Goal: Task Accomplishment & Management: Manage account settings

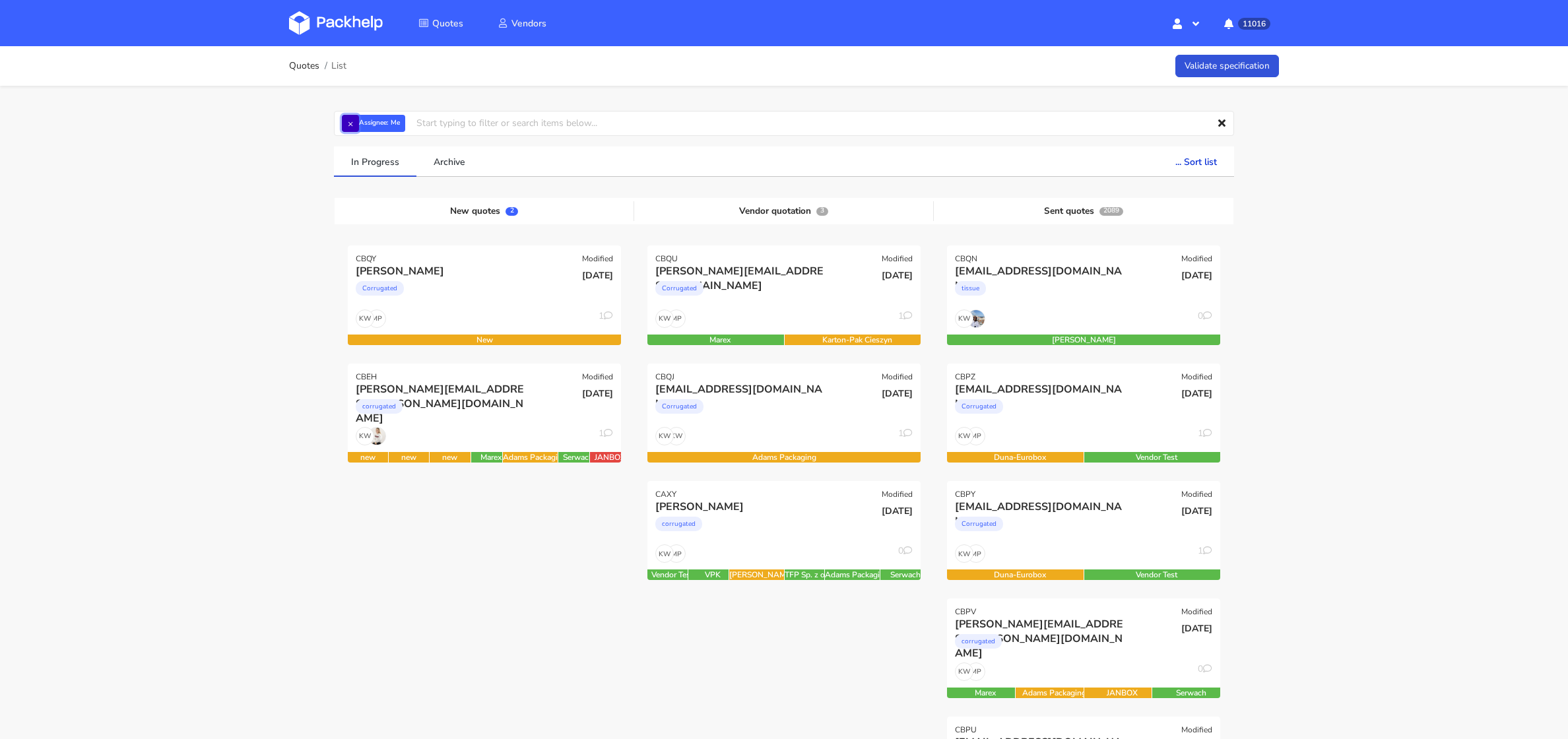
click at [351, 129] on button "×" at bounding box center [350, 124] width 17 height 17
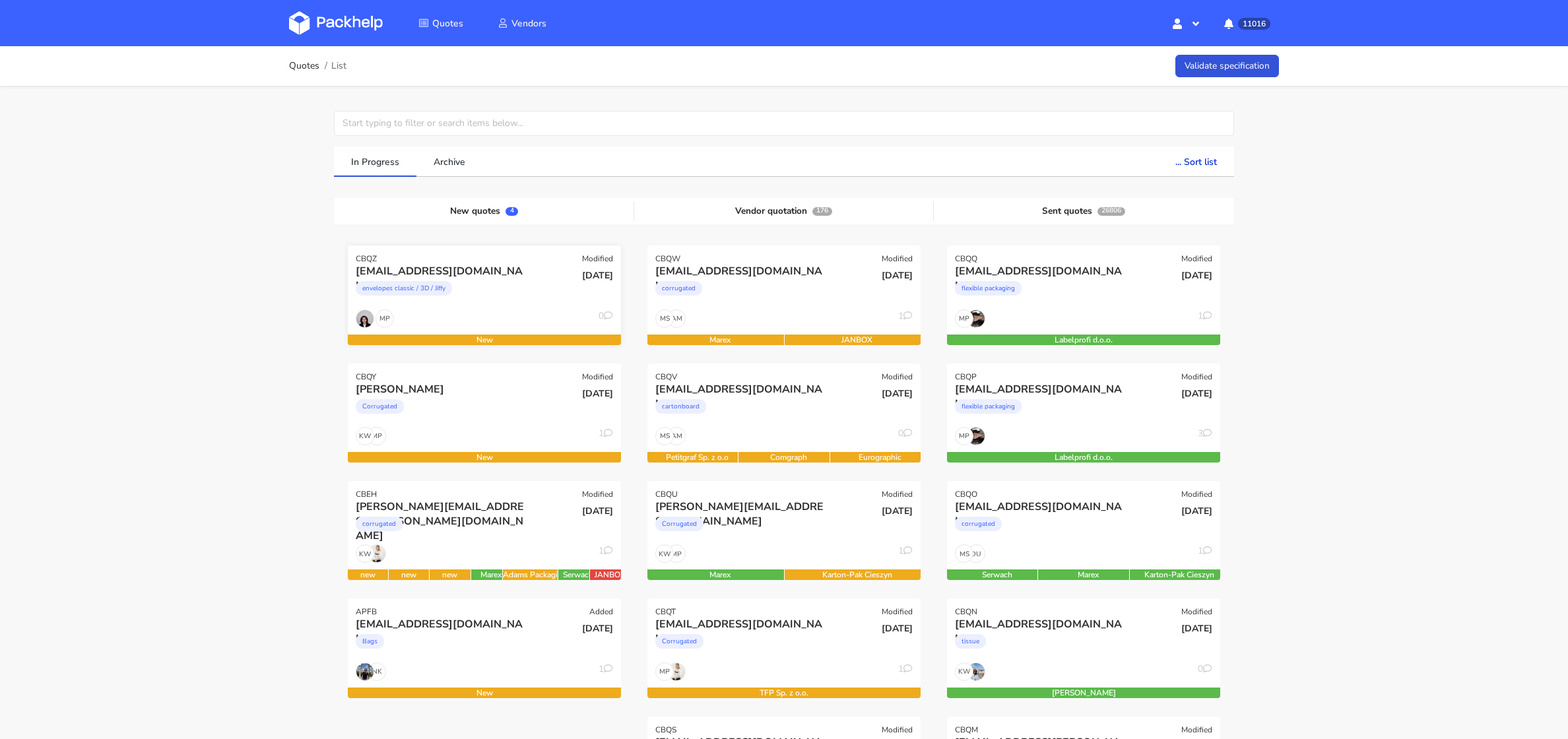
click at [466, 308] on div "guray.karaca@tr.nilorn.com envelopes classic / 3D / Jiffy" at bounding box center [438, 287] width 185 height 45
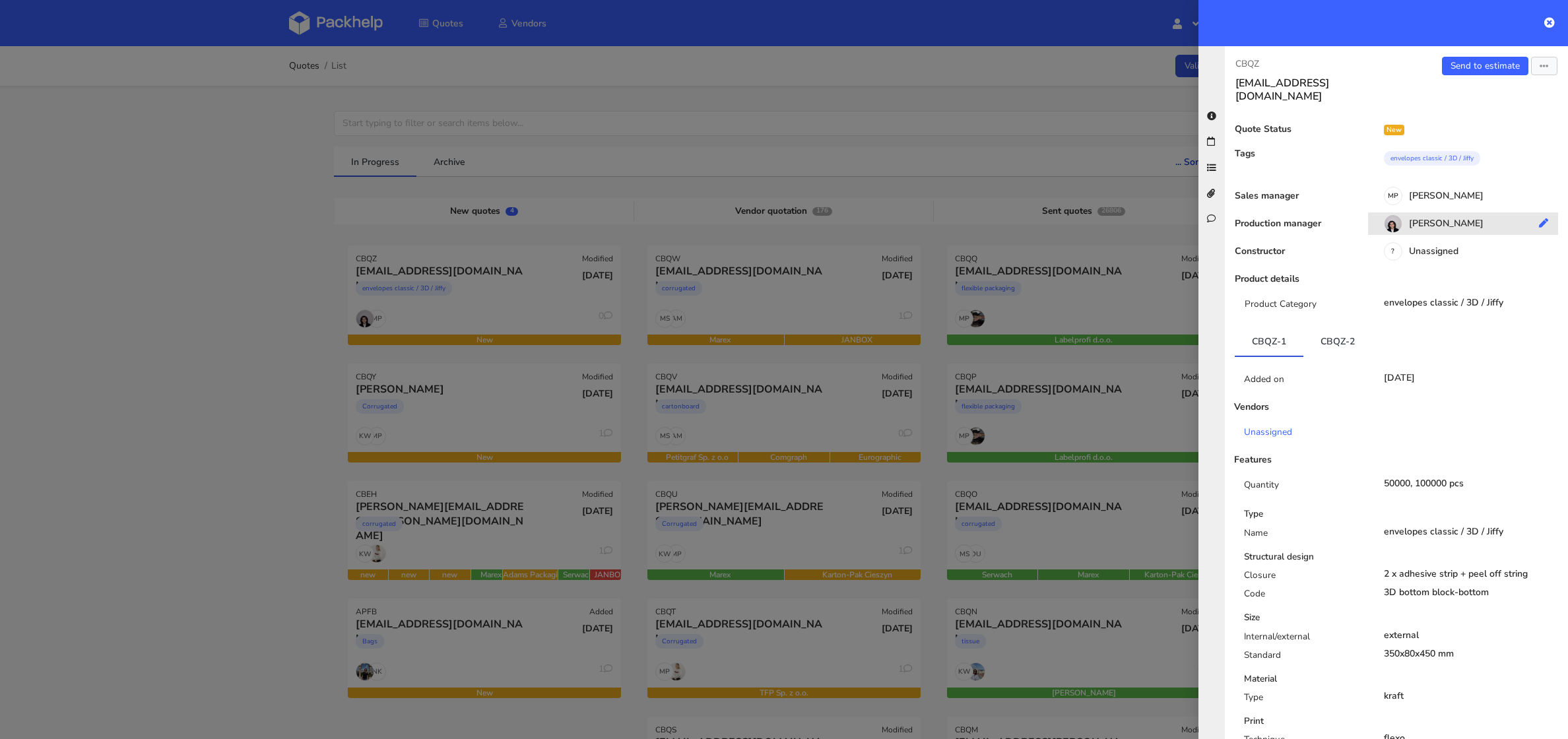
click at [1427, 218] on div "[PERSON_NAME]" at bounding box center [1467, 225] width 200 height 14
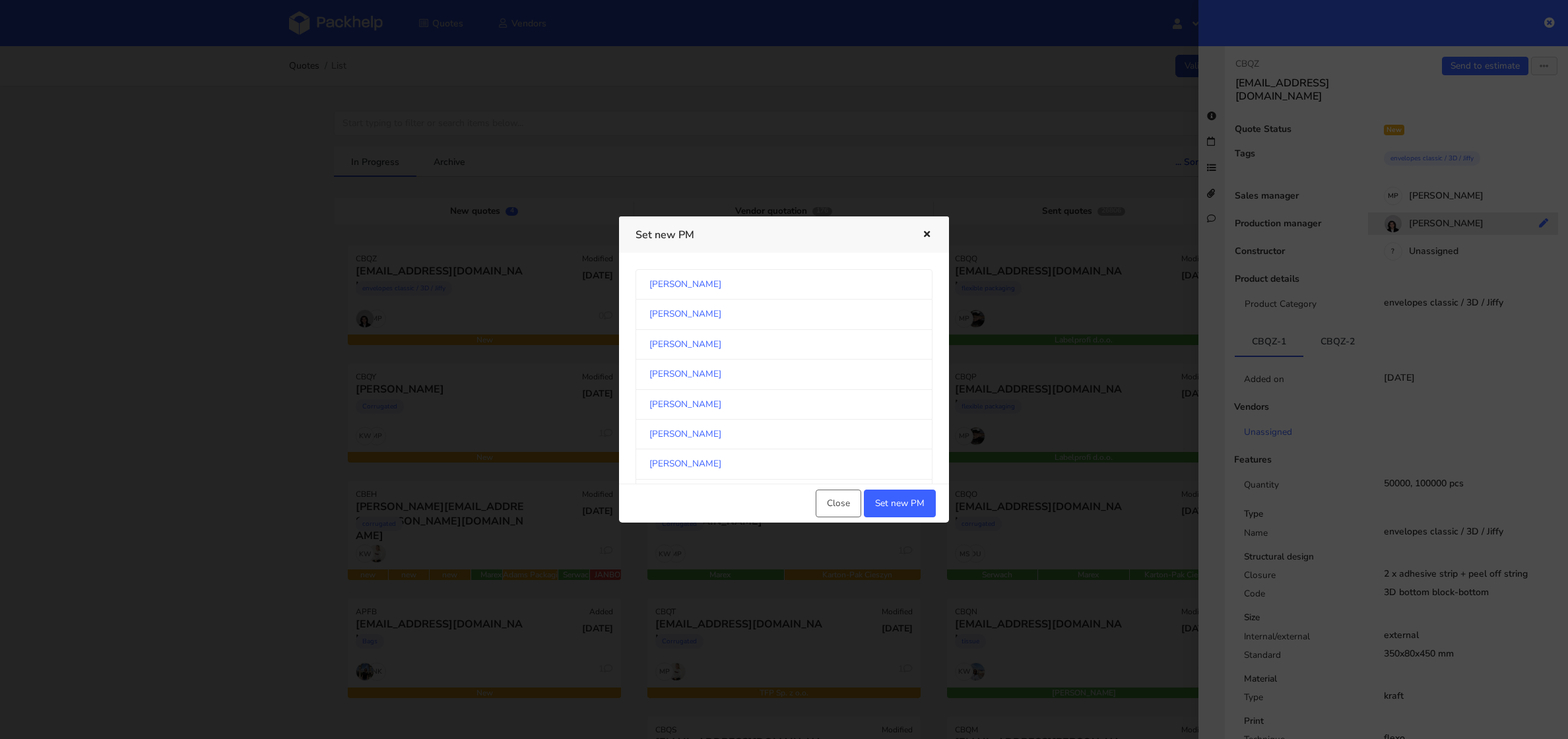
scroll to position [153, 0]
click at [768, 365] on link "[PERSON_NAME]" at bounding box center [783, 371] width 297 height 30
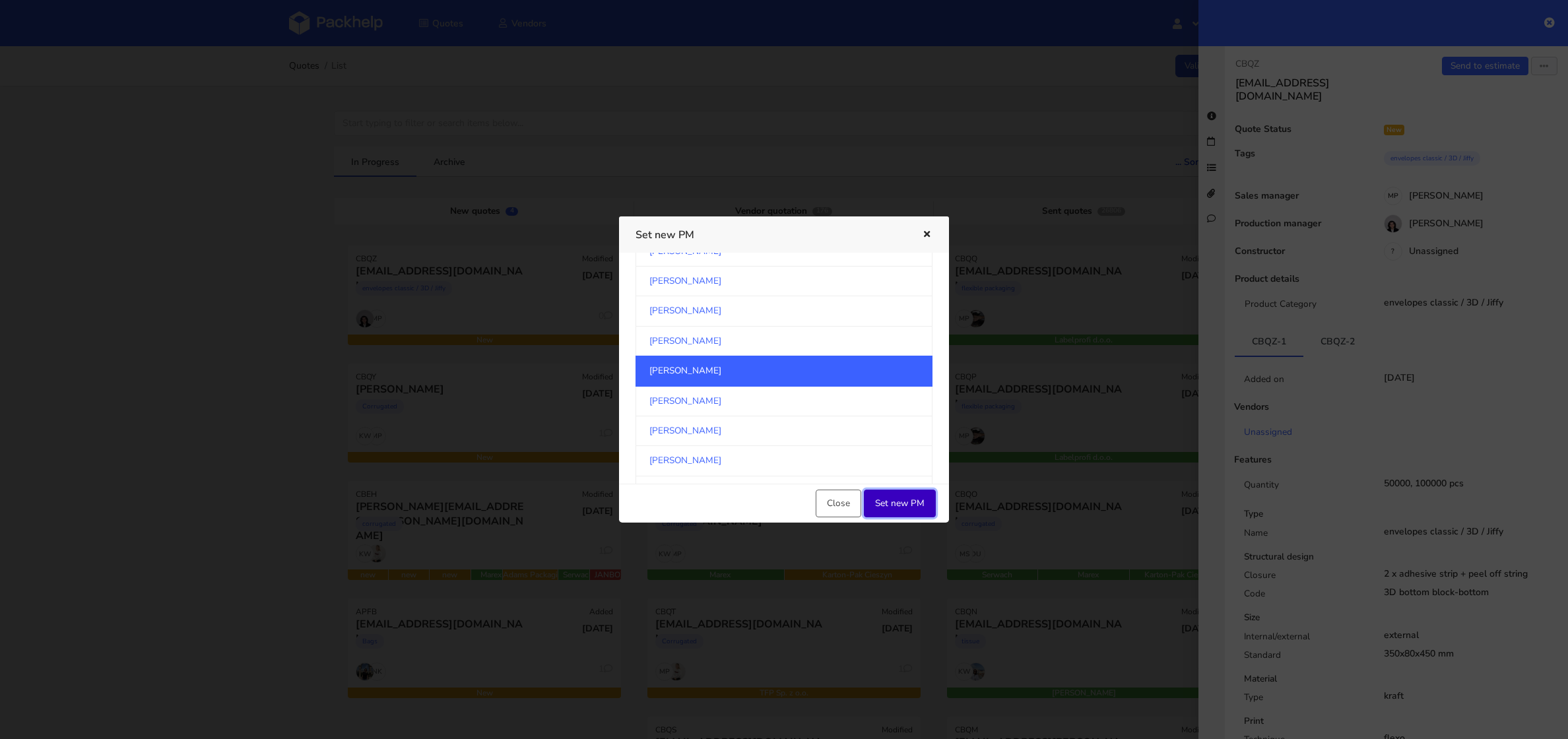
click at [905, 496] on button "Set new PM" at bounding box center [899, 504] width 72 height 28
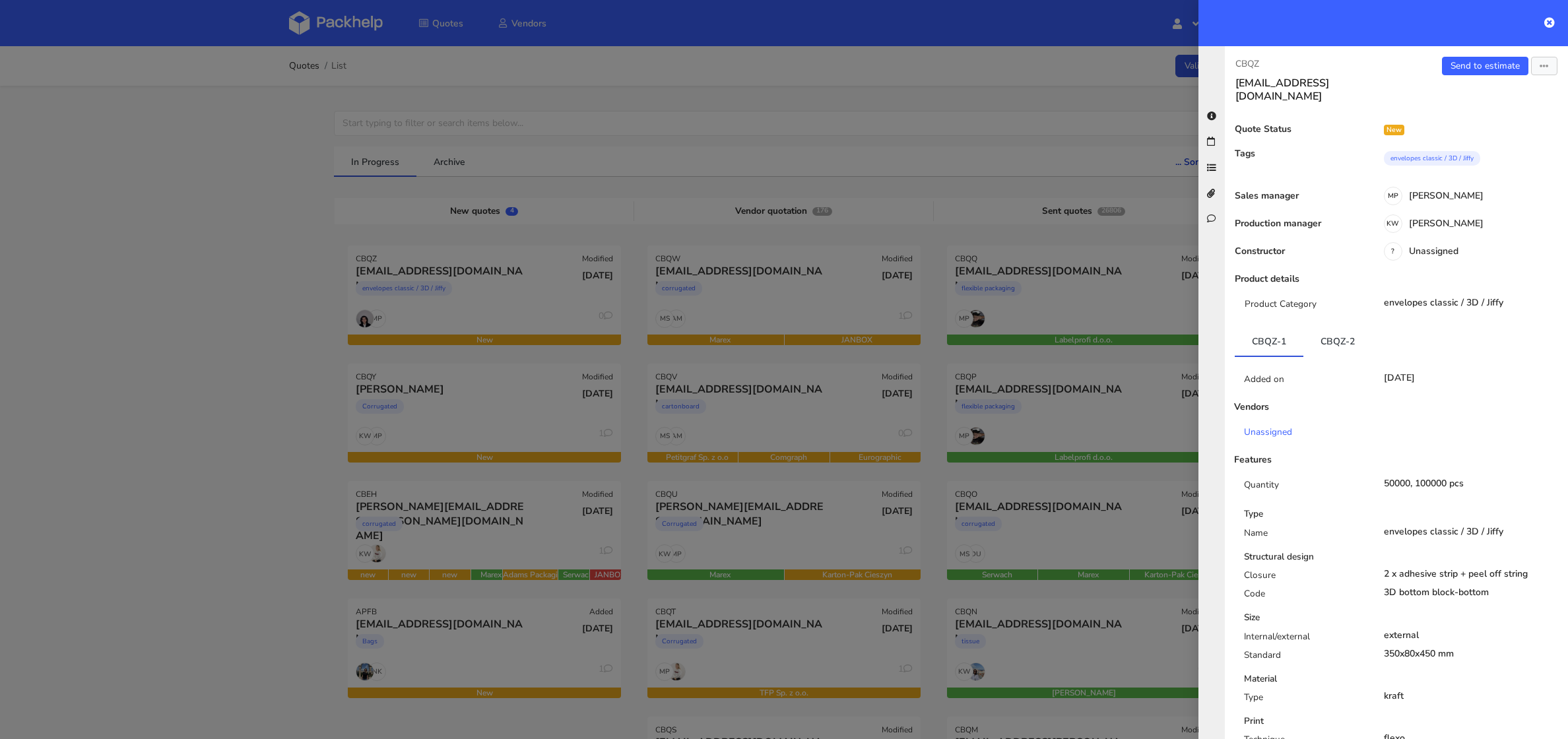
click at [1449, 535] on div "Type Name envelopes classic / 3D / Jiffy Structural design Closure 2 x adhesive…" at bounding box center [1397, 658] width 345 height 300
click at [265, 293] on div at bounding box center [784, 369] width 1568 height 739
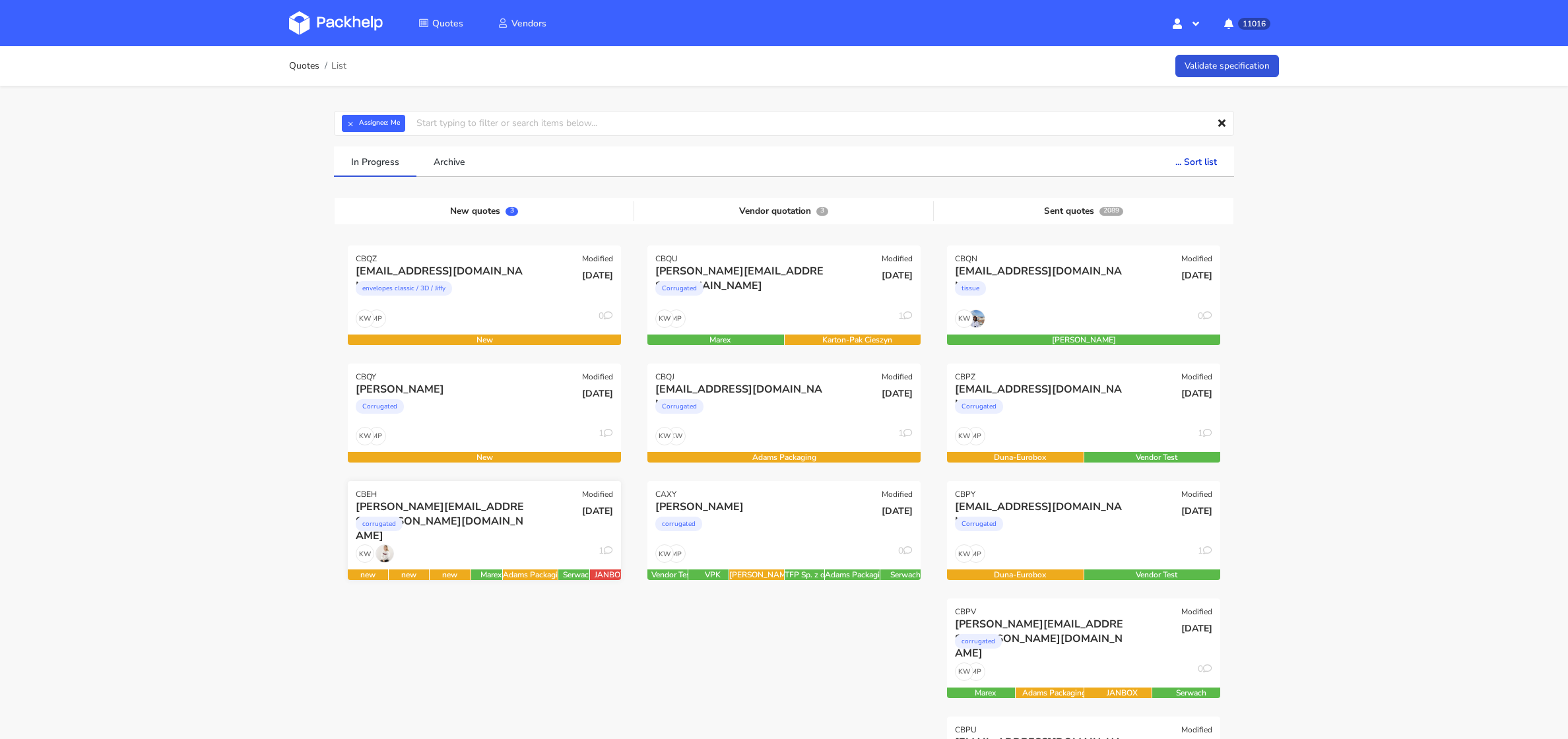
click at [496, 544] on div "KW 1" at bounding box center [484, 556] width 274 height 25
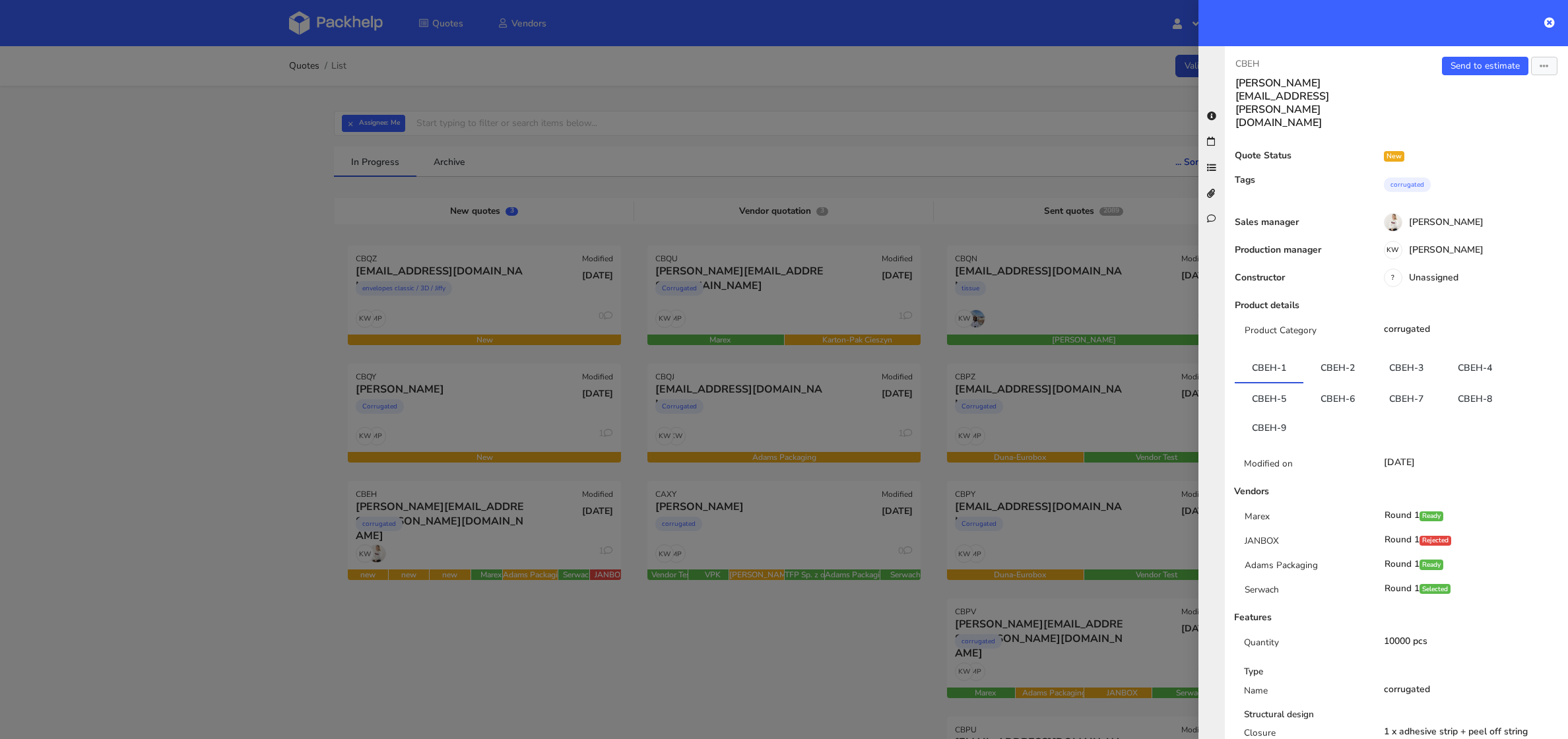
scroll to position [23, 0]
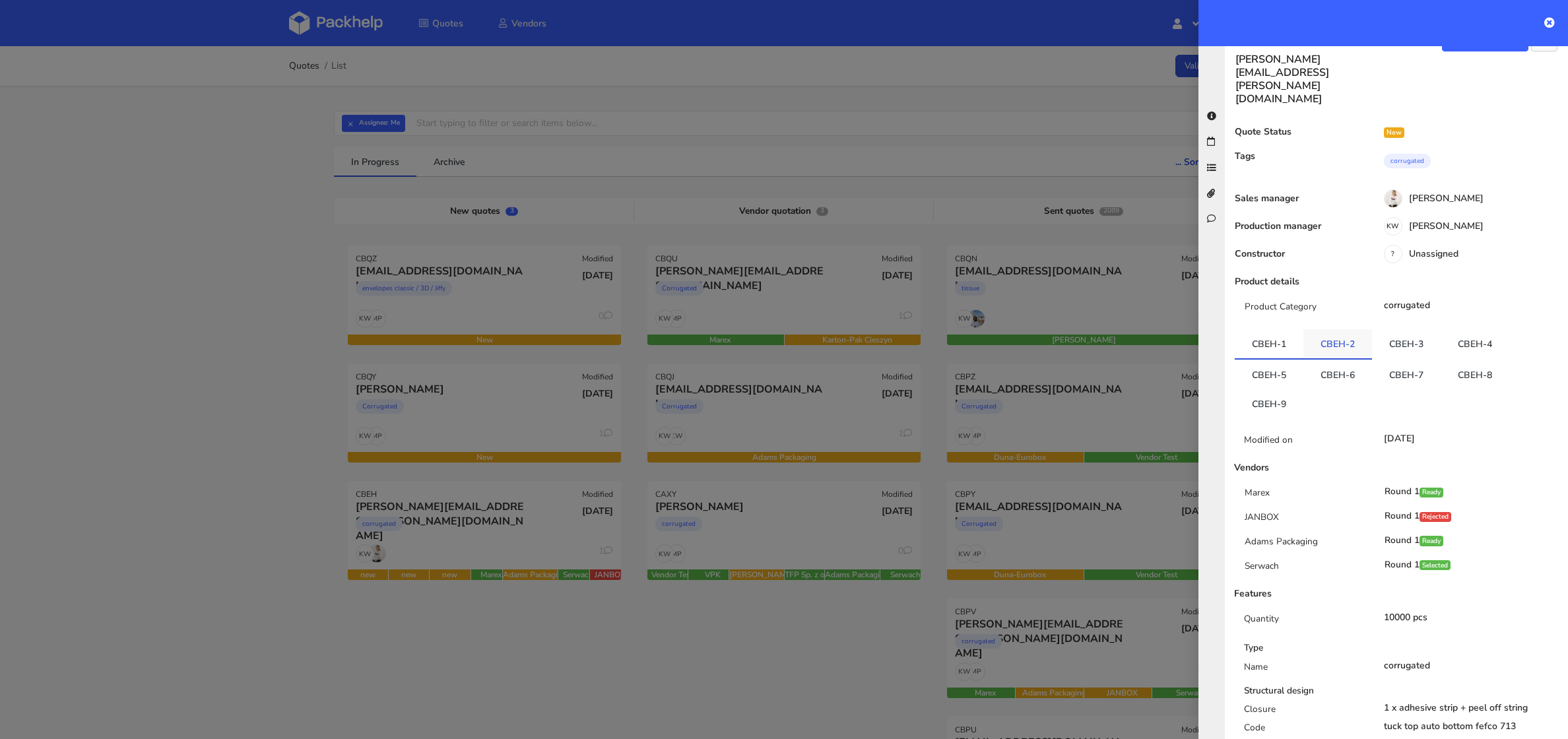
click at [1330, 329] on link "CBEH-2" at bounding box center [1337, 343] width 68 height 29
click at [1386, 329] on link "CBEH-3" at bounding box center [1405, 343] width 68 height 29
click at [1463, 329] on link "CBEH-4" at bounding box center [1474, 343] width 68 height 29
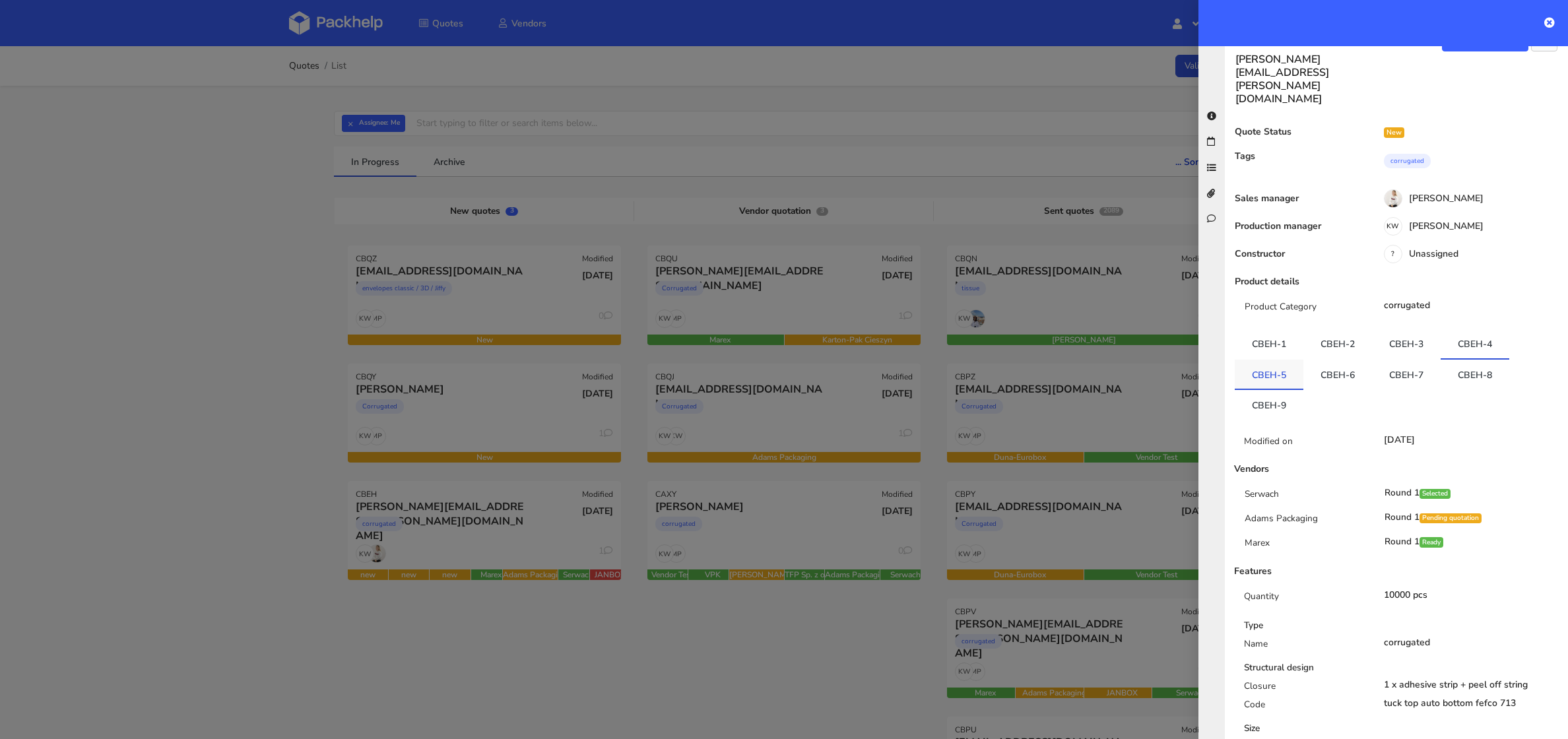
click at [1278, 360] on link "CBEH-5" at bounding box center [1268, 374] width 68 height 29
click at [1350, 358] on link "CBEH-6" at bounding box center [1337, 372] width 68 height 29
click at [1402, 358] on link "CBEH-7" at bounding box center [1405, 372] width 68 height 29
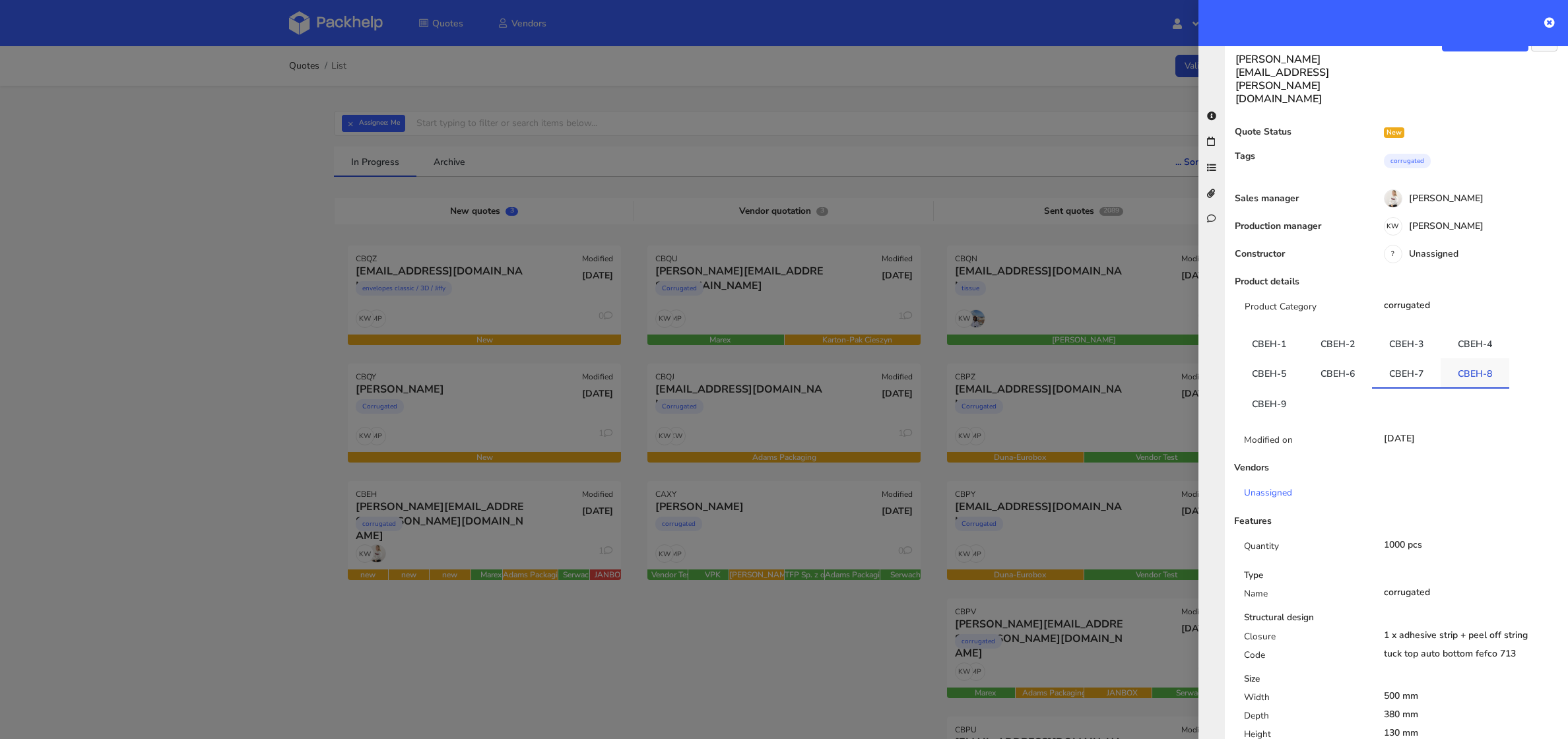
click at [1460, 358] on link "CBEH-8" at bounding box center [1474, 372] width 68 height 29
click at [1273, 389] on link "CBEH-9" at bounding box center [1268, 403] width 68 height 29
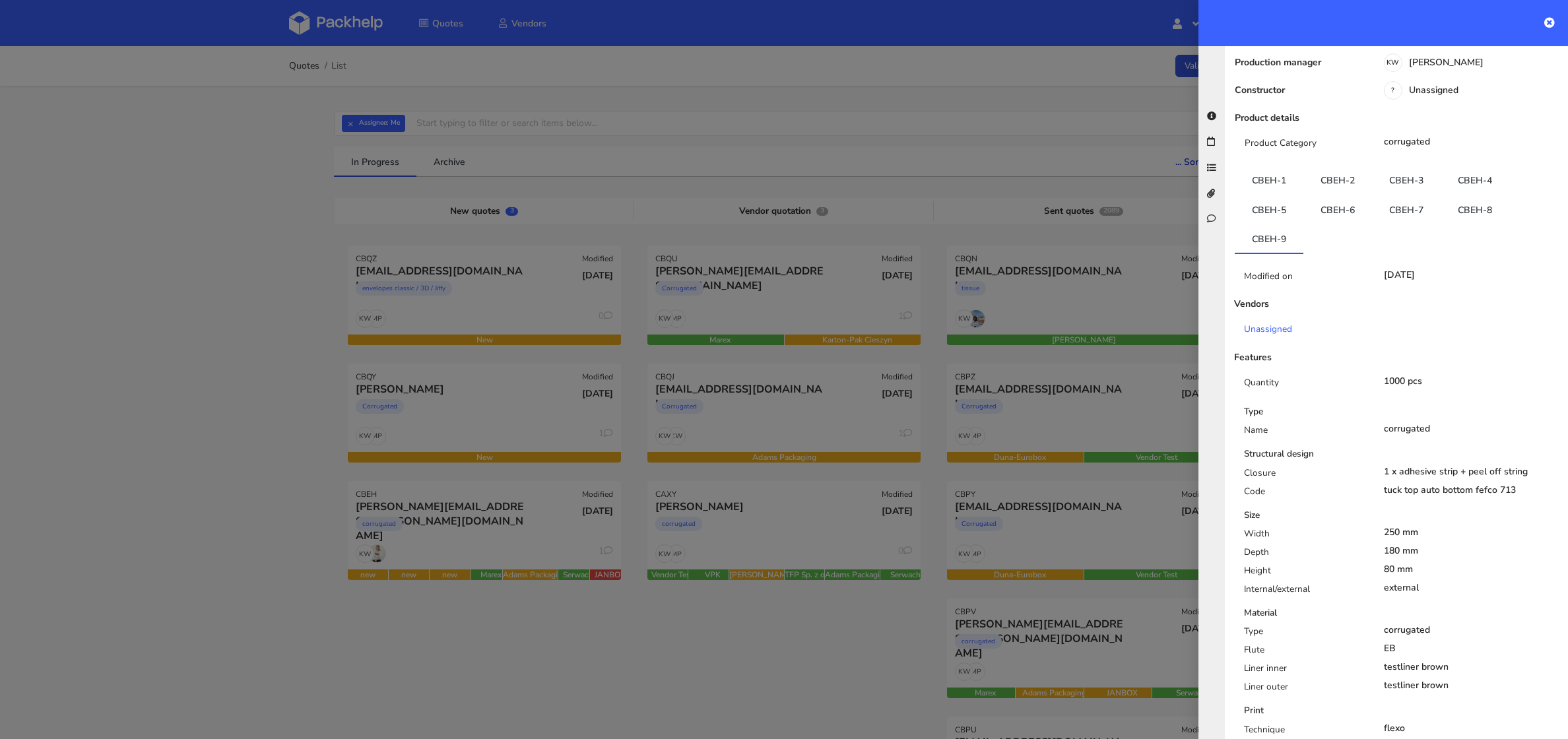
scroll to position [188, 0]
click at [1265, 165] on link "CBEH-1" at bounding box center [1268, 179] width 68 height 29
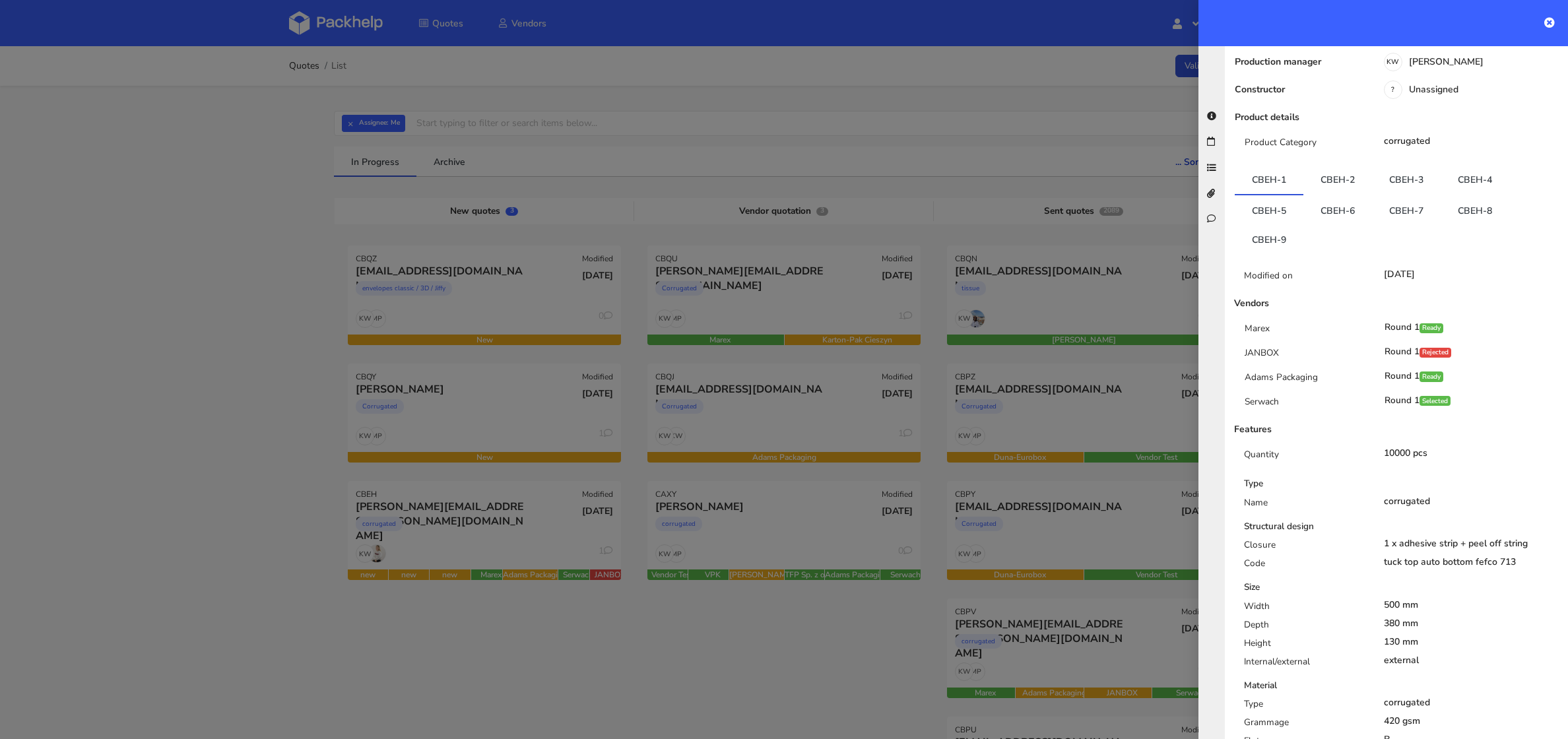
click at [422, 322] on div at bounding box center [784, 369] width 1568 height 739
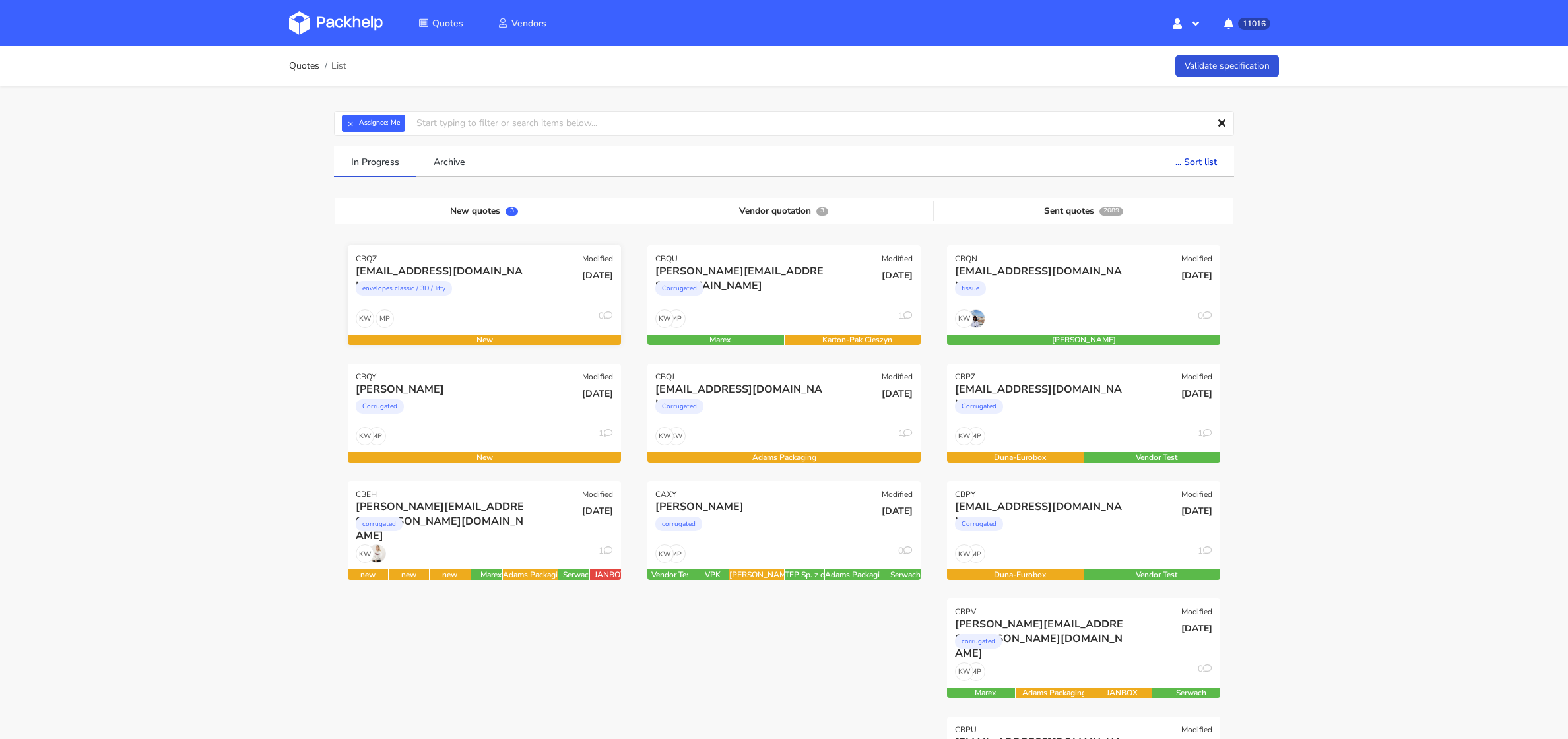
click at [471, 301] on div "envelopes classic / 3D / Jiffy" at bounding box center [443, 291] width 175 height 26
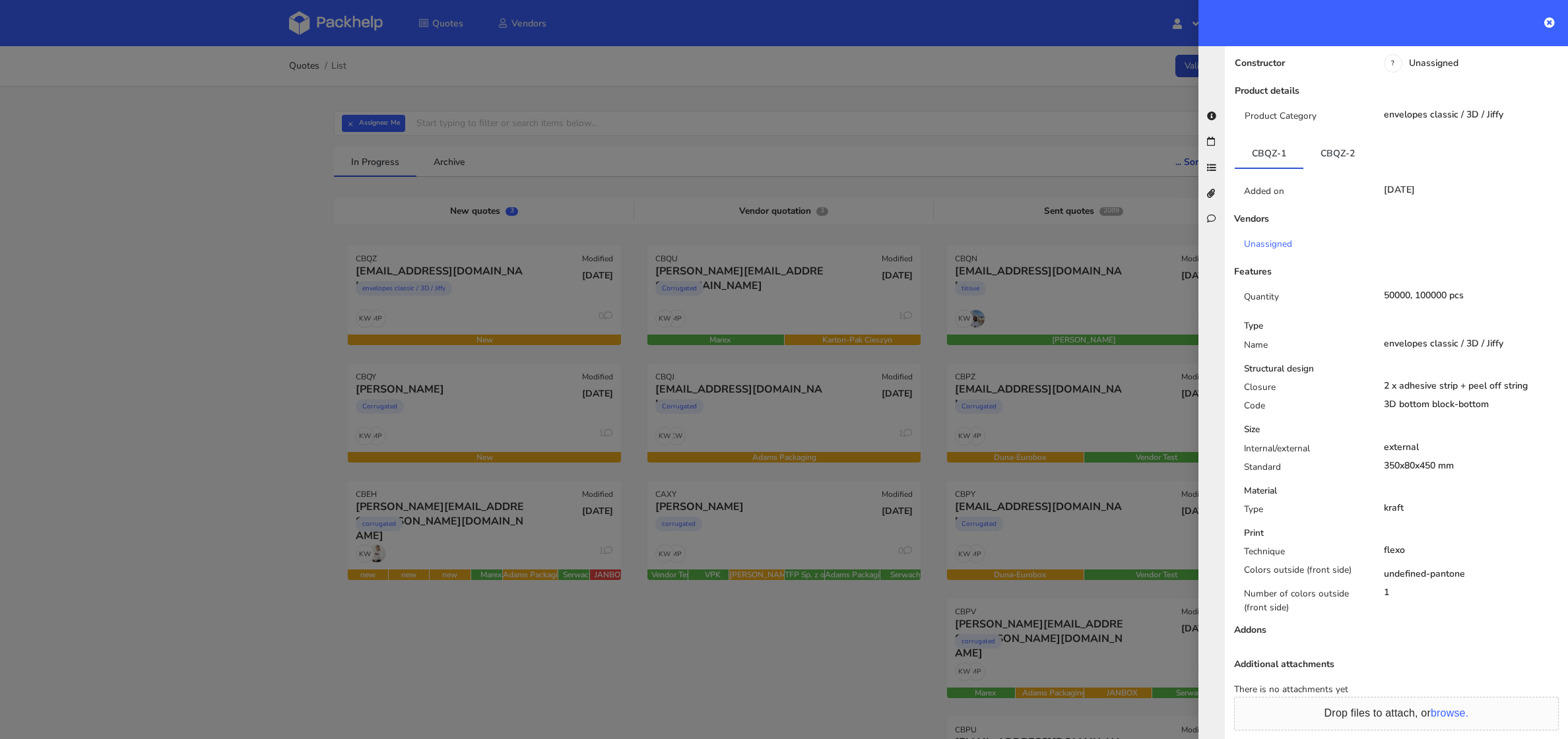
scroll to position [180, 0]
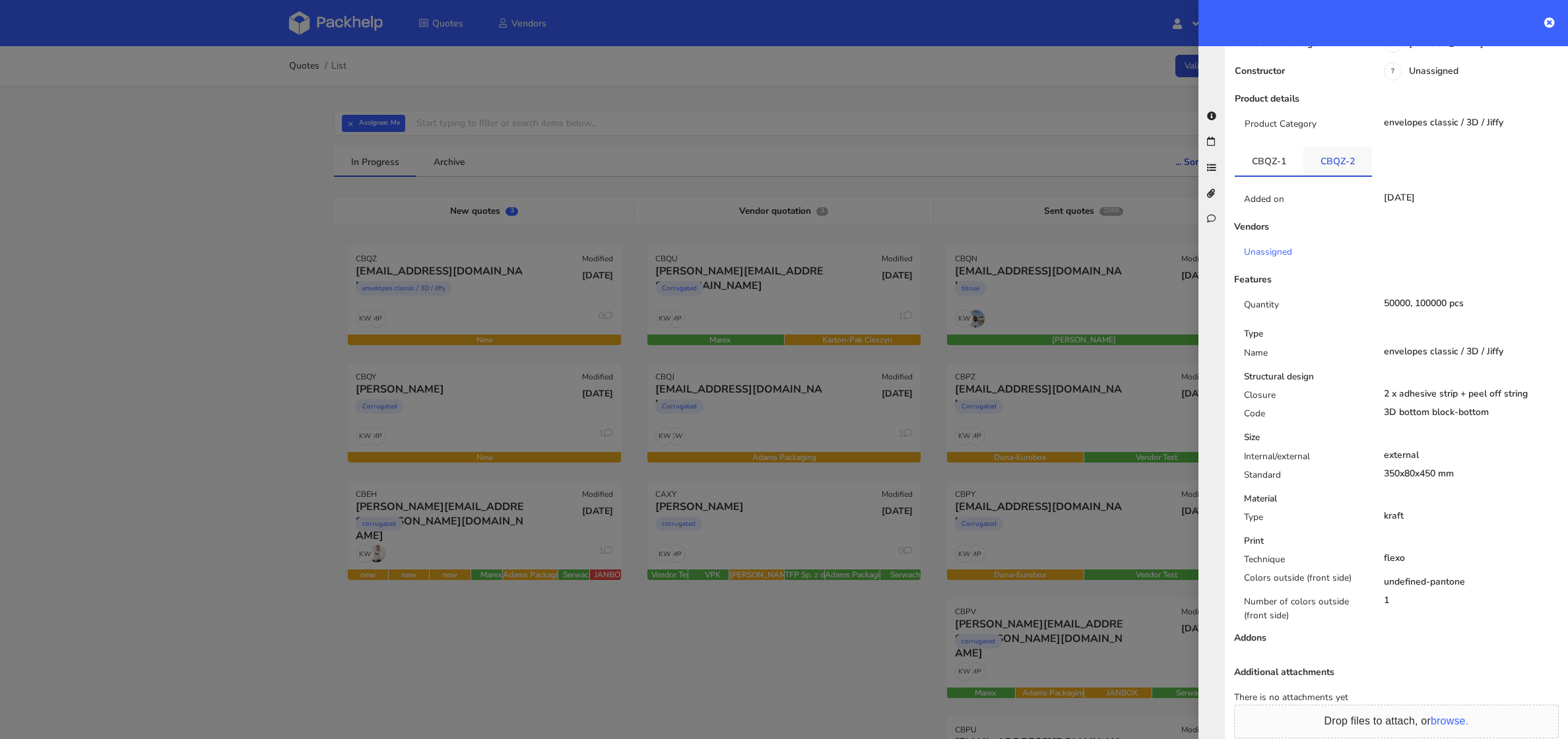
click at [1331, 149] on link "CBQZ-2" at bounding box center [1337, 160] width 68 height 29
click at [1269, 177] on div "Added on 02 Oct 2025 Vendors Unassigned Features Quantity 20000 pcs Type Name e…" at bounding box center [1396, 417] width 323 height 480
click at [1258, 146] on link "CBQZ-1" at bounding box center [1268, 160] width 68 height 29
click at [1324, 148] on link "CBQZ-2" at bounding box center [1337, 160] width 68 height 29
click at [1269, 155] on link "CBQZ-1" at bounding box center [1268, 160] width 68 height 29
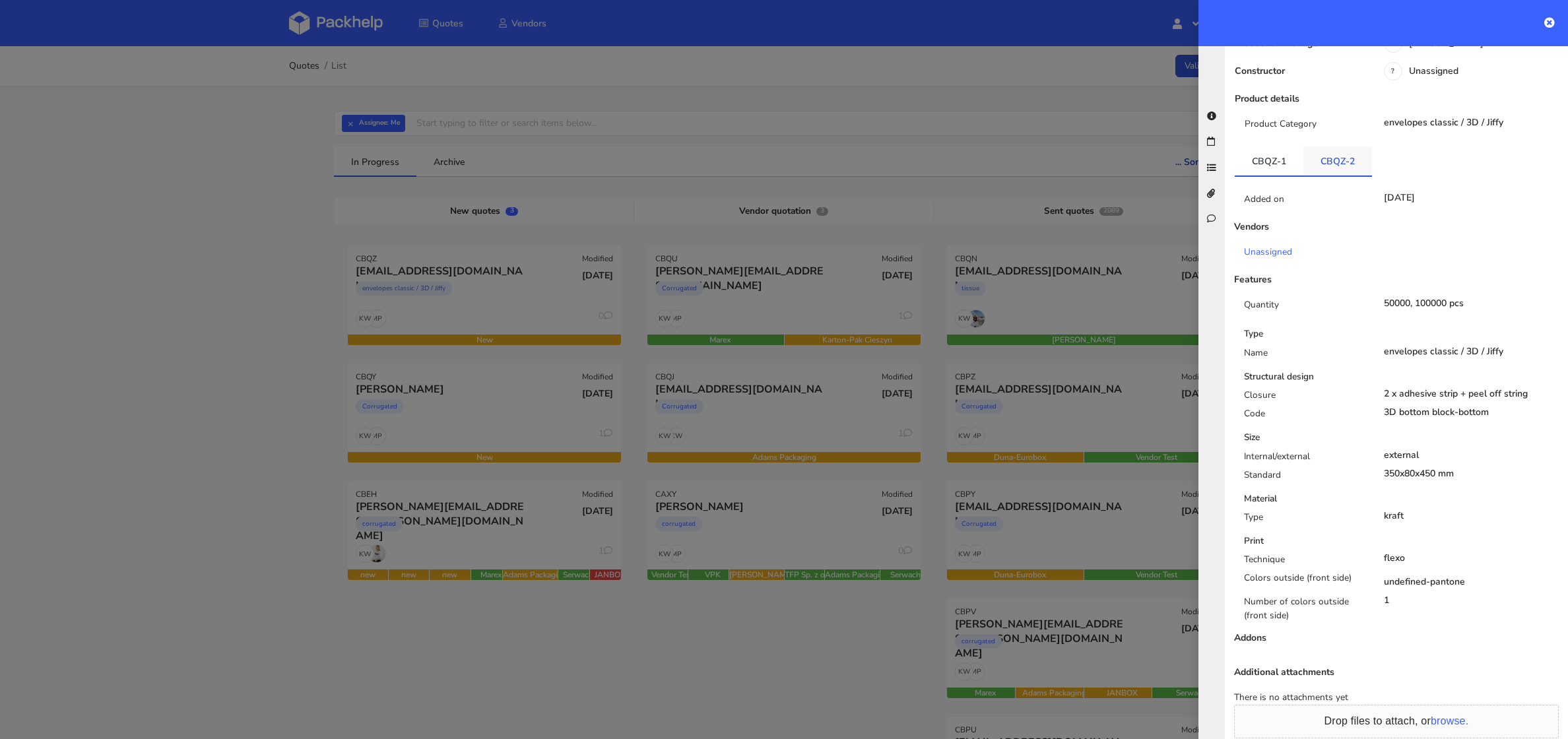
click at [1313, 155] on link "CBQZ-2" at bounding box center [1337, 160] width 68 height 29
click at [1270, 155] on link "CBQZ-1" at bounding box center [1268, 160] width 68 height 29
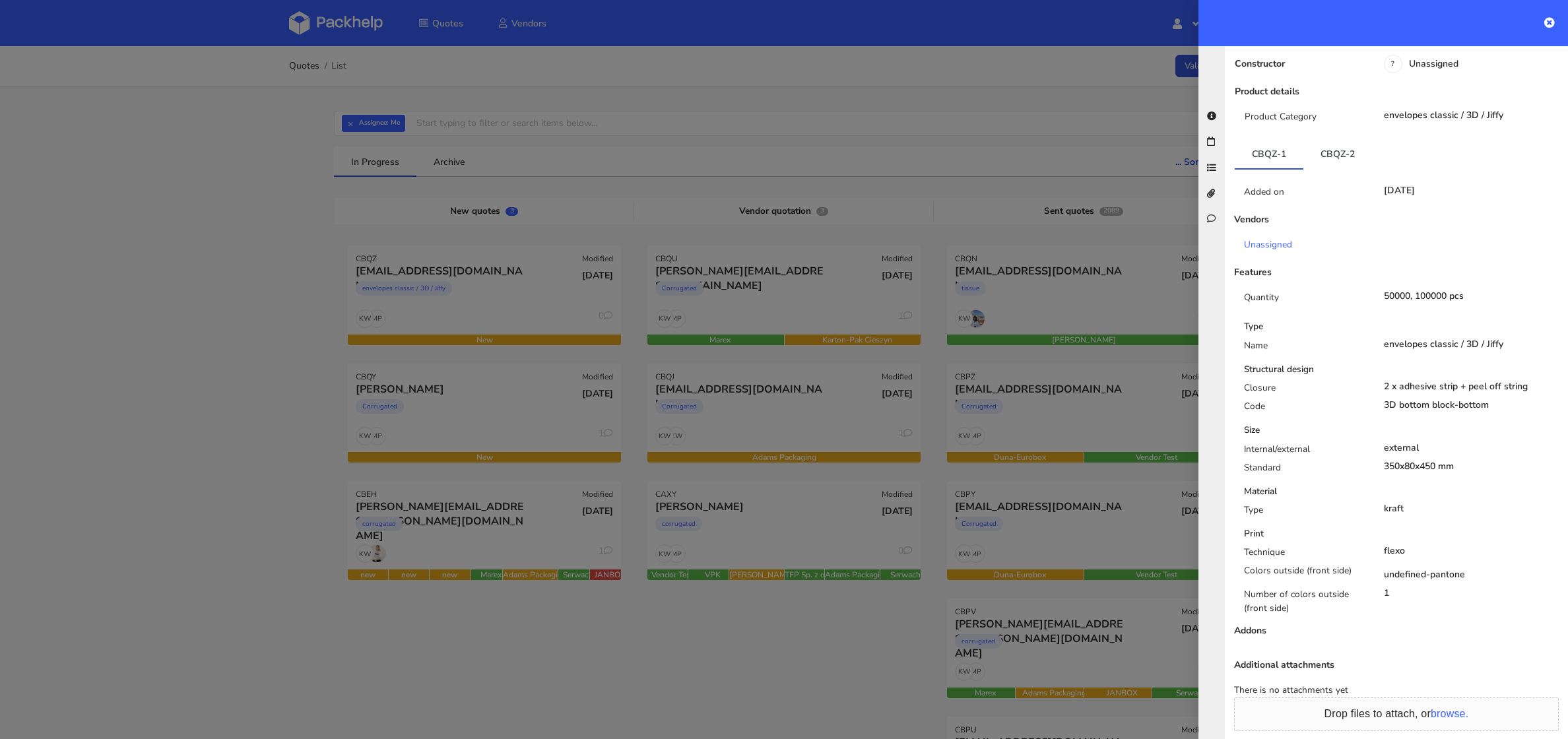
scroll to position [0, 0]
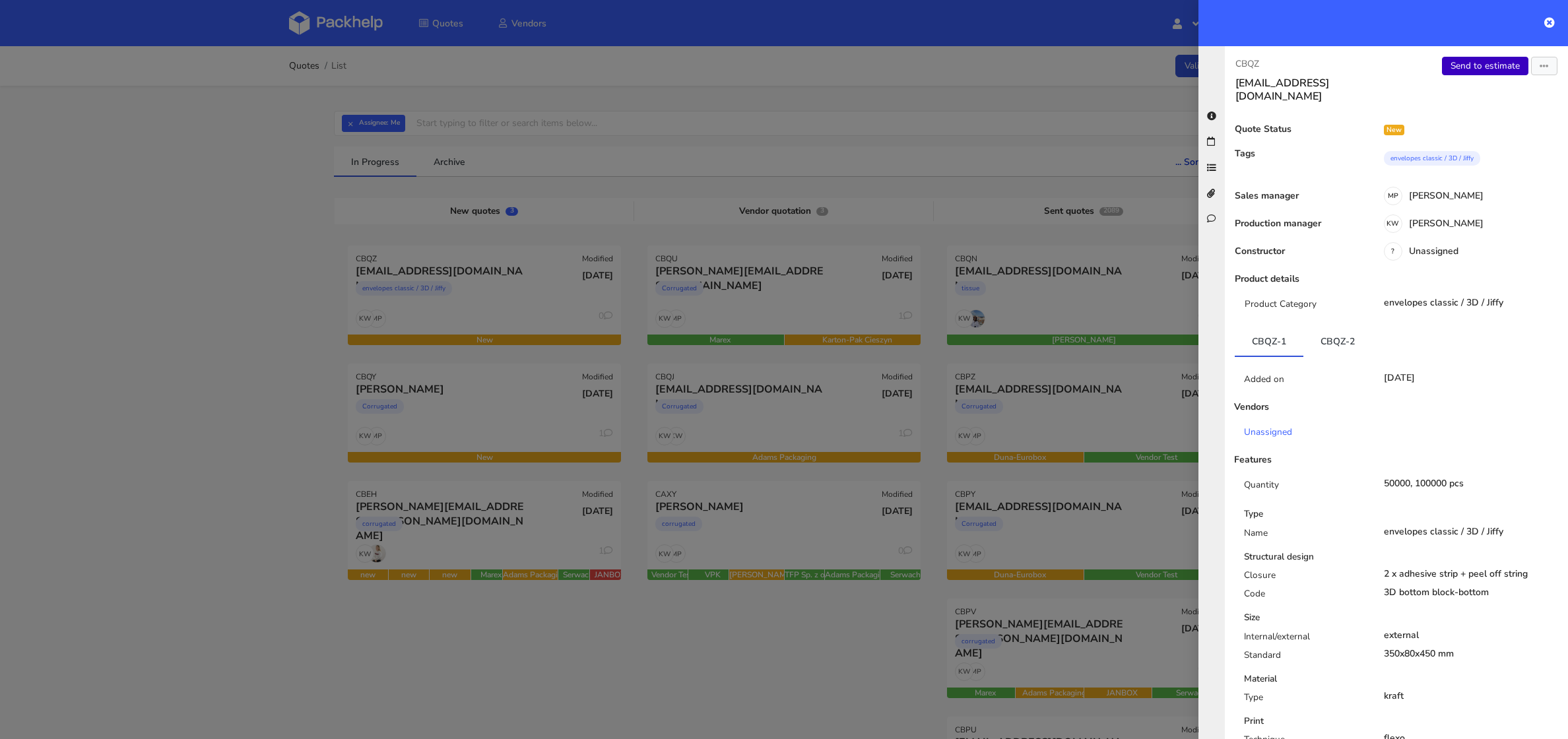
click at [1474, 65] on link "Send to estimate" at bounding box center [1485, 67] width 86 height 19
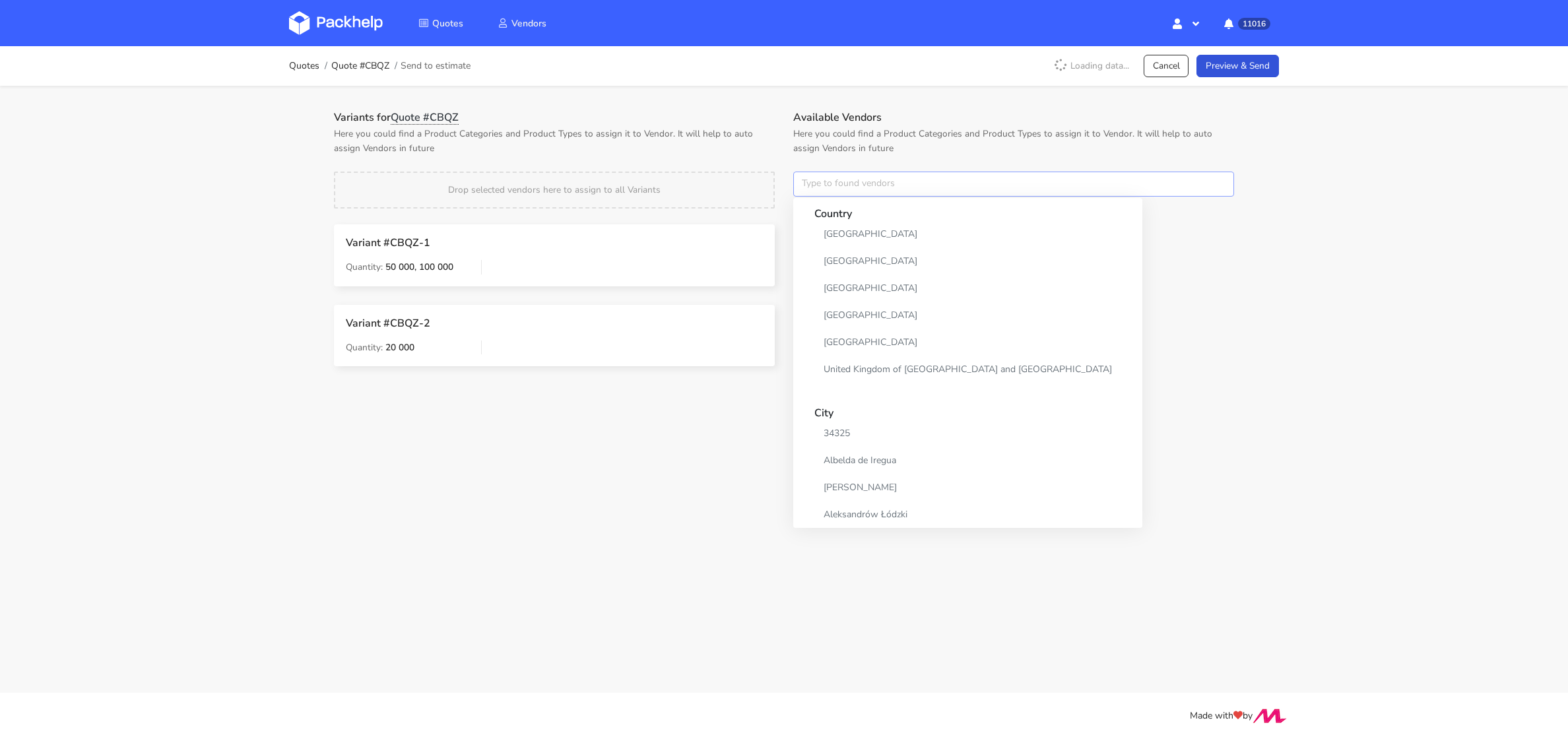
click at [836, 185] on input "text" at bounding box center [1013, 184] width 441 height 25
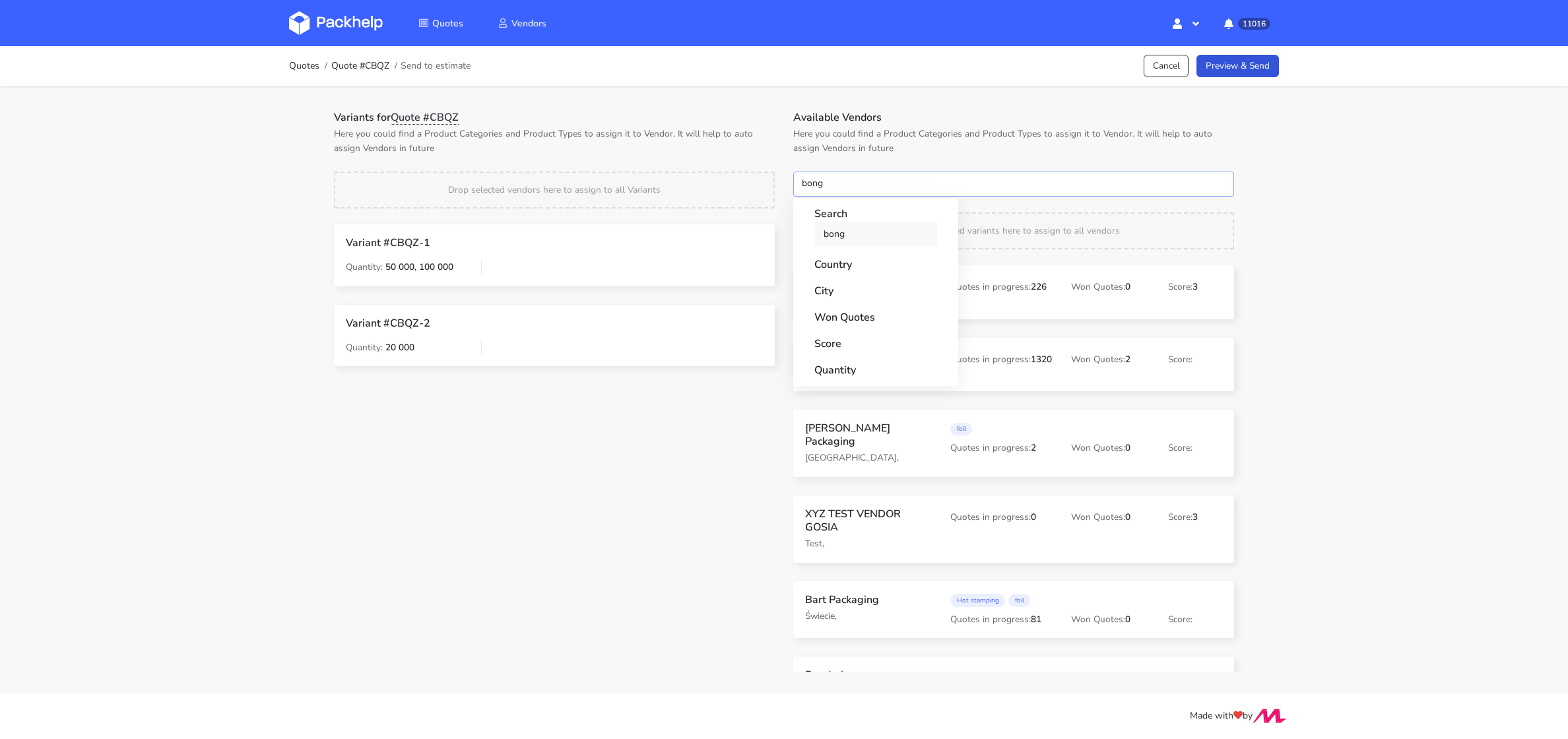
type input "bong"
click at [838, 235] on link "bong" at bounding box center [875, 234] width 123 height 24
click at [783, 182] on div "Drop selected vendors here to assign to all Variants" at bounding box center [555, 189] width 459 height 37
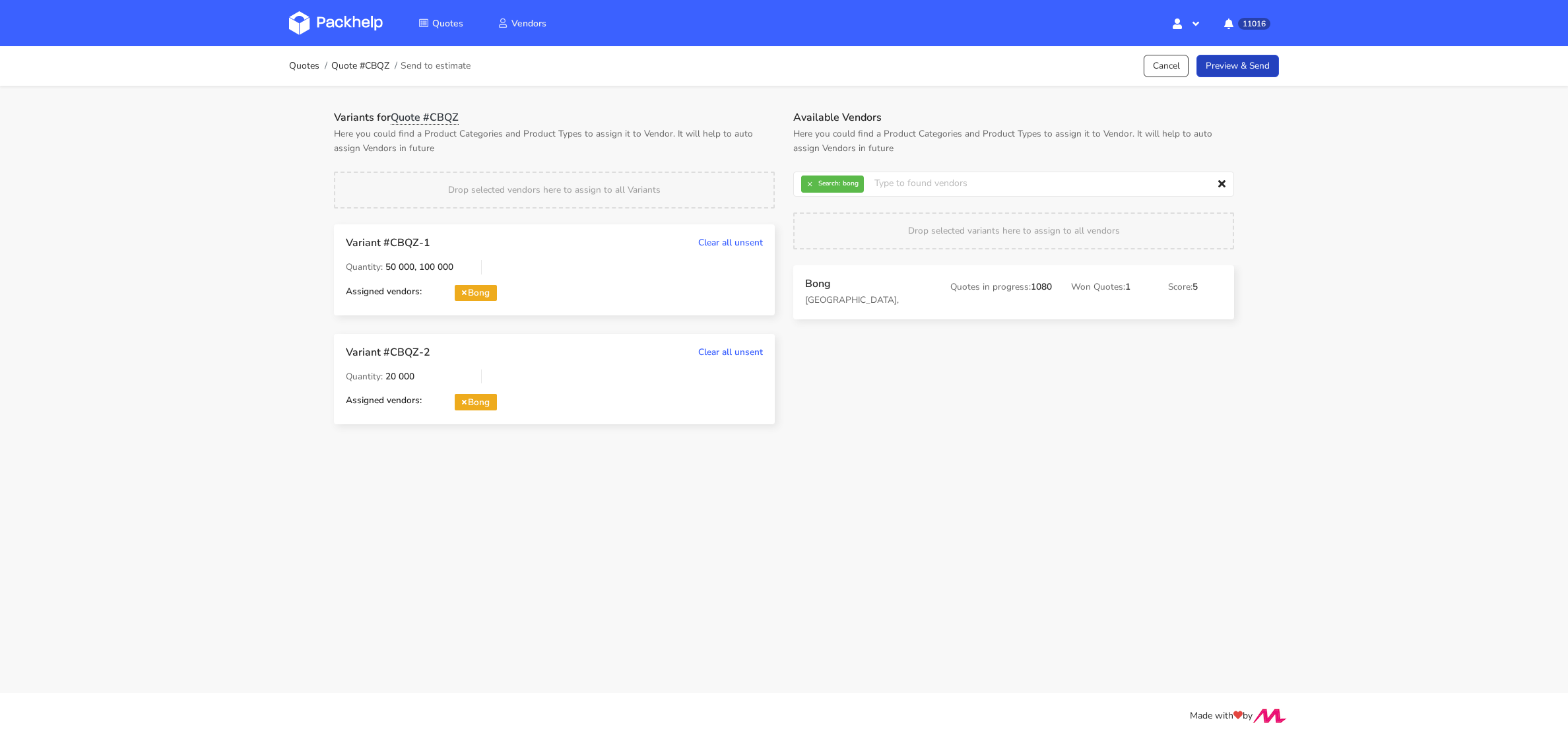
click at [1240, 63] on link "Preview & Send" at bounding box center [1237, 66] width 82 height 23
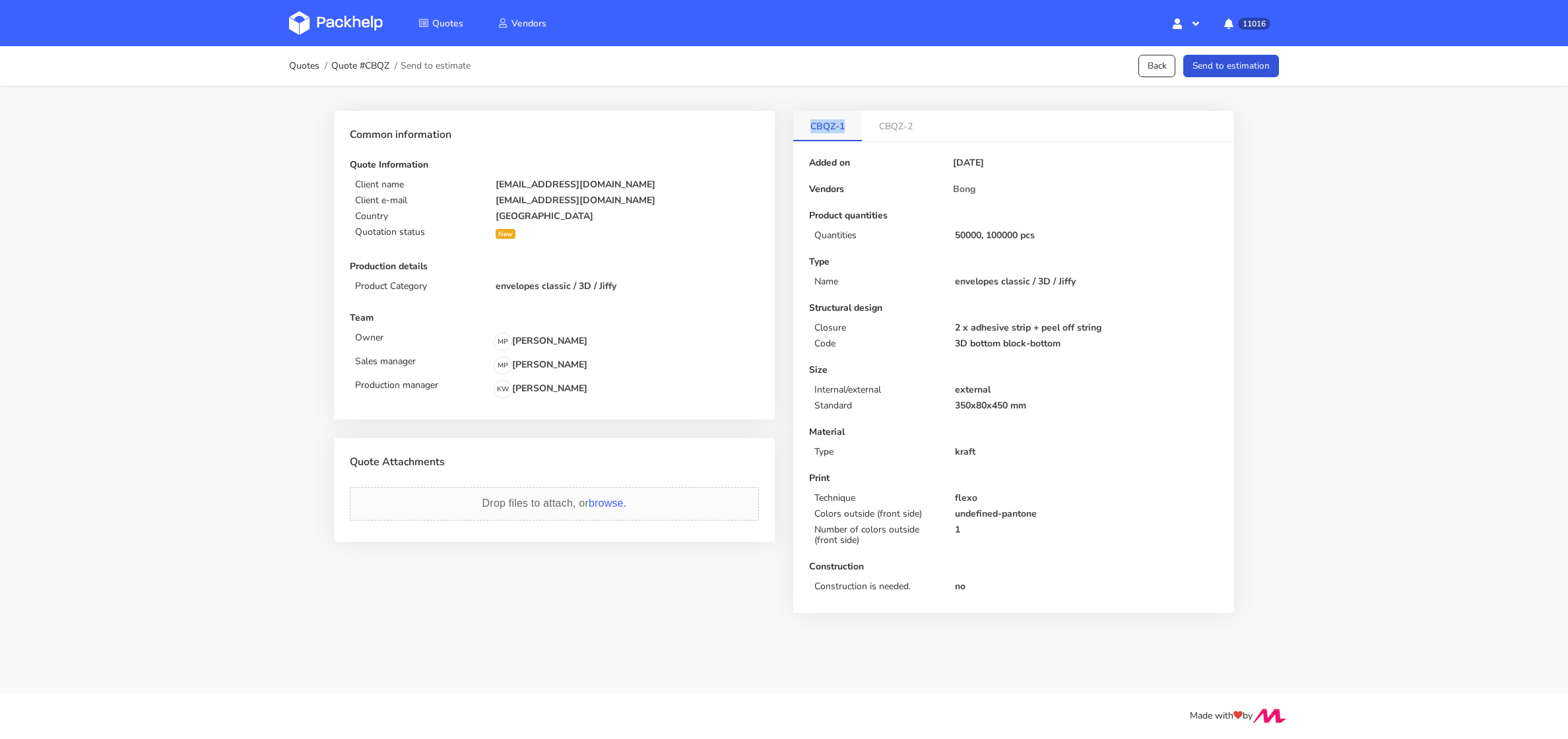
drag, startPoint x: 844, startPoint y: 124, endPoint x: 799, endPoint y: 124, distance: 45.0
click at [799, 124] on link "CBQZ-1" at bounding box center [827, 125] width 68 height 29
copy link "CBQZ-1"
click at [1204, 65] on button "Send to estimation" at bounding box center [1231, 66] width 96 height 23
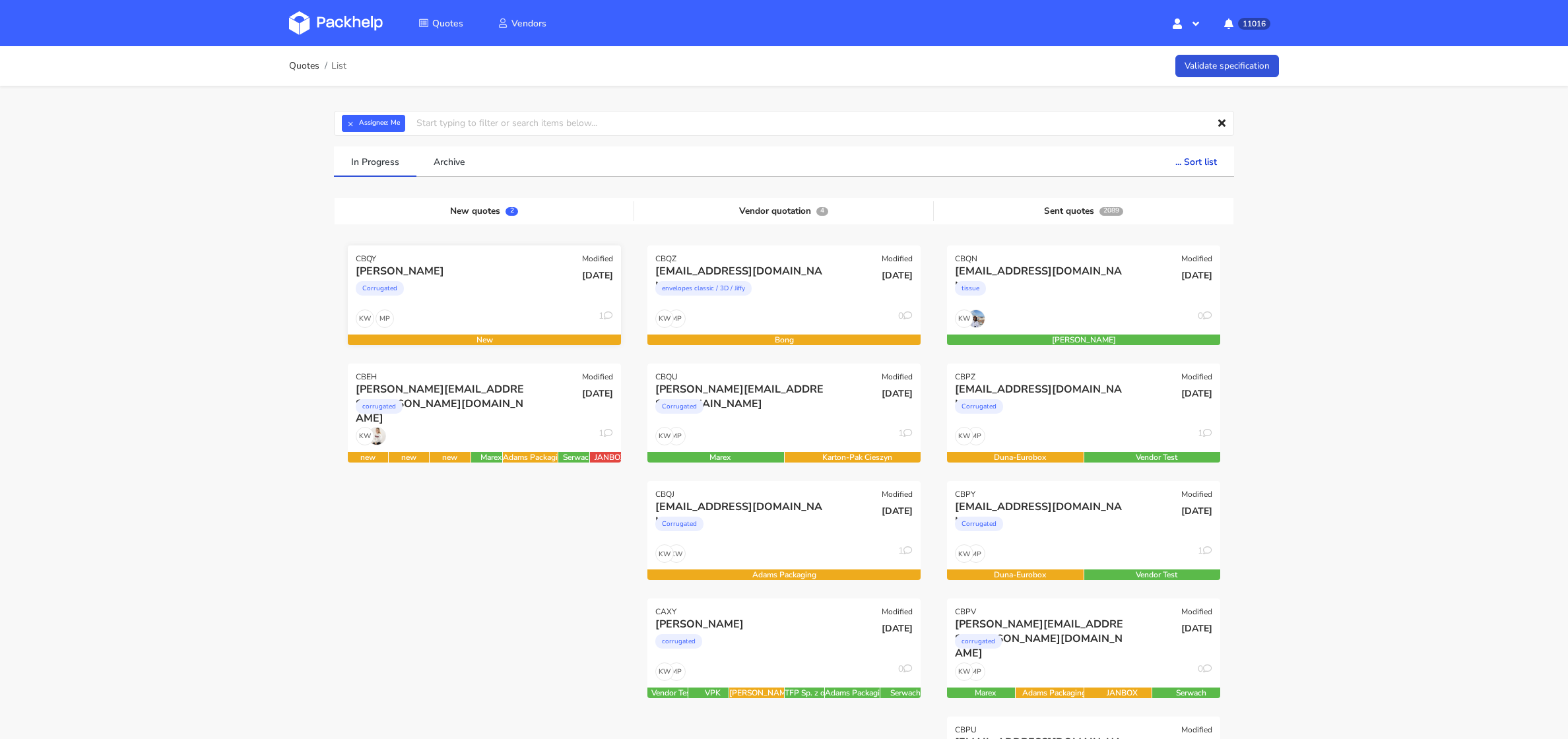
click at [467, 283] on div "Corrugated" at bounding box center [443, 291] width 175 height 26
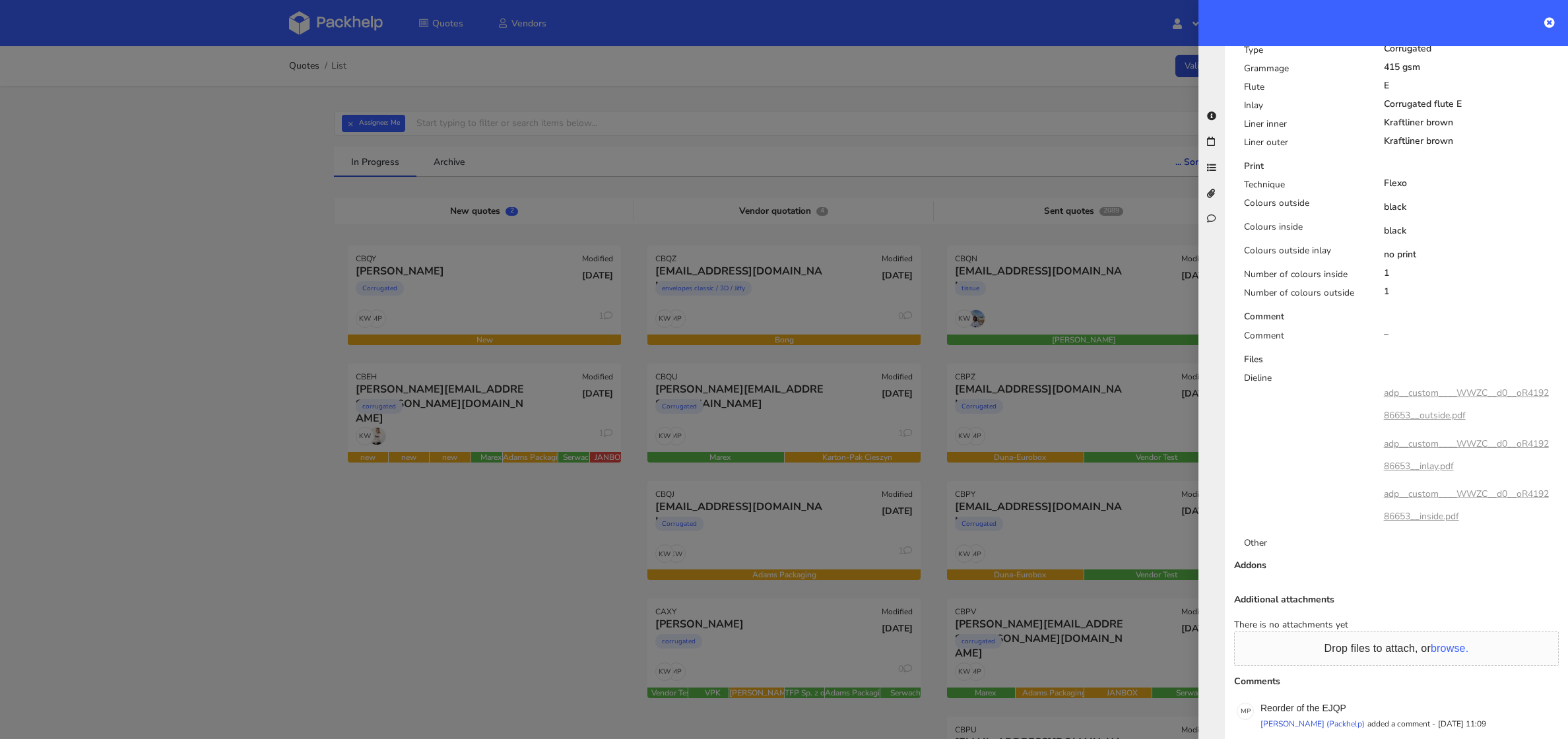
scroll to position [820, 0]
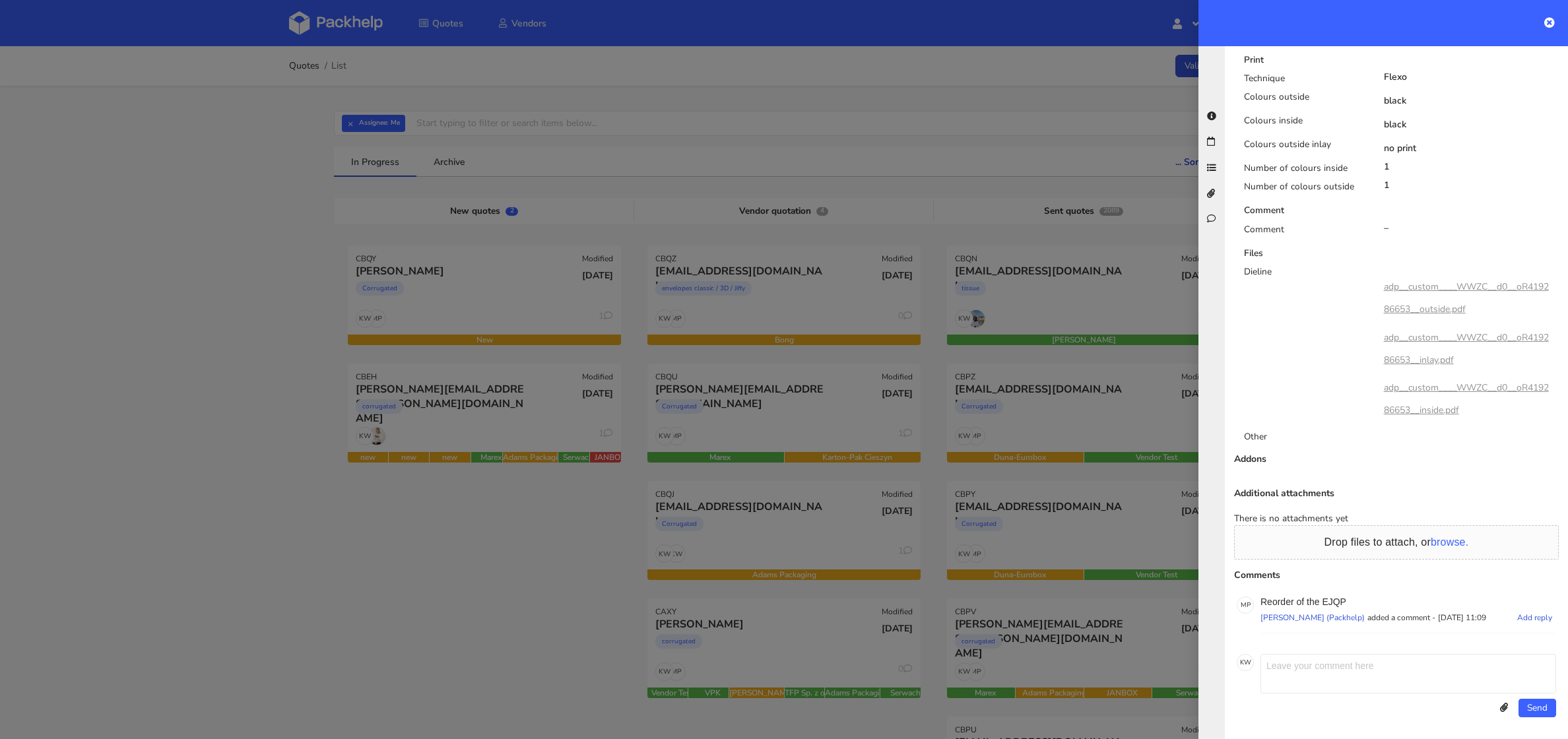
click at [1329, 597] on p "Reorder of the EJQP" at bounding box center [1408, 601] width 296 height 10
copy p "EJQP"
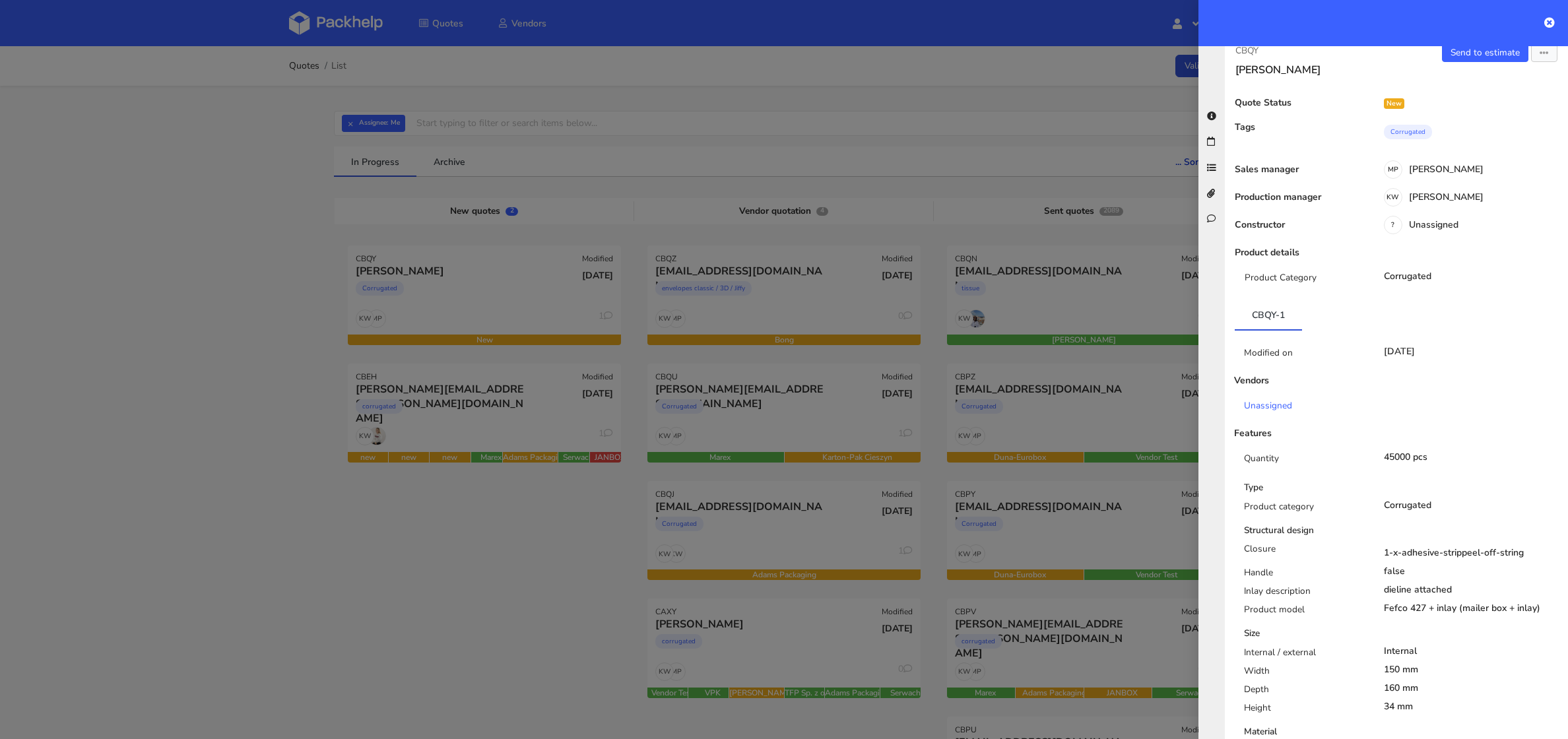
scroll to position [0, 0]
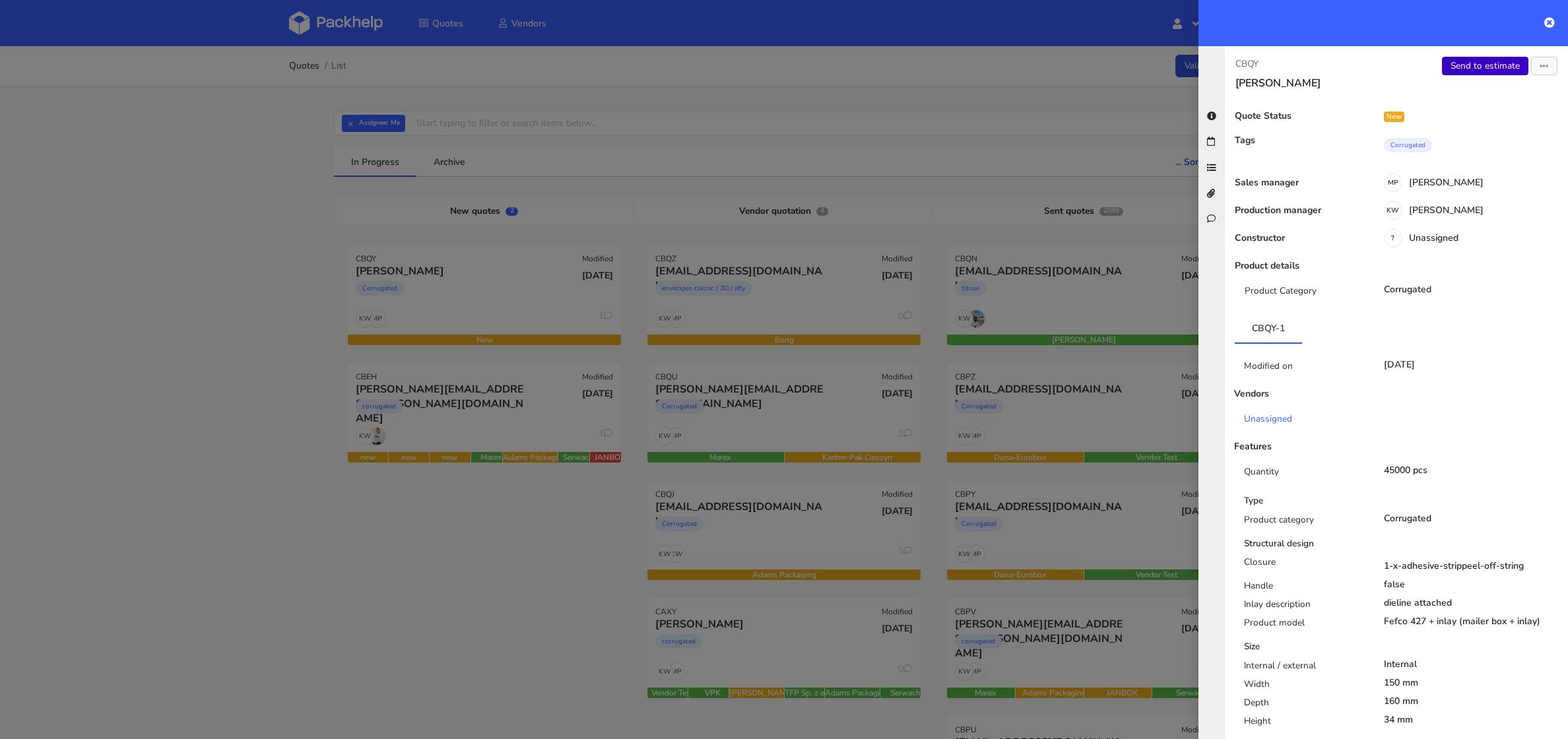
click at [1475, 71] on link "Send to estimate" at bounding box center [1485, 67] width 86 height 19
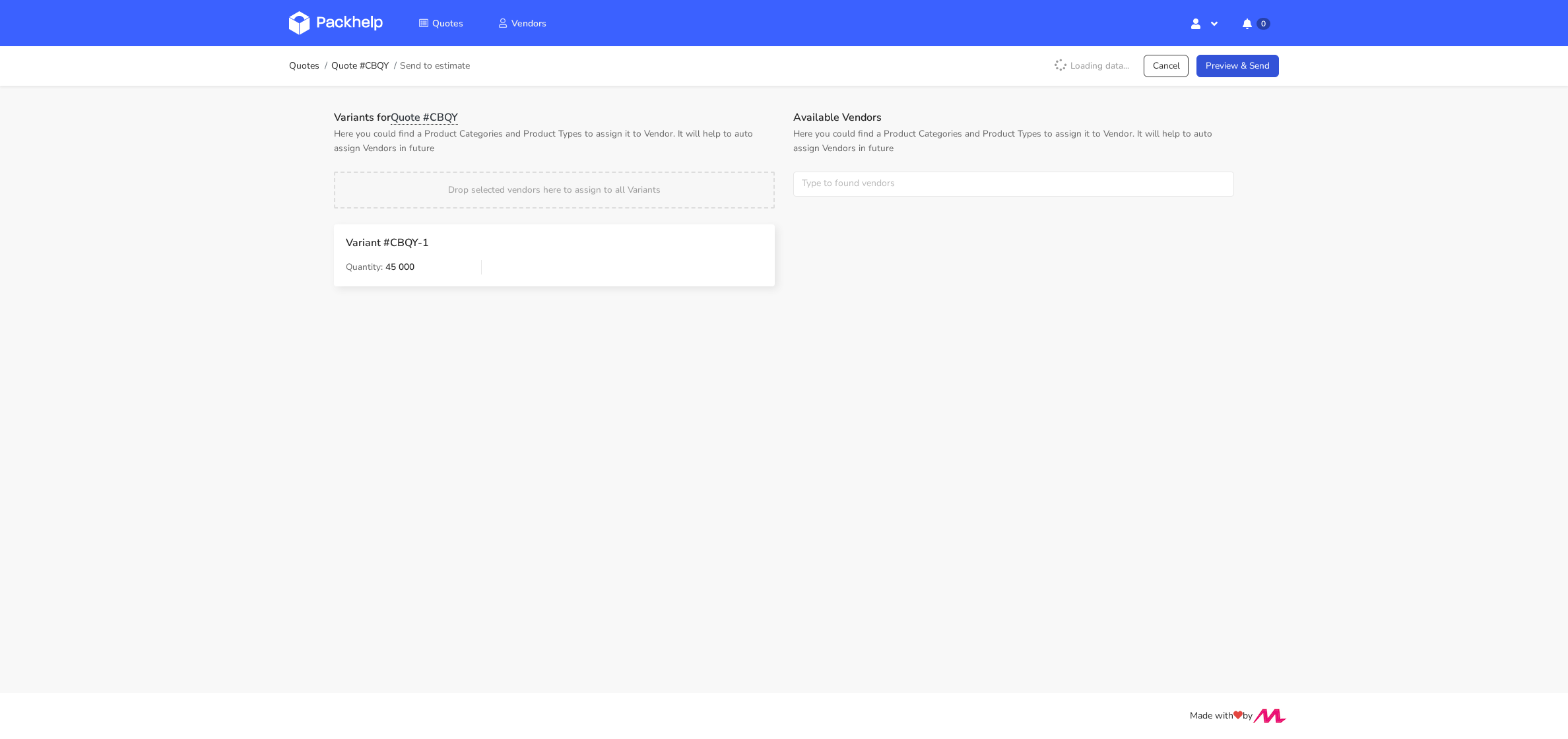
click at [836, 196] on div "Available Vendors Here you could find a Product Categories and Product Types to…" at bounding box center [1013, 161] width 459 height 101
click at [838, 189] on input "text" at bounding box center [1013, 184] width 441 height 25
type input "adams"
click at [836, 226] on link "adams" at bounding box center [875, 234] width 123 height 24
click at [743, 140] on p "Here you could find a Product Categories and Product Types to assign it to Vend…" at bounding box center [554, 140] width 441 height 29
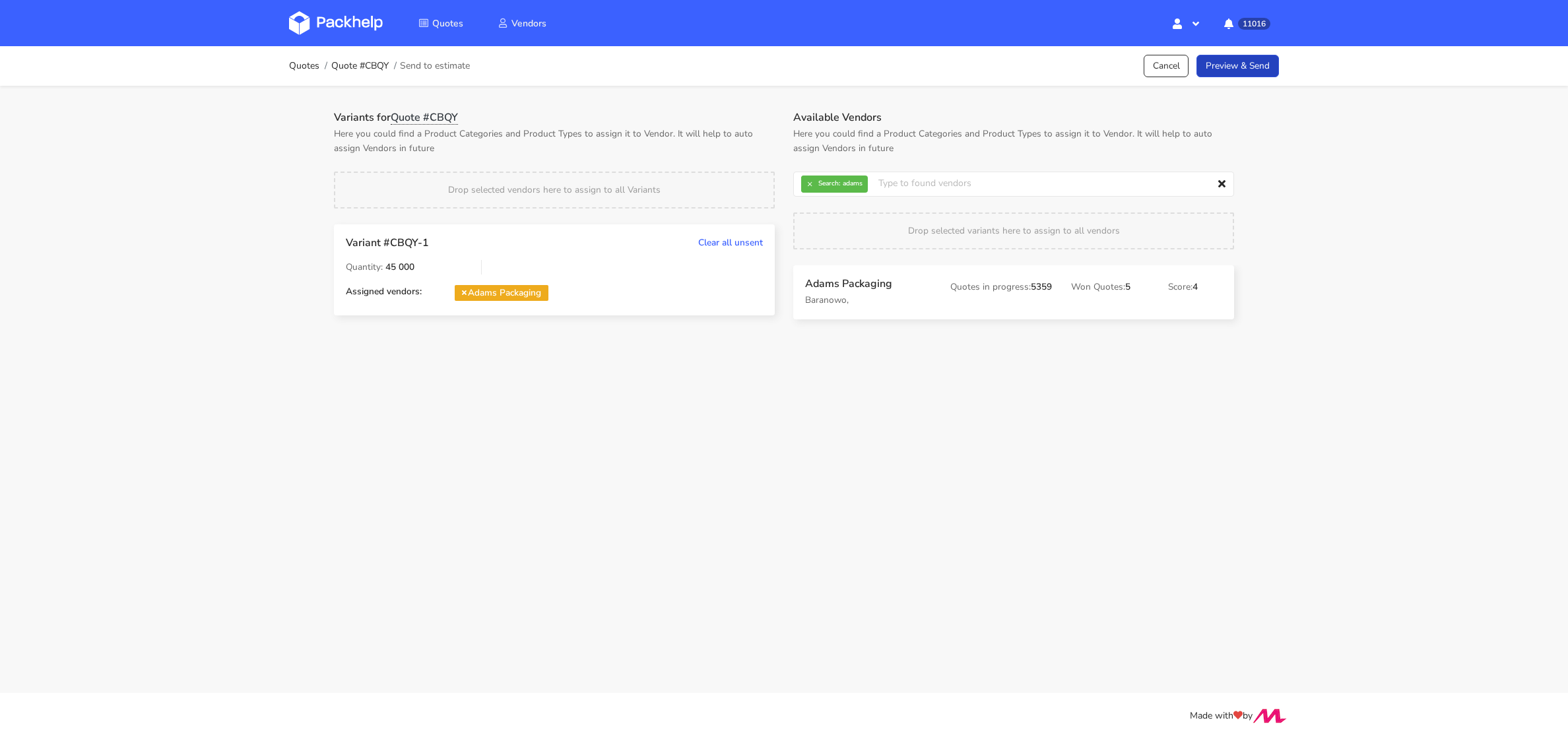
click at [1221, 67] on link "Preview & Send" at bounding box center [1237, 66] width 82 height 23
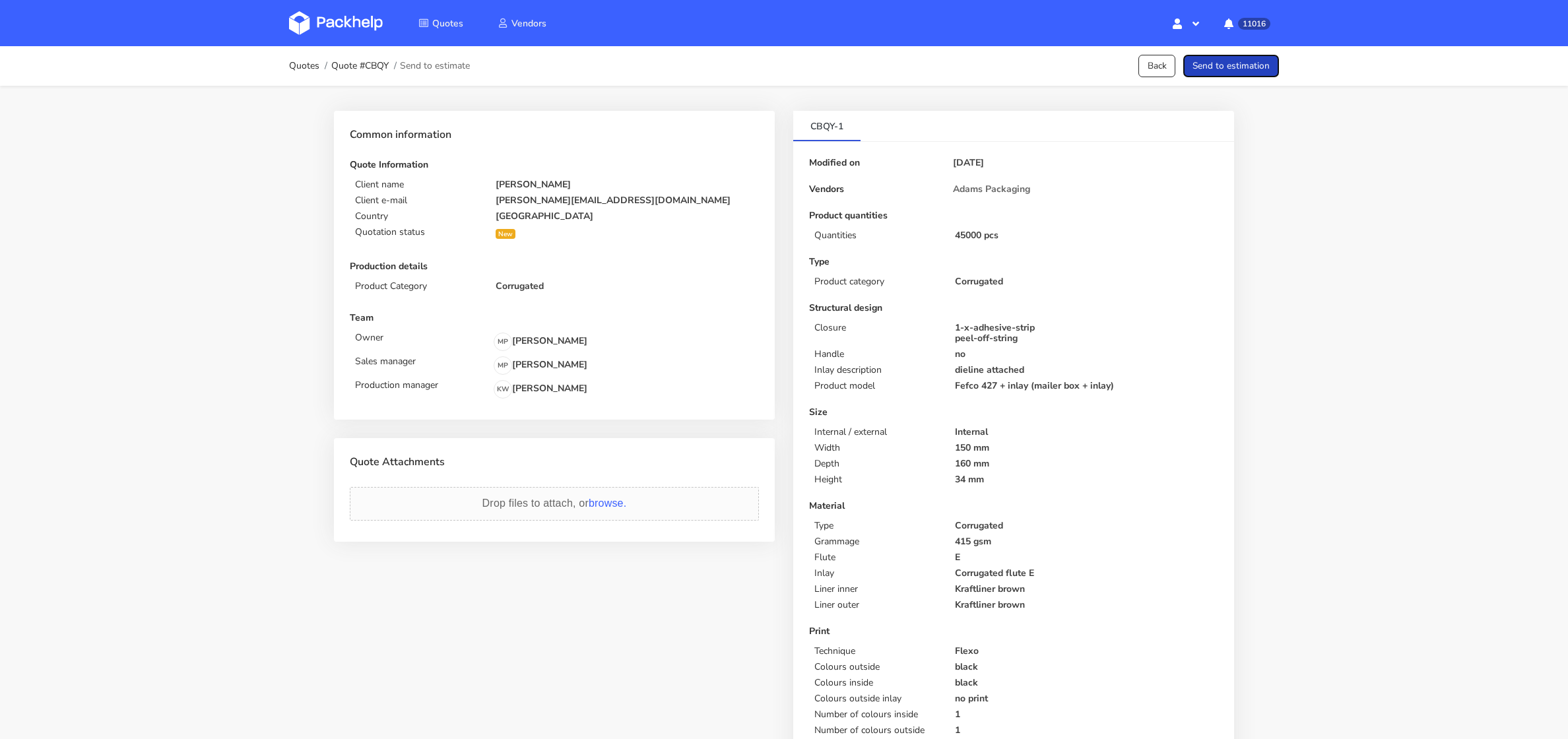
click at [1229, 67] on button "Send to estimation" at bounding box center [1231, 66] width 96 height 23
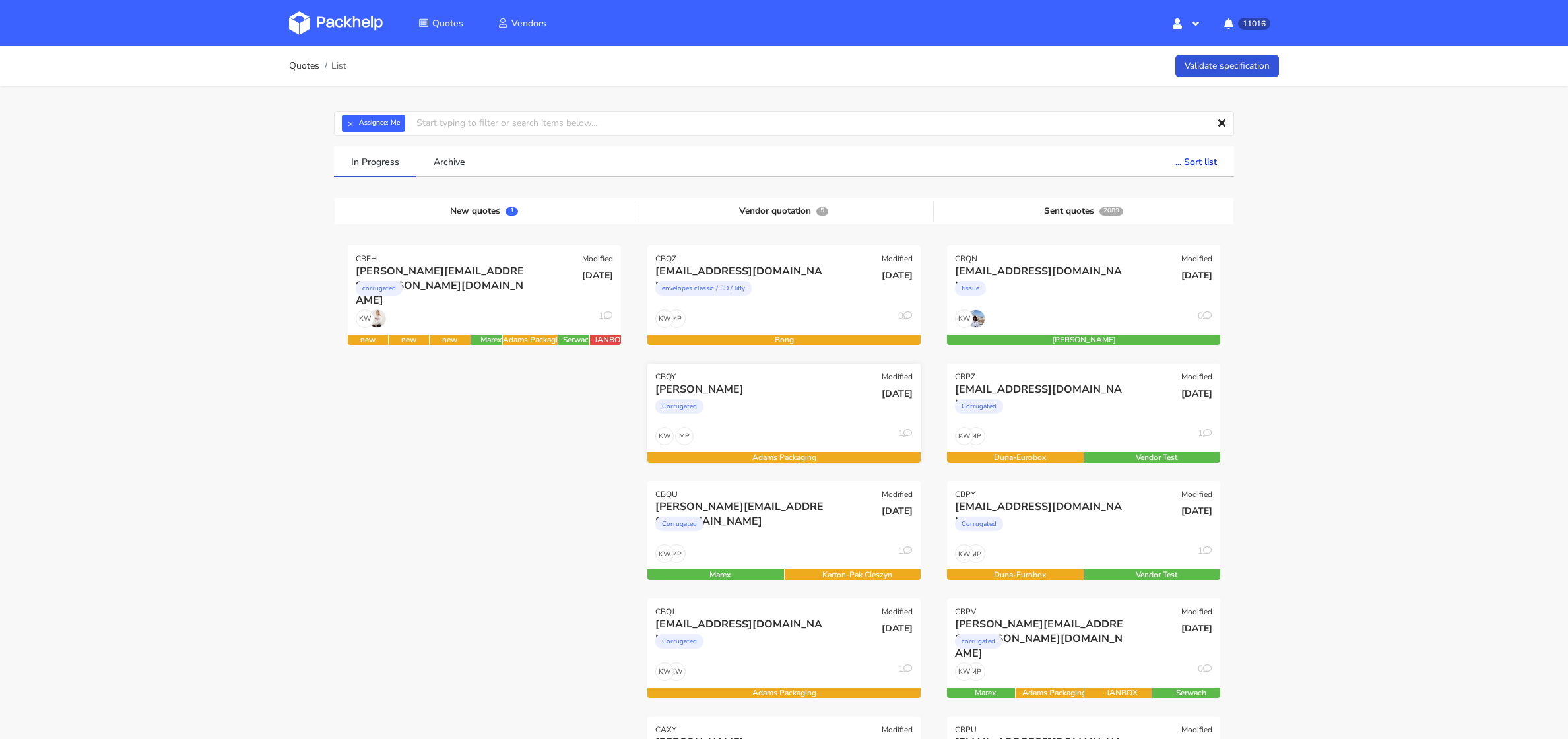
click at [776, 420] on div "Corrugated" at bounding box center [742, 409] width 175 height 26
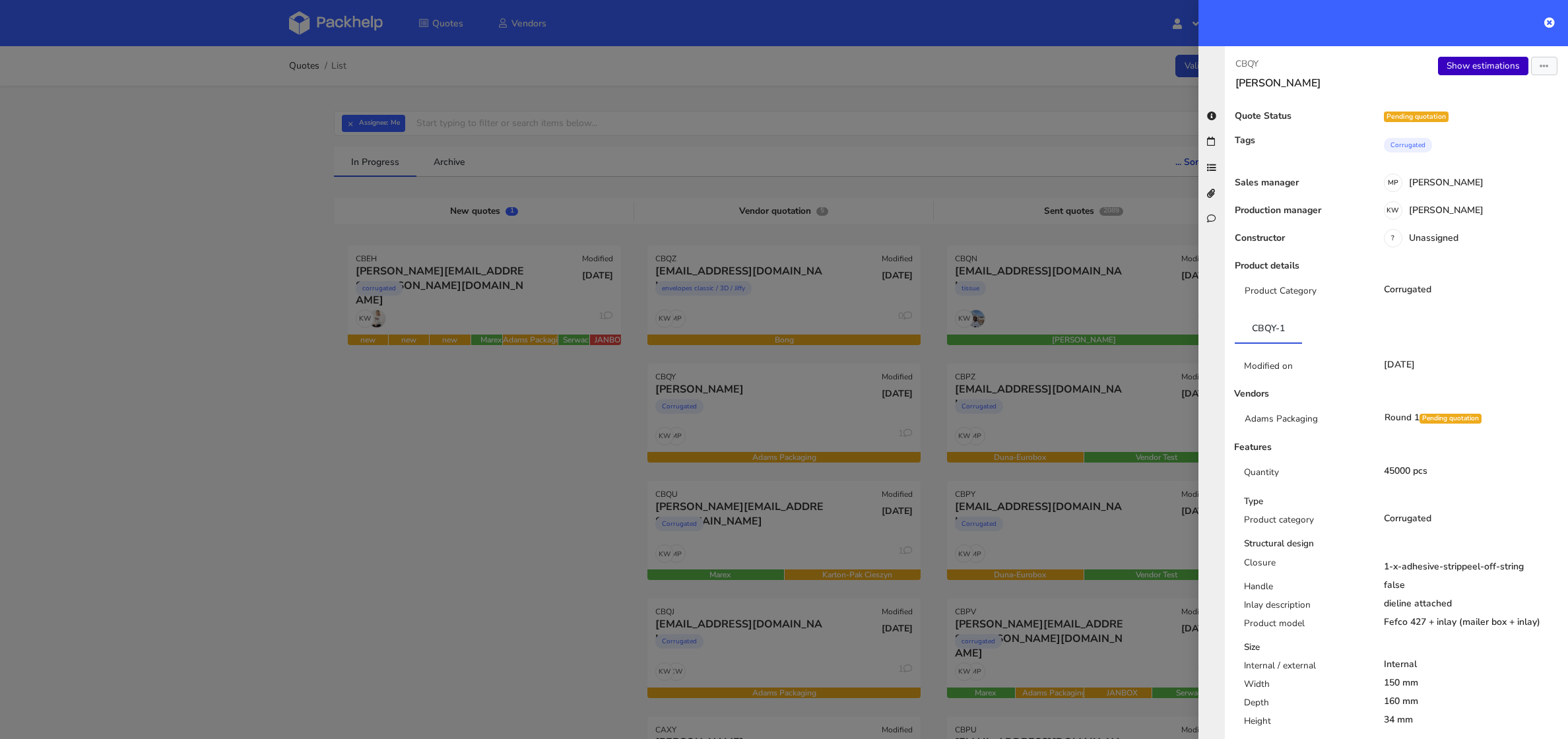
click at [1475, 64] on link "Show estimations" at bounding box center [1483, 67] width 90 height 19
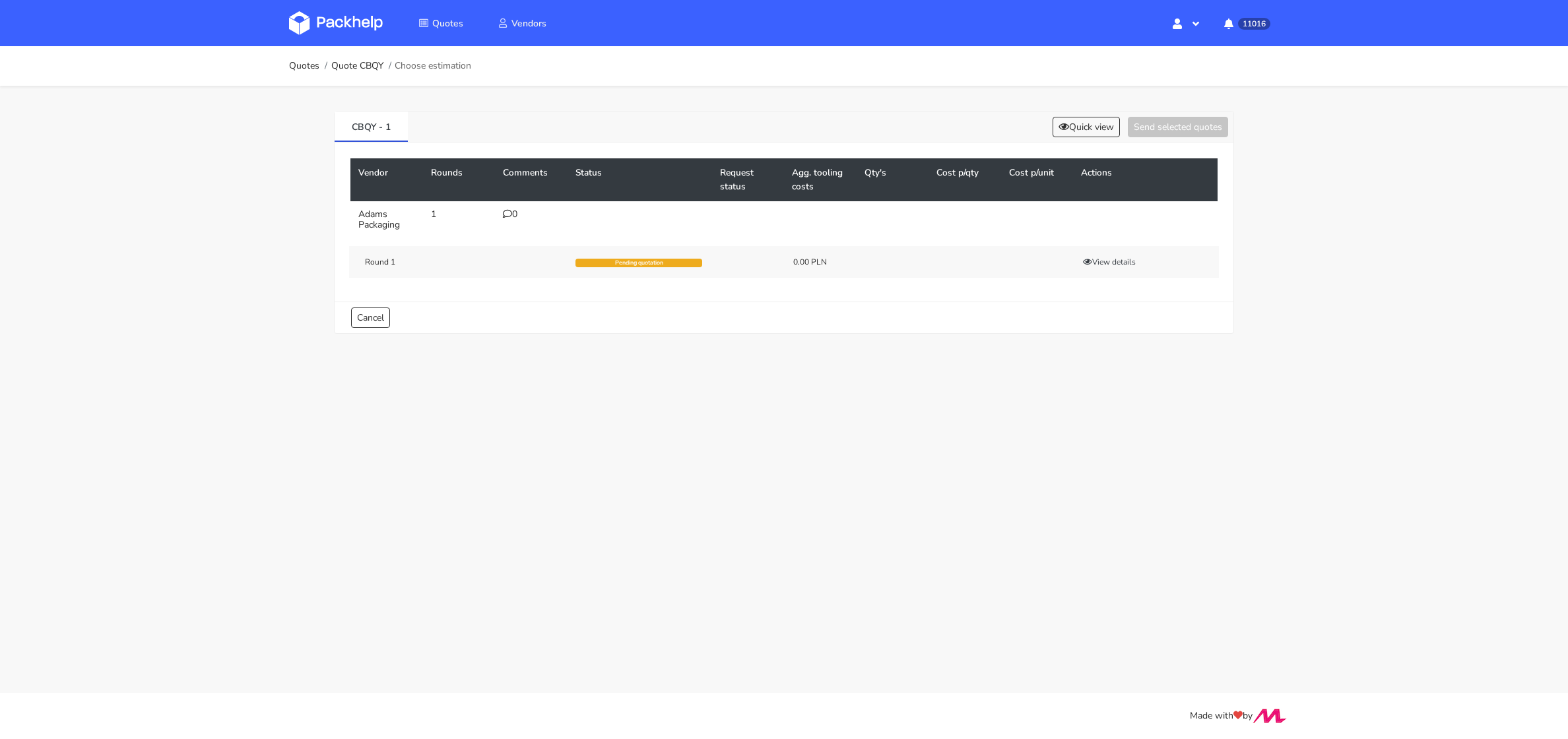
click at [501, 215] on td "0" at bounding box center [530, 219] width 72 height 37
click at [510, 212] on icon at bounding box center [508, 214] width 9 height 9
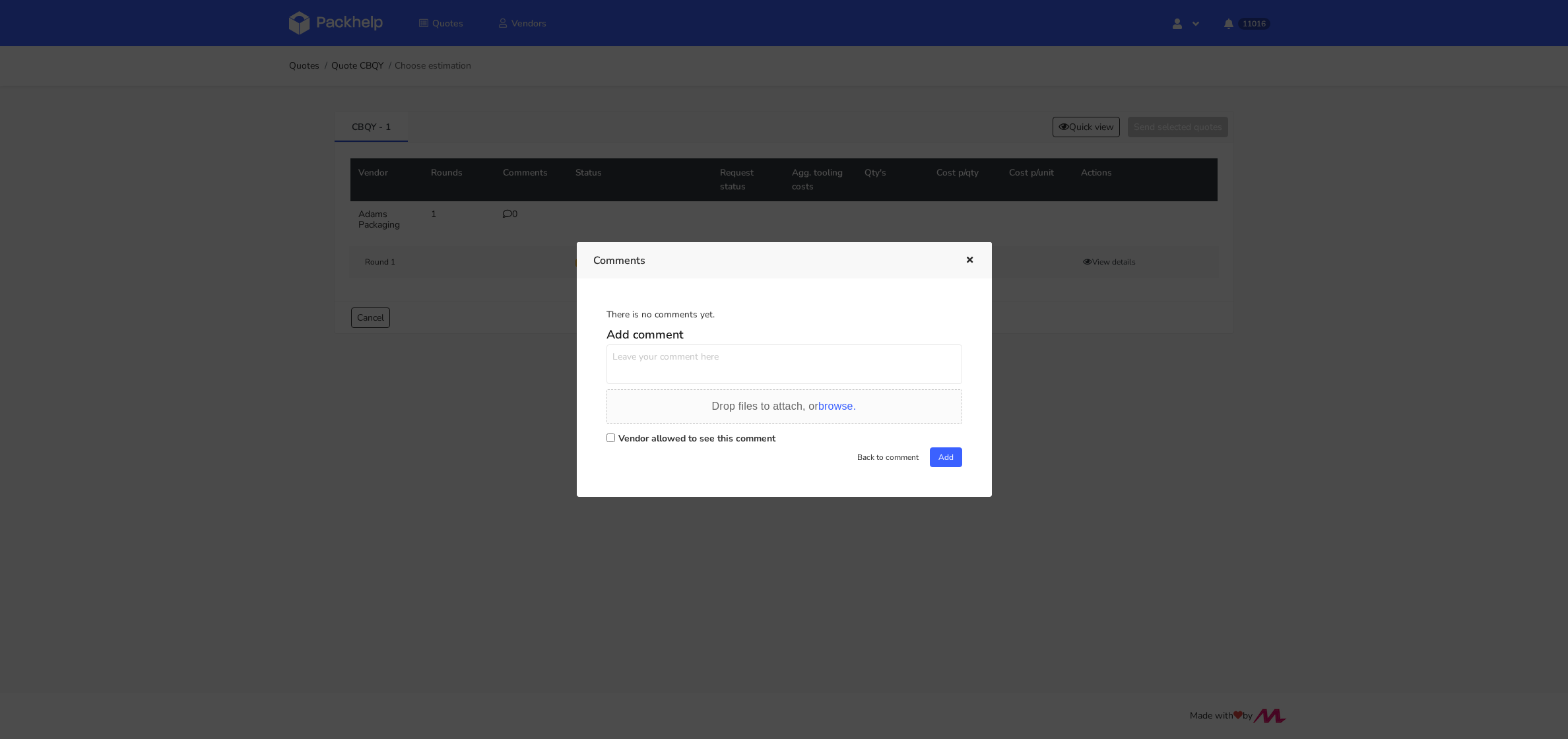
click at [612, 434] on input "Vendor allowed to see this comment" at bounding box center [610, 437] width 8 height 8
checkbox input "true"
click at [653, 362] on textarea at bounding box center [784, 364] width 356 height 39
paste textarea "R602035475_EJQP"
type textarea "Powtórka zamówienia R602035475_EJQP"
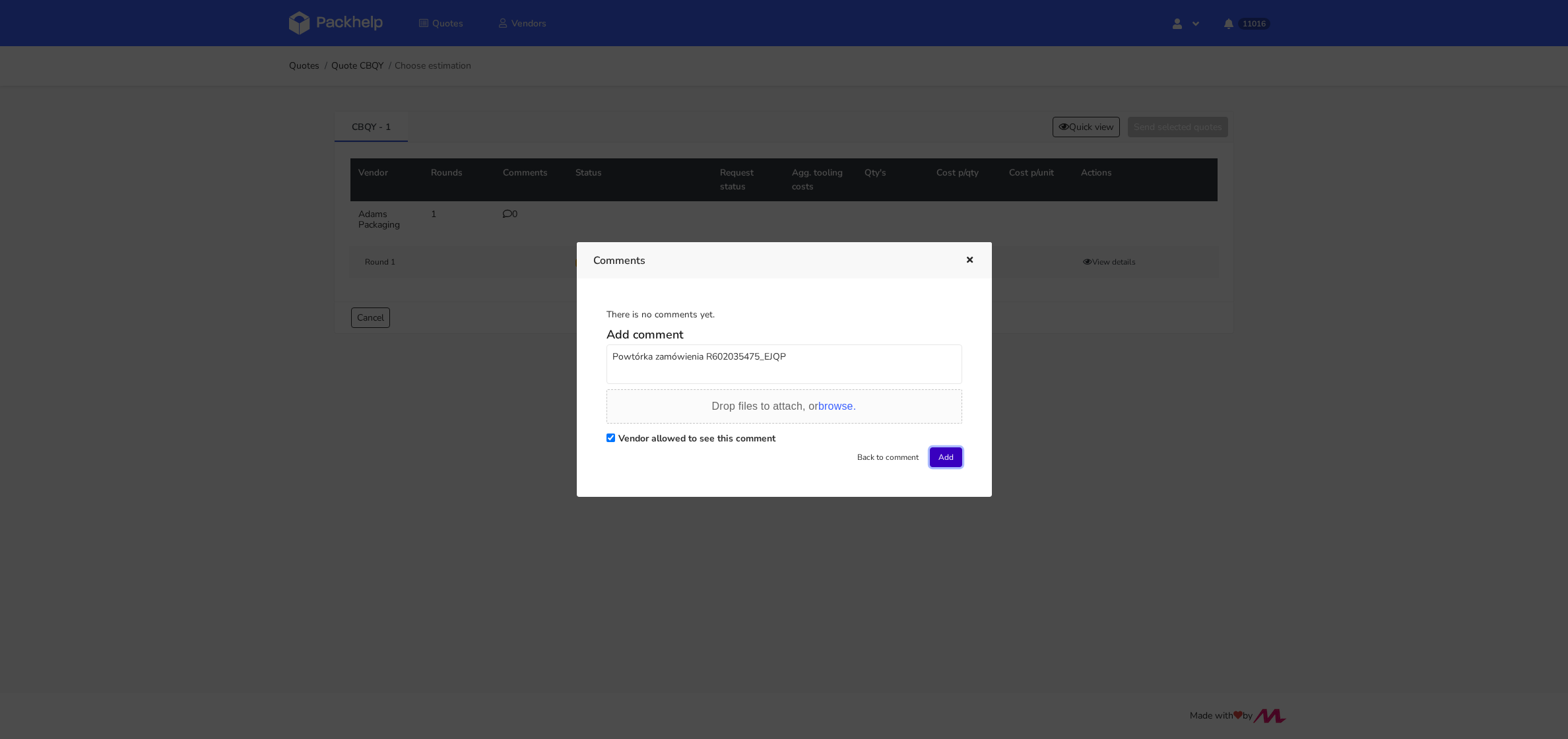
click at [944, 452] on button "Add" at bounding box center [945, 457] width 33 height 20
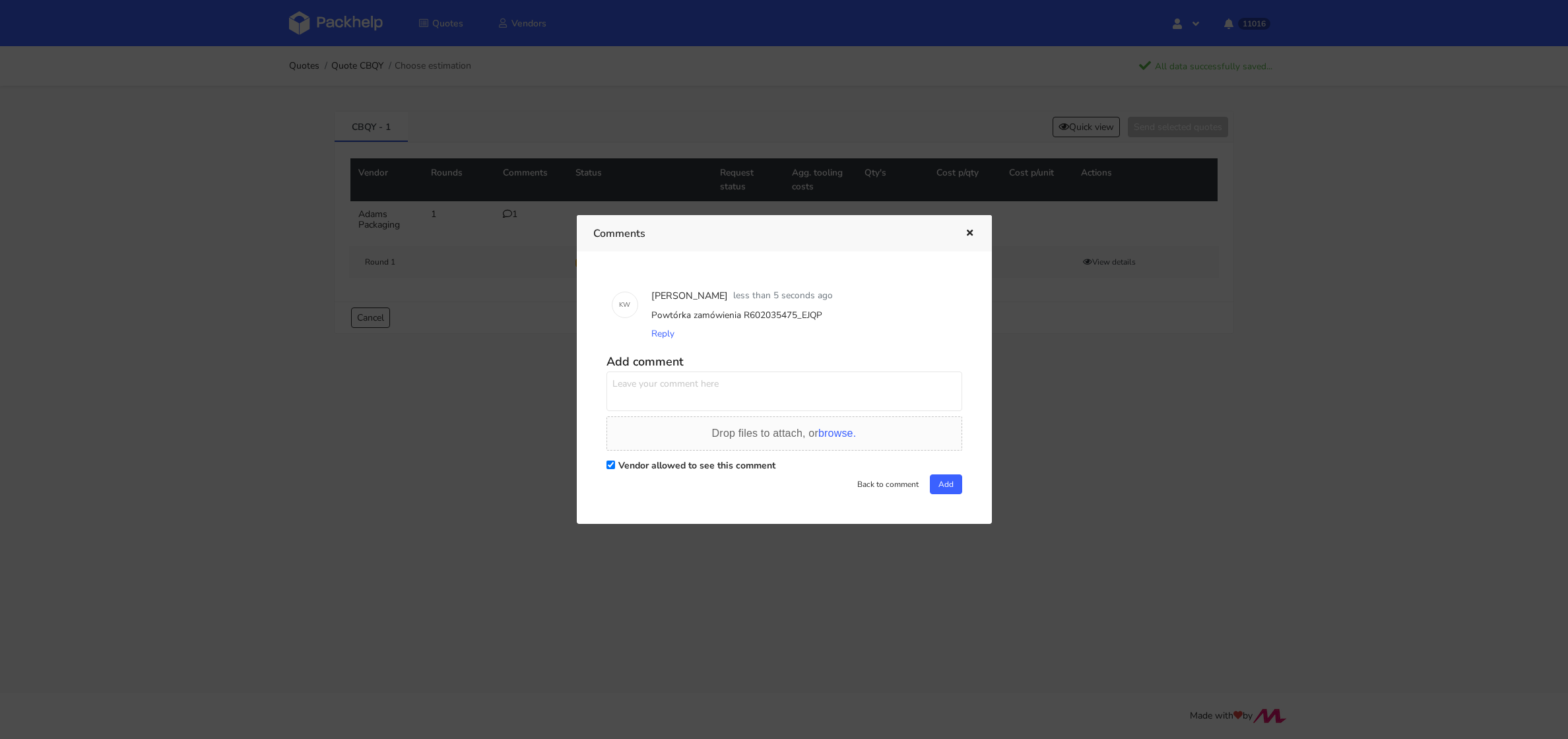
click at [269, 180] on div at bounding box center [784, 369] width 1568 height 739
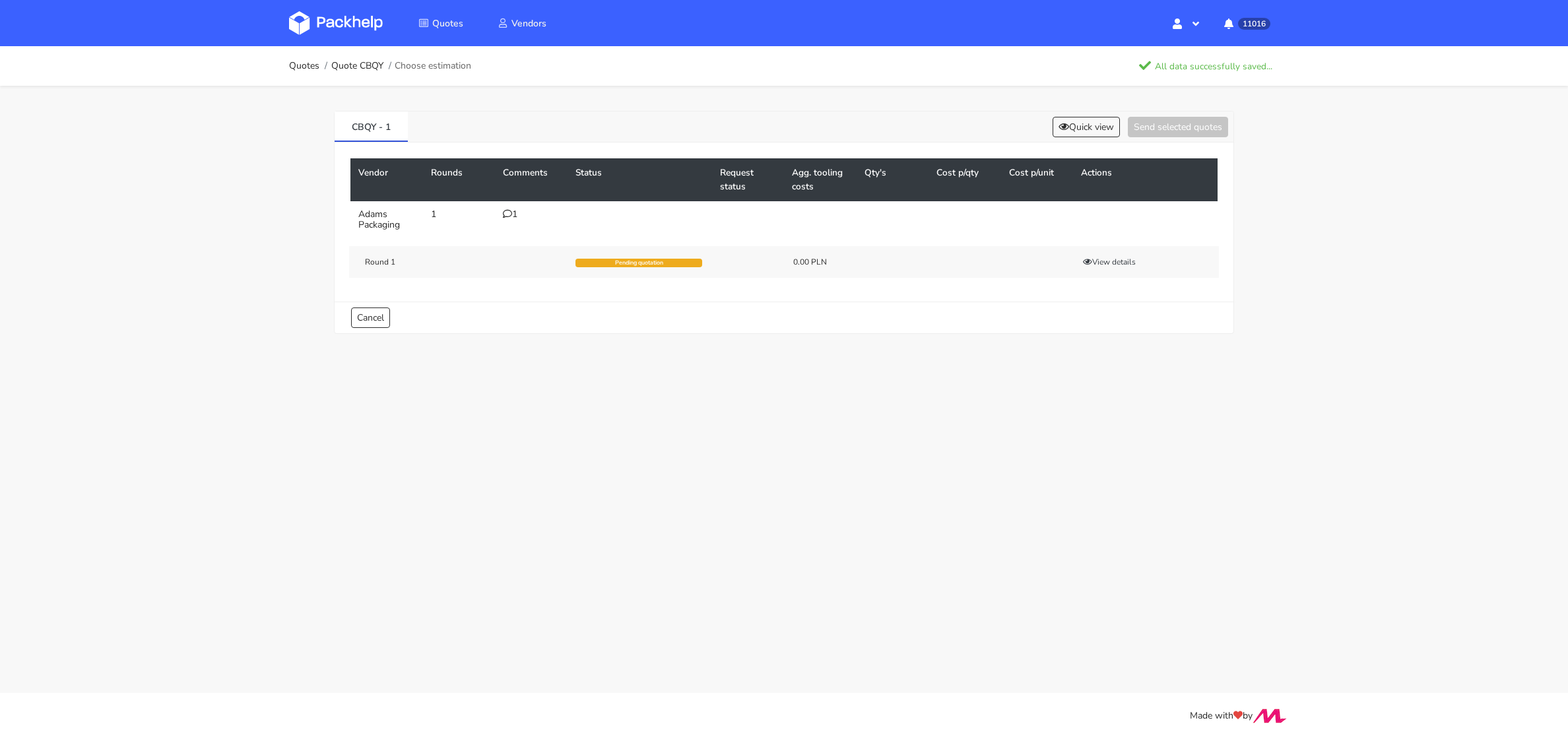
click at [348, 22] on img at bounding box center [336, 22] width 94 height 23
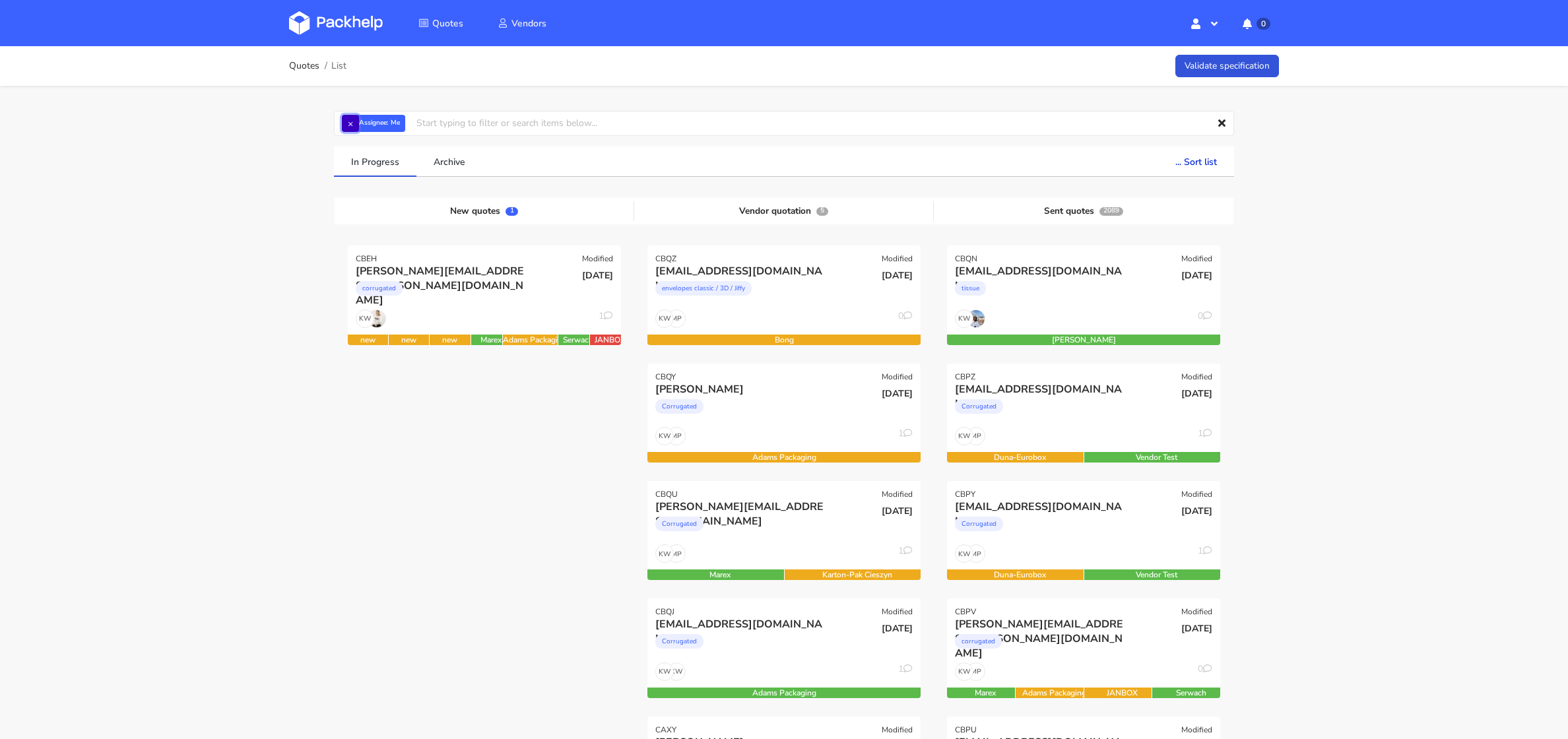
click at [358, 124] on button "×" at bounding box center [350, 124] width 17 height 17
drag, startPoint x: 358, startPoint y: 124, endPoint x: 365, endPoint y: 124, distance: 7.0
click at [358, 124] on input "text" at bounding box center [783, 123] width 900 height 25
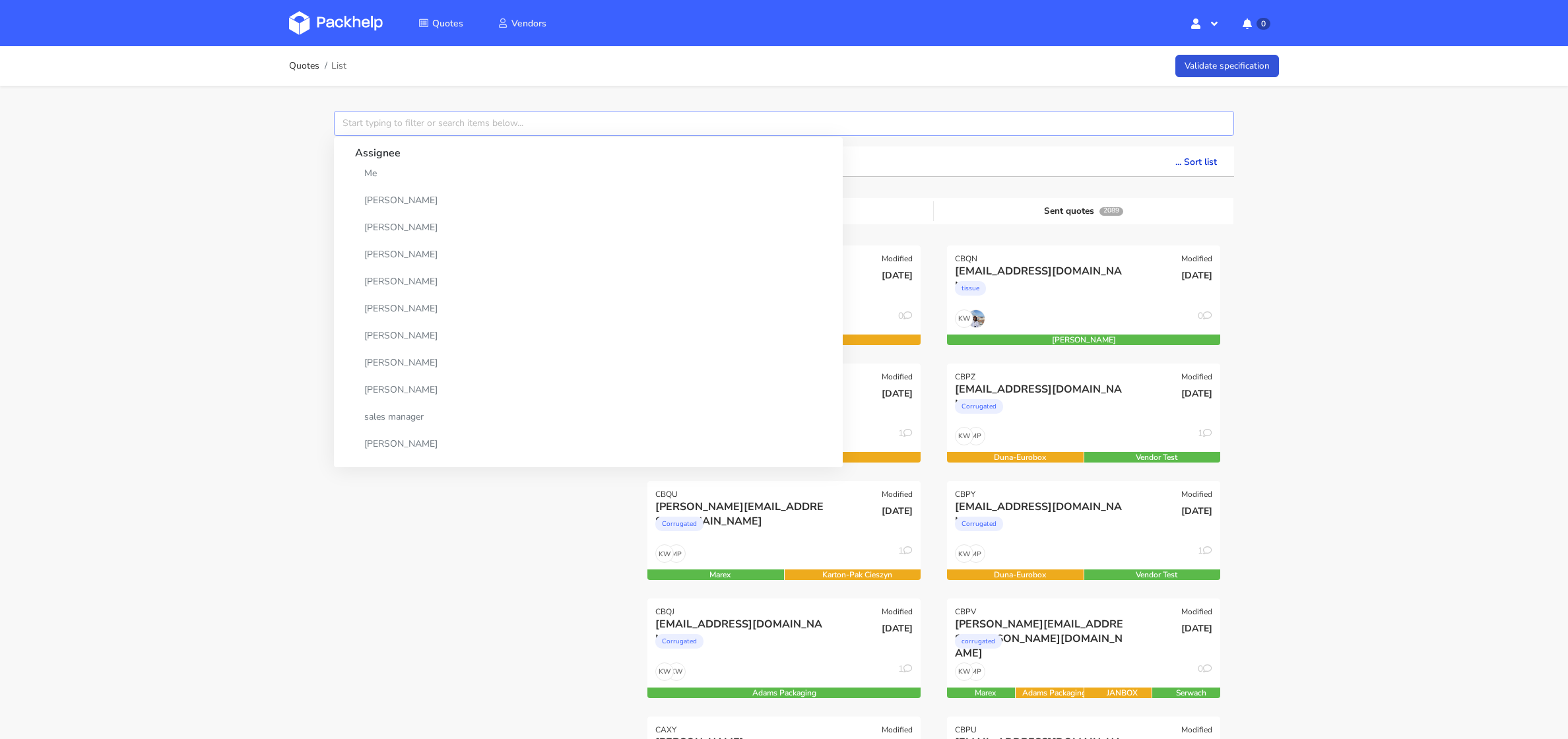
click at [365, 124] on input "text" at bounding box center [783, 123] width 900 height 25
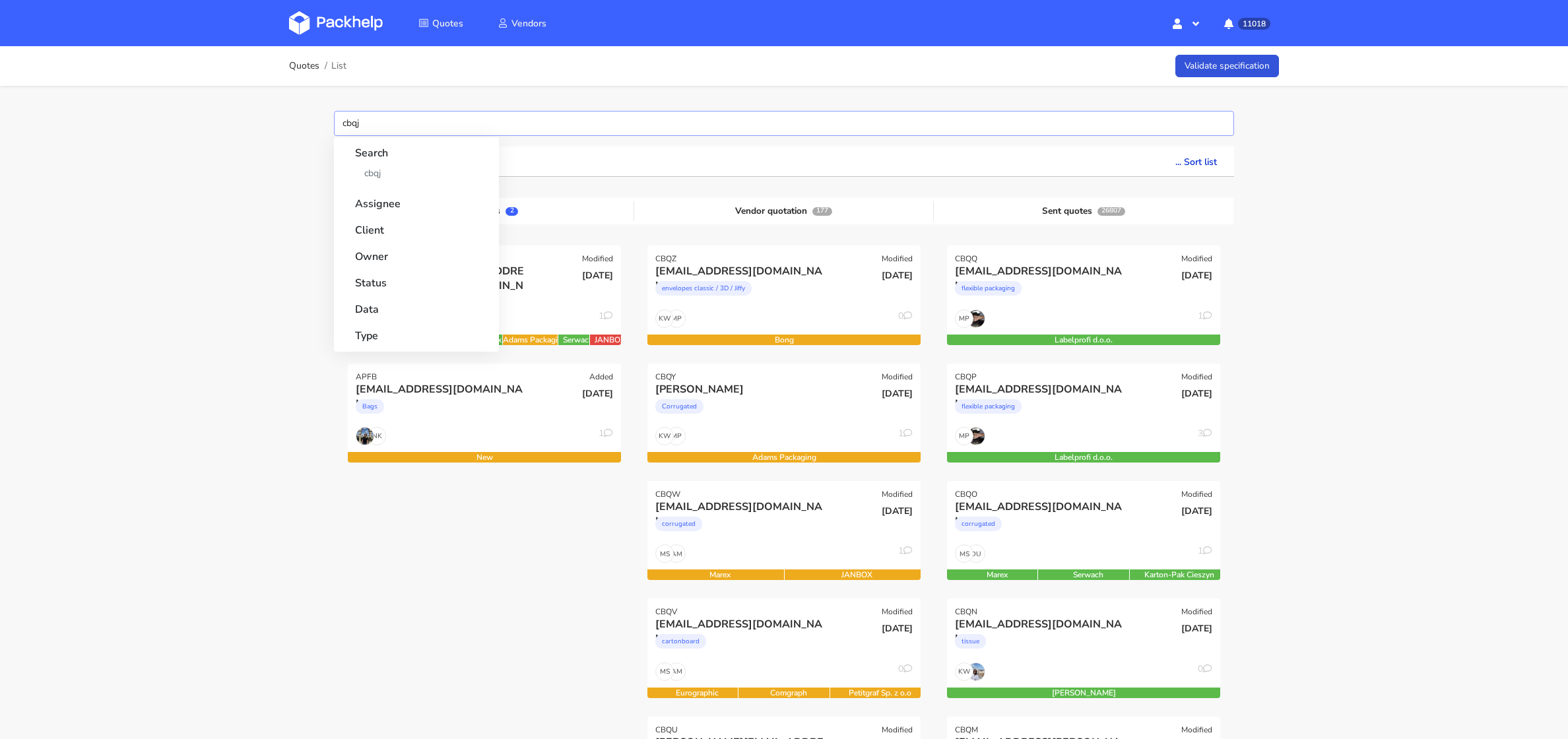
type input "cbqj"
click at [380, 176] on link "cbqj" at bounding box center [416, 173] width 123 height 24
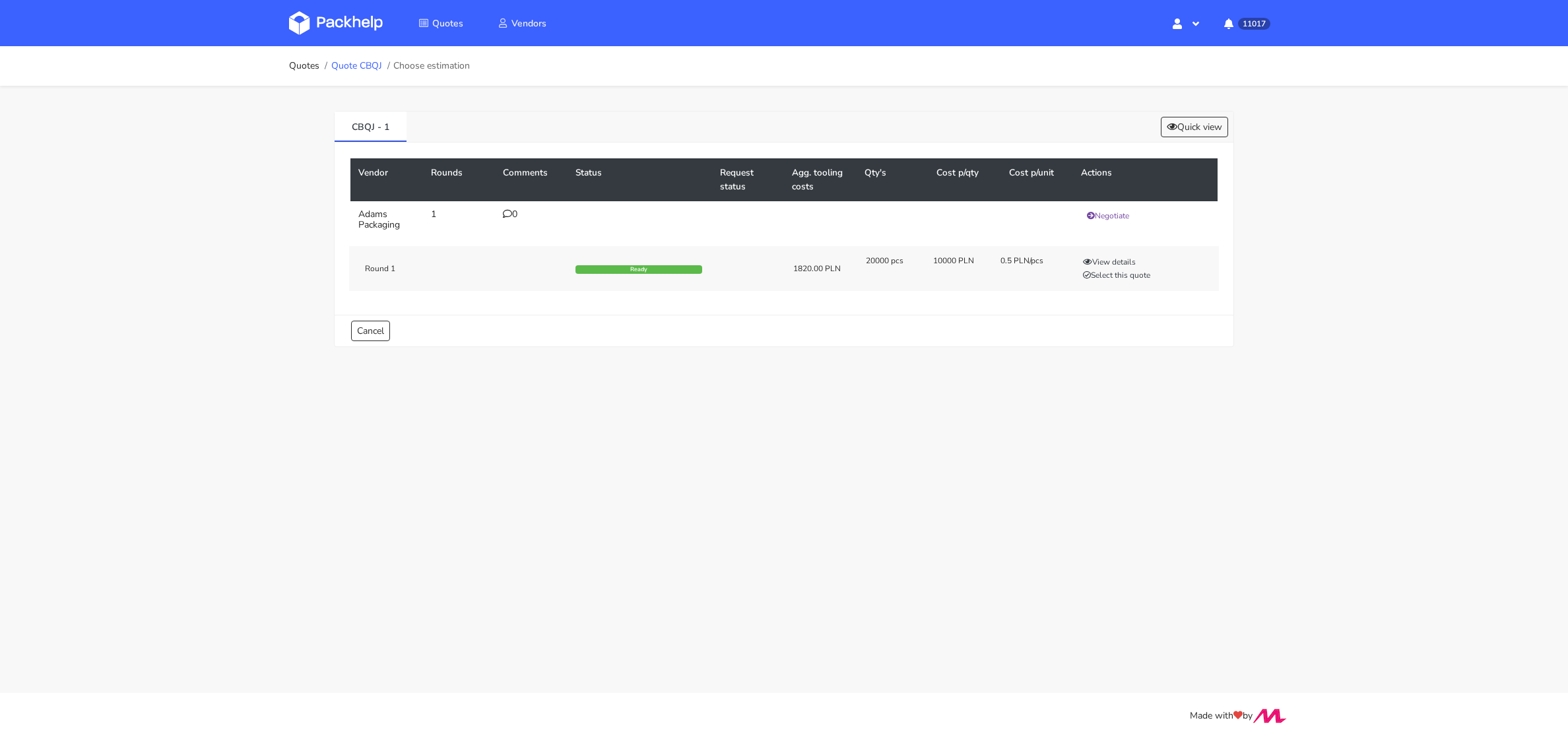
click at [369, 62] on link "Quote CBQJ" at bounding box center [357, 66] width 51 height 10
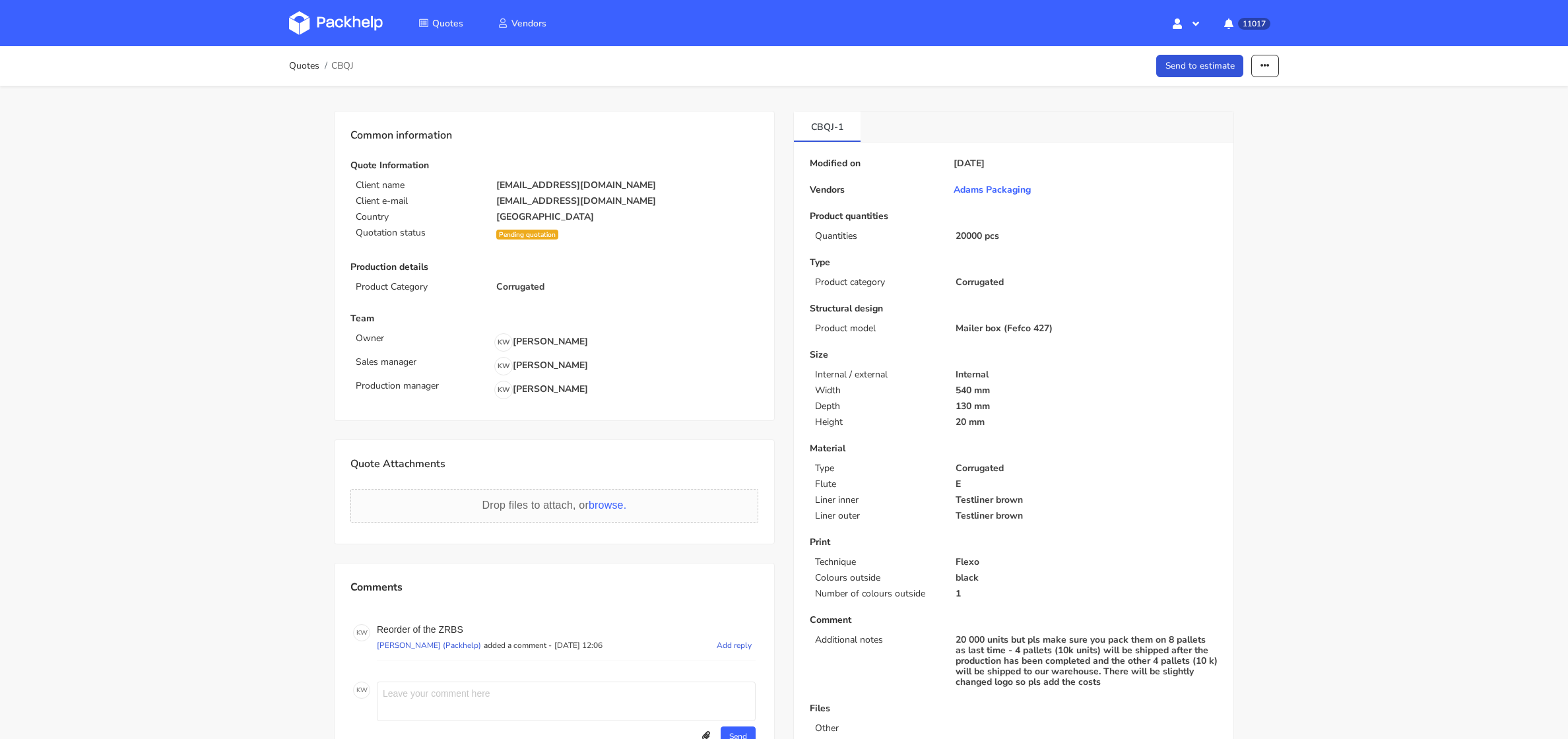
click at [444, 626] on p "Reorder of the ZRBS" at bounding box center [566, 628] width 378 height 10
click at [443, 626] on p "Reorder of the ZRBS" at bounding box center [566, 628] width 378 height 10
copy p "ZRBS"
click at [1261, 74] on button "button" at bounding box center [1265, 66] width 28 height 23
click at [1203, 170] on link "Show estimations" at bounding box center [1214, 168] width 116 height 22
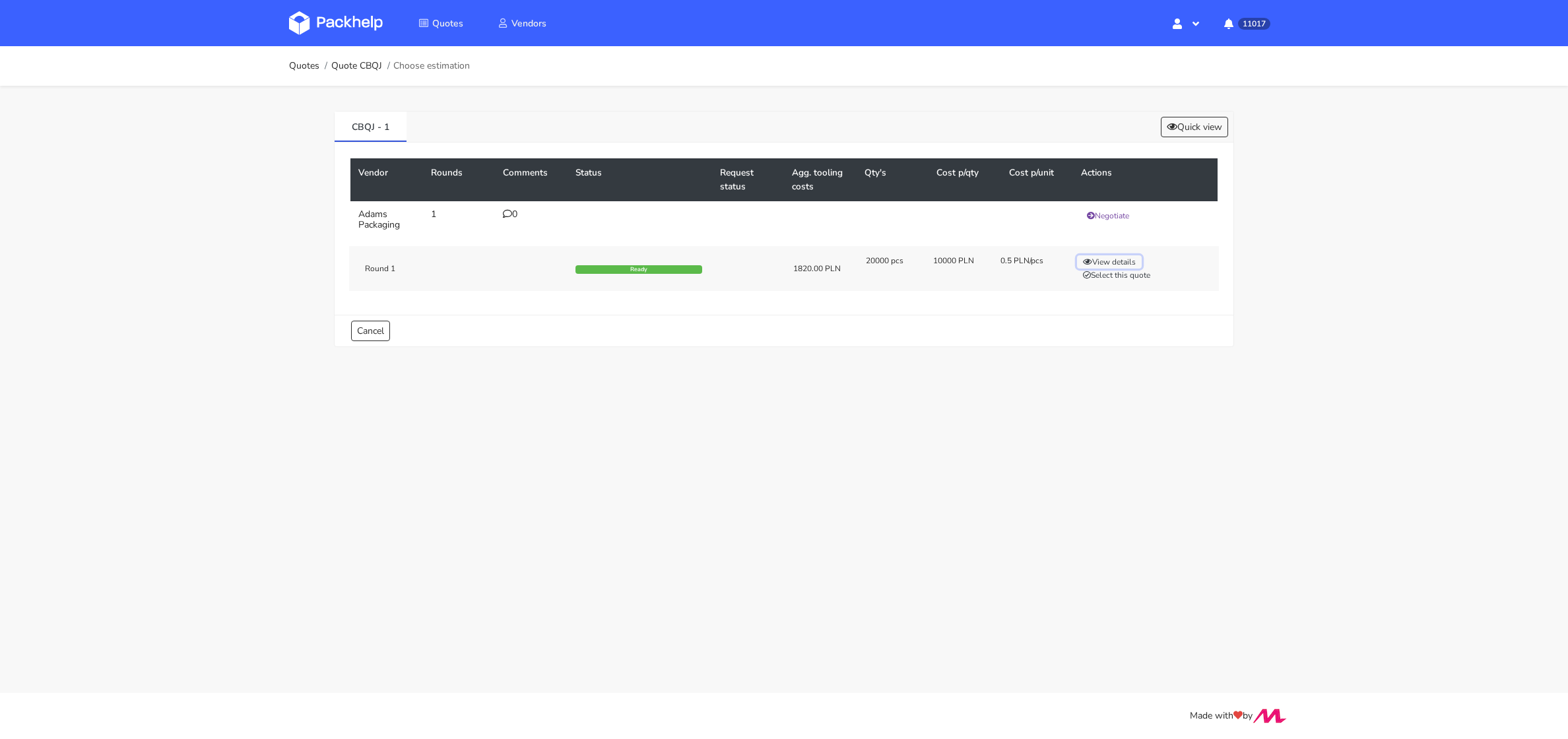
click at [1102, 256] on button "View details" at bounding box center [1109, 262] width 65 height 13
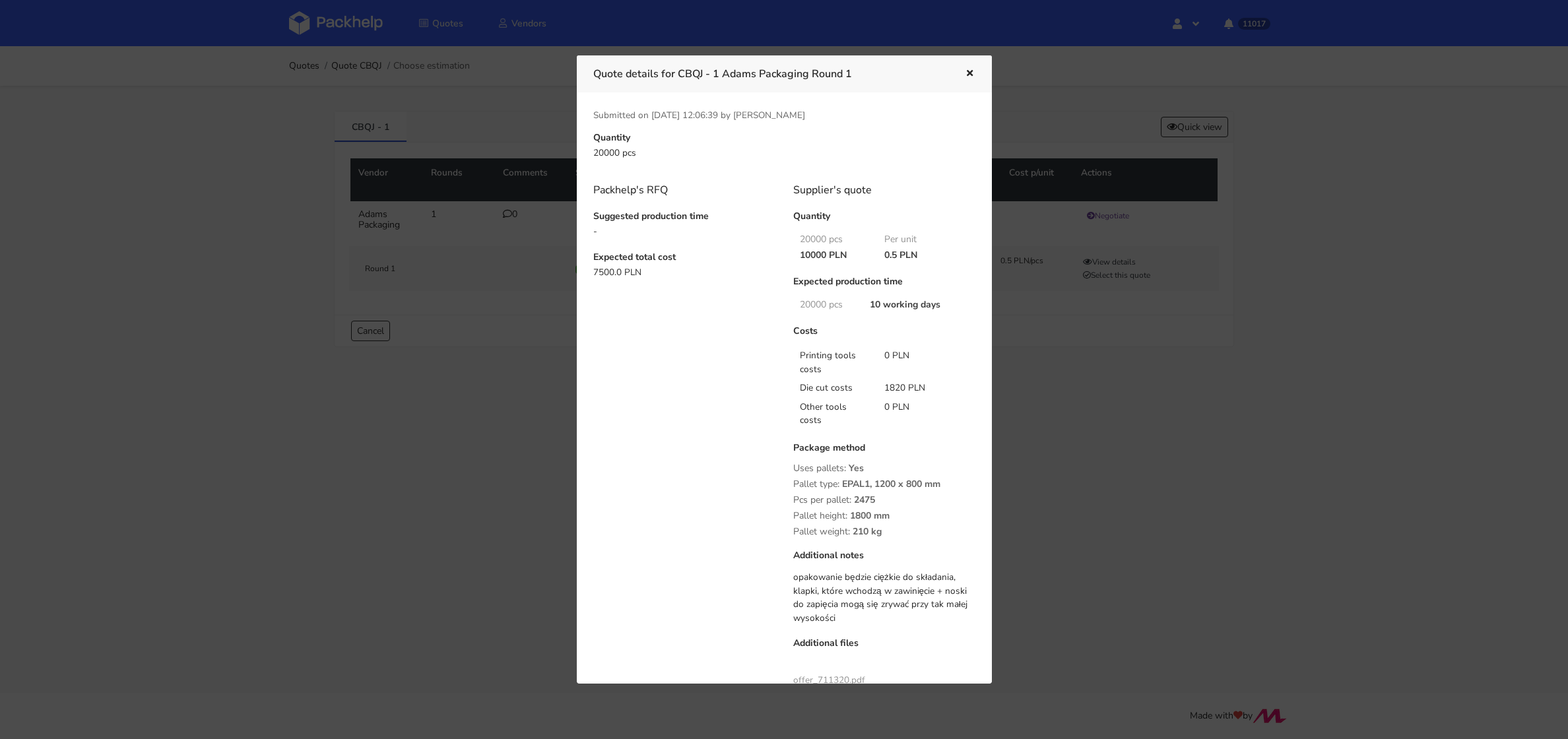
click at [1081, 383] on div at bounding box center [784, 369] width 1568 height 739
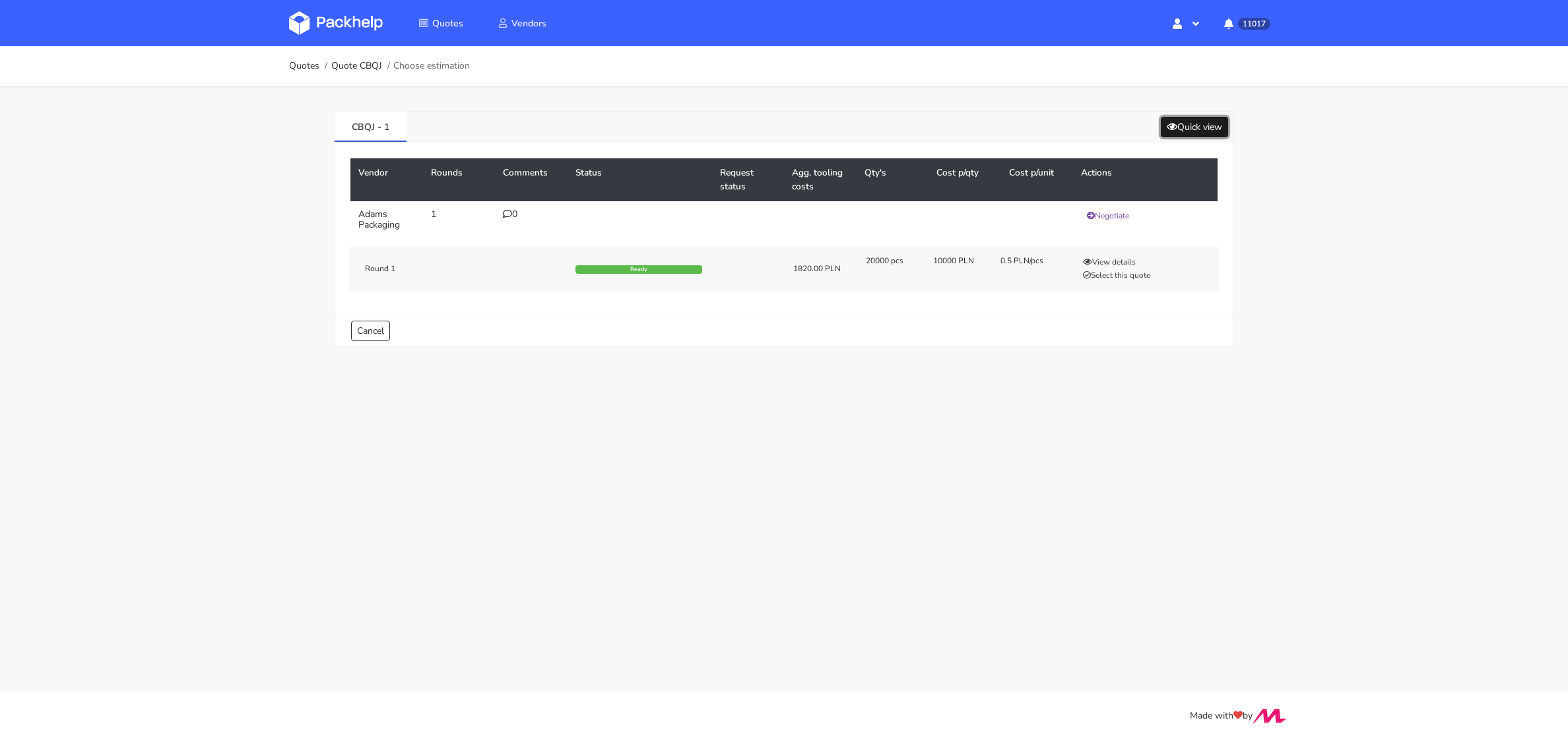
click at [1173, 128] on button "Quick view" at bounding box center [1194, 127] width 67 height 21
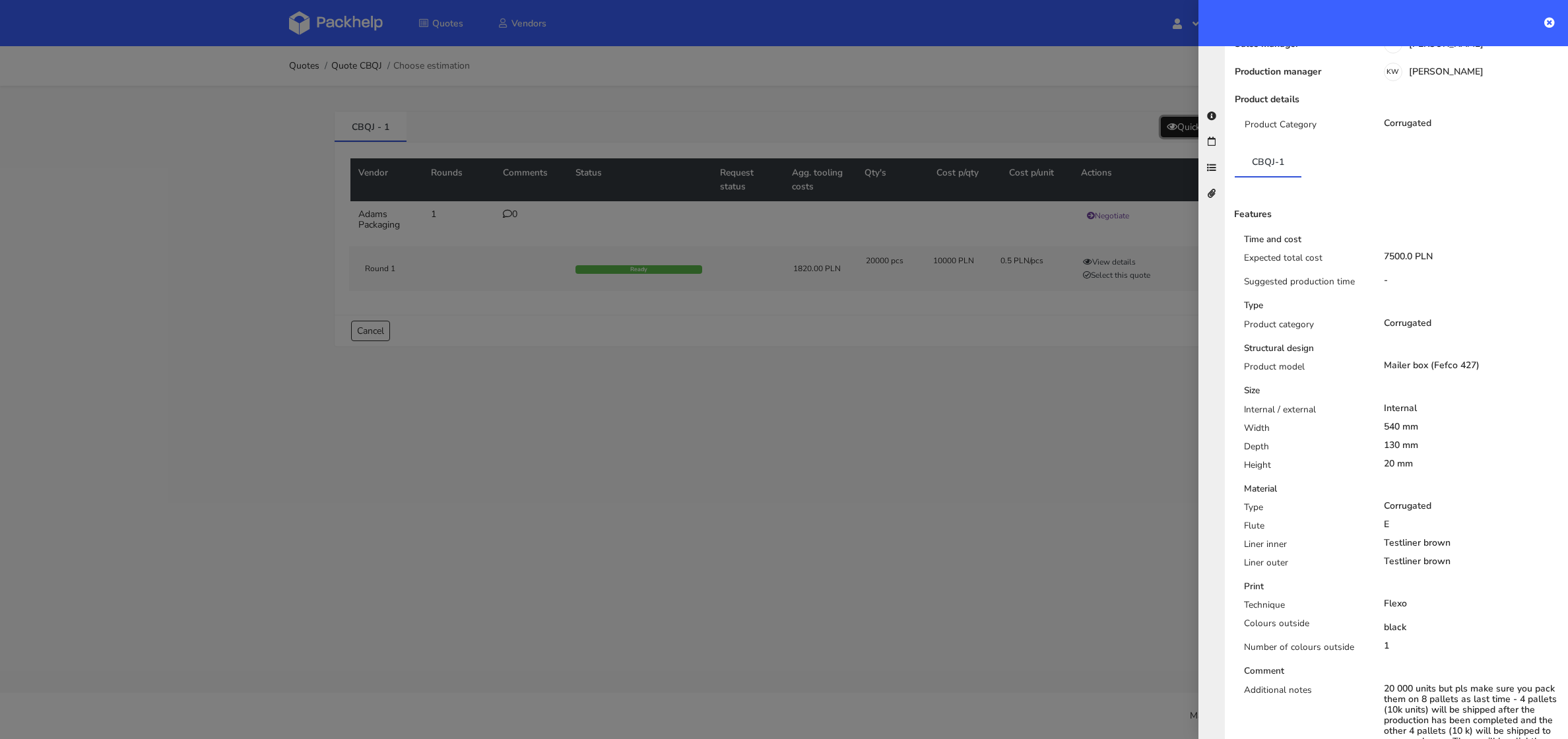
scroll to position [287, 0]
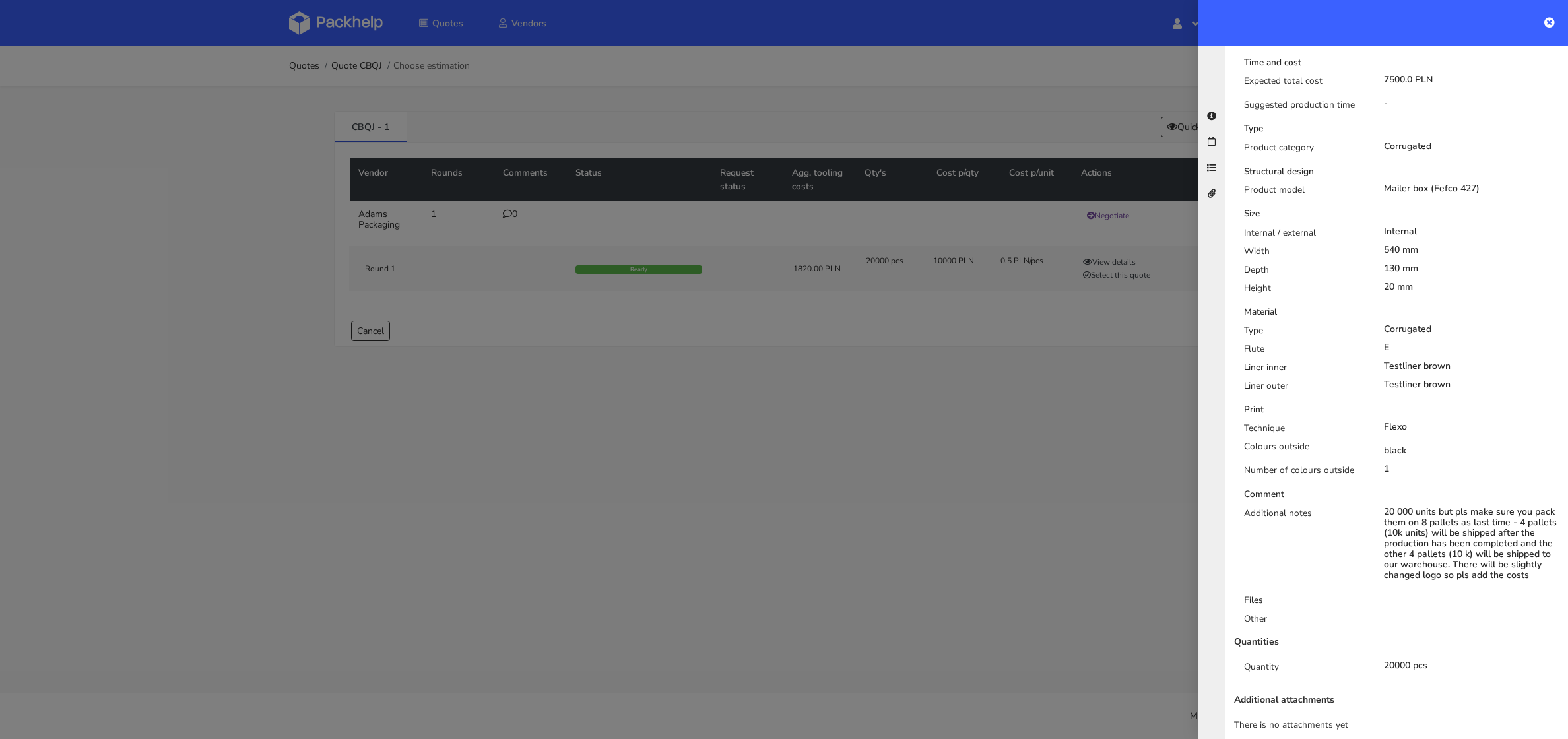
click at [1113, 427] on div at bounding box center [784, 369] width 1568 height 739
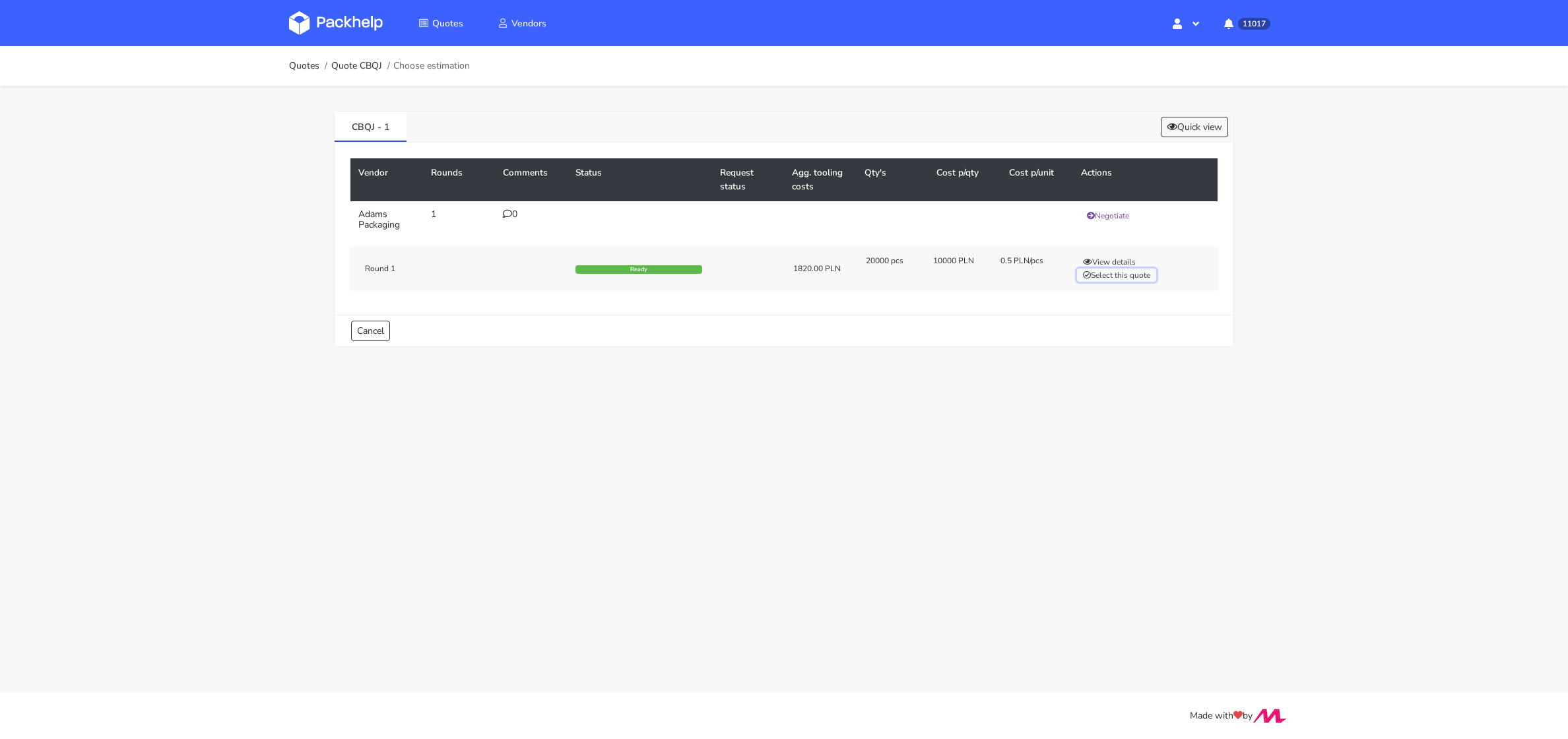
click at [1126, 275] on button "Select this quote" at bounding box center [1117, 275] width 80 height 13
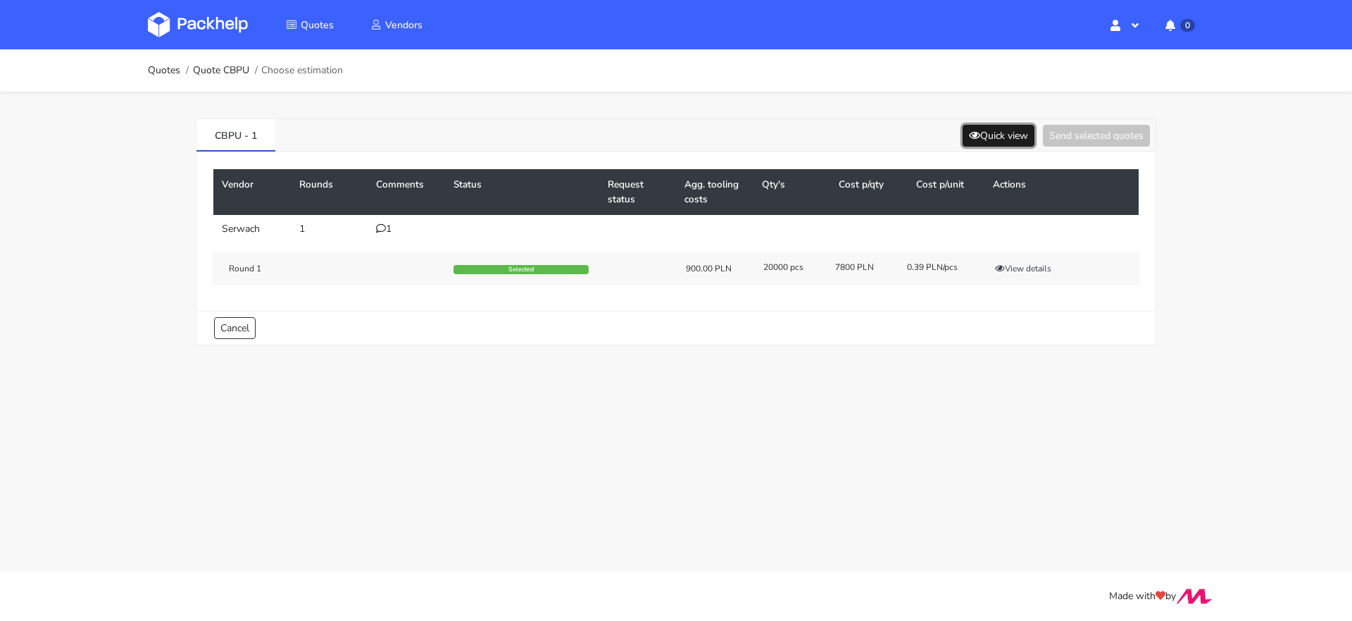
click at [982, 140] on button "Quick view" at bounding box center [999, 136] width 72 height 22
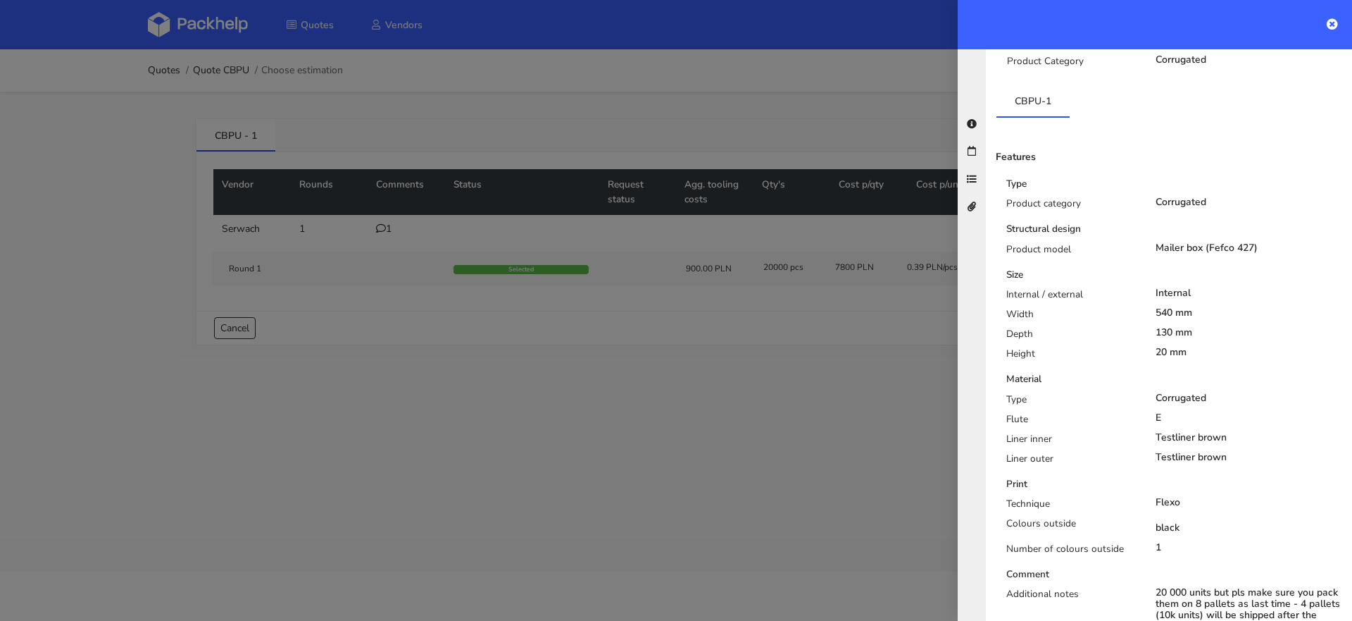
scroll to position [187, 0]
click at [442, 248] on div at bounding box center [676, 310] width 1352 height 621
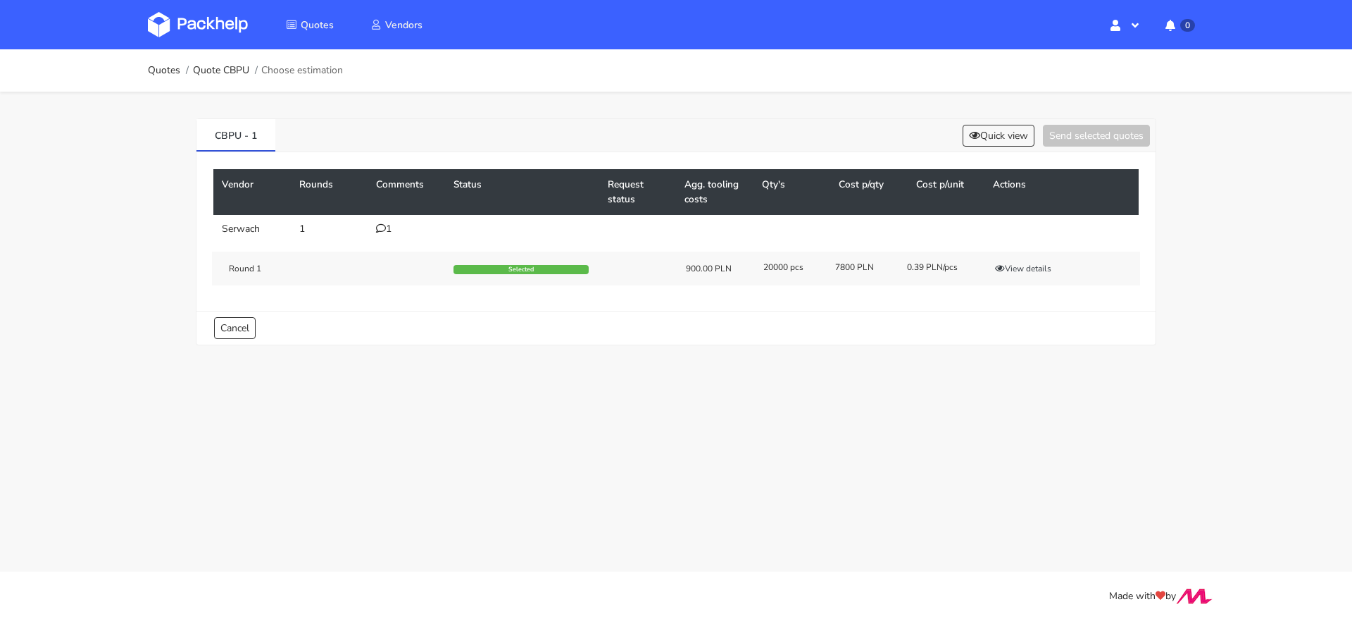
click at [397, 234] on td "1" at bounding box center [406, 229] width 77 height 28
click at [387, 227] on div "1" at bounding box center [406, 228] width 61 height 11
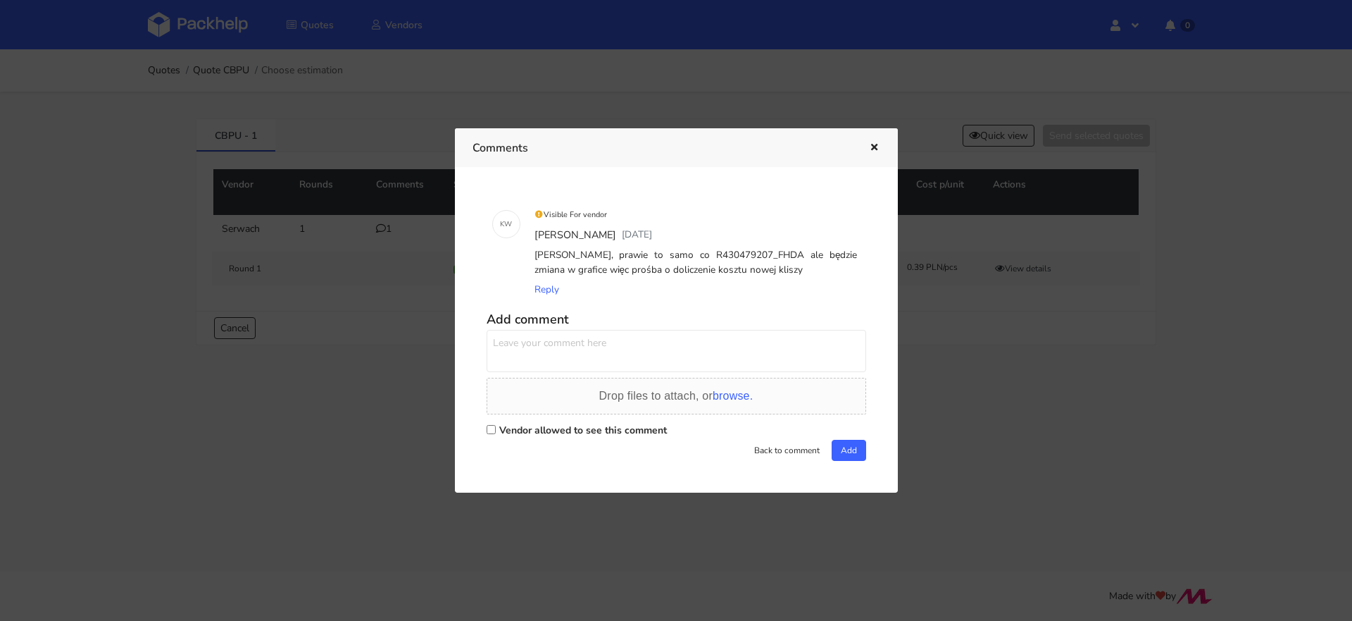
click at [754, 259] on div "[PERSON_NAME], prawie to samo co R430479207_FHDA ale będzie zmiana w grafice wi…" at bounding box center [696, 262] width 329 height 35
copy div "R430479207_FHDA"
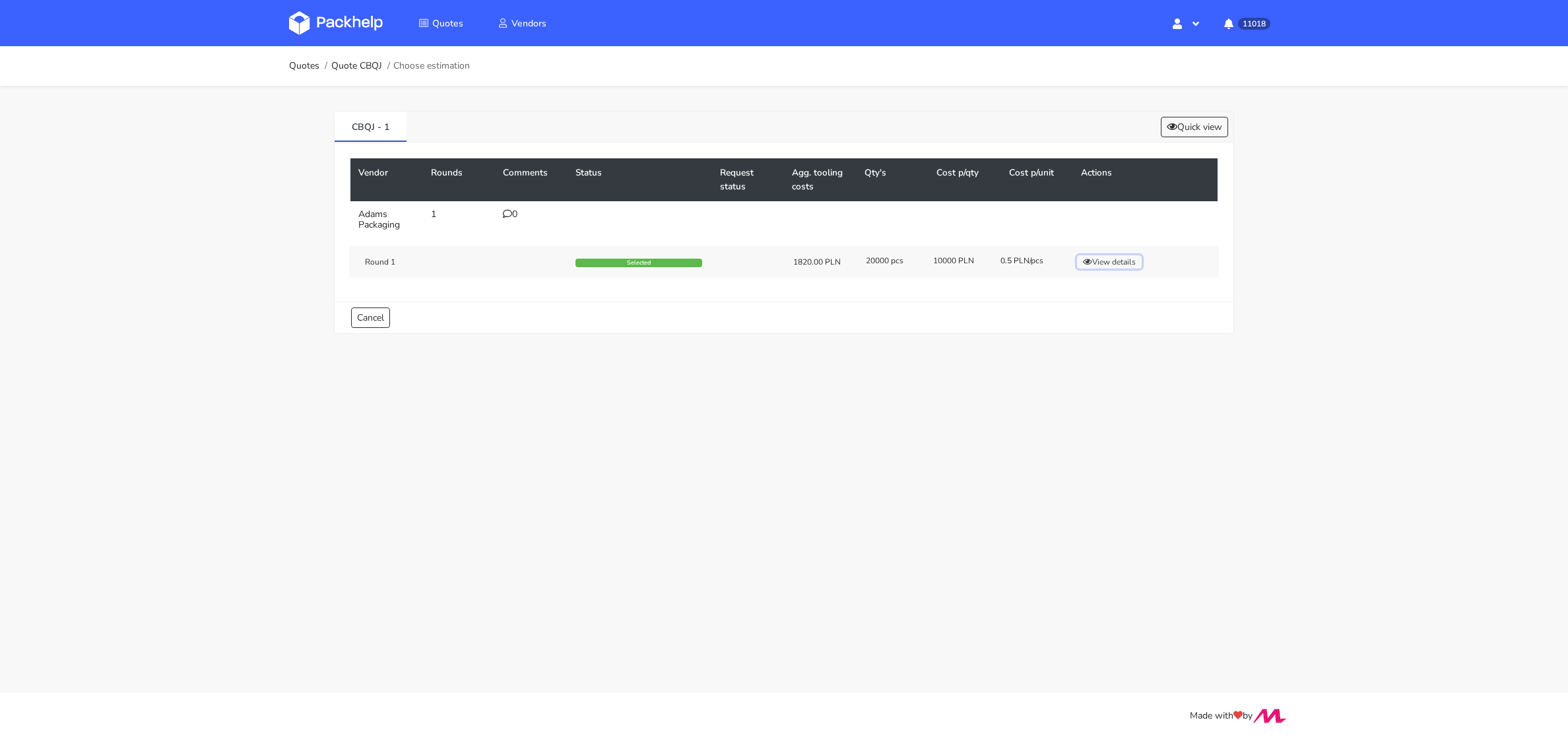
click at [1097, 261] on button "View details" at bounding box center [1109, 262] width 65 height 13
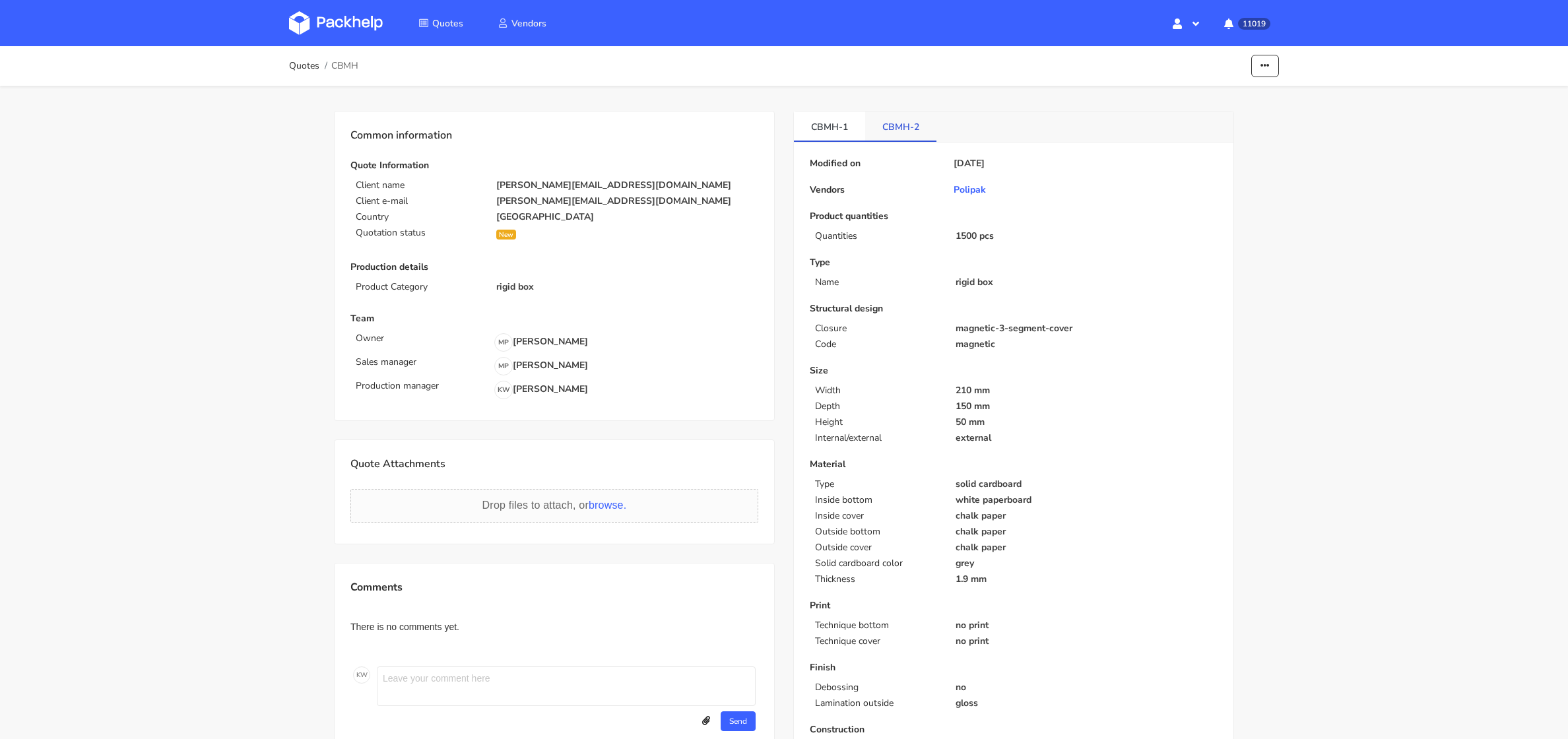
click at [907, 130] on link "CBMH-2" at bounding box center [900, 126] width 71 height 29
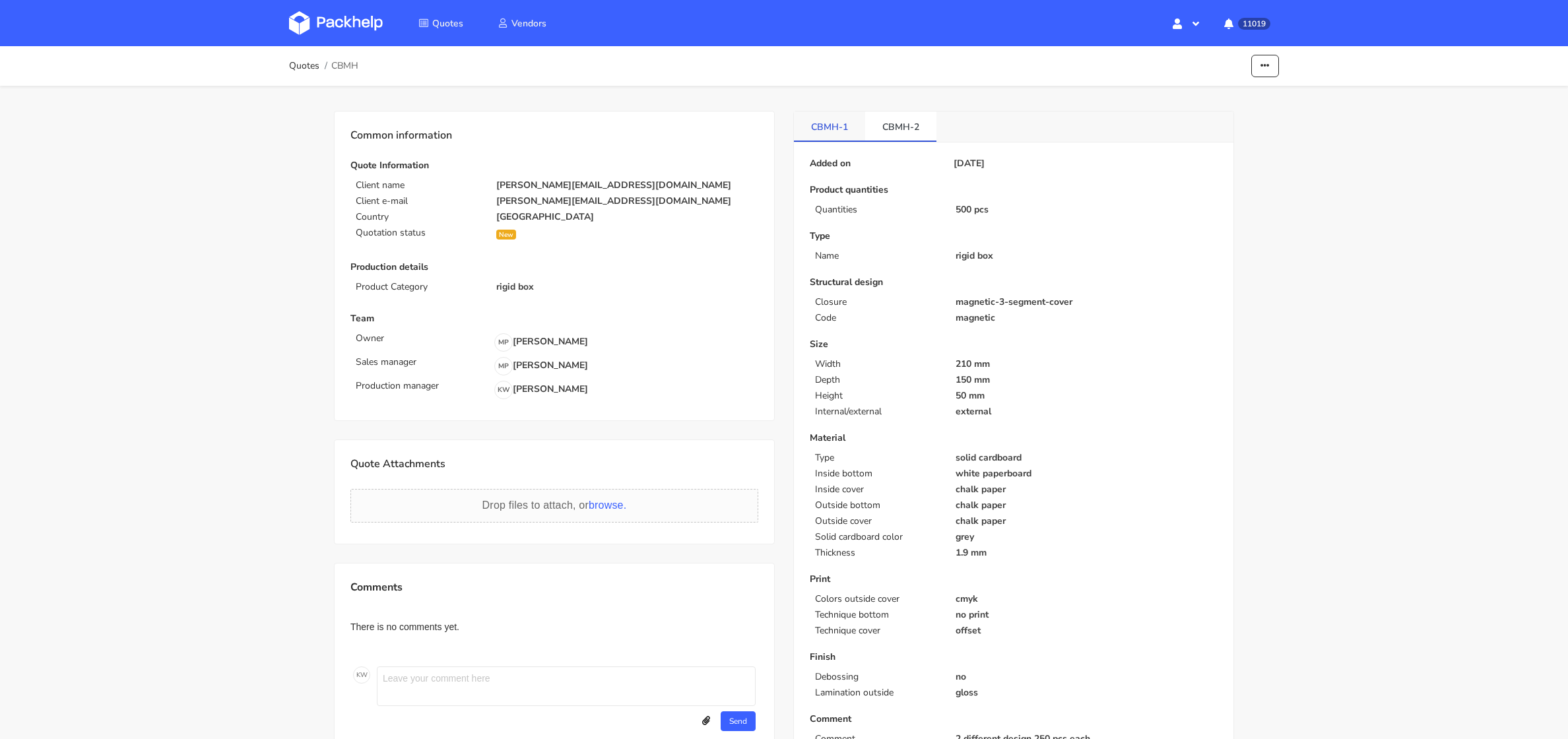
click at [811, 123] on link "CBMH-1" at bounding box center [829, 126] width 71 height 29
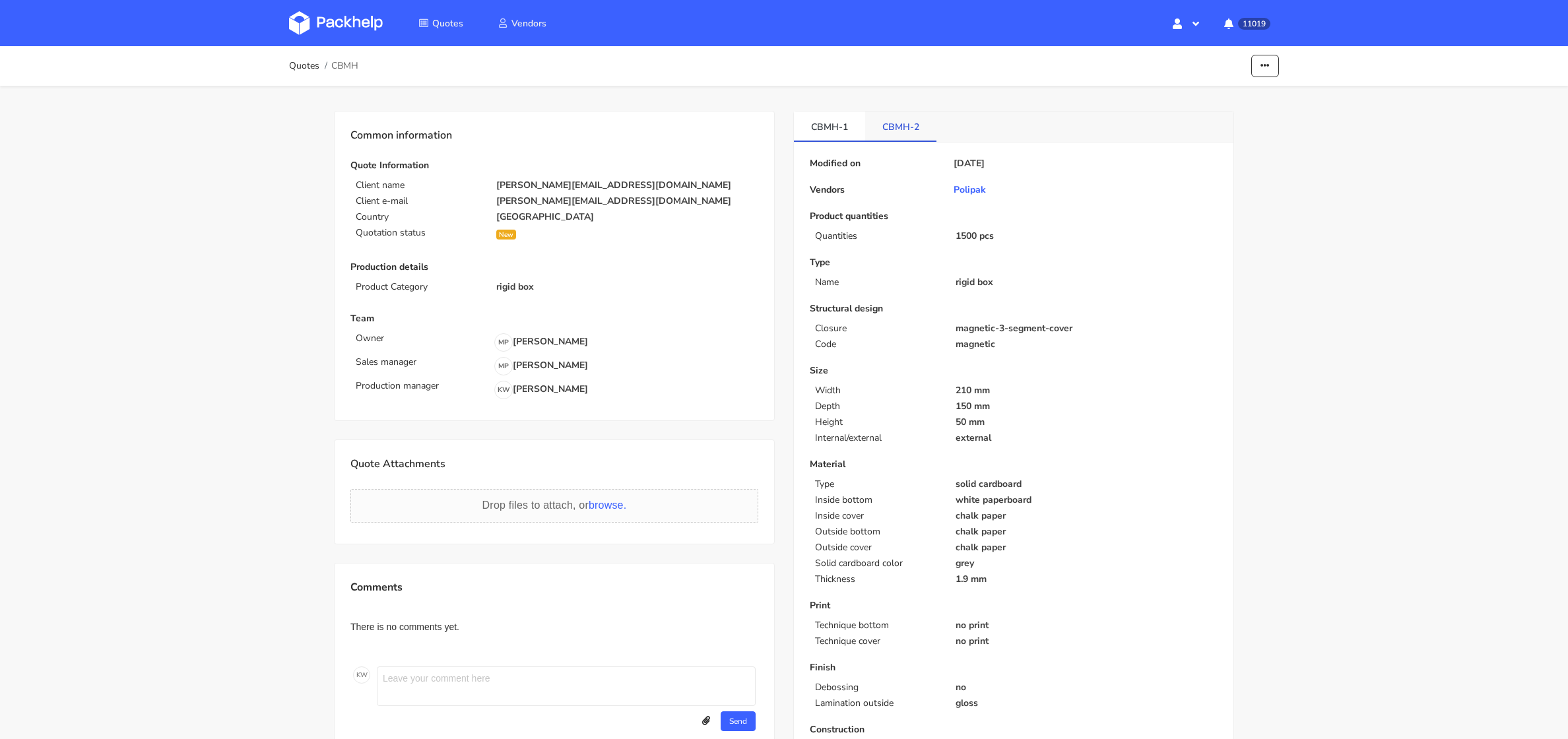
click at [869, 130] on link "CBMH-2" at bounding box center [900, 126] width 71 height 29
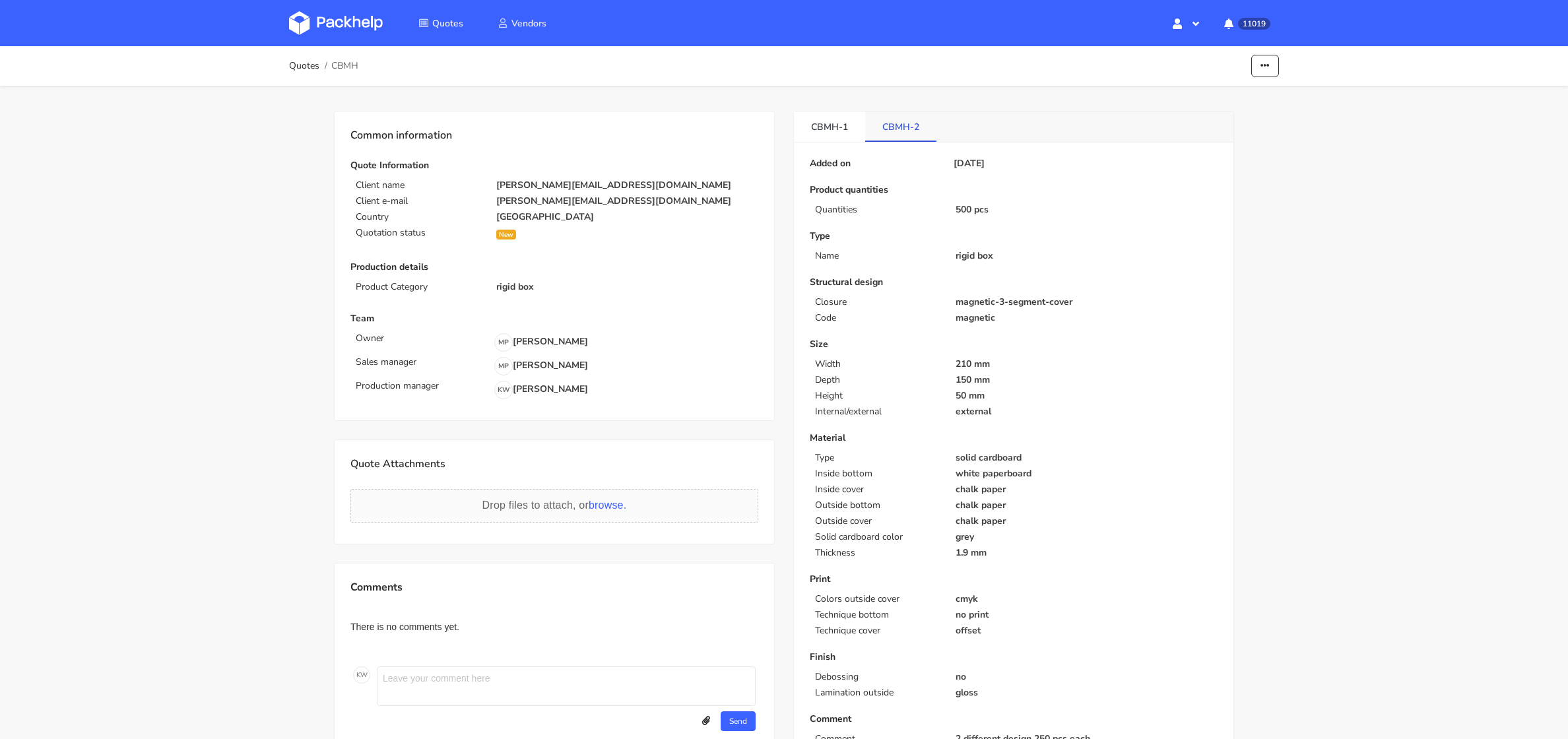
click at [878, 125] on link "CBMH-2" at bounding box center [900, 126] width 71 height 29
drag, startPoint x: 879, startPoint y: 125, endPoint x: 903, endPoint y: 126, distance: 24.0
click at [903, 126] on link "CBMH-2" at bounding box center [900, 126] width 71 height 29
copy link "CBMH"
click at [319, 17] on img at bounding box center [336, 22] width 94 height 23
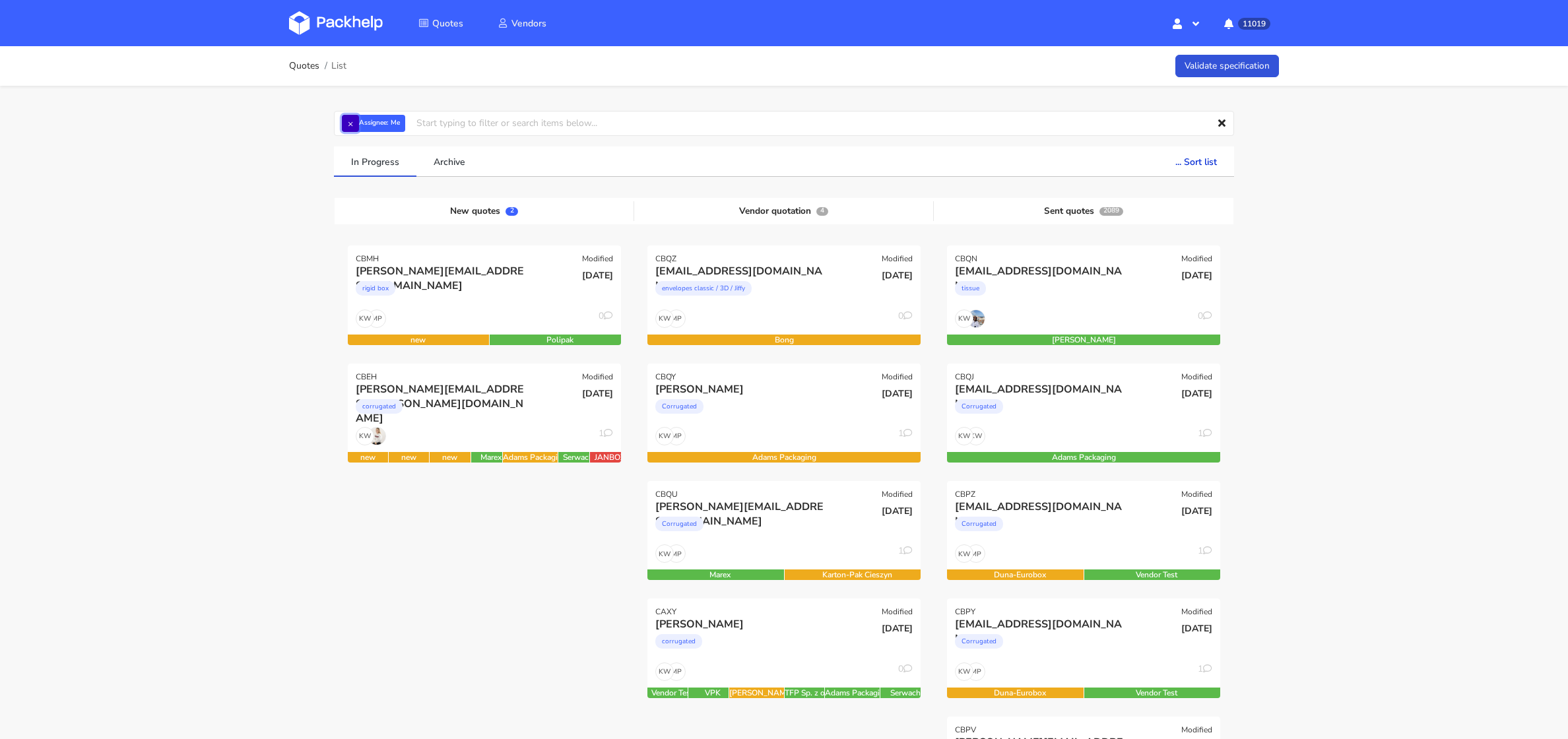
click at [349, 123] on button "×" at bounding box center [350, 124] width 17 height 17
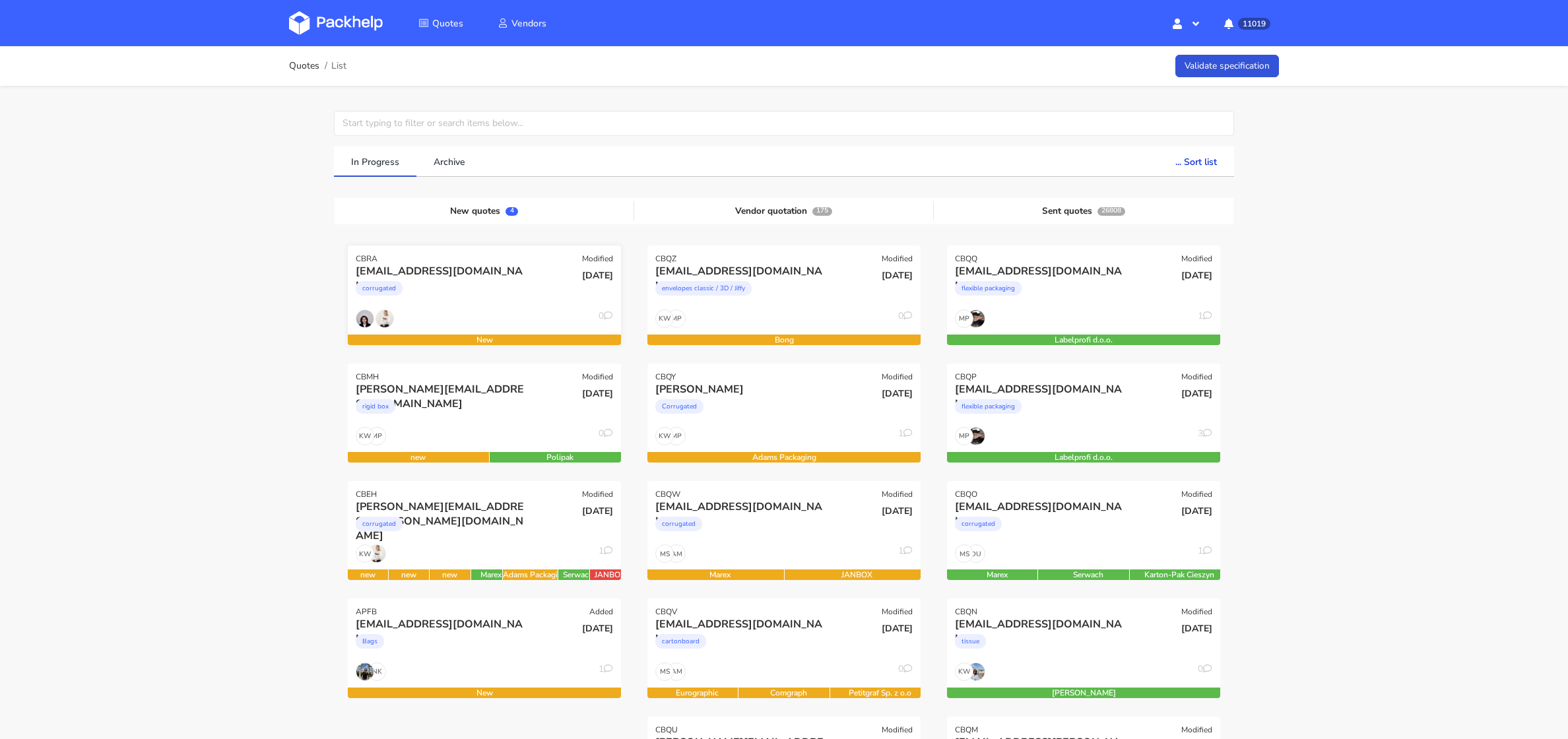
click at [490, 285] on div "corrugated" at bounding box center [443, 291] width 175 height 26
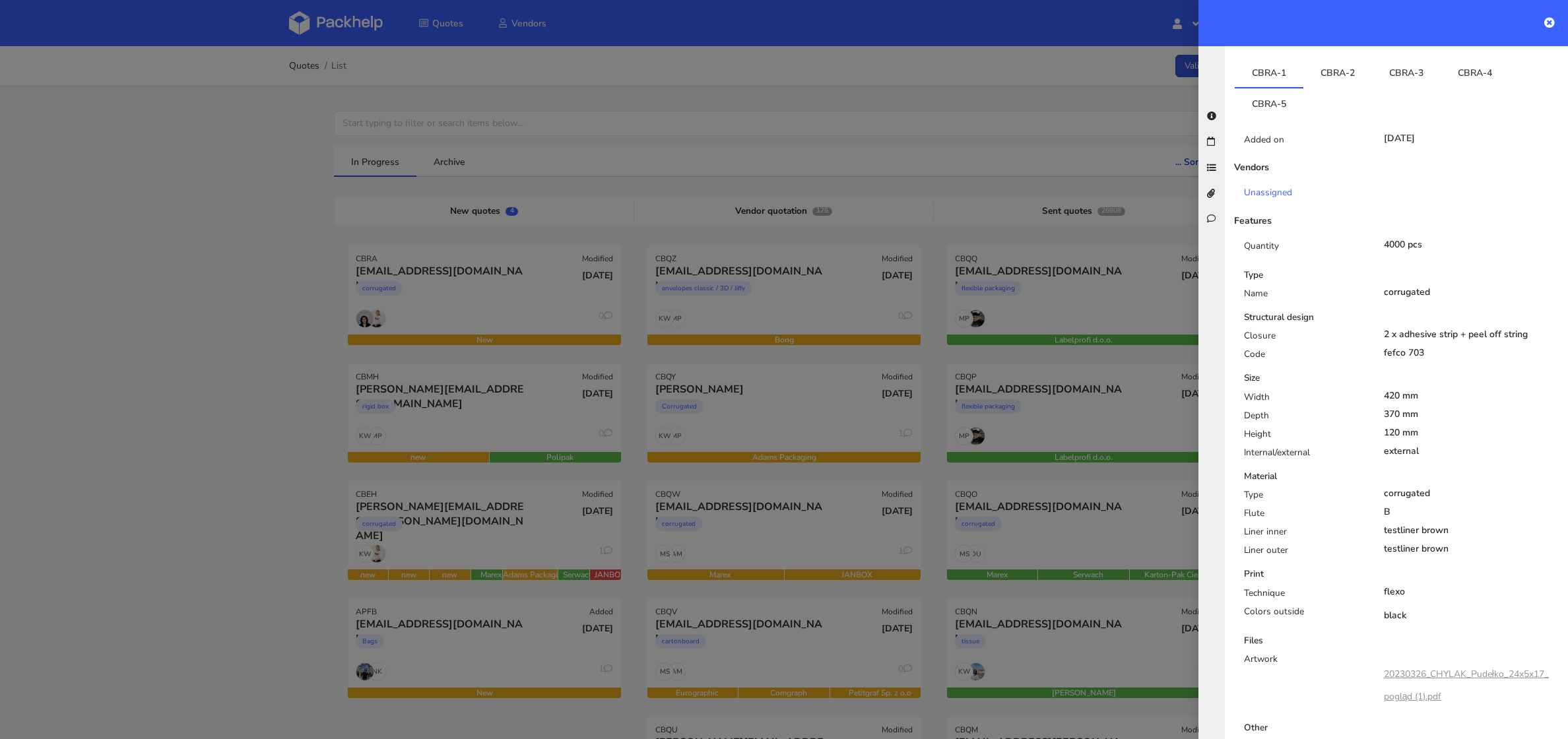
scroll to position [453, 0]
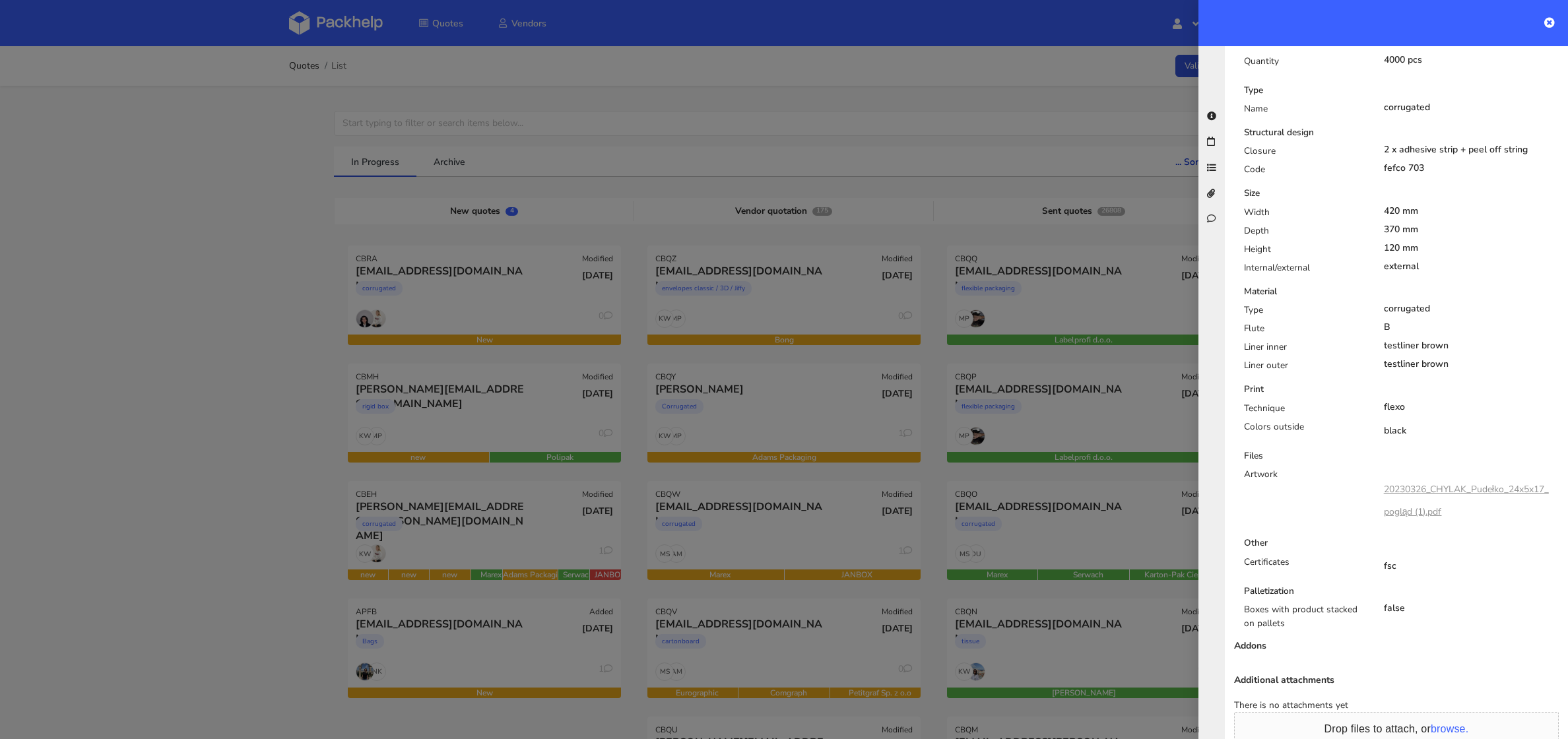
click at [1436, 483] on link "20230326_CHYLAK_Pudełko_24x5x17_pogląd (1).pdf" at bounding box center [1466, 500] width 165 height 35
click at [274, 310] on div at bounding box center [784, 369] width 1568 height 739
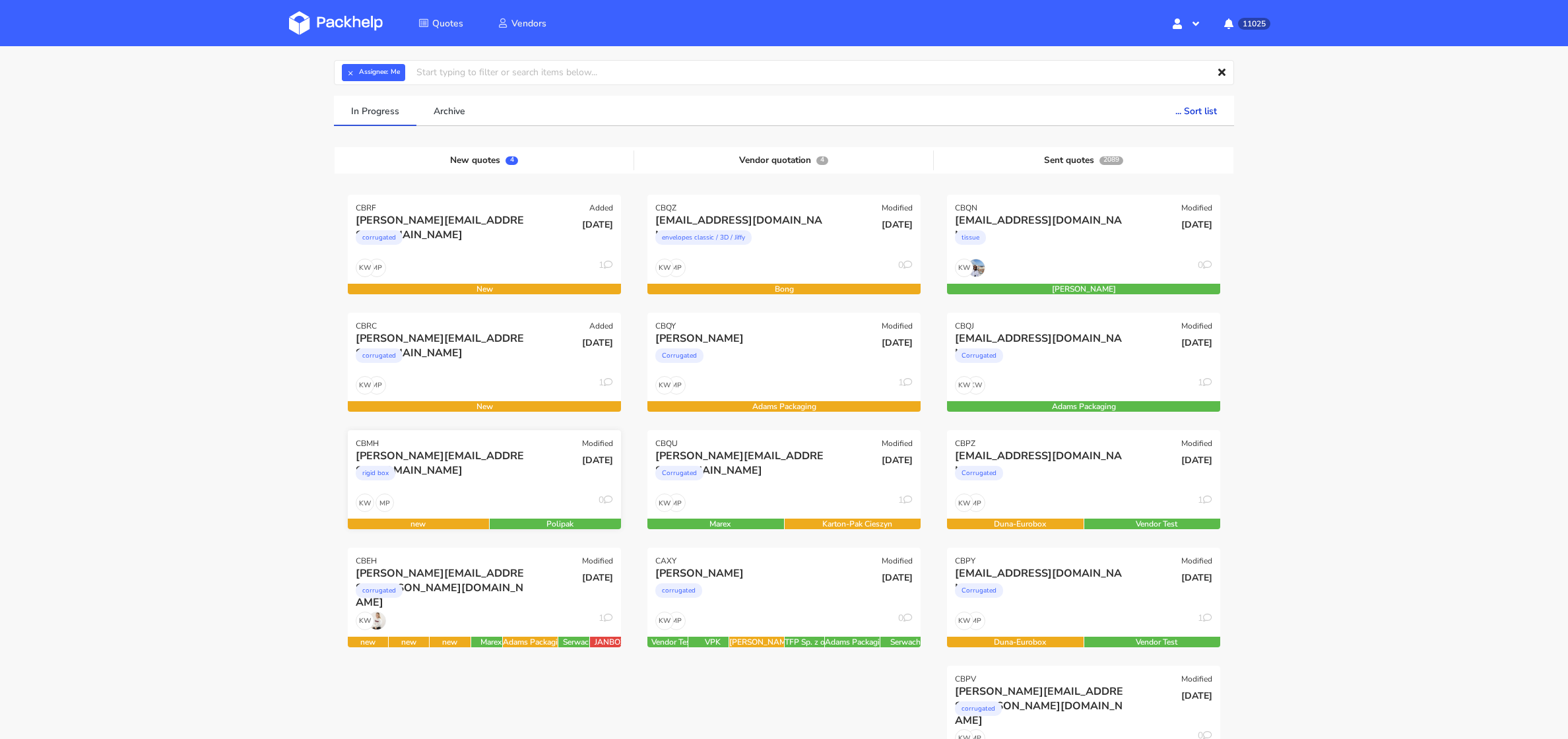
scroll to position [53, 0]
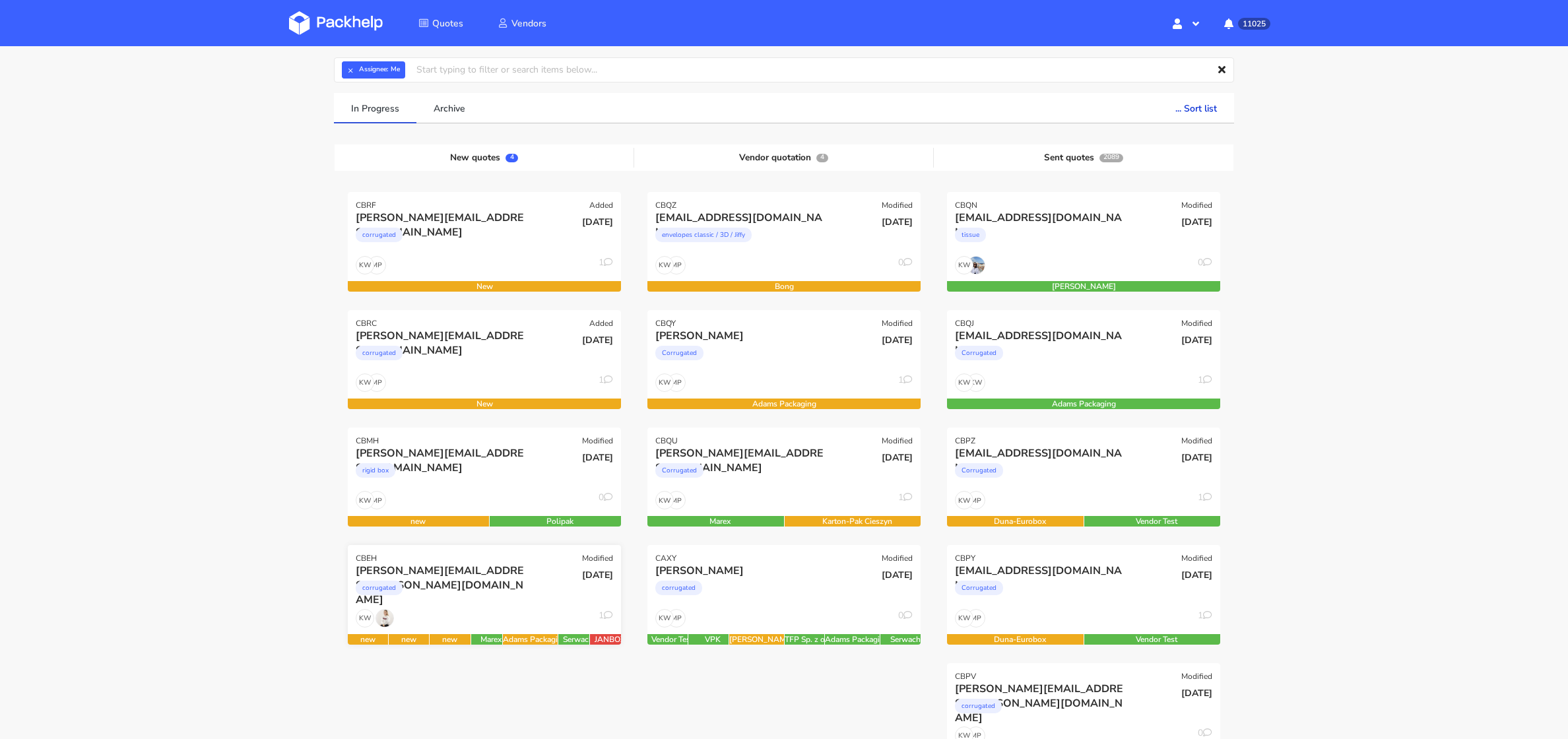
click at [472, 569] on div "[PERSON_NAME][EMAIL_ADDRESS][PERSON_NAME][DOMAIN_NAME]" at bounding box center [443, 570] width 175 height 14
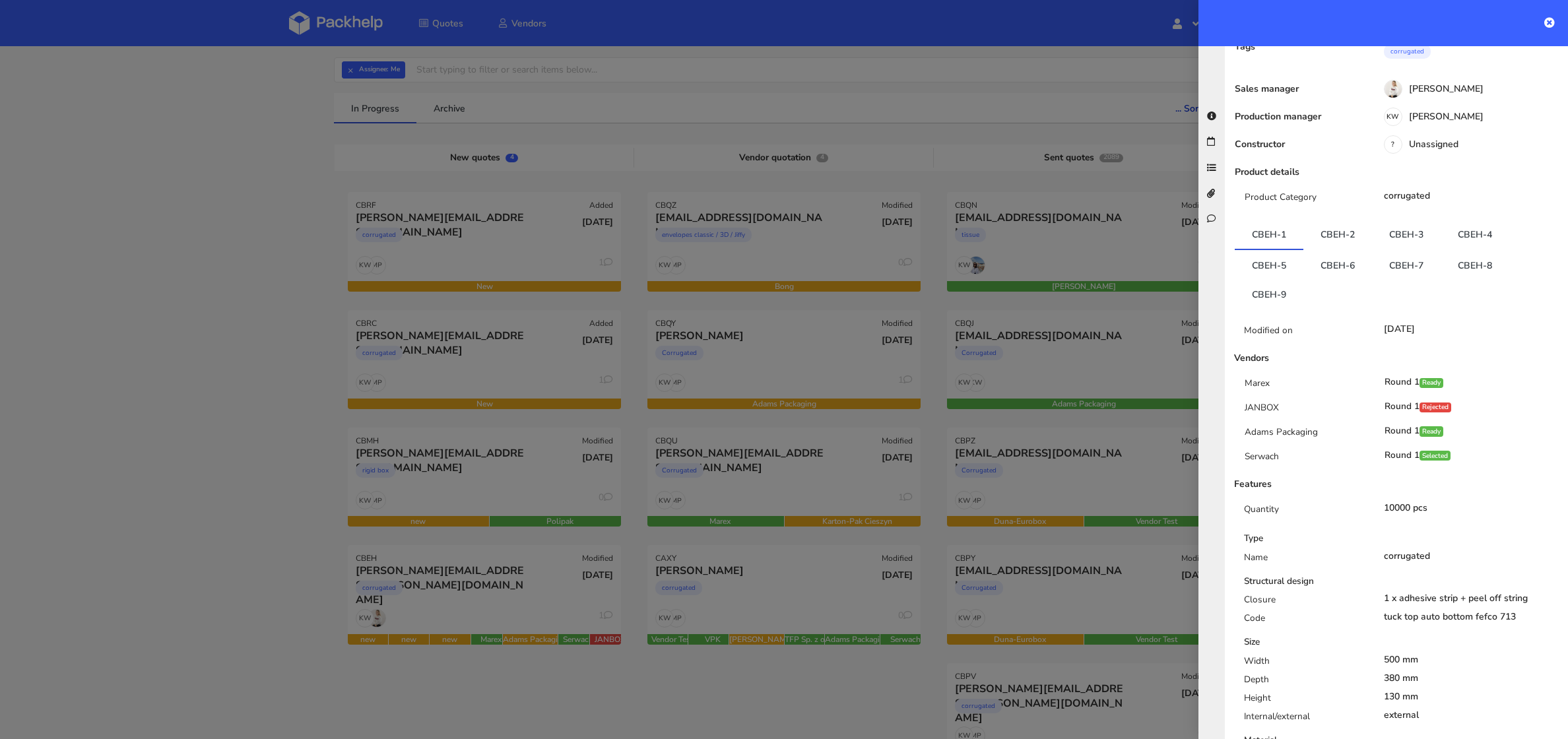
scroll to position [80, 0]
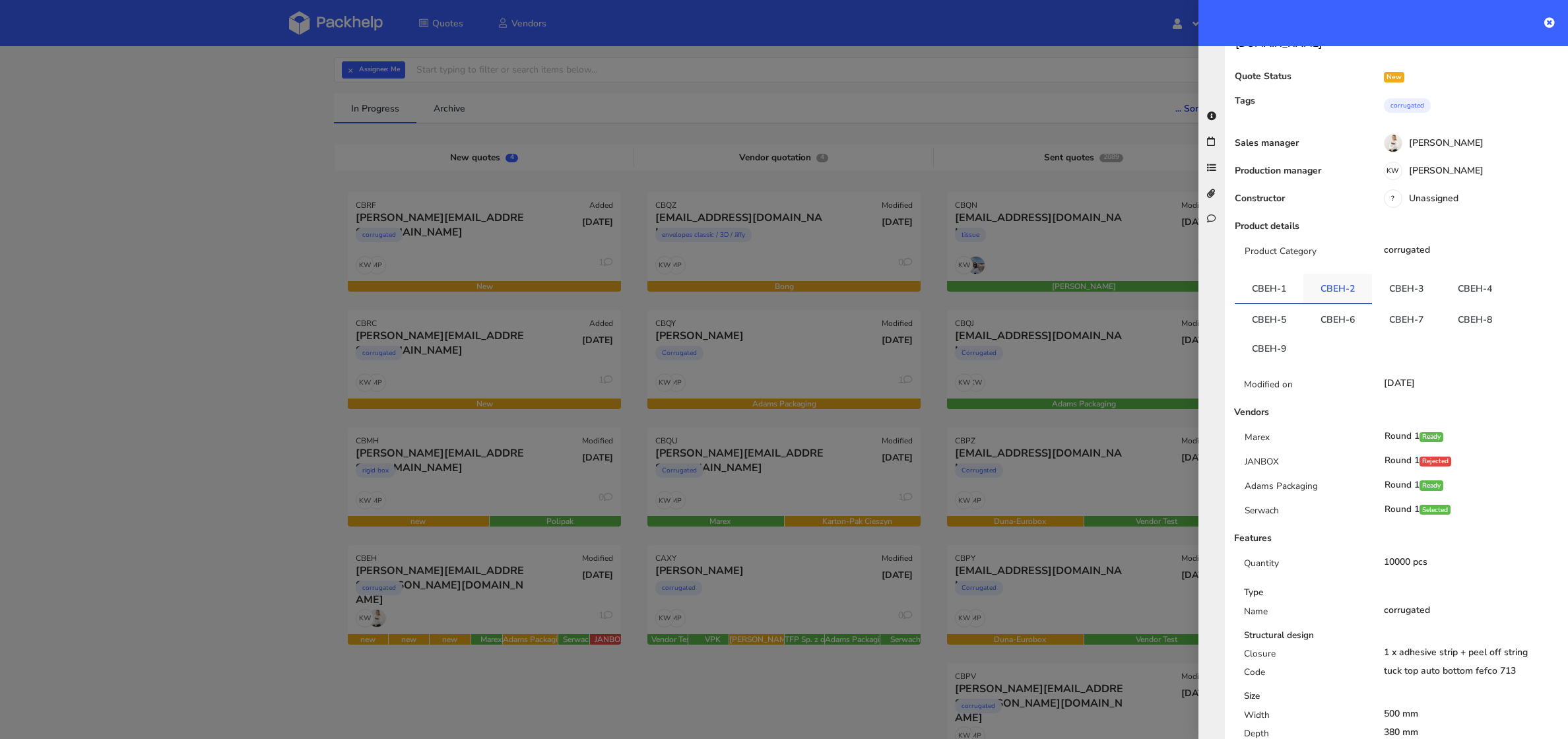
click at [1336, 273] on link "CBEH-2" at bounding box center [1337, 288] width 68 height 29
click at [1389, 273] on link "CBEH-3" at bounding box center [1405, 288] width 68 height 29
click at [1441, 273] on link "CBEH-4" at bounding box center [1474, 288] width 68 height 29
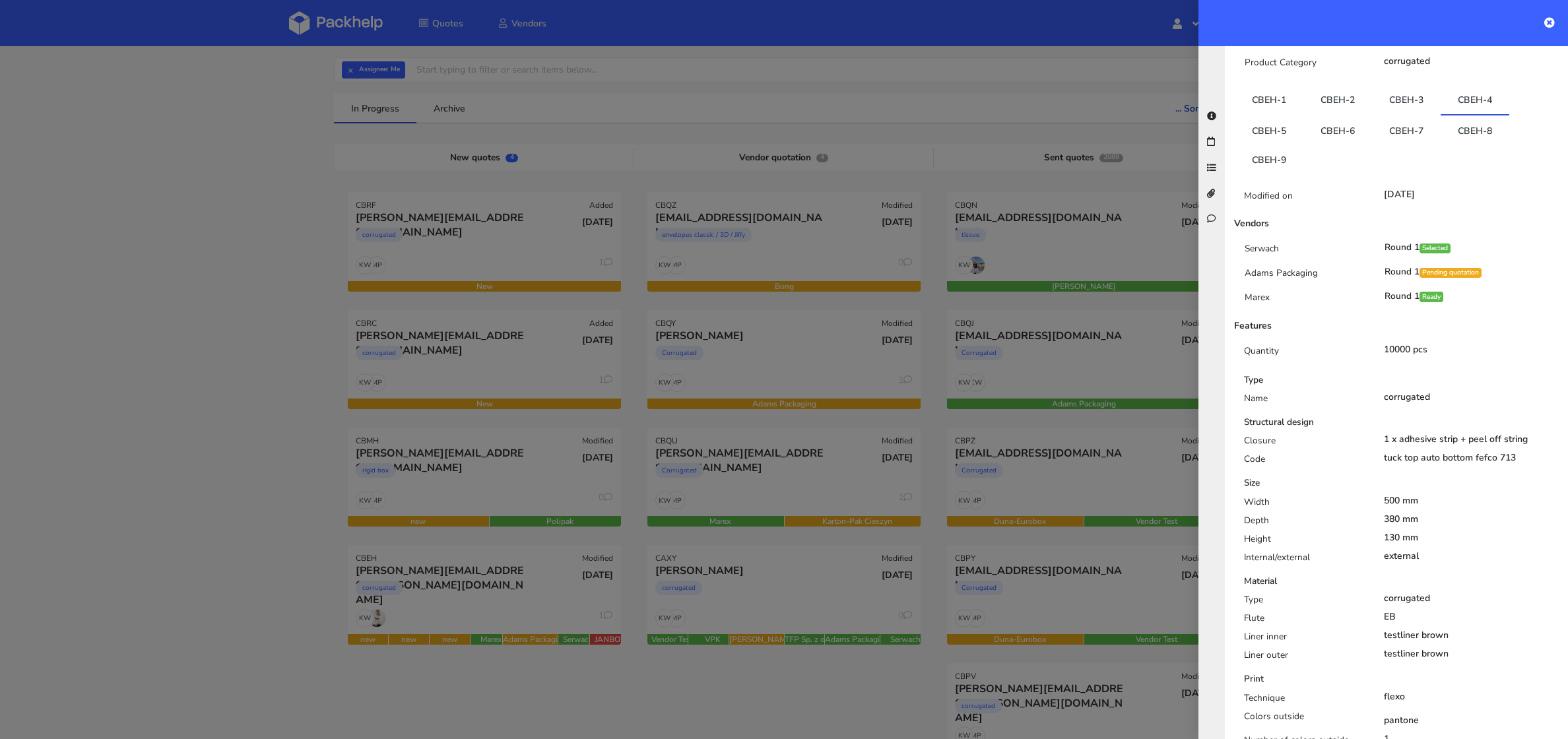
scroll to position [269, 0]
click at [1265, 114] on link "CBEH-5" at bounding box center [1268, 128] width 68 height 29
click at [1265, 112] on link "CBEH-5" at bounding box center [1268, 126] width 68 height 29
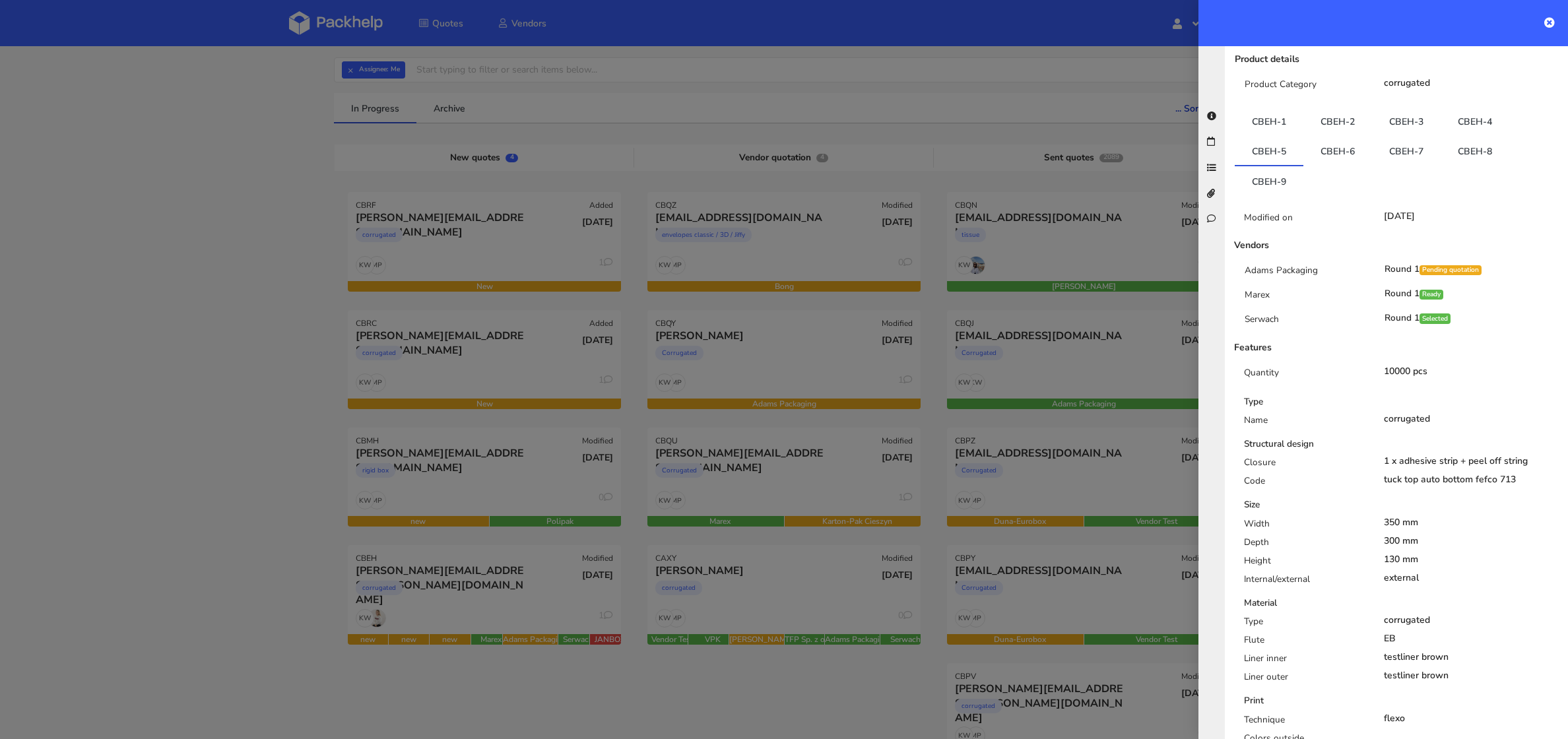
scroll to position [246, 0]
click at [1336, 135] on link "CBEH-6" at bounding box center [1337, 149] width 68 height 29
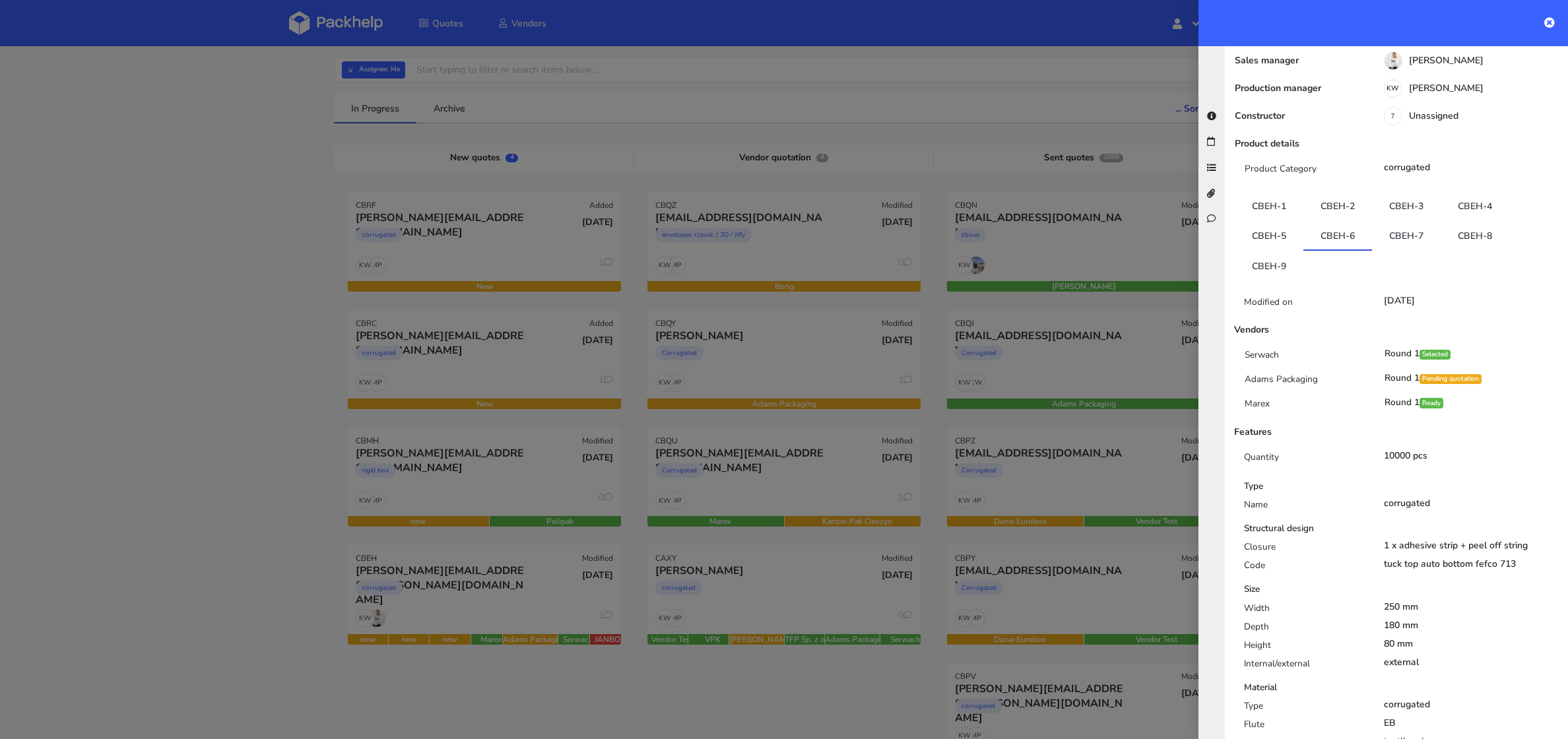
scroll to position [0, 0]
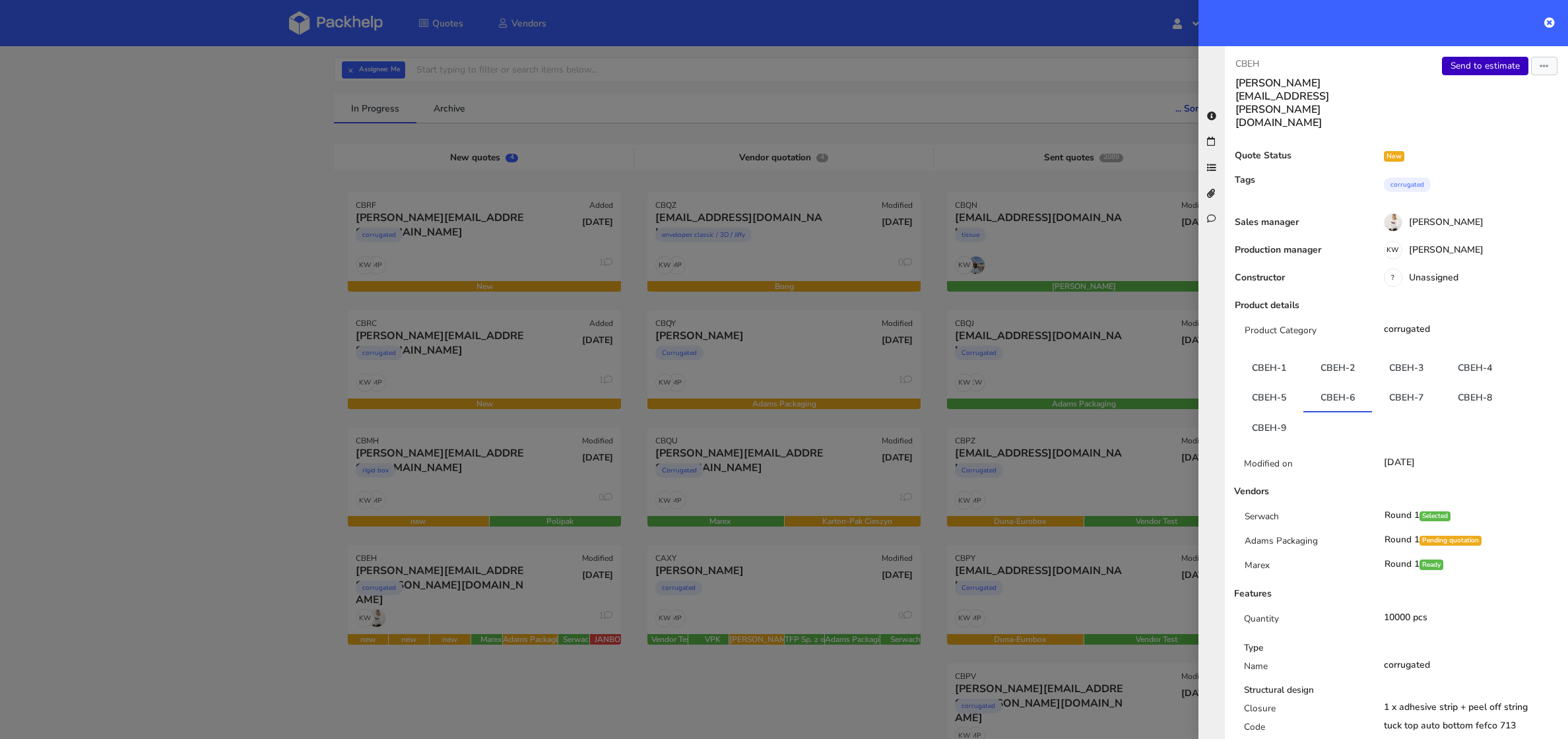
click at [1492, 66] on link "Send to estimate" at bounding box center [1485, 67] width 86 height 19
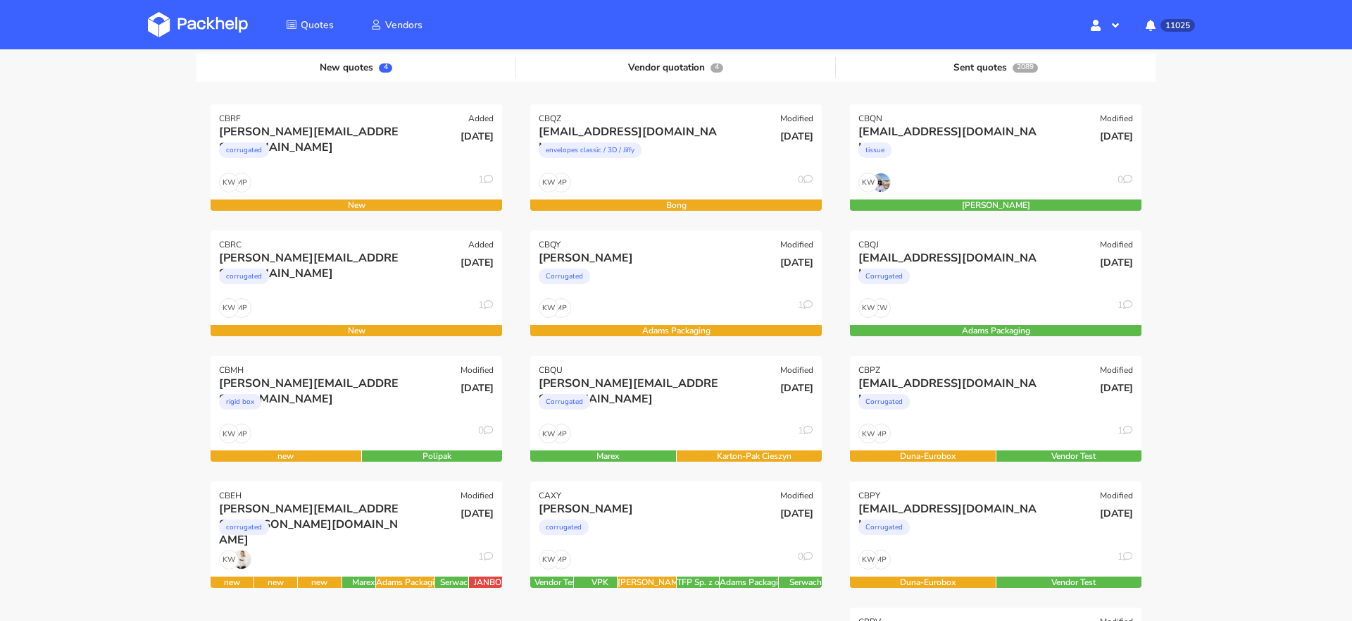
scroll to position [168, 0]
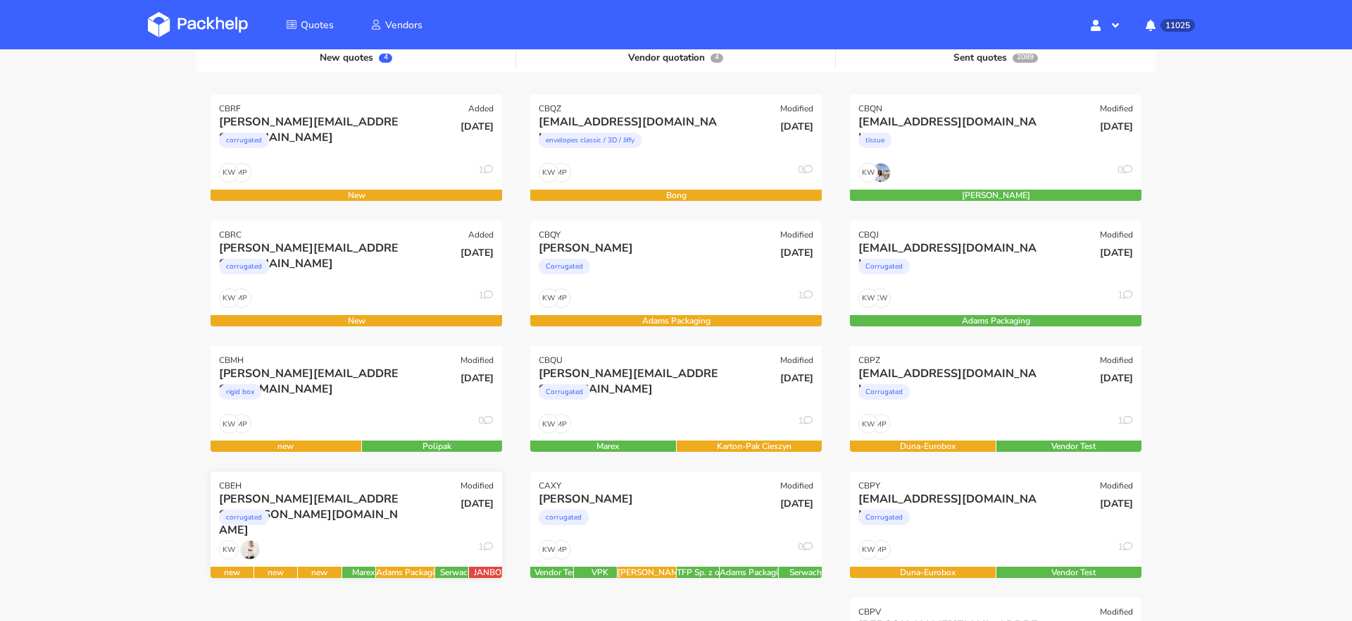
click at [385, 530] on div "corrugated" at bounding box center [312, 520] width 187 height 28
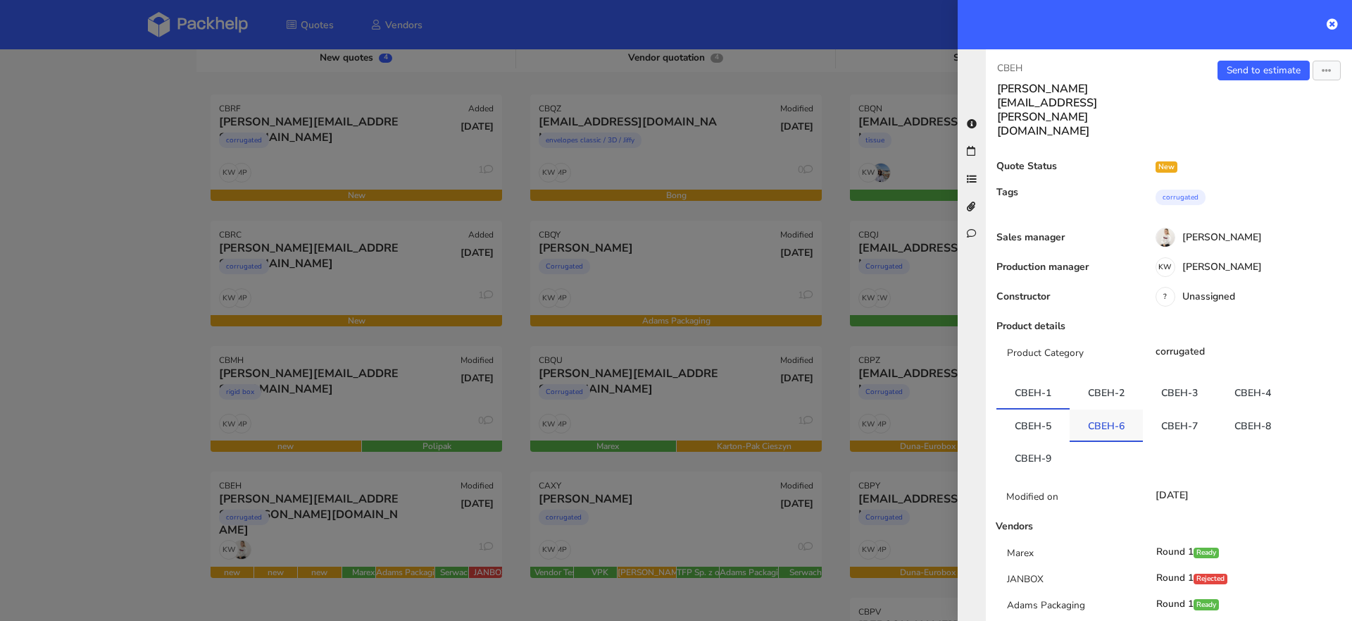
click at [1132, 409] on link "CBEH-6" at bounding box center [1106, 424] width 73 height 31
click at [1164, 408] on link "CBEH-7" at bounding box center [1179, 423] width 73 height 31
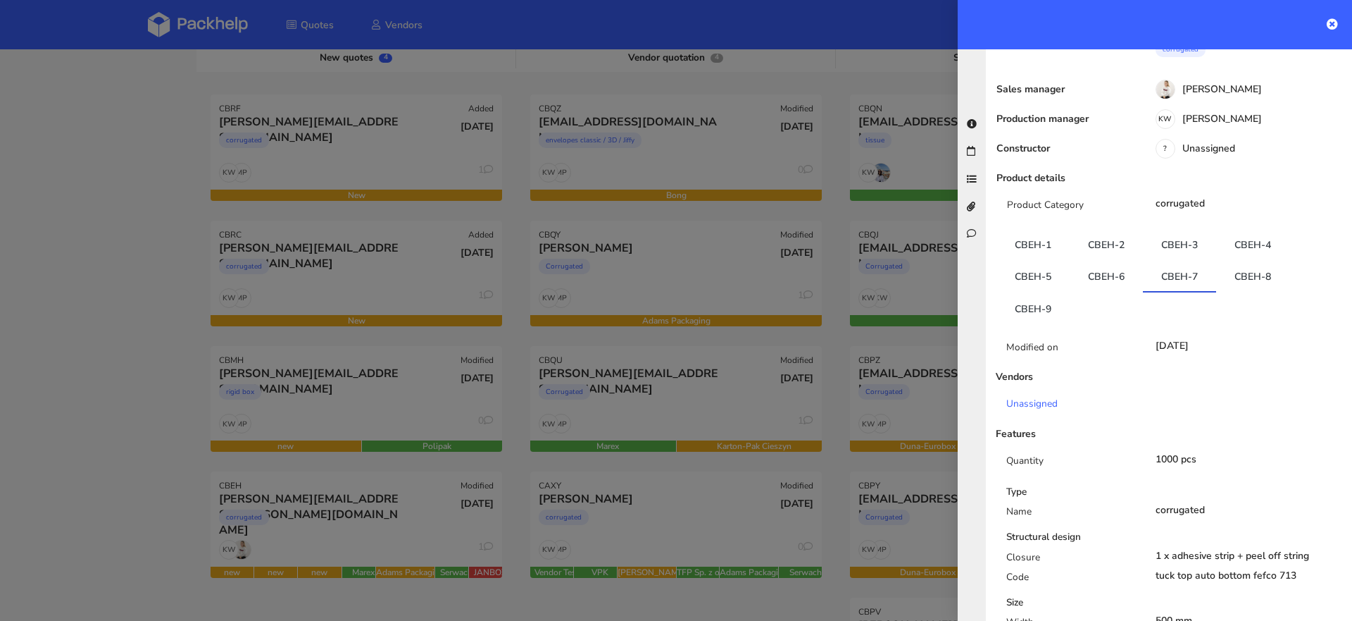
scroll to position [156, 0]
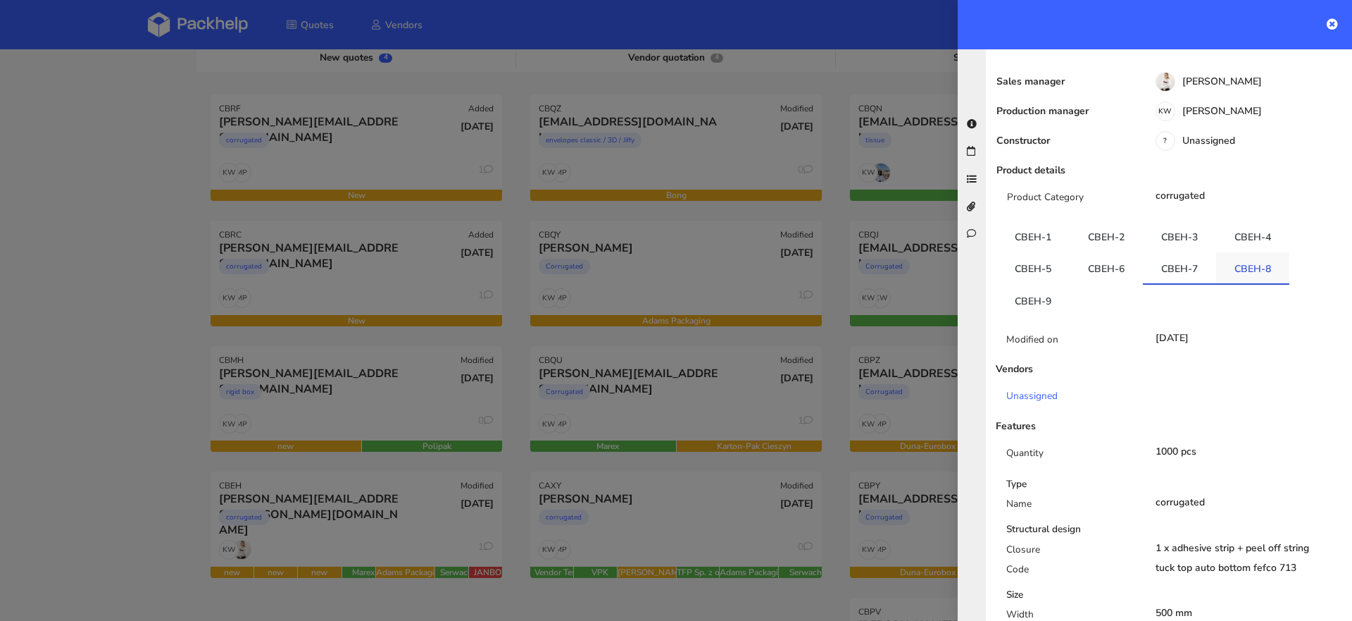
click at [1259, 252] on link "CBEH-8" at bounding box center [1252, 267] width 73 height 31
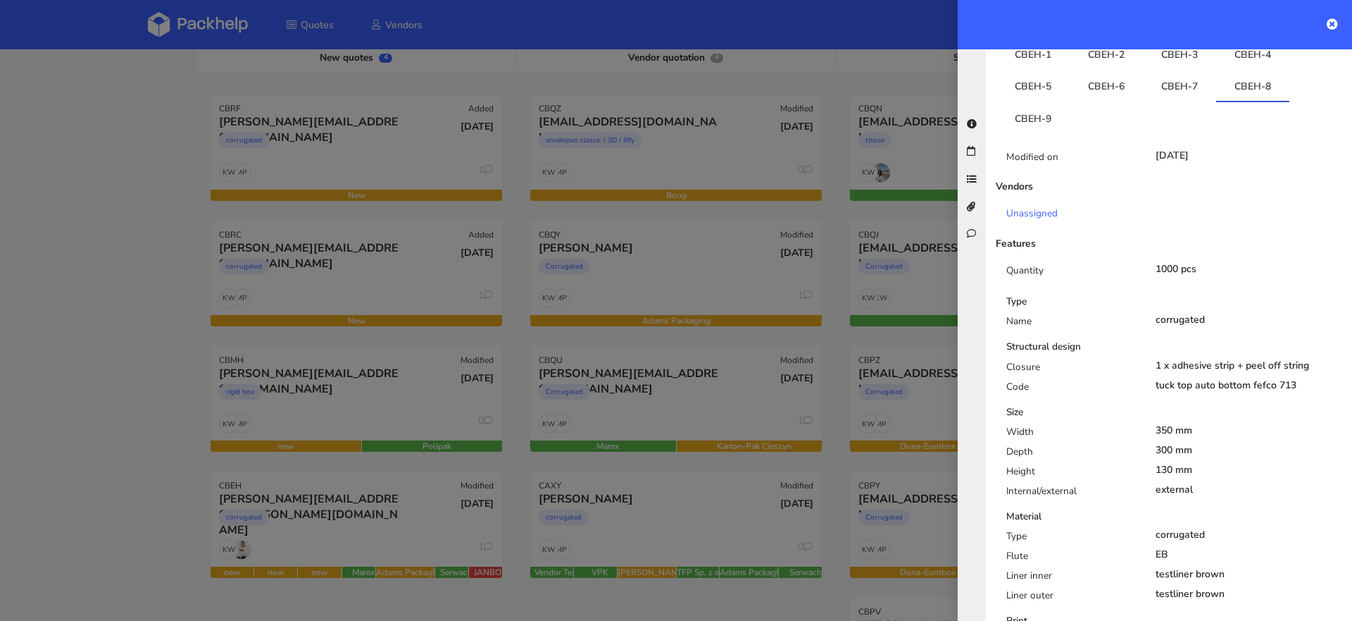
scroll to position [277, 0]
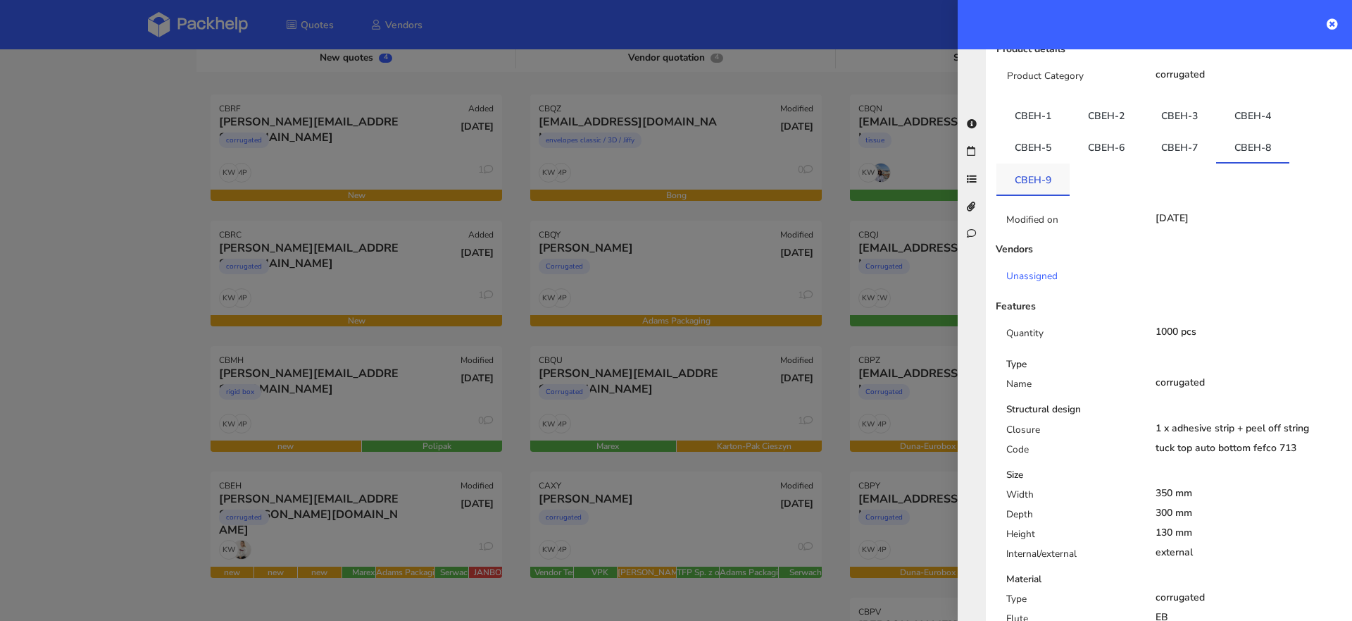
click at [1028, 163] on link "CBEH-9" at bounding box center [1033, 178] width 73 height 31
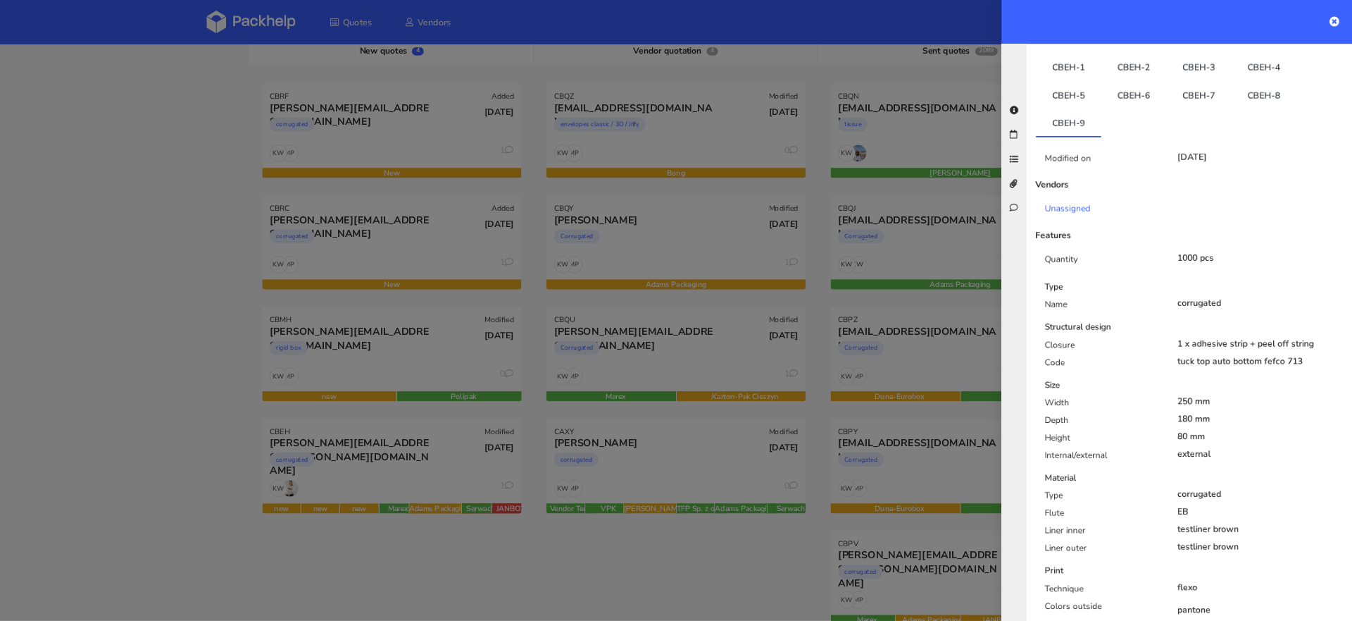
scroll to position [317, 0]
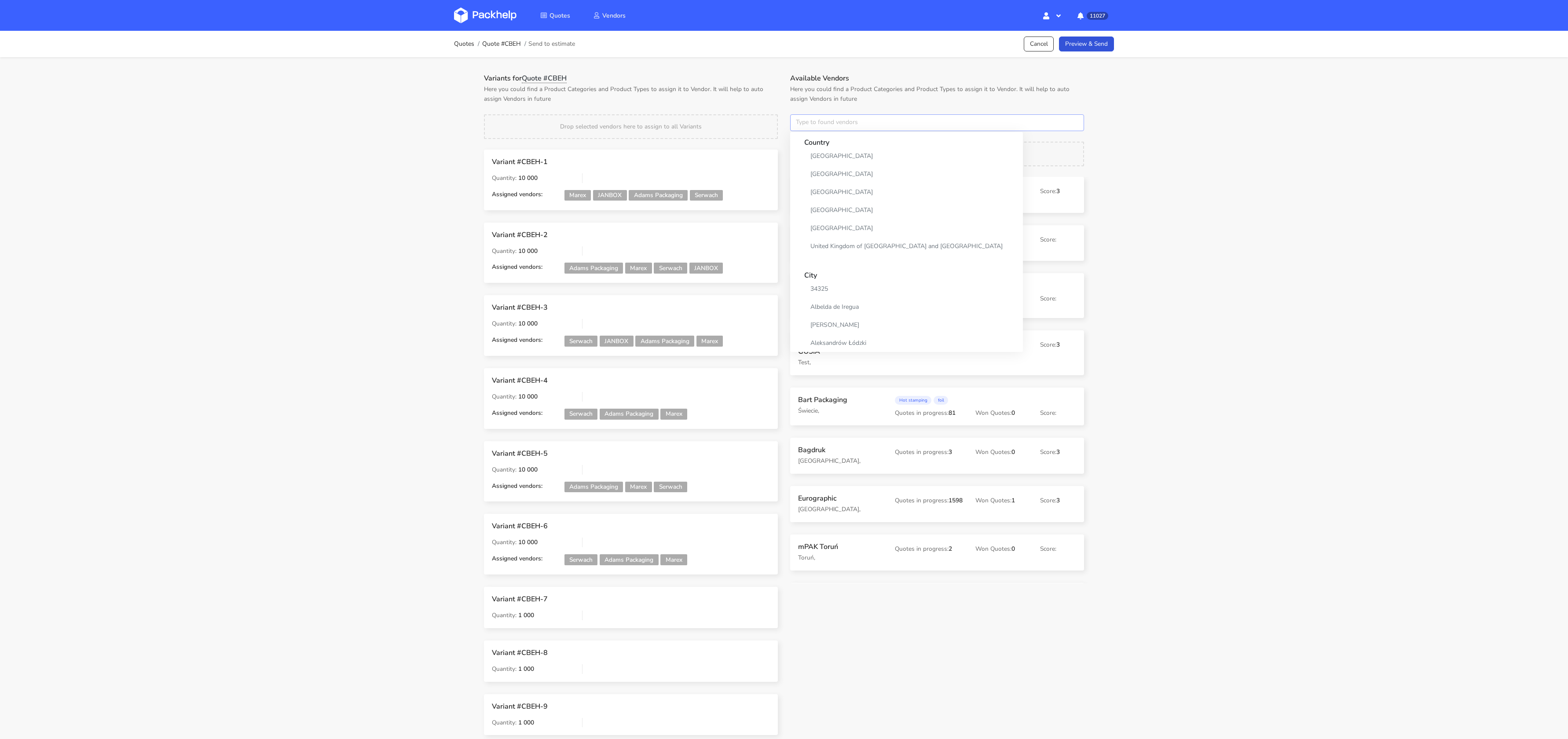
click at [842, 126] on input "text" at bounding box center [937, 122] width 294 height 17
type input "serw"
click at [821, 154] on link "serw" at bounding box center [845, 156] width 82 height 16
click at [749, 94] on p "Here you could find a Product Categories and Product Types to assign it to Vend…" at bounding box center [631, 94] width 294 height 19
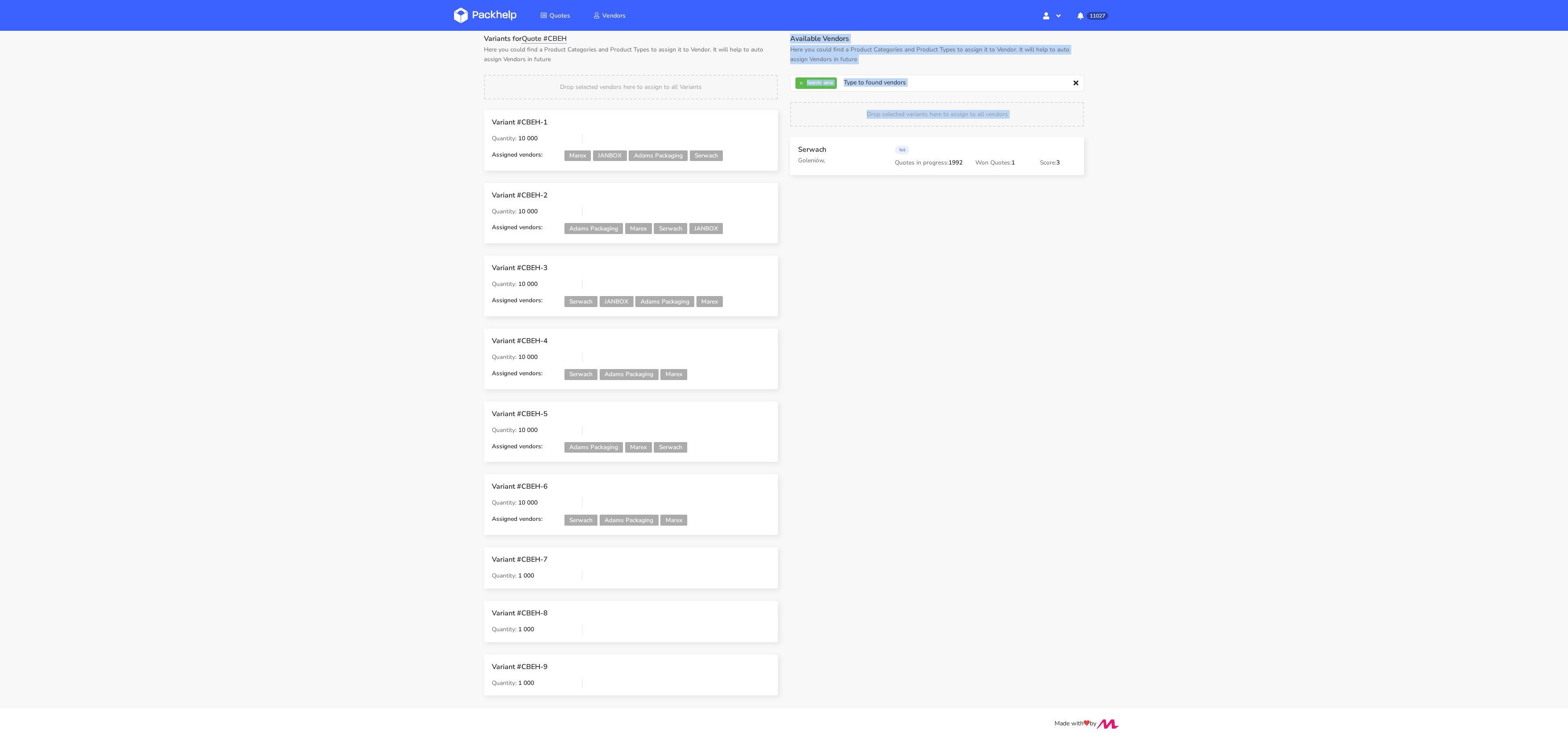
drag, startPoint x: 830, startPoint y: 187, endPoint x: 602, endPoint y: 650, distance: 516.1
click at [602, 492] on div "Variants for Quote #CBEH Here you could find a Product Categories and Product T…" at bounding box center [784, 371] width 612 height 673
click at [792, 485] on div "Available Vendors Here you could find a Product Categories and Product Types to…" at bounding box center [937, 380] width 306 height 693
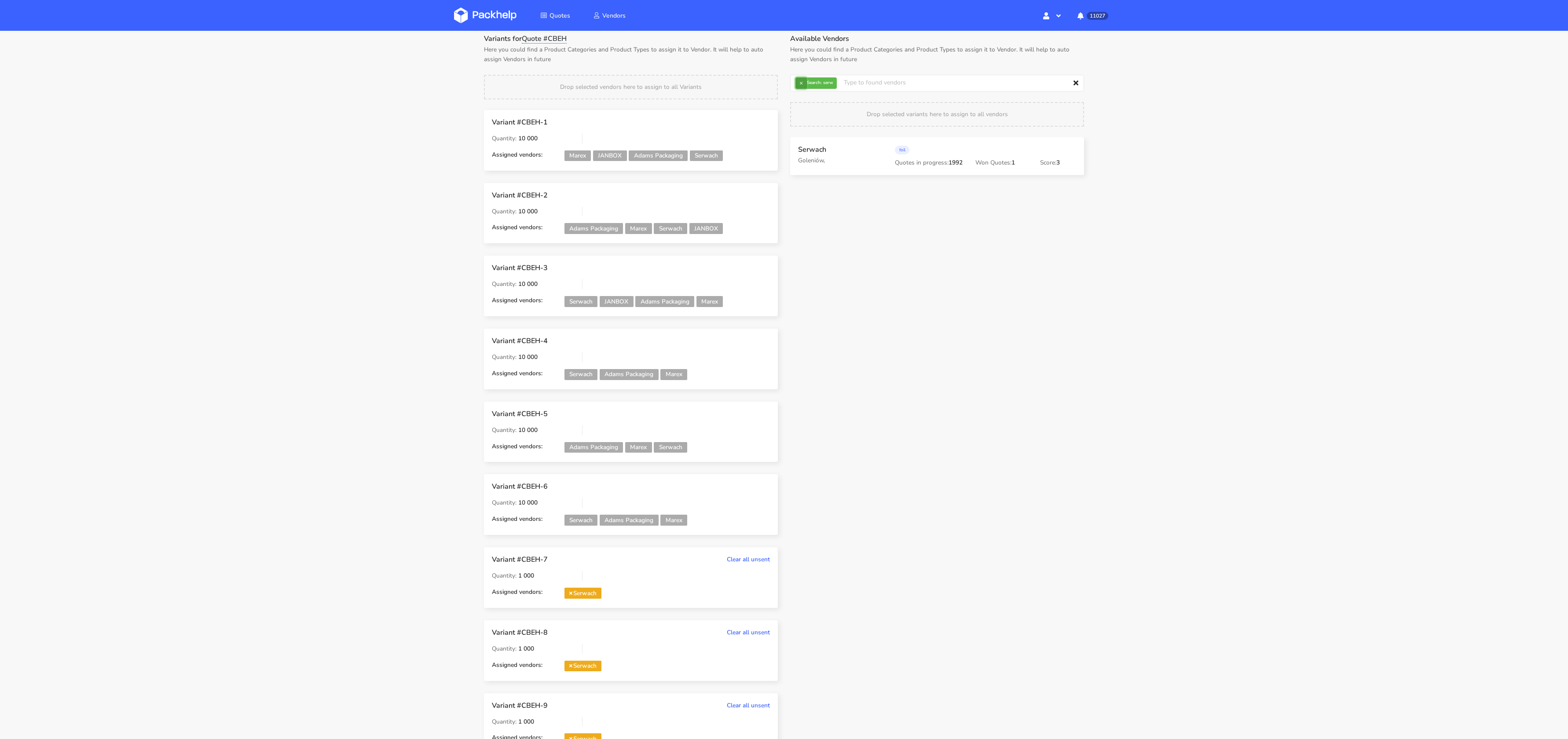
click at [798, 86] on button "×" at bounding box center [801, 83] width 11 height 11
click at [798, 86] on input "text" at bounding box center [937, 83] width 294 height 17
type input "mare"
click at [820, 120] on link "mare" at bounding box center [845, 116] width 82 height 16
click at [703, 66] on div "Variants for Quote #CBEH Here you could find a Product Categories and Product T…" at bounding box center [631, 400] width 306 height 732
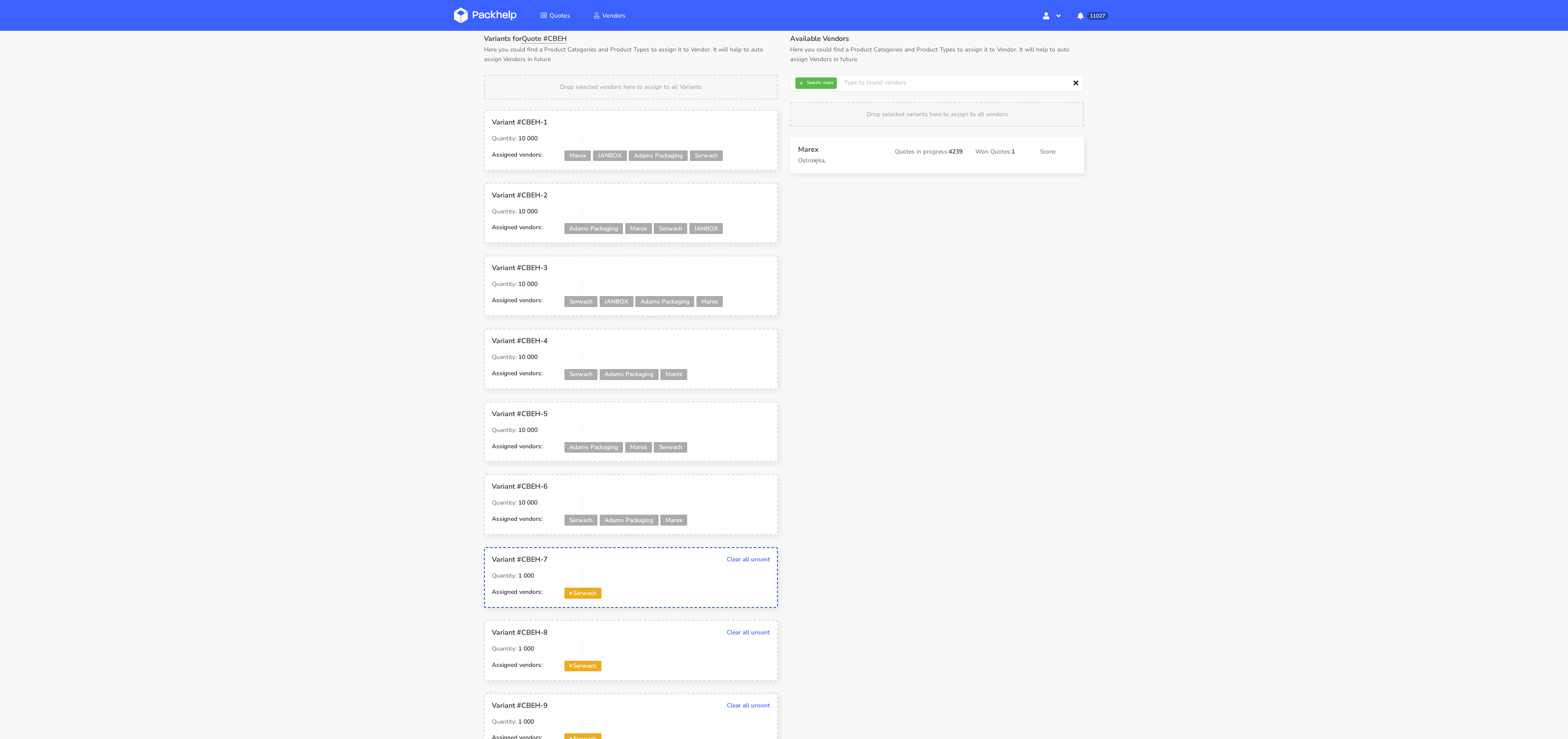
drag, startPoint x: 821, startPoint y: 152, endPoint x: 818, endPoint y: 156, distance: 5.0
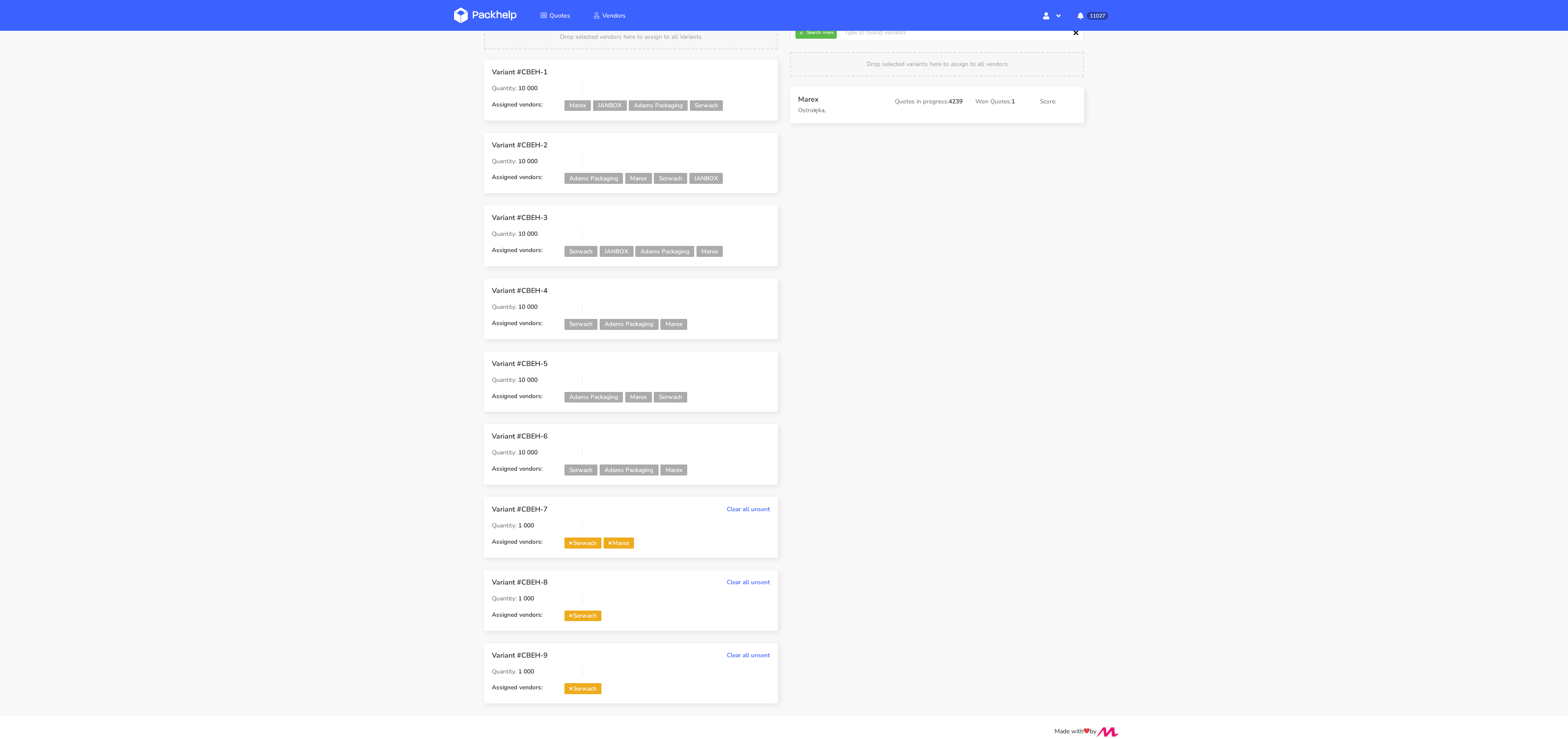
scroll to position [91, 0]
click at [801, 36] on button "×" at bounding box center [801, 32] width 11 height 11
click at [800, 36] on input "text" at bounding box center [937, 32] width 294 height 17
type input "adams"
click at [810, 66] on link "adams" at bounding box center [845, 66] width 82 height 16
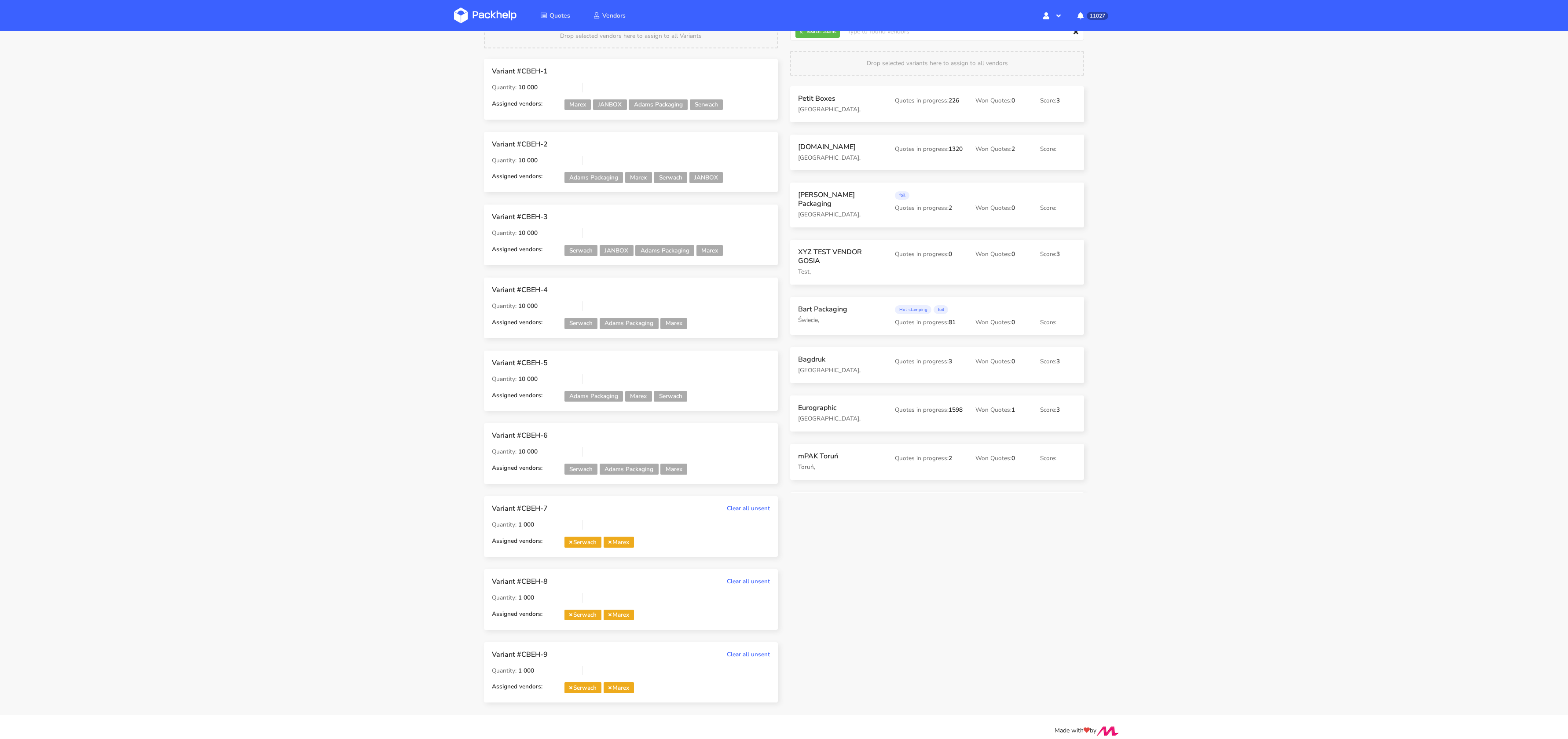
click at [783, 60] on div "Variant #CBEH-1 Quantity: 10 000 Assigned vendors: Marex JANBOX Adams Packaging…" at bounding box center [631, 387] width 306 height 656
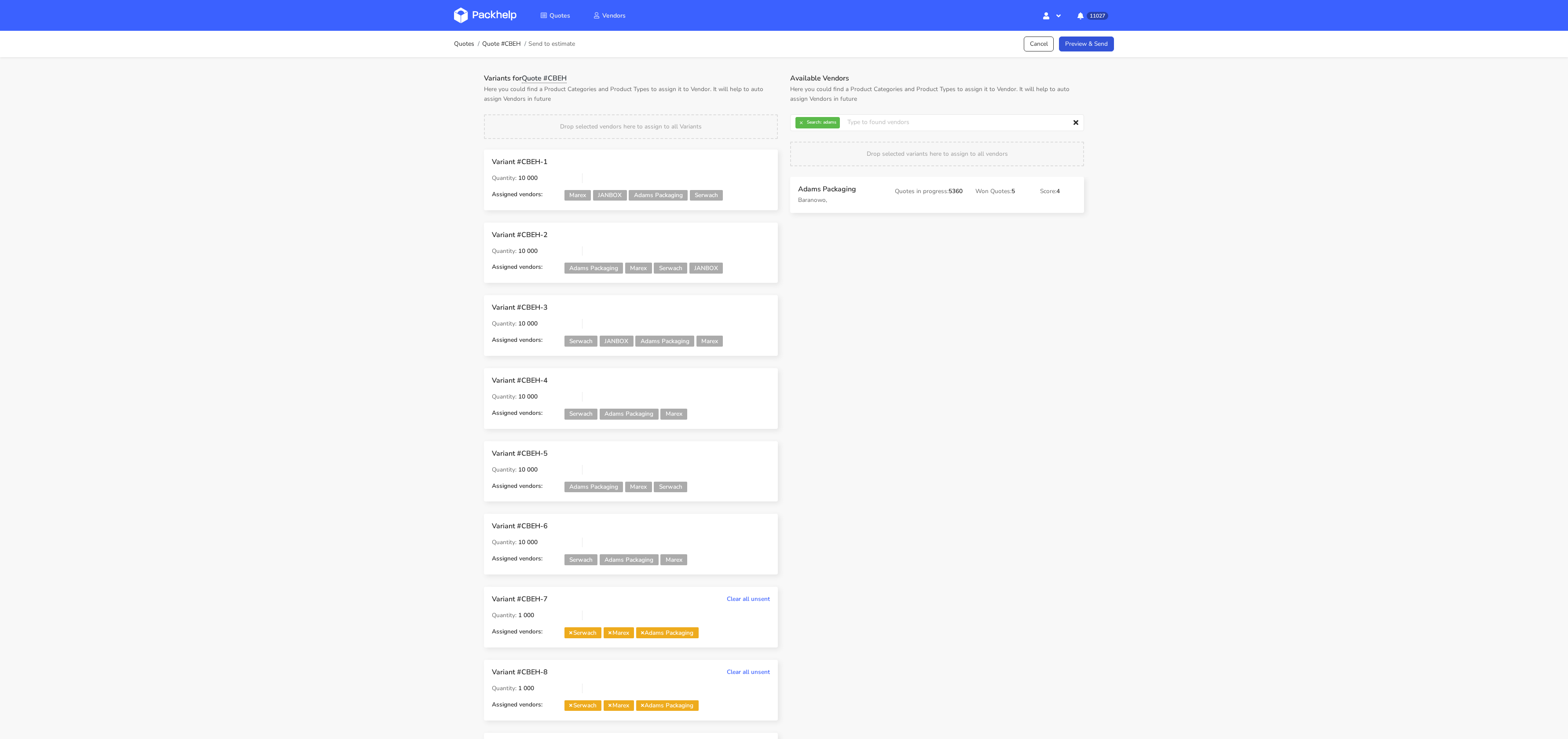
click at [1045, 28] on div "Quotes Vendors Hello, Klaudia Profile Sign Out 11027 Notifications Maciej Sikor…" at bounding box center [784, 15] width 704 height 31
click at [1045, 35] on div "Quotes Quote #CBEH Send to estimate Cancel Preview & Send" at bounding box center [784, 44] width 704 height 26
click at [1045, 38] on link "Preview & Send" at bounding box center [1086, 44] width 55 height 16
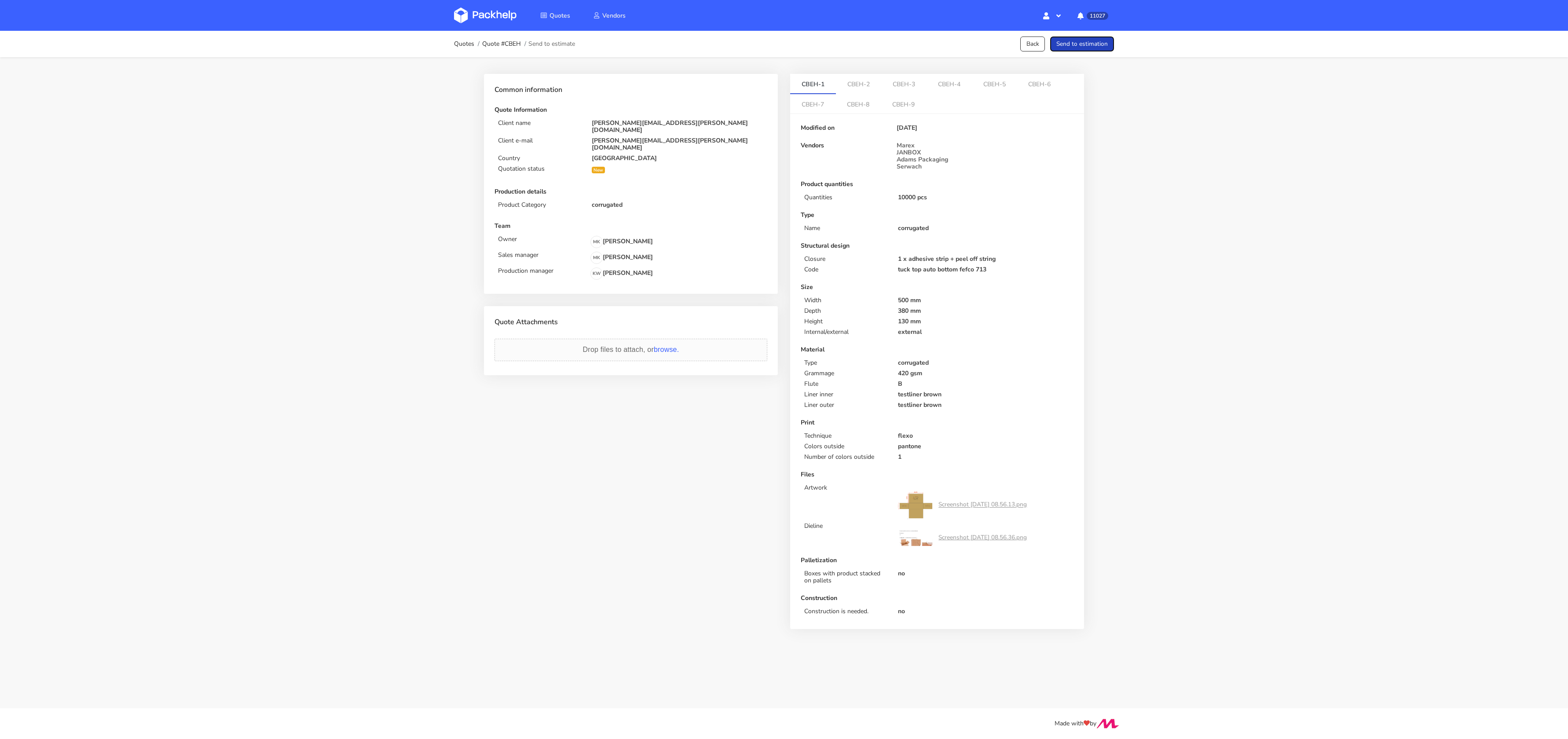
click at [1045, 38] on button "Send to estimation" at bounding box center [1082, 44] width 64 height 16
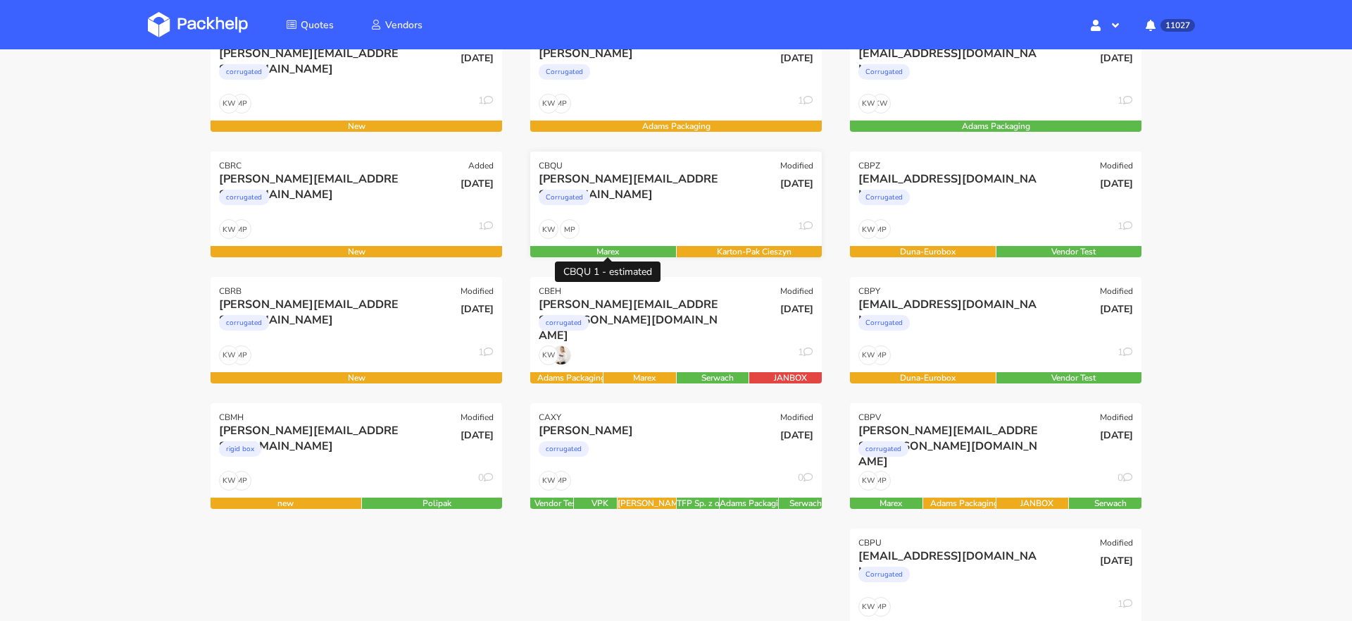
scroll to position [369, 0]
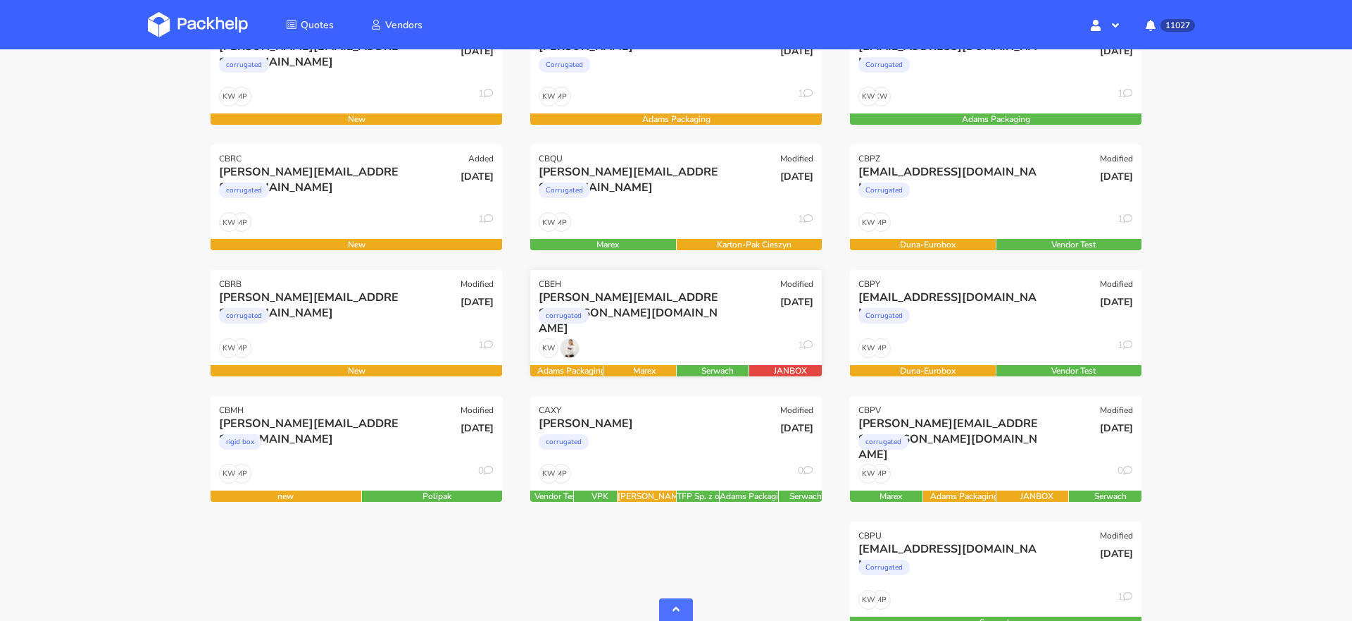
click at [670, 336] on div "[PERSON_NAME][EMAIL_ADDRESS][PERSON_NAME][DOMAIN_NAME] corrugated" at bounding box center [627, 313] width 197 height 48
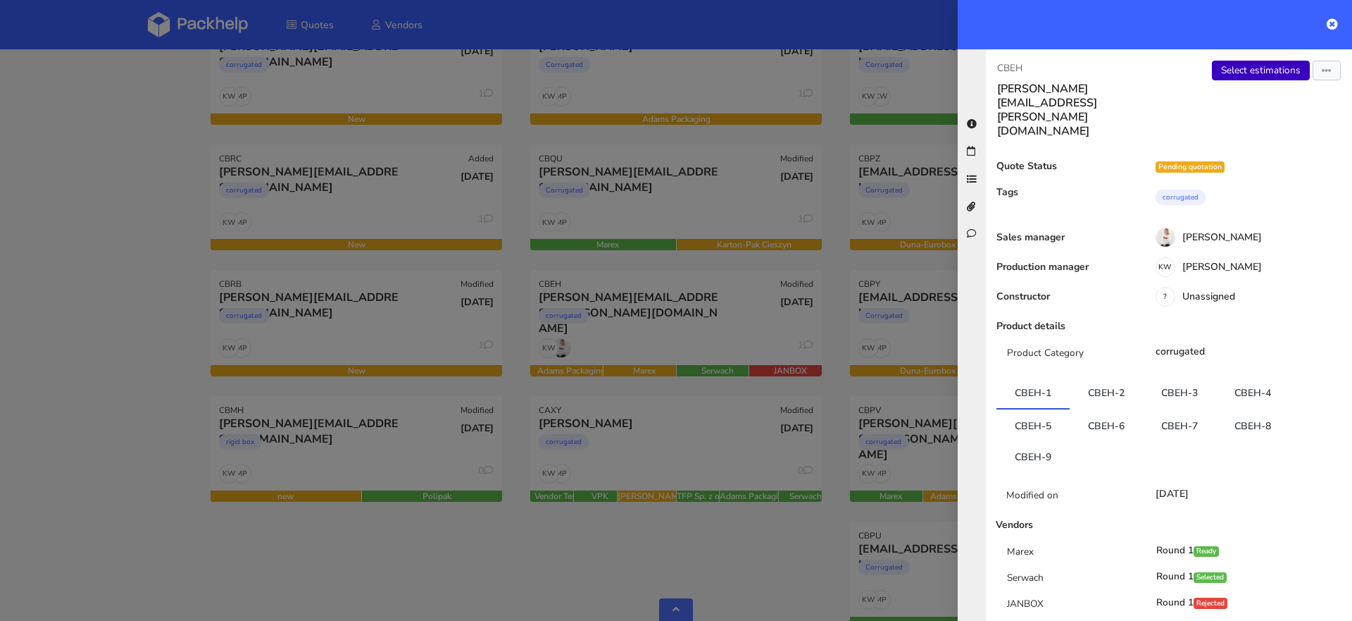
click at [1241, 74] on link "Select estimations" at bounding box center [1261, 71] width 98 height 20
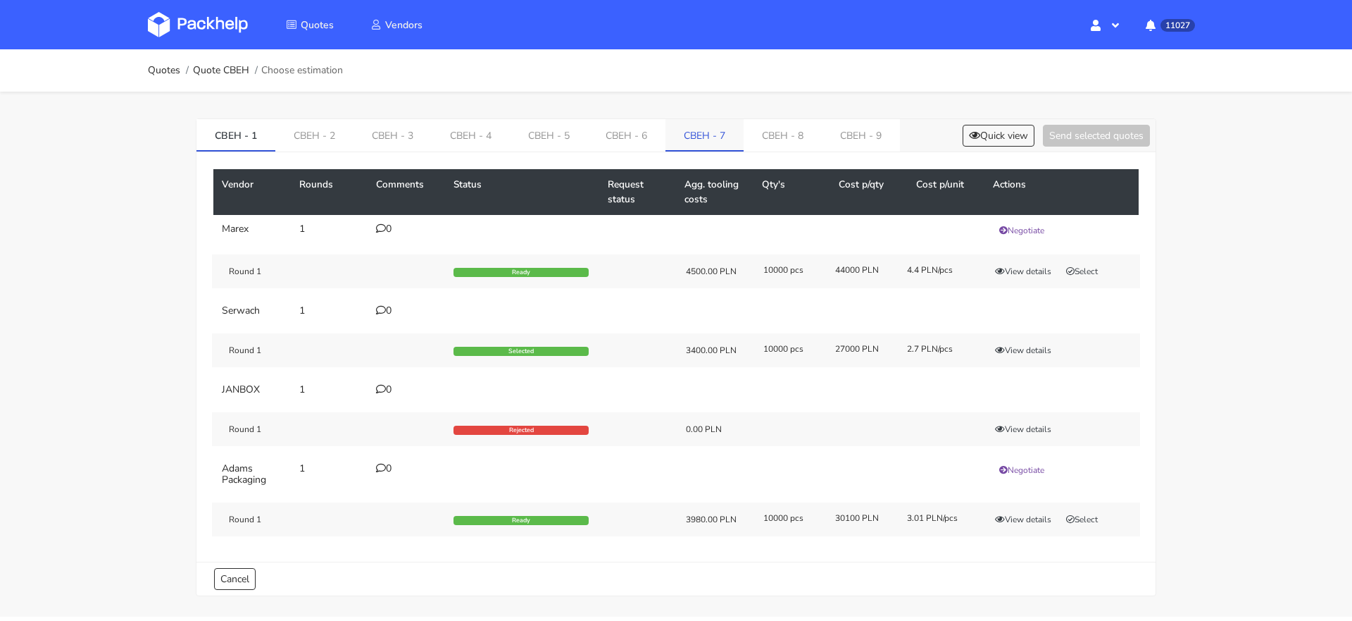
click at [685, 134] on link "CBEH - 7" at bounding box center [705, 134] width 78 height 31
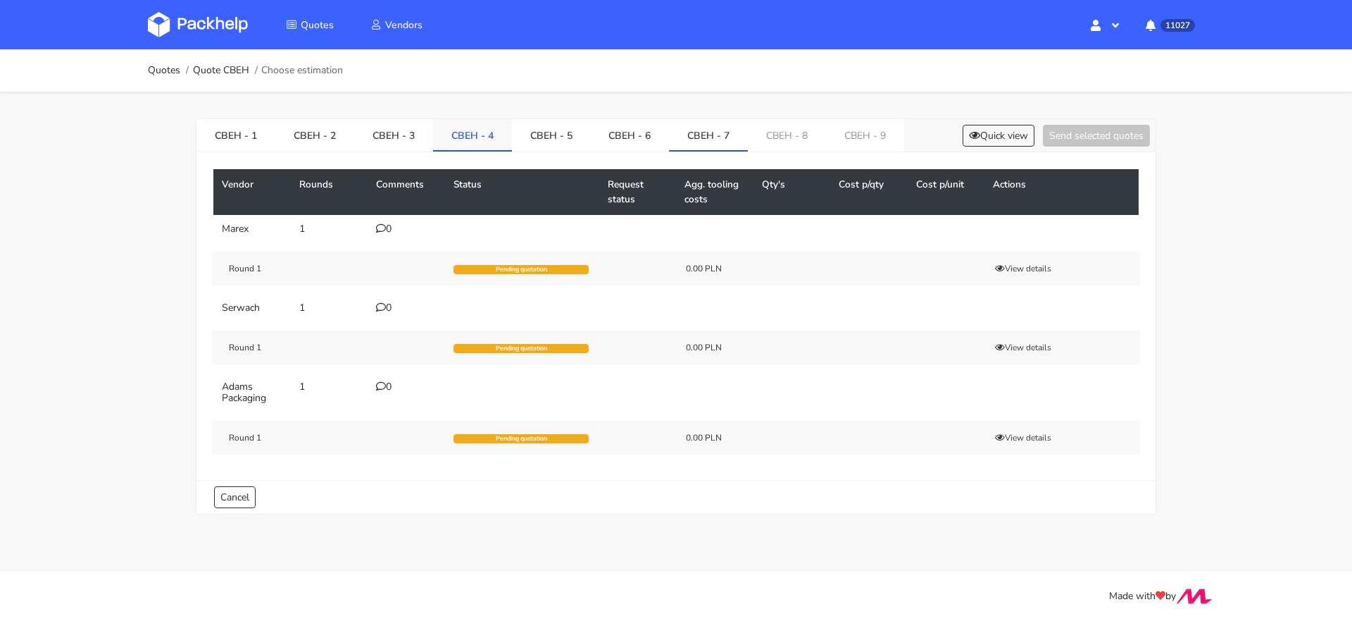
click at [461, 133] on link "CBEH - 4" at bounding box center [472, 134] width 79 height 31
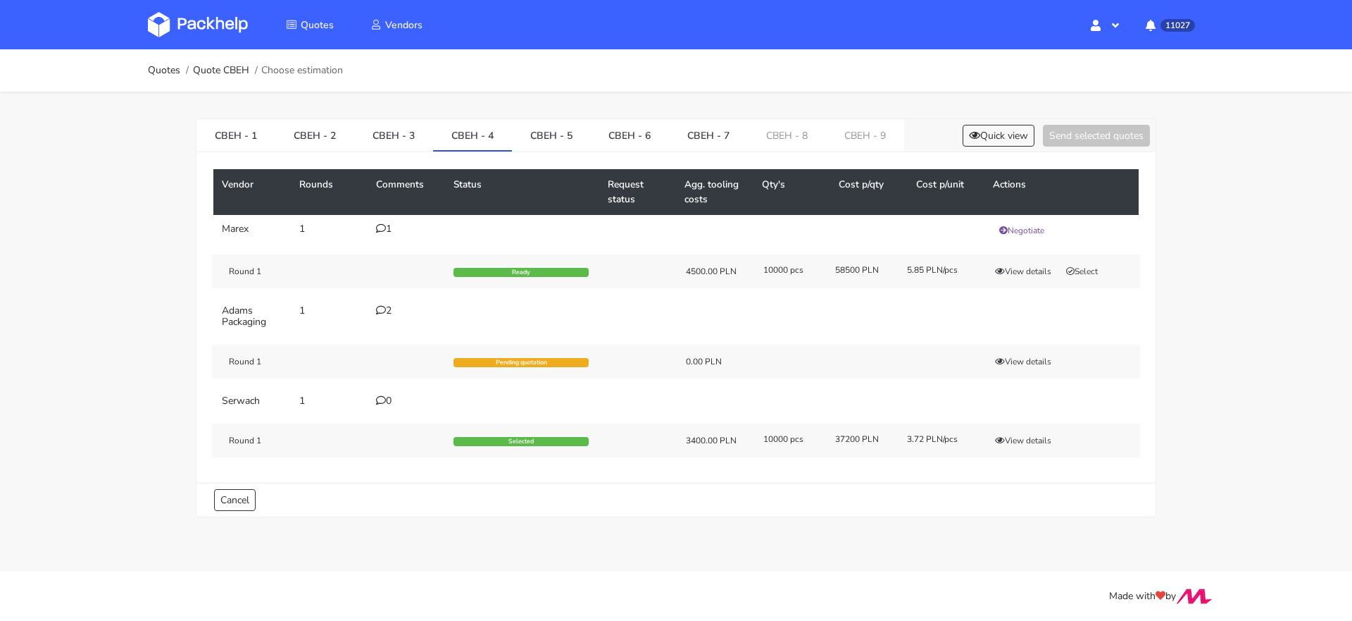
click at [385, 228] on icon at bounding box center [381, 228] width 10 height 10
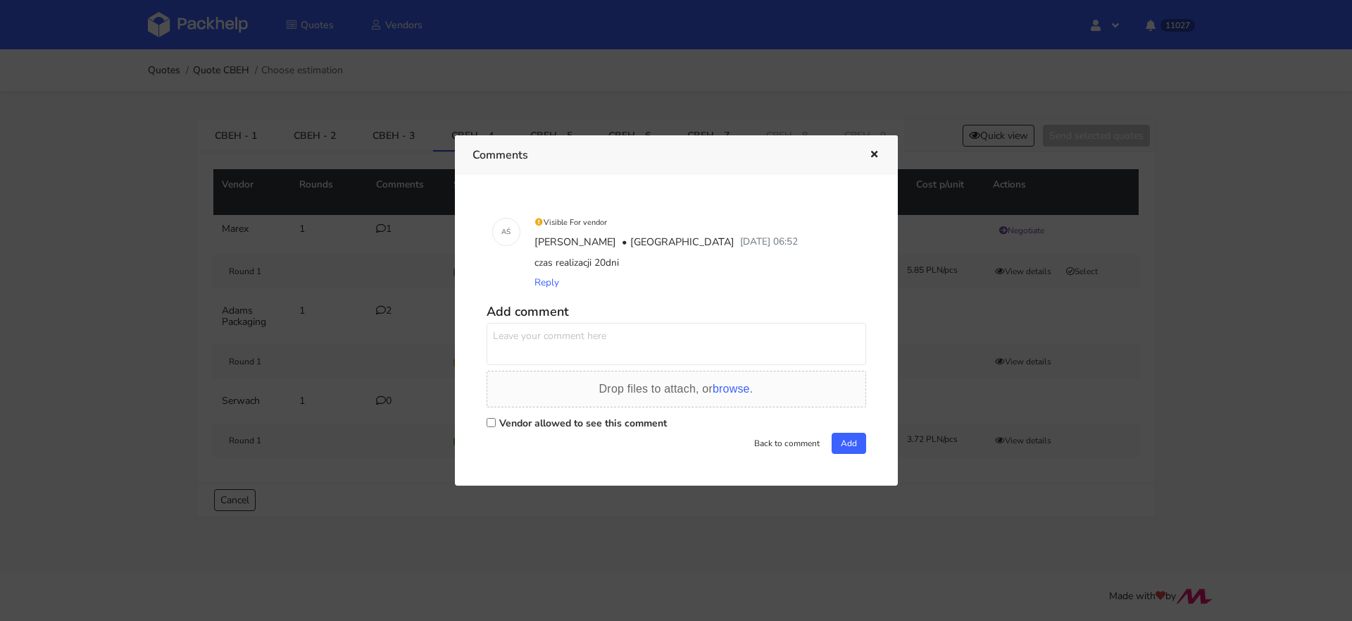
click at [368, 237] on div at bounding box center [676, 310] width 1352 height 621
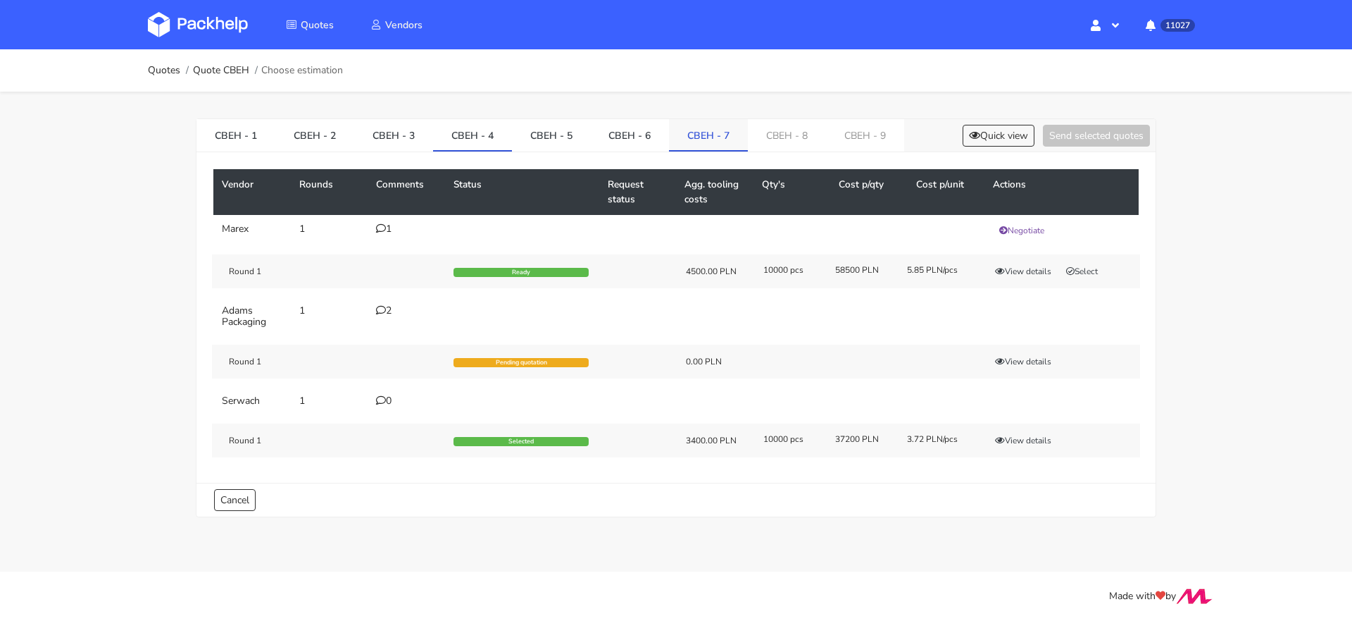
click at [699, 138] on link "CBEH - 7" at bounding box center [708, 134] width 79 height 31
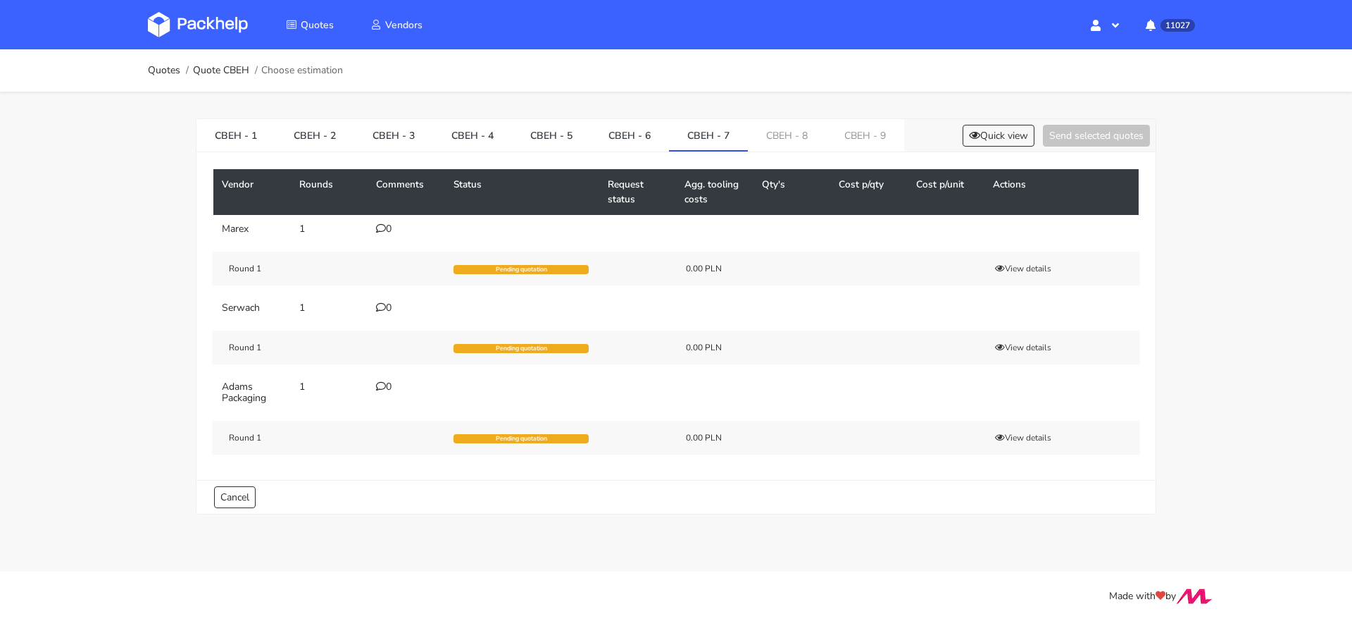
click at [379, 228] on icon at bounding box center [381, 228] width 10 height 10
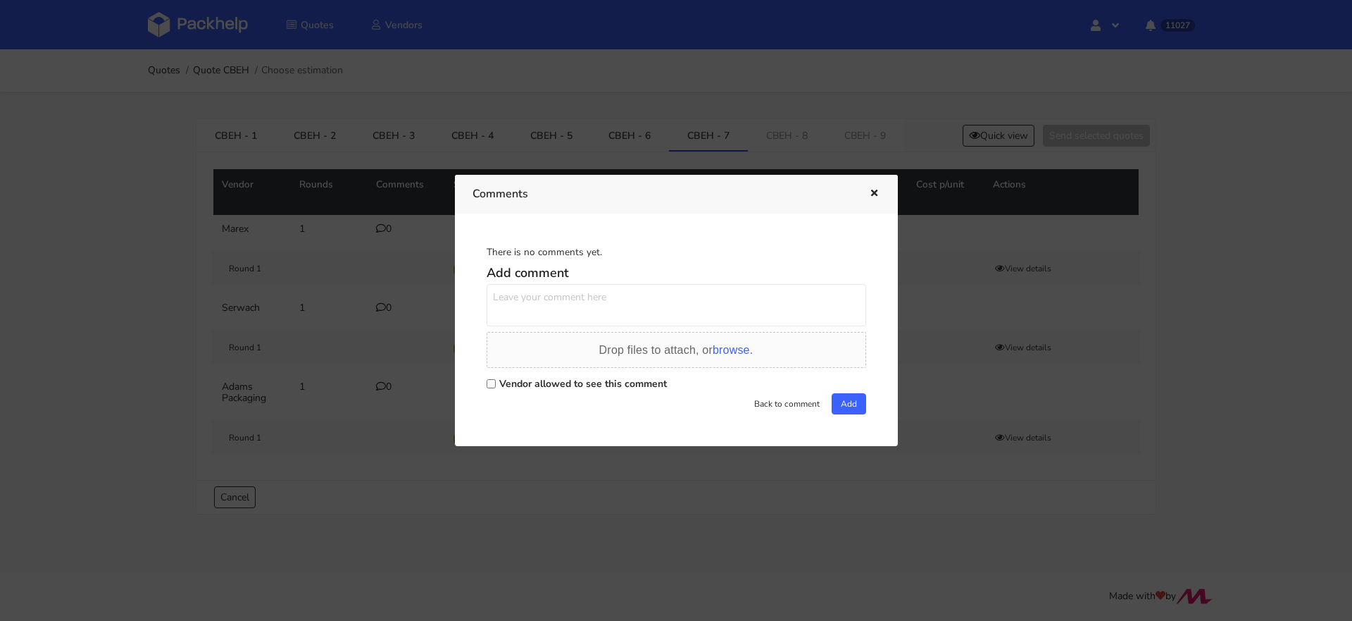
click at [494, 383] on input "Vendor allowed to see this comment" at bounding box center [491, 383] width 9 height 9
checkbox input "true"
click at [529, 299] on textarea at bounding box center [677, 305] width 380 height 42
click at [529, 304] on textarea "to samo co wariant 4, mniejsza ilość" at bounding box center [677, 305] width 380 height 42
click at [530, 304] on textarea "to samo co wariant 4, mniejsza ilość" at bounding box center [677, 305] width 380 height 42
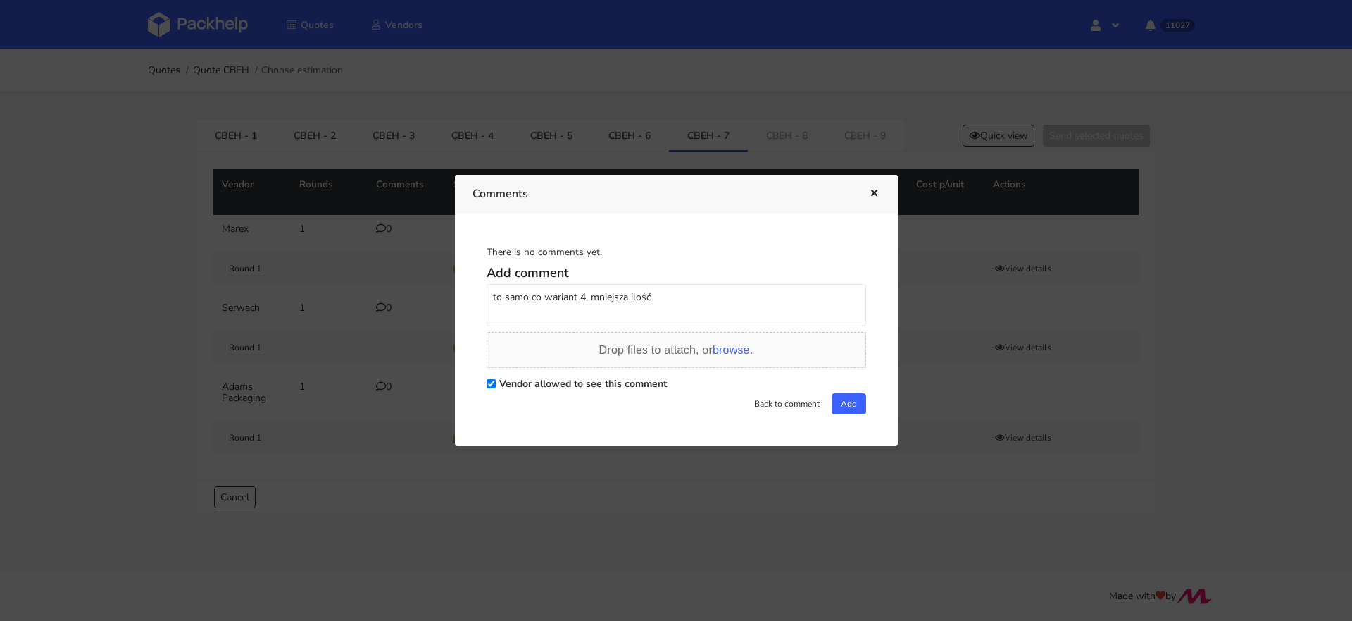
click at [530, 304] on textarea "to samo co wariant 4, mniejsza ilość" at bounding box center [677, 305] width 380 height 42
type textarea "to samo co wariant 4, mniejsza ilość"
click at [832, 401] on button "Add" at bounding box center [849, 403] width 35 height 21
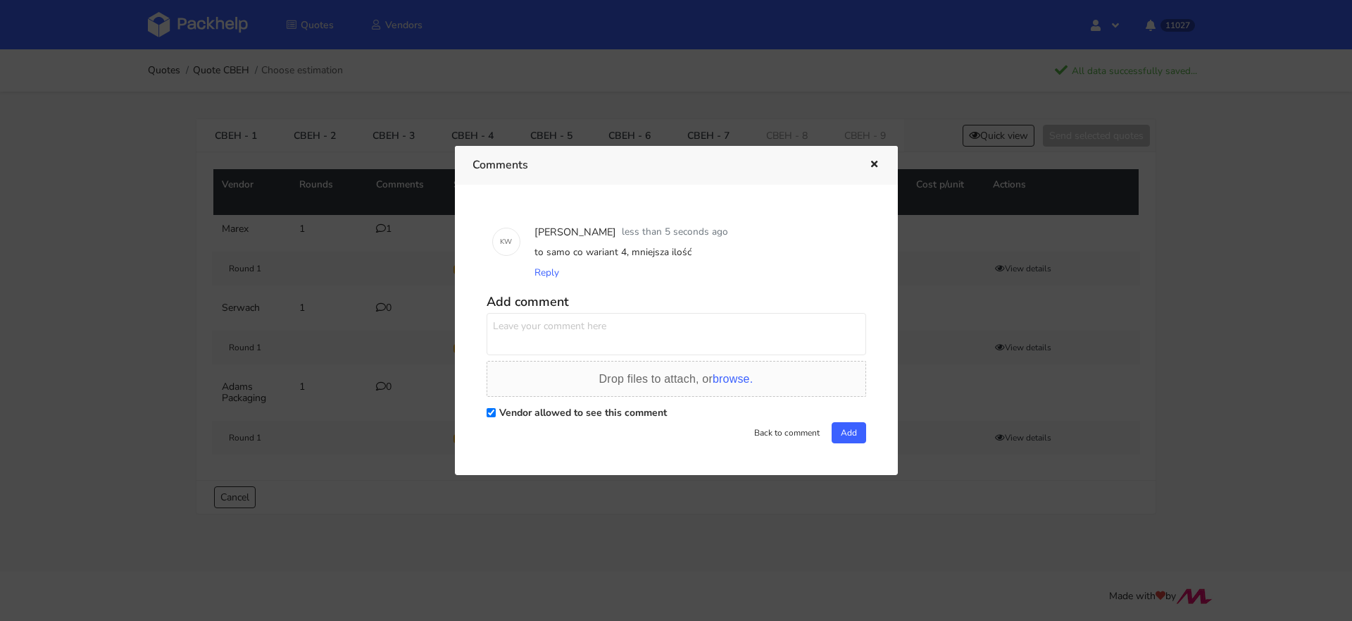
click at [347, 331] on div at bounding box center [676, 310] width 1352 height 621
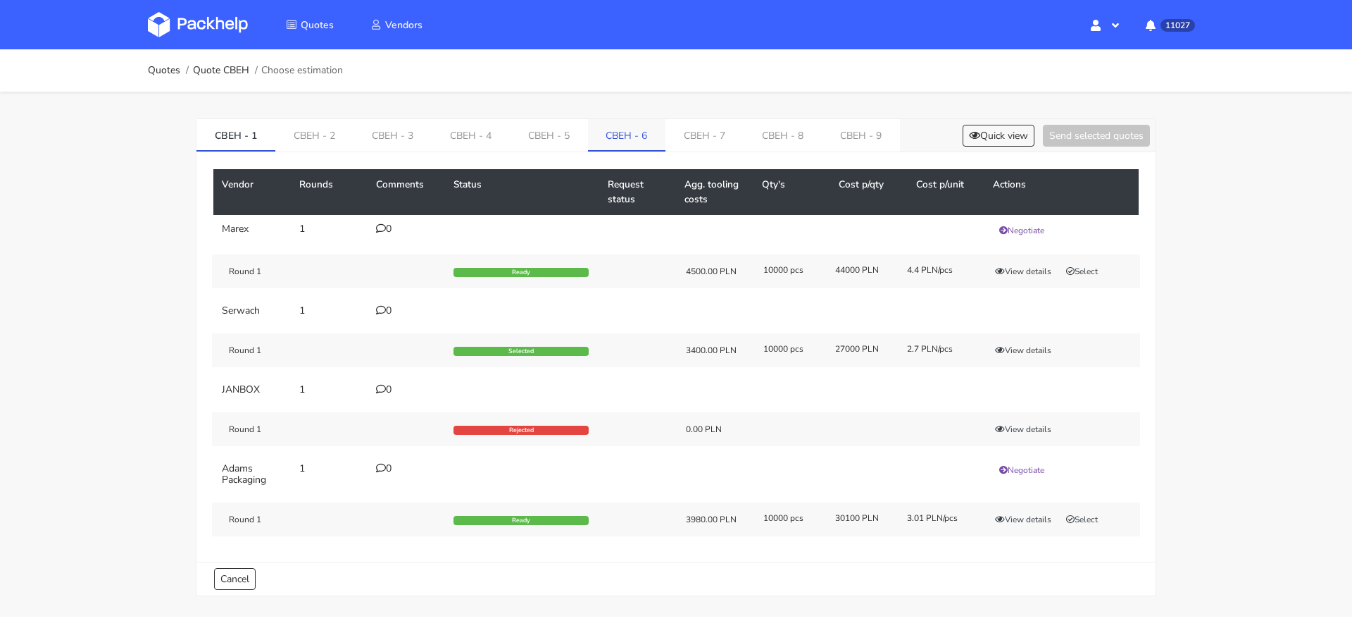
drag, startPoint x: 616, startPoint y: 137, endPoint x: 642, endPoint y: 137, distance: 26.1
click at [616, 137] on link "CBEH - 6" at bounding box center [627, 134] width 78 height 31
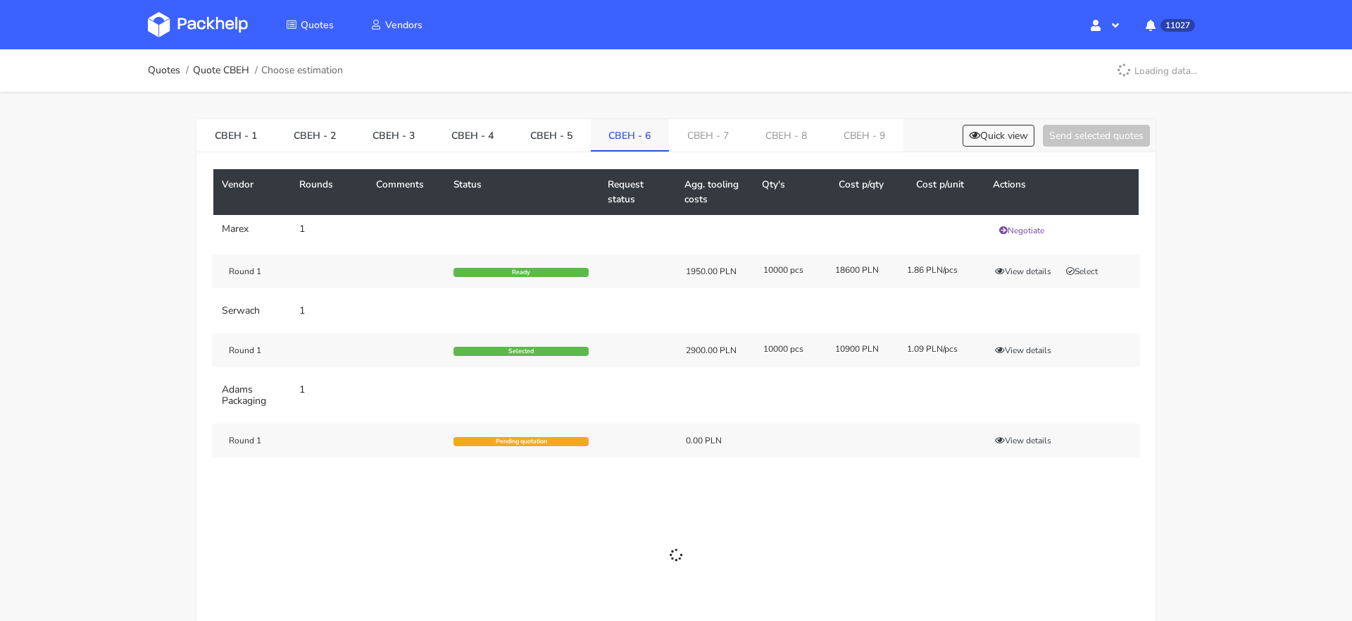
click at [642, 137] on link "CBEH - 6" at bounding box center [630, 134] width 79 height 31
click at [687, 142] on link "CBEH - 7" at bounding box center [708, 134] width 78 height 31
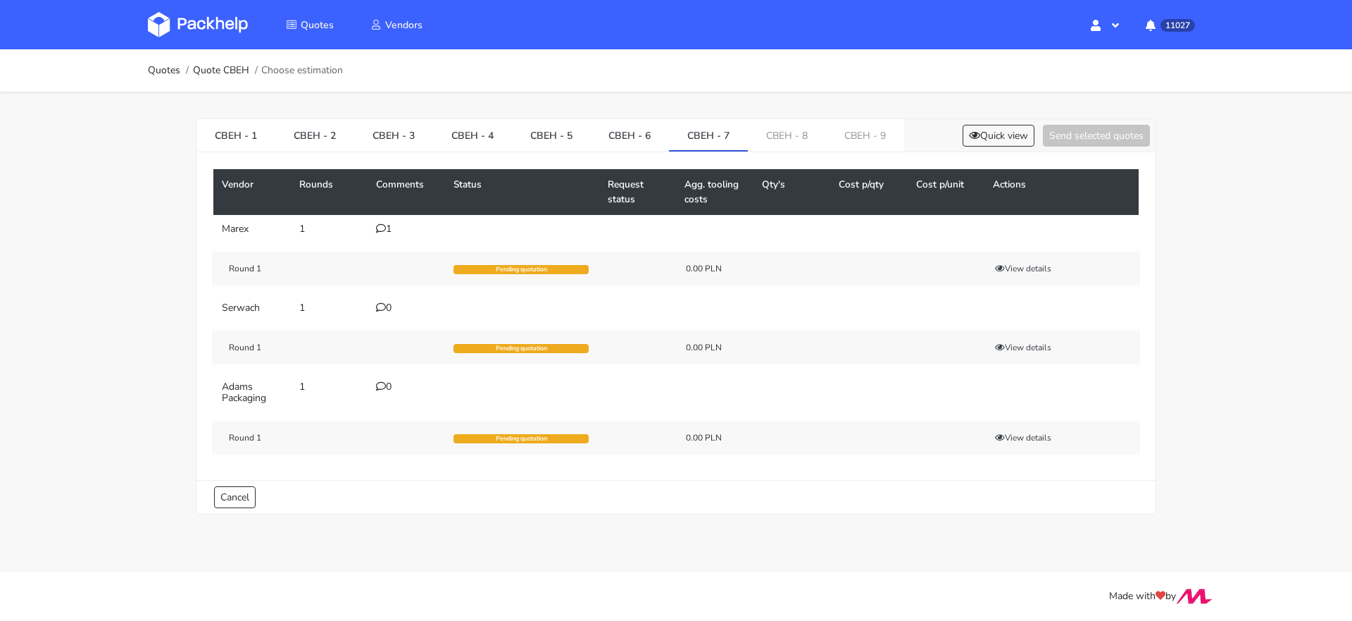
click at [387, 305] on div "0" at bounding box center [406, 307] width 61 height 11
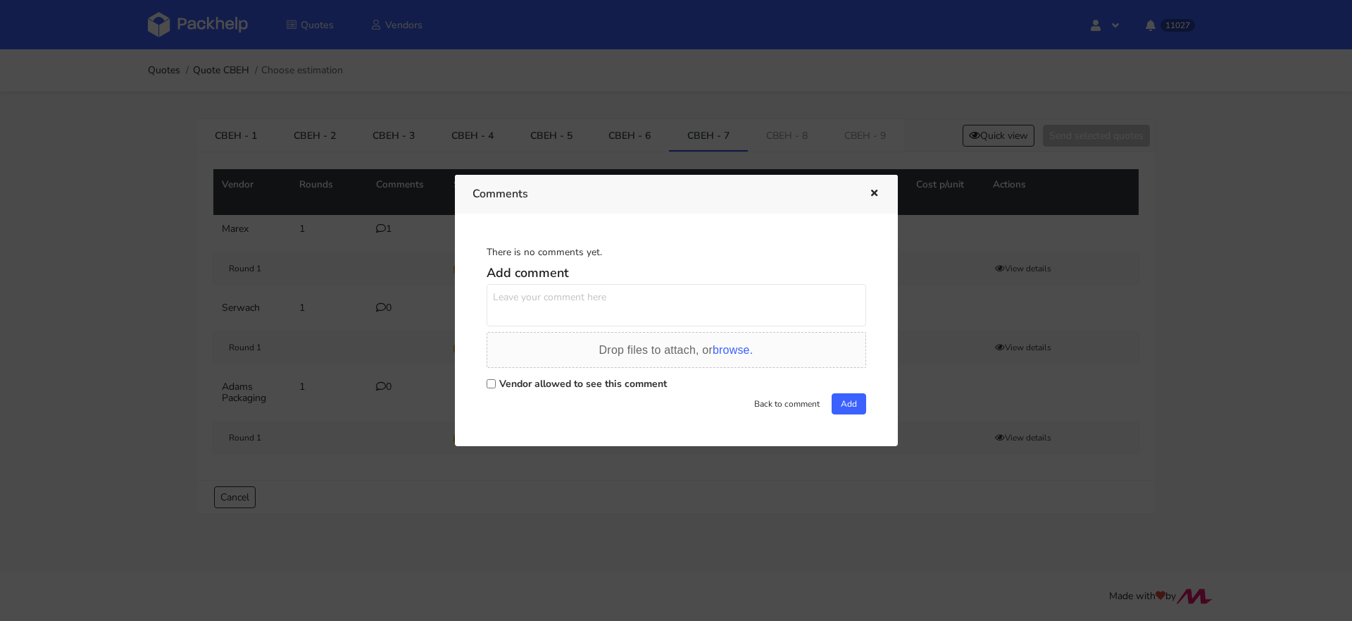
click at [529, 302] on textarea at bounding box center [677, 305] width 380 height 42
paste textarea "to samo co wariant 4, mniejsza ilość"
type textarea "to samo co wariant 4, mniejsza ilość"
click at [491, 374] on div "Vendor allowed to see this comment" at bounding box center [677, 383] width 380 height 20
click at [487, 386] on input "Vendor allowed to see this comment" at bounding box center [491, 383] width 9 height 9
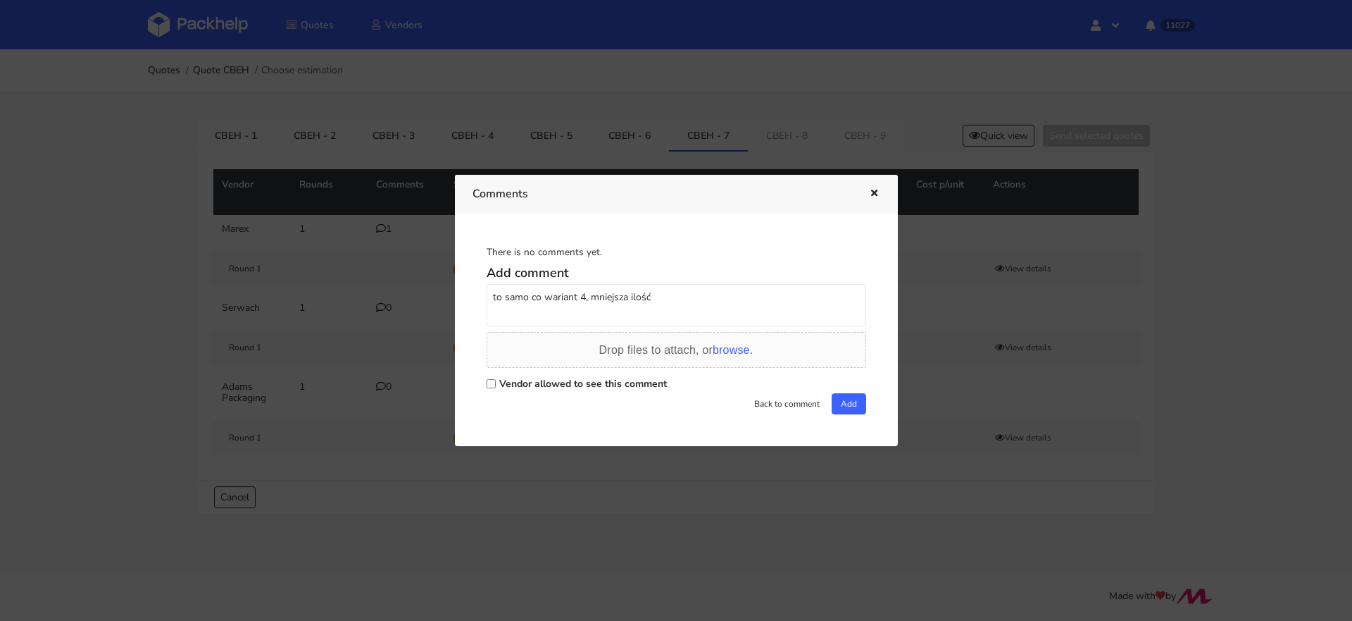
checkbox input "true"
click at [848, 405] on button "Add" at bounding box center [849, 403] width 35 height 21
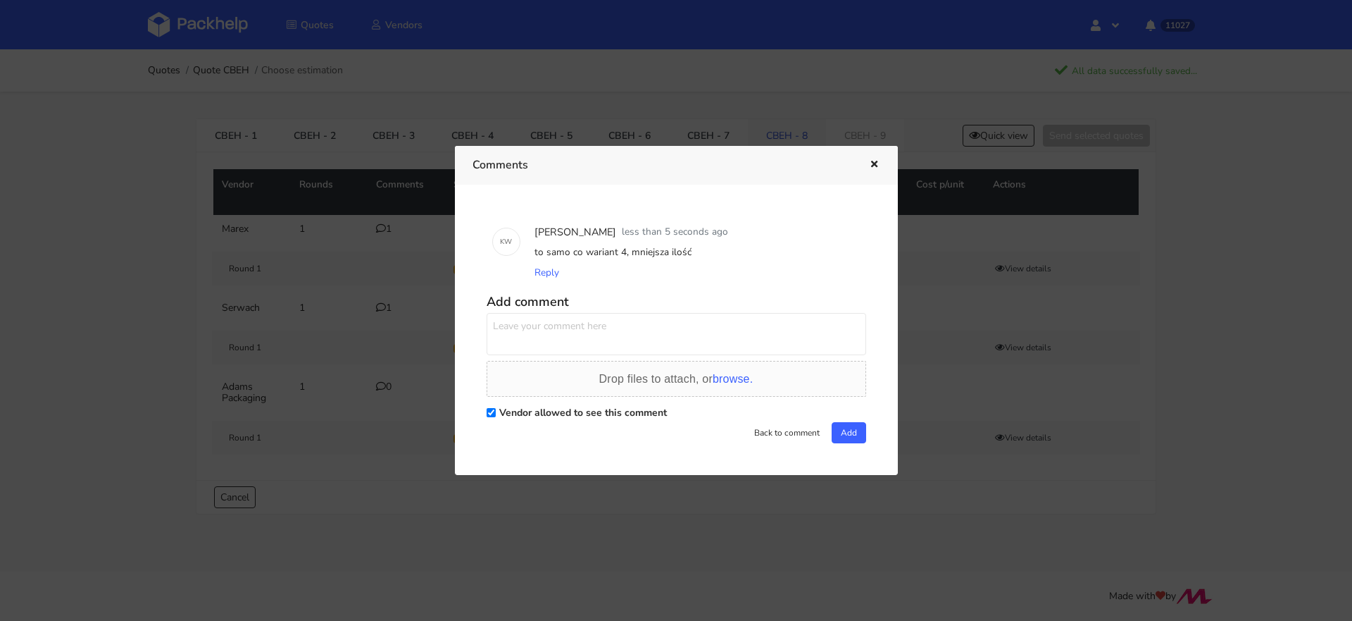
click at [744, 130] on div at bounding box center [676, 310] width 1352 height 621
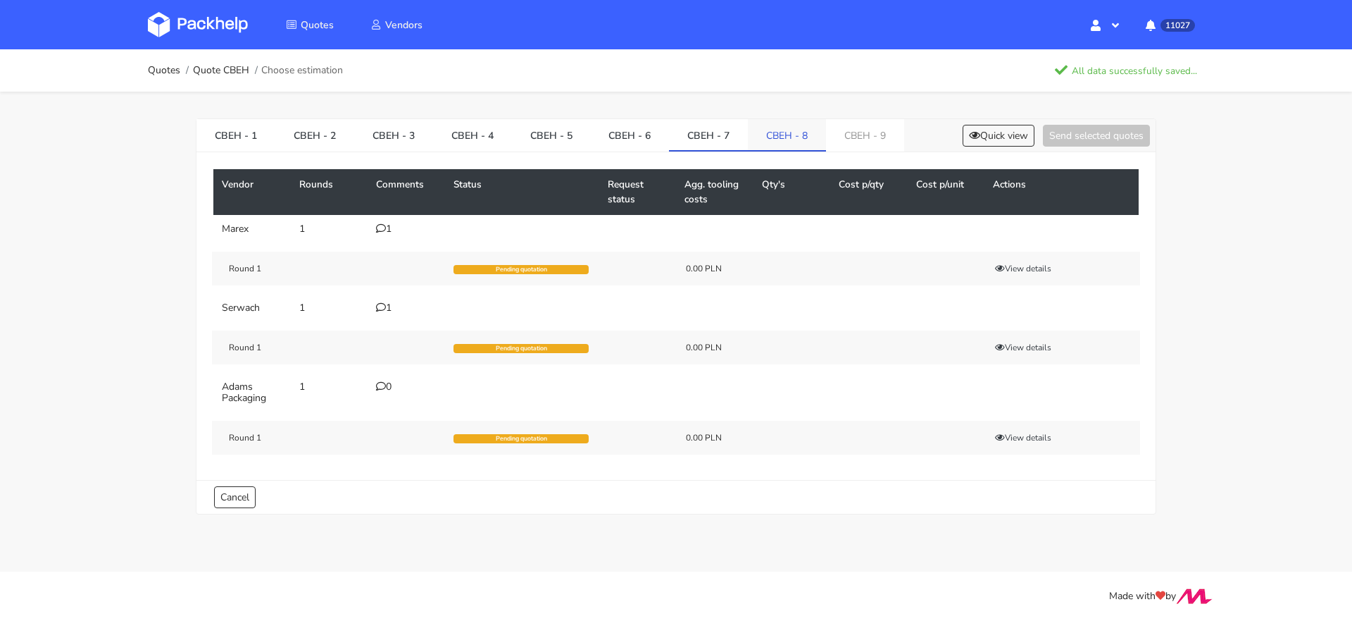
click at [772, 135] on link "CBEH - 8" at bounding box center [787, 134] width 78 height 31
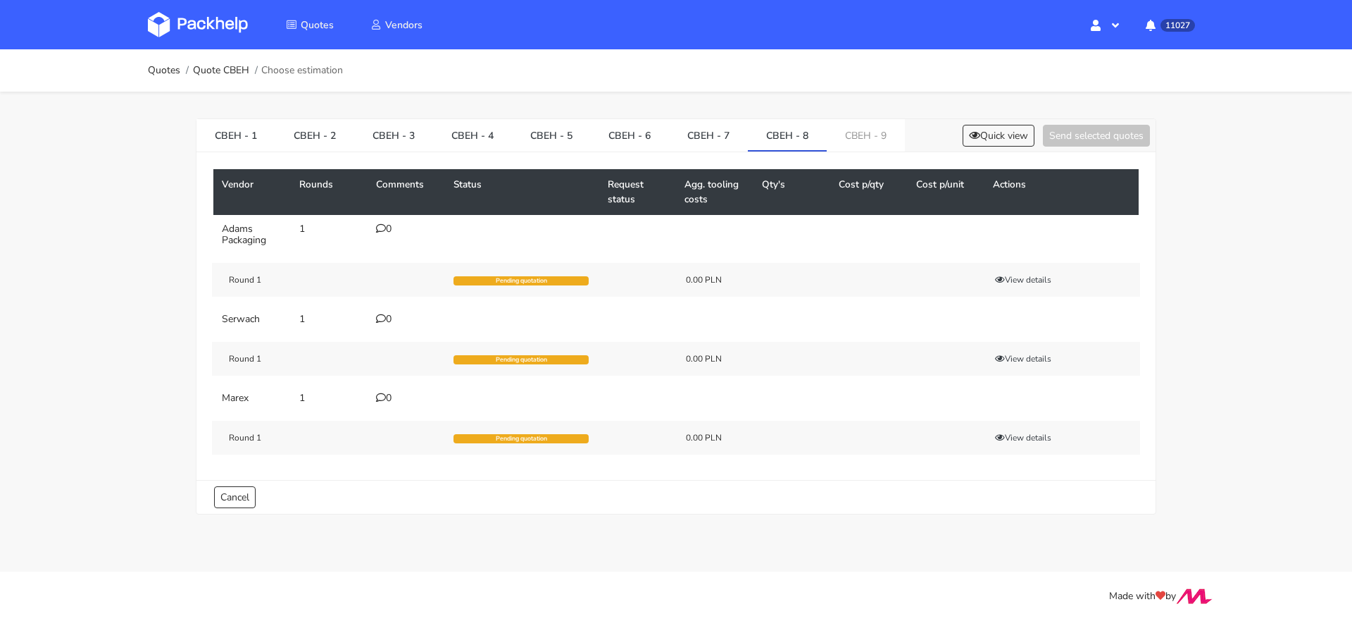
click at [386, 318] on div "0" at bounding box center [406, 318] width 61 height 11
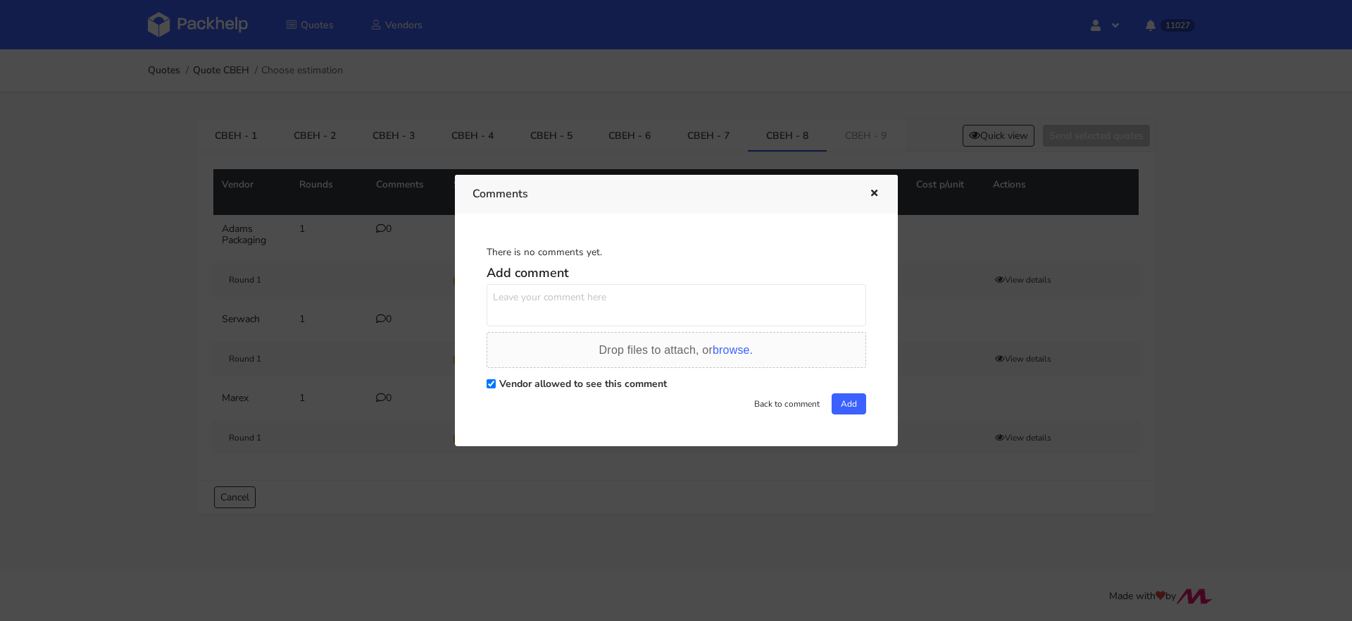
click at [525, 300] on textarea at bounding box center [677, 305] width 380 height 42
paste textarea "to samo co wariant 4, mniejsza ilość"
click at [580, 292] on textarea "to samo co wariant 4, mniejsza ilość" at bounding box center [677, 305] width 380 height 42
click at [566, 296] on textarea "to samo co wariant 5, mniejsza ilość" at bounding box center [677, 305] width 380 height 42
click at [565, 296] on textarea "to samo co wariant 5, mniejsza ilość" at bounding box center [677, 305] width 380 height 42
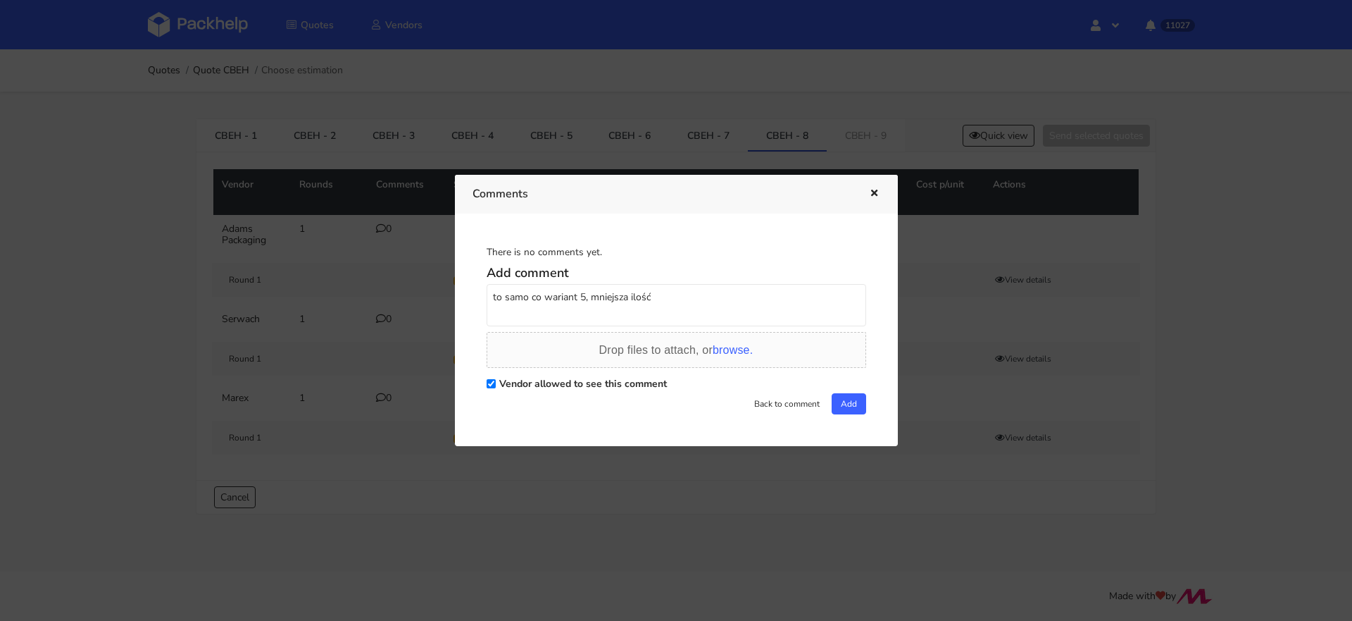
click at [565, 296] on textarea "to samo co wariant 5, mniejsza ilość" at bounding box center [677, 305] width 380 height 42
type textarea "to samo co wariant 5, mniejsza ilość"
click at [785, 329] on div "Add comment to samo co wariant 5, mniejsza ilość Drop files to attach, or brows…" at bounding box center [677, 336] width 380 height 155
click at [845, 401] on button "Add" at bounding box center [849, 403] width 35 height 21
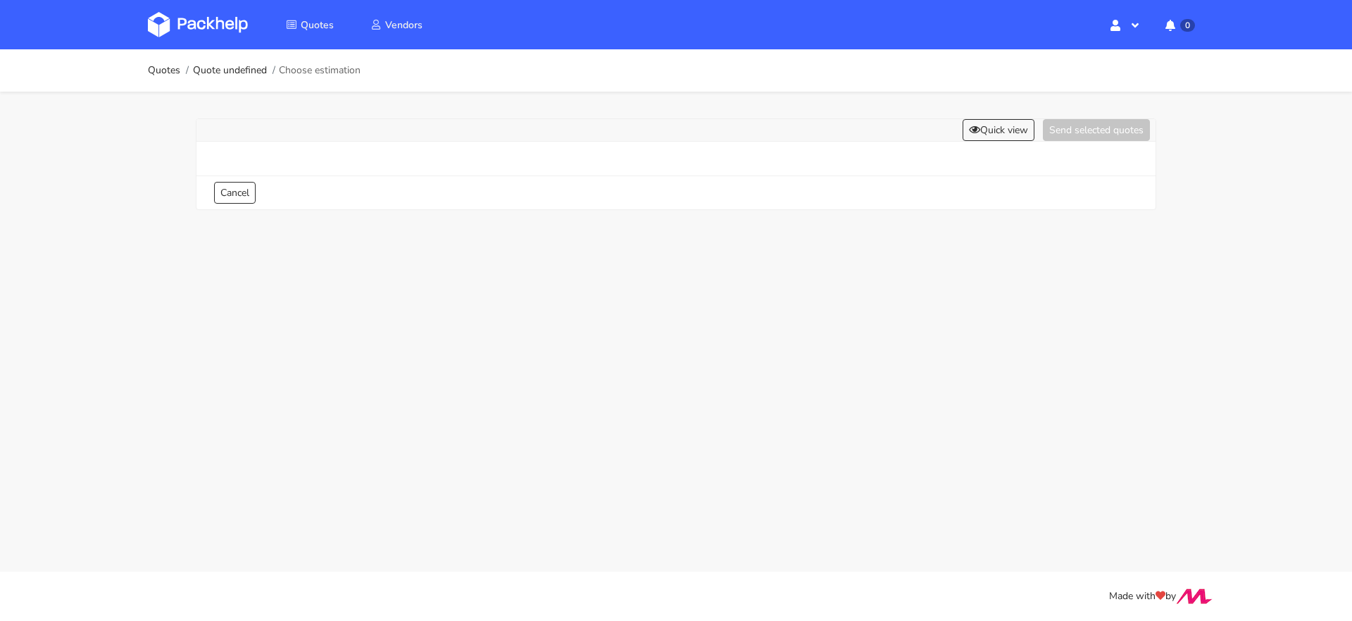
click at [754, 129] on div "Quick view Send selected quotes" at bounding box center [676, 130] width 959 height 23
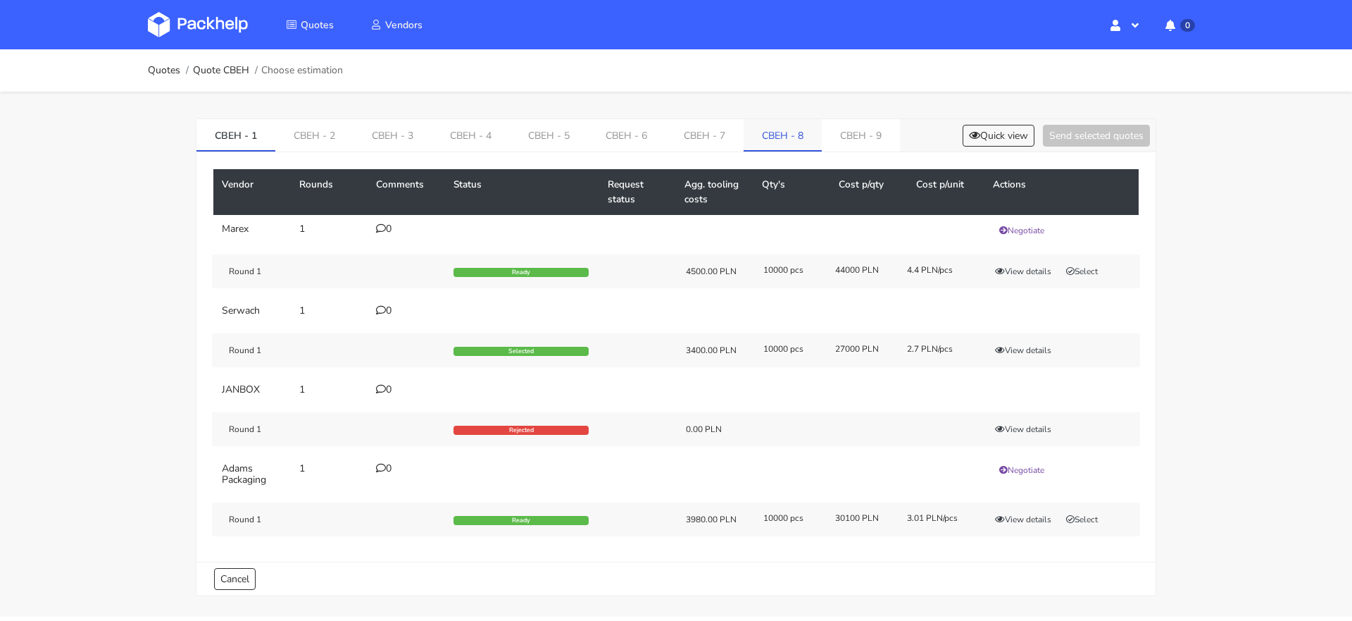
click at [753, 130] on link "CBEH - 8" at bounding box center [783, 134] width 78 height 31
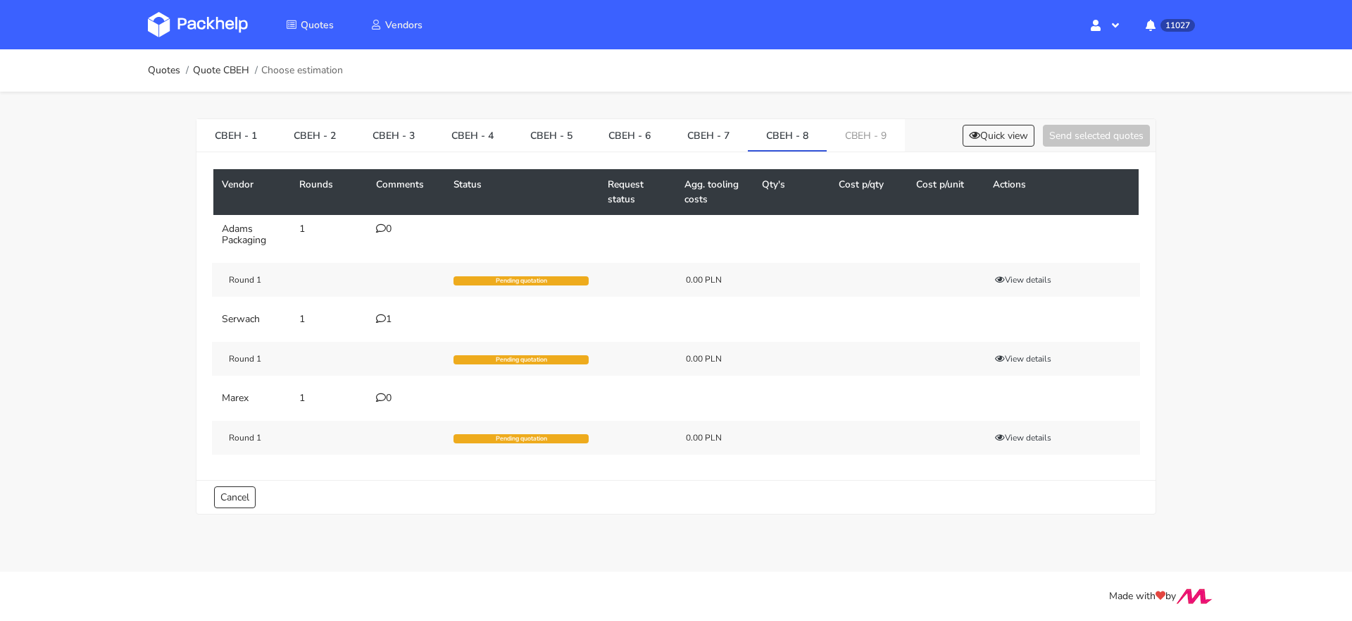
click at [385, 400] on icon at bounding box center [381, 397] width 10 height 10
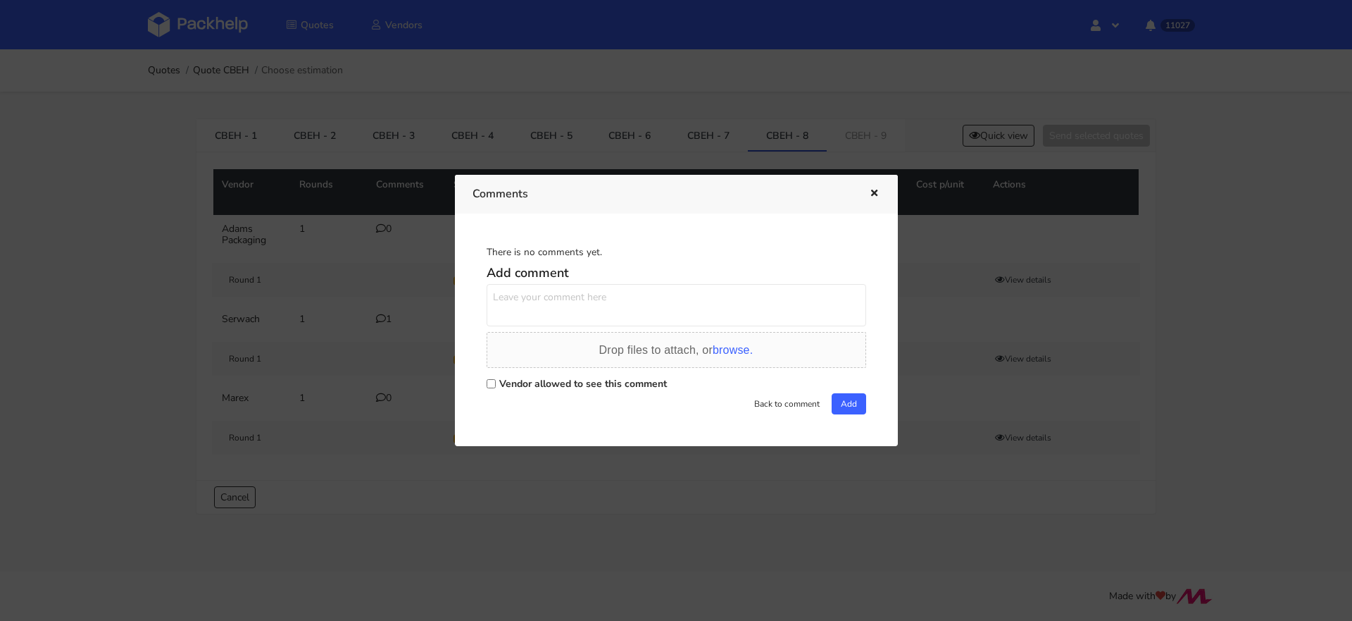
click at [494, 382] on input "Vendor allowed to see this comment" at bounding box center [491, 383] width 9 height 9
checkbox input "true"
click at [515, 305] on textarea at bounding box center [677, 305] width 380 height 42
paste textarea "to samo co wariant 5, mniejsza ilość"
type textarea "to samo co wariant 5, mniejsza ilość"
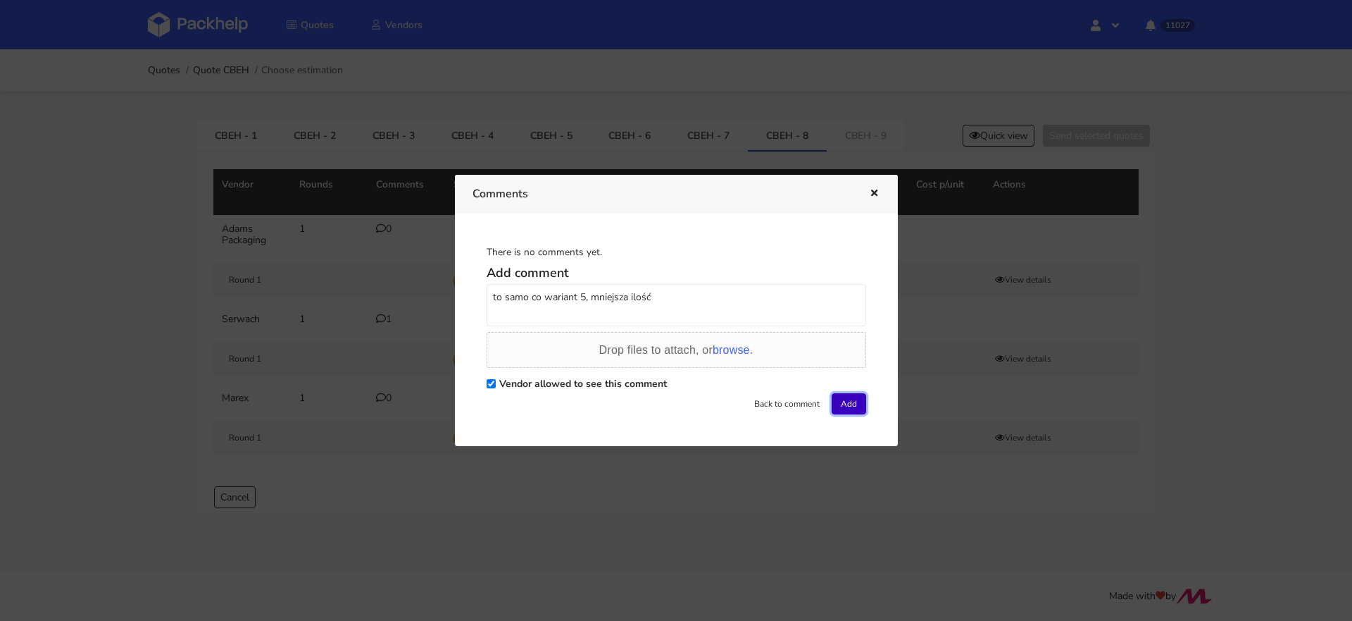
click at [838, 401] on button "Add" at bounding box center [849, 403] width 35 height 21
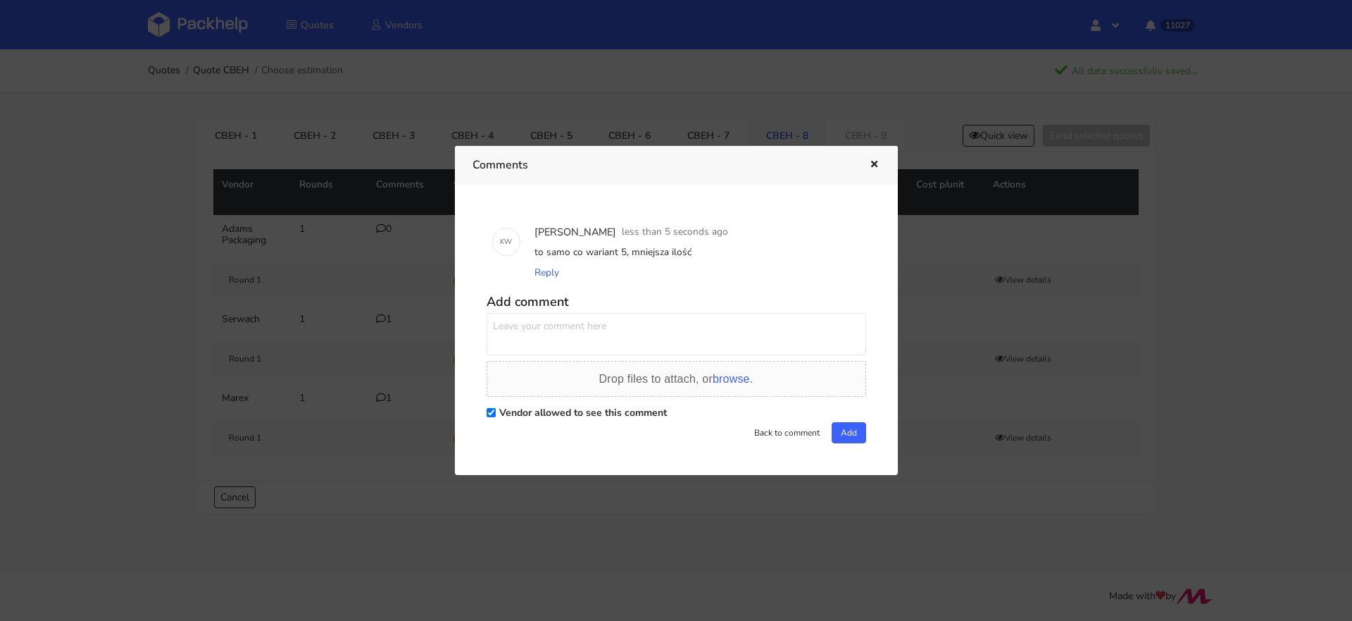
click at [765, 142] on div at bounding box center [676, 310] width 1352 height 621
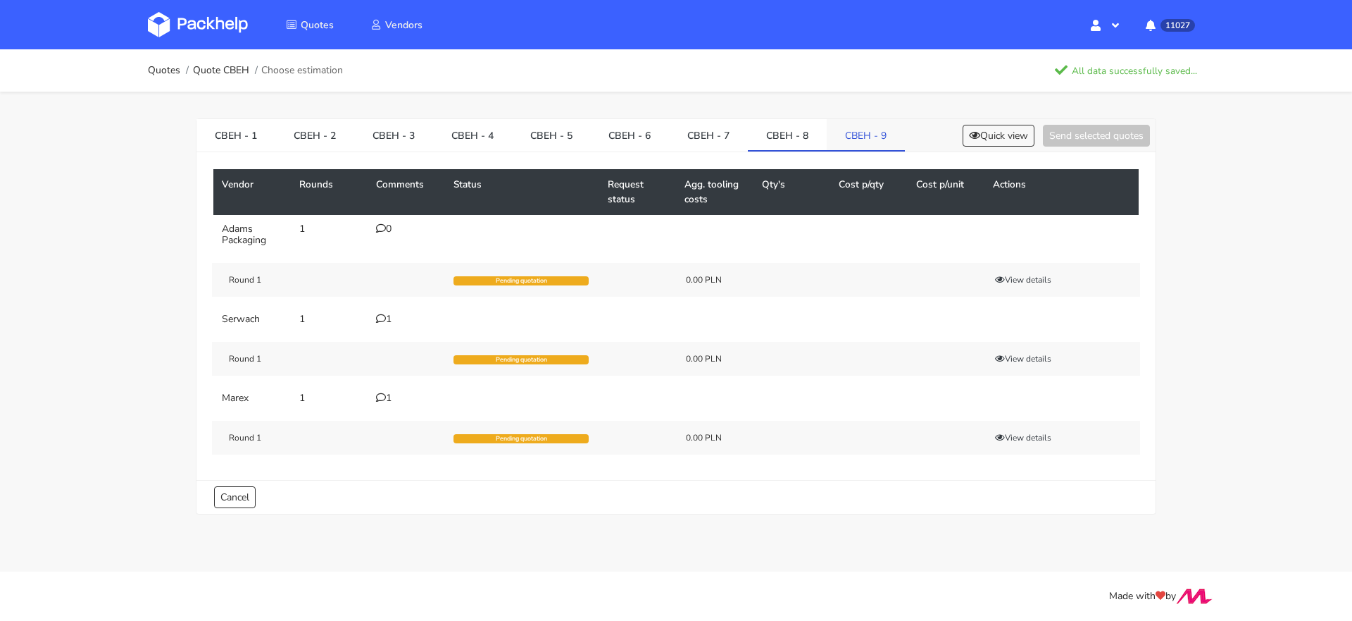
click at [863, 134] on link "CBEH - 9" at bounding box center [866, 134] width 78 height 31
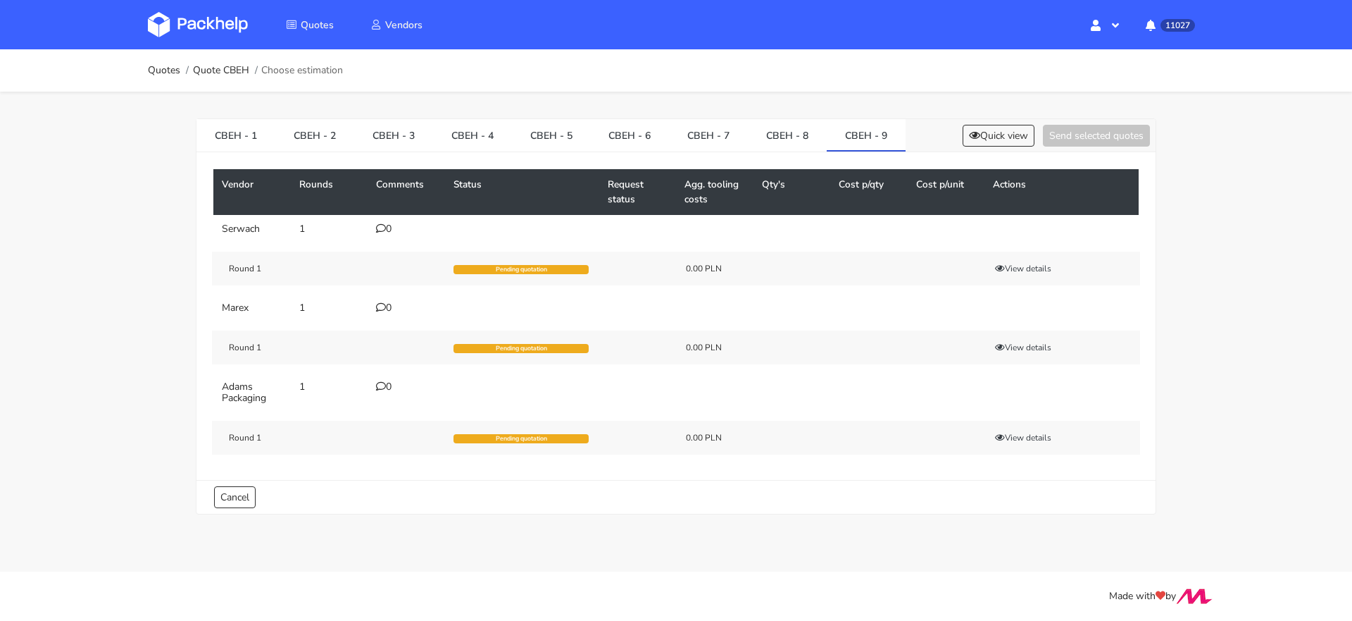
click at [381, 226] on icon at bounding box center [381, 228] width 10 height 10
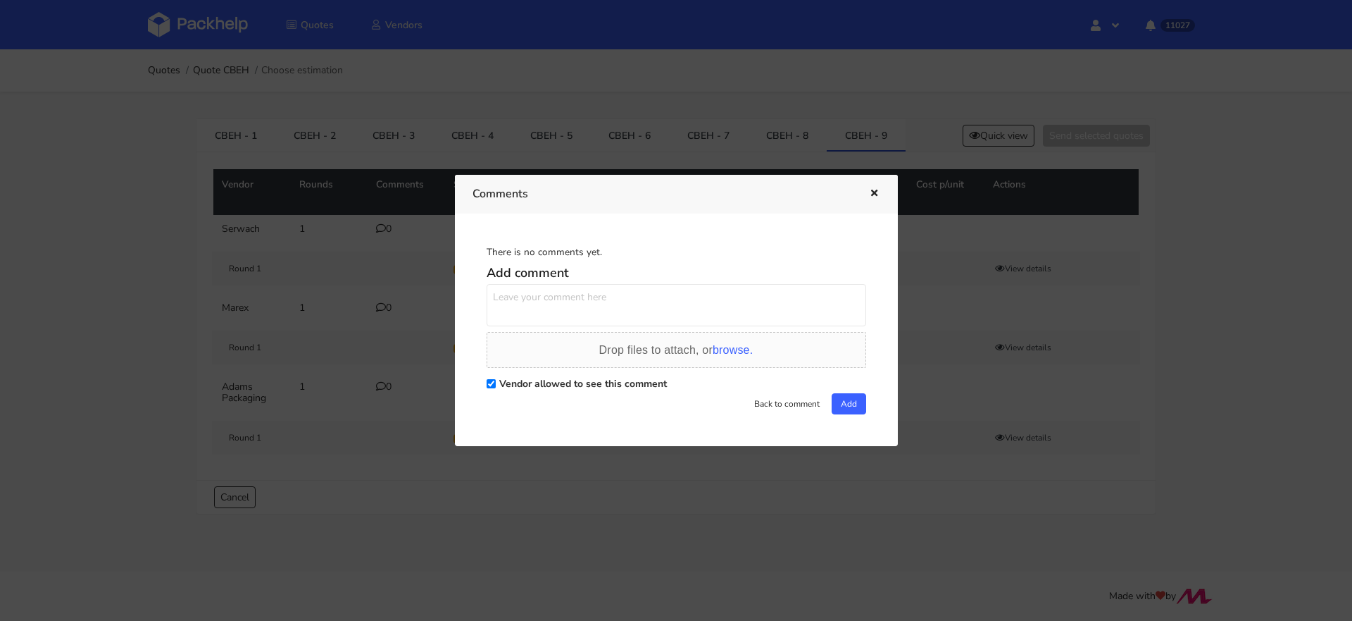
click at [502, 314] on textarea at bounding box center [677, 305] width 380 height 42
paste textarea "to samo co wariant 5, mniejsza ilość"
click at [585, 296] on textarea "to samo co wariant 5, mniejsza ilość" at bounding box center [677, 305] width 380 height 42
click at [556, 296] on textarea "to samo co wariant 6, mniejsza ilość" at bounding box center [677, 305] width 380 height 42
click at [555, 296] on textarea "to samo co wariant 6, mniejsza ilość" at bounding box center [677, 305] width 380 height 42
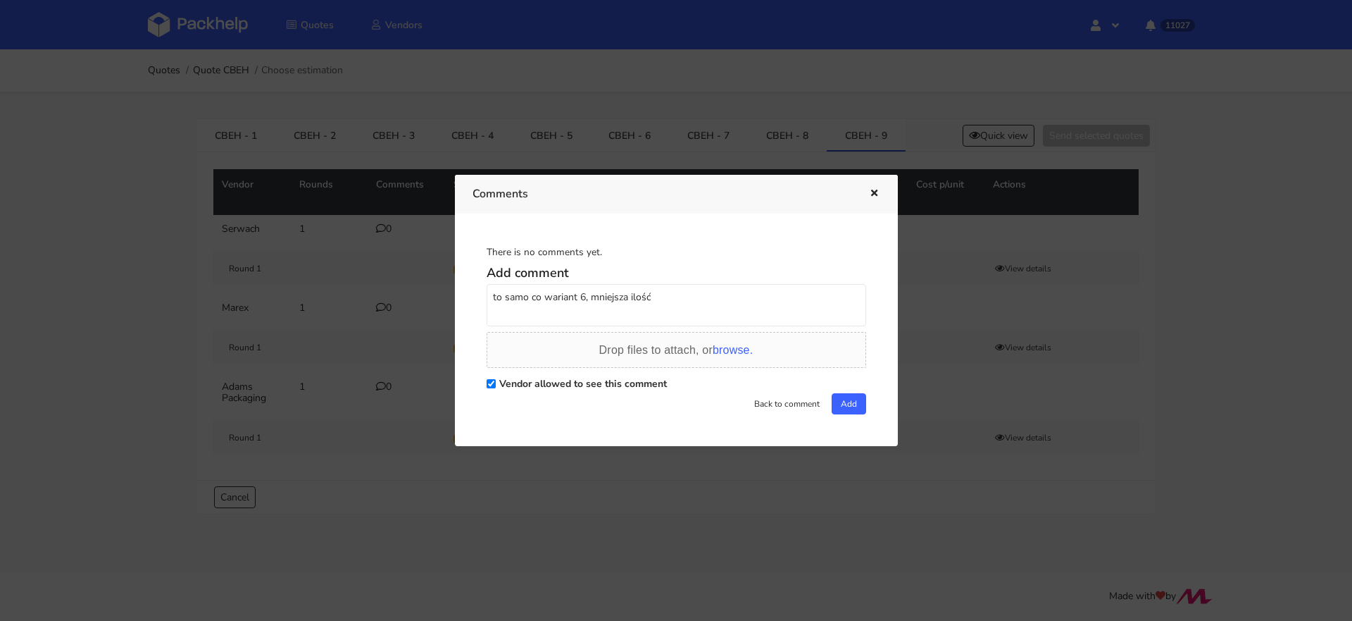
click at [555, 296] on textarea "to samo co wariant 6, mniejsza ilość" at bounding box center [677, 305] width 380 height 42
click at [731, 299] on textarea "to samo co wariant 6, mniejsza ilość" at bounding box center [677, 305] width 380 height 42
type textarea "to samo co wariant 6, mniejsza ilość"
click at [833, 387] on div "Vendor allowed to see this comment" at bounding box center [677, 383] width 380 height 20
click at [833, 388] on div "Vendor allowed to see this comment" at bounding box center [677, 383] width 380 height 20
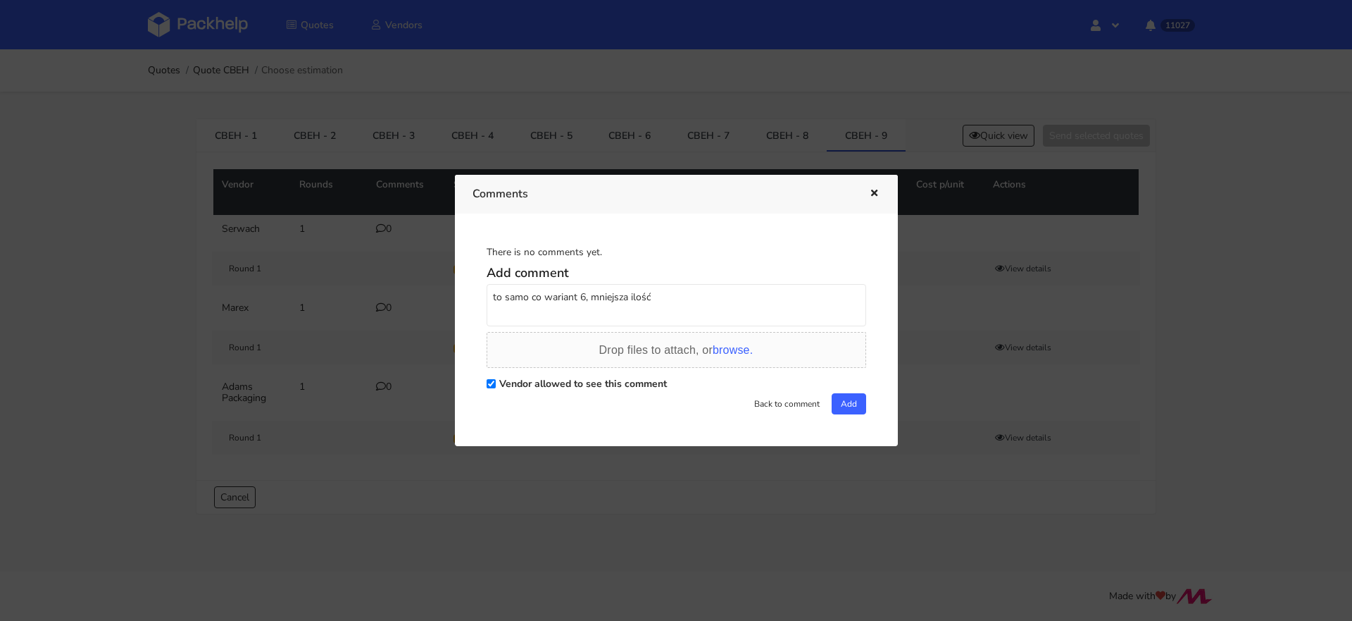
click at [834, 391] on div "Vendor allowed to see this comment" at bounding box center [677, 383] width 380 height 20
click at [835, 402] on button "Add" at bounding box center [849, 403] width 35 height 21
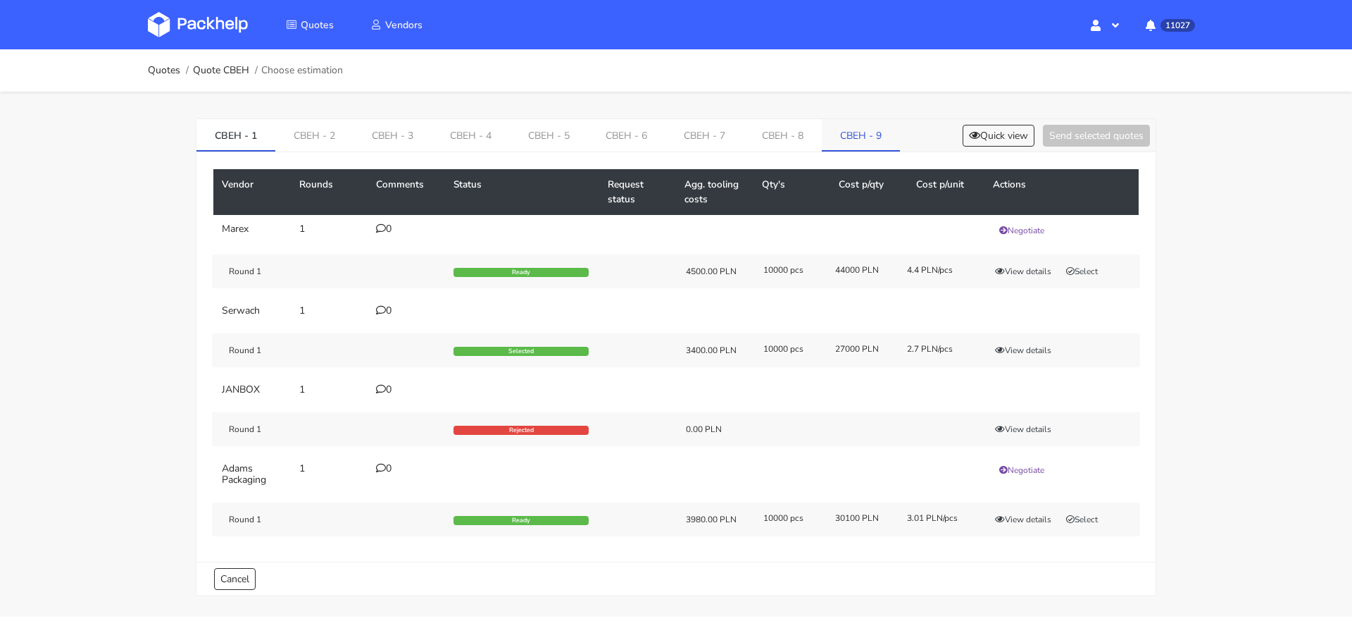
click at [854, 123] on link "CBEH - 9" at bounding box center [861, 134] width 78 height 31
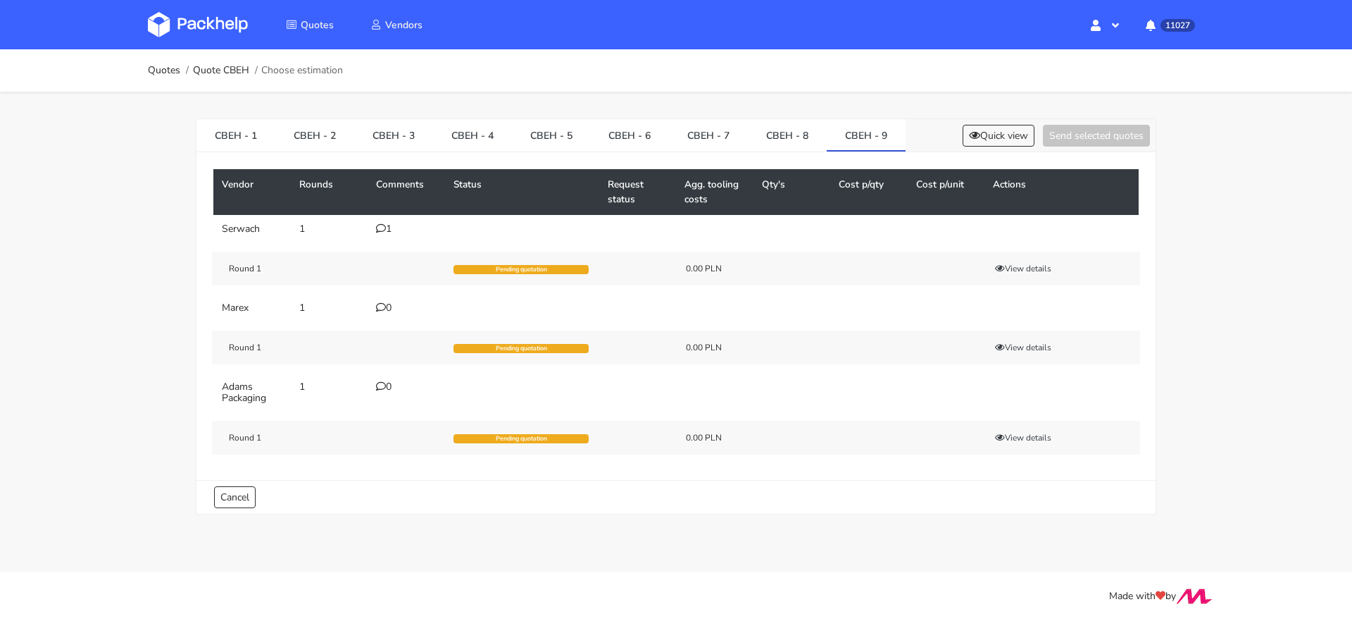
click at [384, 306] on icon at bounding box center [381, 307] width 10 height 10
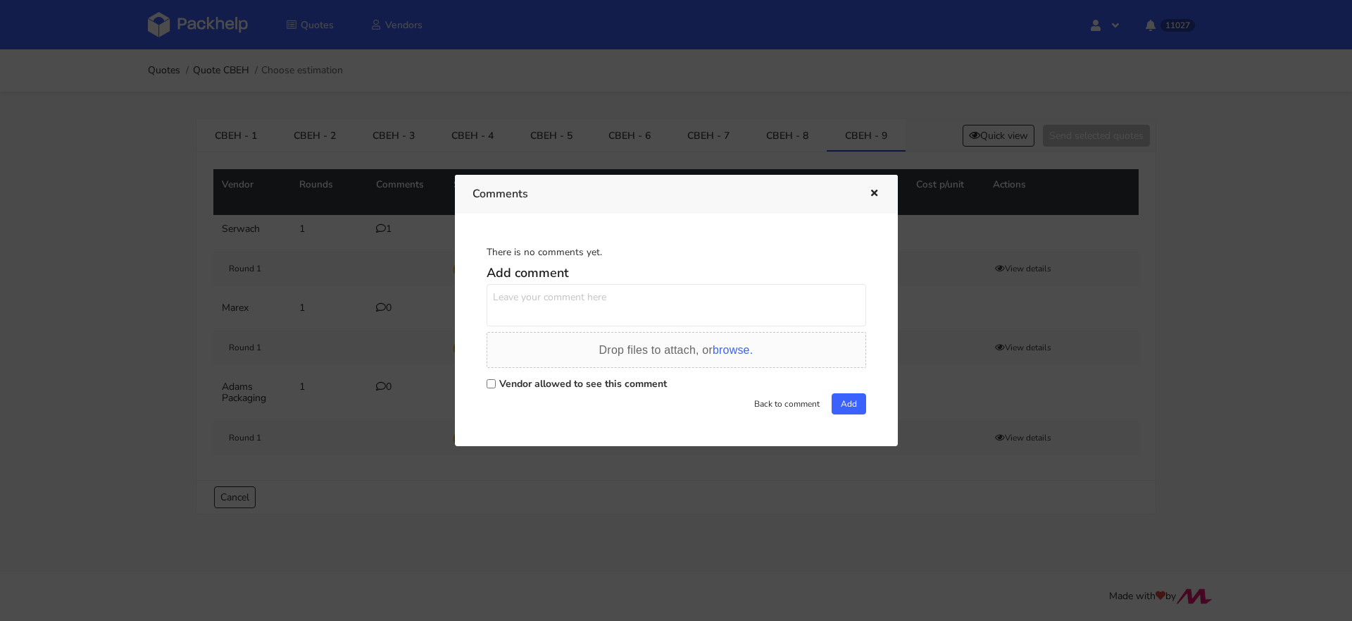
click at [517, 306] on textarea at bounding box center [677, 305] width 380 height 42
paste textarea "to samo co wariant 6, mniejsza ilość"
type textarea "to samo co wariant 6, mniejsza ilość"
click at [491, 382] on input "Vendor allowed to see this comment" at bounding box center [491, 383] width 9 height 9
checkbox input "true"
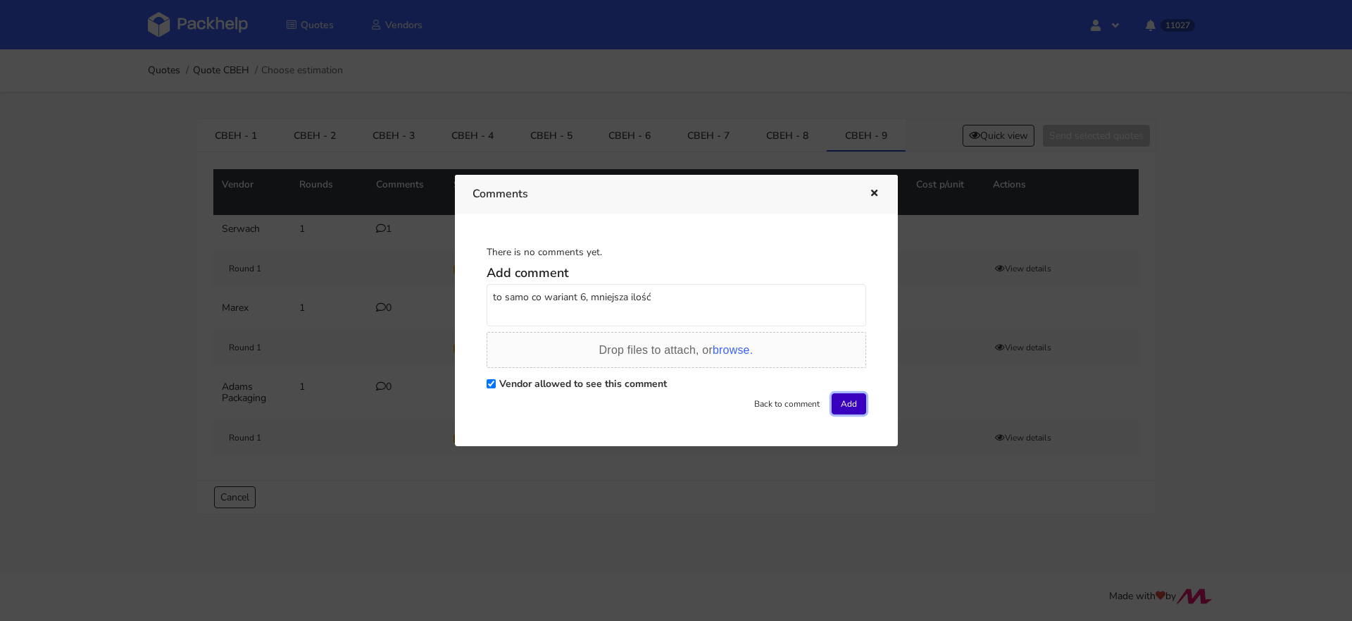
click at [846, 406] on button "Add" at bounding box center [849, 403] width 35 height 21
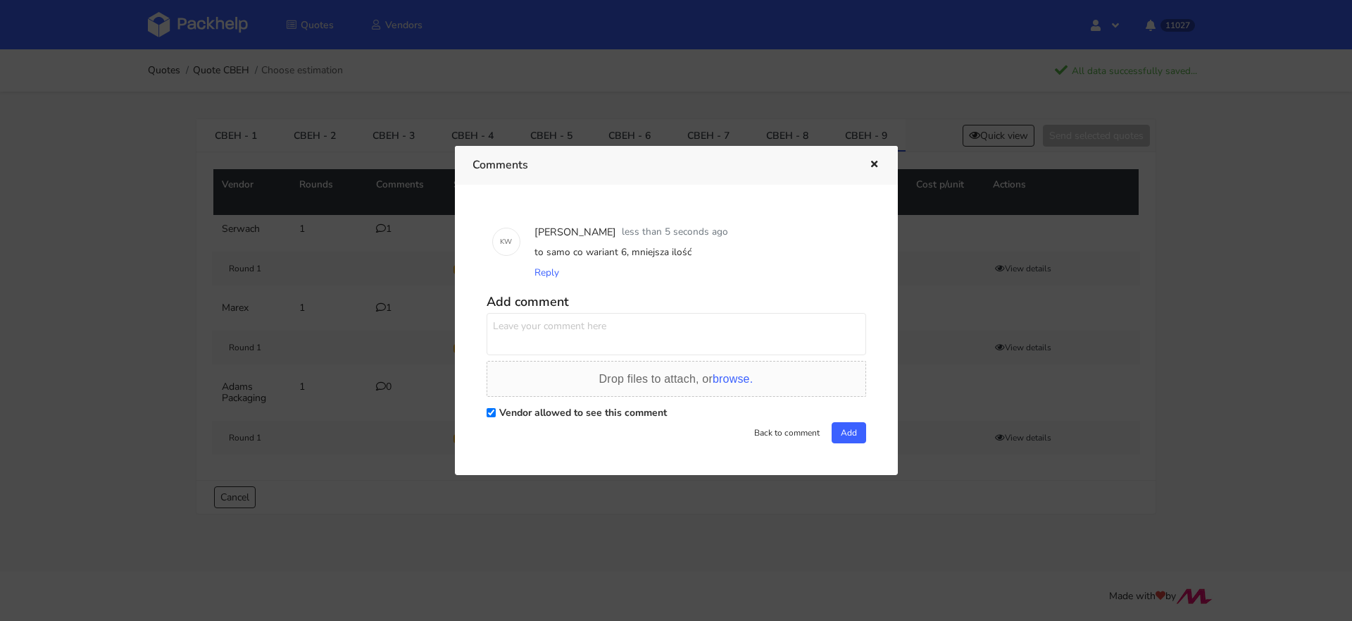
click at [271, 307] on div at bounding box center [676, 310] width 1352 height 621
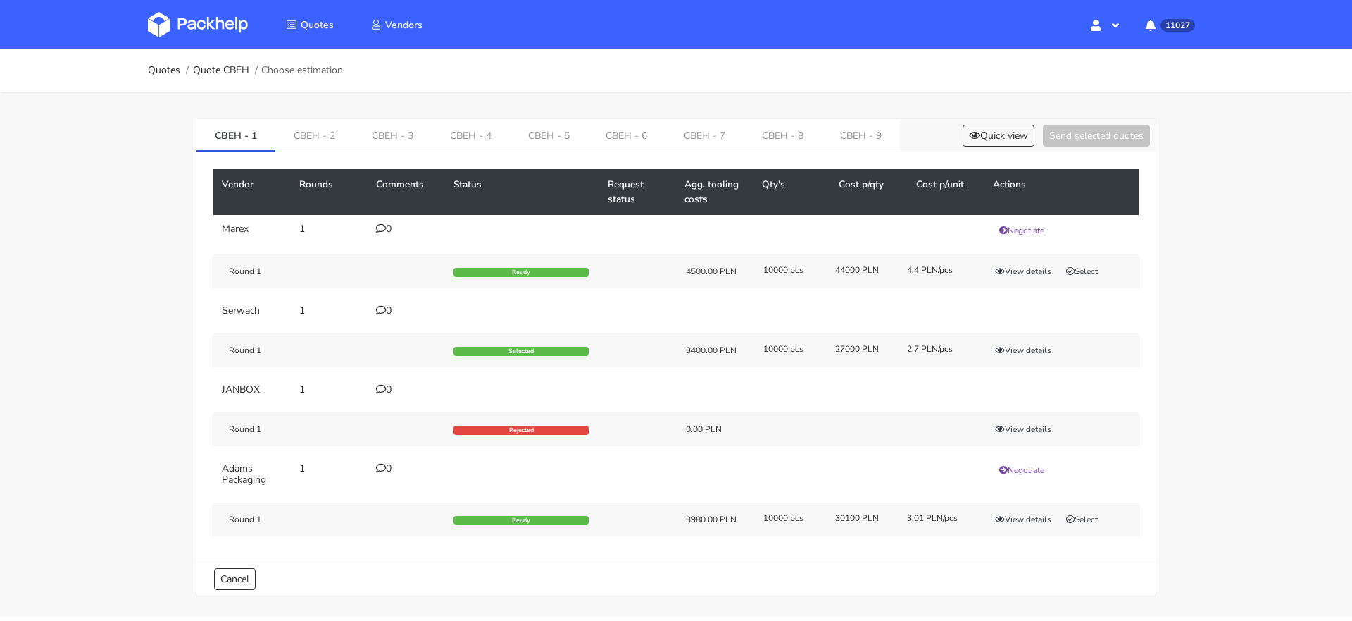
click at [845, 152] on div "Vendor Rounds Comments Status Request status Agg. tooling costs Qty's Cost p/qt…" at bounding box center [676, 356] width 959 height 409
click at [852, 127] on link "CBEH - 9" at bounding box center [861, 134] width 78 height 31
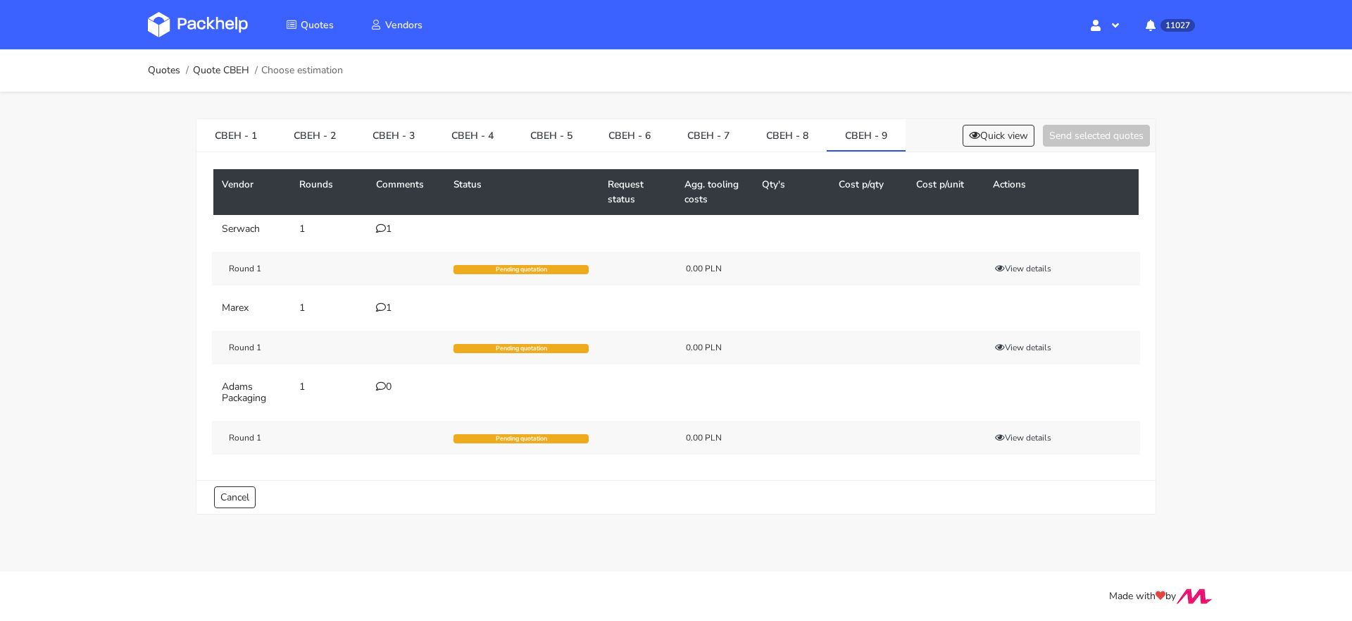
click at [161, 25] on img at bounding box center [198, 24] width 100 height 25
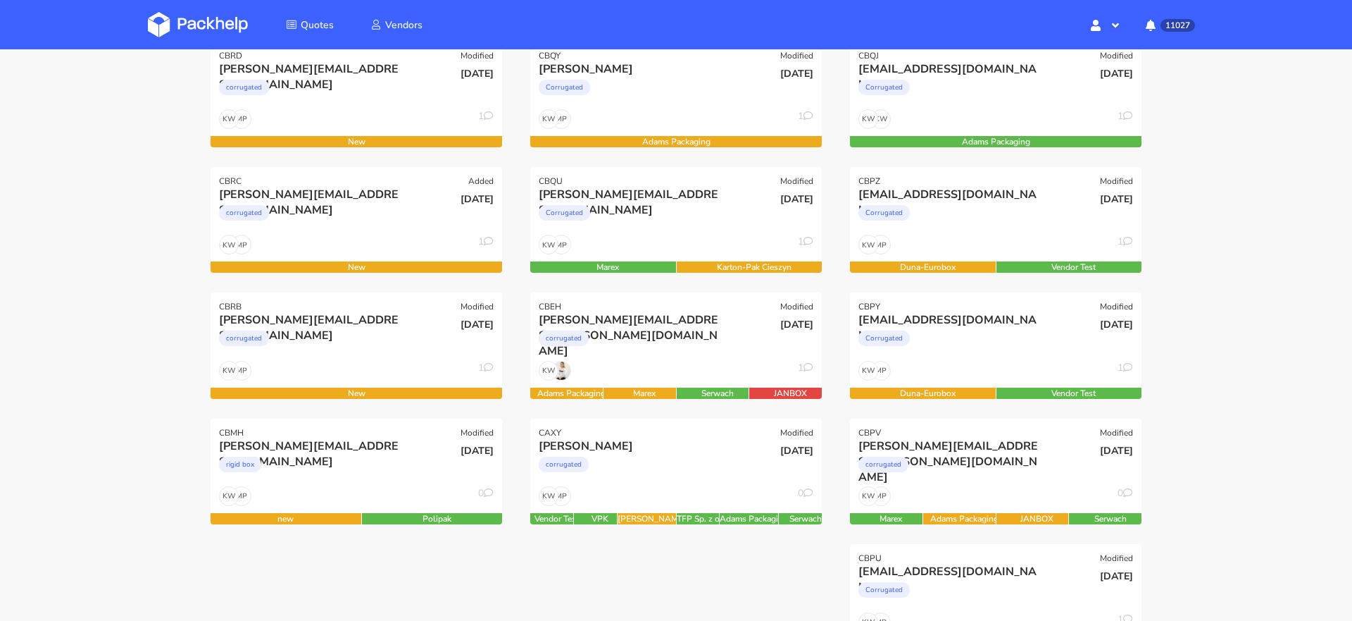
scroll to position [351, 0]
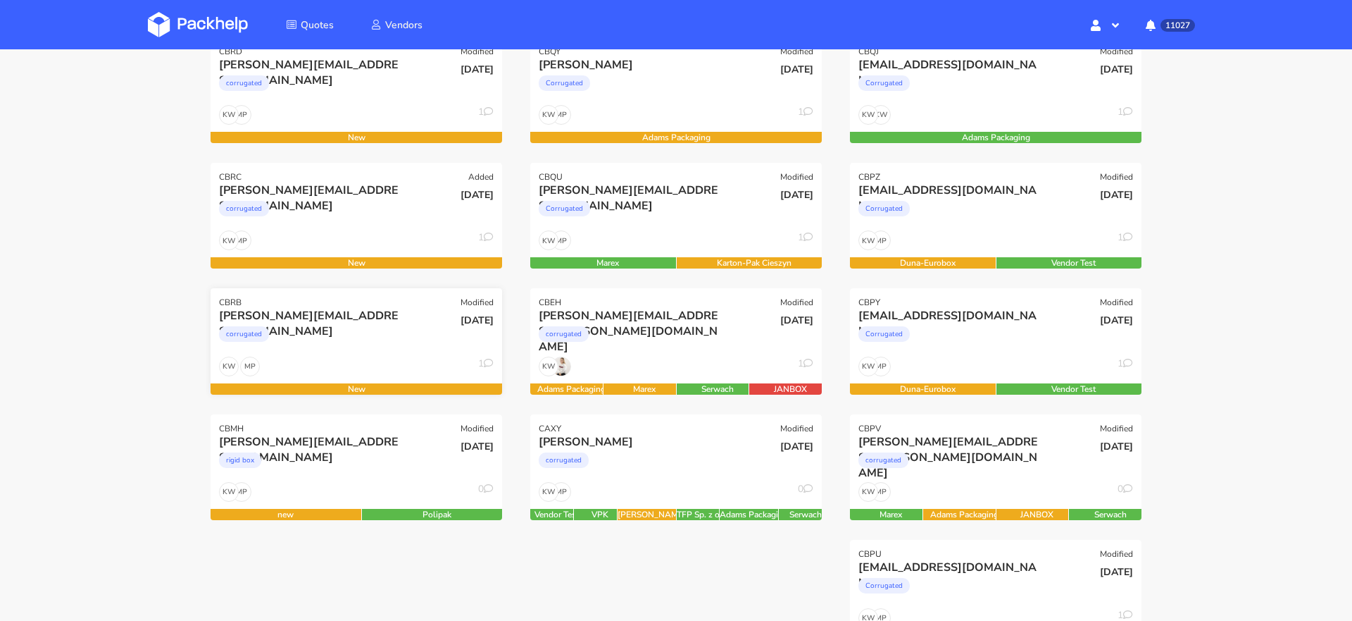
click at [338, 343] on div "corrugated" at bounding box center [312, 337] width 187 height 28
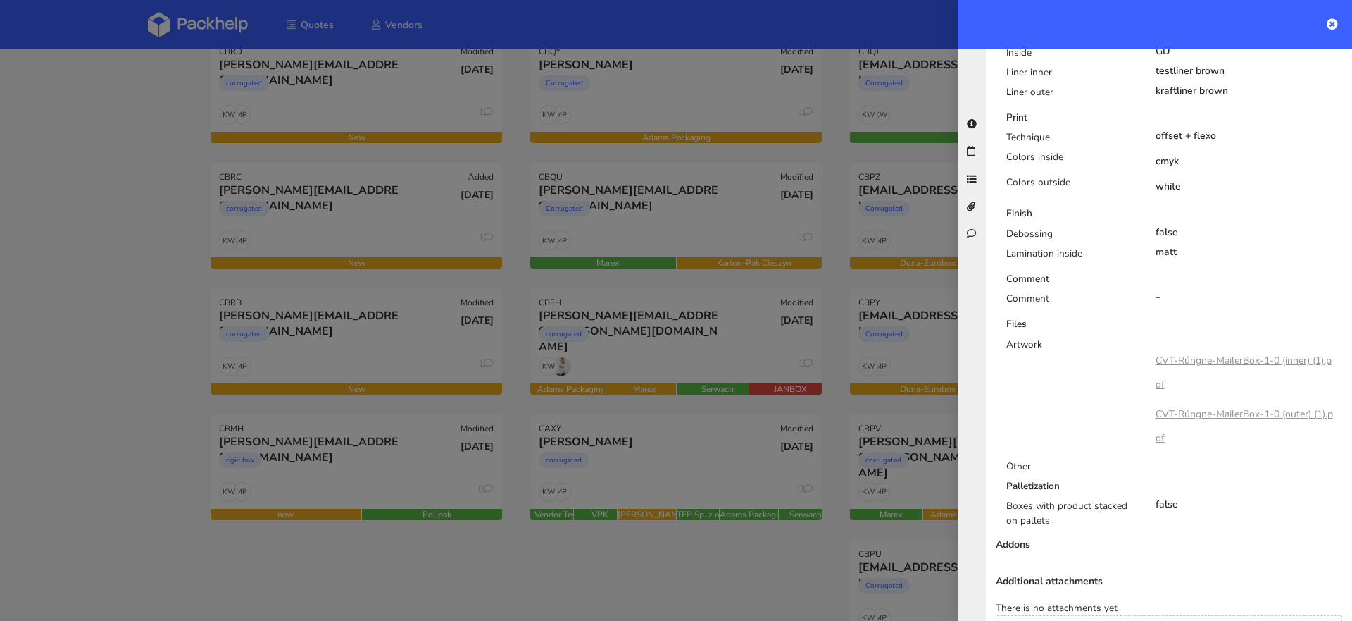
scroll to position [959, 0]
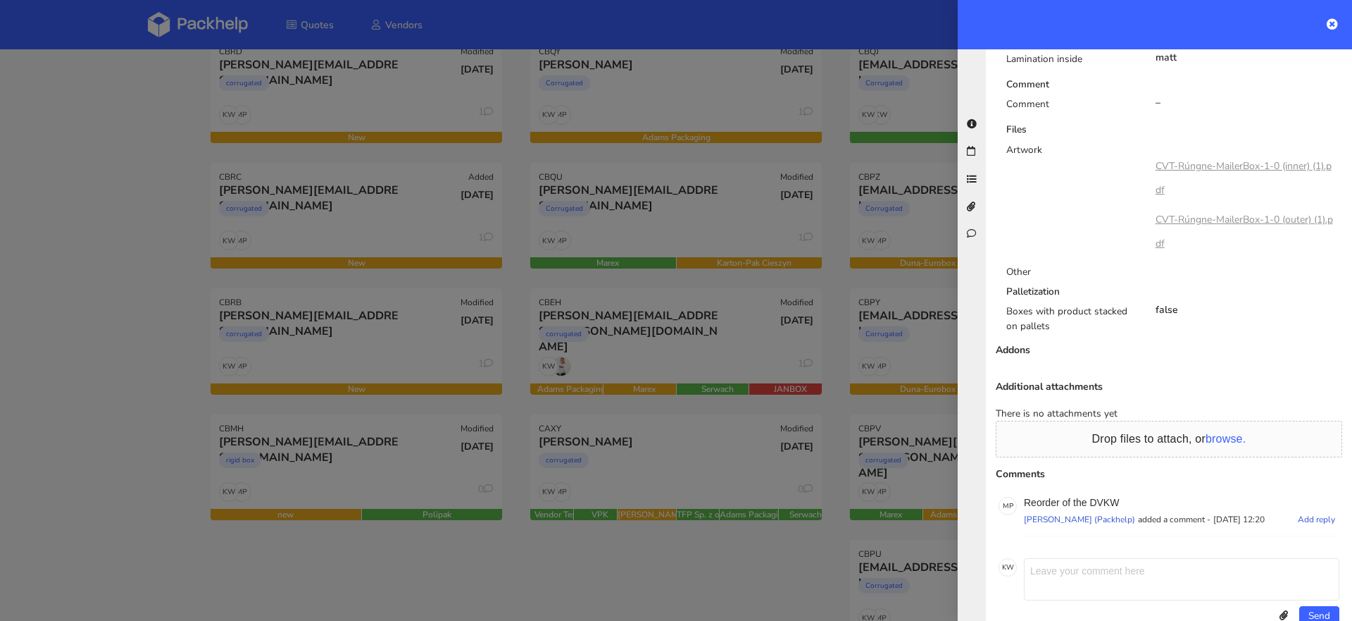
click at [1101, 497] on p "Reorder of the DVKW" at bounding box center [1182, 502] width 316 height 11
copy p "DVKW"
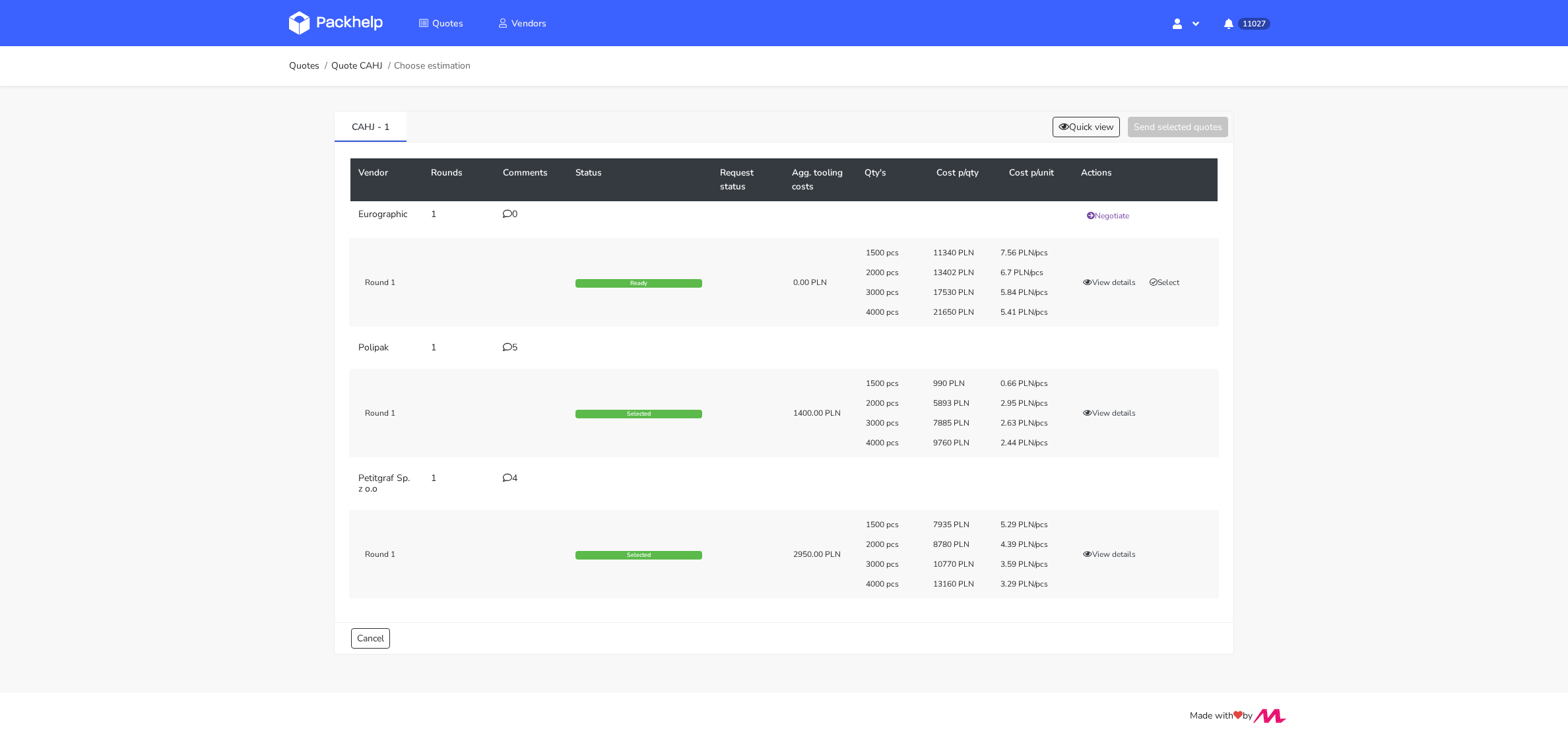
drag, startPoint x: 1036, startPoint y: 541, endPoint x: 614, endPoint y: 527, distance: 422.2
click at [626, 527] on div "Round 1 Selected 2950.00 PLN 1500 pcs 7935 PLN 5.29 PLN/pcs 2000 pcs 8780 PLN 4…" at bounding box center [784, 554] width 869 height 88
click at [1117, 553] on button "View details" at bounding box center [1109, 554] width 65 height 13
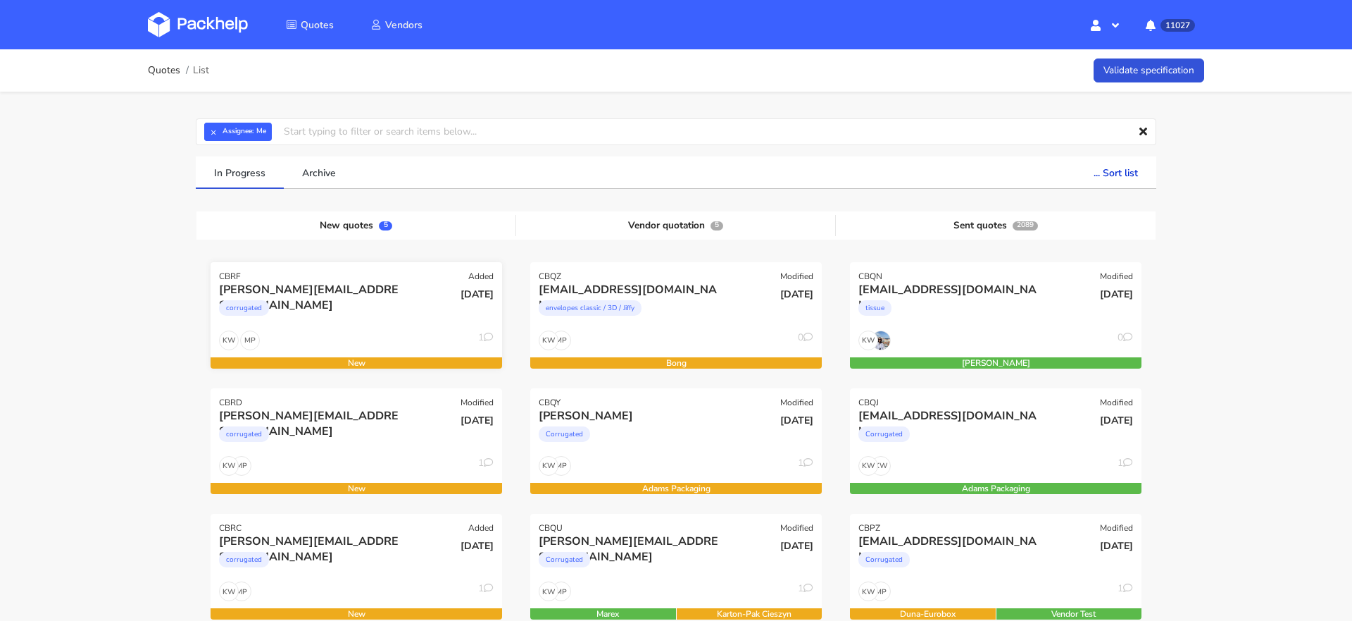
click at [368, 306] on div "corrugated" at bounding box center [312, 311] width 187 height 28
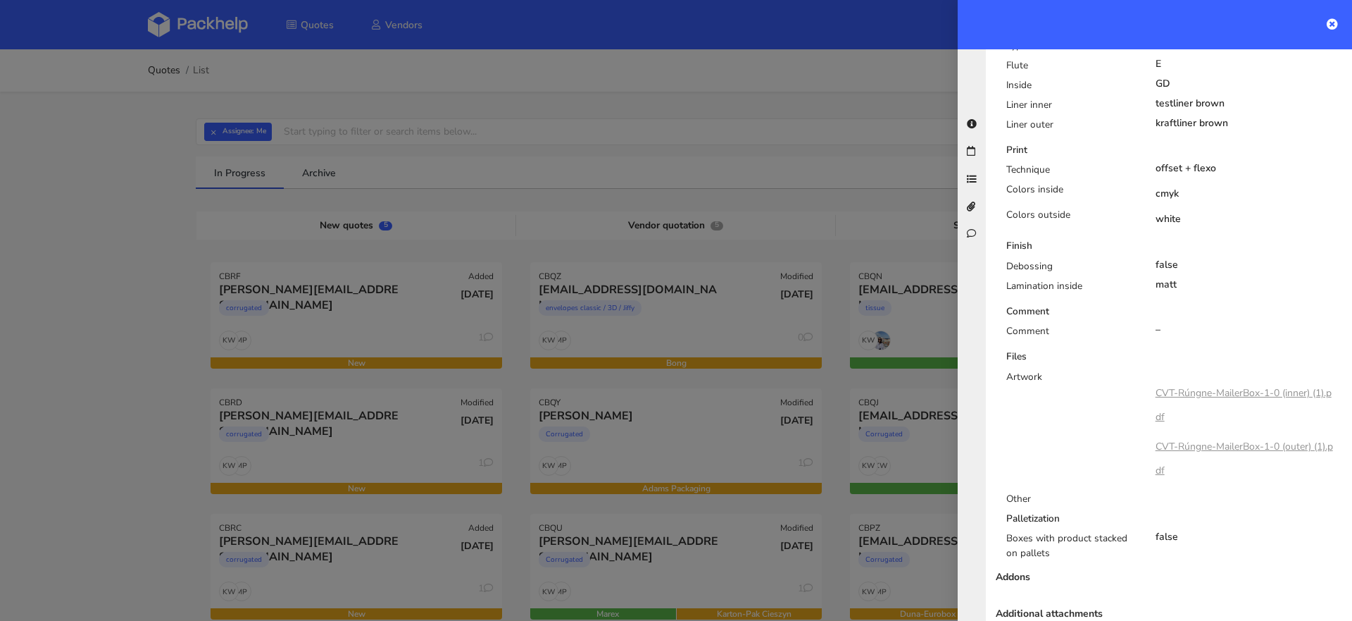
scroll to position [959, 0]
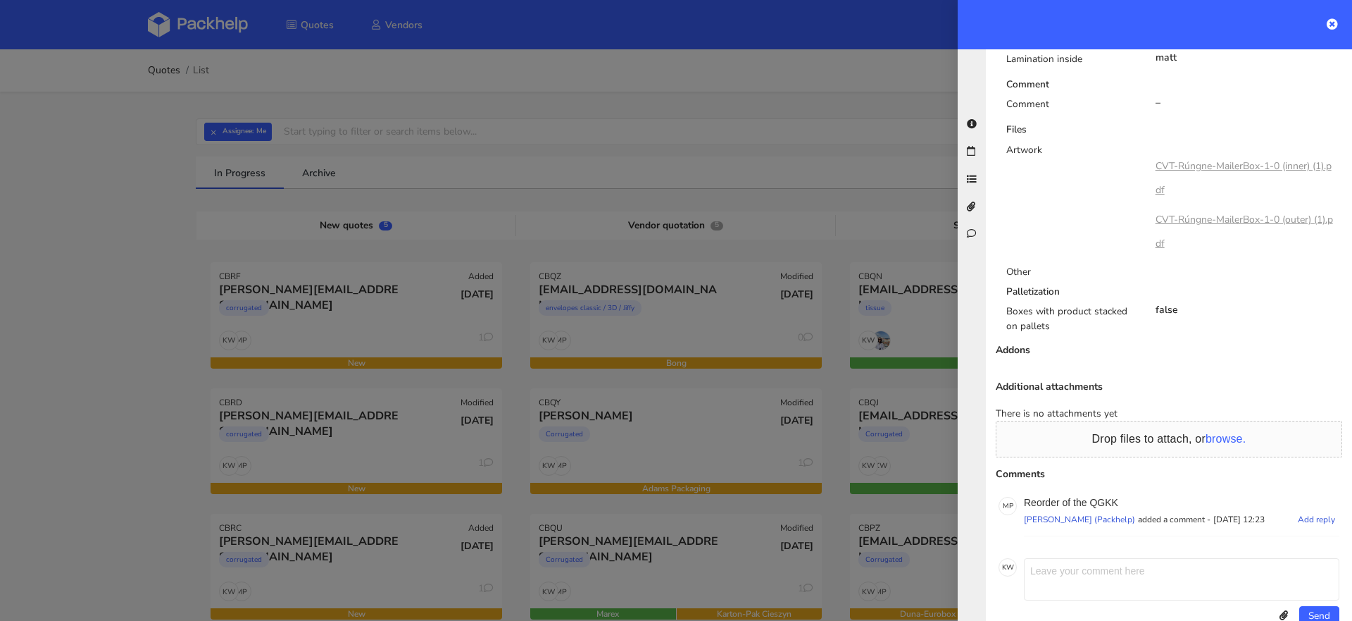
click at [1106, 497] on p "Reorder of the QGKK" at bounding box center [1182, 502] width 316 height 11
click at [1107, 497] on p "Reorder of the QGKK" at bounding box center [1182, 502] width 316 height 11
copy p "QGKK"
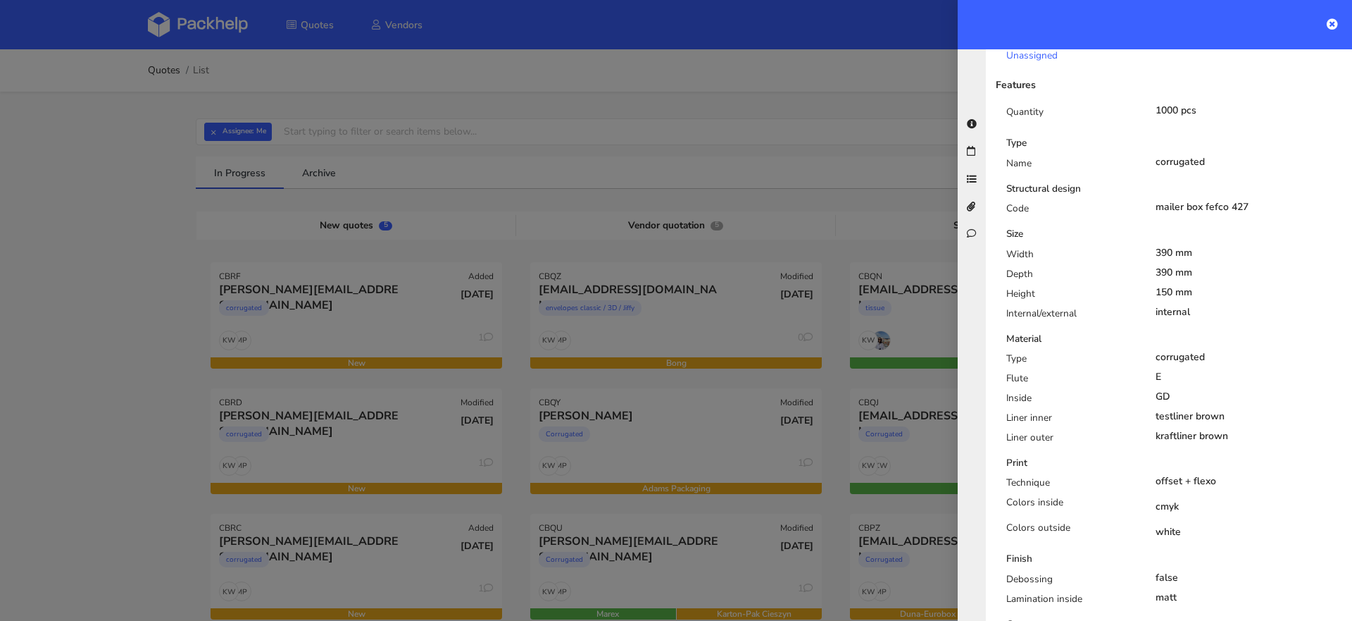
scroll to position [0, 0]
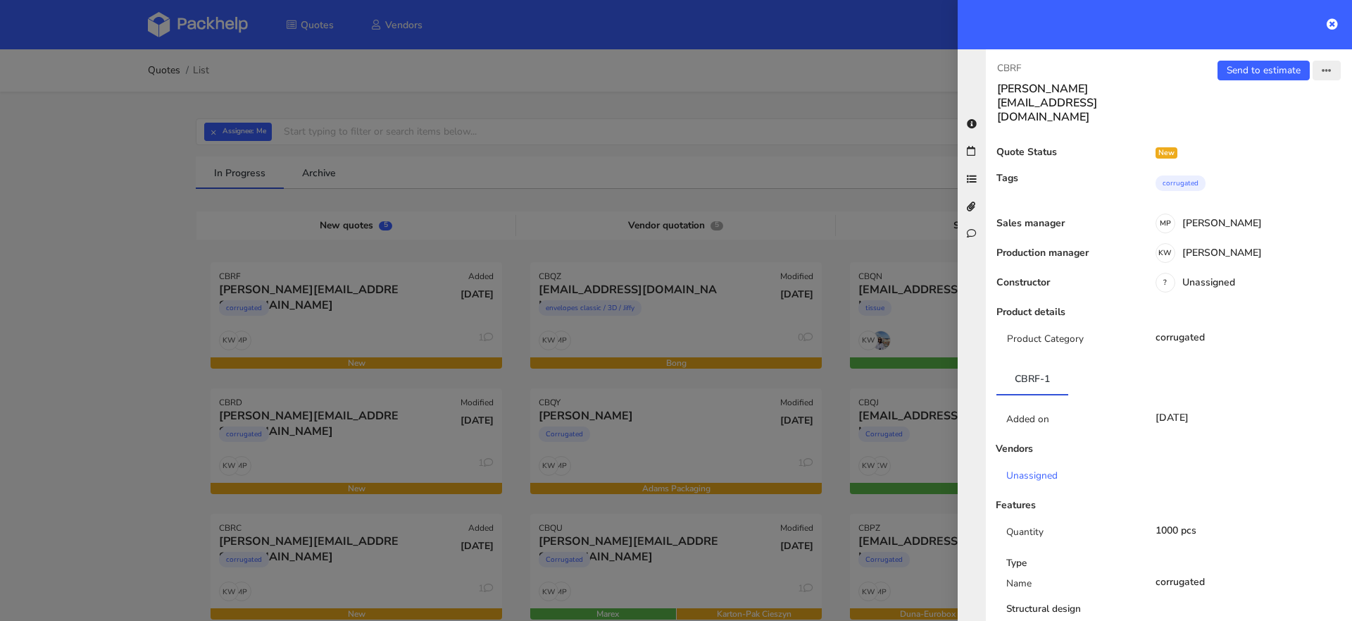
click at [1321, 70] on button "button" at bounding box center [1327, 71] width 28 height 20
click at [1264, 120] on link "Edit quote" at bounding box center [1281, 124] width 124 height 23
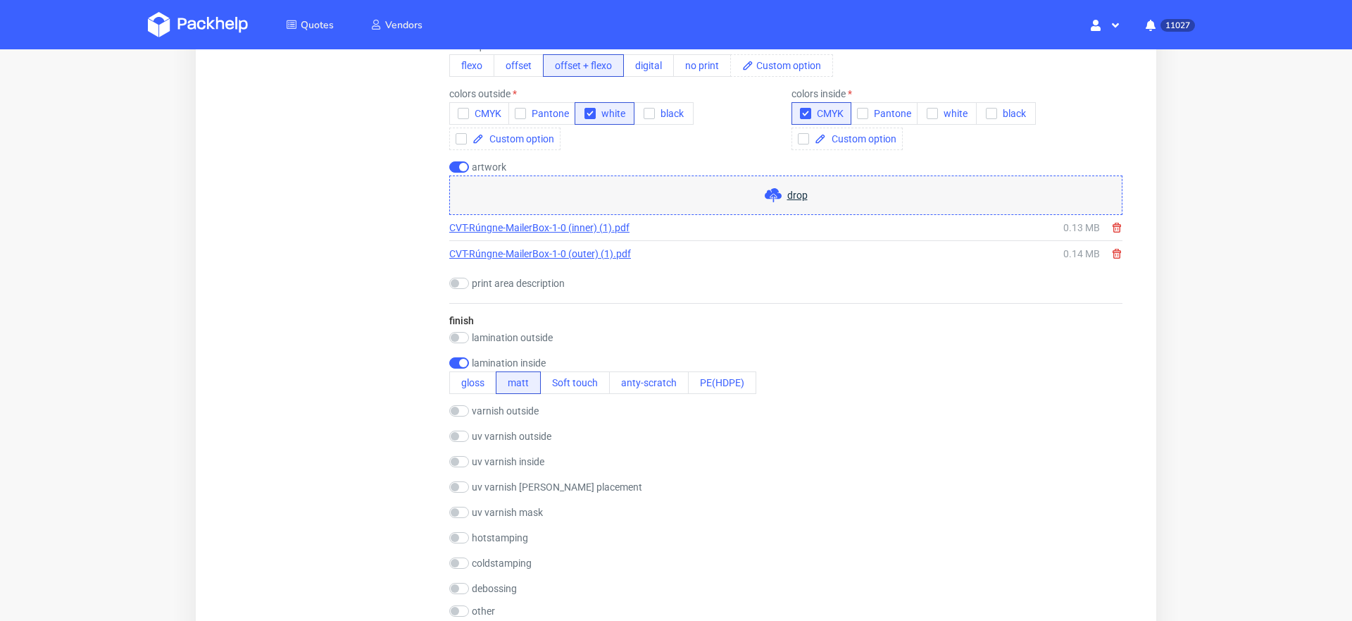
scroll to position [931, 0]
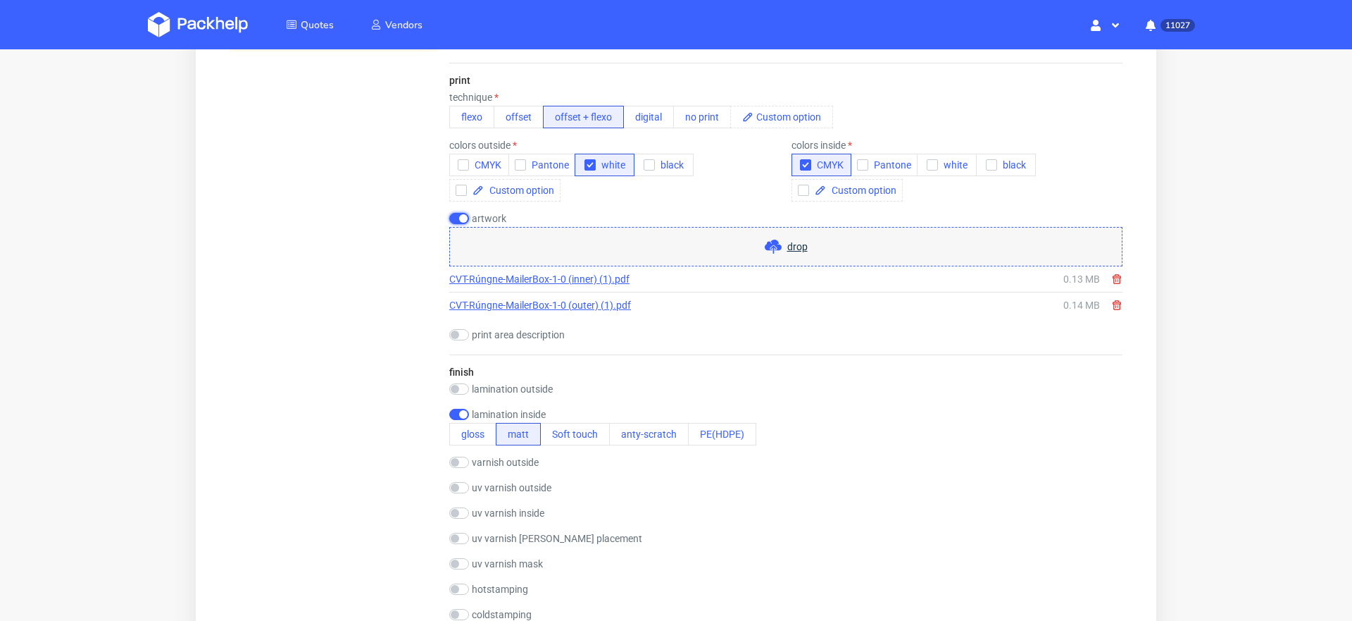
click at [460, 213] on input "checkbox" at bounding box center [459, 218] width 20 height 11
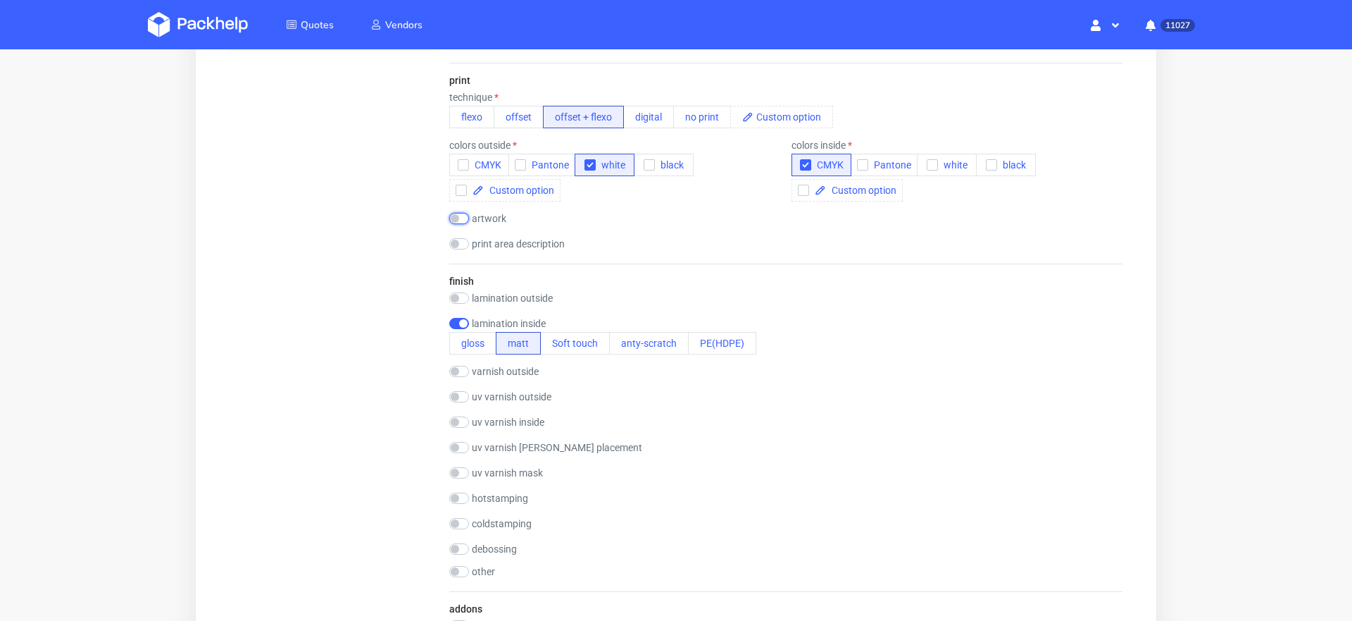
click at [460, 214] on input "checkbox" at bounding box center [459, 218] width 20 height 11
checkbox input "true"
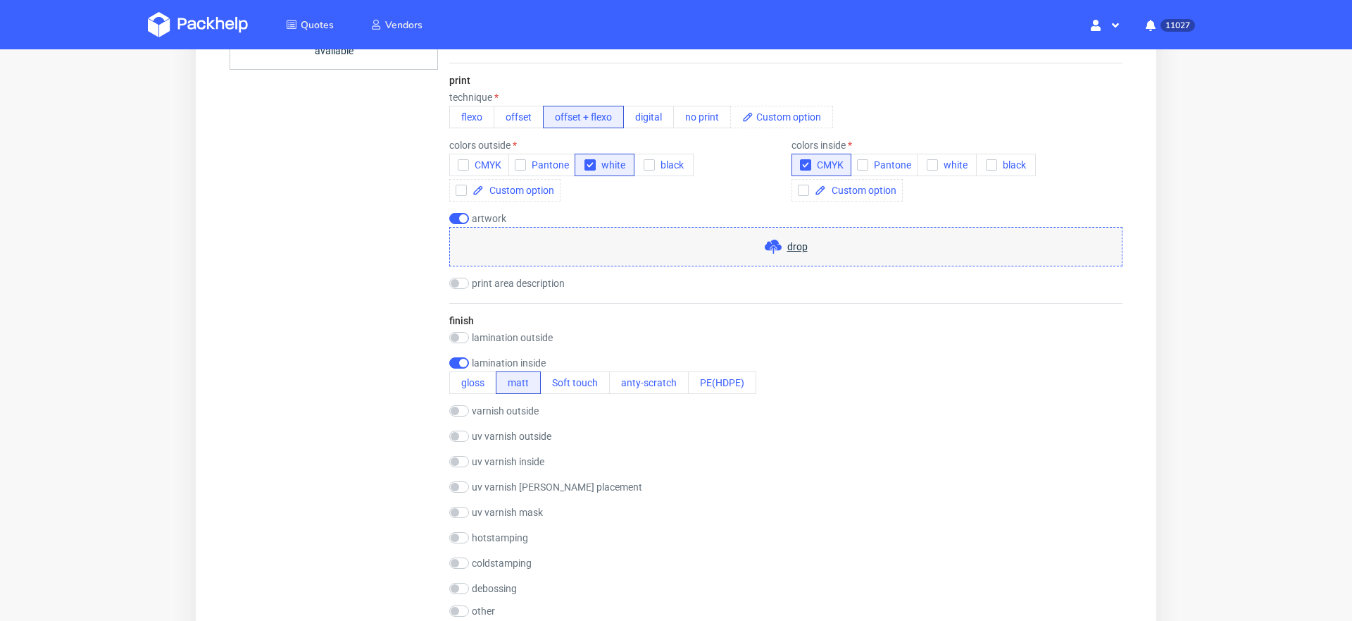
click at [787, 251] on span "drop" at bounding box center [797, 246] width 20 height 14
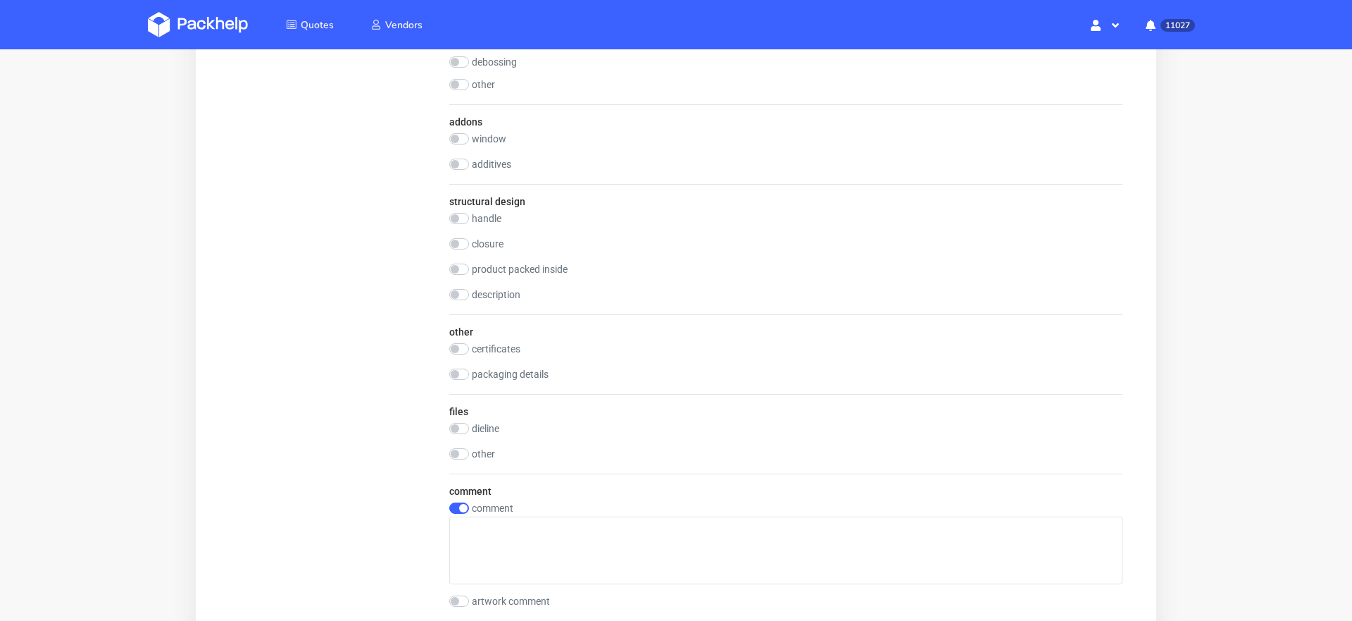
scroll to position [1893, 0]
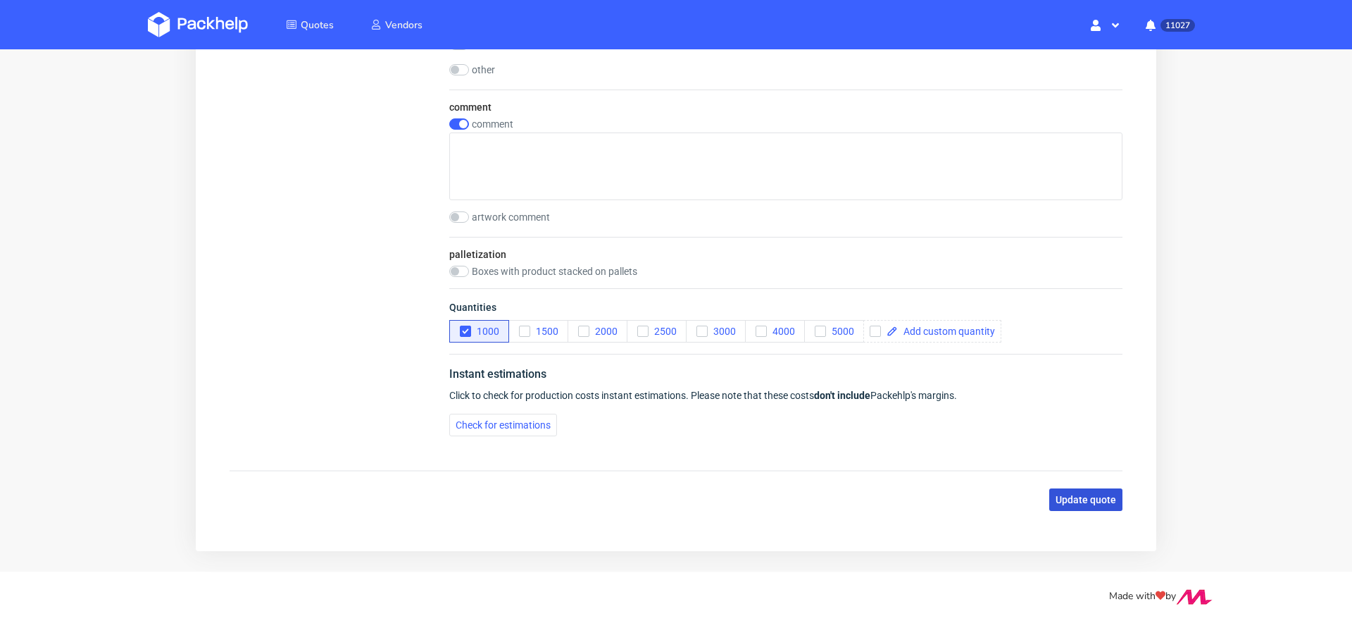
click at [1087, 498] on button "Update quote" at bounding box center [1086, 499] width 73 height 23
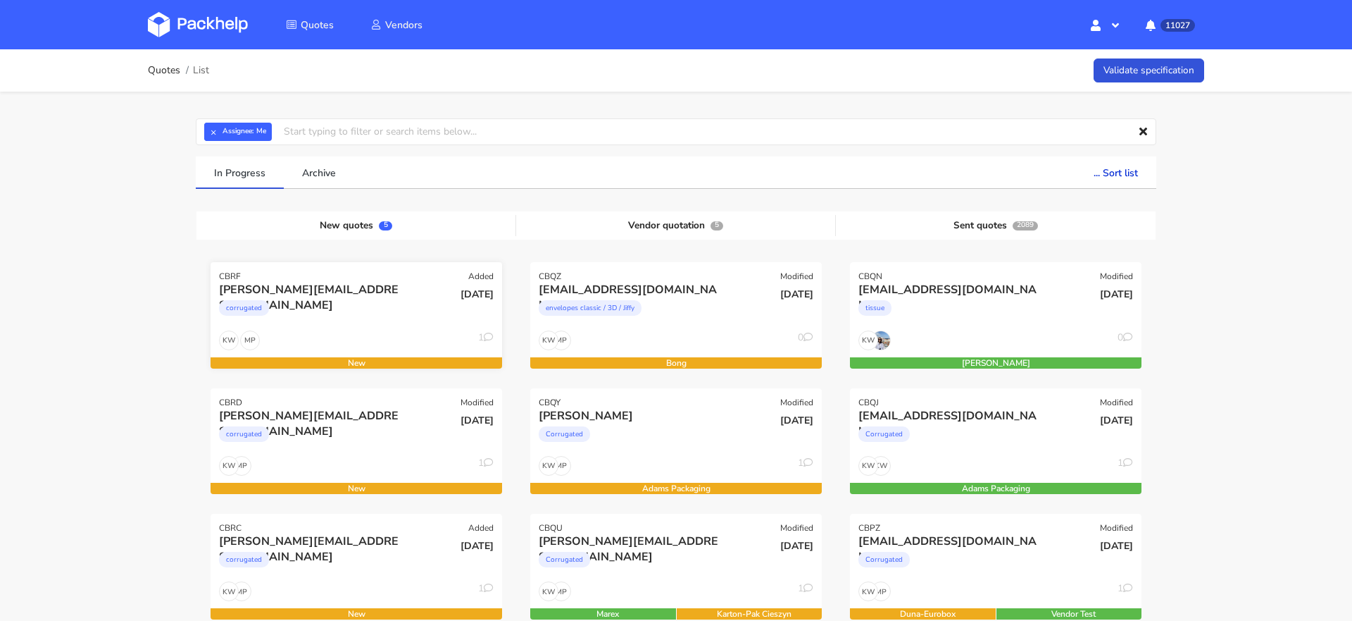
click at [336, 335] on div "MP KW 1" at bounding box center [357, 343] width 292 height 27
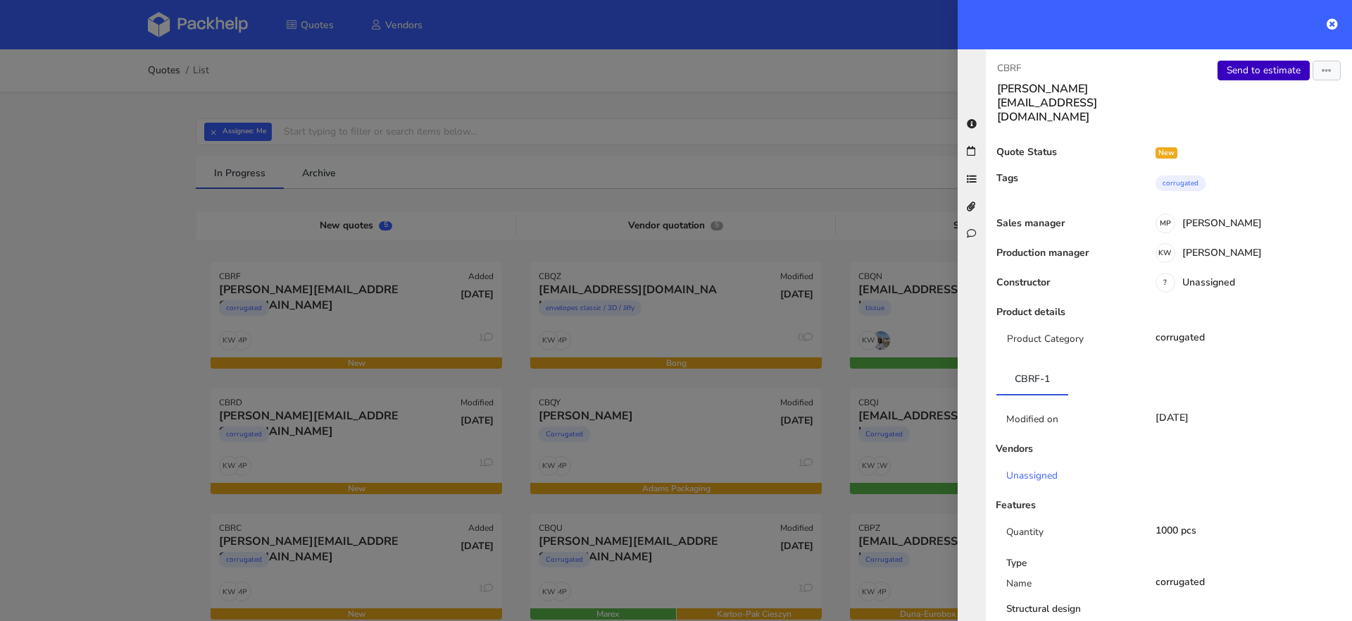
click at [1250, 73] on link "Send to estimate" at bounding box center [1264, 71] width 92 height 20
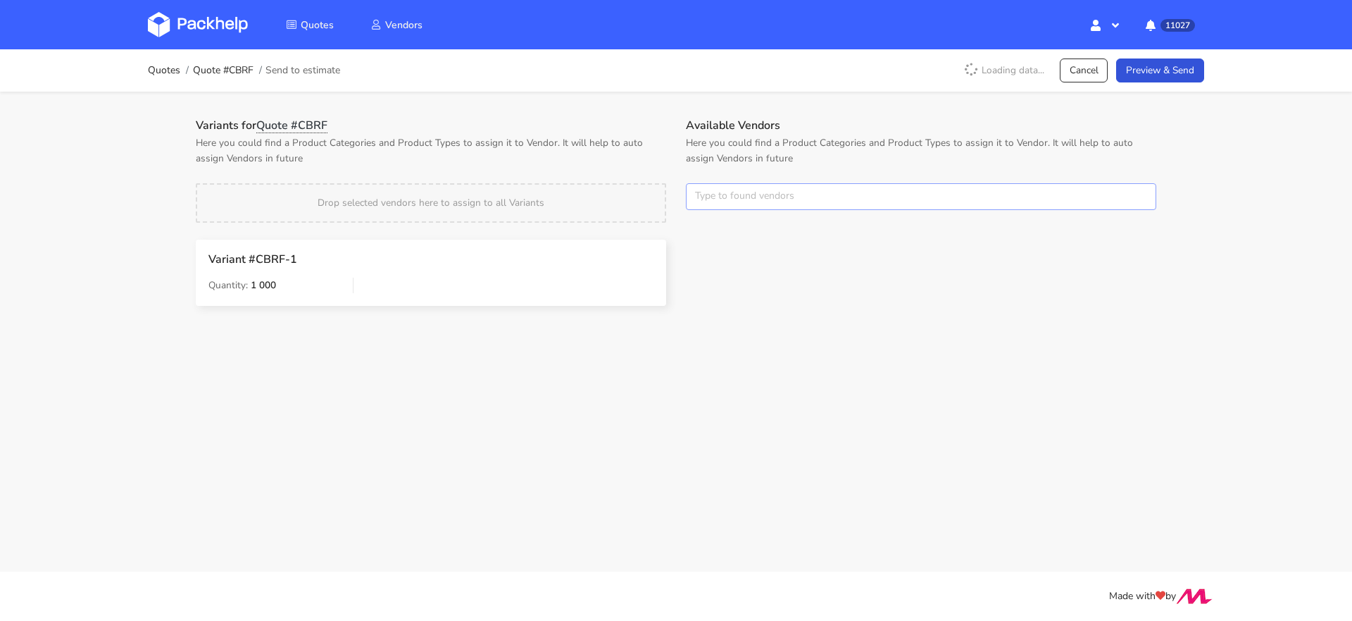
click at [717, 199] on input "text" at bounding box center [921, 196] width 471 height 27
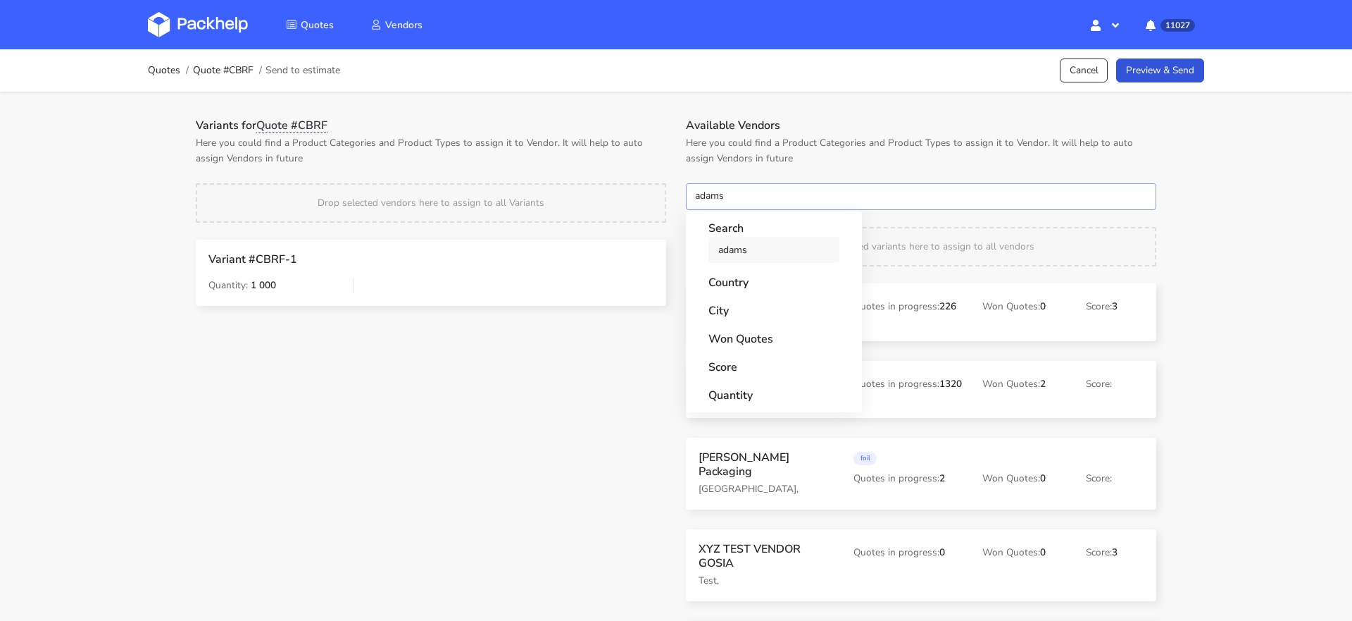
type input "adams"
drag, startPoint x: 732, startPoint y: 253, endPoint x: 723, endPoint y: 230, distance: 24.3
click at [732, 253] on link "adams" at bounding box center [774, 250] width 131 height 26
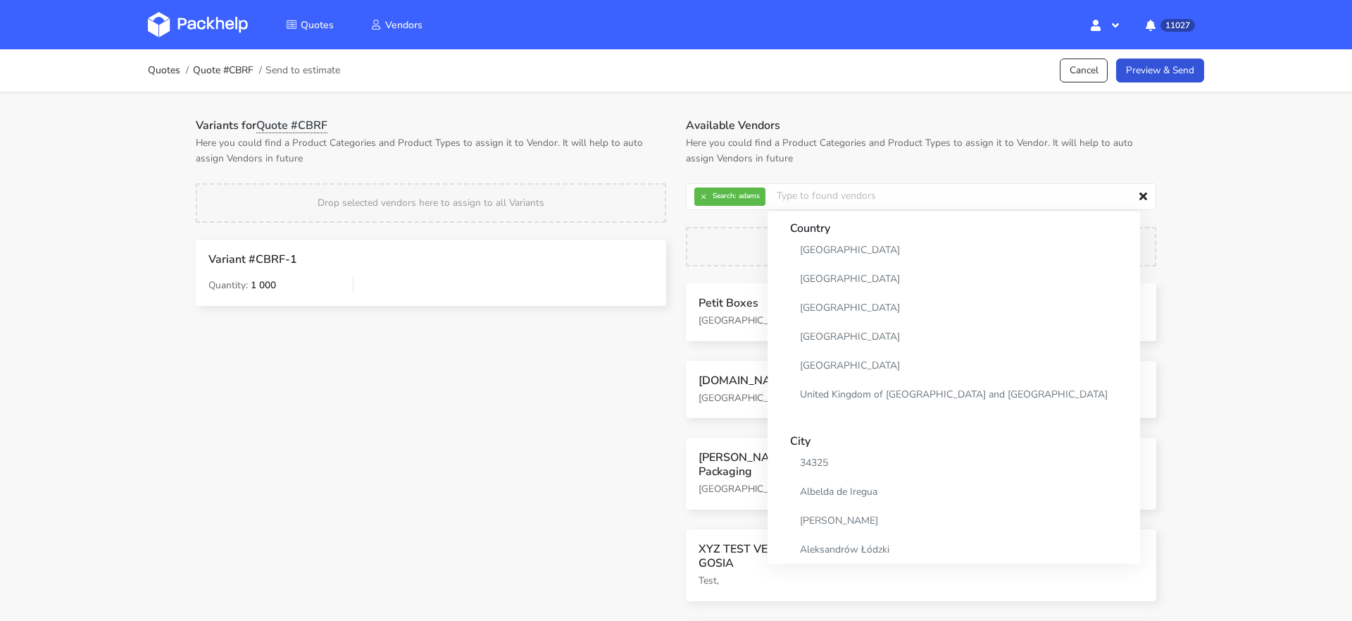
click at [637, 147] on p "Here you could find a Product Categories and Product Types to assign it to Vend…" at bounding box center [431, 150] width 471 height 31
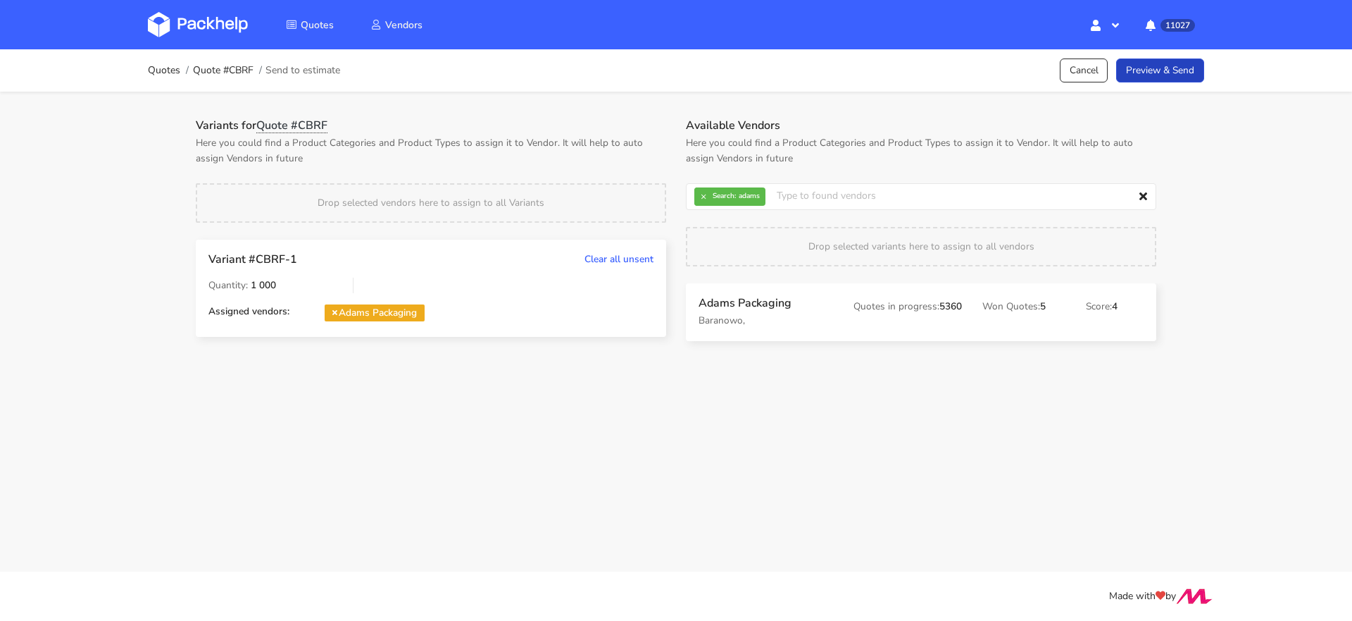
click at [1160, 68] on link "Preview & Send" at bounding box center [1160, 70] width 88 height 25
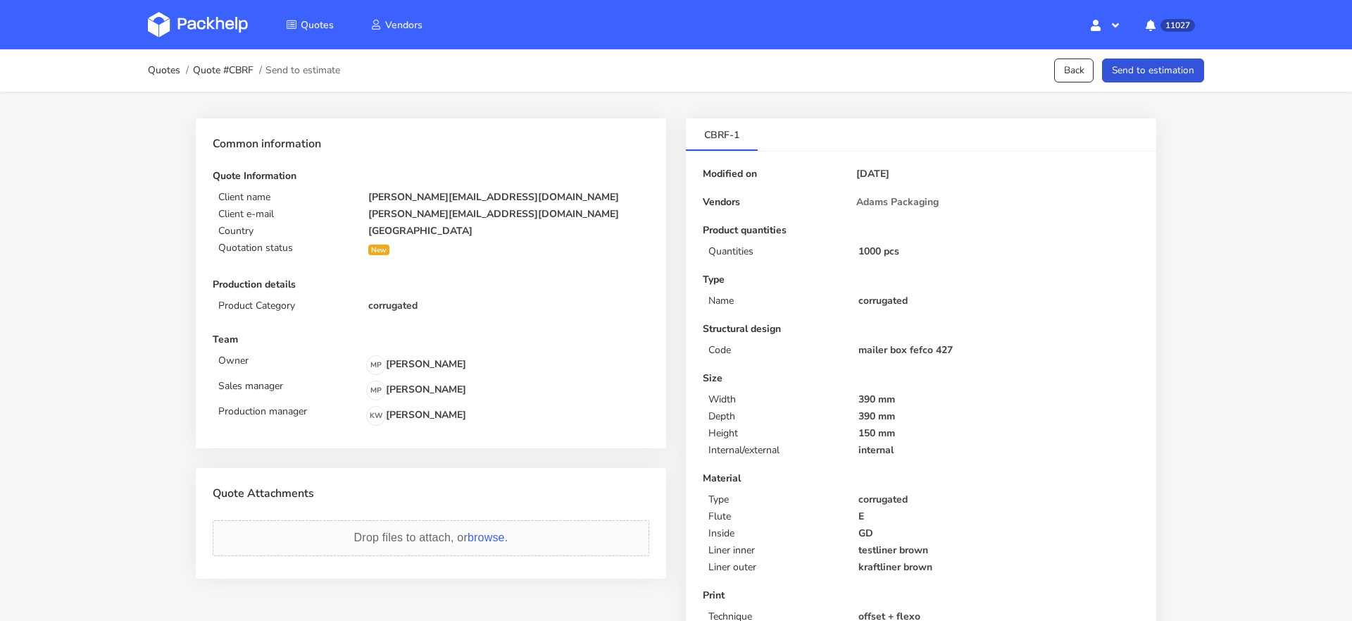
click at [1169, 68] on button "Send to estimation" at bounding box center [1153, 70] width 102 height 25
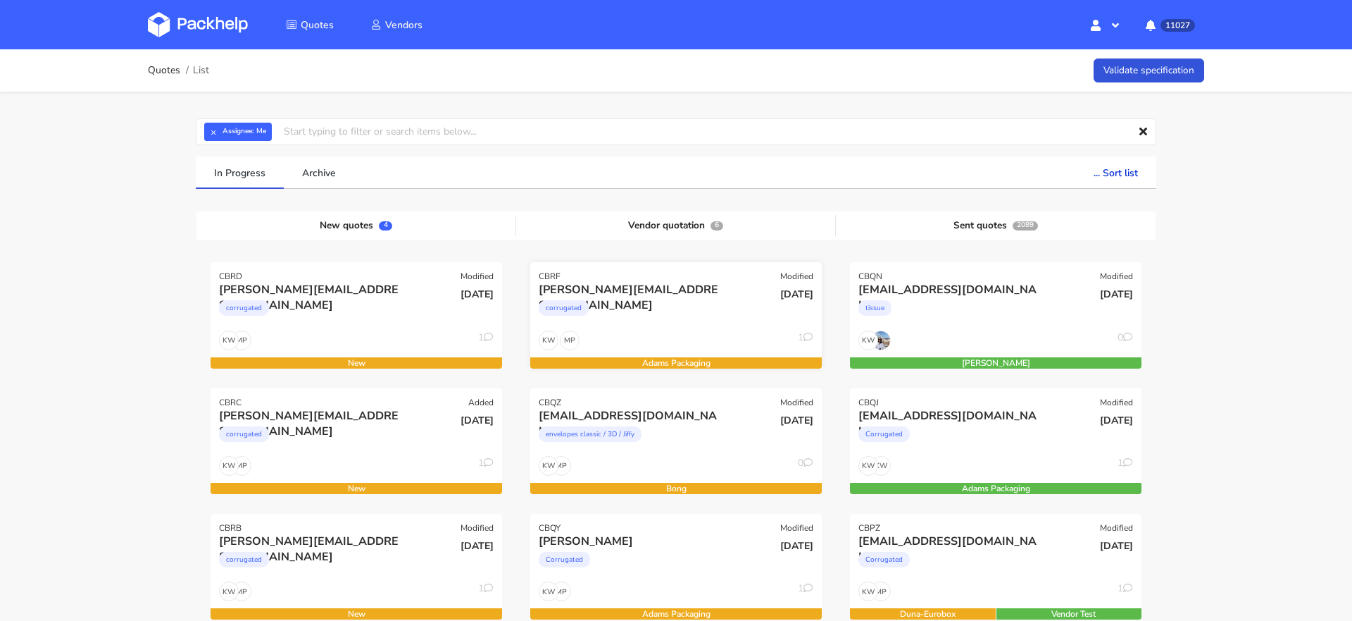
click at [674, 332] on div "MP KW 1" at bounding box center [676, 343] width 292 height 27
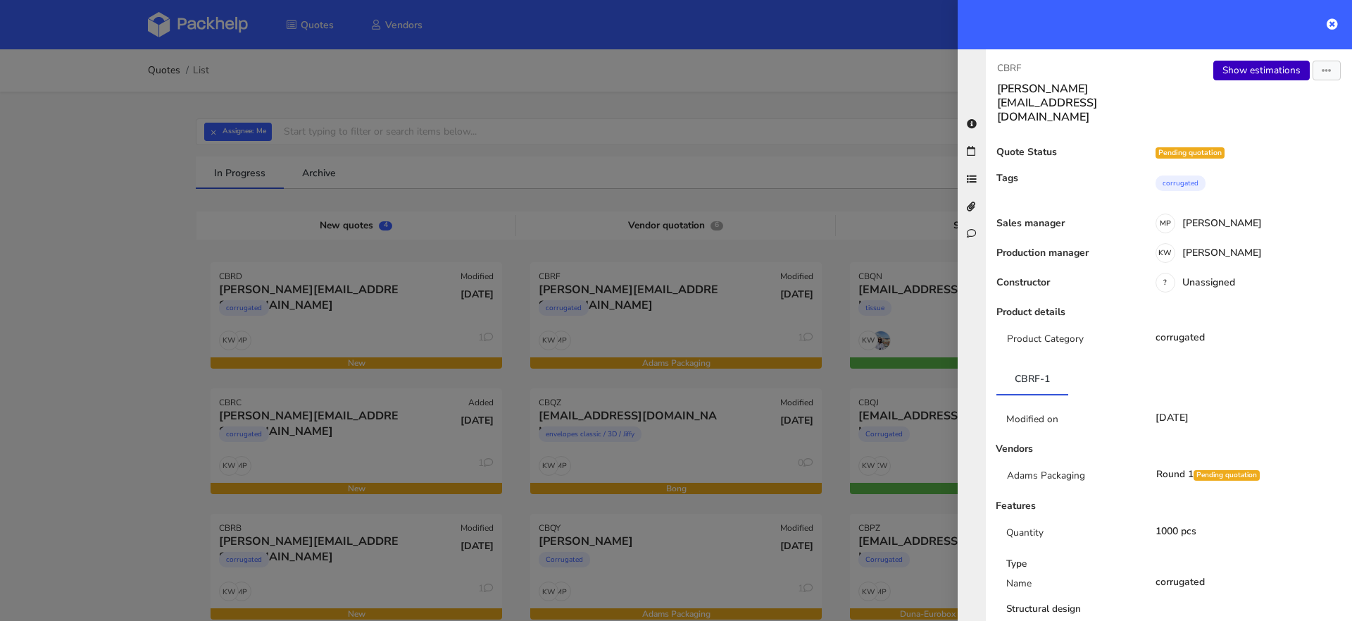
click at [1265, 72] on link "Show estimations" at bounding box center [1262, 71] width 96 height 20
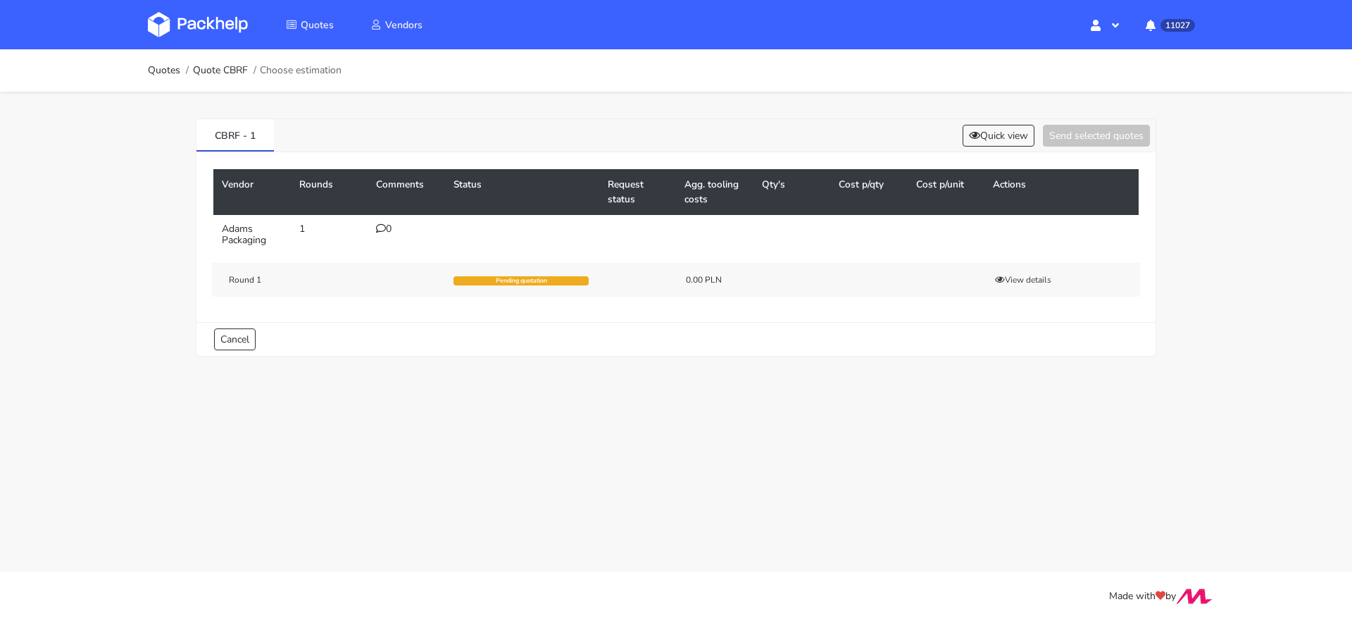
click at [385, 225] on div "0" at bounding box center [406, 228] width 61 height 11
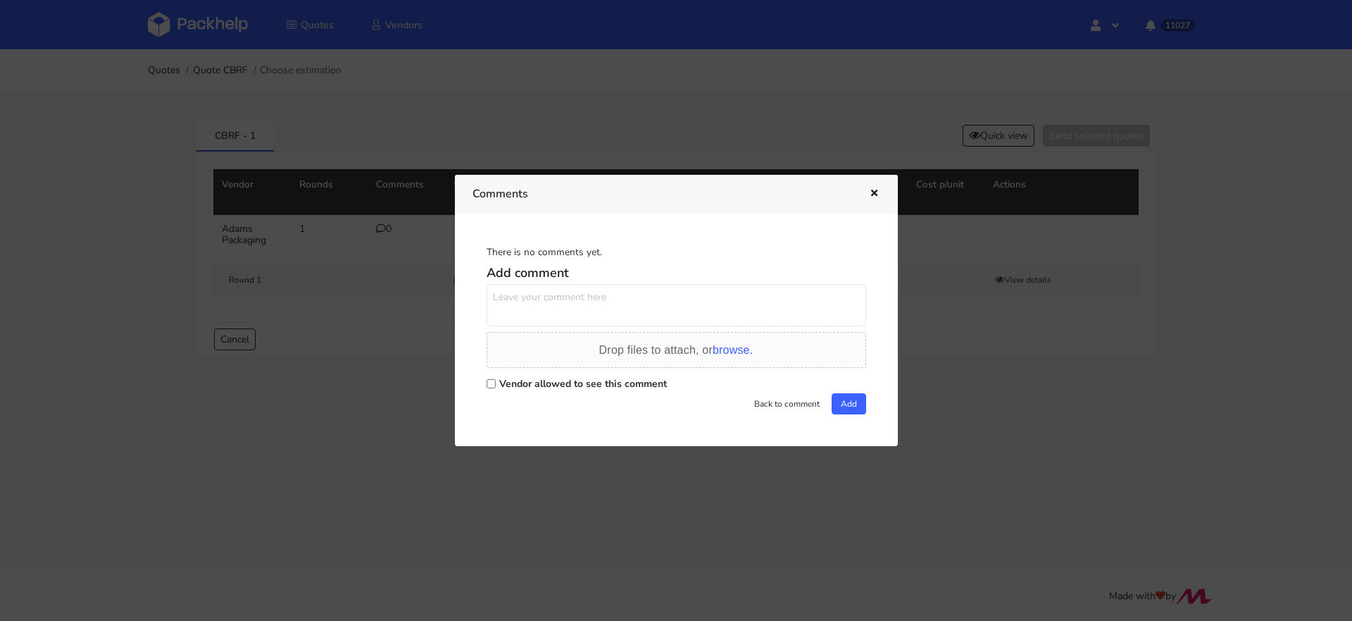
click at [493, 379] on input "Vendor allowed to see this comment" at bounding box center [491, 383] width 9 height 9
checkbox input "true"
click at [523, 301] on textarea at bounding box center [677, 305] width 380 height 42
paste textarea "R191186541_QGKK"
type textarea "Powtórka R191186541_QGKK"
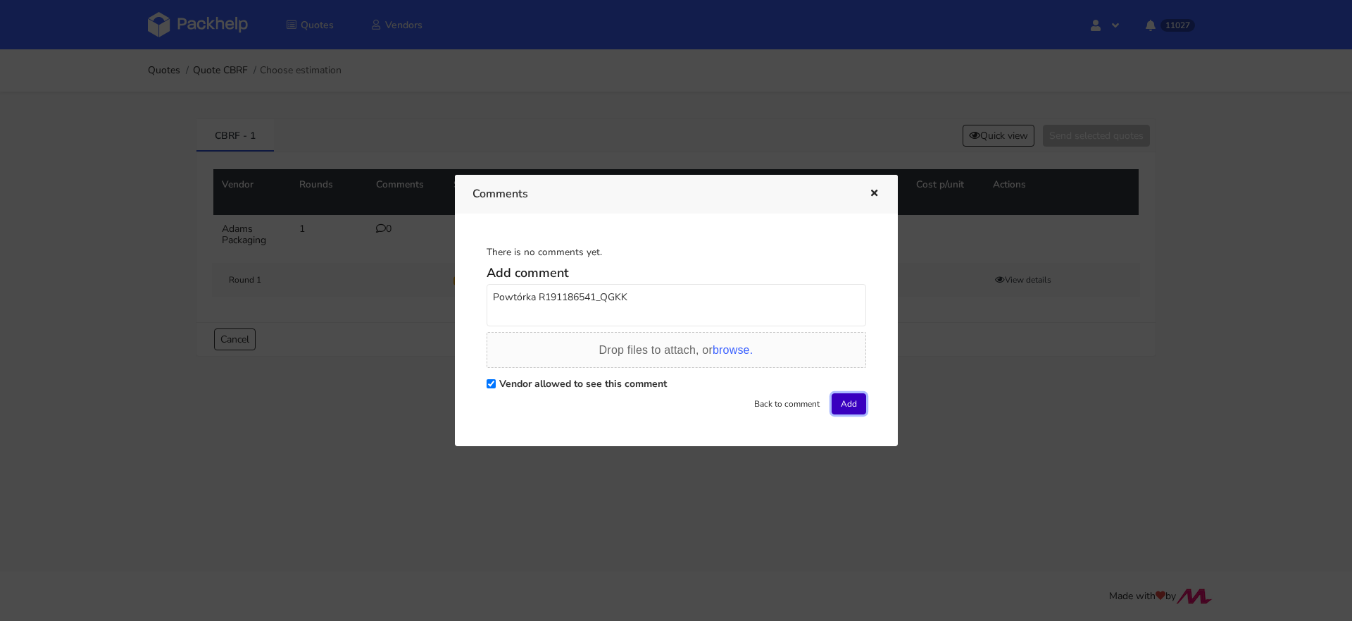
click at [841, 400] on button "Add" at bounding box center [849, 403] width 35 height 21
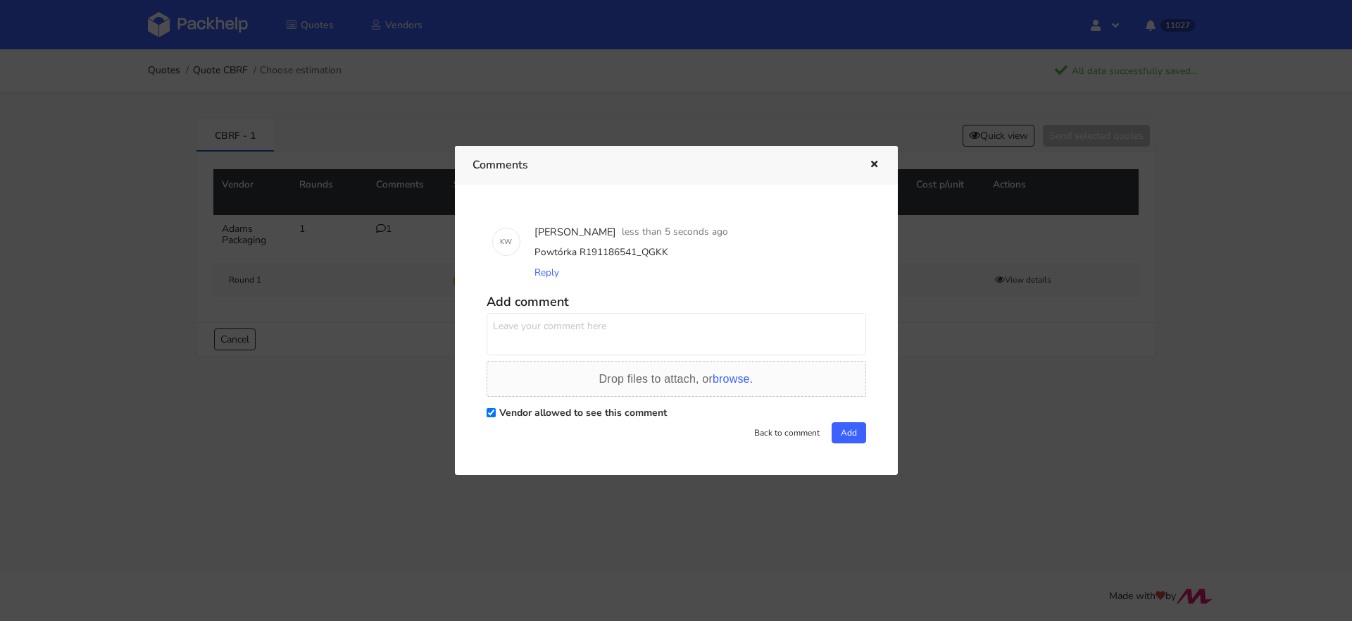
click at [337, 95] on div at bounding box center [676, 310] width 1352 height 621
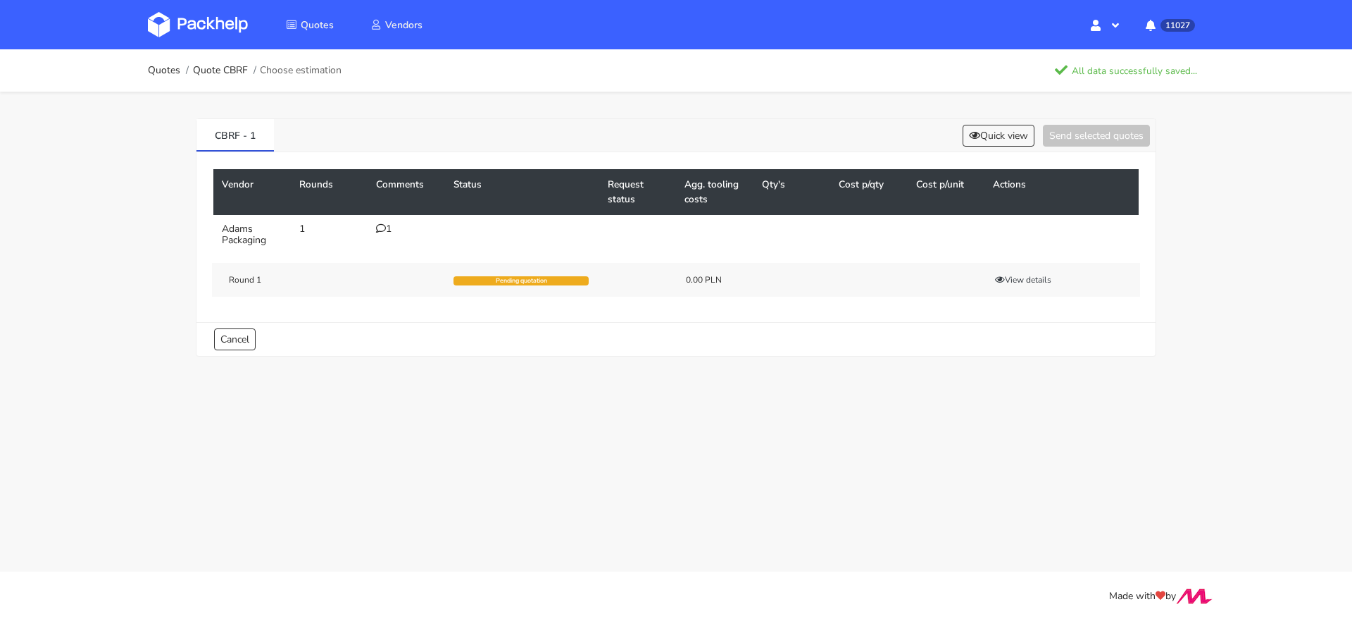
click at [212, 29] on img at bounding box center [198, 24] width 100 height 25
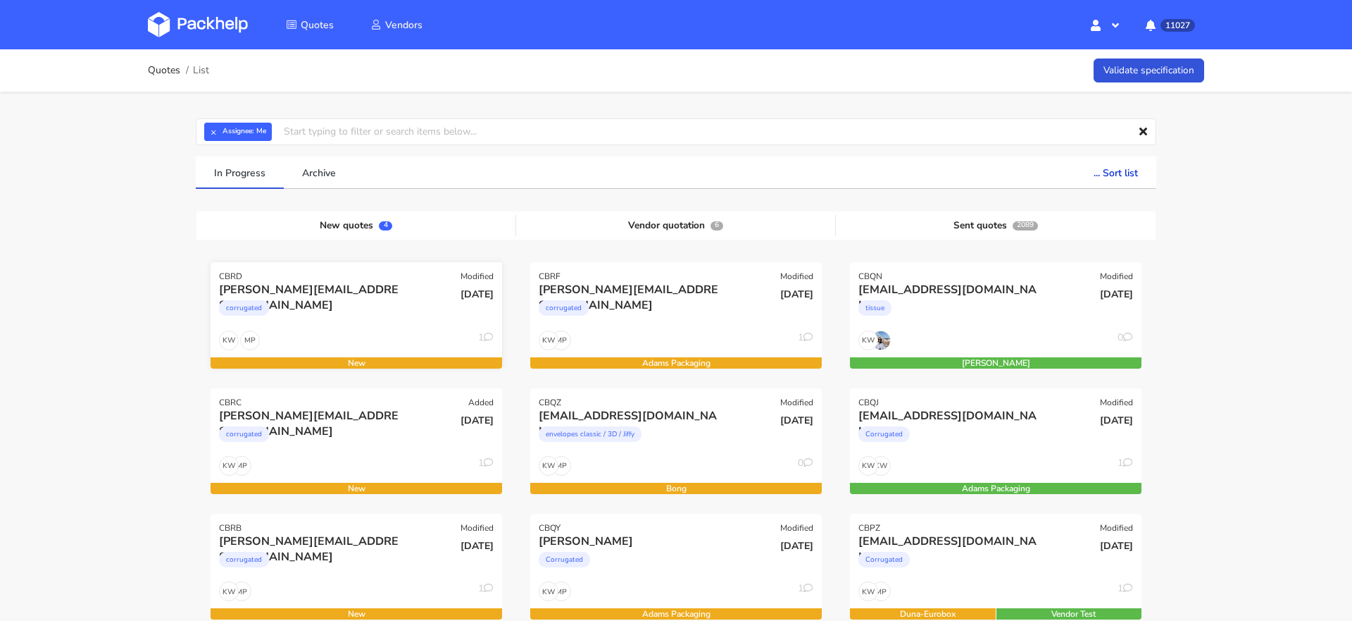
click at [324, 297] on div "petter@rungne.com corrugated" at bounding box center [307, 306] width 197 height 48
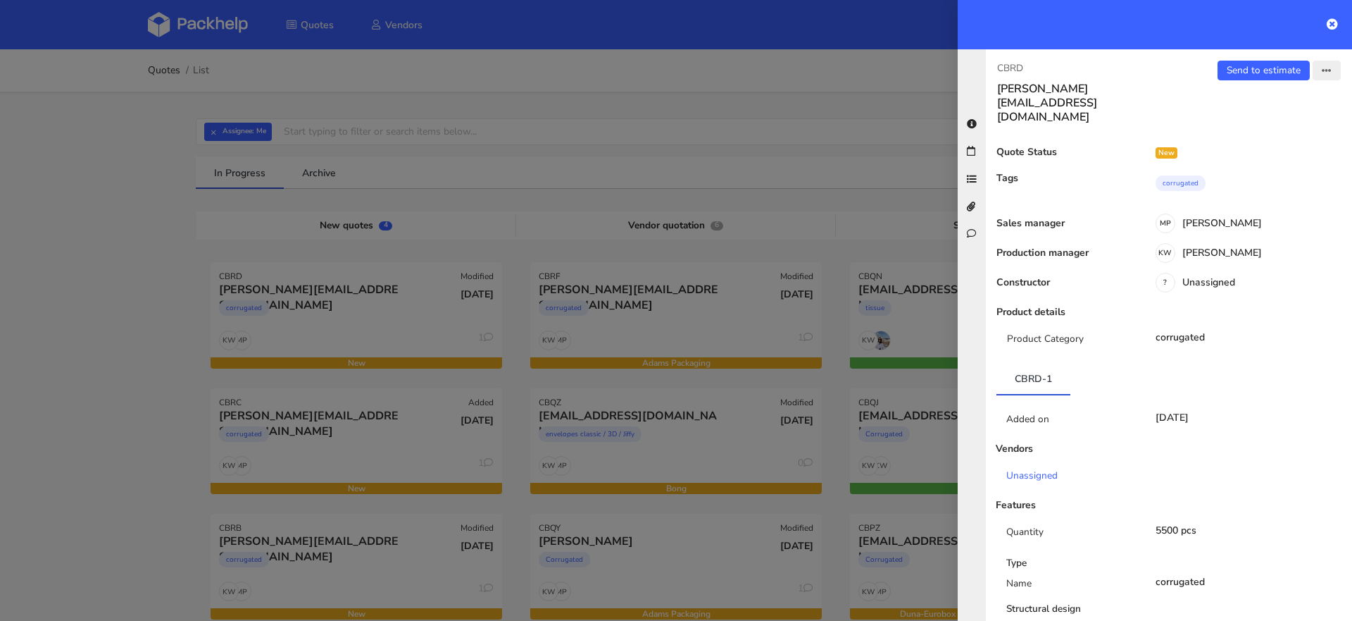
click at [1325, 70] on icon "button" at bounding box center [1327, 71] width 10 height 10
click at [1272, 117] on link "Edit quote" at bounding box center [1281, 124] width 124 height 23
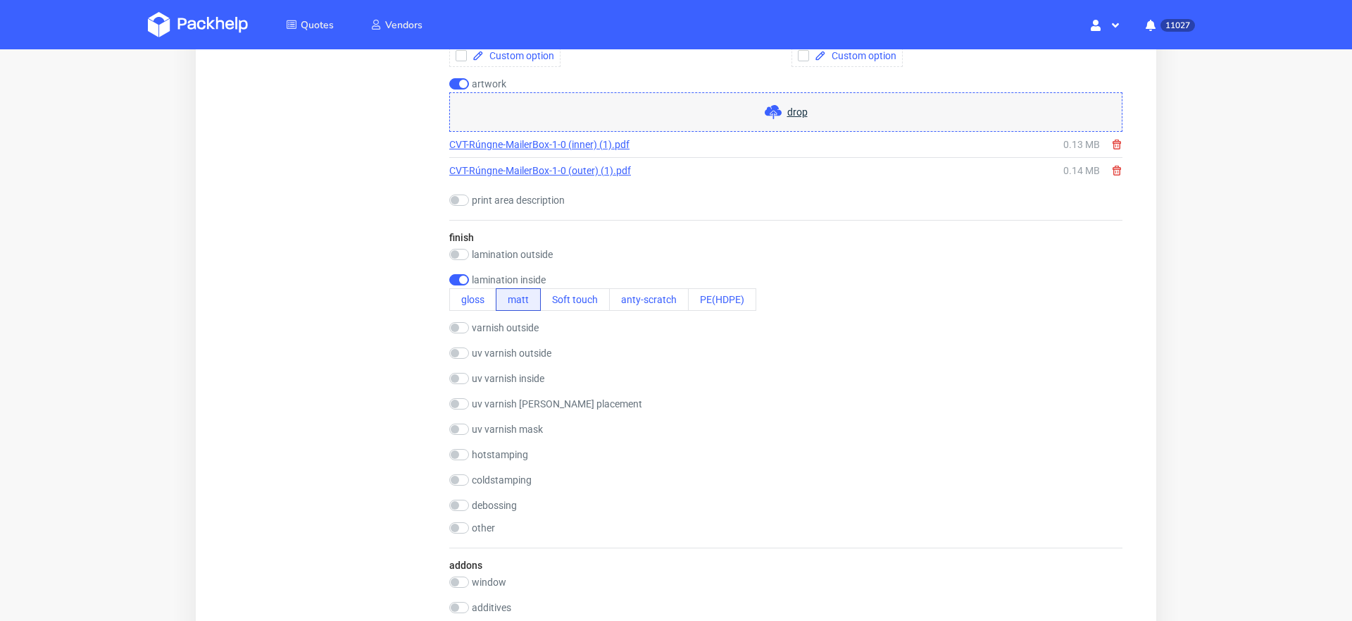
scroll to position [986, 0]
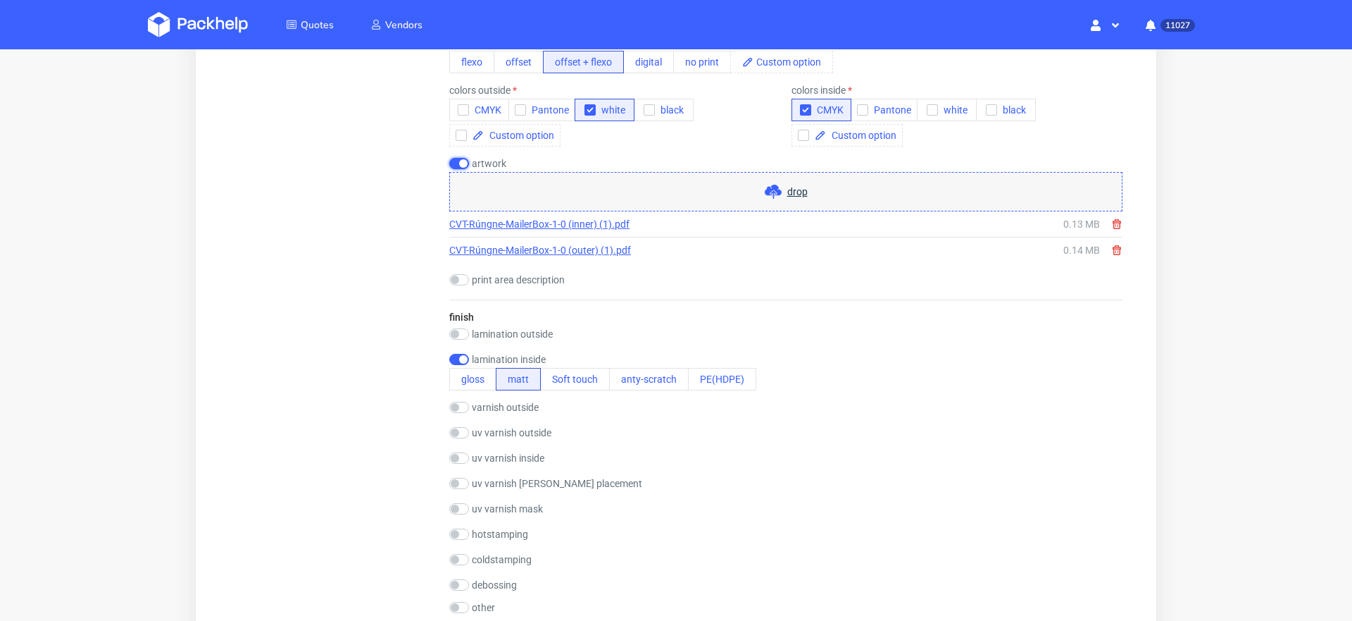
click at [464, 164] on input "checkbox" at bounding box center [459, 163] width 20 height 11
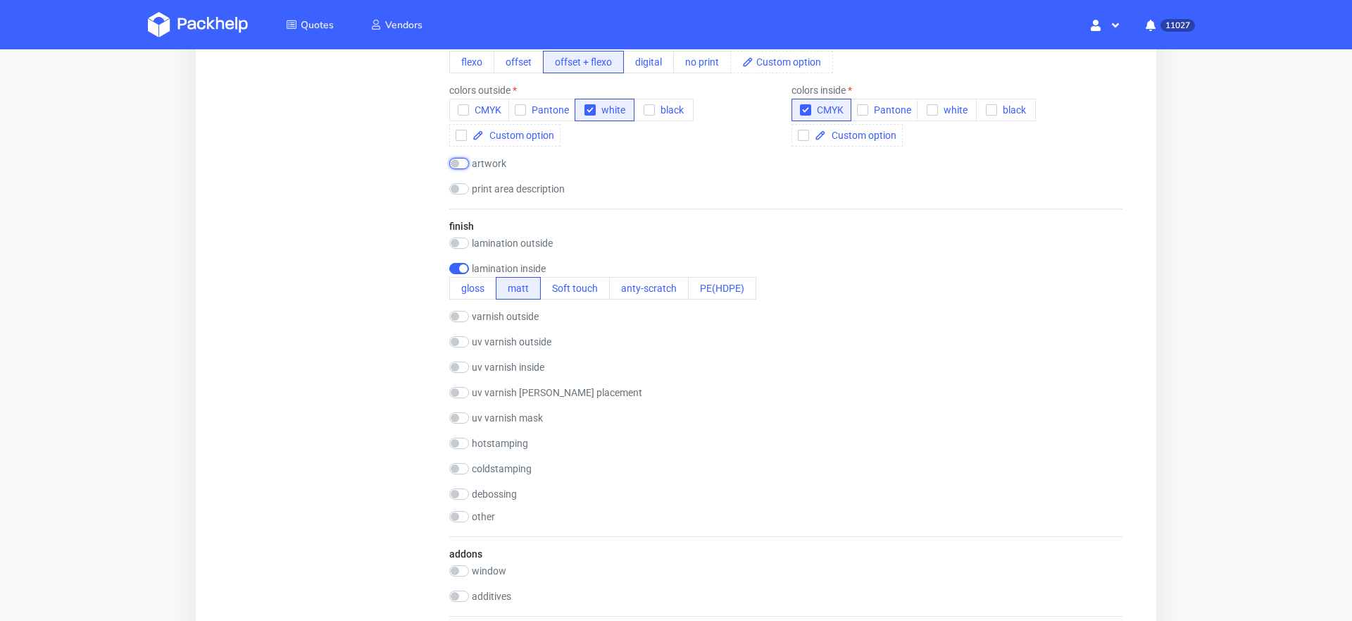
click at [468, 166] on input "checkbox" at bounding box center [459, 163] width 20 height 11
checkbox input "true"
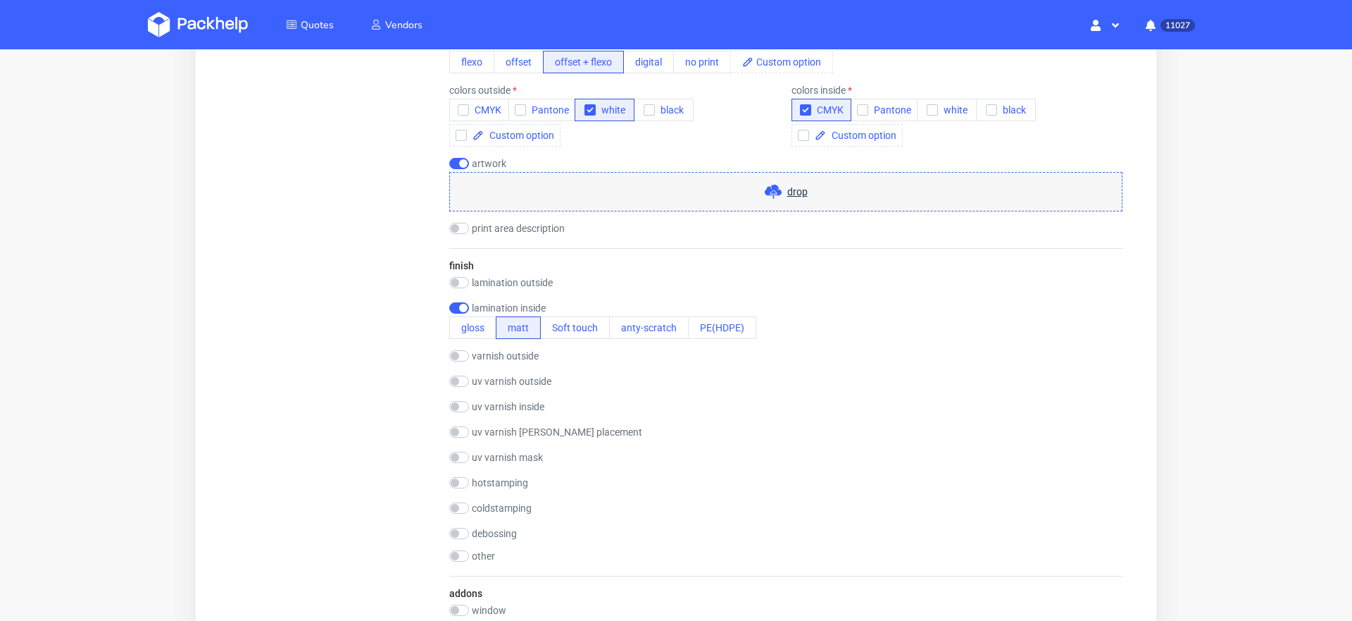
click at [509, 185] on div "drop" at bounding box center [785, 191] width 673 height 39
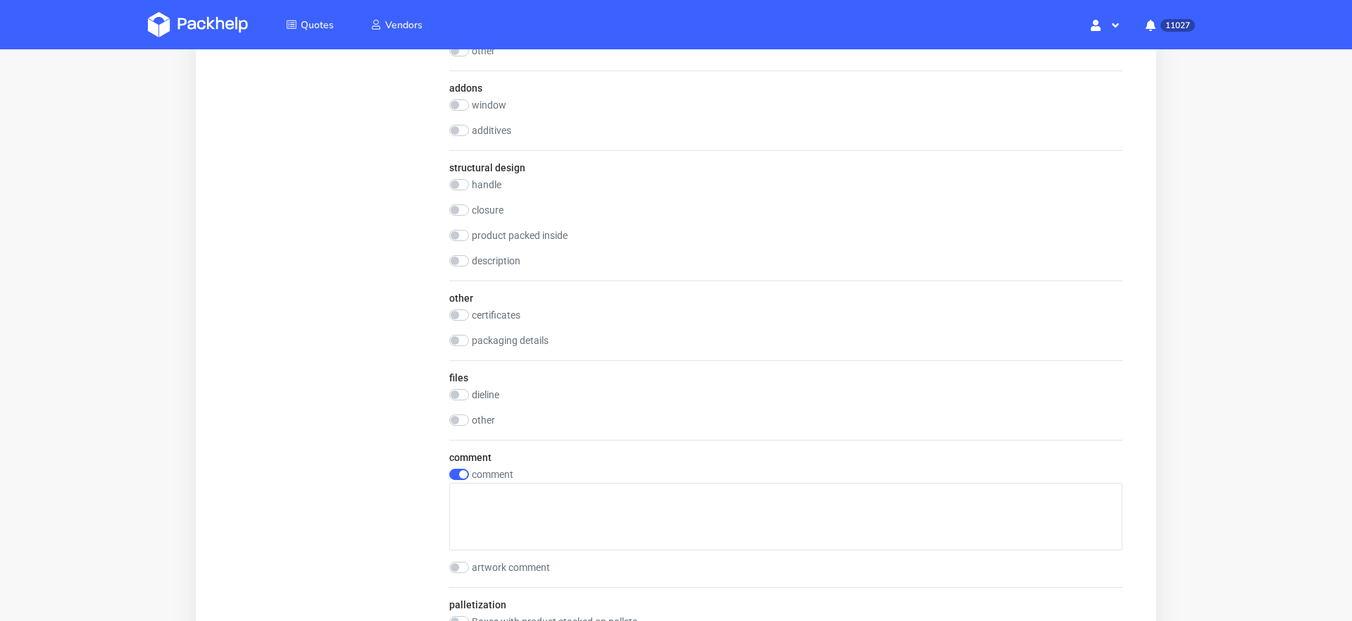
scroll to position [1893, 0]
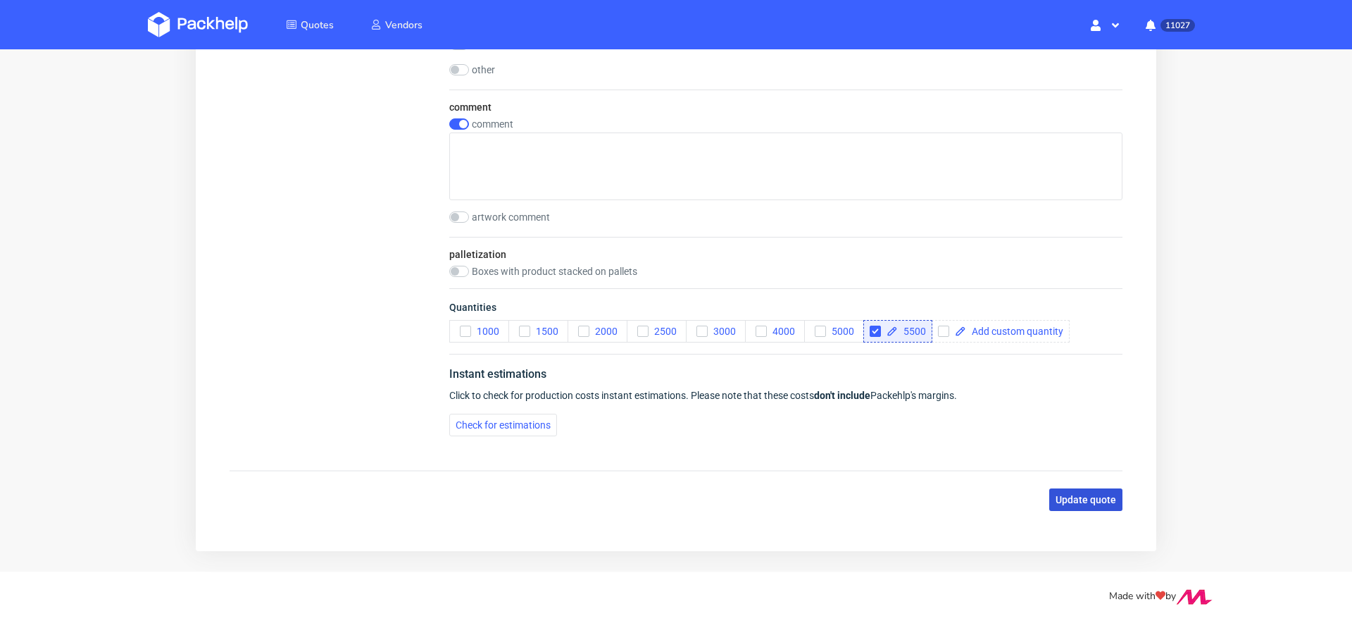
click at [1056, 494] on span "Update quote" at bounding box center [1086, 499] width 61 height 10
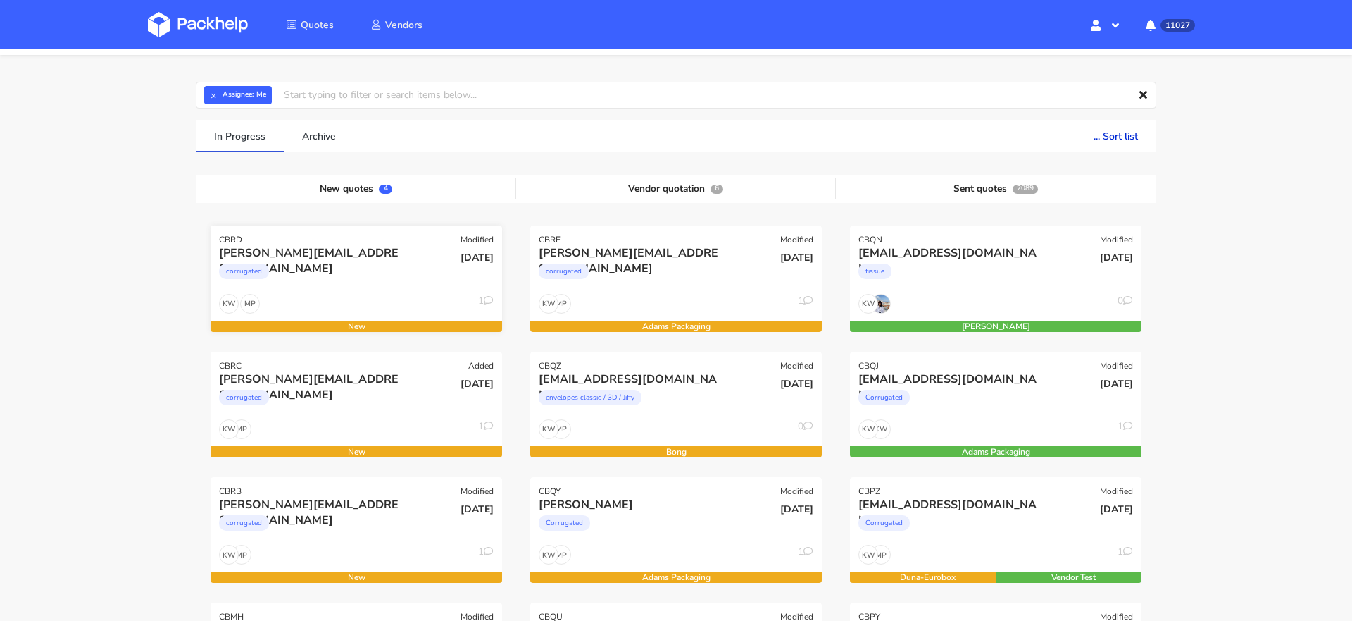
scroll to position [8, 0]
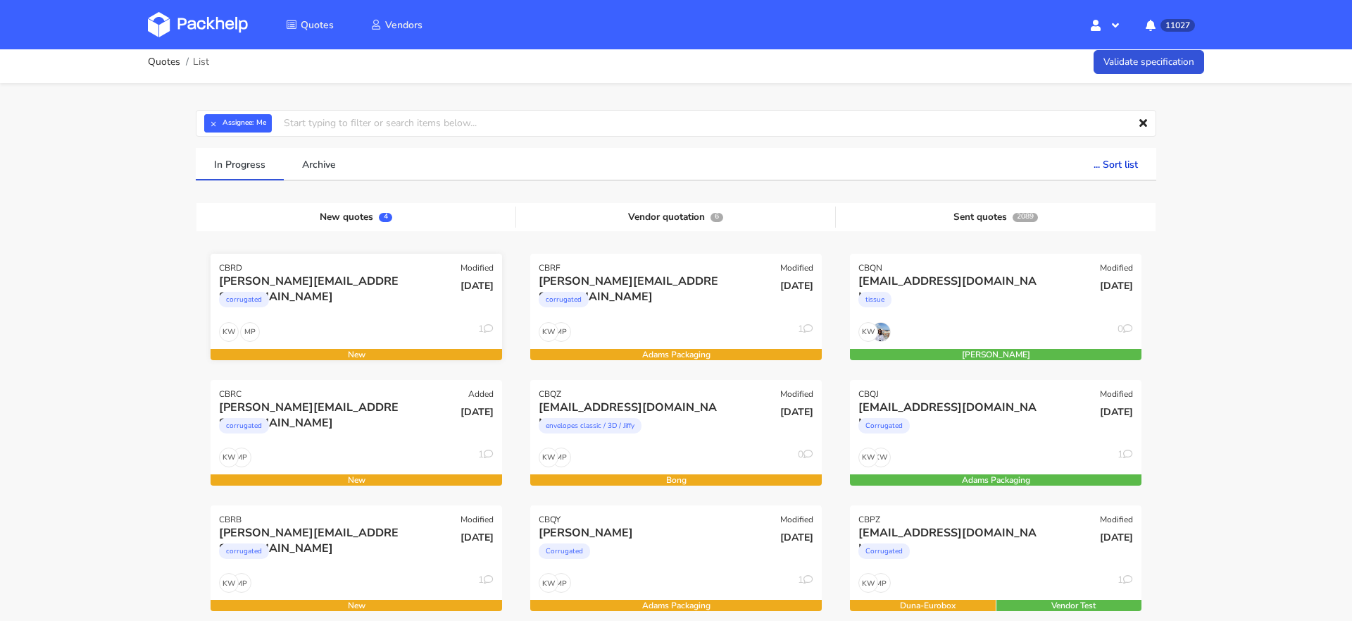
click at [332, 282] on div "[PERSON_NAME][EMAIL_ADDRESS][DOMAIN_NAME]" at bounding box center [312, 280] width 187 height 15
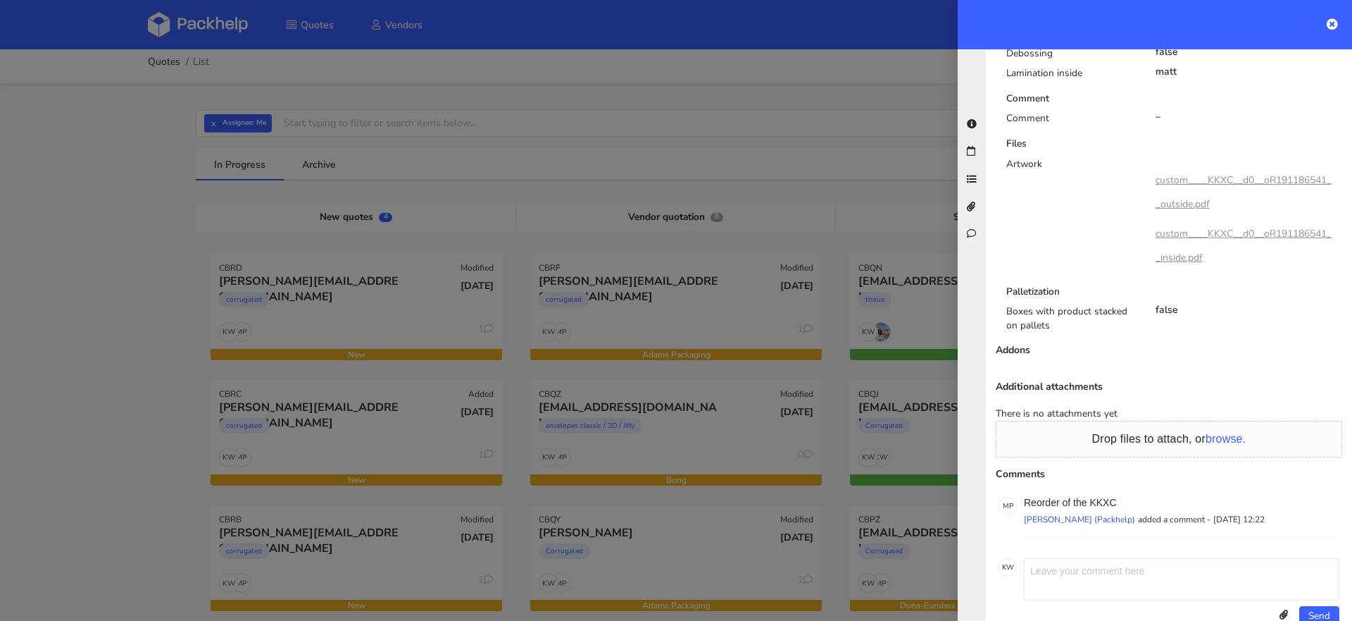
scroll to position [0, 0]
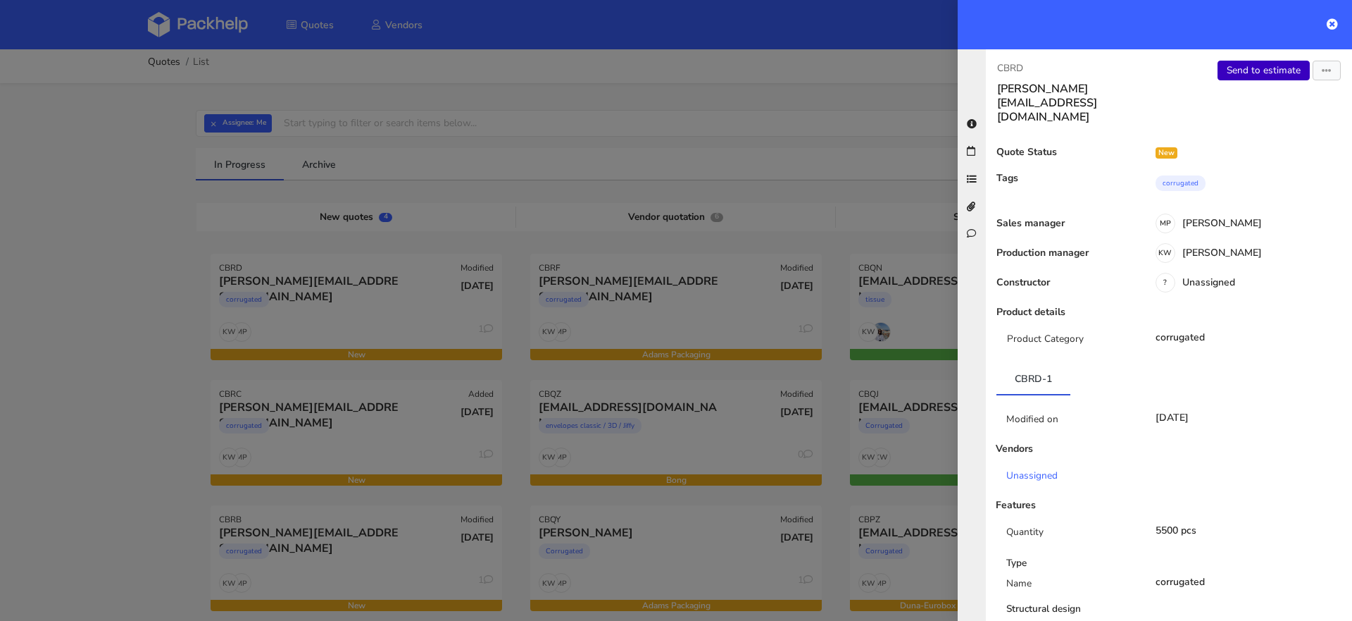
click at [1242, 72] on link "Send to estimate" at bounding box center [1264, 71] width 92 height 20
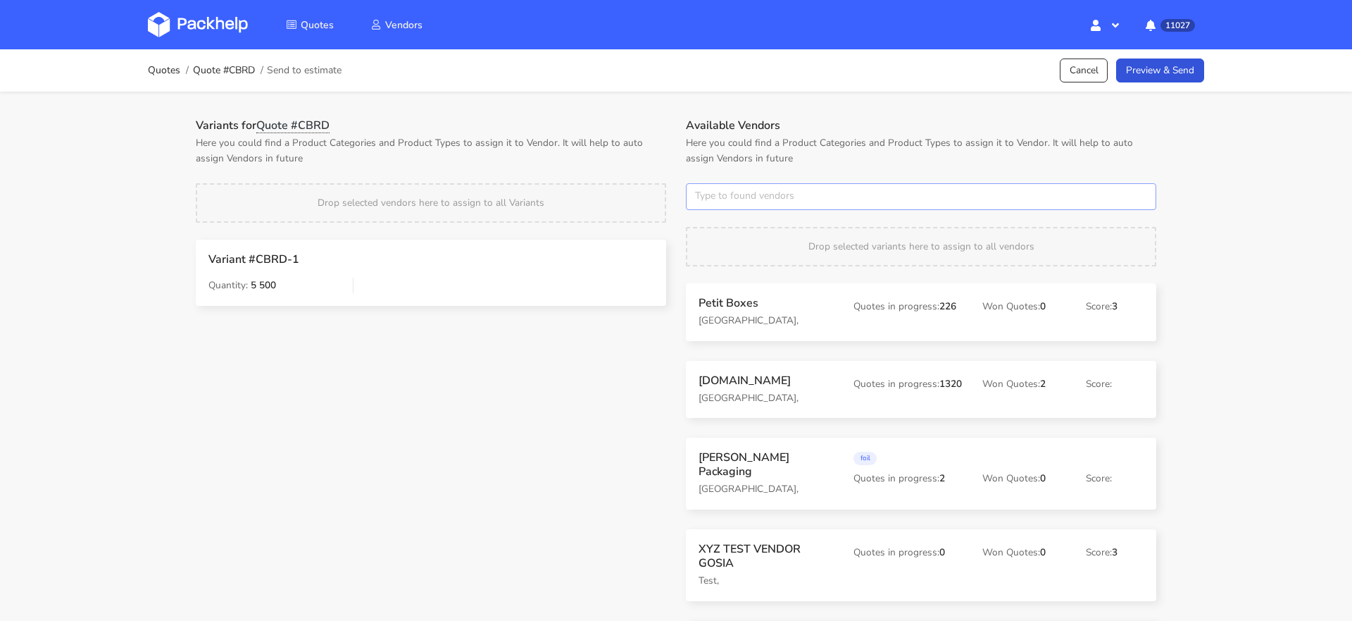
click at [719, 192] on input "text" at bounding box center [921, 196] width 471 height 27
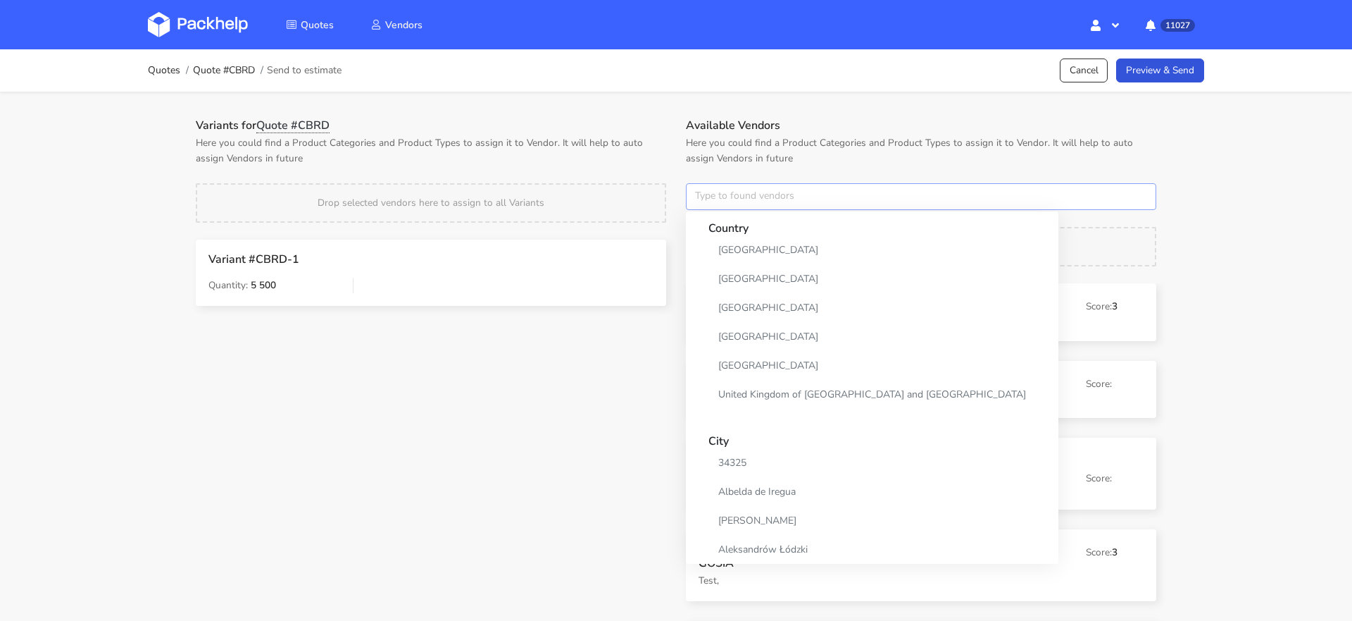
click at [719, 192] on input "text" at bounding box center [921, 196] width 471 height 27
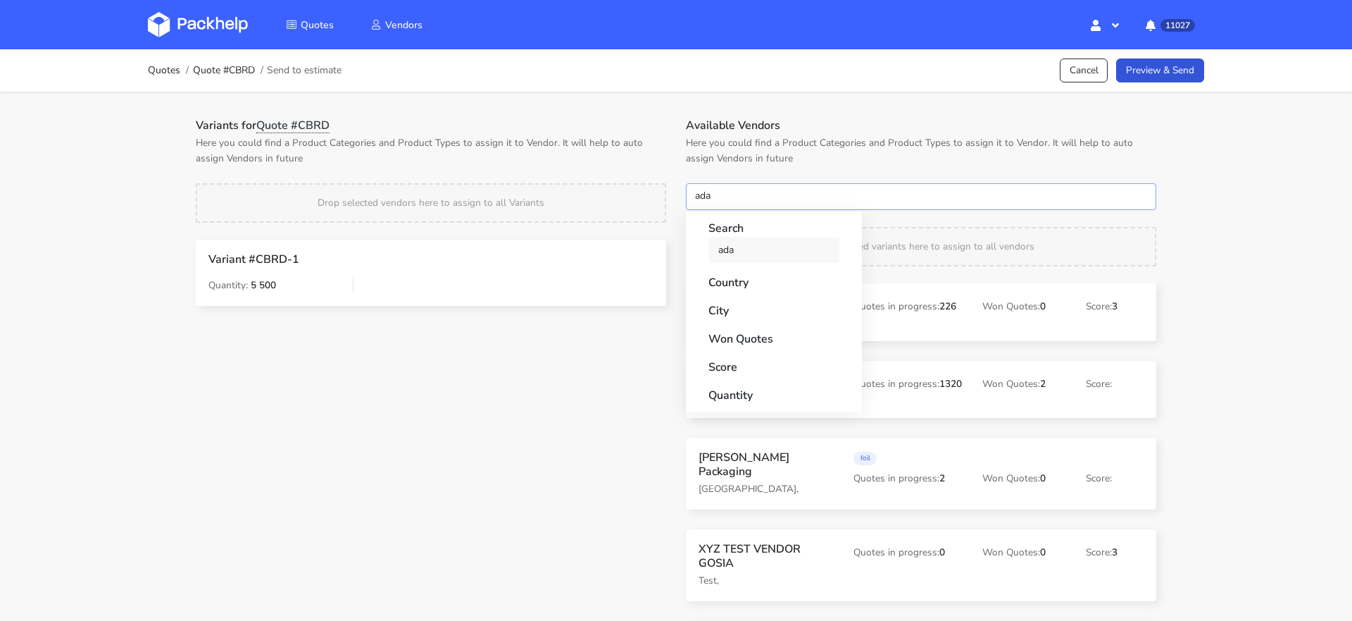
type input "ada"
click at [731, 245] on link "ada" at bounding box center [774, 250] width 131 height 26
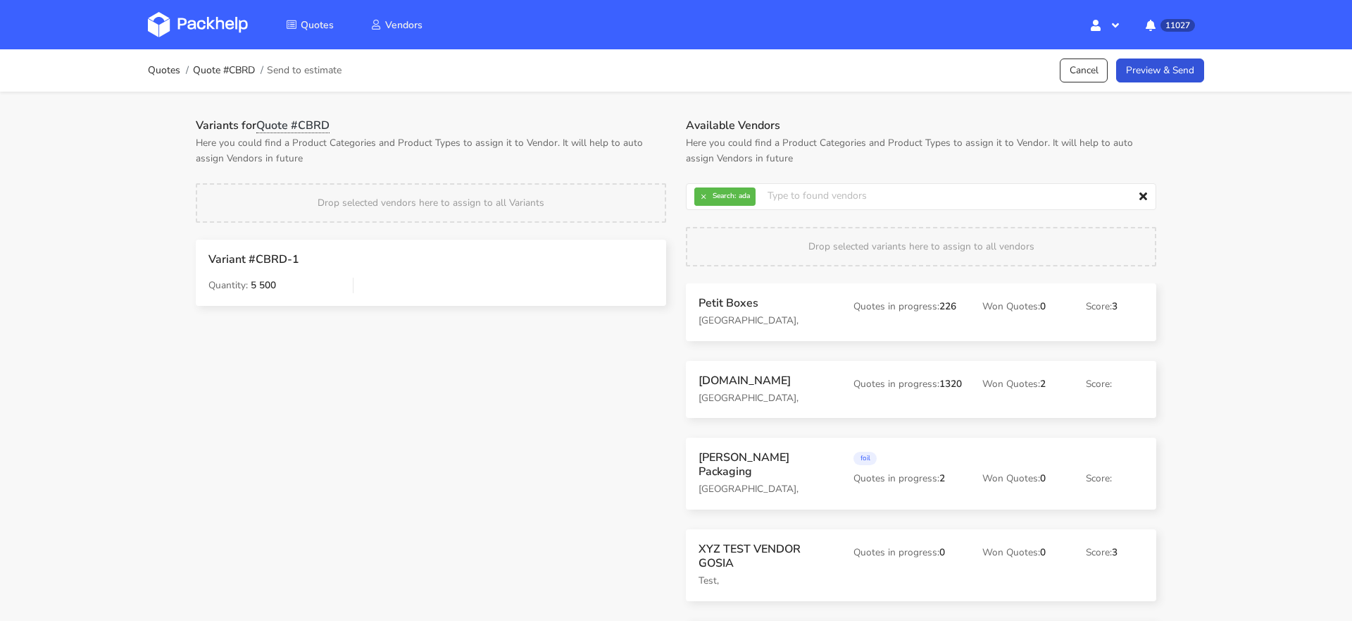
click at [590, 125] on h1 "Variants for Quote #CBRD" at bounding box center [431, 125] width 471 height 14
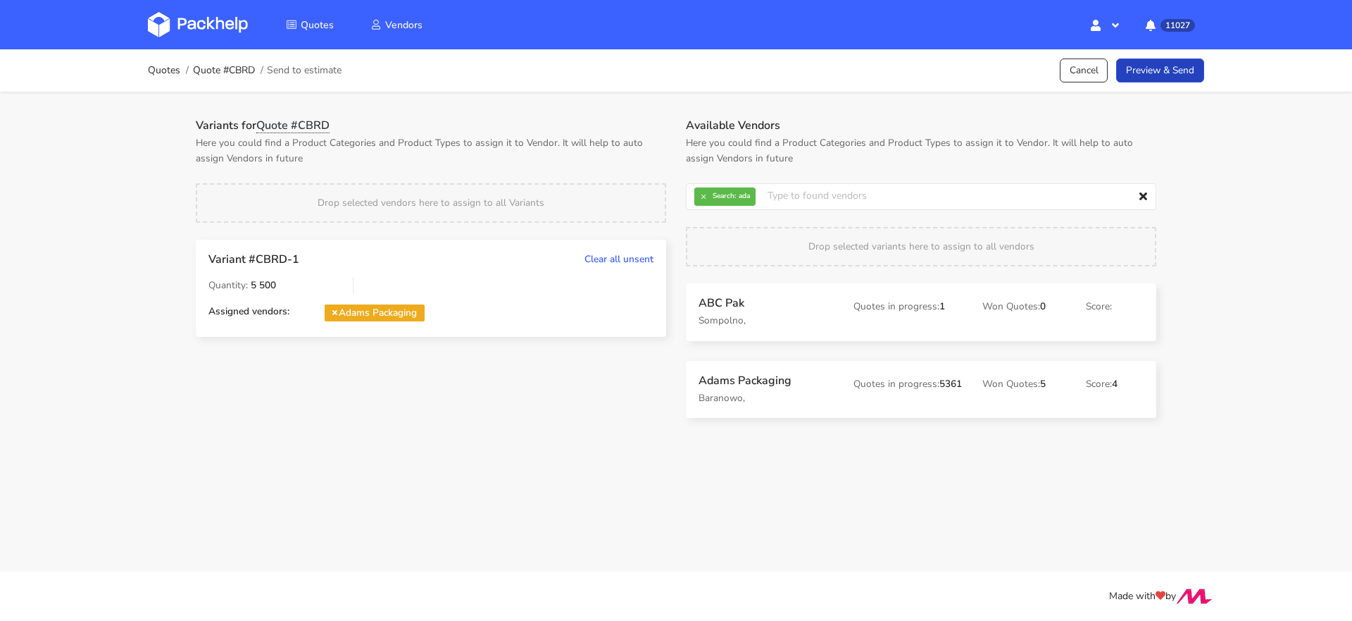
click at [1153, 74] on link "Preview & Send" at bounding box center [1160, 70] width 88 height 25
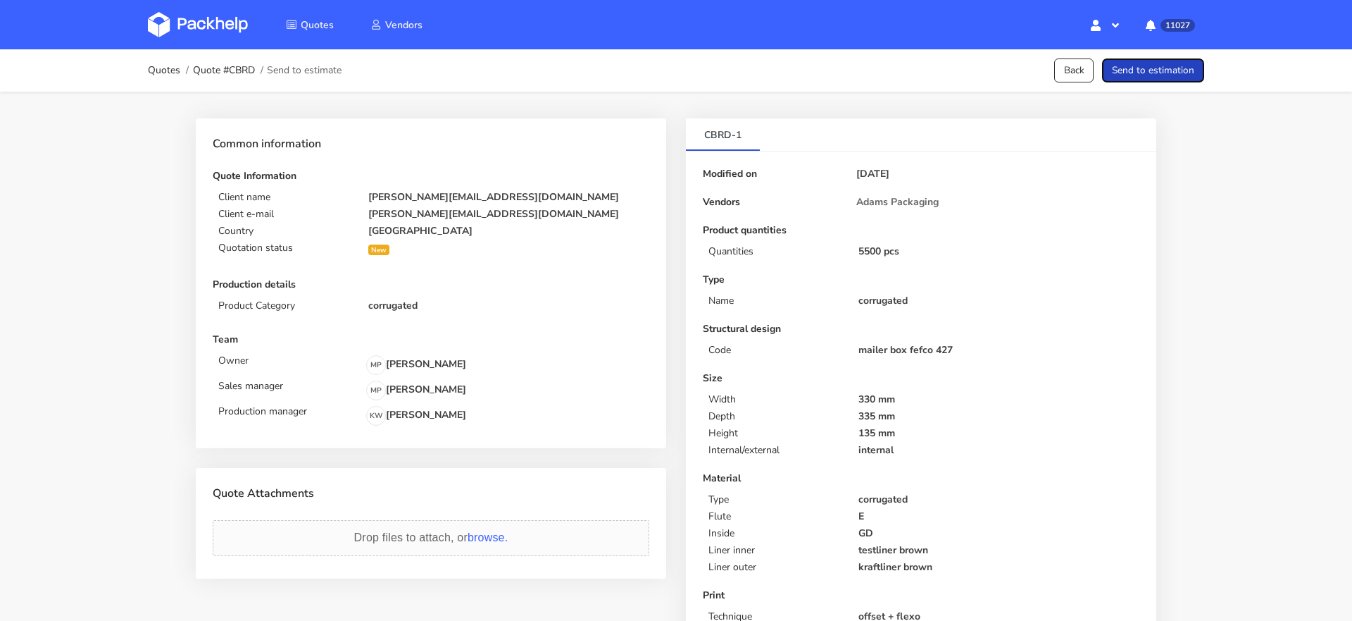
click at [1173, 74] on button "Send to estimation" at bounding box center [1153, 70] width 102 height 25
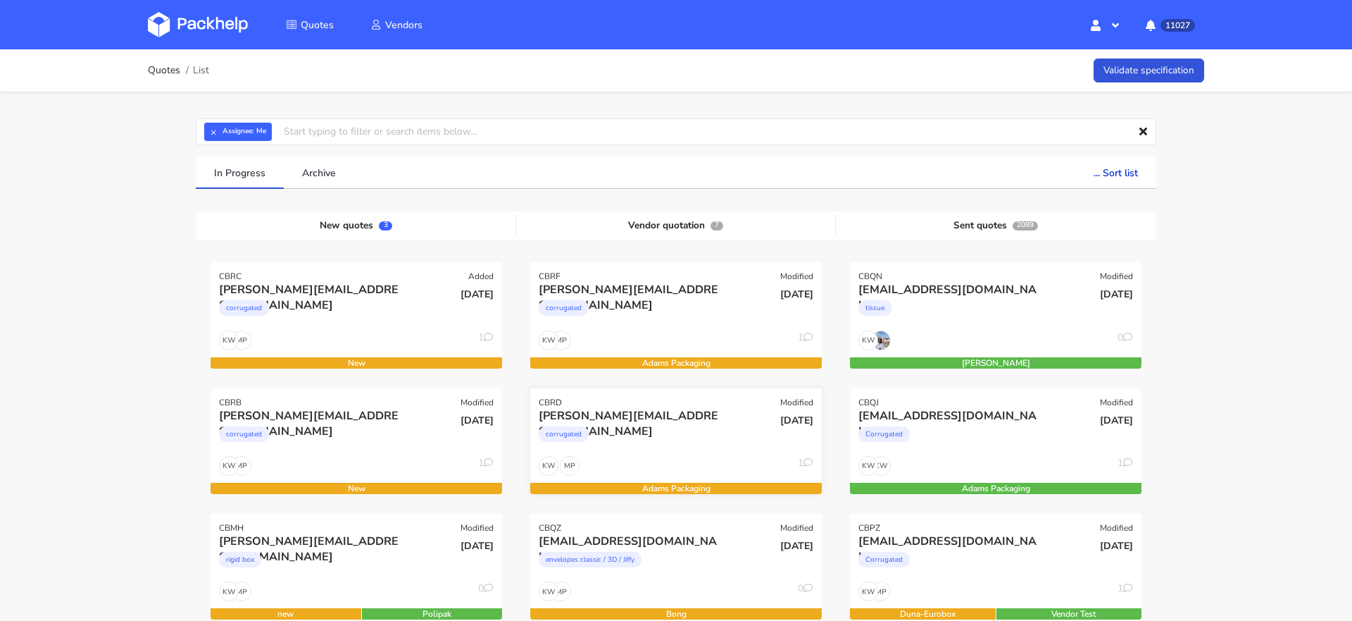
click at [660, 434] on div "corrugated" at bounding box center [632, 437] width 187 height 28
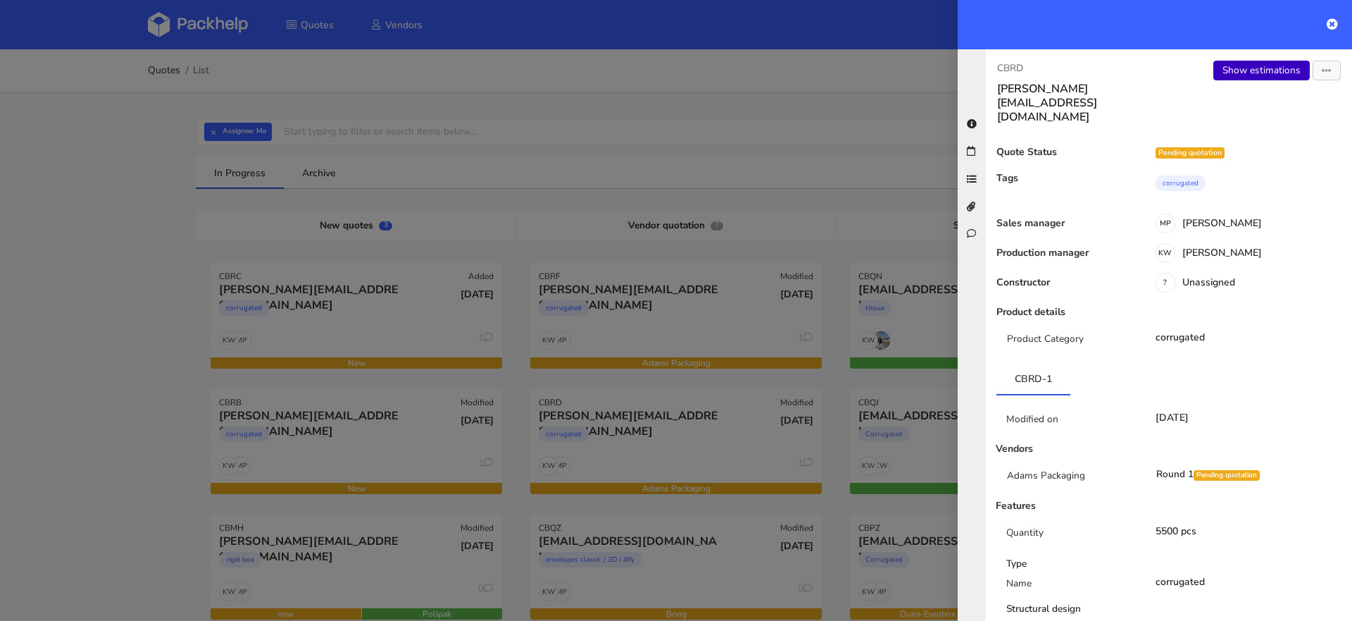
click at [1272, 72] on link "Show estimations" at bounding box center [1262, 71] width 96 height 20
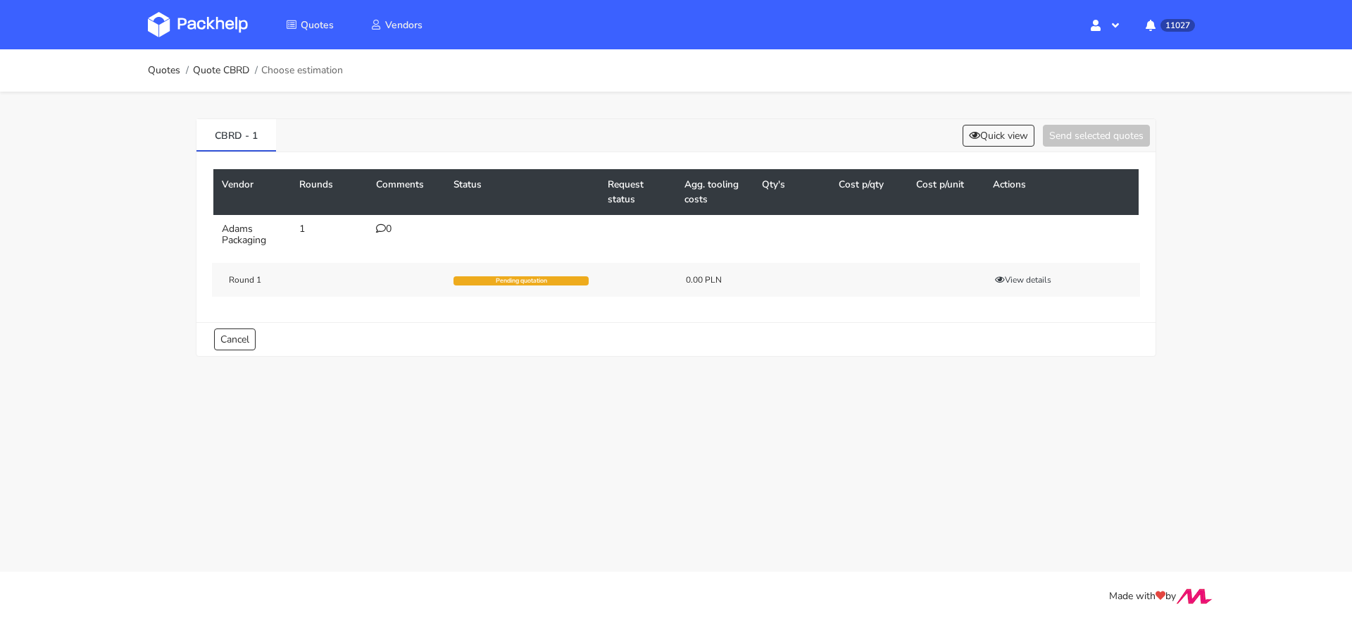
click at [382, 230] on icon at bounding box center [381, 228] width 10 height 10
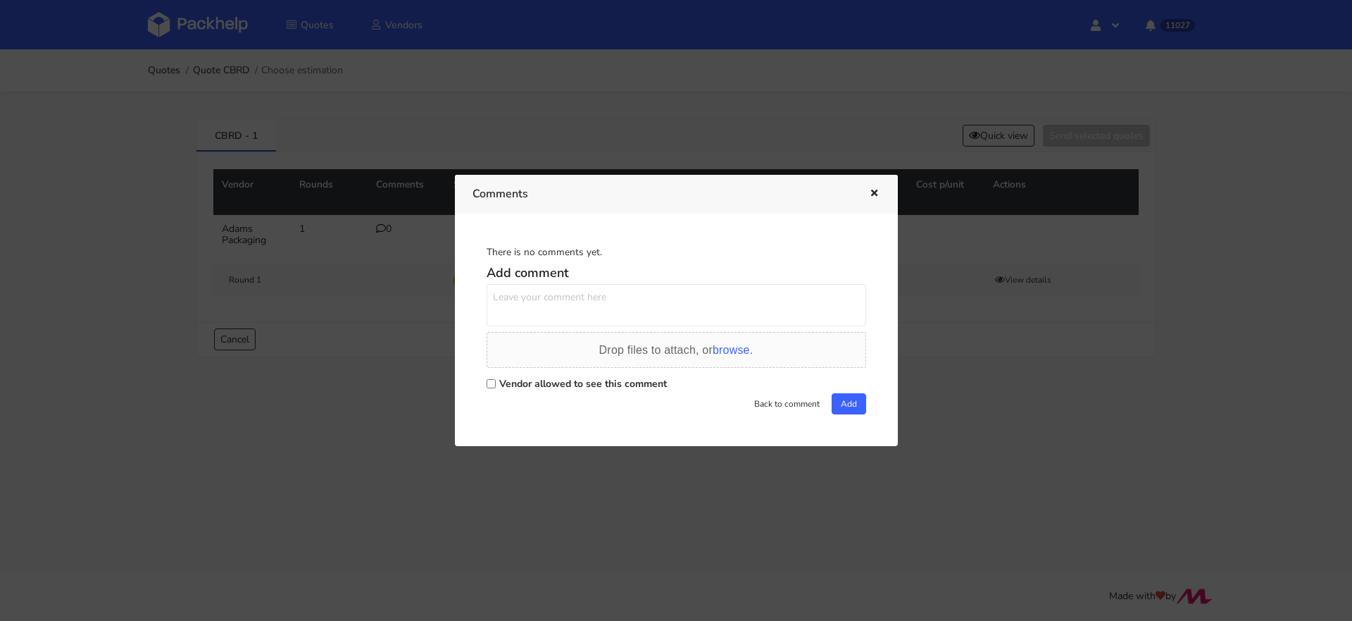
click at [492, 389] on div "Vendor allowed to see this comment" at bounding box center [677, 383] width 380 height 20
click at [492, 381] on input "Vendor allowed to see this comment" at bounding box center [491, 383] width 9 height 9
checkbox input "true"
click at [522, 330] on div "Add comment Drop files to attach, or browse. Vendor allowed to see this comment…" at bounding box center [677, 336] width 380 height 155
click at [536, 302] on textarea at bounding box center [677, 305] width 380 height 42
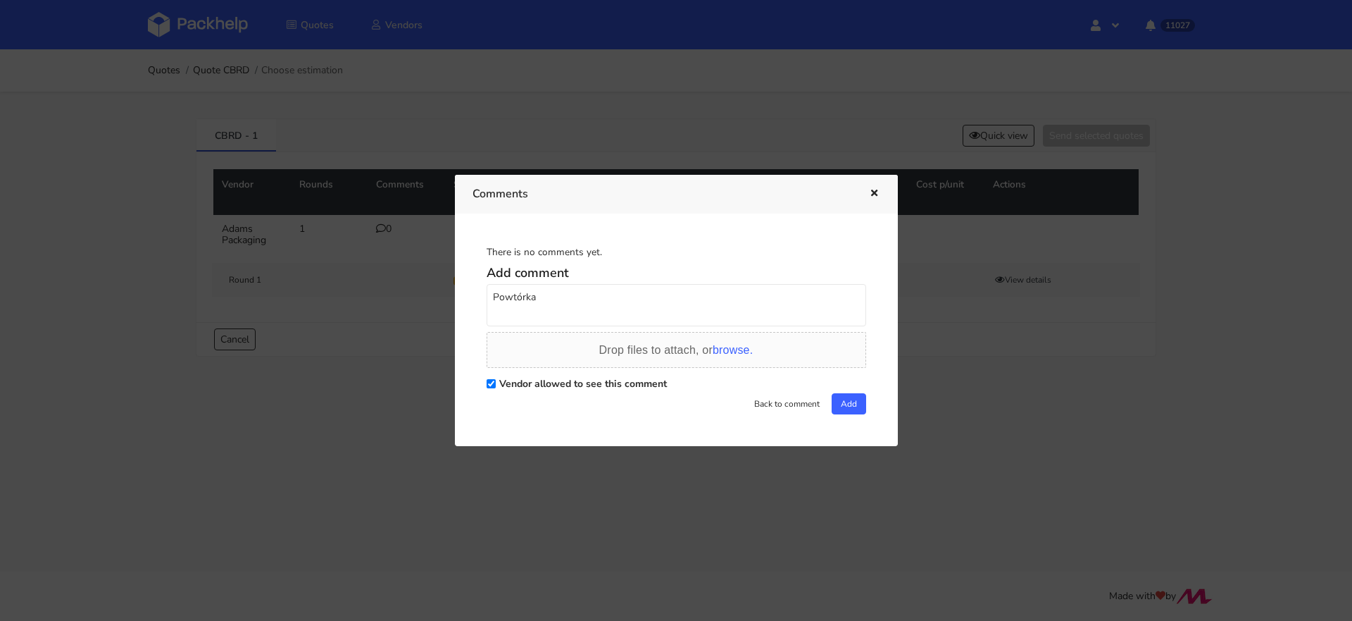
paste textarea "R191186541_KKXC"
type textarea "Powtórka R191186541_KKXC"
click at [837, 406] on button "Add" at bounding box center [849, 403] width 35 height 21
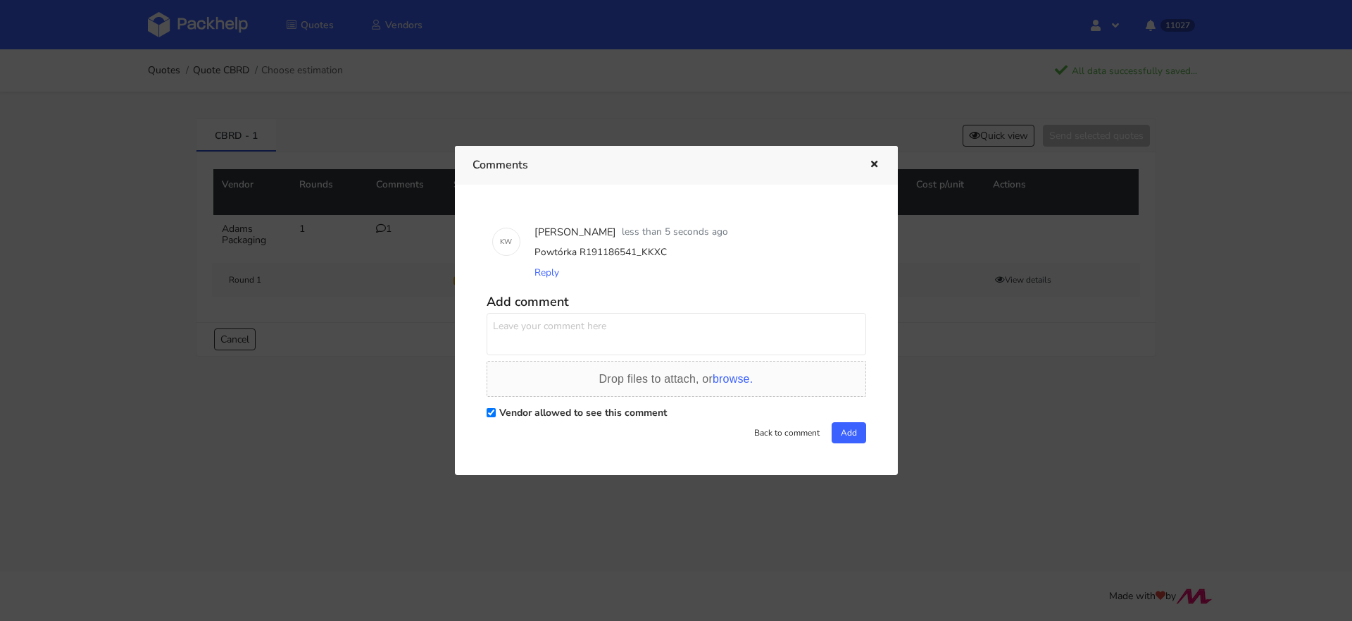
click at [140, 187] on div at bounding box center [676, 310] width 1352 height 621
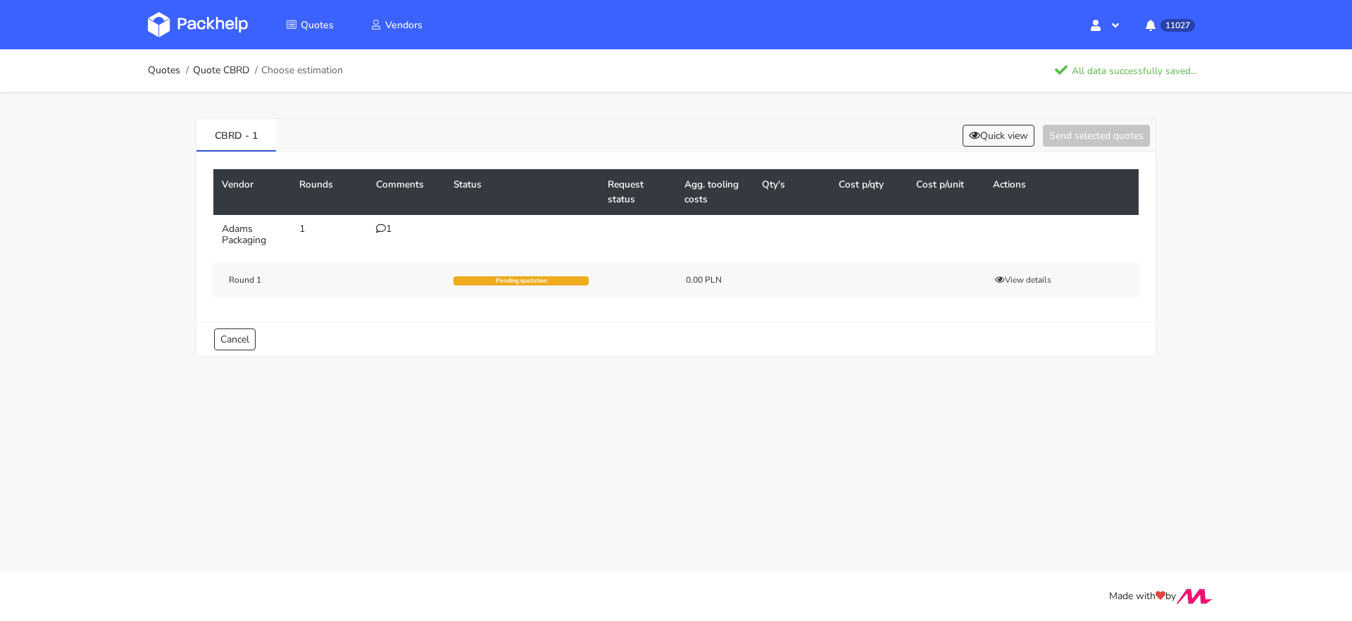
click at [204, 23] on img at bounding box center [198, 24] width 100 height 25
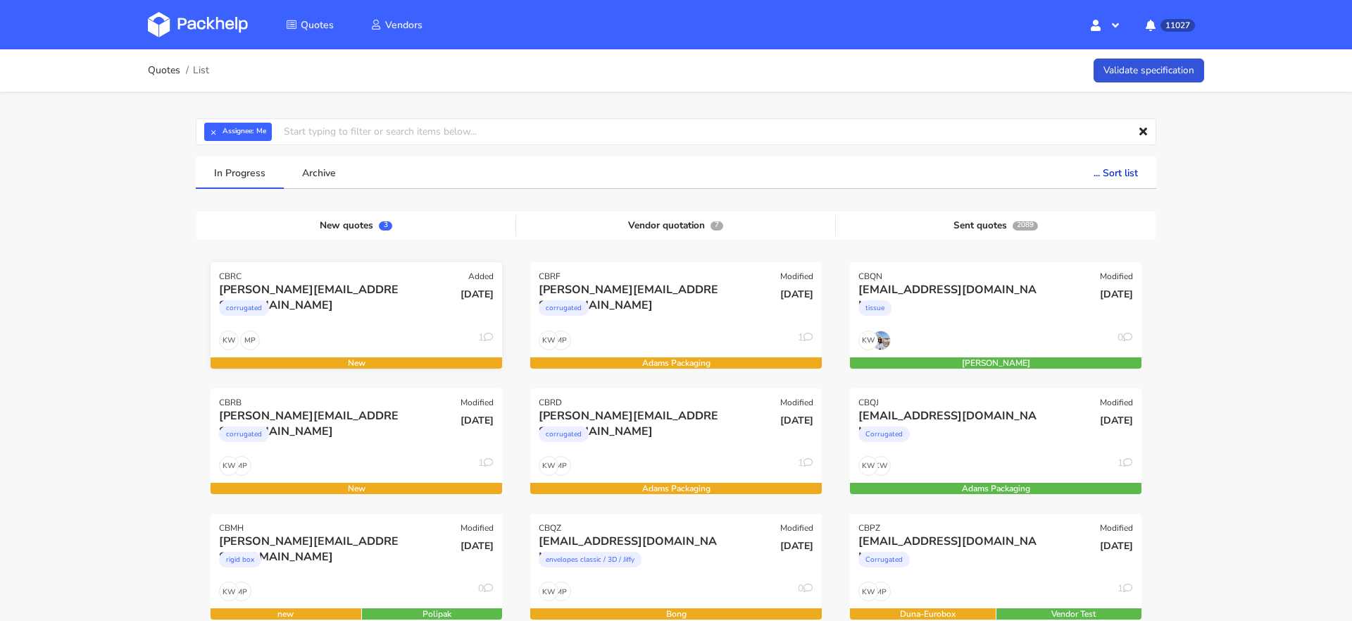
click at [338, 314] on div "corrugated" at bounding box center [312, 311] width 187 height 28
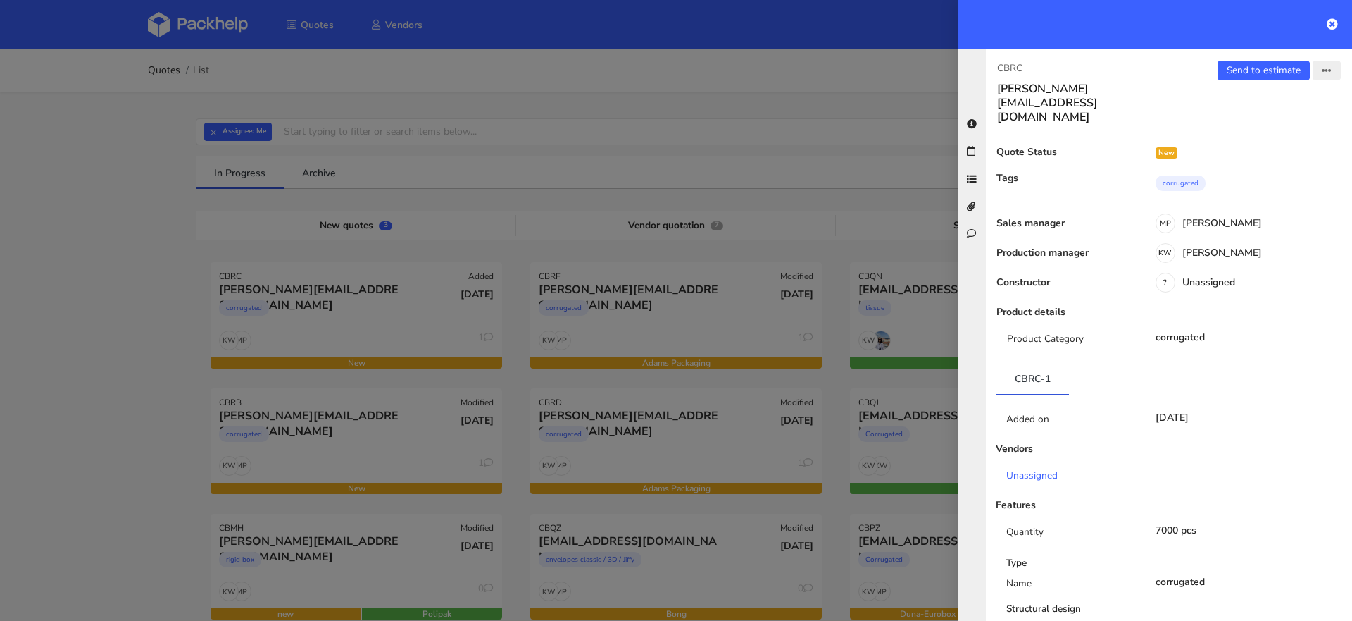
click at [1323, 76] on button "button" at bounding box center [1327, 71] width 28 height 20
click at [1274, 116] on link "Edit quote" at bounding box center [1281, 124] width 124 height 23
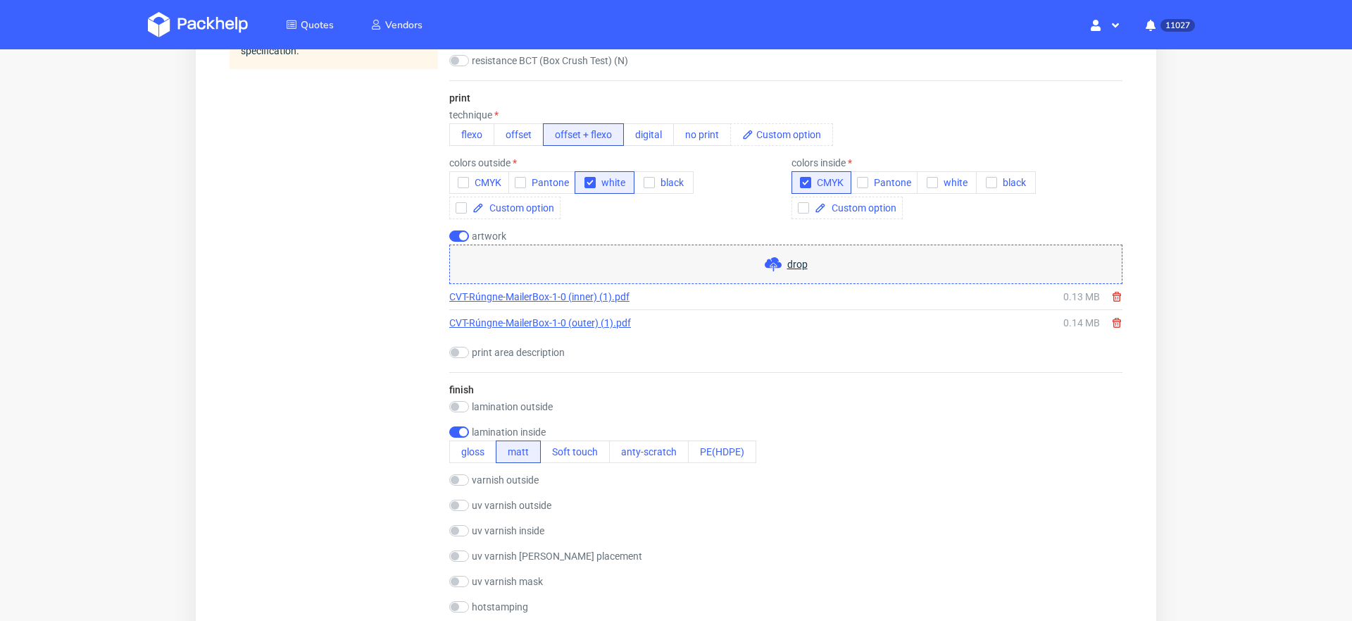
scroll to position [916, 0]
click at [463, 230] on input "checkbox" at bounding box center [459, 233] width 20 height 11
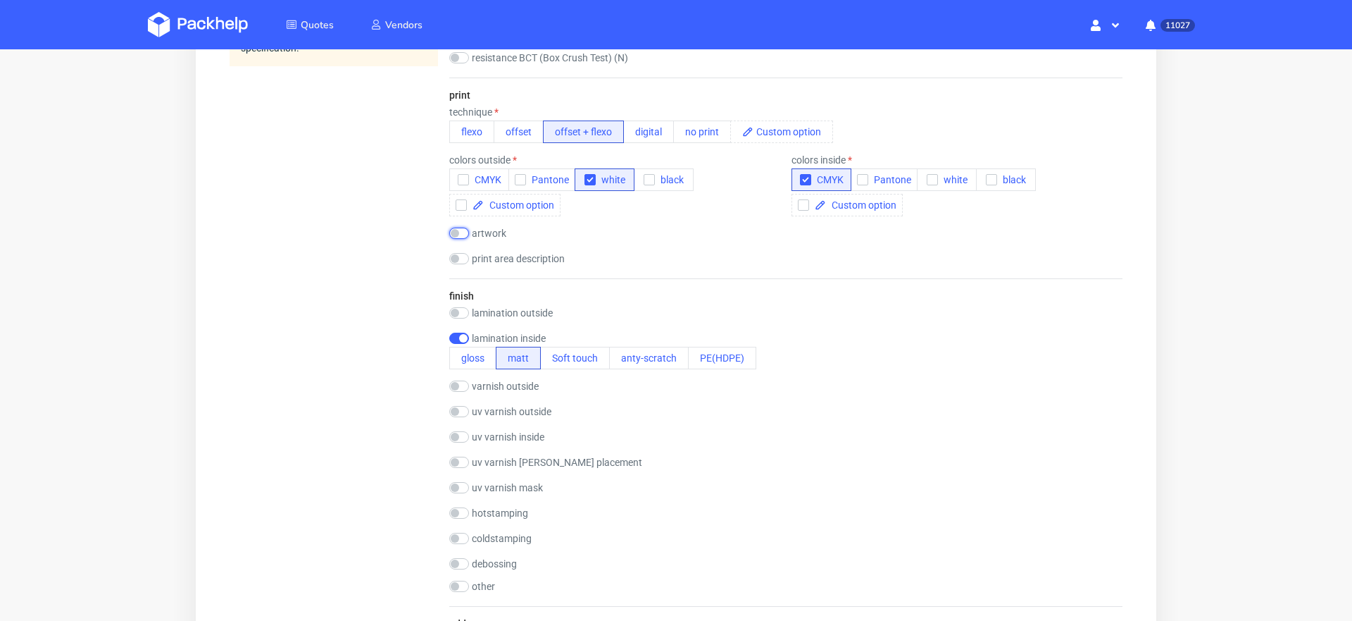
scroll to position [0, 0]
click at [459, 233] on input "checkbox" at bounding box center [459, 233] width 20 height 11
checkbox input "true"
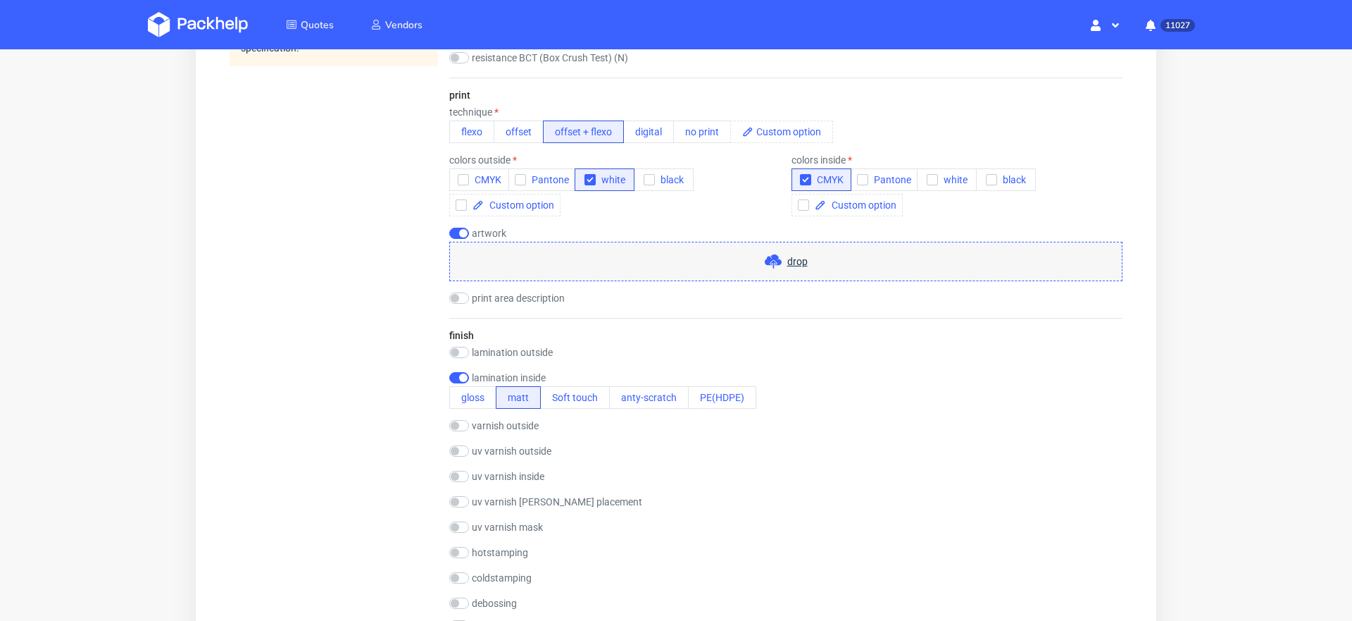
click at [528, 254] on div "drop" at bounding box center [785, 261] width 673 height 39
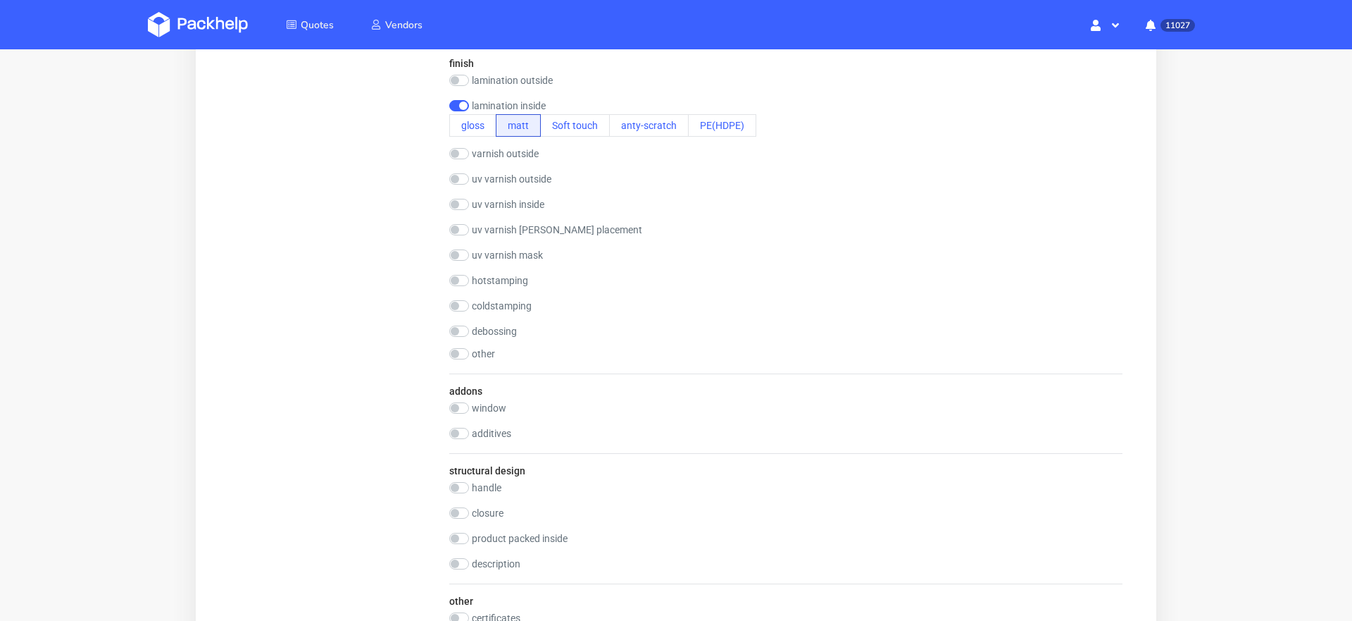
scroll to position [1893, 0]
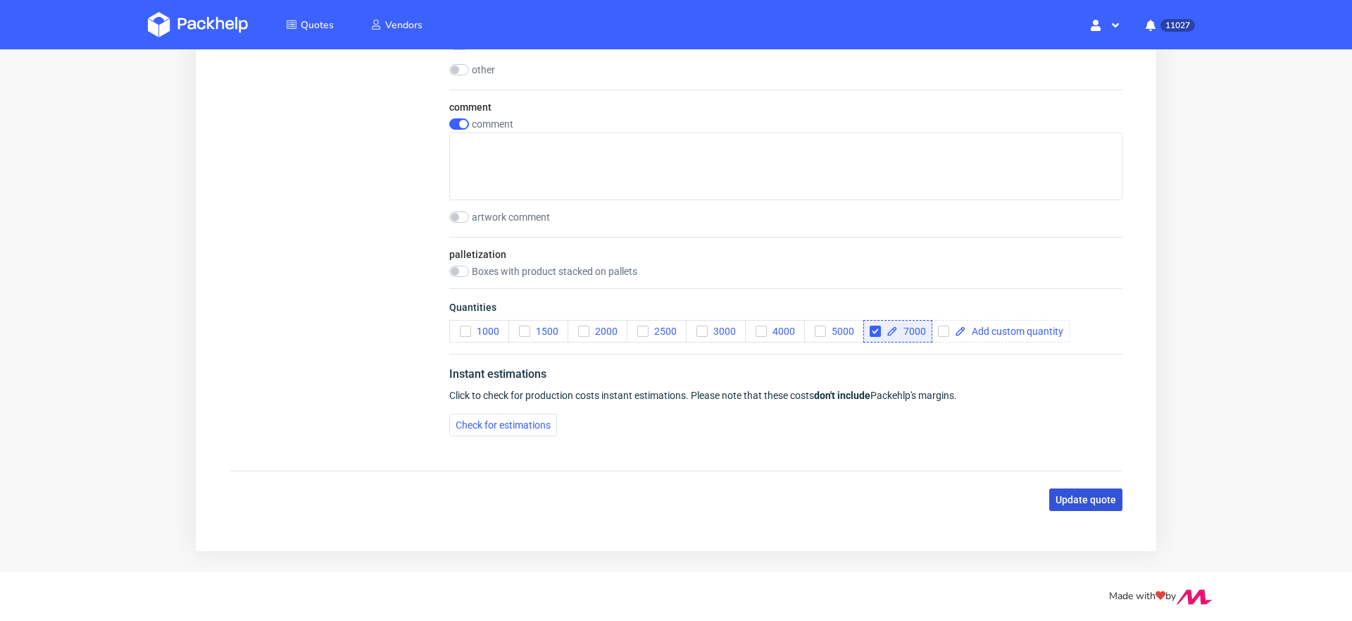
click at [1069, 496] on span "Update quote" at bounding box center [1086, 499] width 61 height 10
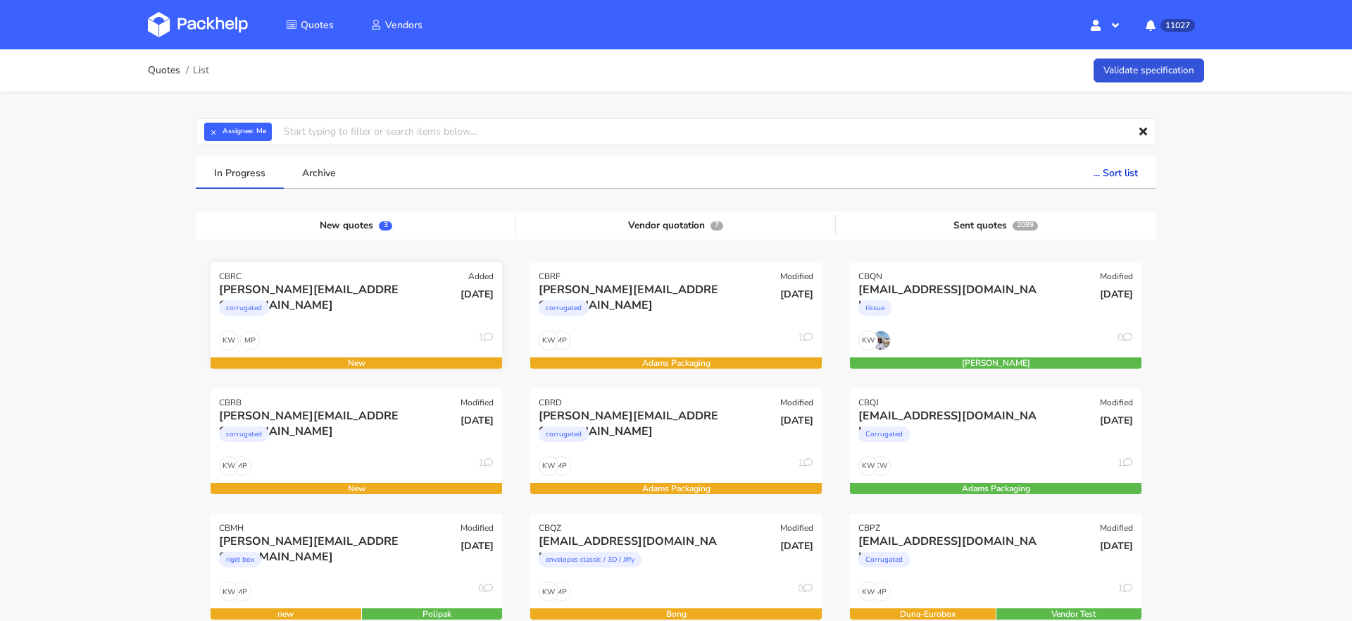
click at [354, 314] on div "corrugated" at bounding box center [312, 311] width 187 height 28
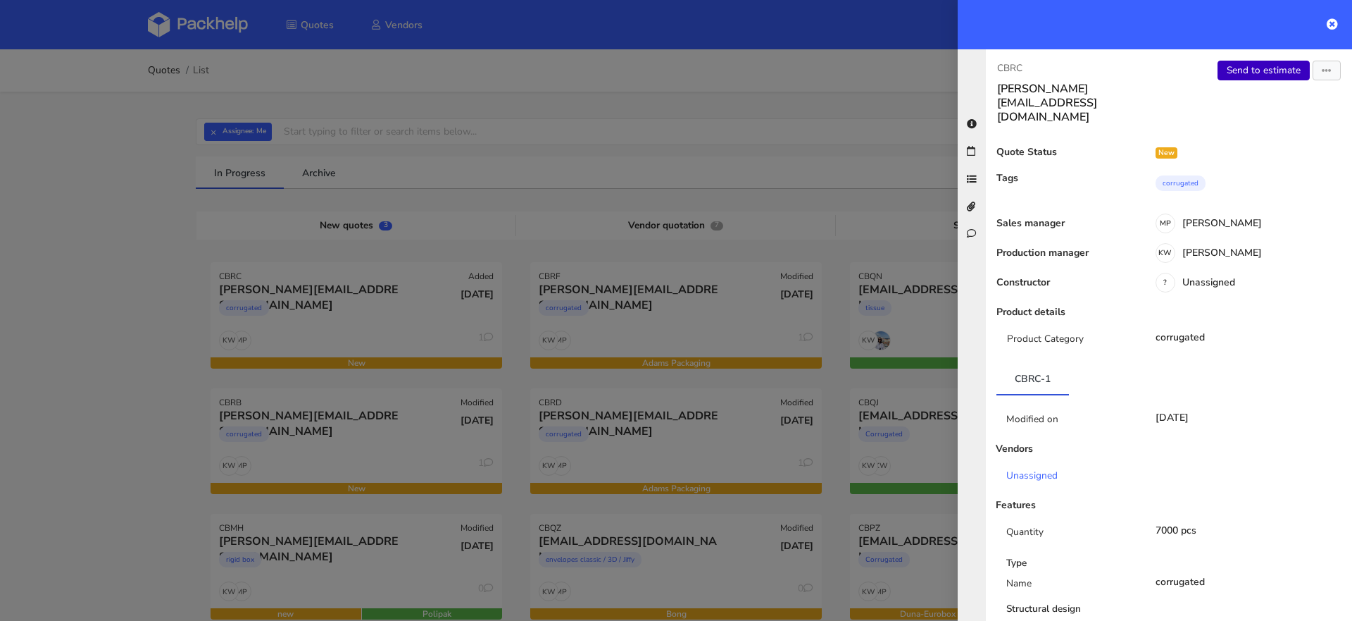
click at [1260, 70] on link "Send to estimate" at bounding box center [1264, 71] width 92 height 20
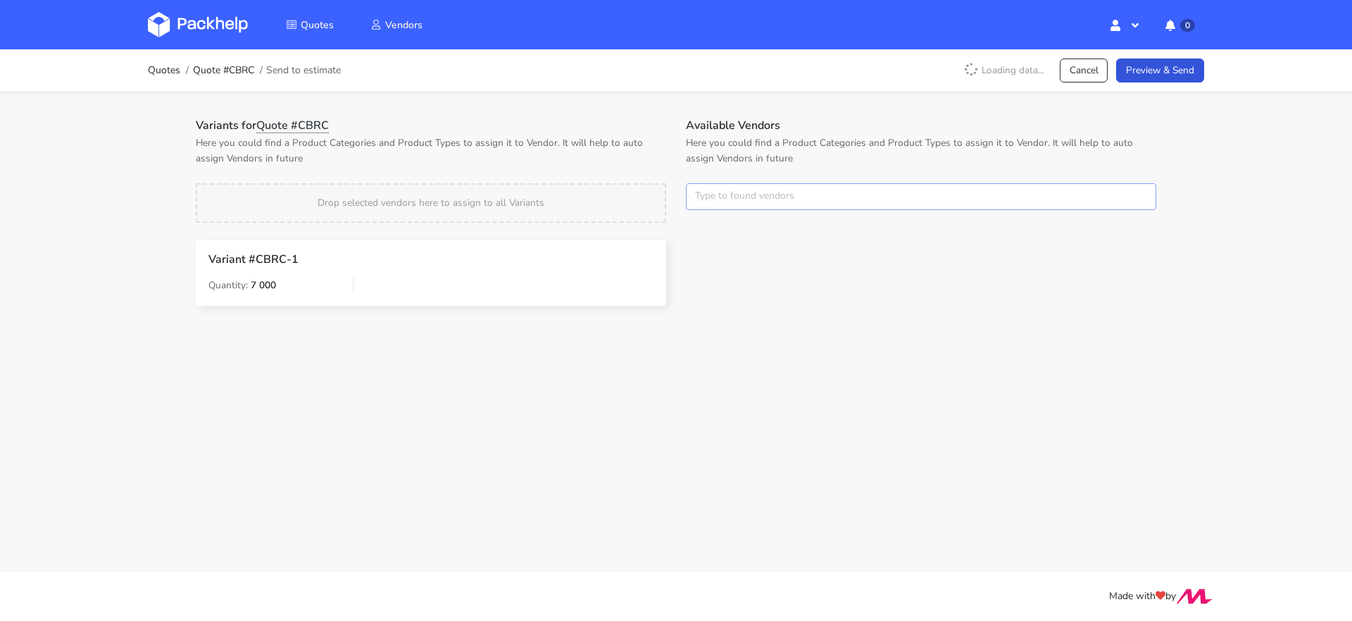
click at [737, 194] on input "text" at bounding box center [921, 196] width 471 height 27
type input "adams"
click at [745, 256] on link "adams" at bounding box center [774, 250] width 131 height 26
click at [656, 151] on p "Here you could find a Product Categories and Product Types to assign it to Vend…" at bounding box center [431, 150] width 471 height 31
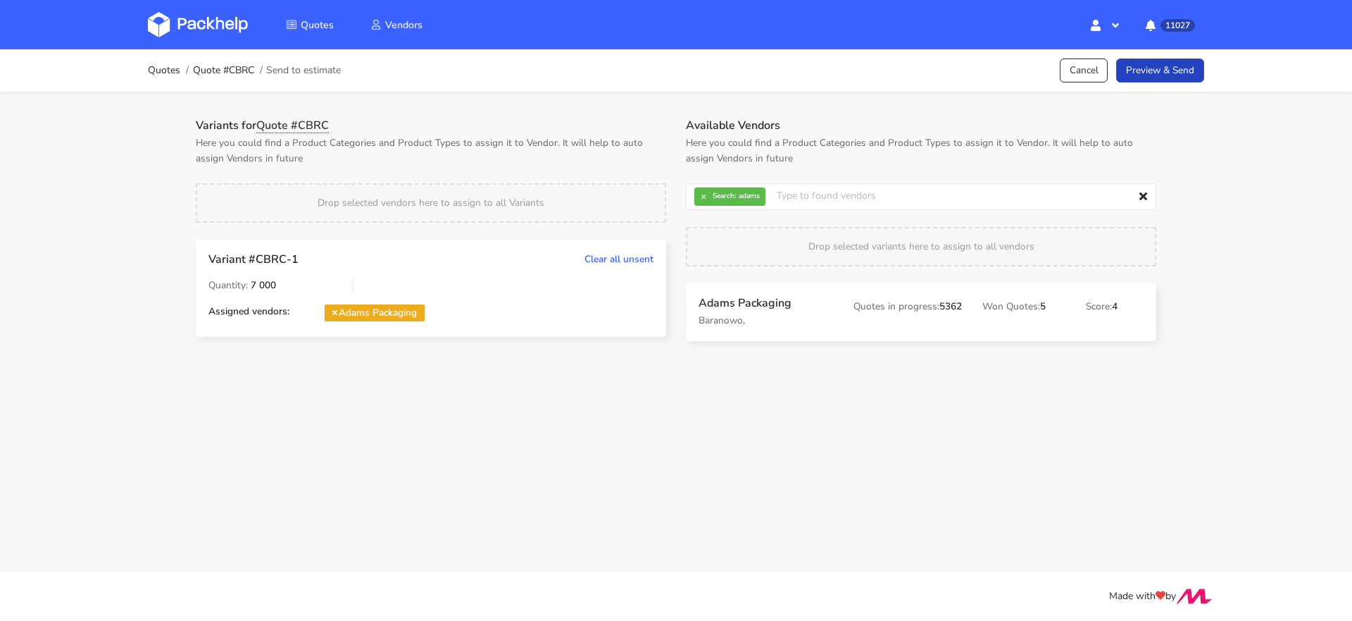
click at [1173, 68] on link "Preview & Send" at bounding box center [1160, 70] width 88 height 25
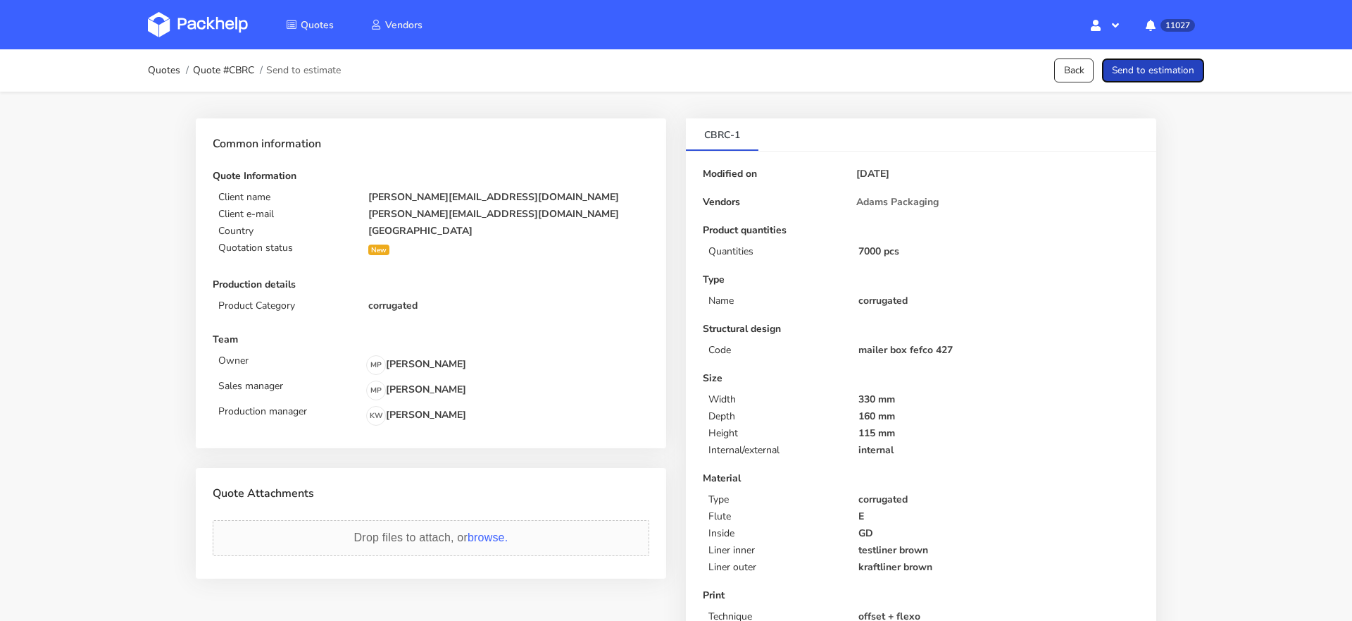
click at [1156, 70] on button "Send to estimation" at bounding box center [1153, 70] width 102 height 25
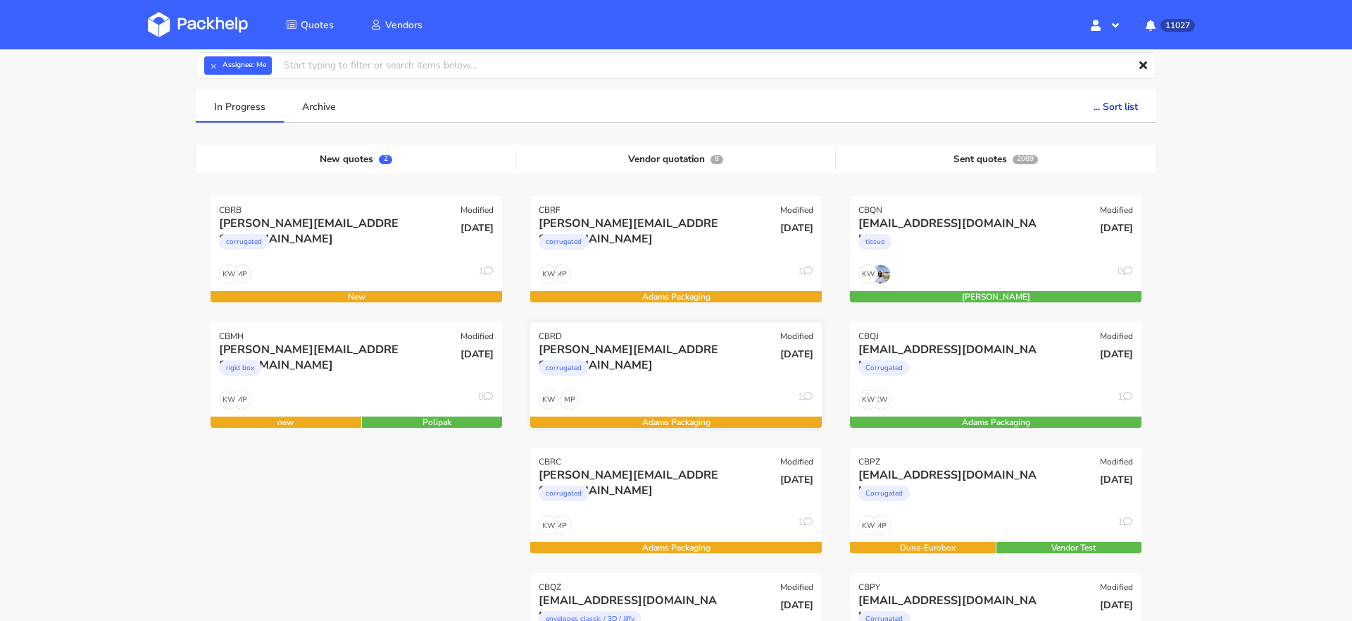
scroll to position [69, 0]
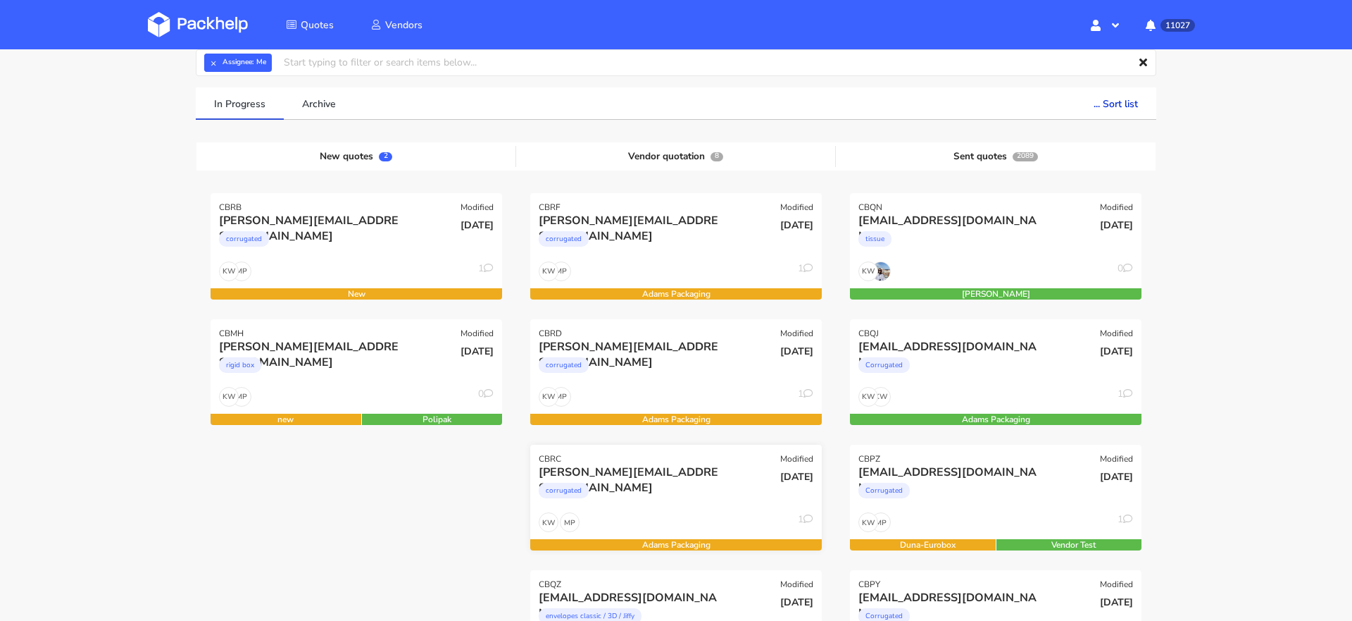
click at [681, 496] on div "corrugated" at bounding box center [632, 494] width 187 height 28
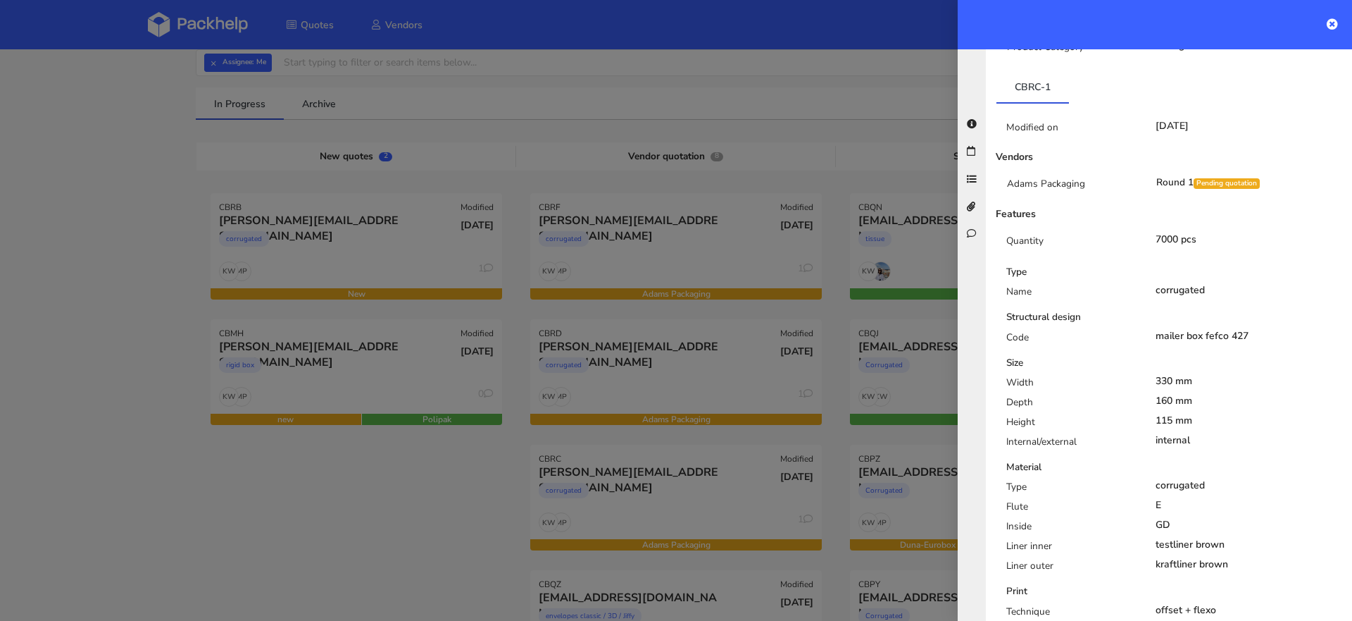
scroll to position [0, 0]
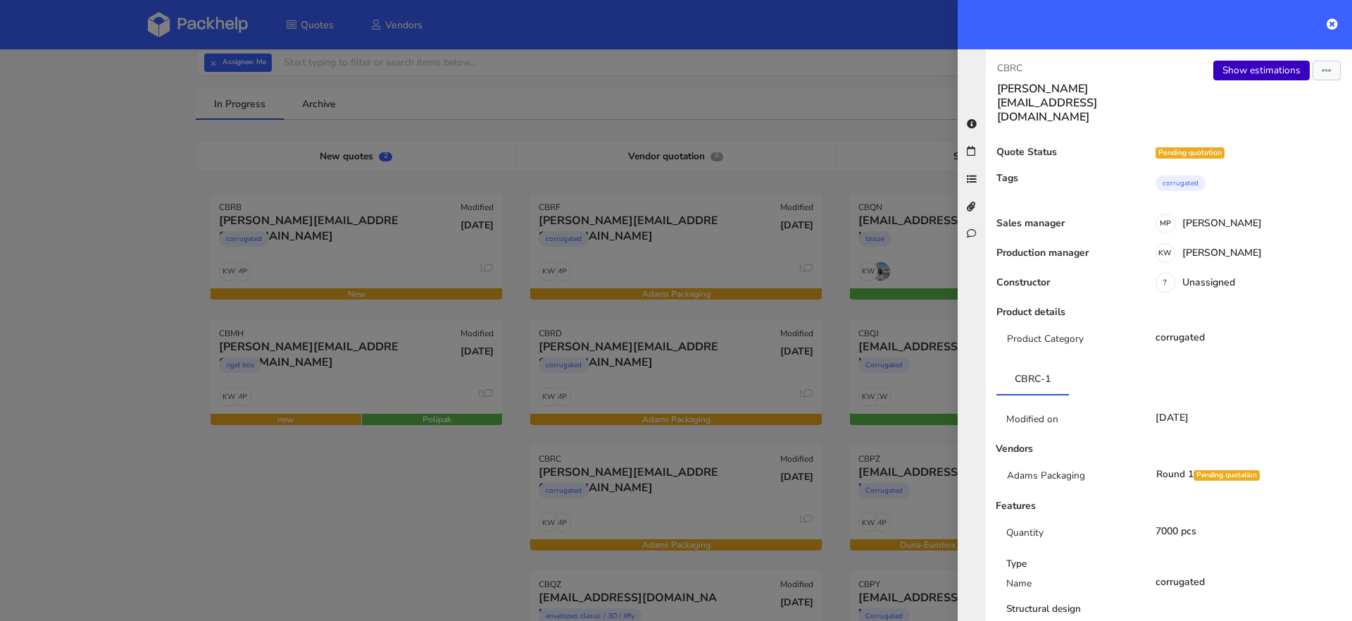
click at [1266, 61] on link "Show estimations" at bounding box center [1262, 71] width 96 height 20
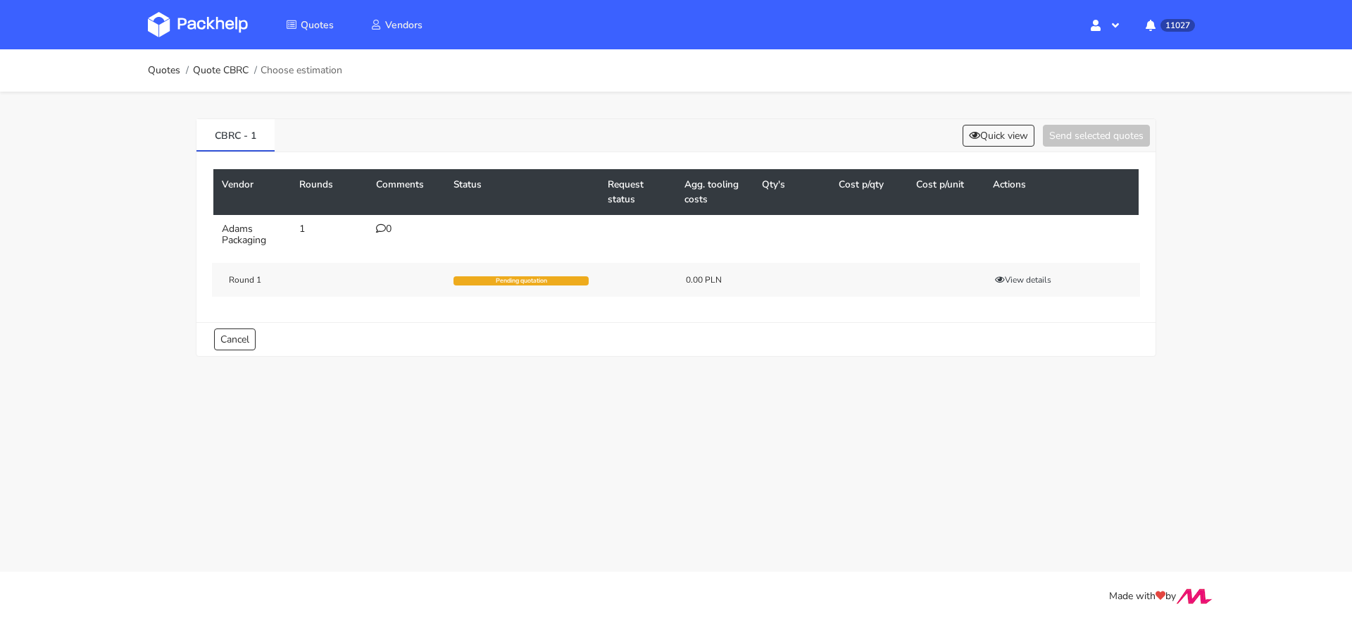
click at [389, 227] on div "0" at bounding box center [406, 228] width 61 height 11
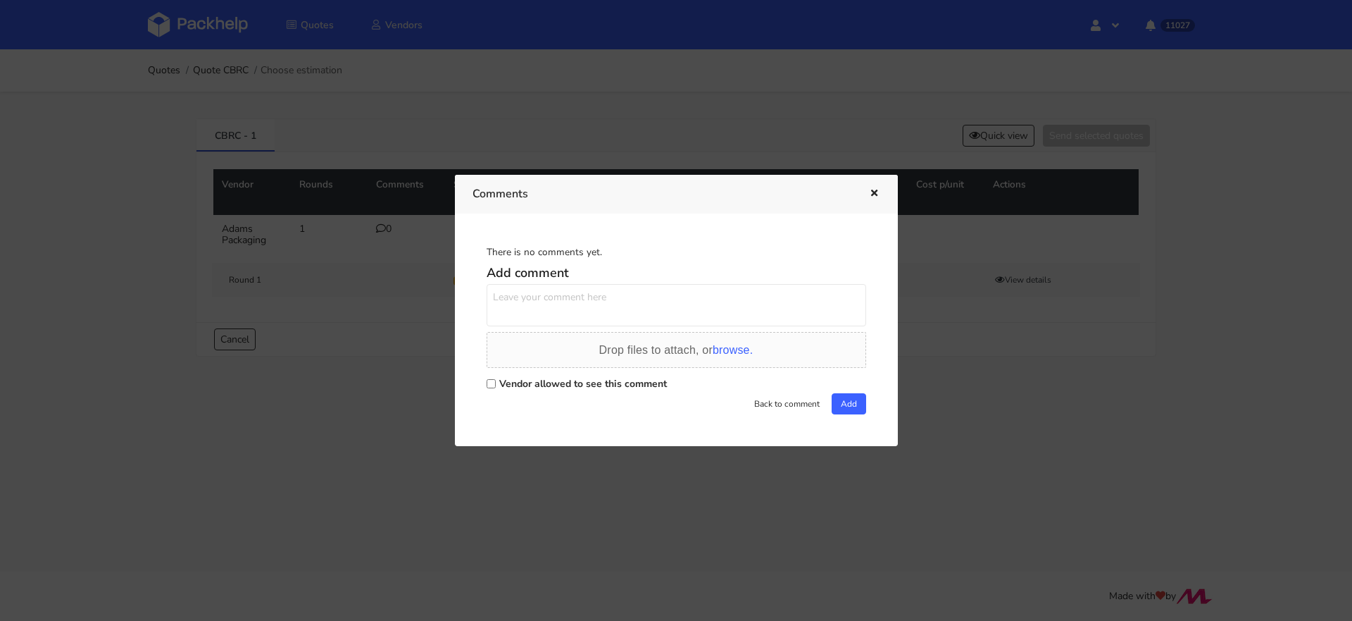
click at [494, 385] on input "Vendor allowed to see this comment" at bounding box center [491, 383] width 9 height 9
checkbox input "true"
click at [537, 300] on textarea at bounding box center [677, 305] width 380 height 42
paste textarea "R191186541_YVKS"
type textarea "Powtórka R191186541_YVKS"
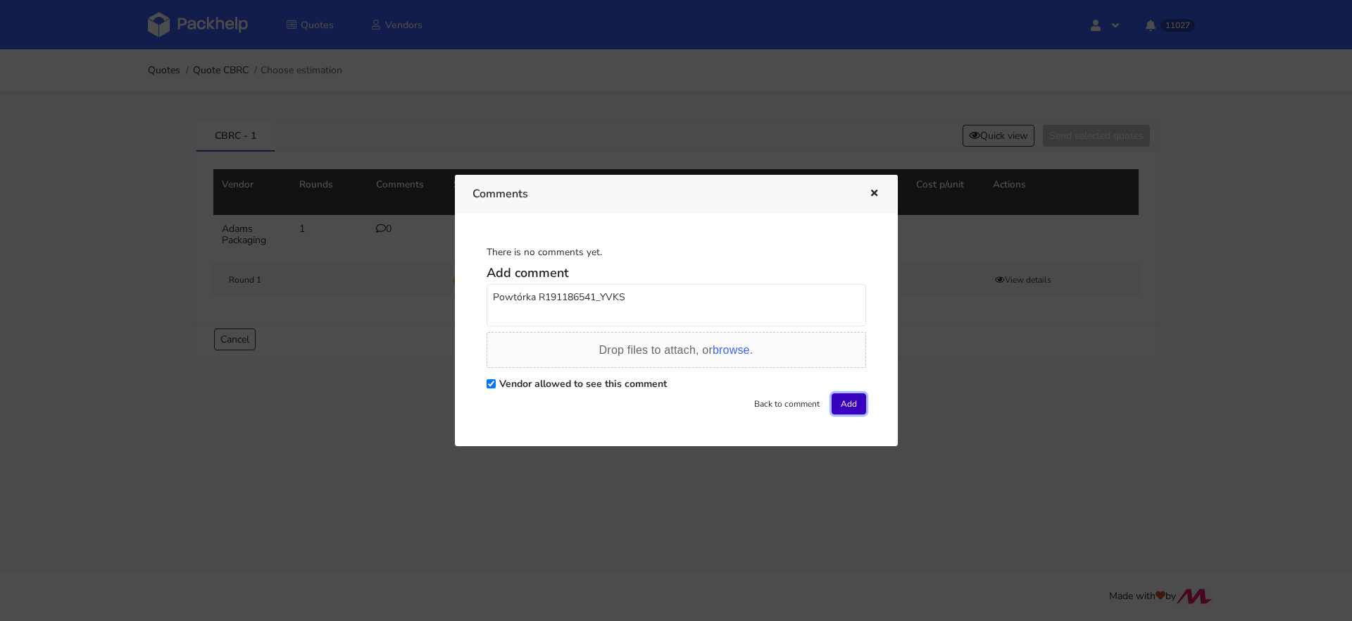
click at [840, 401] on button "Add" at bounding box center [849, 403] width 35 height 21
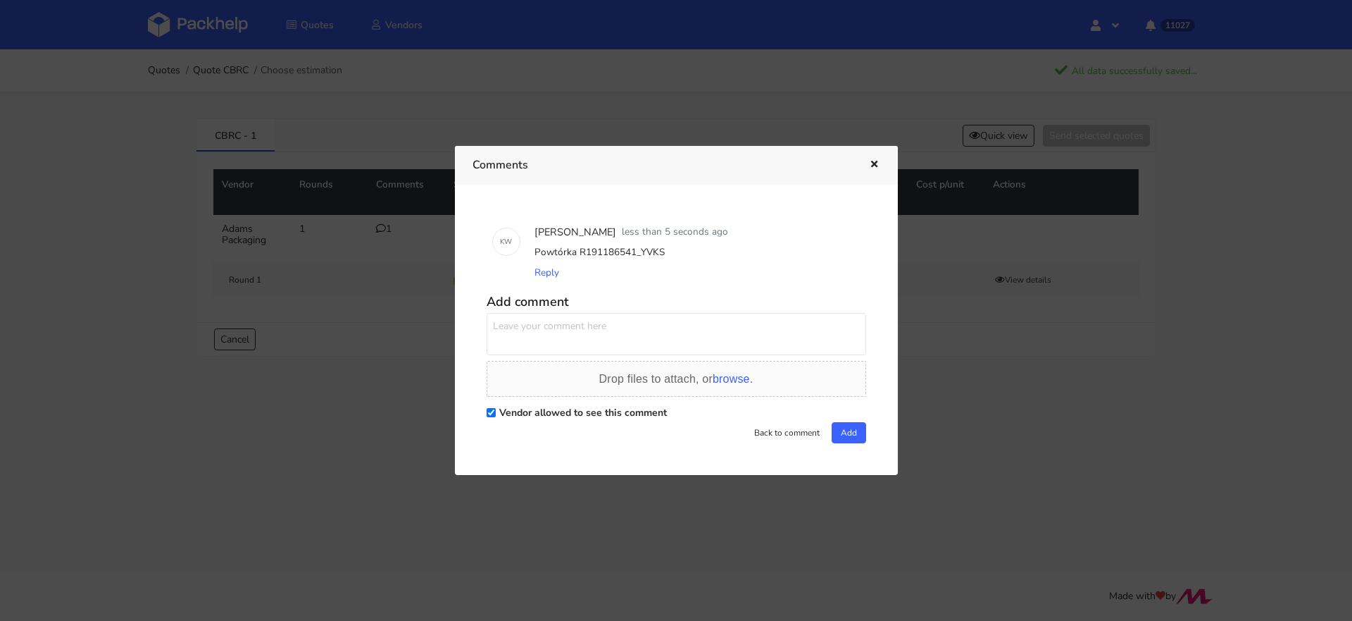
click at [201, 27] on div at bounding box center [676, 310] width 1352 height 621
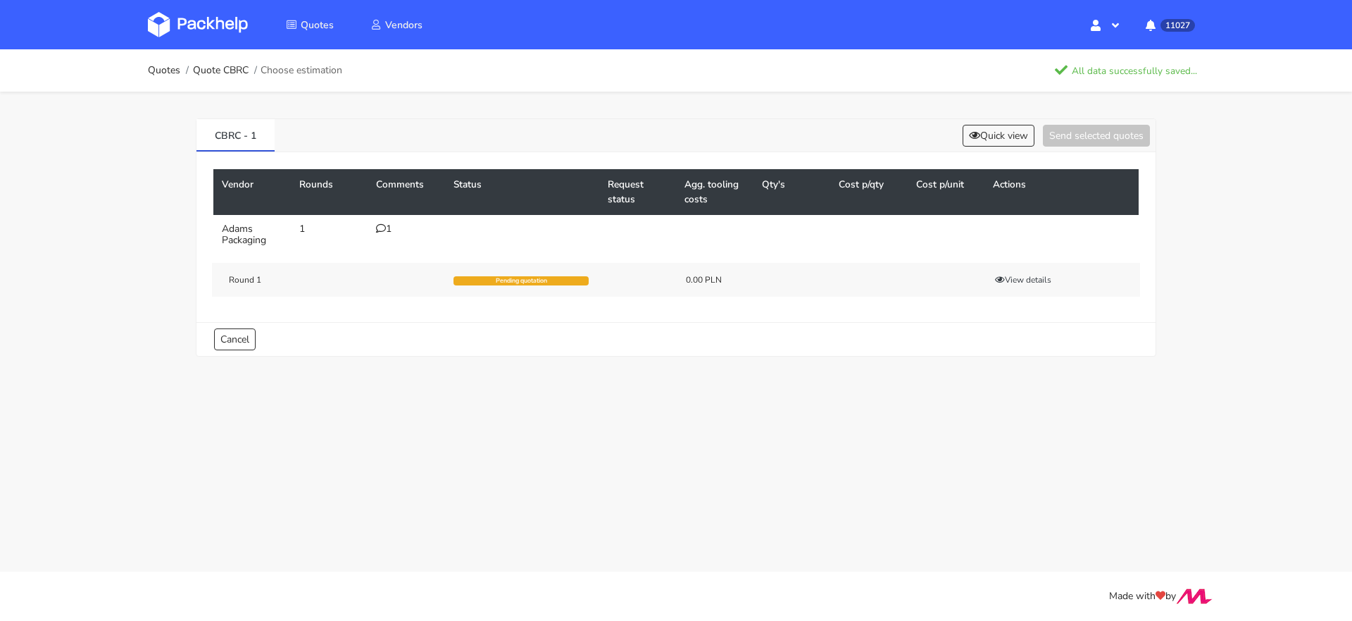
click at [201, 27] on img at bounding box center [198, 24] width 100 height 25
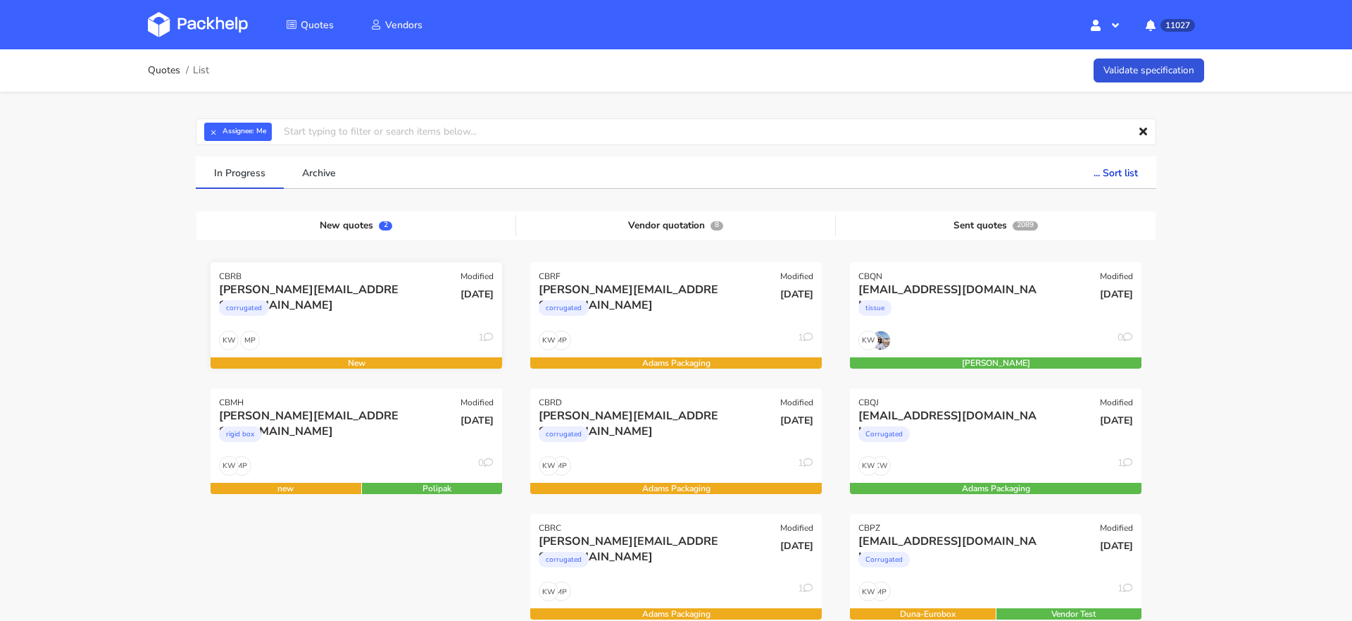
click at [349, 311] on div "corrugated" at bounding box center [312, 311] width 187 height 28
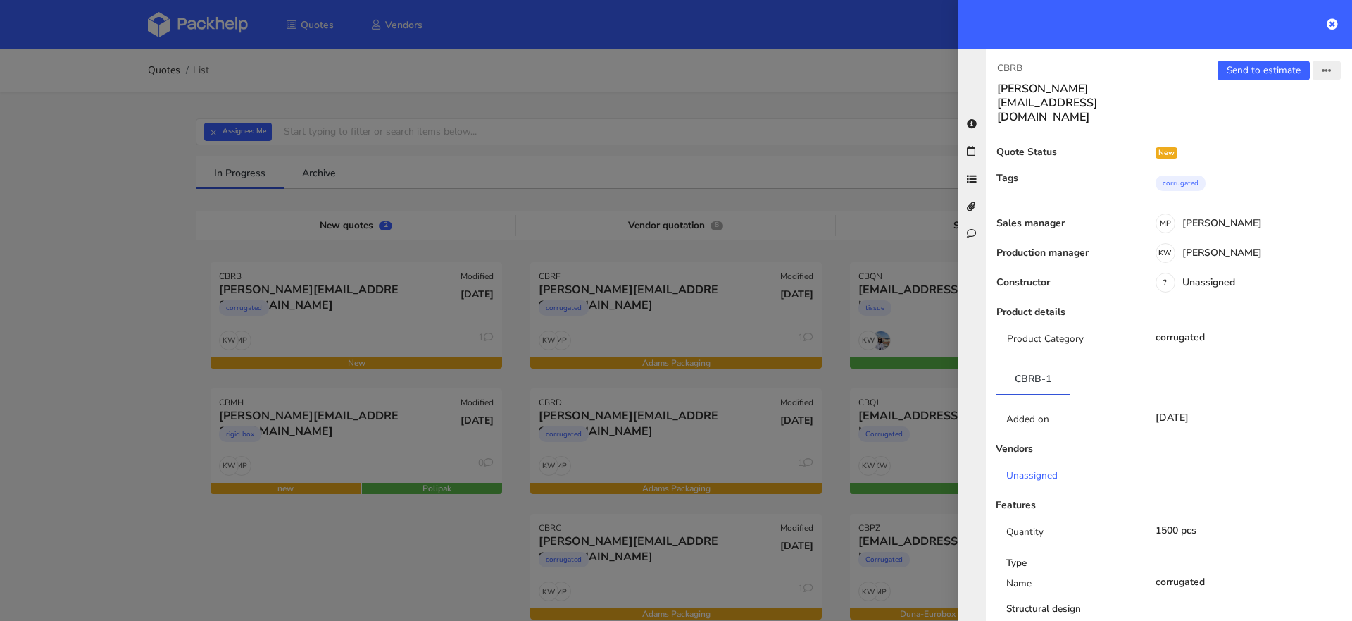
click at [1326, 73] on icon "button" at bounding box center [1327, 71] width 10 height 10
click at [1278, 127] on link "Edit quote" at bounding box center [1281, 124] width 124 height 23
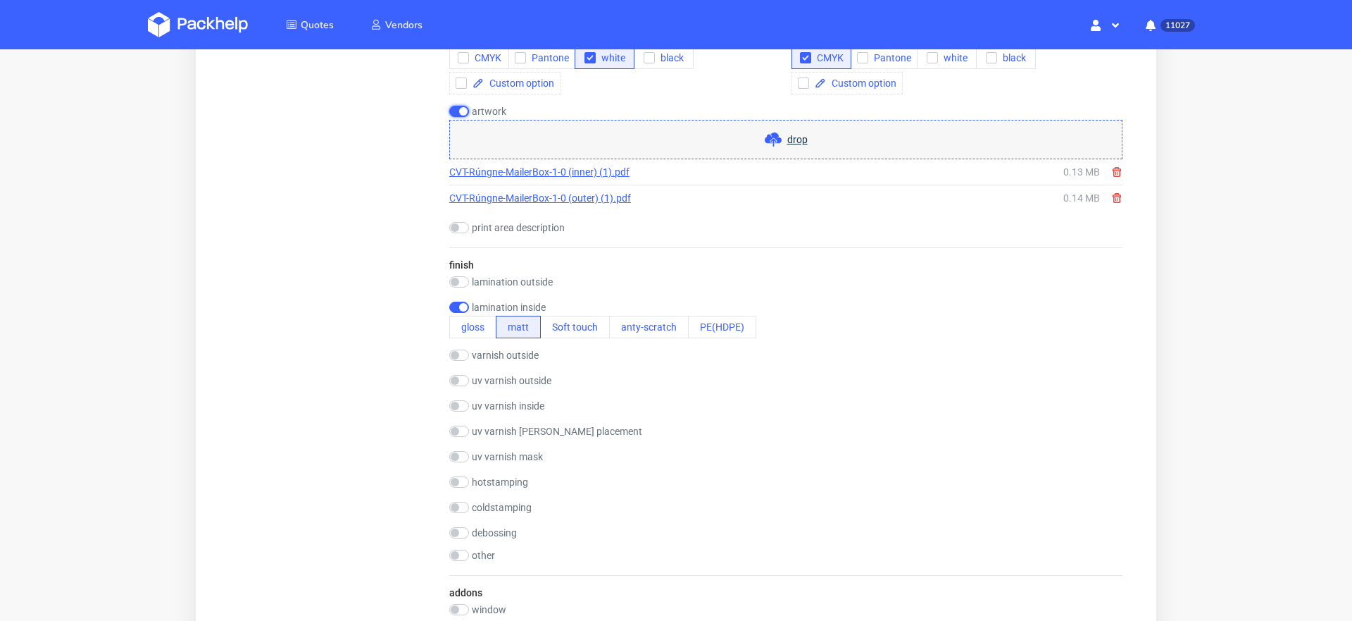
click at [460, 110] on input "checkbox" at bounding box center [459, 111] width 20 height 11
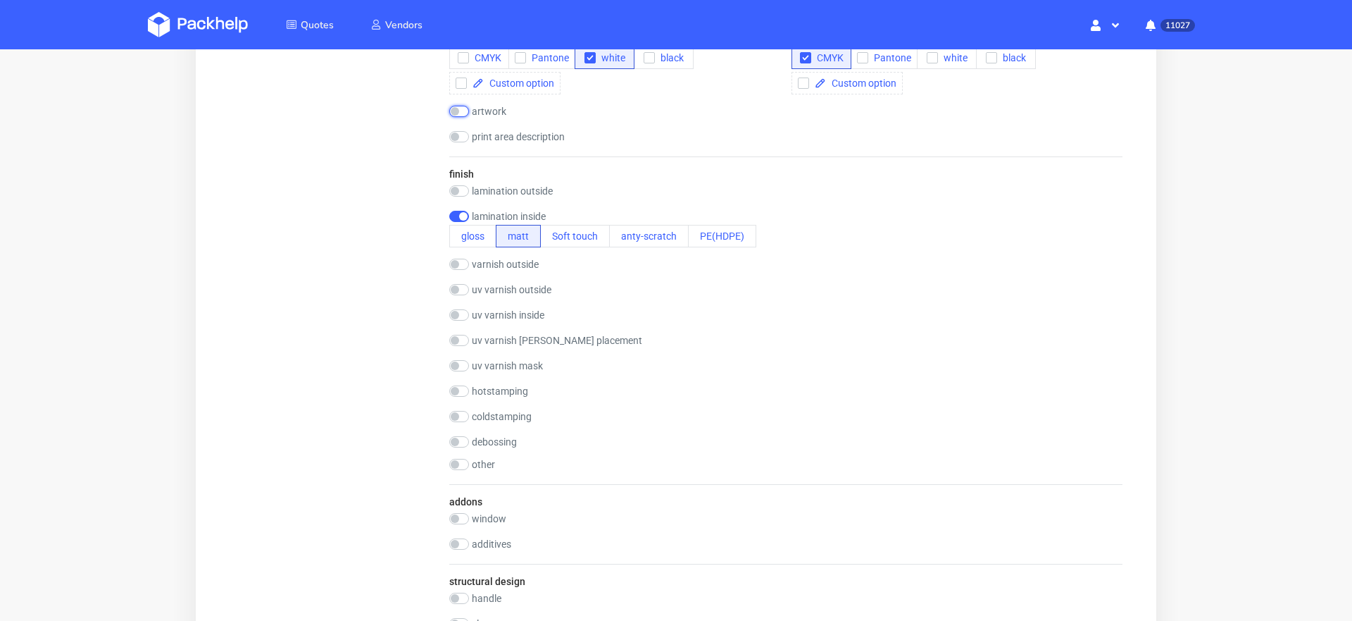
scroll to position [995, 0]
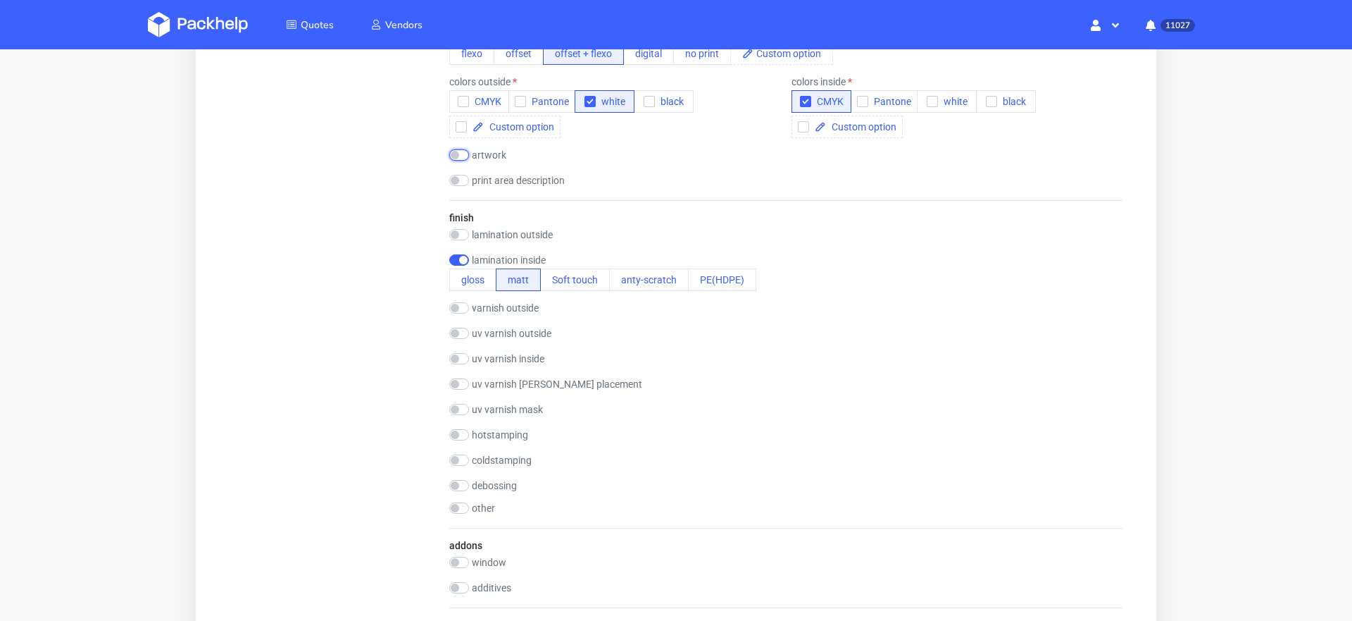
click at [467, 152] on input "checkbox" at bounding box center [459, 154] width 20 height 11
checkbox input "true"
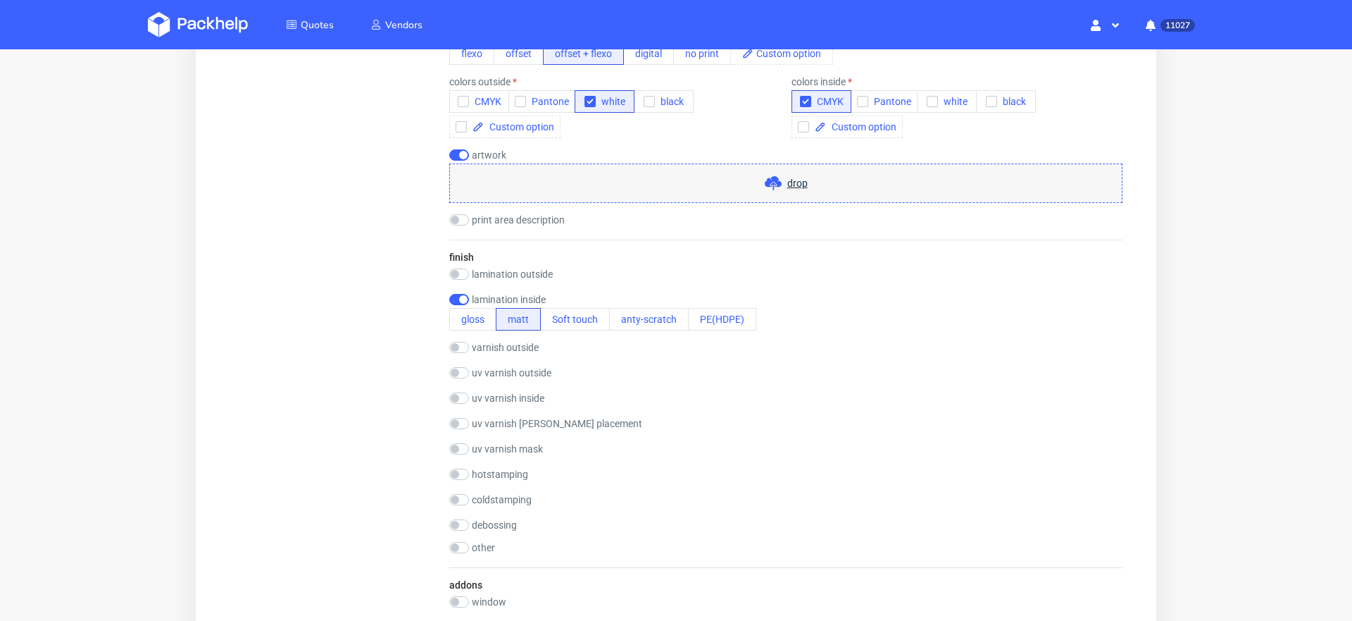
click at [756, 181] on div "drop" at bounding box center [785, 182] width 673 height 39
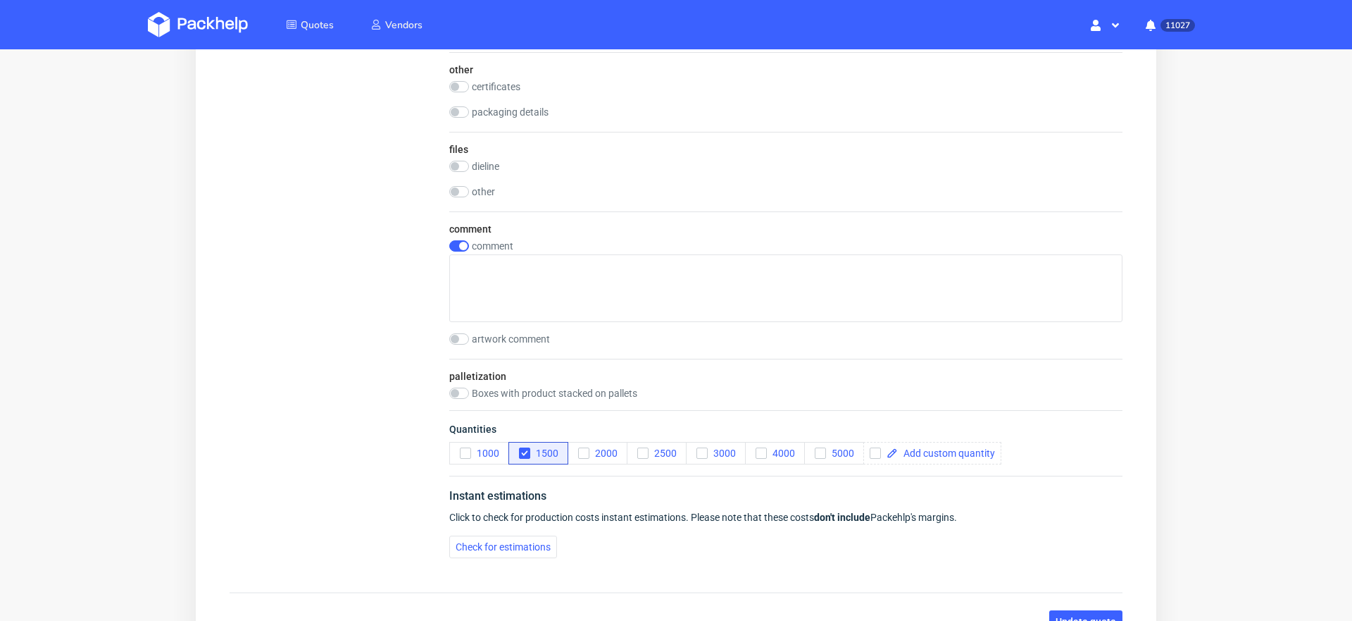
scroll to position [1893, 0]
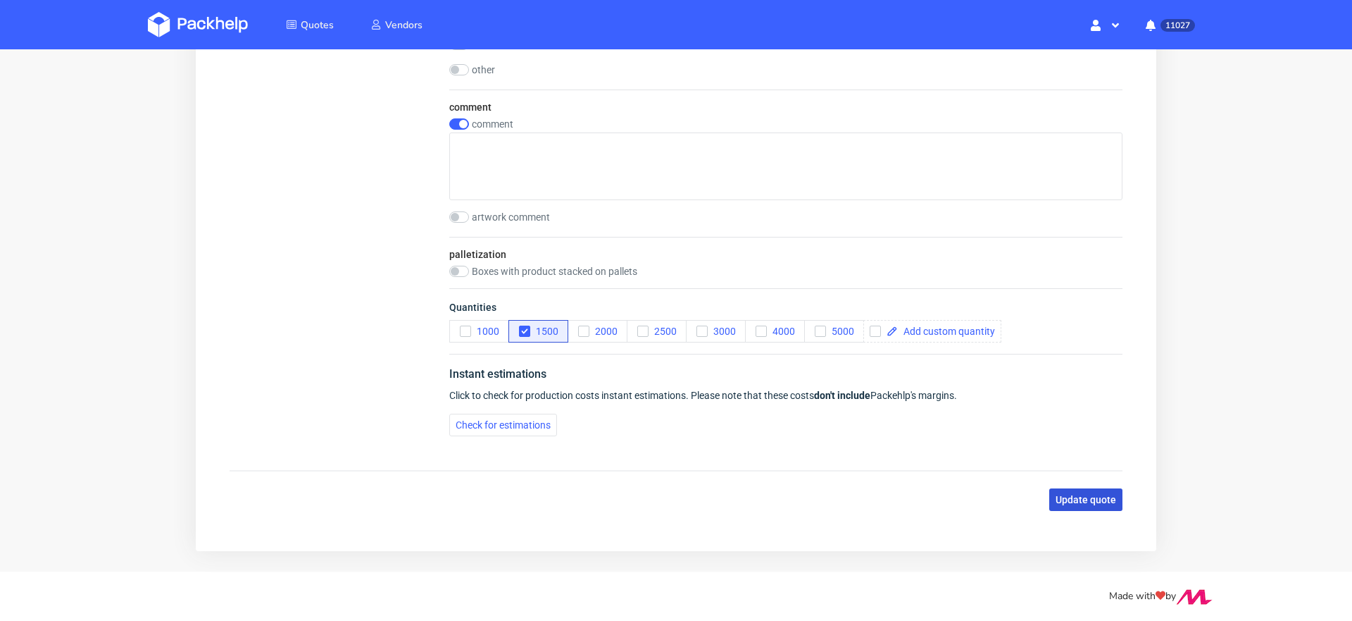
click at [1069, 494] on span "Update quote" at bounding box center [1086, 499] width 61 height 10
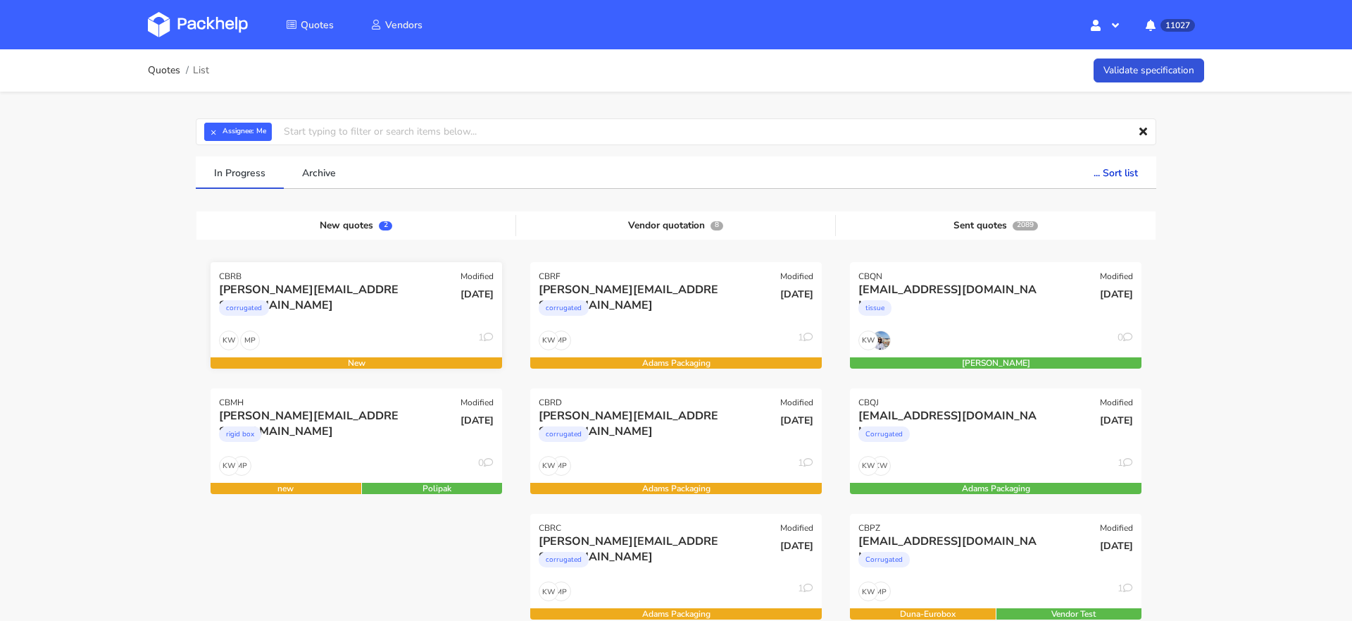
click at [355, 316] on div "corrugated" at bounding box center [312, 311] width 187 height 28
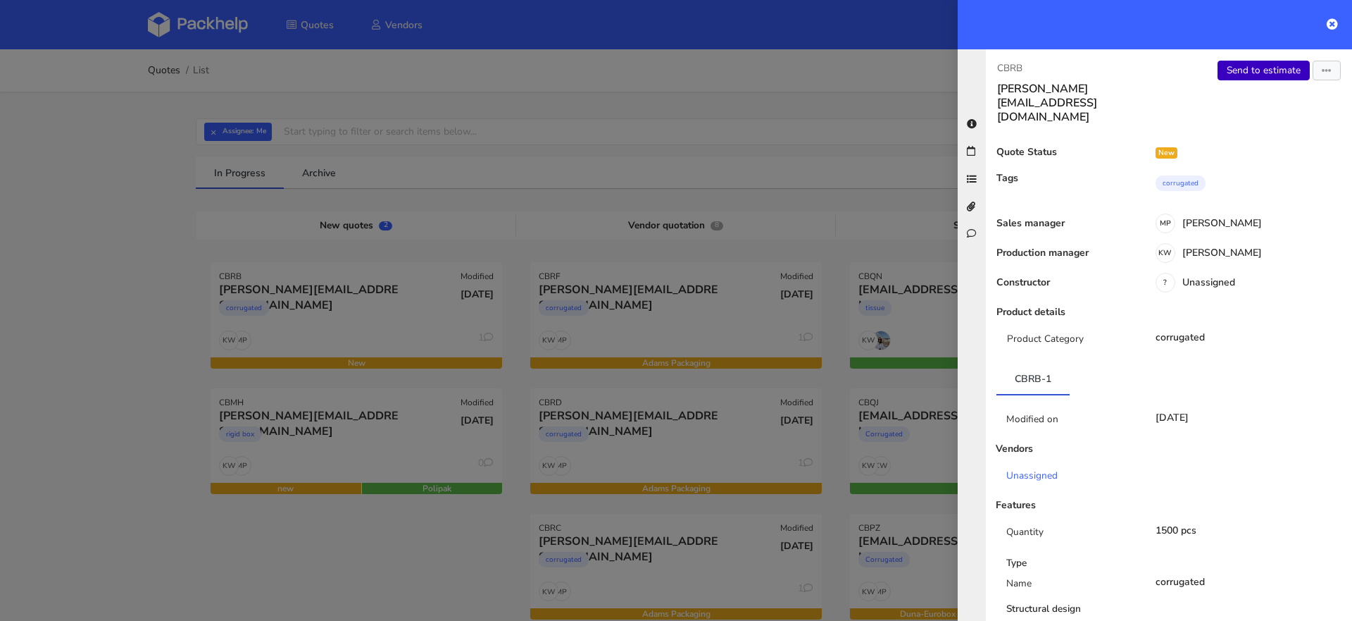
click at [1245, 77] on link "Send to estimate" at bounding box center [1264, 71] width 92 height 20
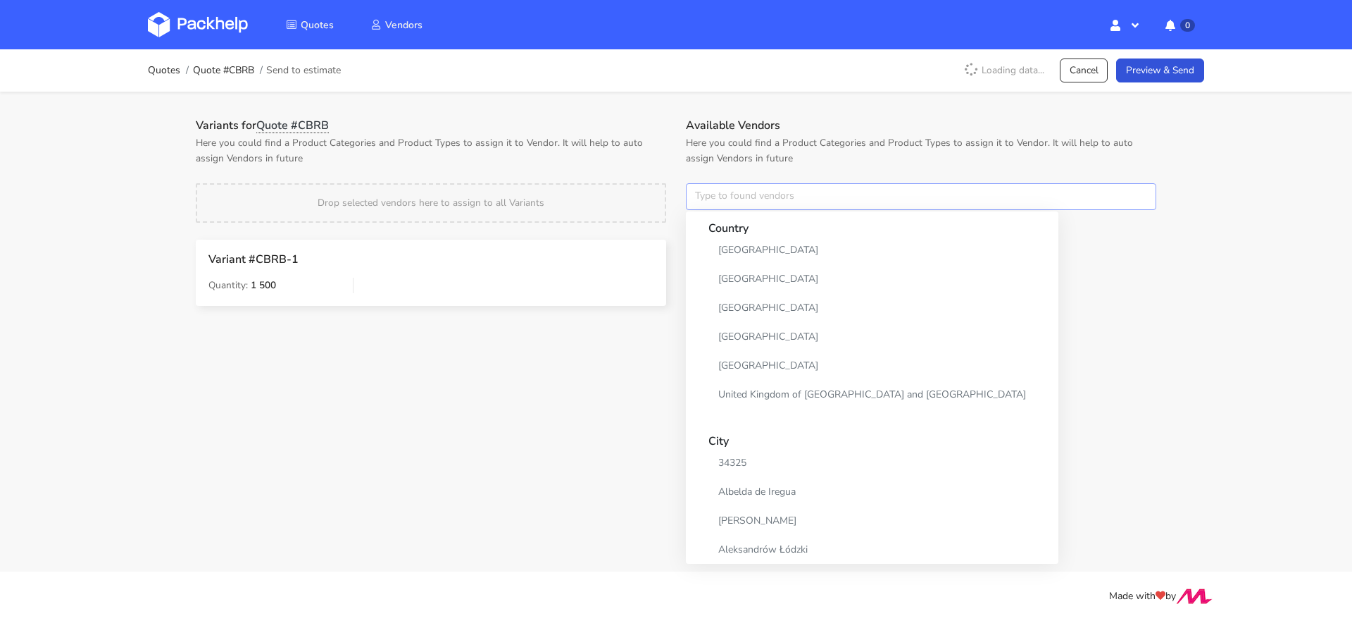
click at [739, 185] on input "text" at bounding box center [921, 196] width 471 height 27
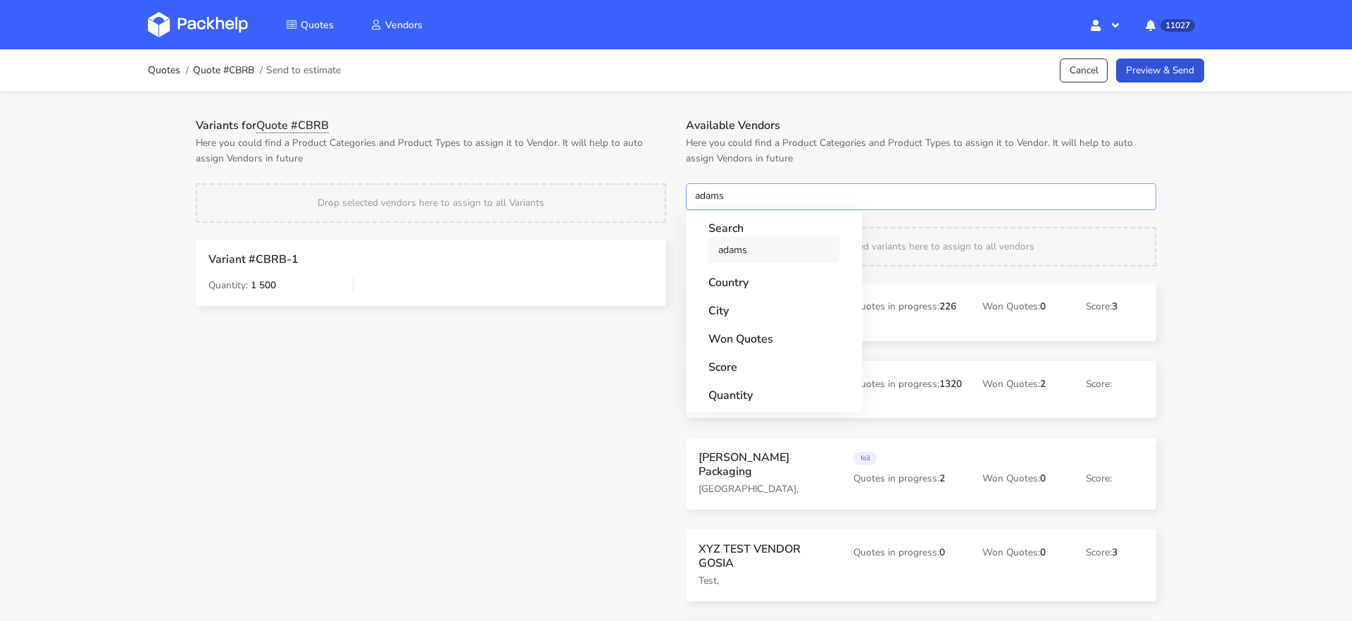
type input "adams"
click at [732, 244] on link "adams" at bounding box center [774, 250] width 131 height 26
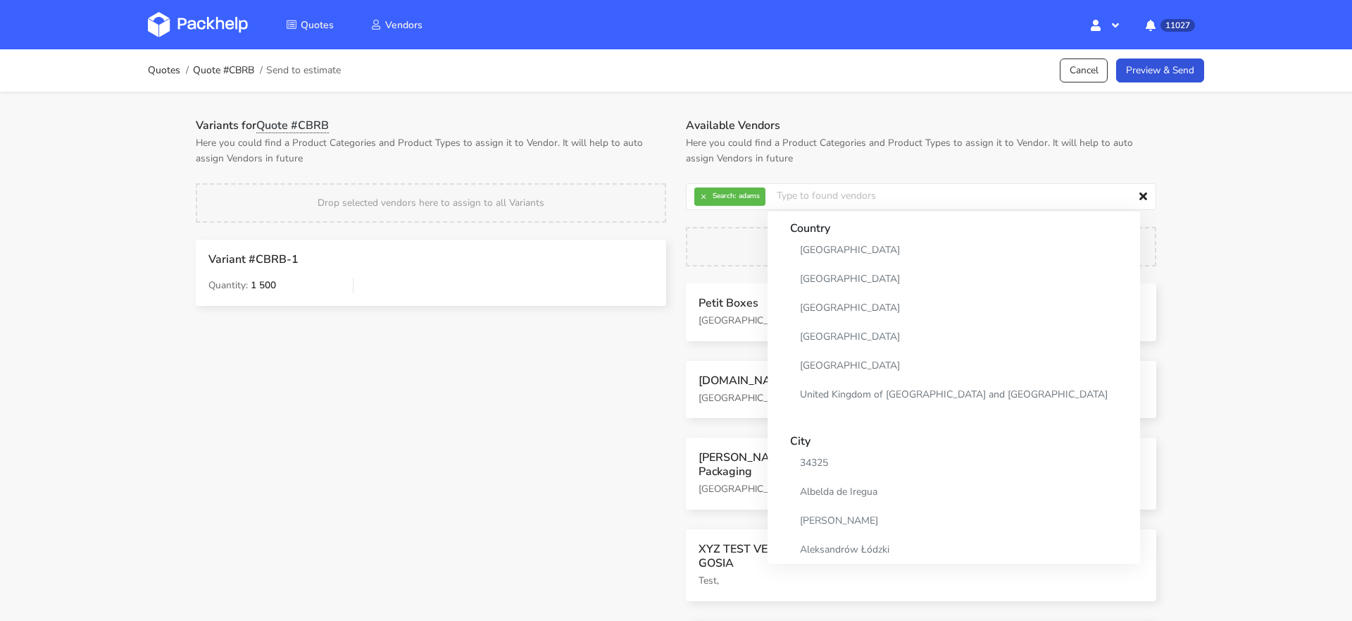
click at [636, 162] on p "Here you could find a Product Categories and Product Types to assign it to Vend…" at bounding box center [431, 150] width 471 height 31
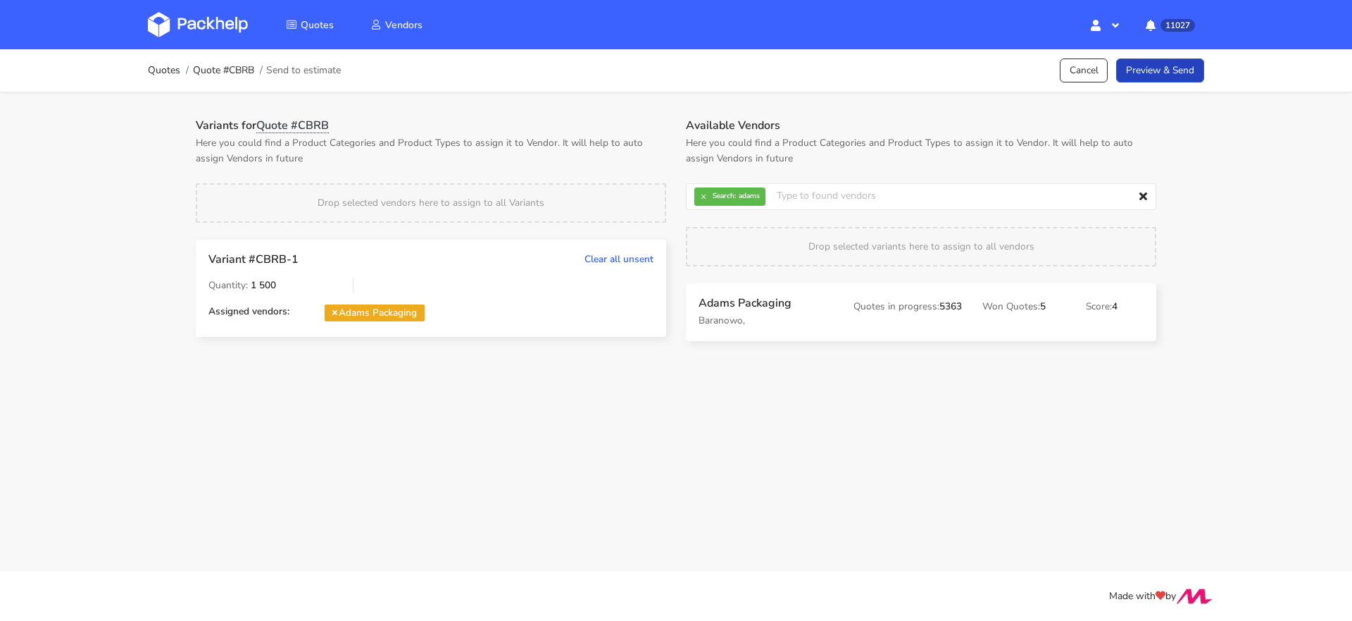
click at [1170, 66] on link "Preview & Send" at bounding box center [1160, 70] width 88 height 25
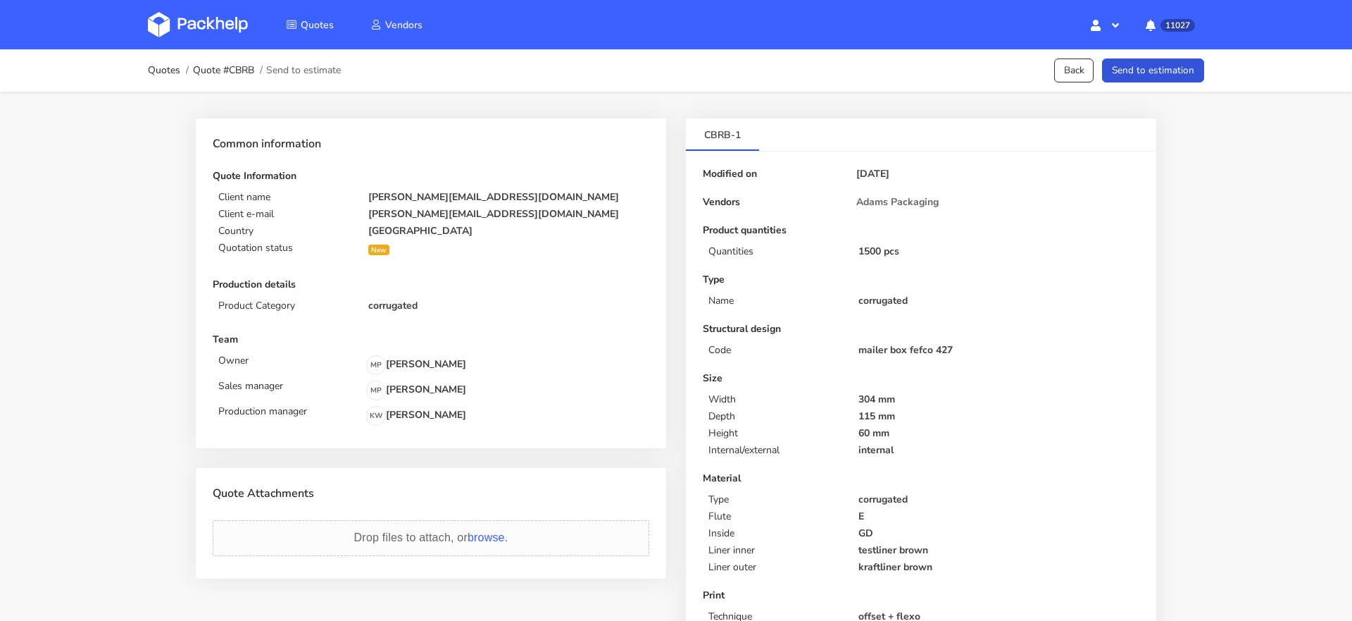
click at [1181, 66] on button "Send to estimation" at bounding box center [1153, 70] width 102 height 25
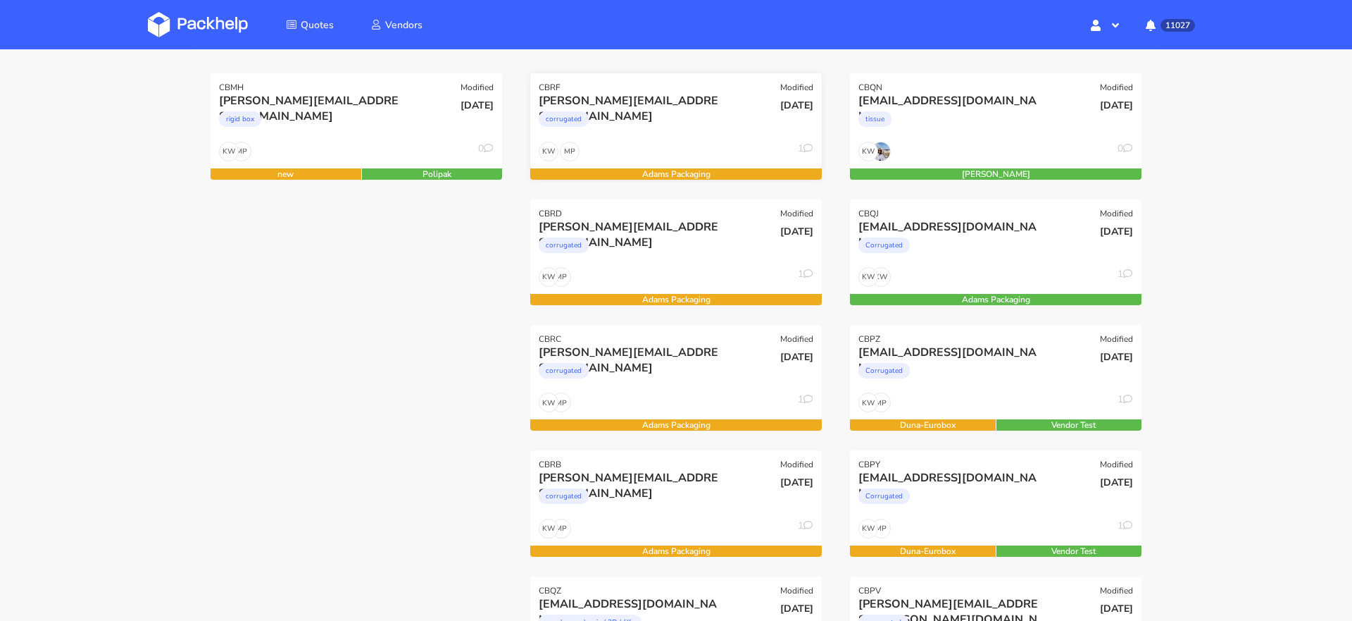
scroll to position [189, 0]
click at [677, 468] on div "CBRB Modified" at bounding box center [676, 459] width 292 height 20
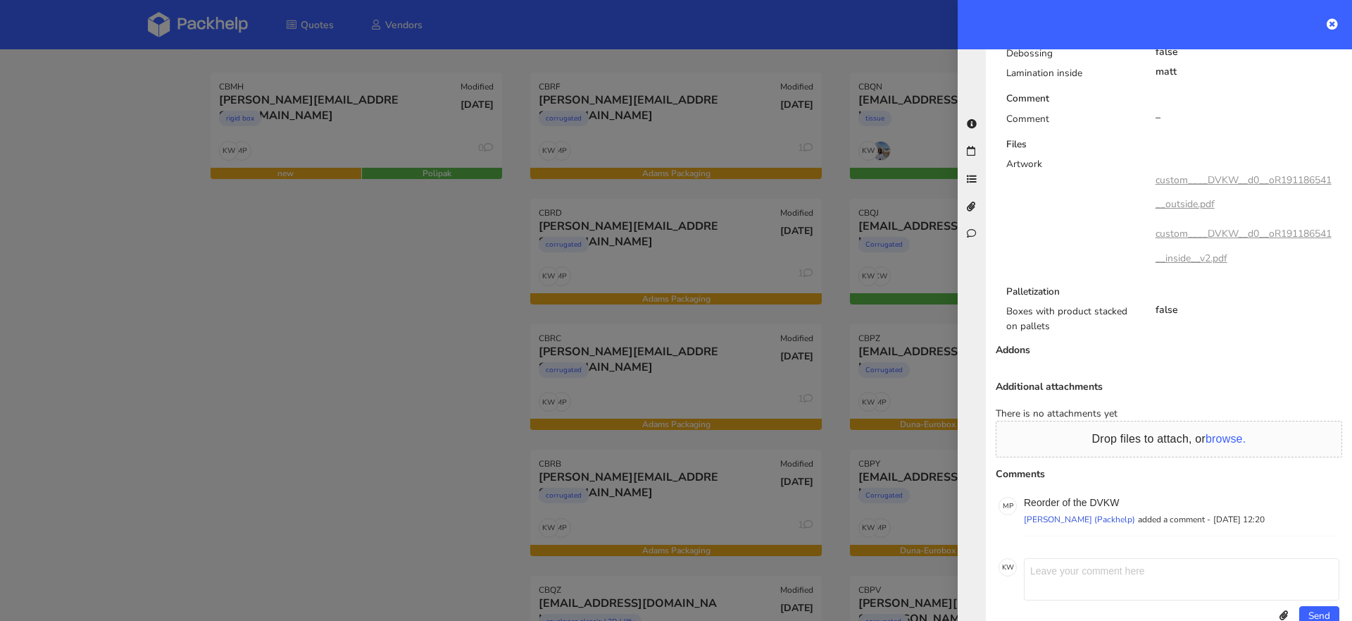
scroll to position [0, 0]
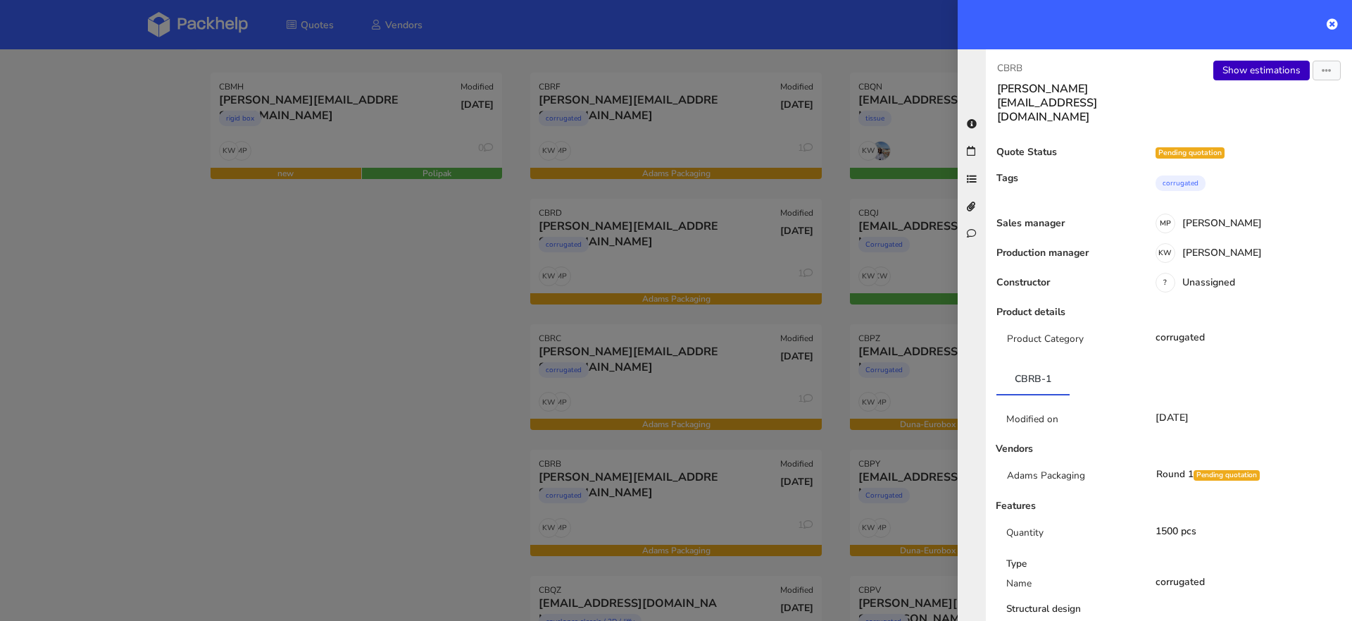
click at [1266, 74] on link "Show estimations" at bounding box center [1262, 71] width 96 height 20
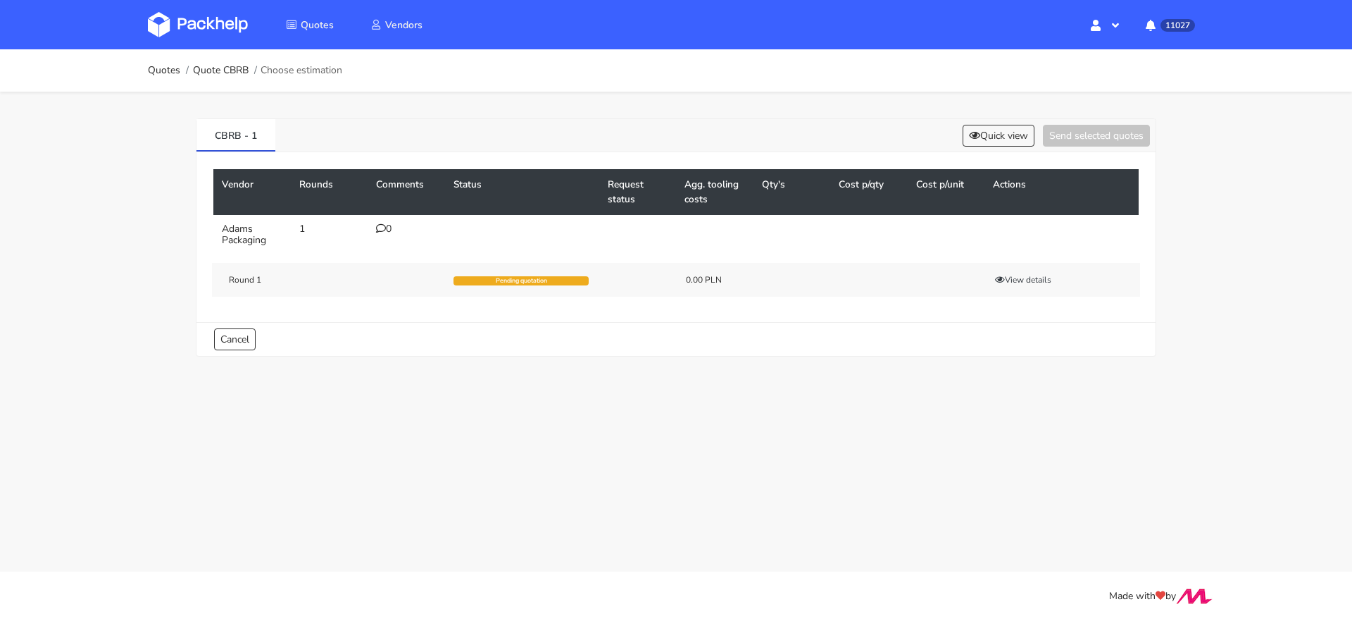
click at [382, 215] on td "0" at bounding box center [406, 234] width 77 height 39
click at [382, 223] on icon at bounding box center [381, 228] width 10 height 10
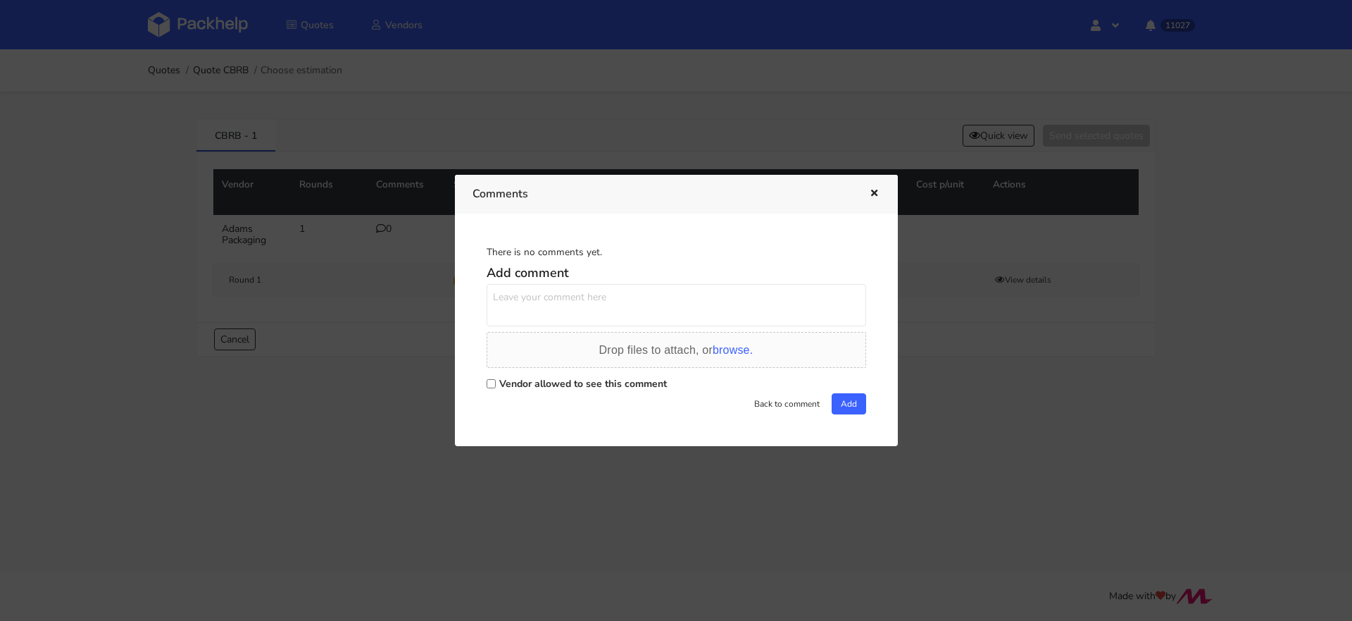
click at [490, 387] on input "Vendor allowed to see this comment" at bounding box center [491, 383] width 9 height 9
checkbox input "true"
click at [523, 313] on textarea at bounding box center [677, 305] width 380 height 42
paste textarea "R191186541_DVKW"
type textarea "Powtórka R191186541_DVKW"
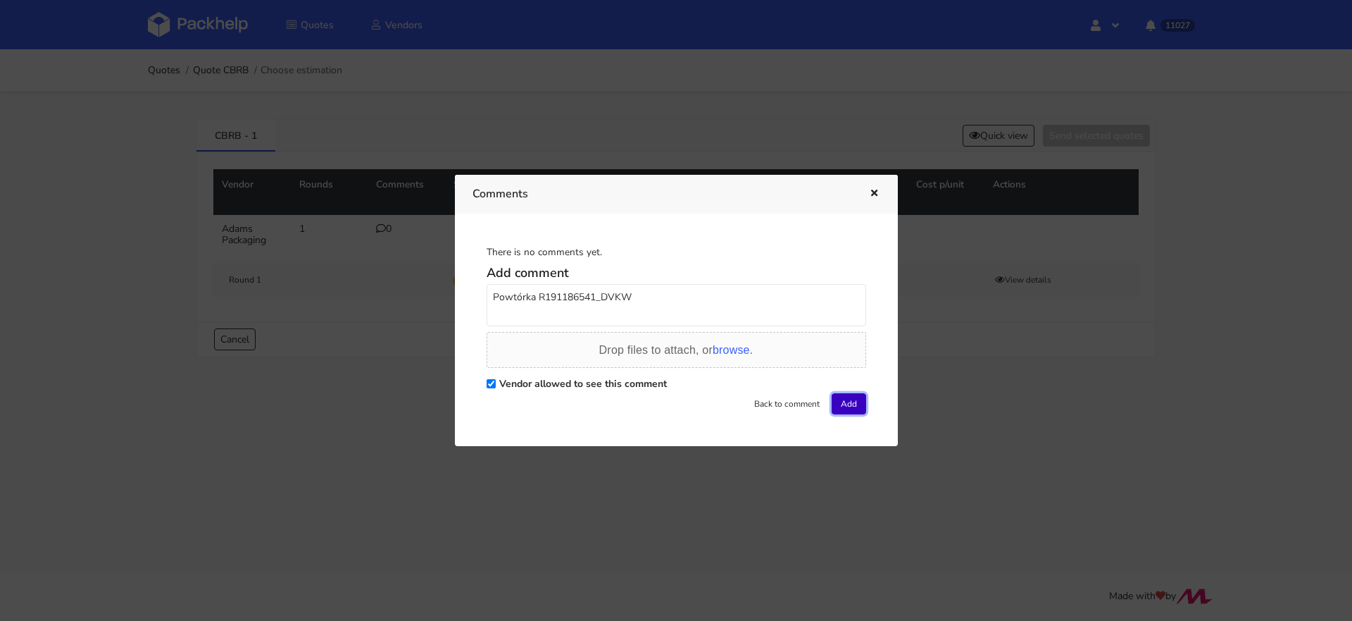
click at [845, 403] on button "Add" at bounding box center [849, 403] width 35 height 21
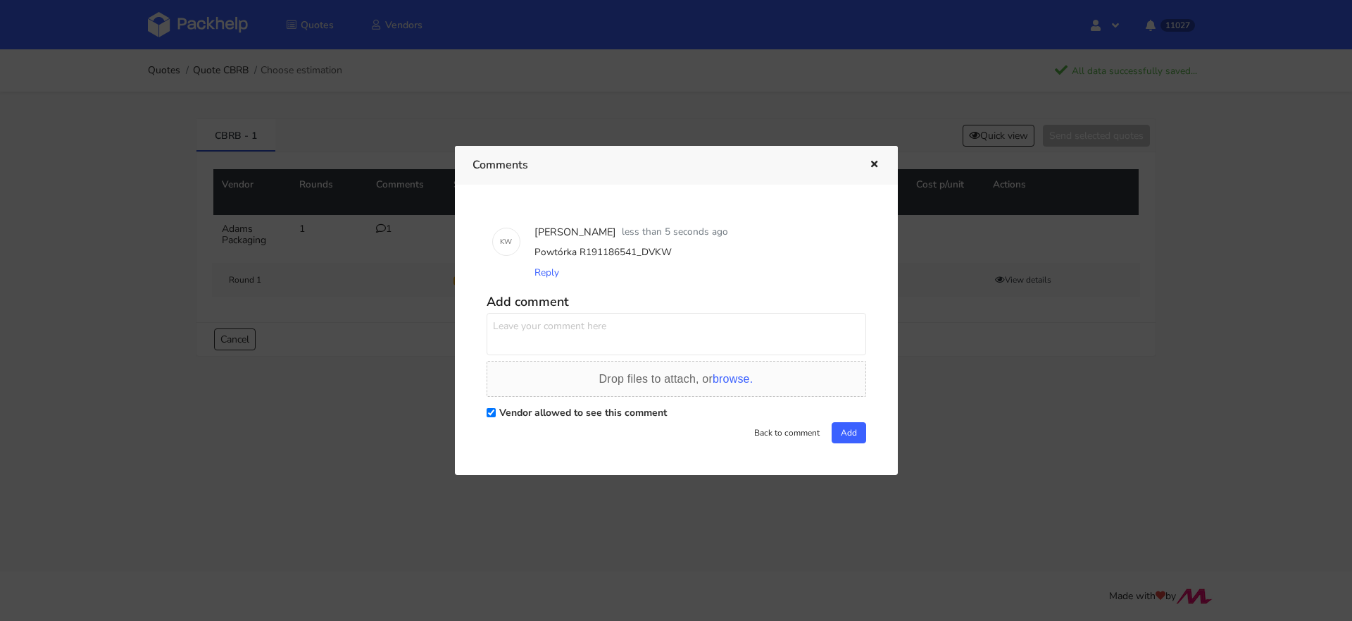
click at [226, 90] on div at bounding box center [676, 310] width 1352 height 621
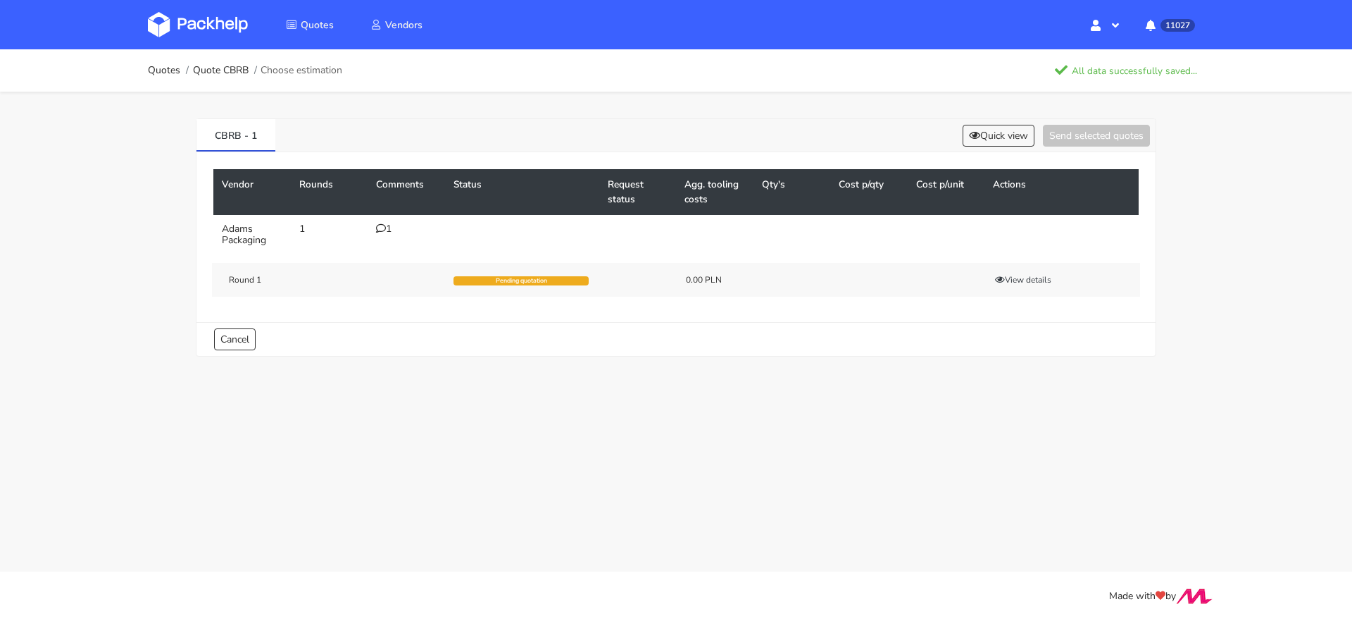
click at [213, 13] on img at bounding box center [198, 24] width 100 height 25
click at [203, 27] on img at bounding box center [198, 24] width 100 height 25
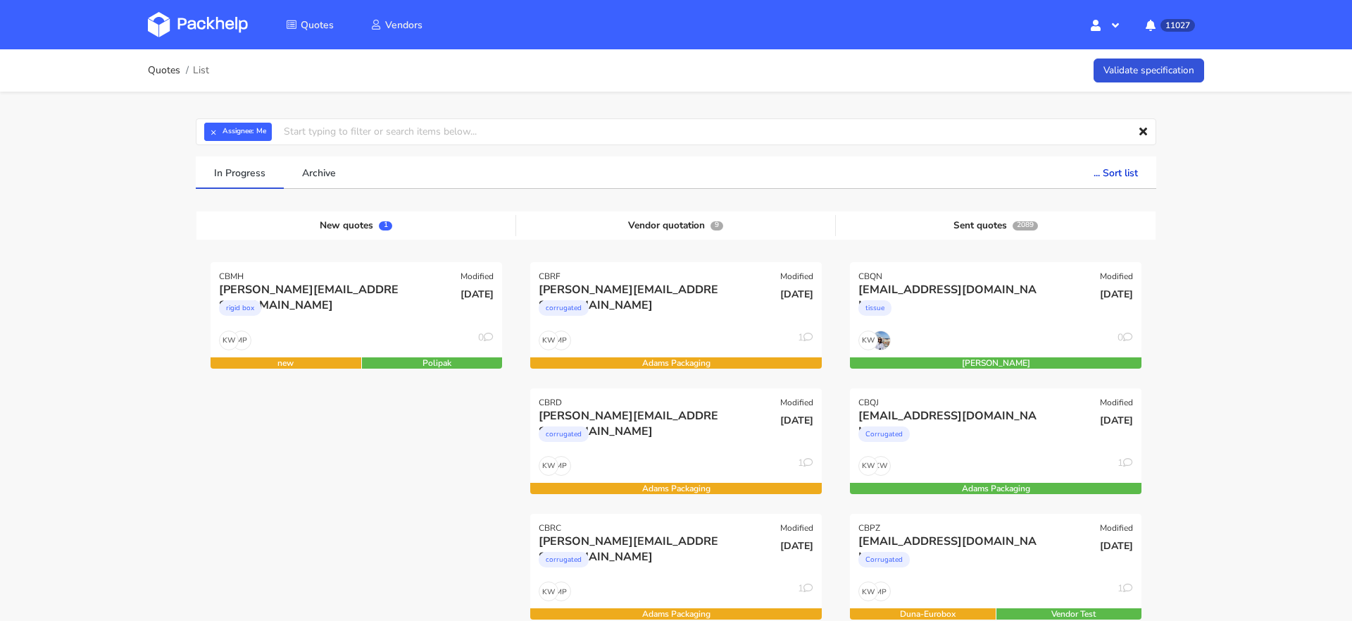
click at [207, 30] on img at bounding box center [198, 24] width 100 height 25
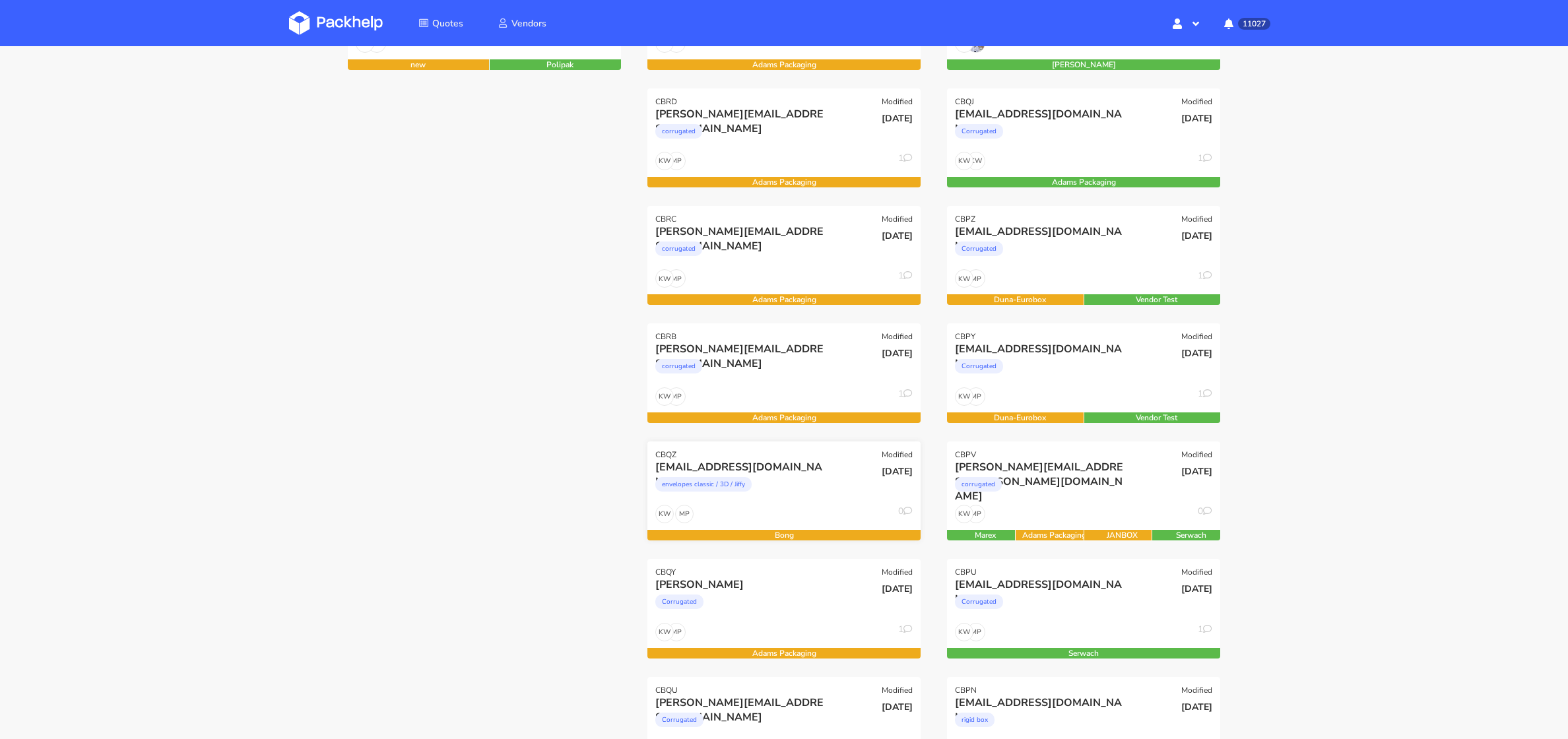
scroll to position [280, 0]
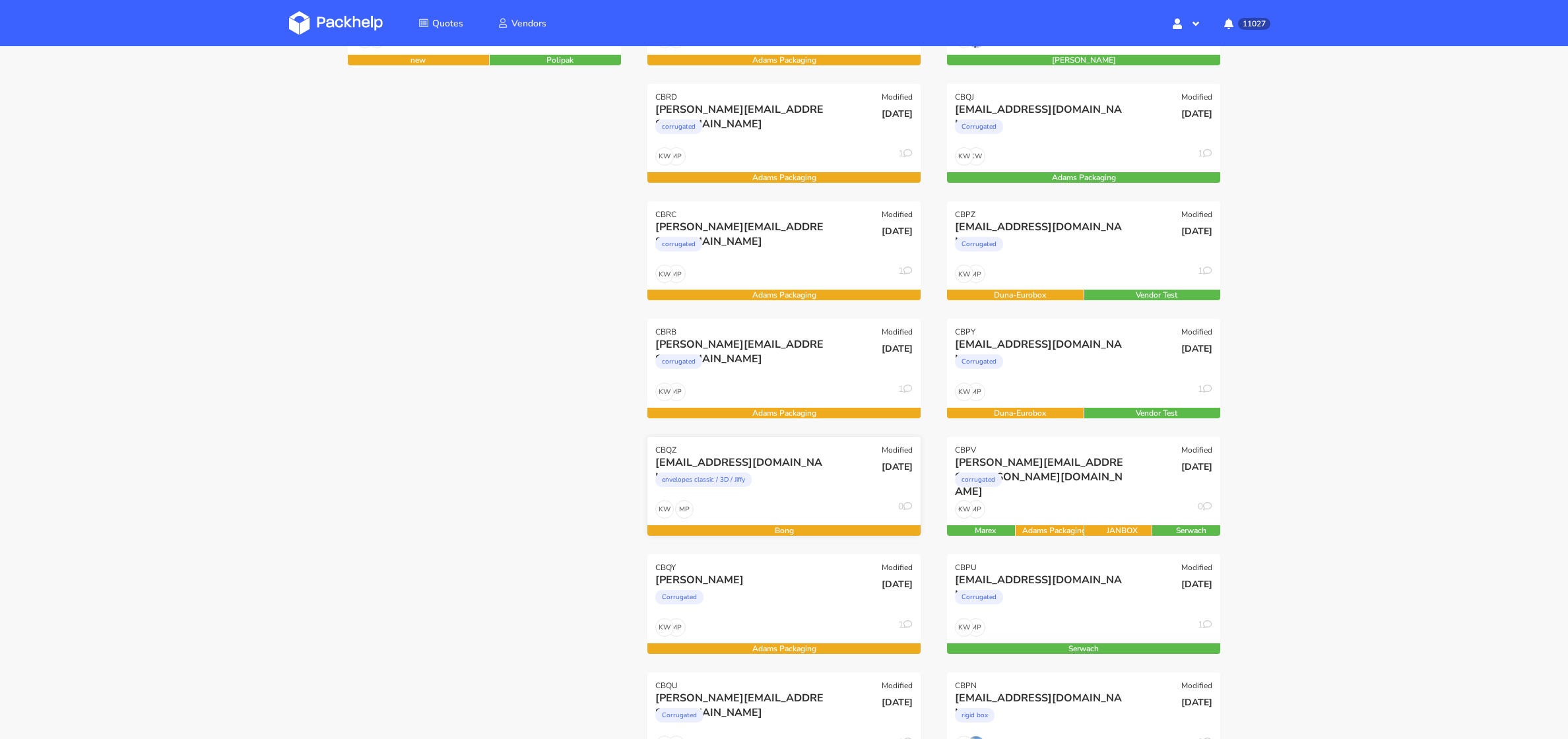
click at [773, 498] on div "guray.karaca@tr.nilorn.com envelopes classic / 3D / Jiffy" at bounding box center [738, 478] width 185 height 45
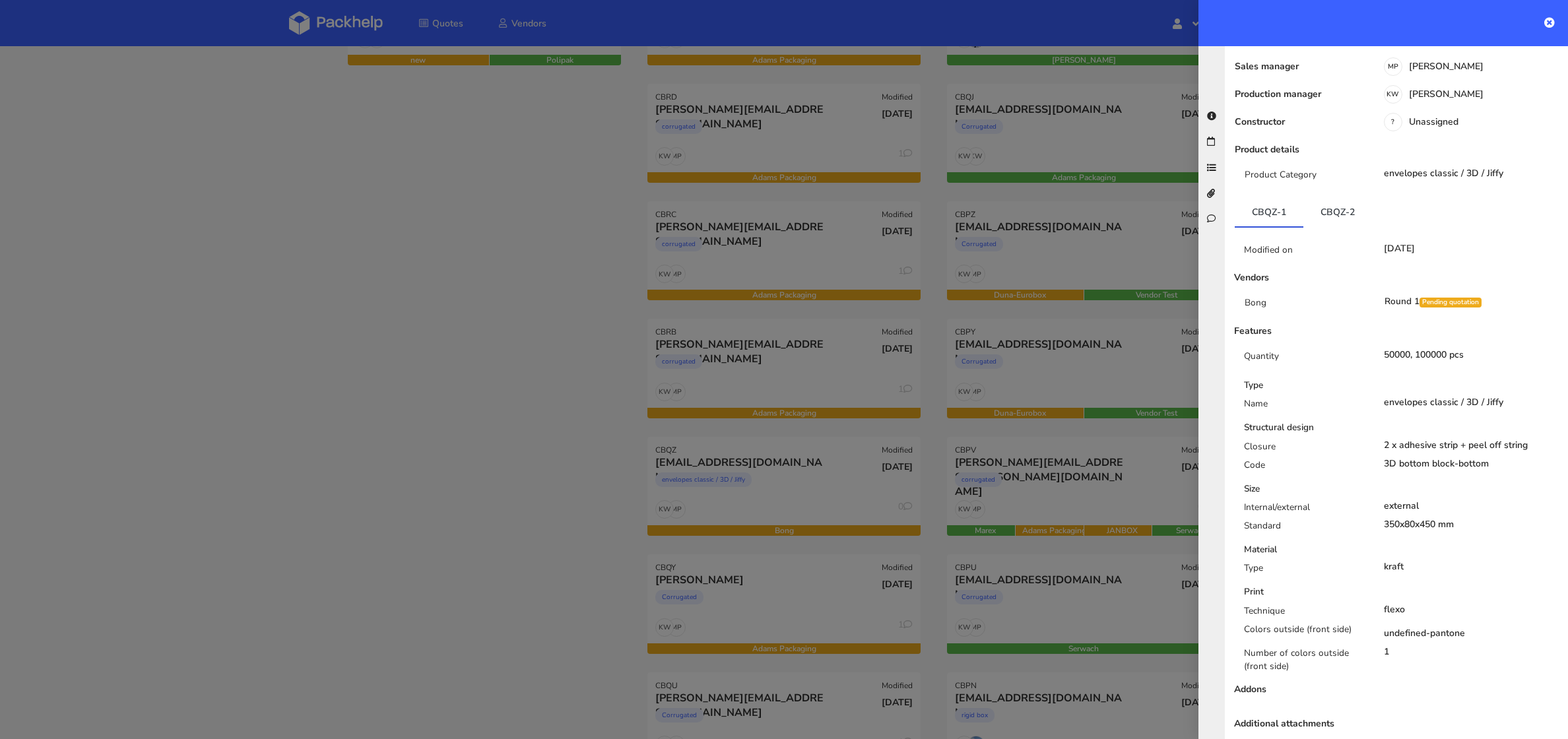
scroll to position [135, 0]
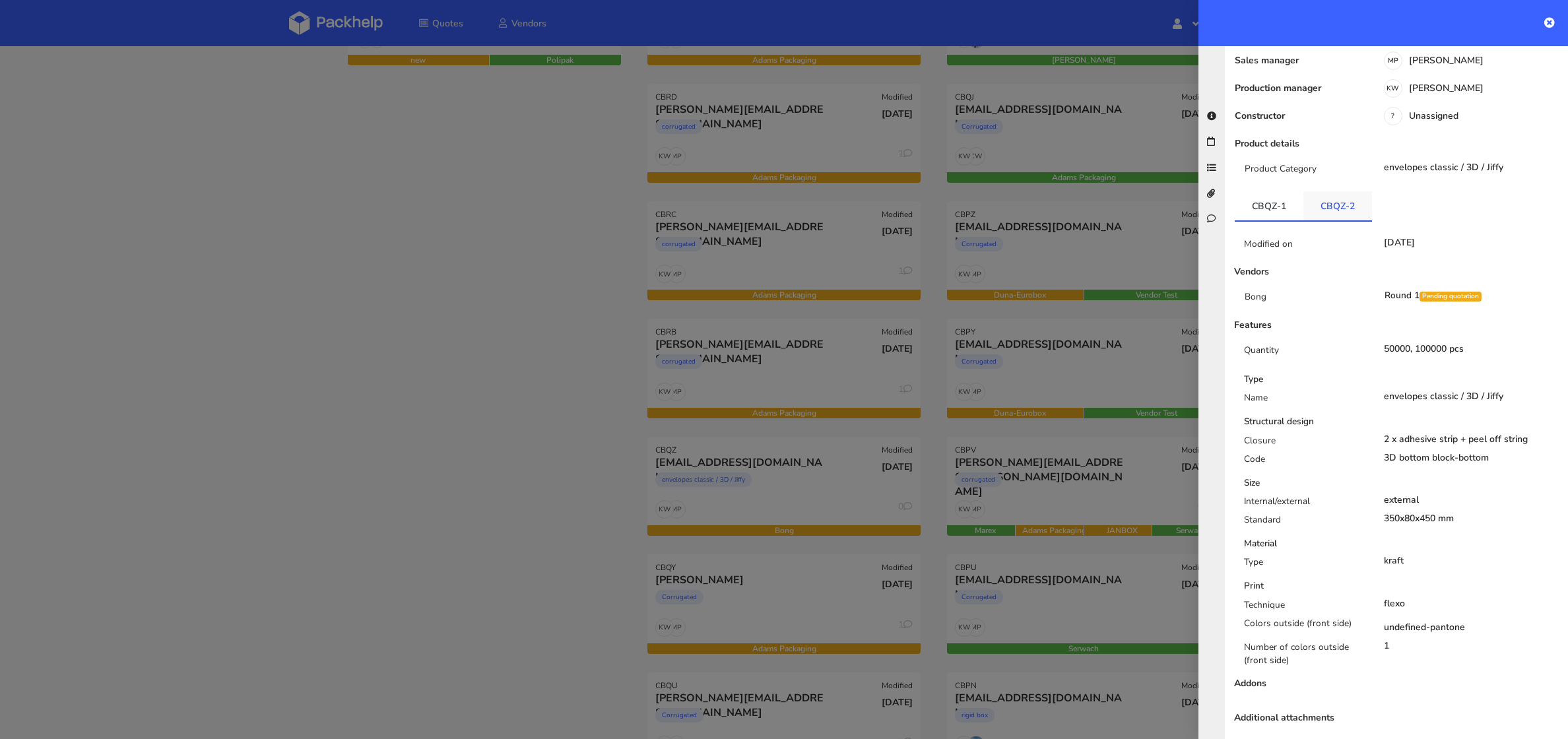
click at [1323, 200] on link "CBQZ-2" at bounding box center [1337, 205] width 68 height 29
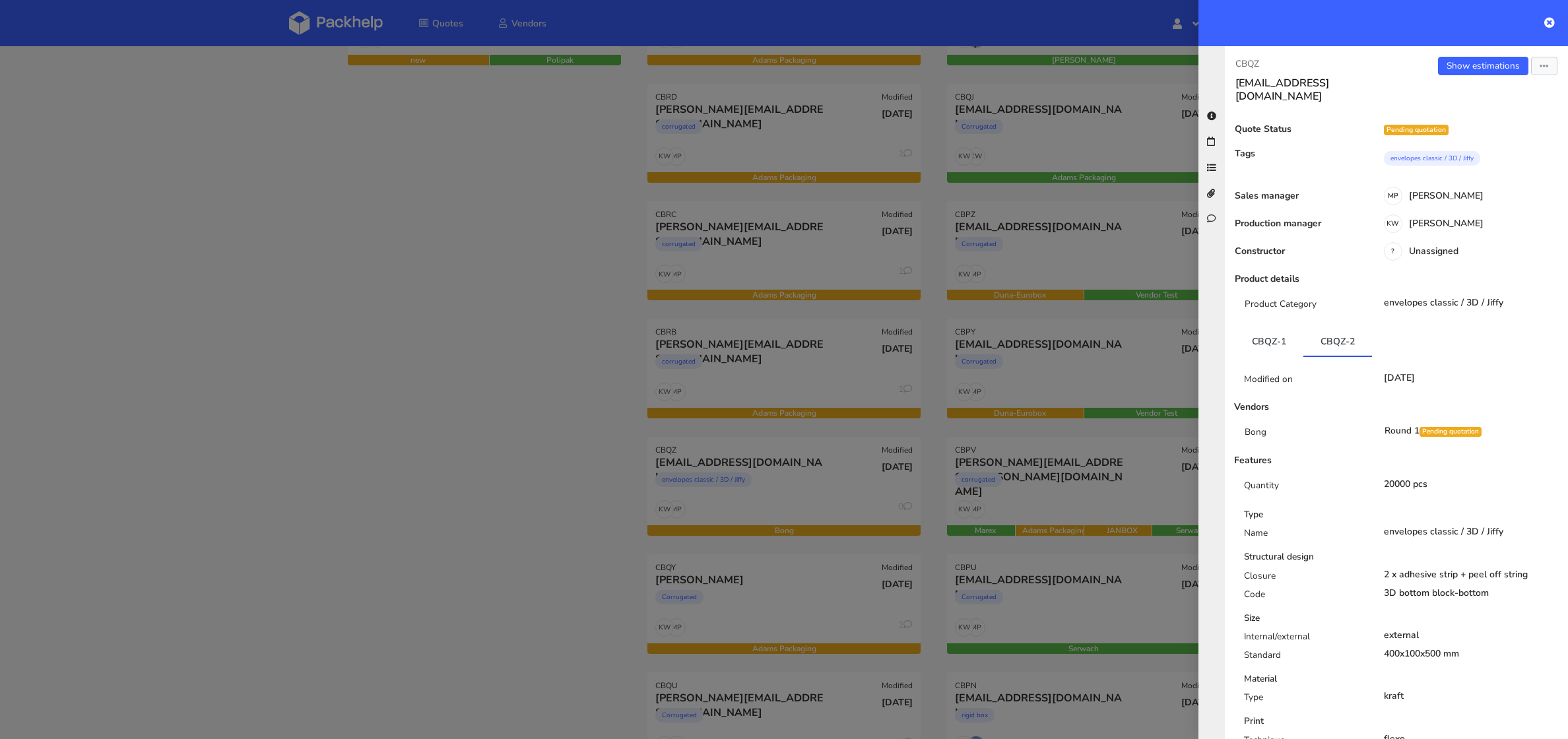
scroll to position [22, 0]
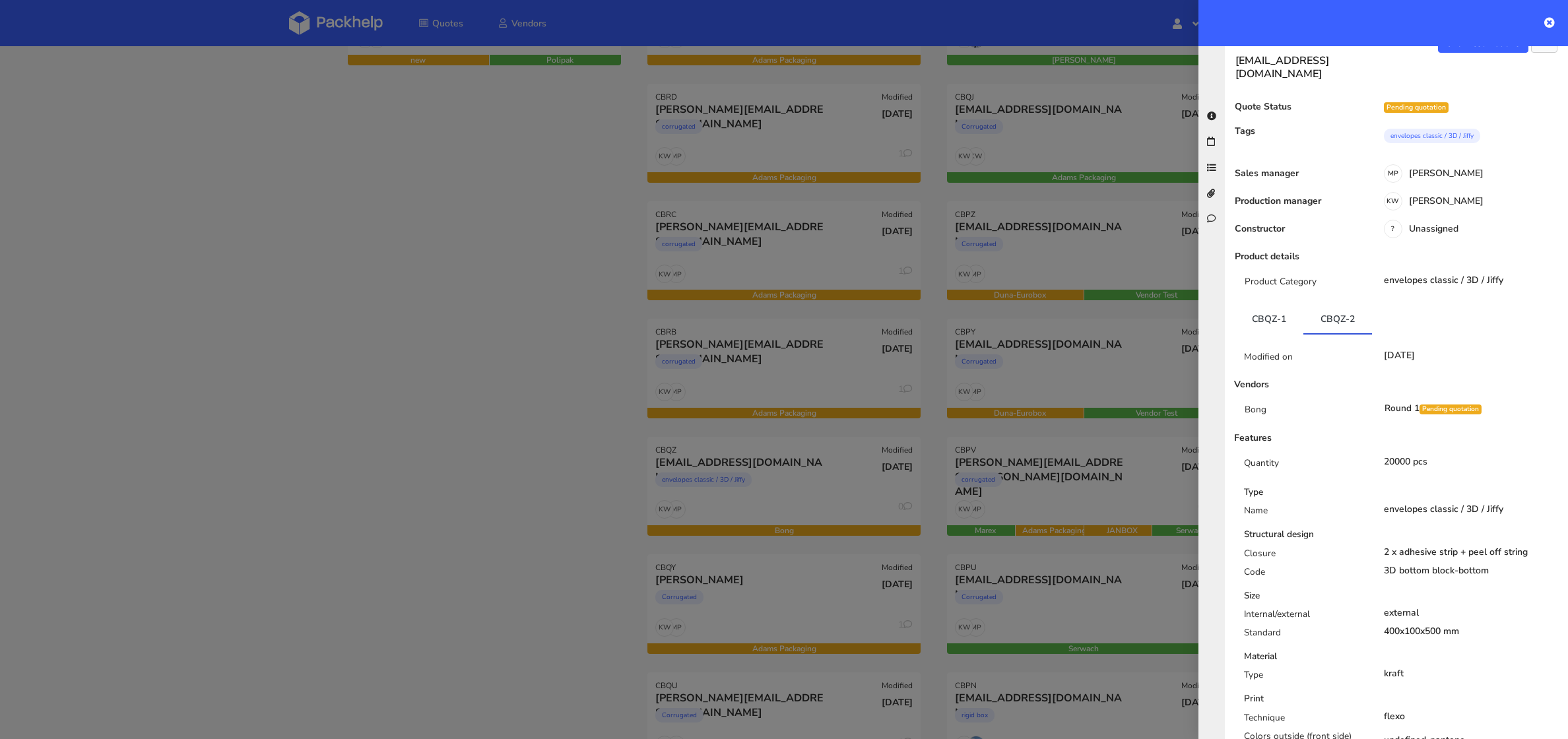
click at [535, 343] on div at bounding box center [784, 369] width 1568 height 739
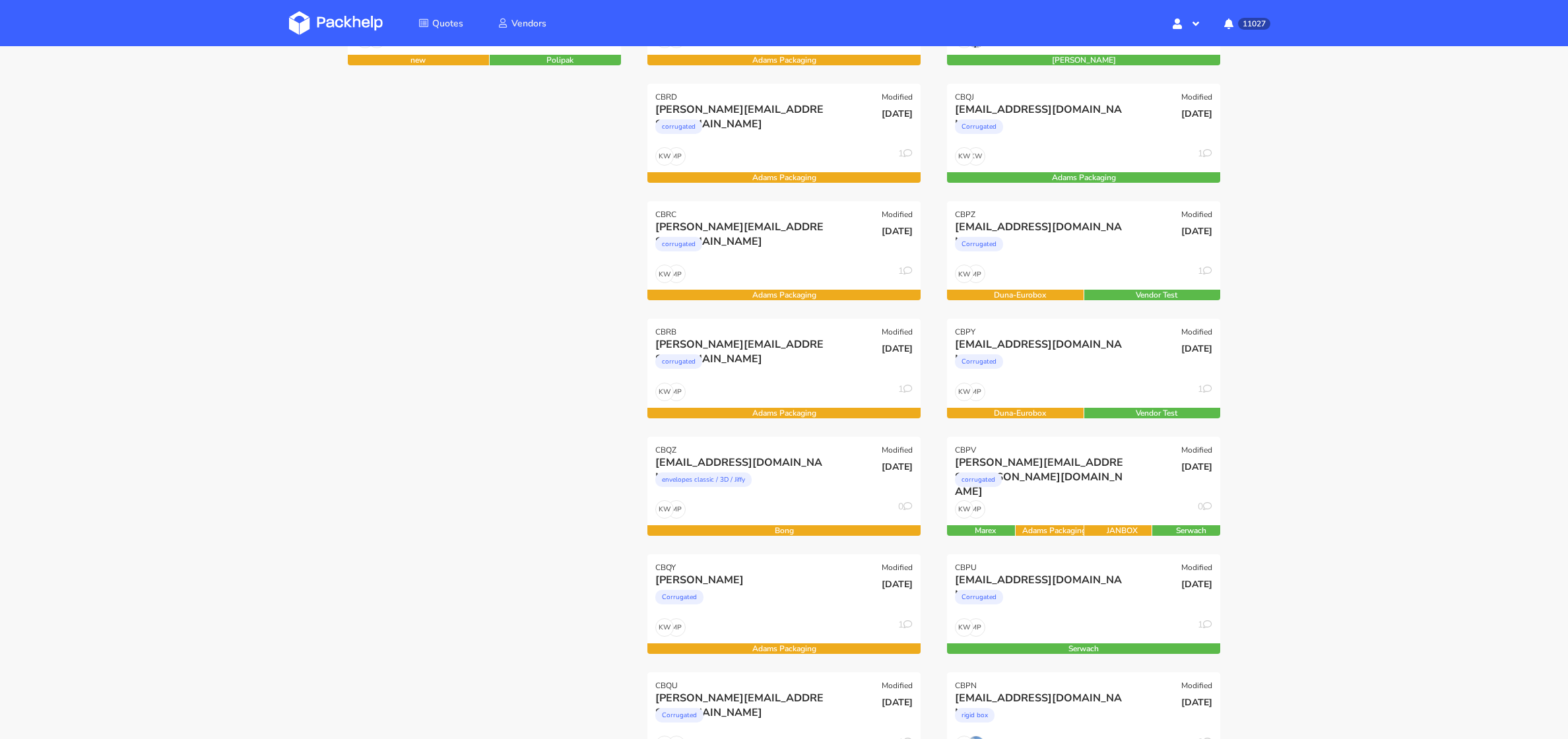
click at [322, 5] on link at bounding box center [346, 22] width 113 height 38
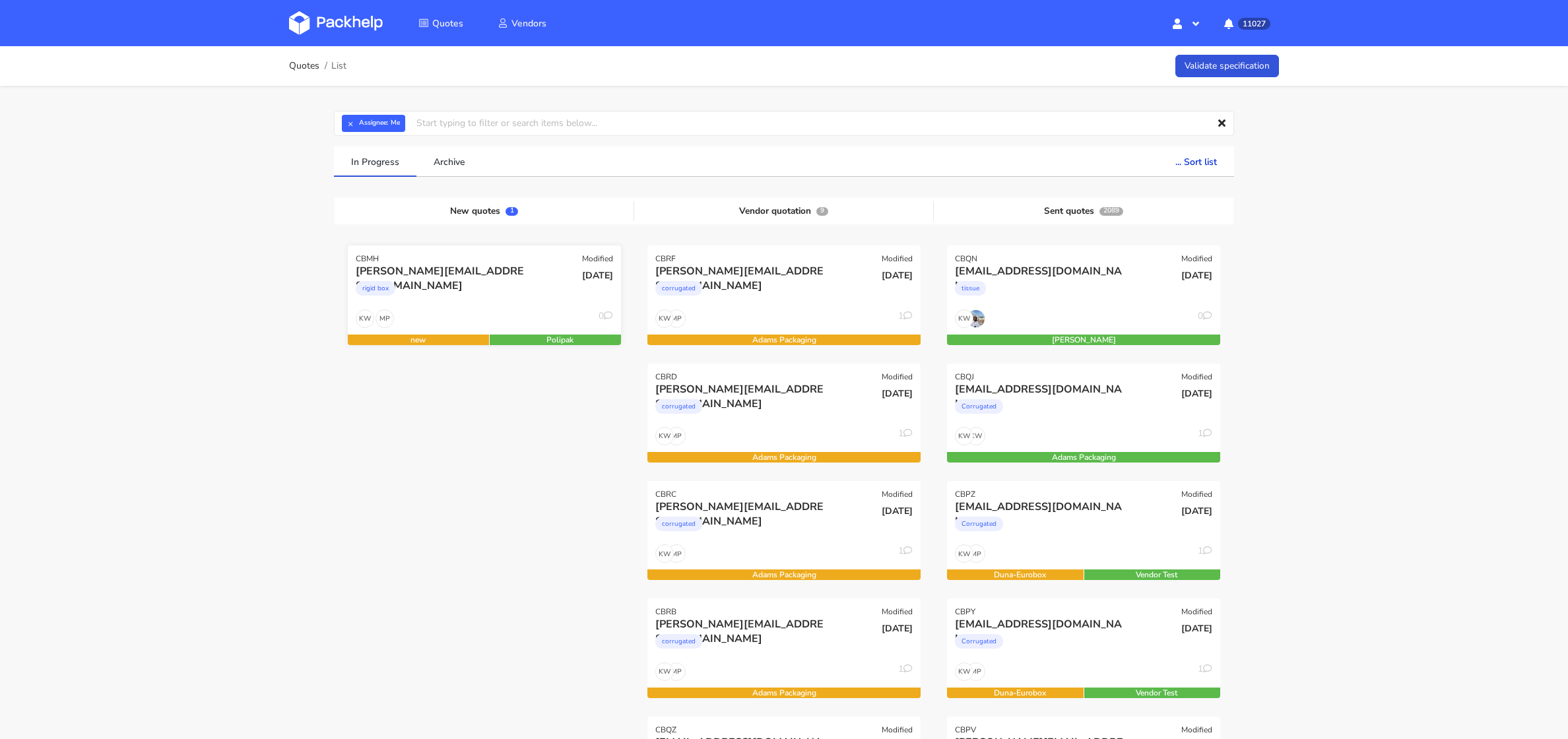
click at [503, 250] on div "CBMH Modified" at bounding box center [484, 255] width 274 height 19
click at [488, 280] on div "rigid box" at bounding box center [443, 291] width 175 height 26
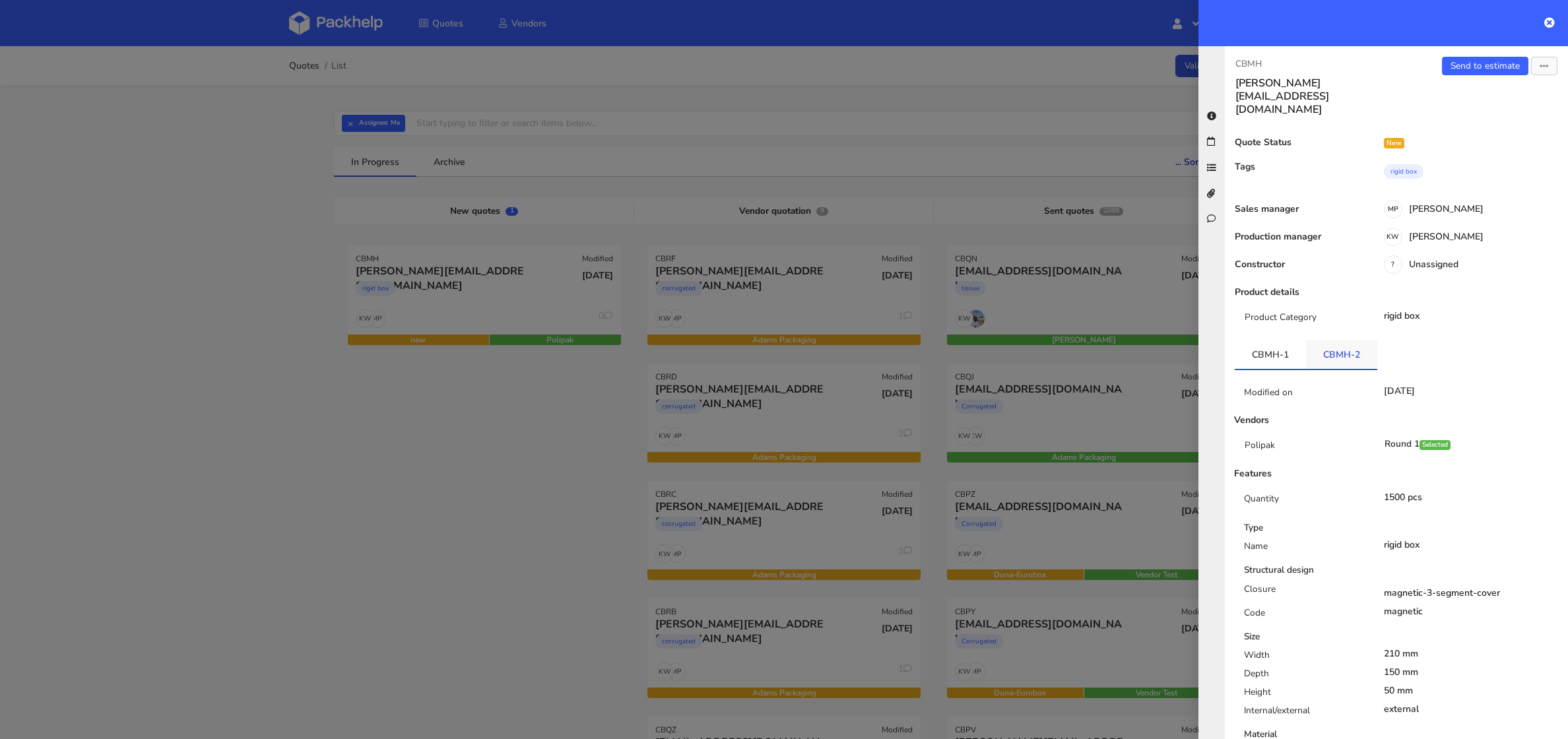
click at [1338, 340] on link "CBMH-2" at bounding box center [1341, 354] width 71 height 29
click at [1544, 66] on icon "button" at bounding box center [1544, 67] width 9 height 9
click at [1496, 112] on link "Edit quote" at bounding box center [1501, 116] width 116 height 22
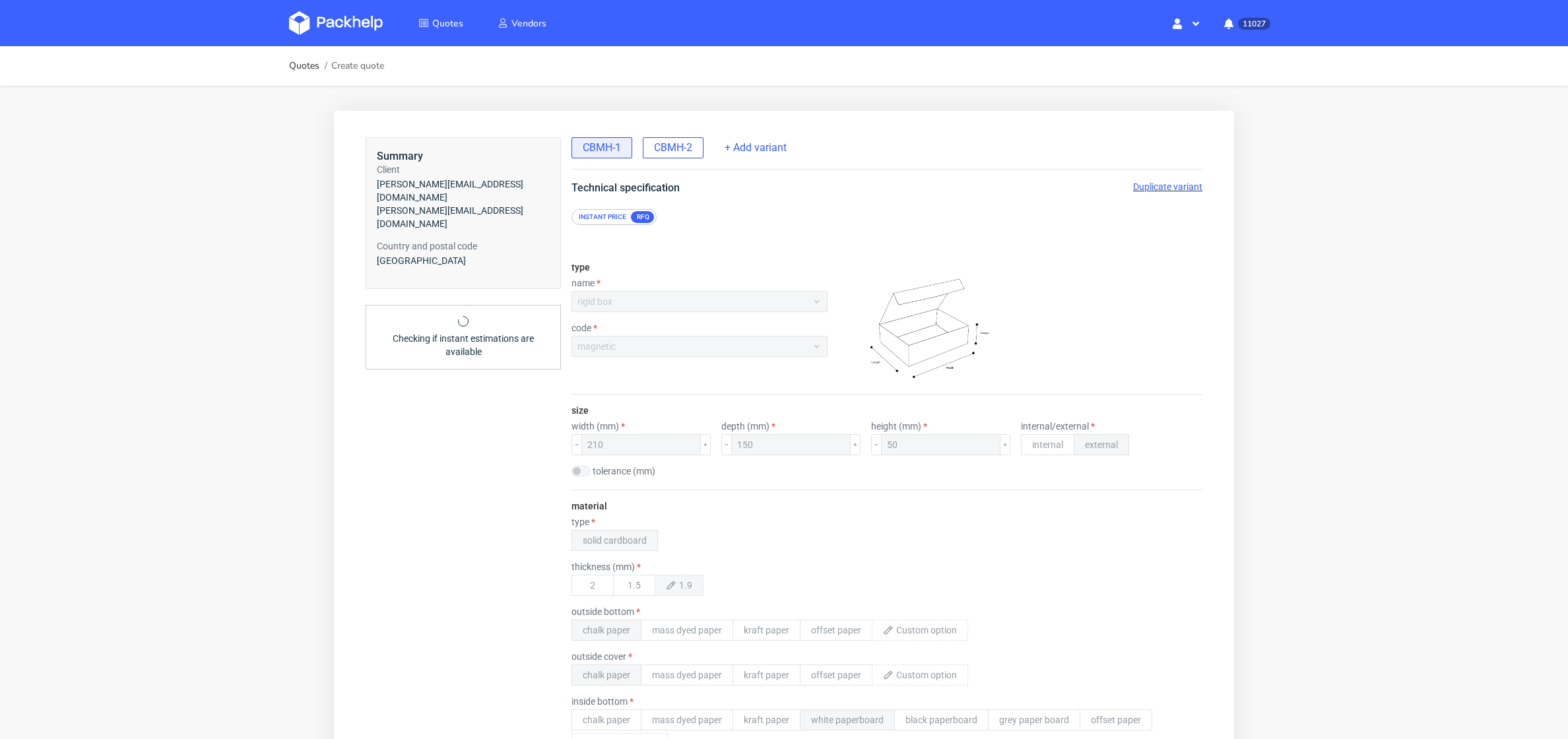
click at [669, 148] on span "CBMH-2" at bounding box center [673, 147] width 38 height 14
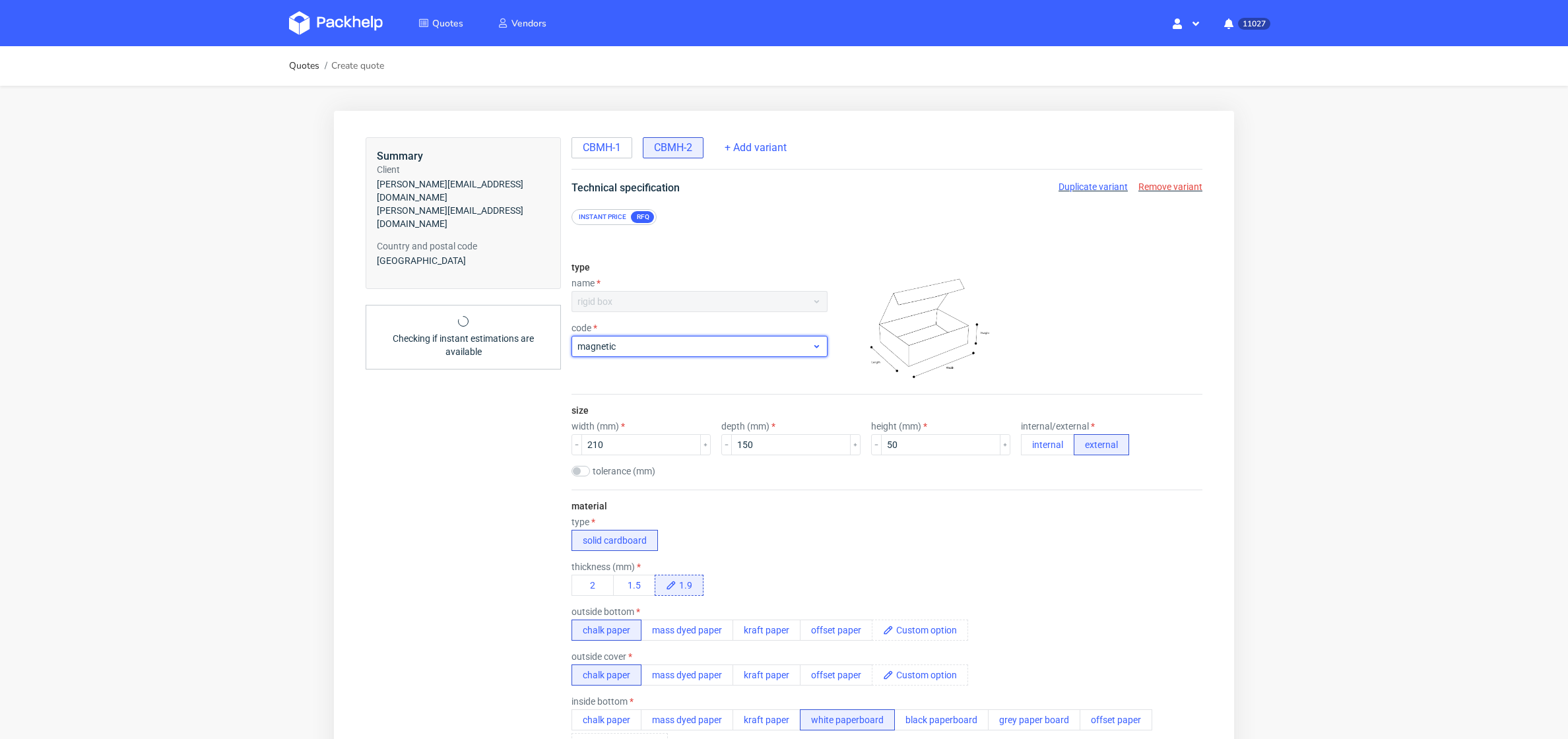
click at [647, 349] on span "magnetic" at bounding box center [694, 347] width 234 height 13
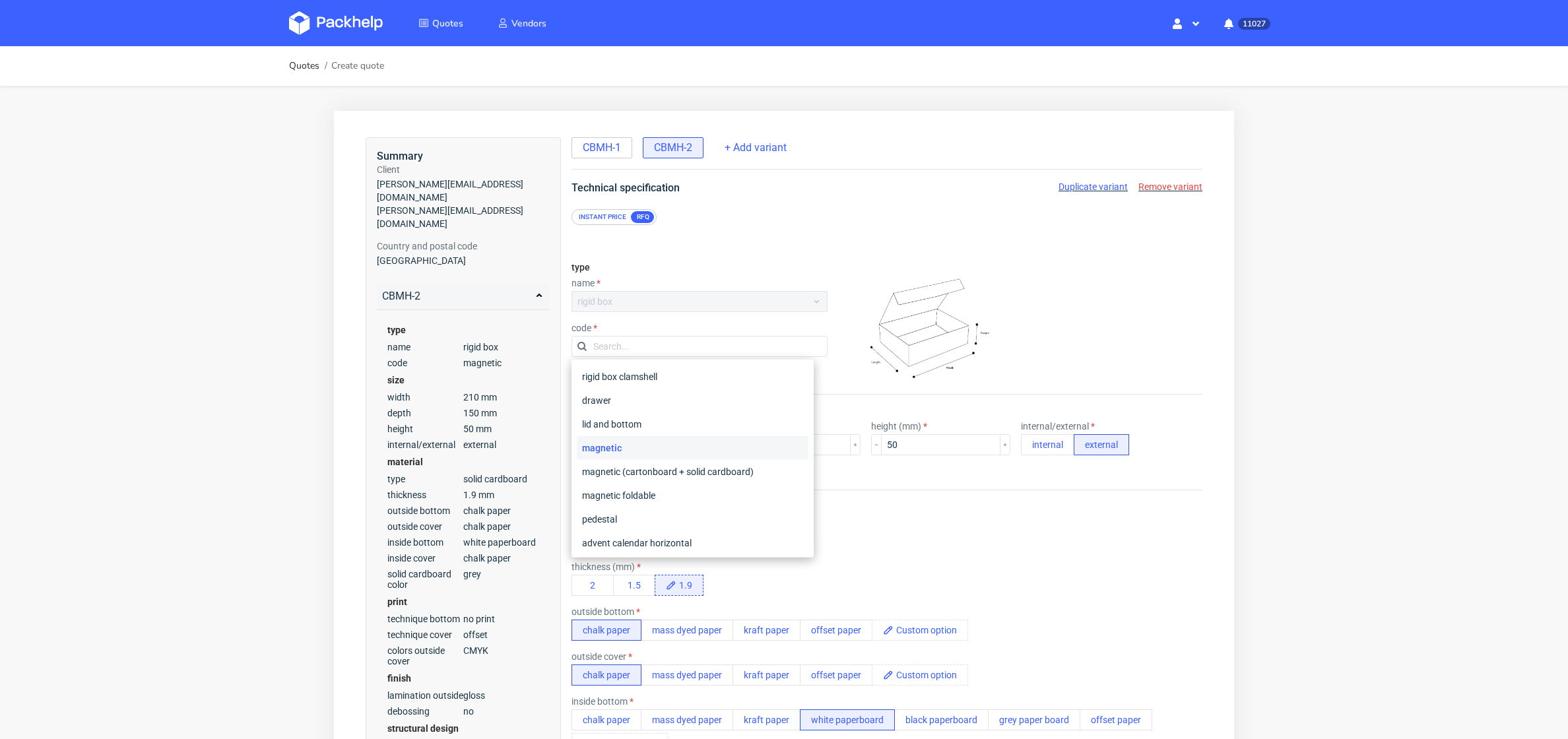
click at [914, 539] on div "type solid cardboard" at bounding box center [886, 534] width 630 height 35
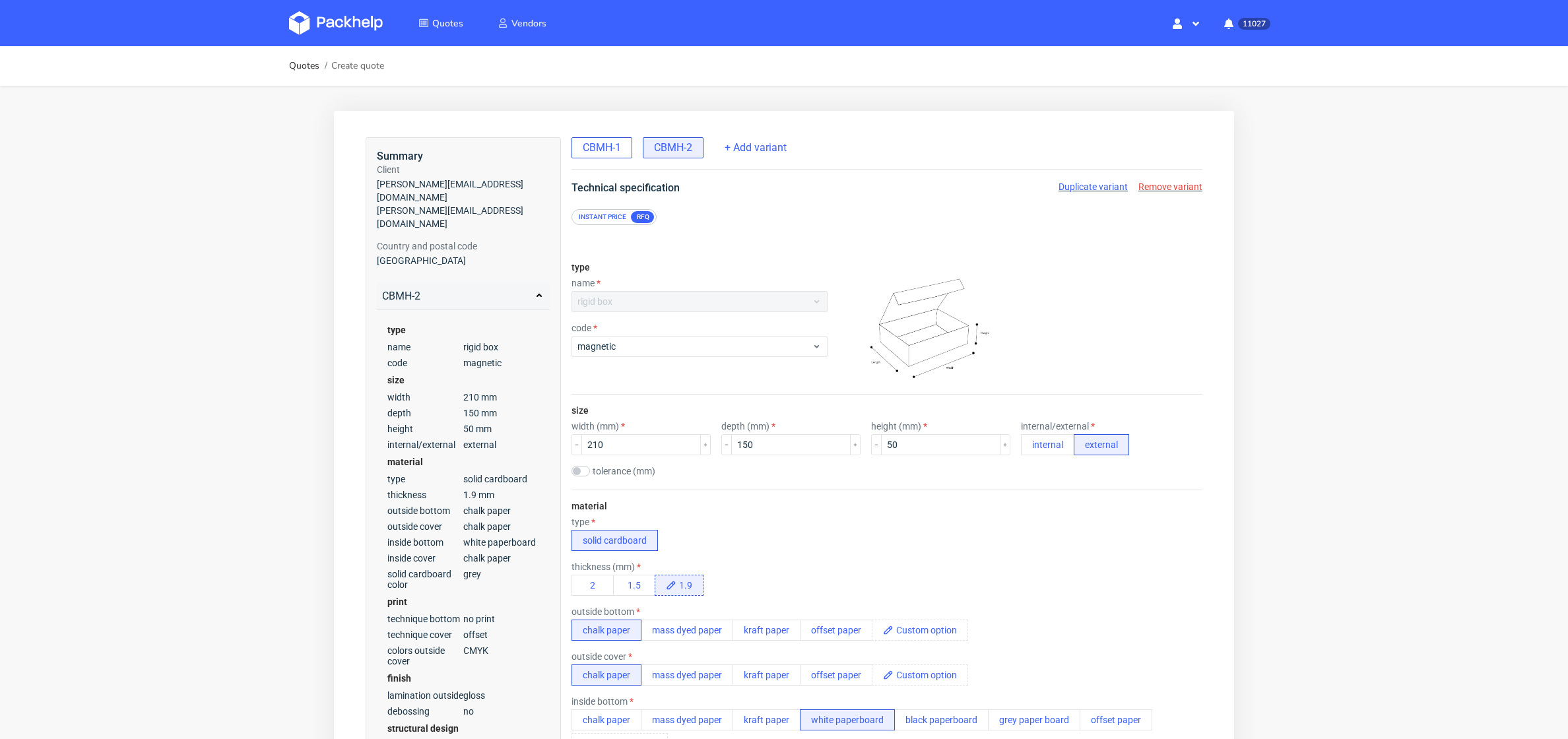
click at [599, 151] on span "CBMH-1" at bounding box center [601, 147] width 38 height 14
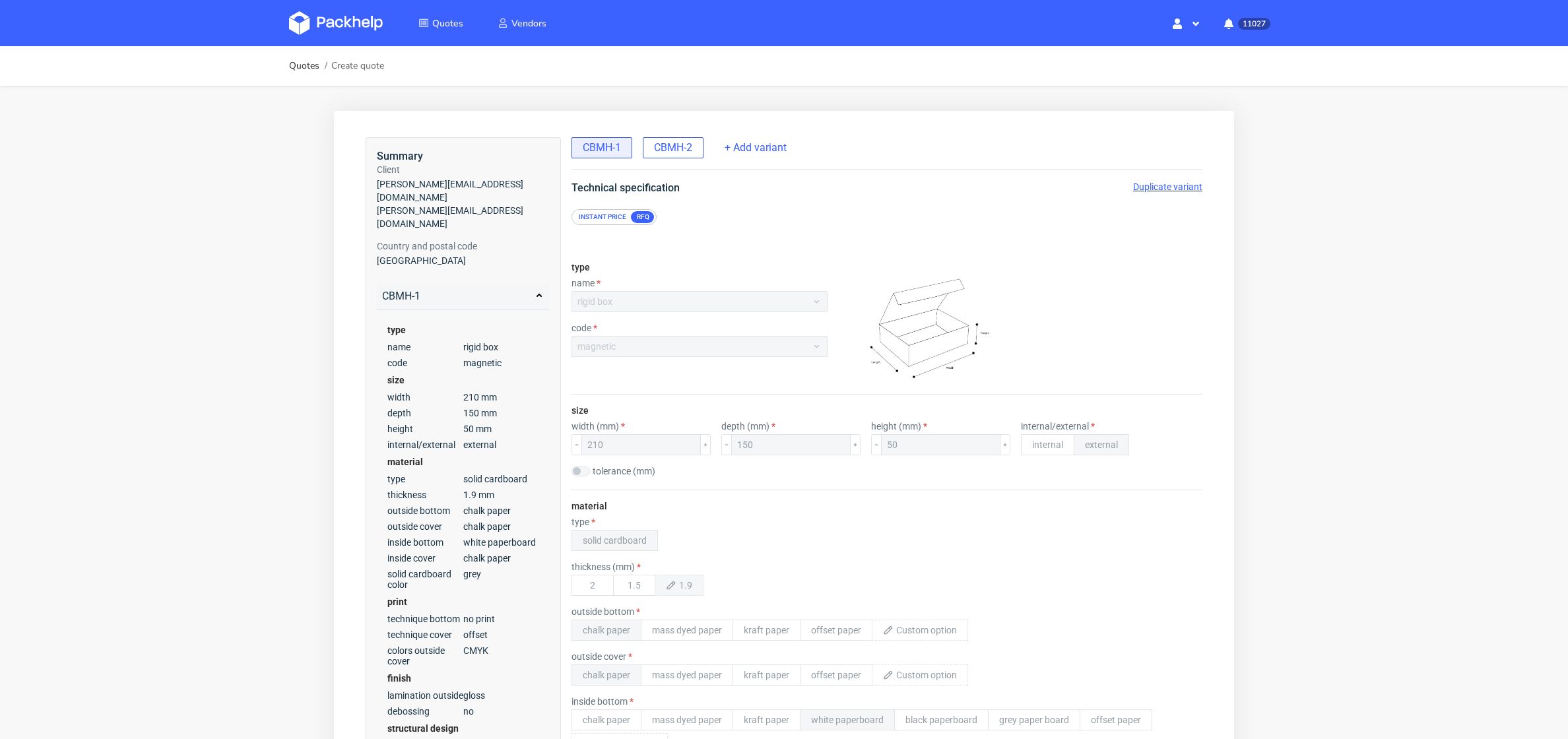
click at [670, 144] on span "CBMH-2" at bounding box center [673, 147] width 38 height 14
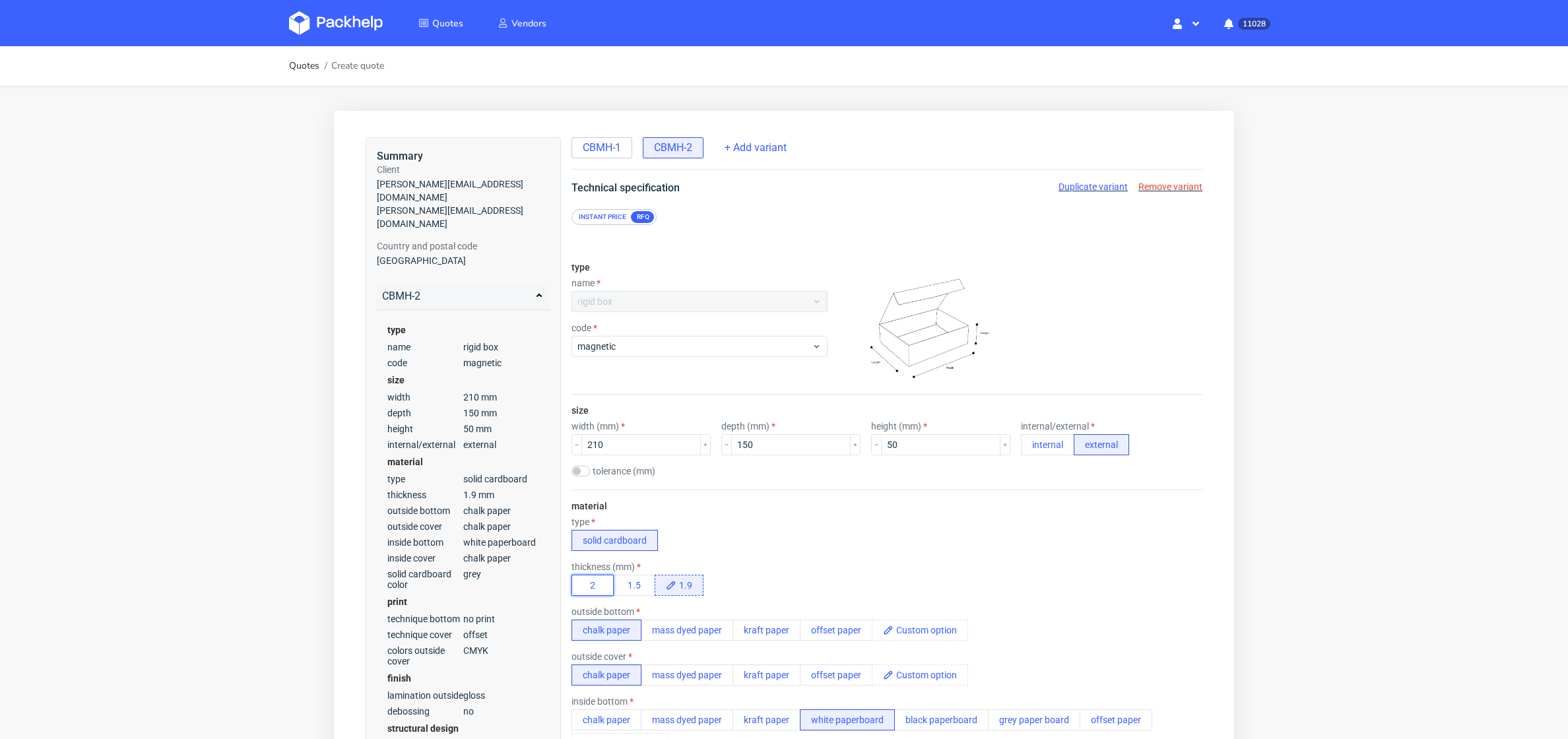
click at [595, 584] on button "2" at bounding box center [592, 585] width 42 height 22
click at [793, 552] on div "material type solid cardboard thickness (mm) 2 1.5 outside bottom chalk paper m…" at bounding box center [886, 684] width 630 height 389
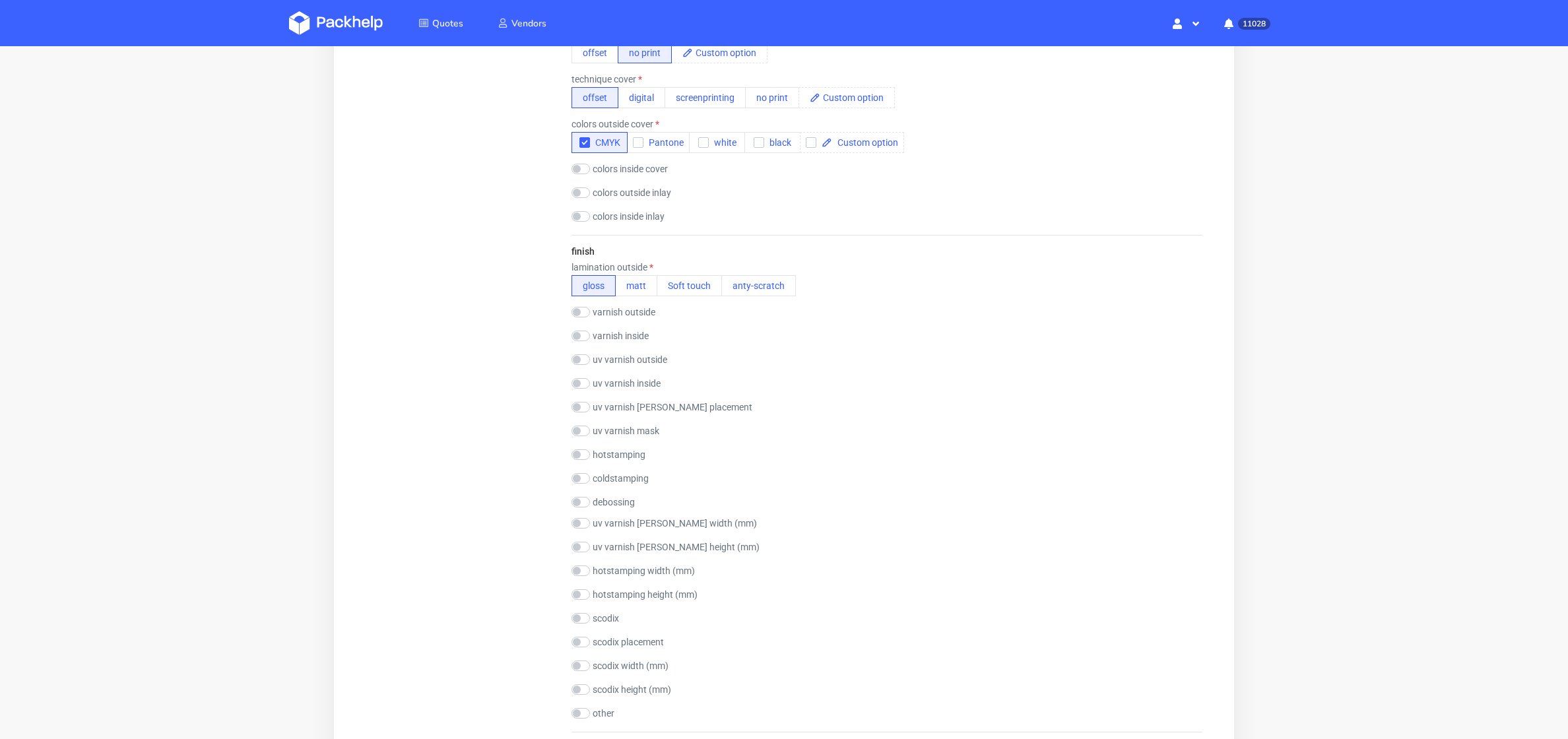
scroll to position [898, 0]
click at [327, 27] on img at bounding box center [336, 22] width 94 height 23
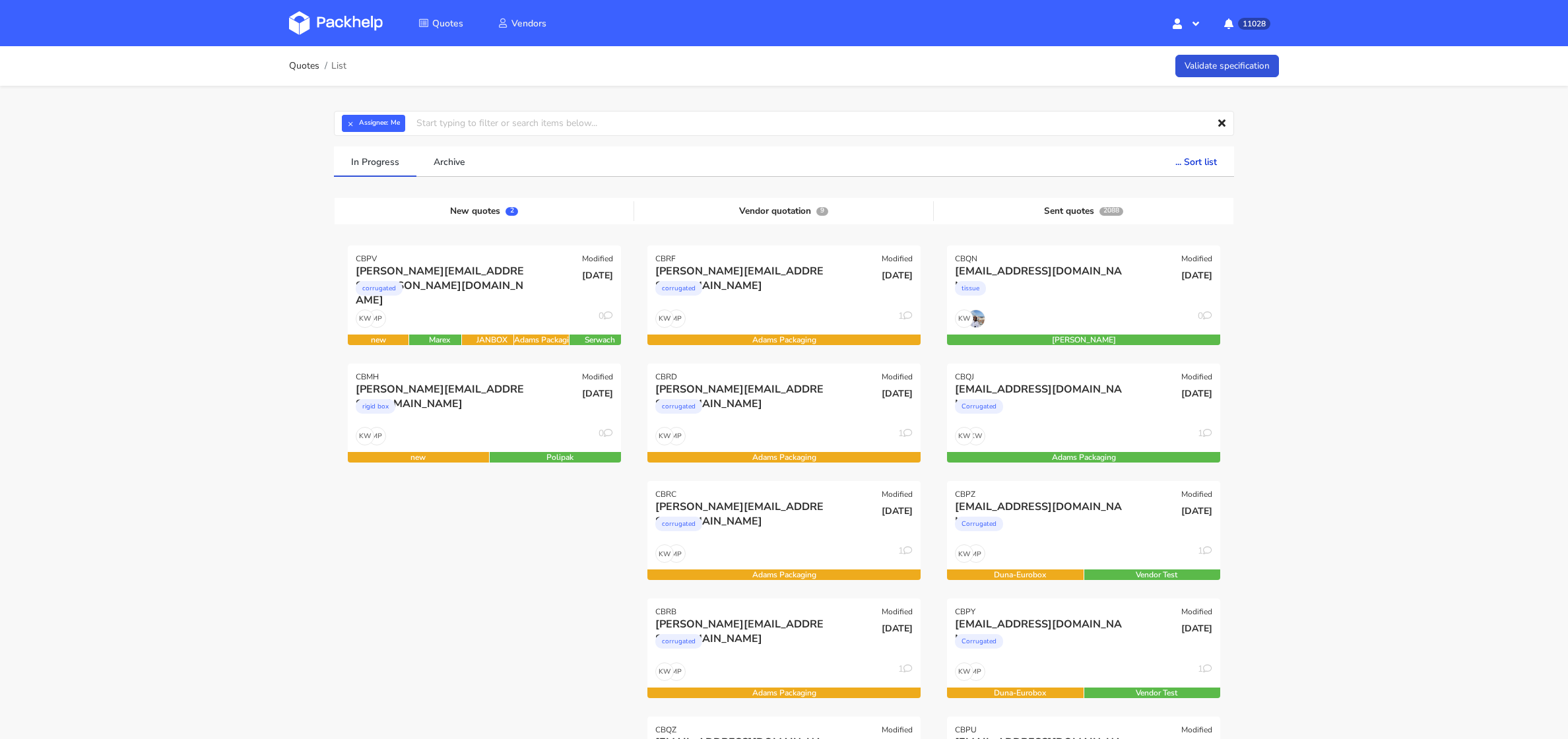
click at [464, 288] on div "corrugated" at bounding box center [443, 291] width 175 height 26
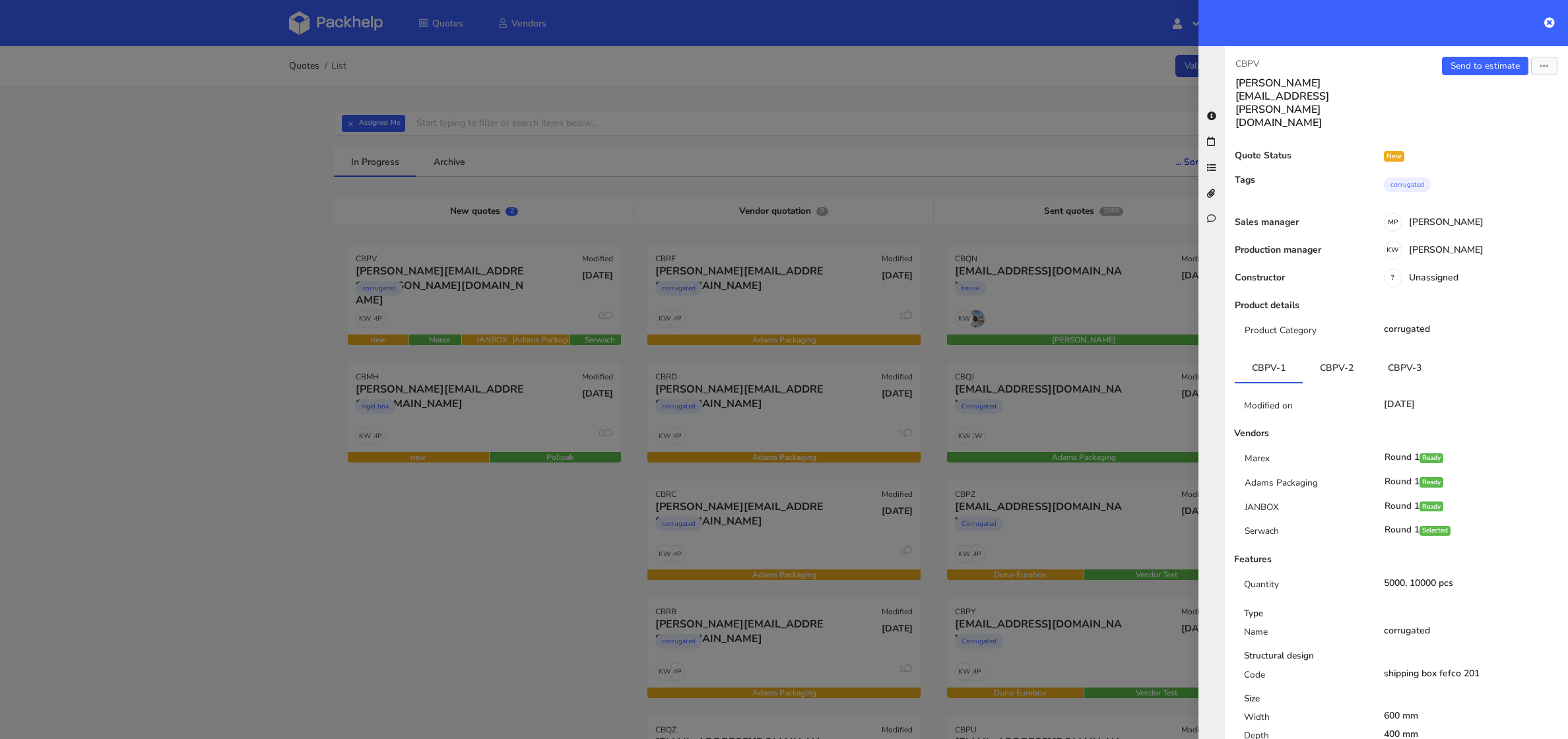
scroll to position [124, 0]
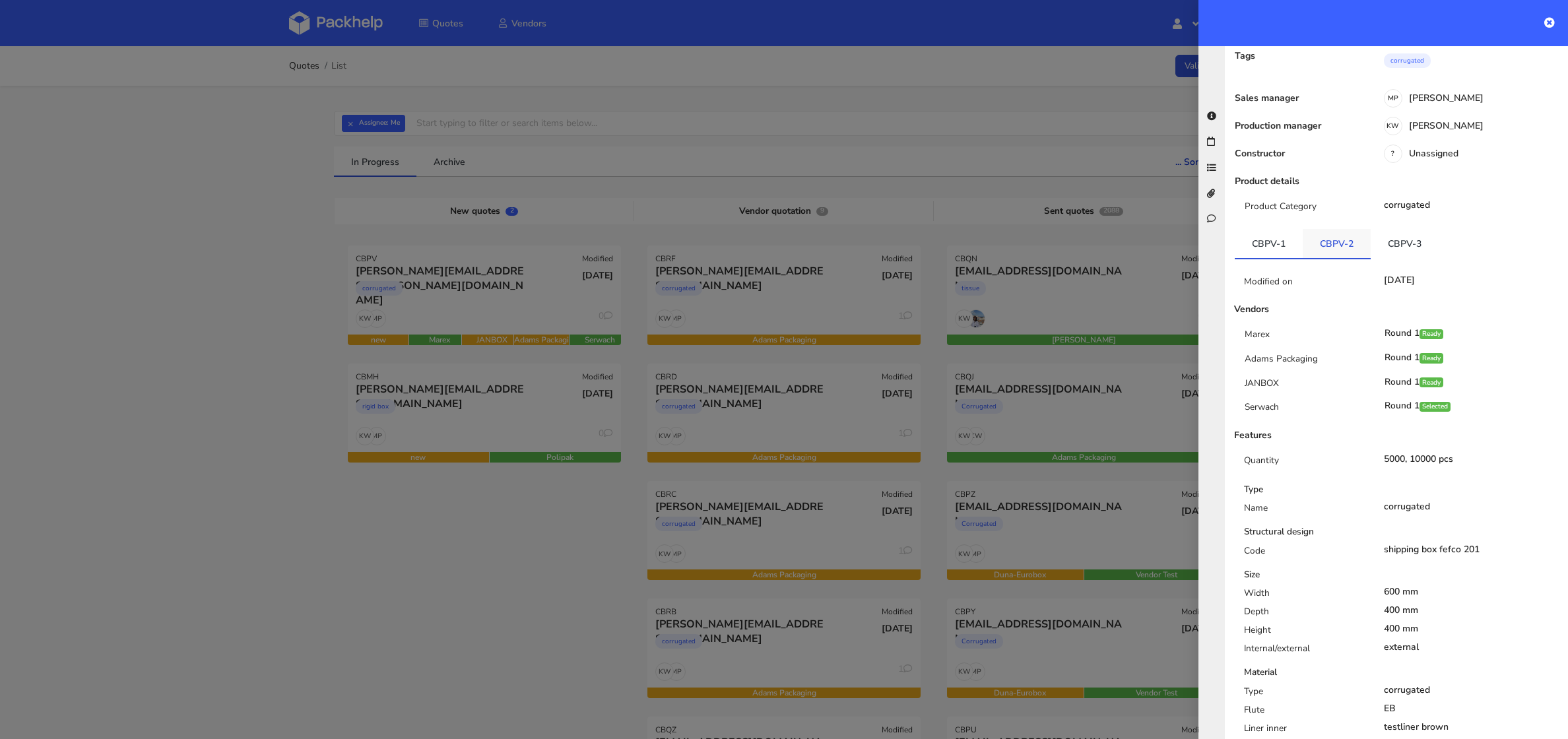
click at [1337, 229] on link "CBPV-2" at bounding box center [1336, 243] width 68 height 29
click at [1394, 229] on link "CBPV-3" at bounding box center [1404, 243] width 68 height 29
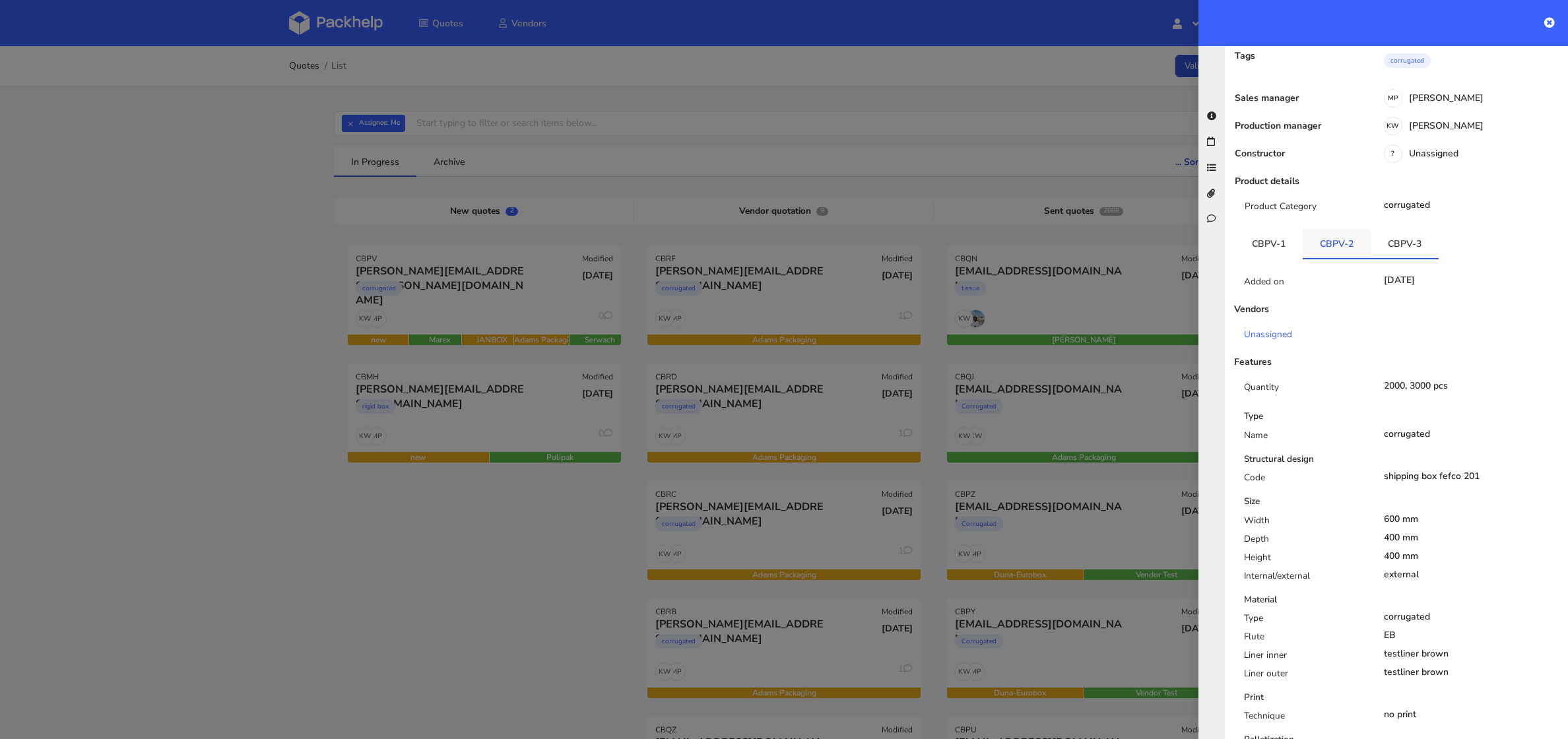
scroll to position [213, 0]
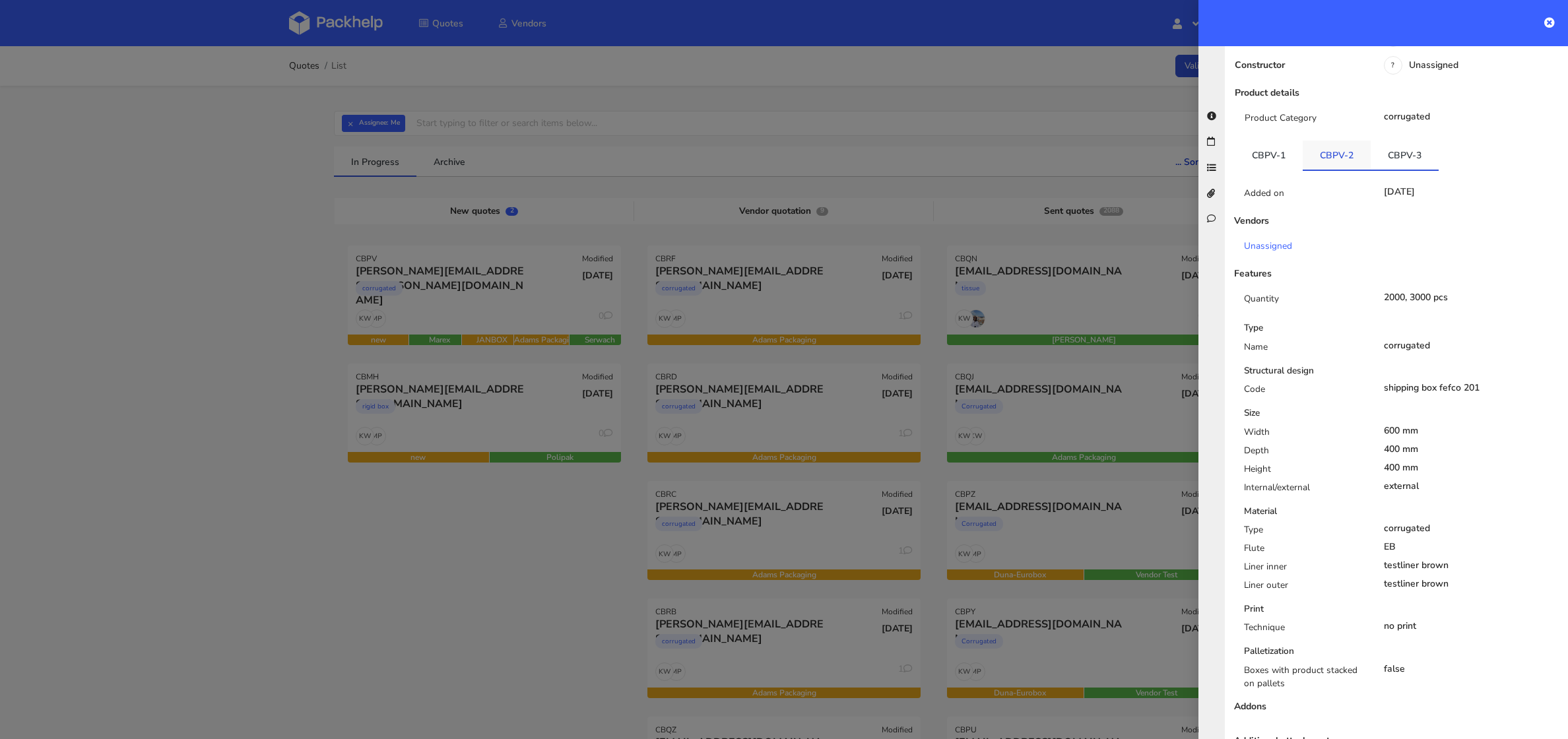
click at [1333, 140] on link "CBPV-2" at bounding box center [1336, 155] width 68 height 29
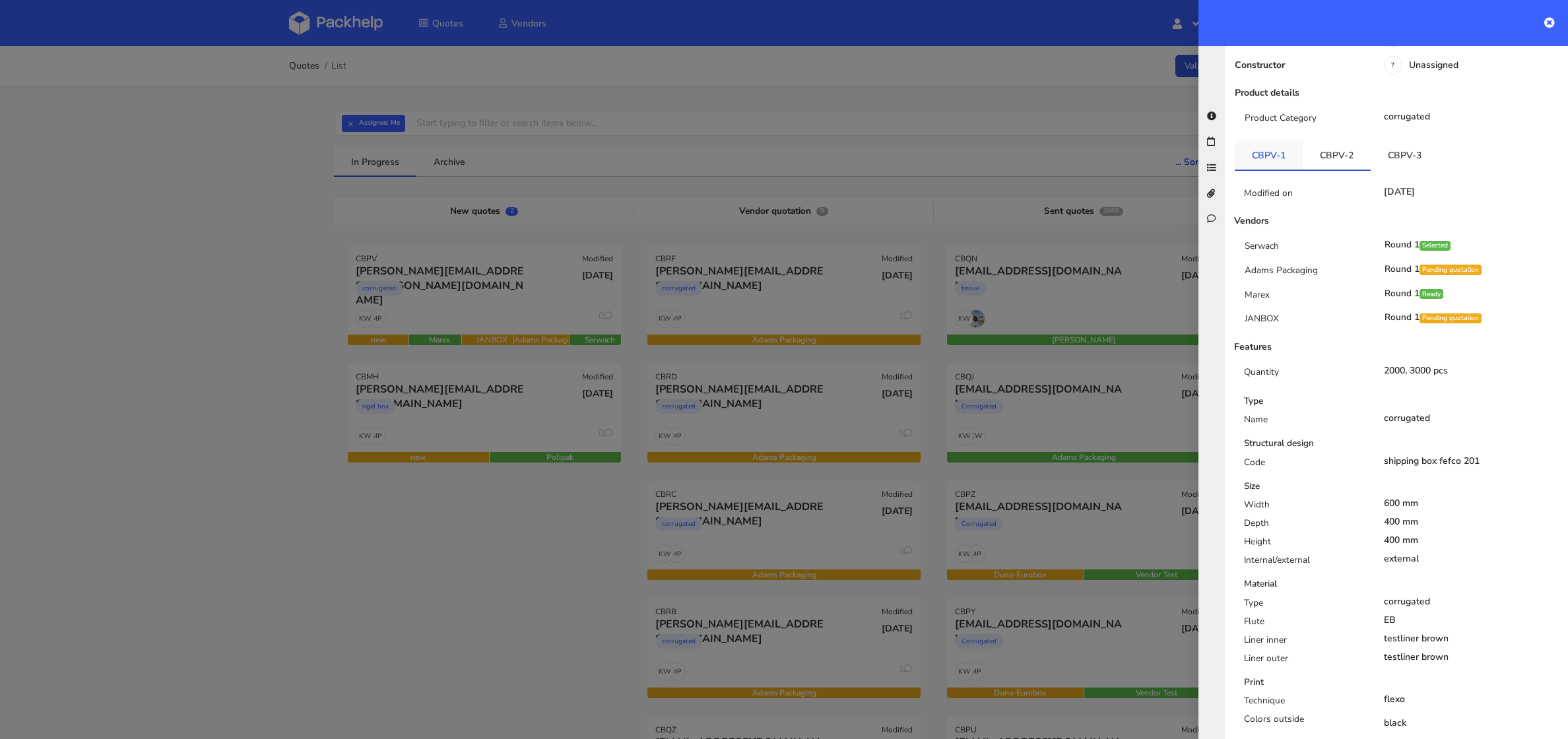
click at [1262, 140] on link "CBPV-1" at bounding box center [1268, 155] width 68 height 29
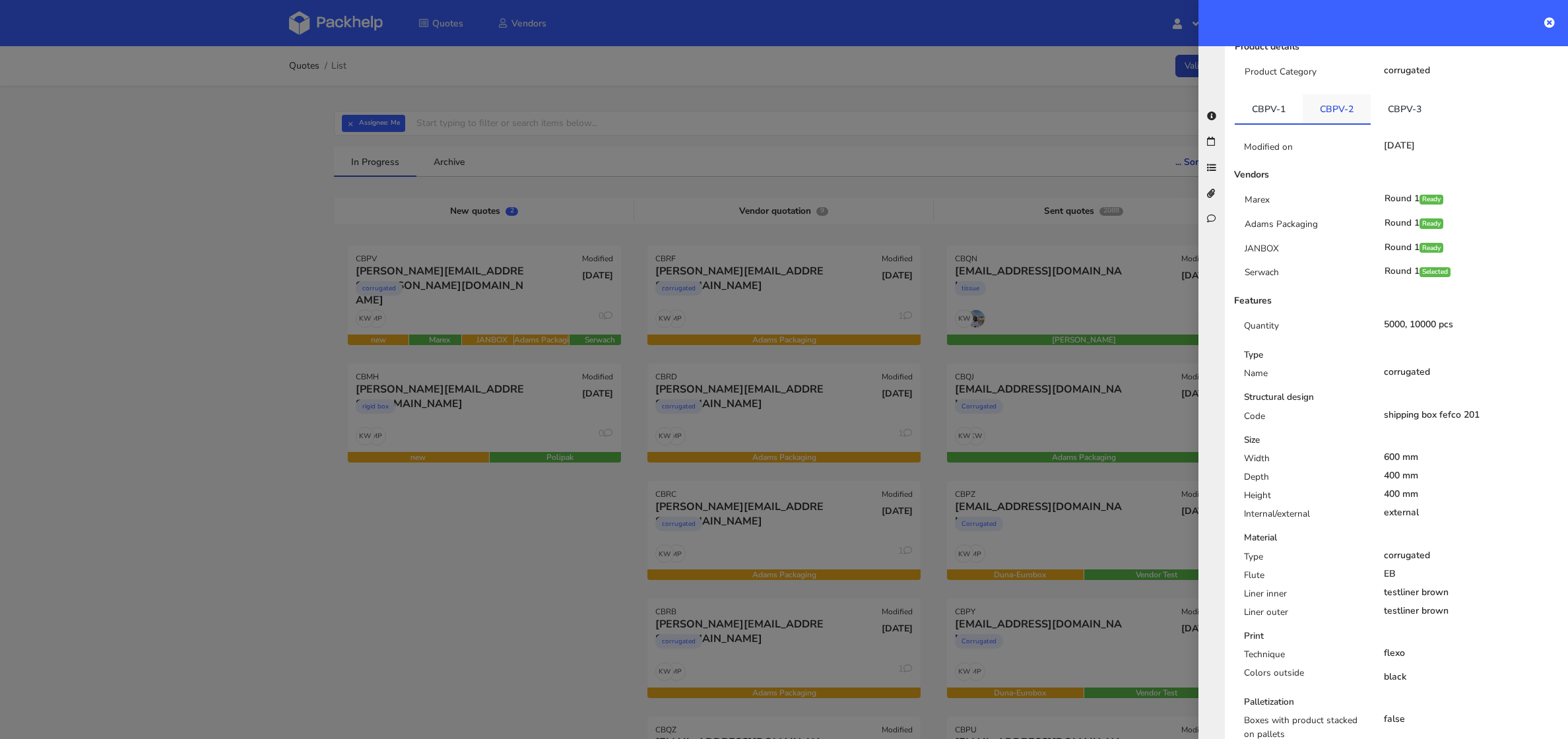
click at [1332, 95] on link "CBPV-2" at bounding box center [1336, 109] width 68 height 29
click at [1396, 95] on link "CBPV-3" at bounding box center [1404, 109] width 68 height 29
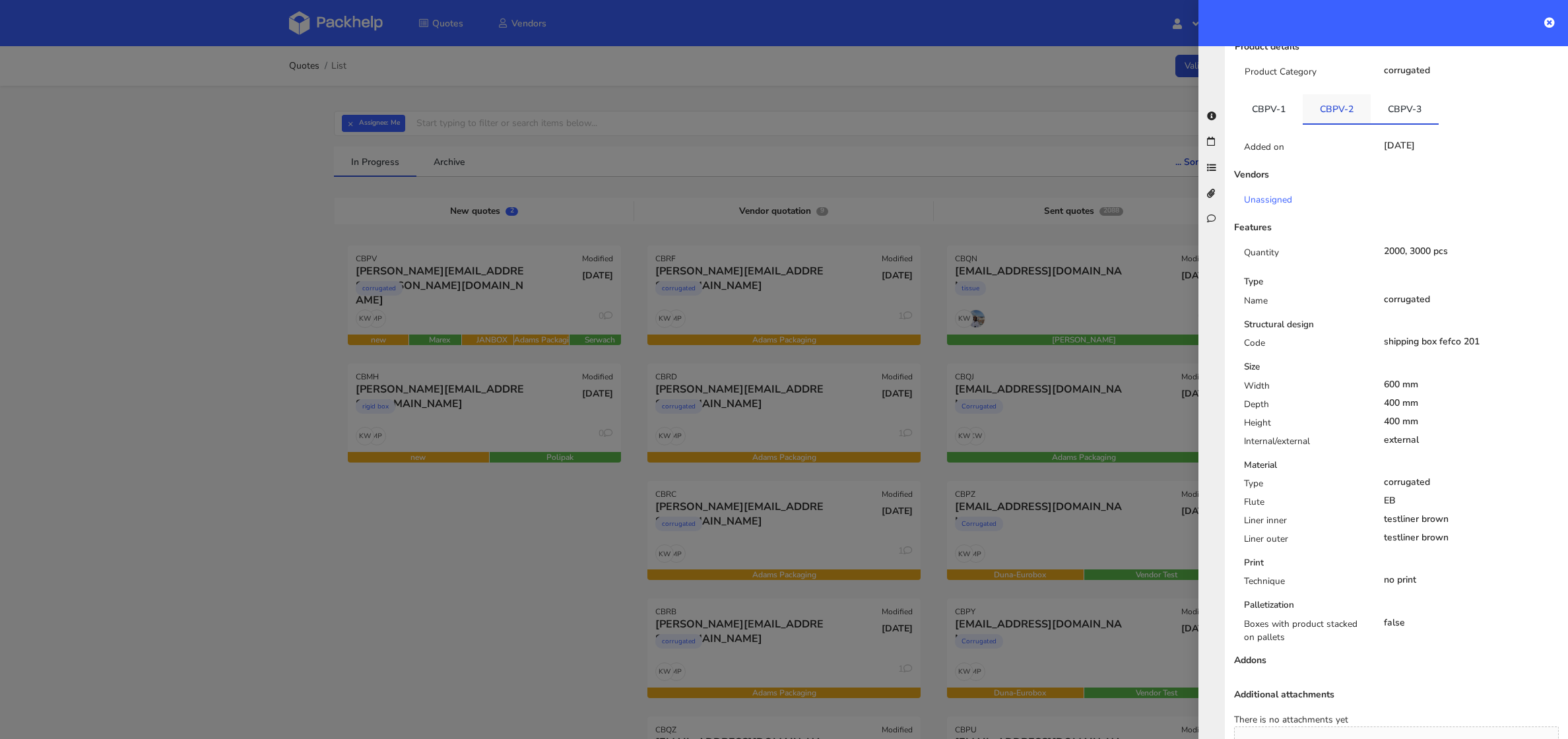
click at [1347, 95] on link "CBPV-2" at bounding box center [1336, 109] width 68 height 29
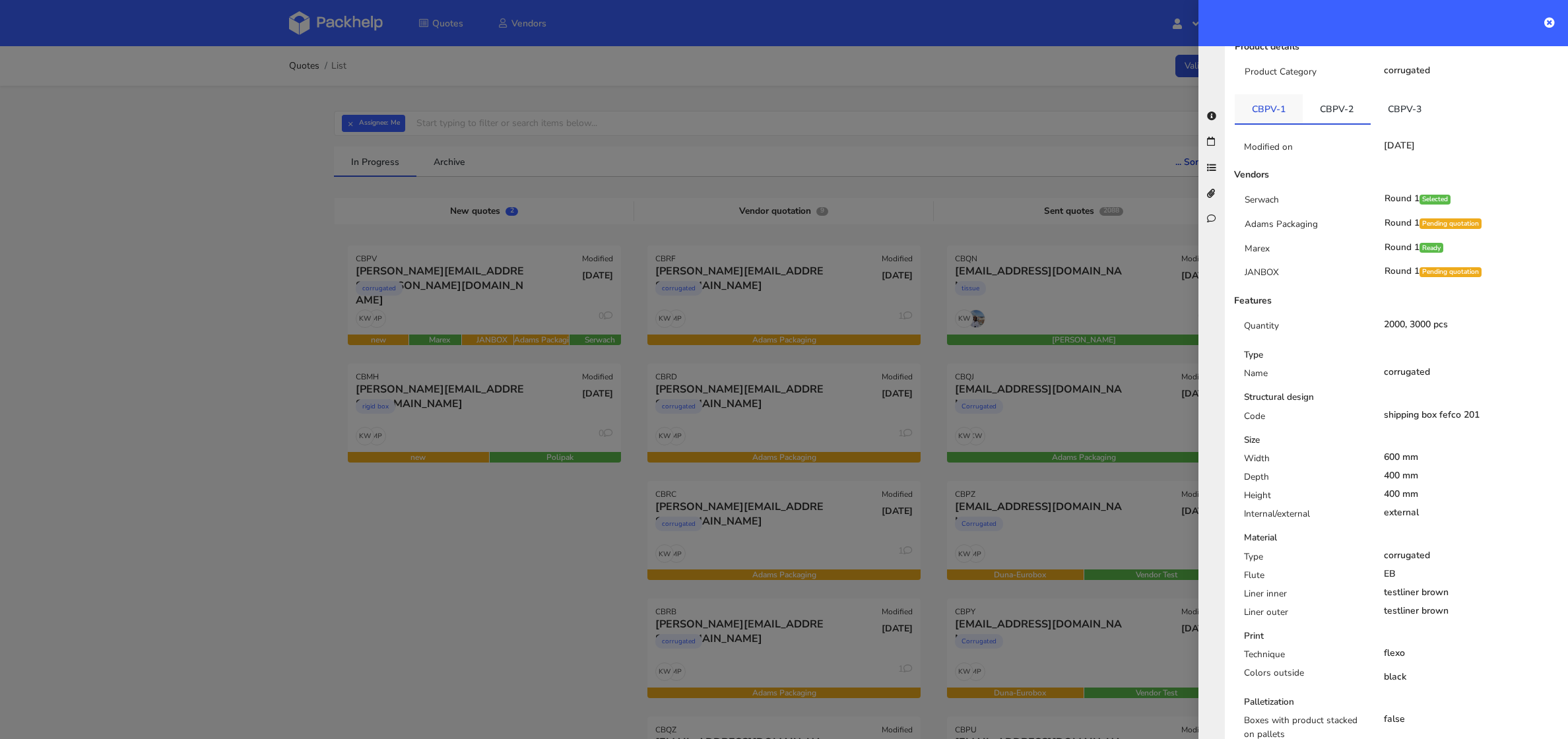
click at [1274, 95] on link "CBPV-1" at bounding box center [1268, 109] width 68 height 29
click at [1412, 95] on link "CBPV-3" at bounding box center [1404, 109] width 68 height 29
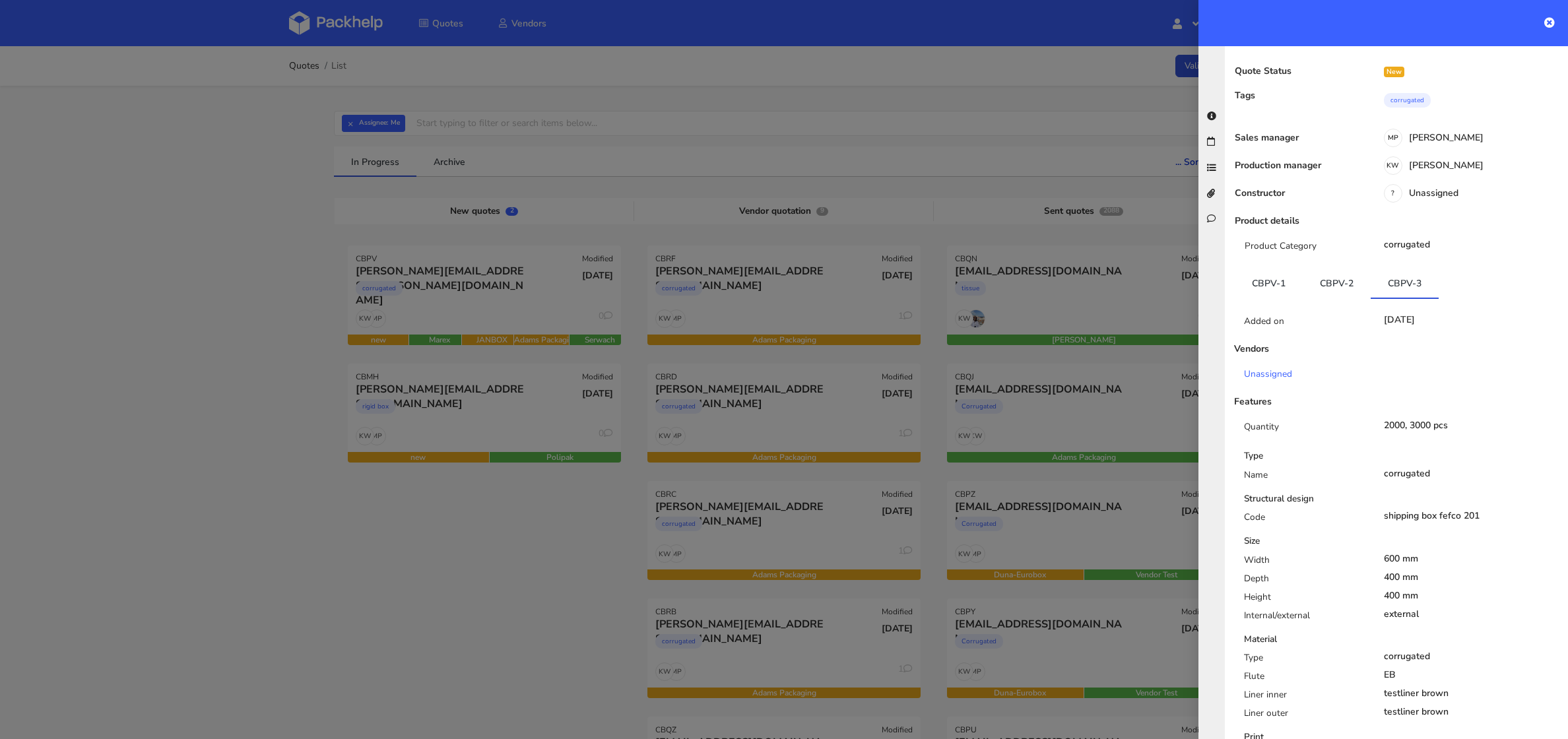
scroll to position [0, 0]
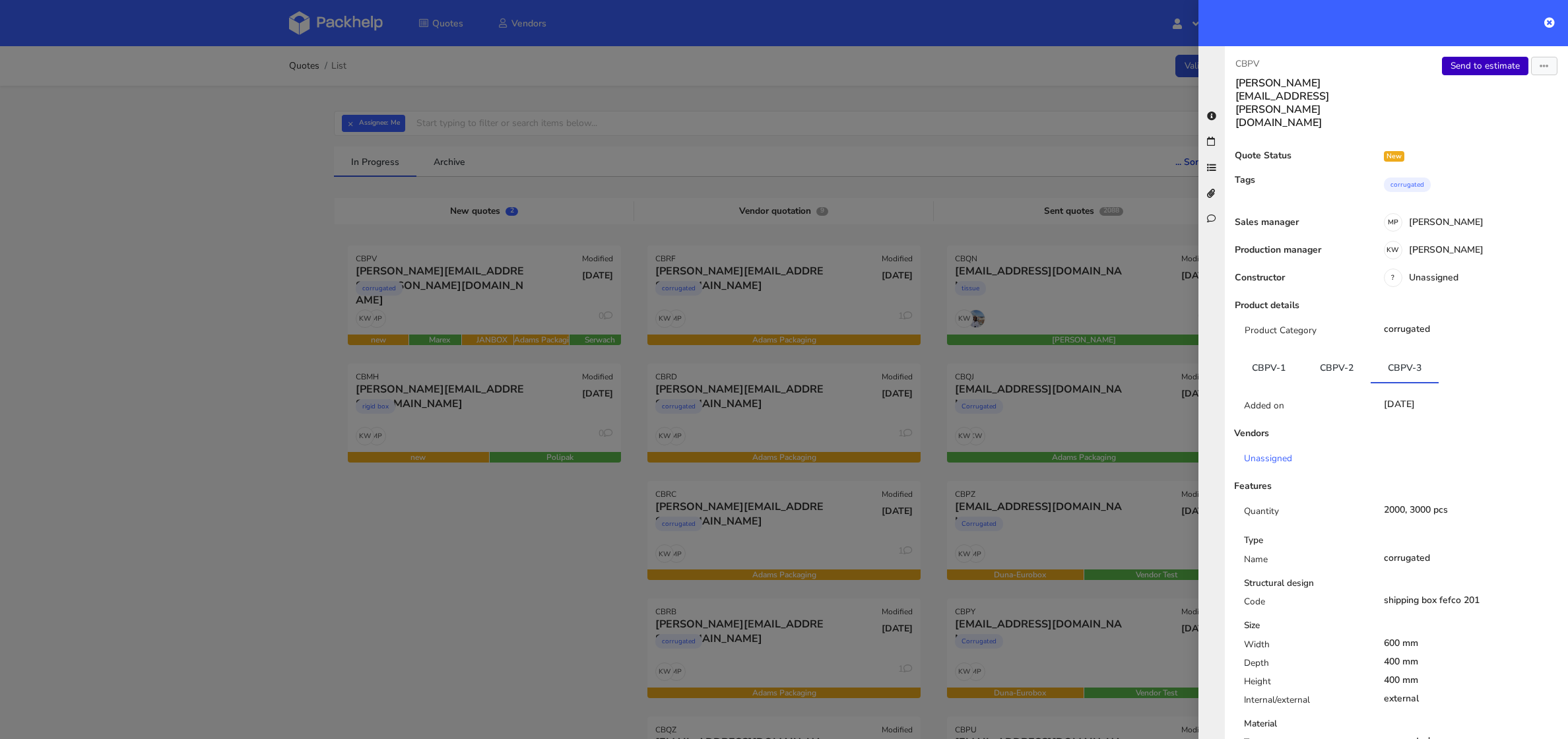
click at [1475, 67] on link "Send to estimate" at bounding box center [1485, 67] width 86 height 19
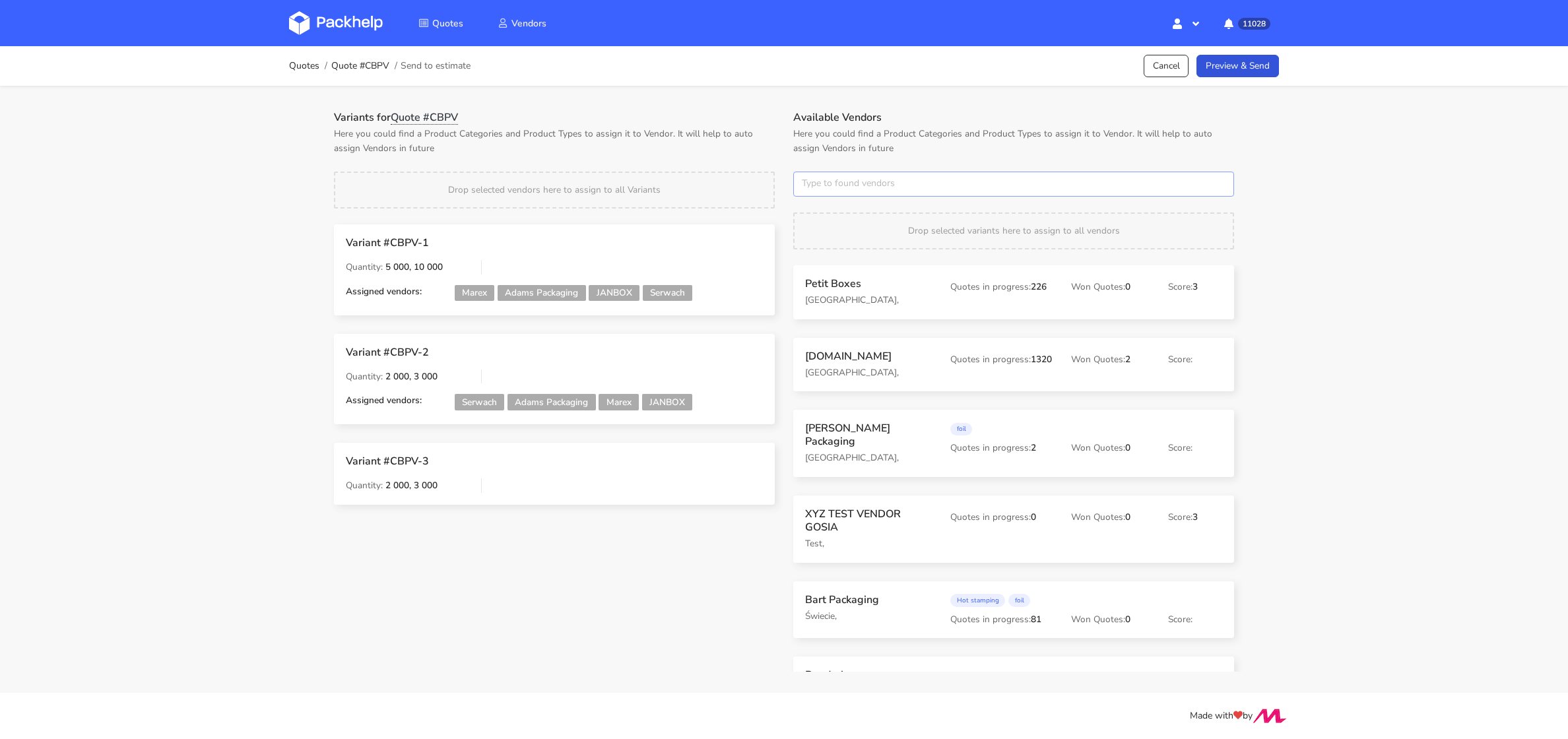
click at [845, 185] on input "text" at bounding box center [1013, 184] width 441 height 25
type input "serw"
click at [858, 234] on link "serw" at bounding box center [875, 234] width 123 height 24
click at [771, 156] on div "Variants for Quote #CBPV Here you could find a Product Categories and Product T…" at bounding box center [555, 317] width 459 height 412
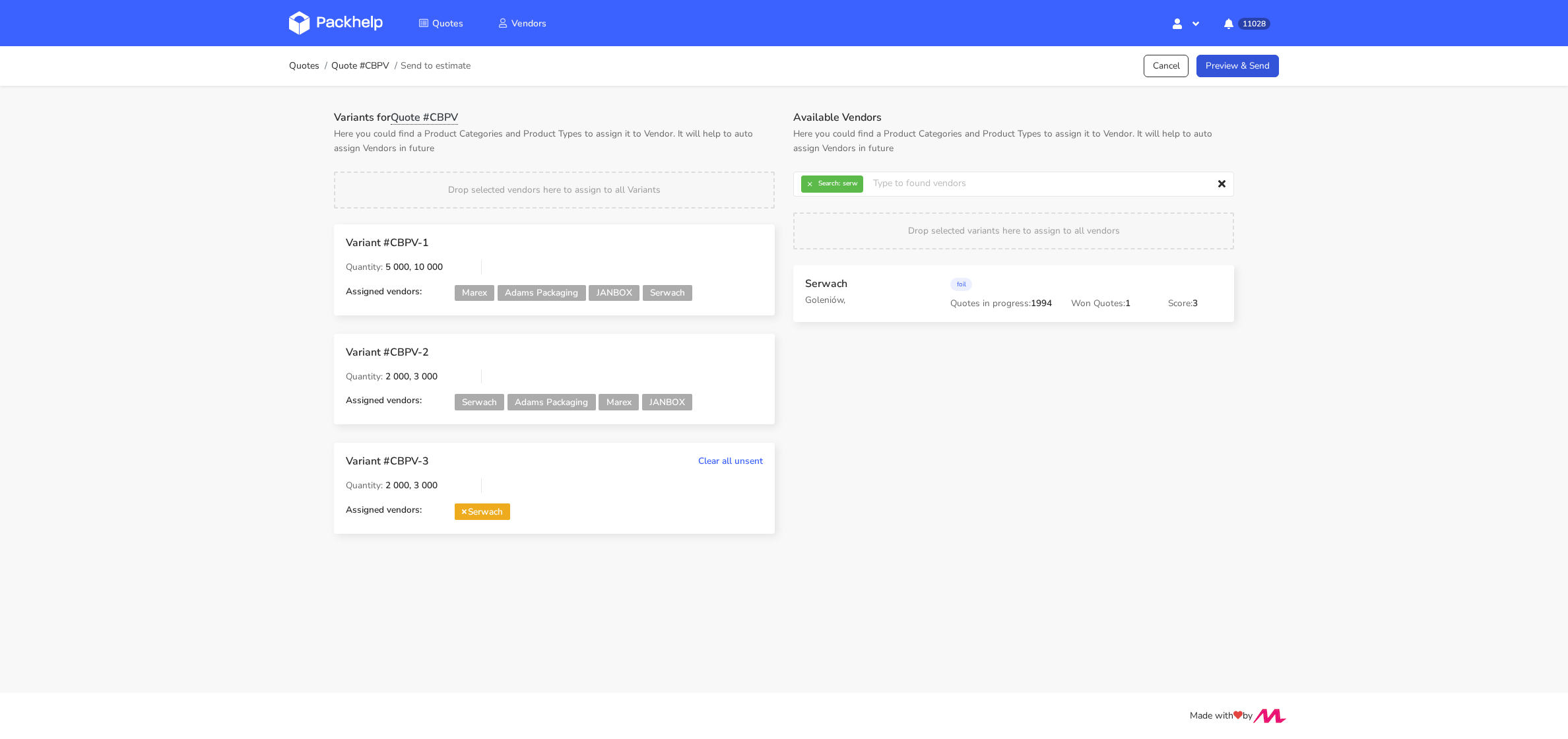
click at [805, 164] on div "Available Vendors Here you could find a Product Categories and Product Types to…" at bounding box center [1013, 225] width 459 height 229
click at [804, 177] on button "×" at bounding box center [809, 184] width 17 height 17
click at [804, 177] on input "text" at bounding box center [1013, 184] width 441 height 25
type input "adams"
click at [836, 229] on link "adams" at bounding box center [875, 234] width 123 height 24
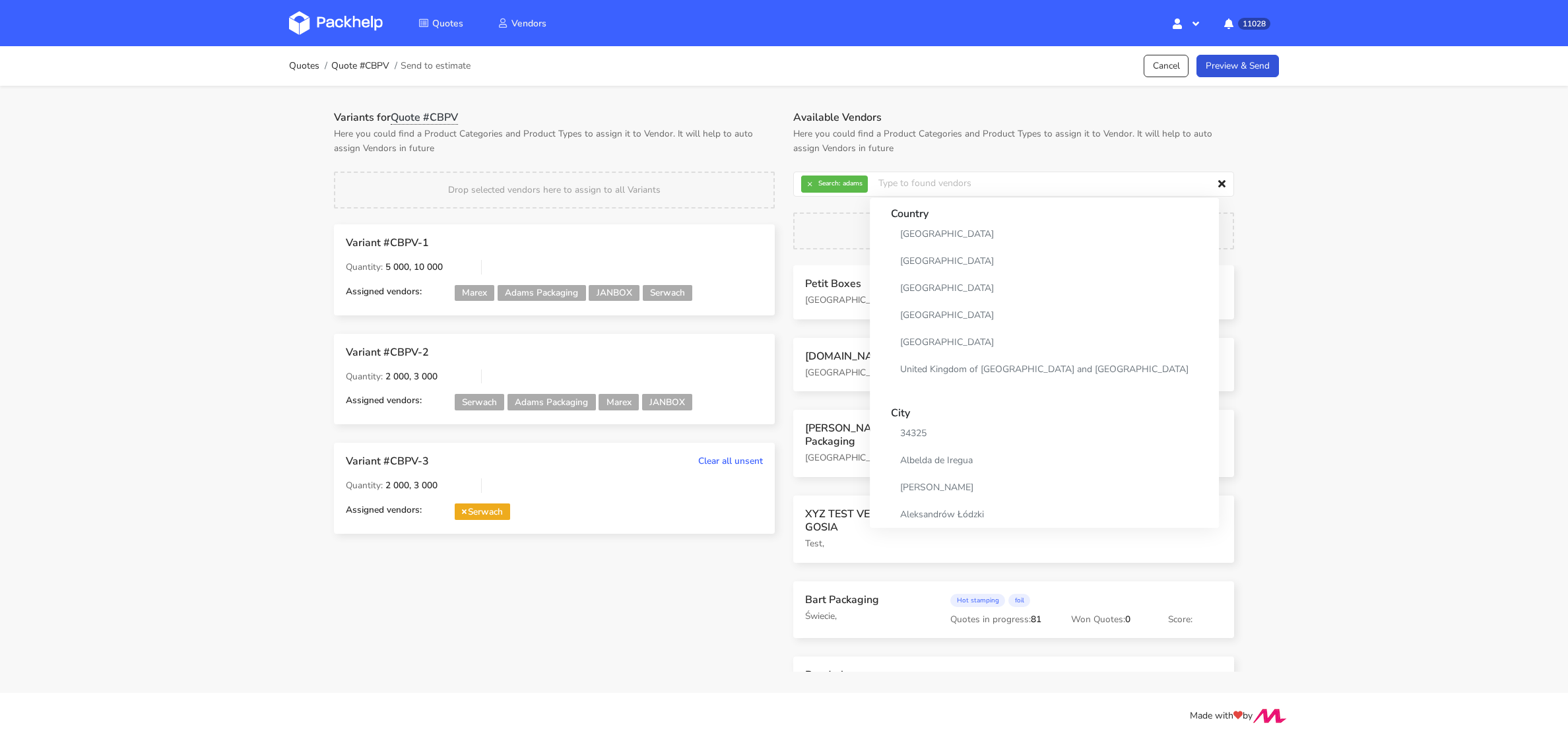
click at [772, 136] on p "Here you could find a Product Categories and Product Types to assign it to Vend…" at bounding box center [554, 140] width 441 height 29
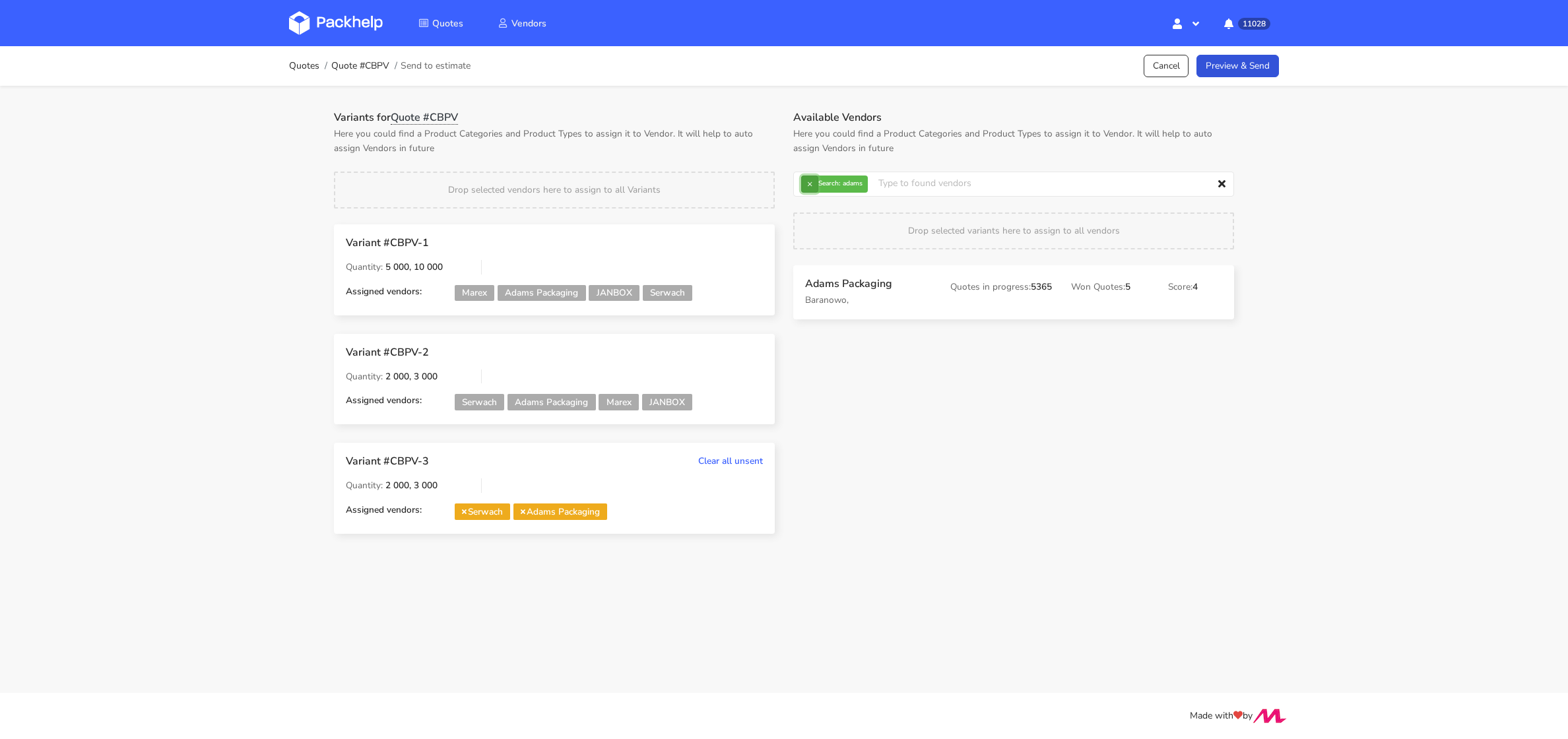
click at [806, 176] on button "×" at bounding box center [809, 184] width 17 height 17
click at [806, 176] on input "text" at bounding box center [1013, 184] width 441 height 25
type input "marex"
click at [836, 220] on strong "Search" at bounding box center [875, 209] width 123 height 23
click at [829, 224] on link "marex" at bounding box center [875, 234] width 123 height 24
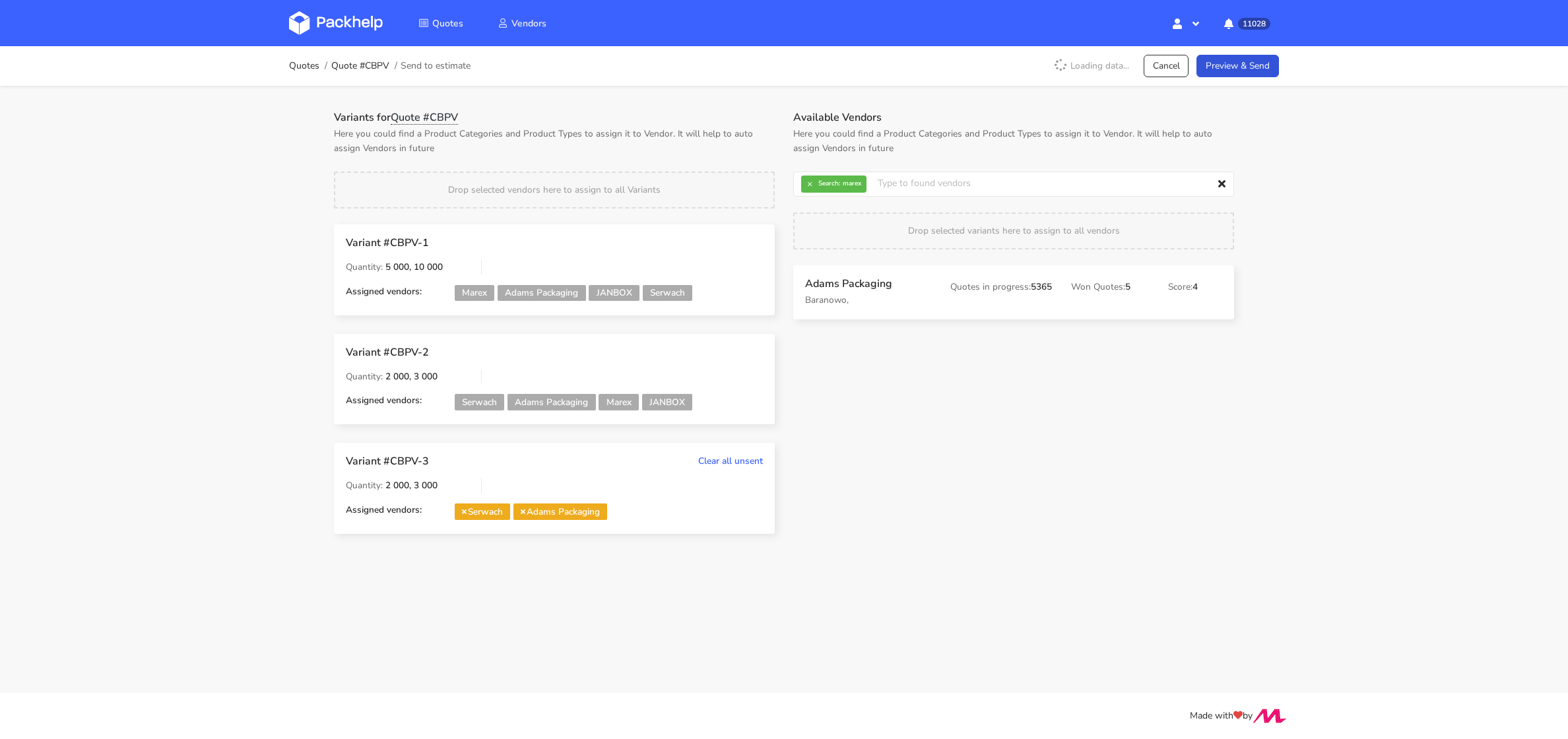
click at [744, 155] on div "Variants for Quote #CBPV Here you could find a Product Categories and Product T…" at bounding box center [555, 331] width 459 height 441
click at [752, 537] on div "Variant #CBPV-1 Quantity: 5 000, 10 000 Assigned vendors: Marex Adams Packaging…" at bounding box center [555, 388] width 459 height 328
click at [1245, 70] on link "Preview & Send" at bounding box center [1237, 66] width 82 height 23
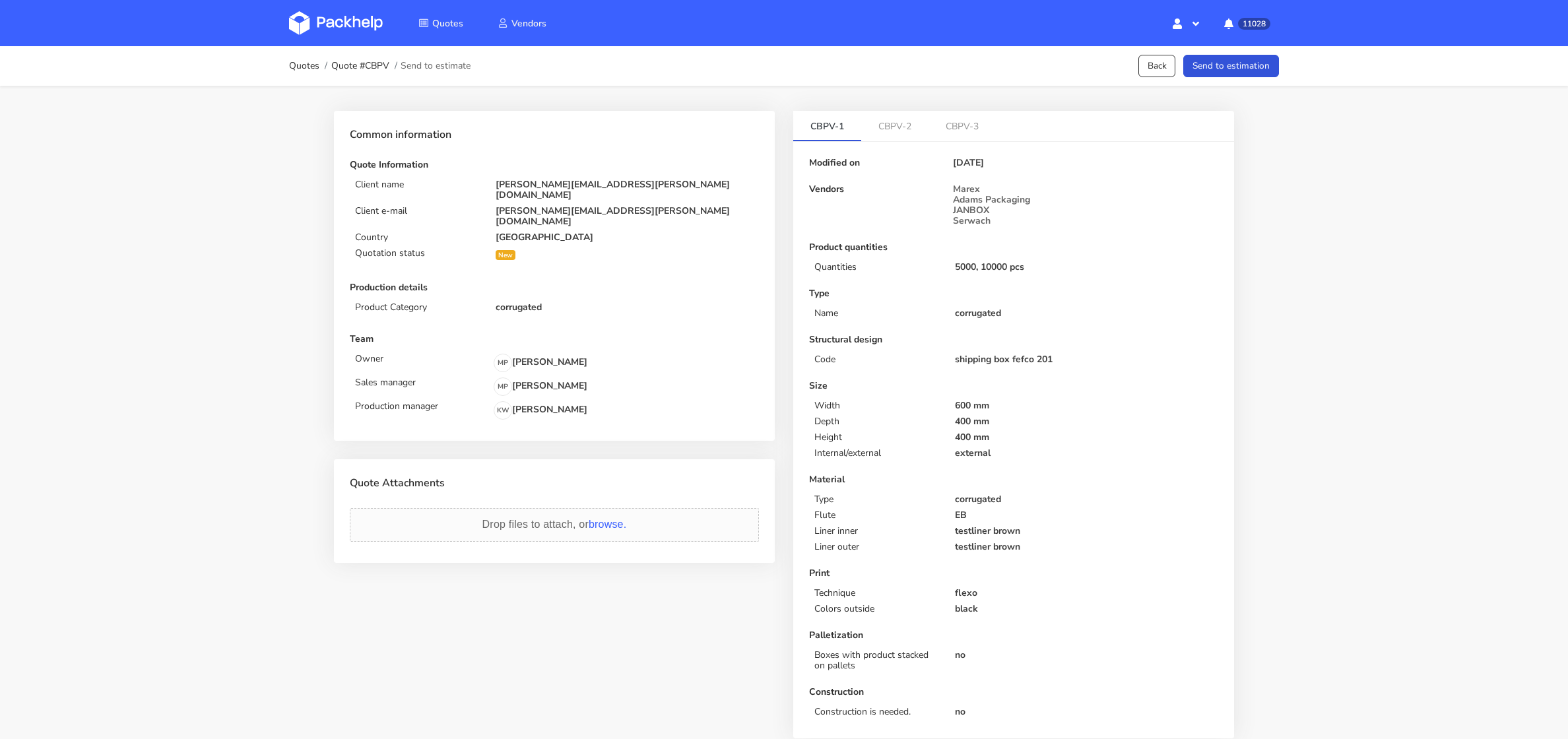
click at [1247, 70] on button "Send to estimation" at bounding box center [1231, 66] width 96 height 23
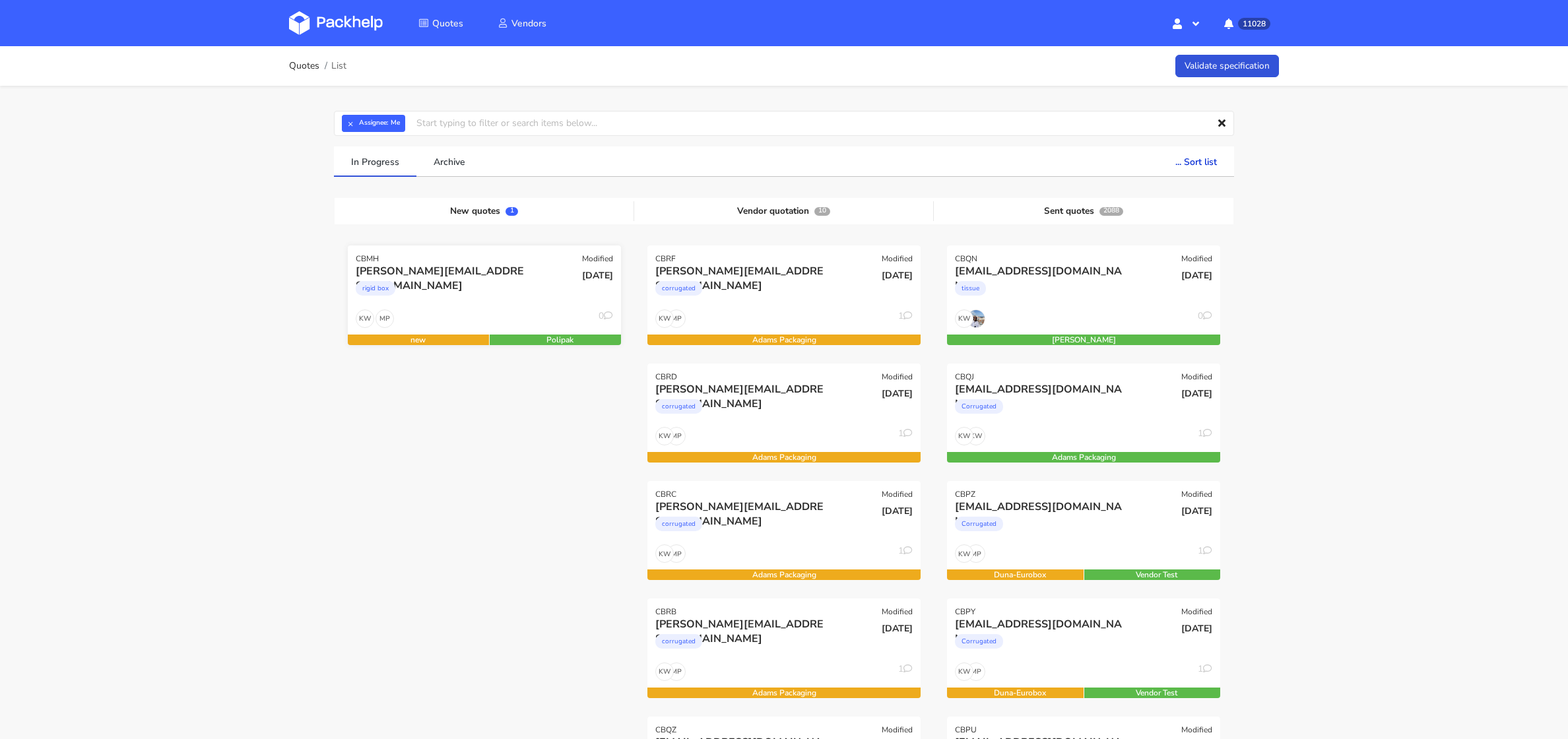
click at [484, 302] on div "rigid box" at bounding box center [443, 291] width 175 height 26
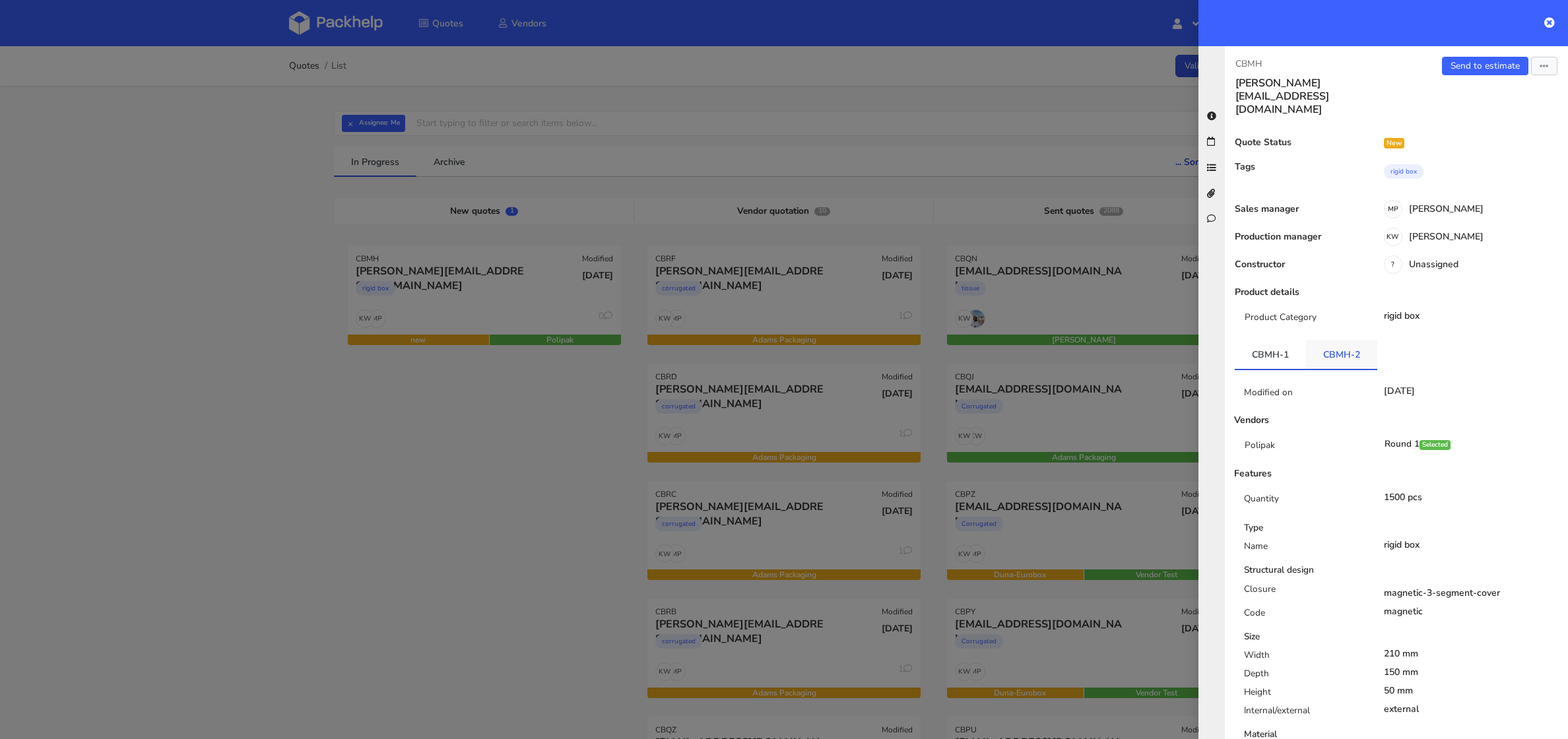
click at [1355, 340] on link "CBMH-2" at bounding box center [1341, 354] width 71 height 29
click at [1282, 340] on link "CBMH-1" at bounding box center [1270, 354] width 71 height 29
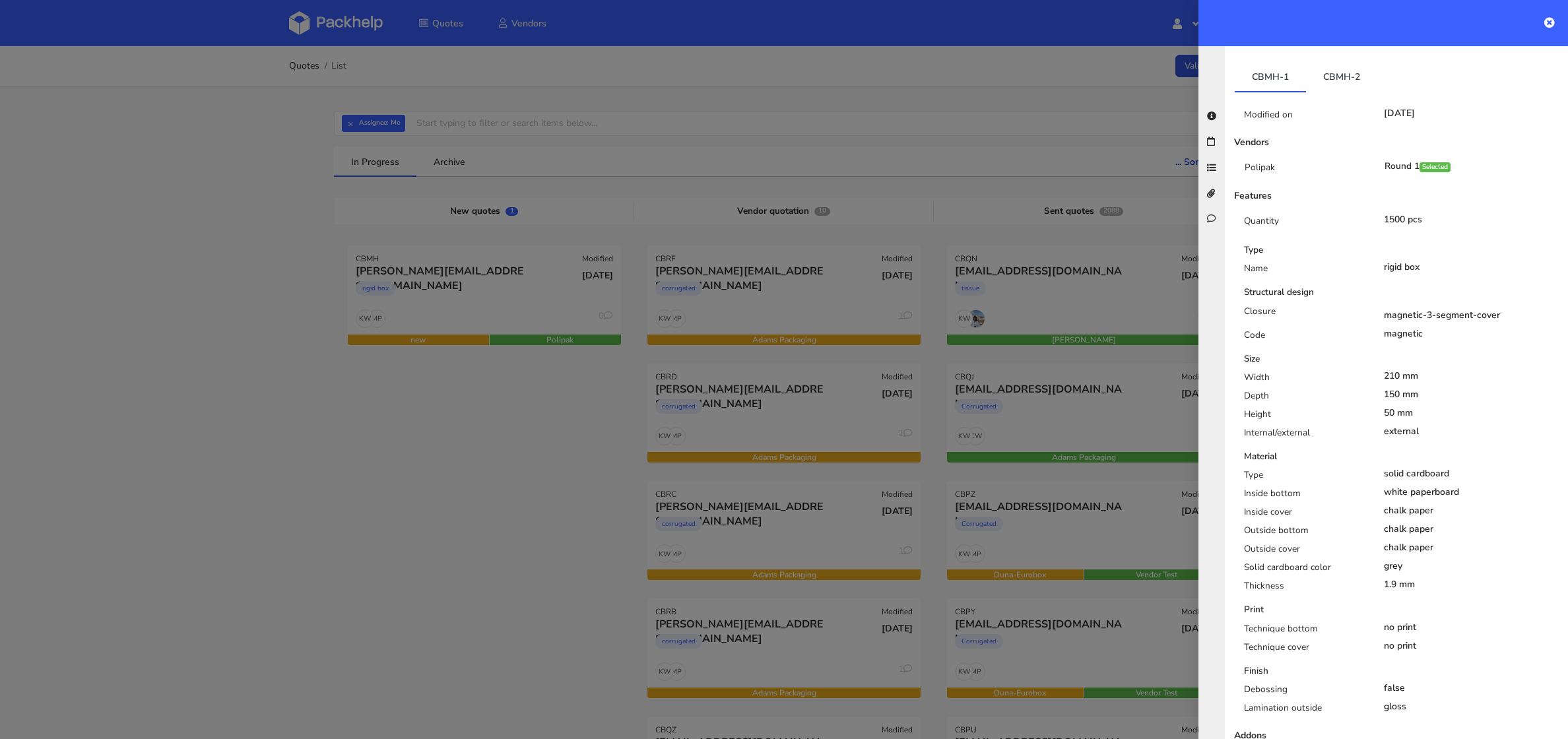
scroll to position [278, 0]
click at [387, 479] on div at bounding box center [784, 369] width 1568 height 739
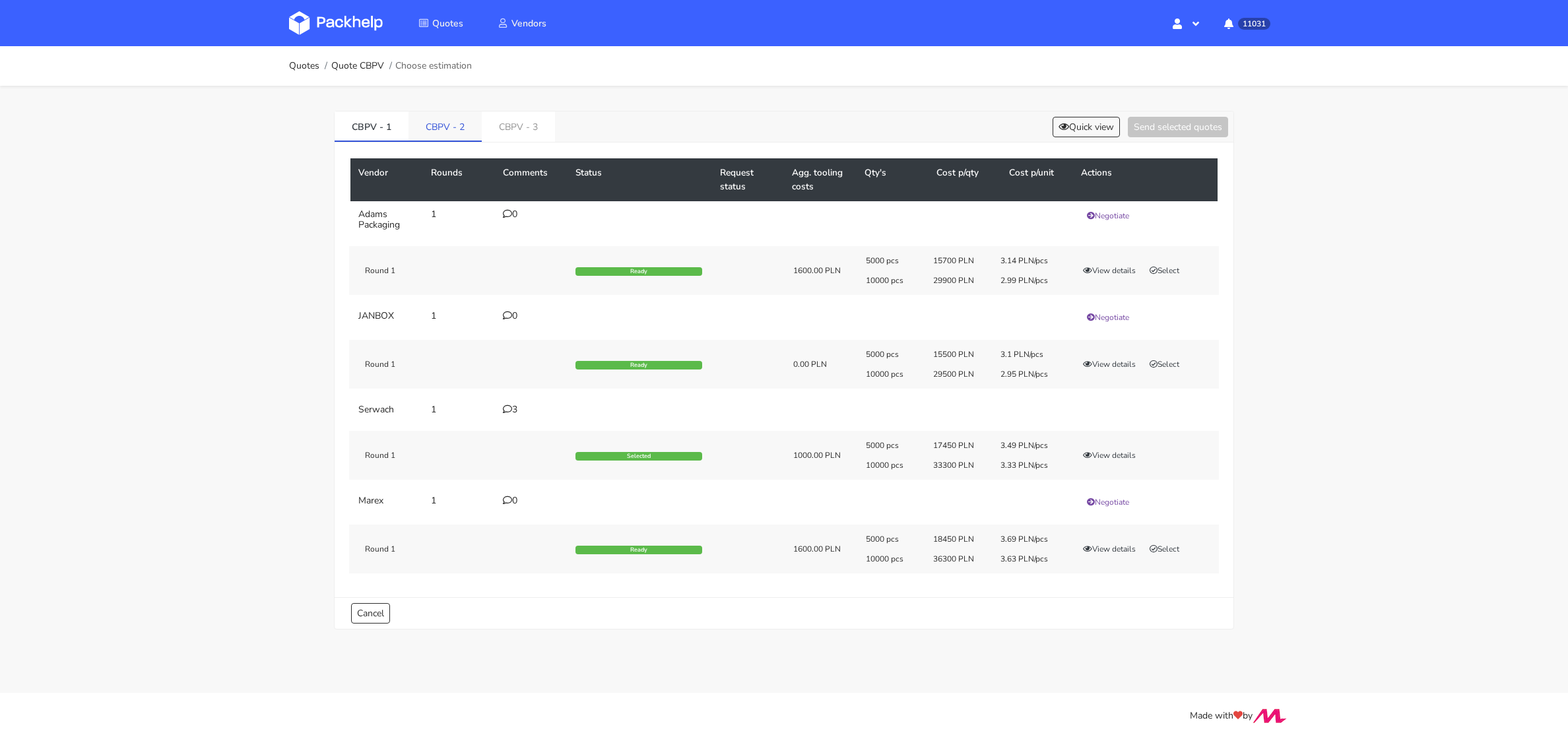
click at [448, 124] on link "CBPV - 2" at bounding box center [445, 126] width 73 height 29
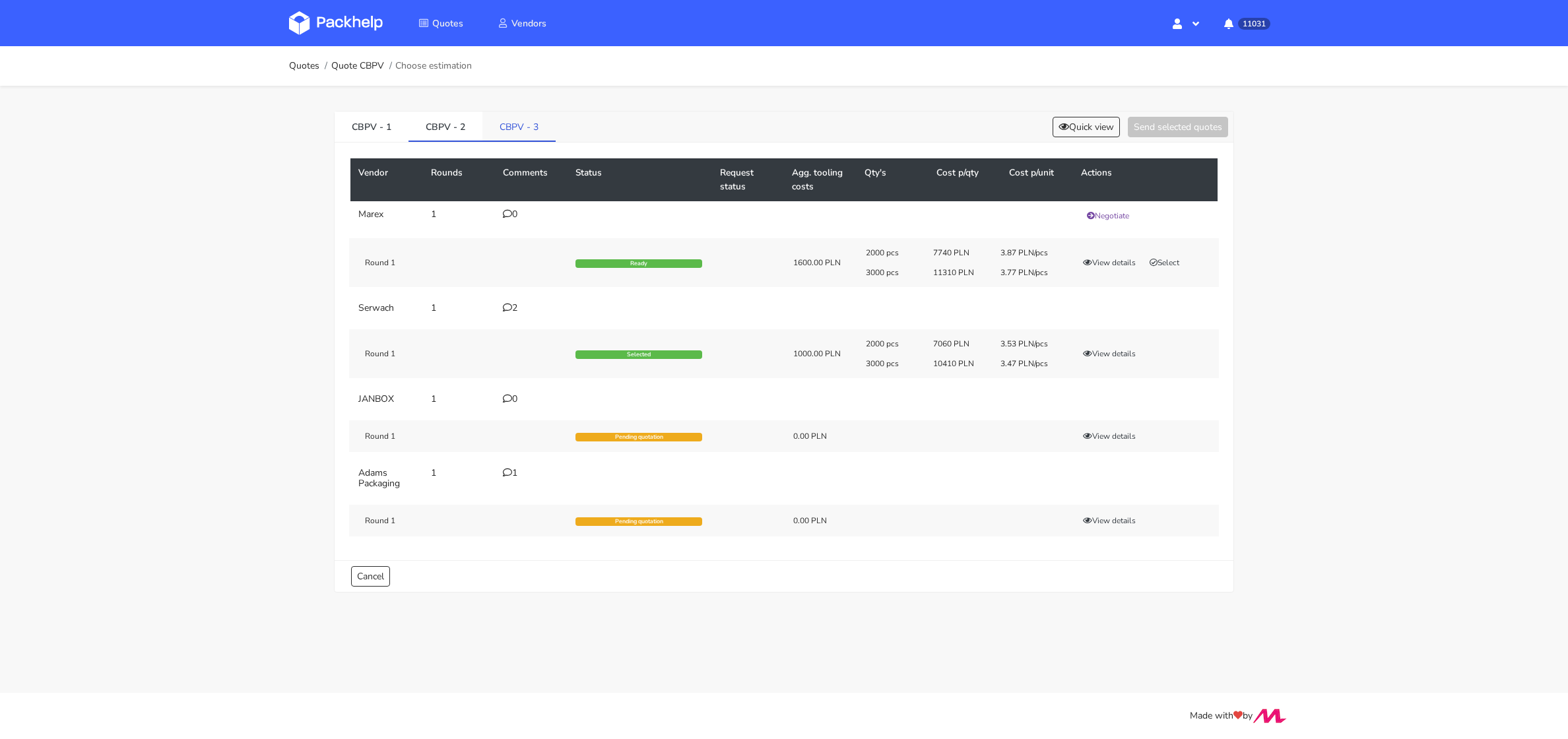
click at [499, 128] on link "CBPV - 3" at bounding box center [519, 126] width 73 height 29
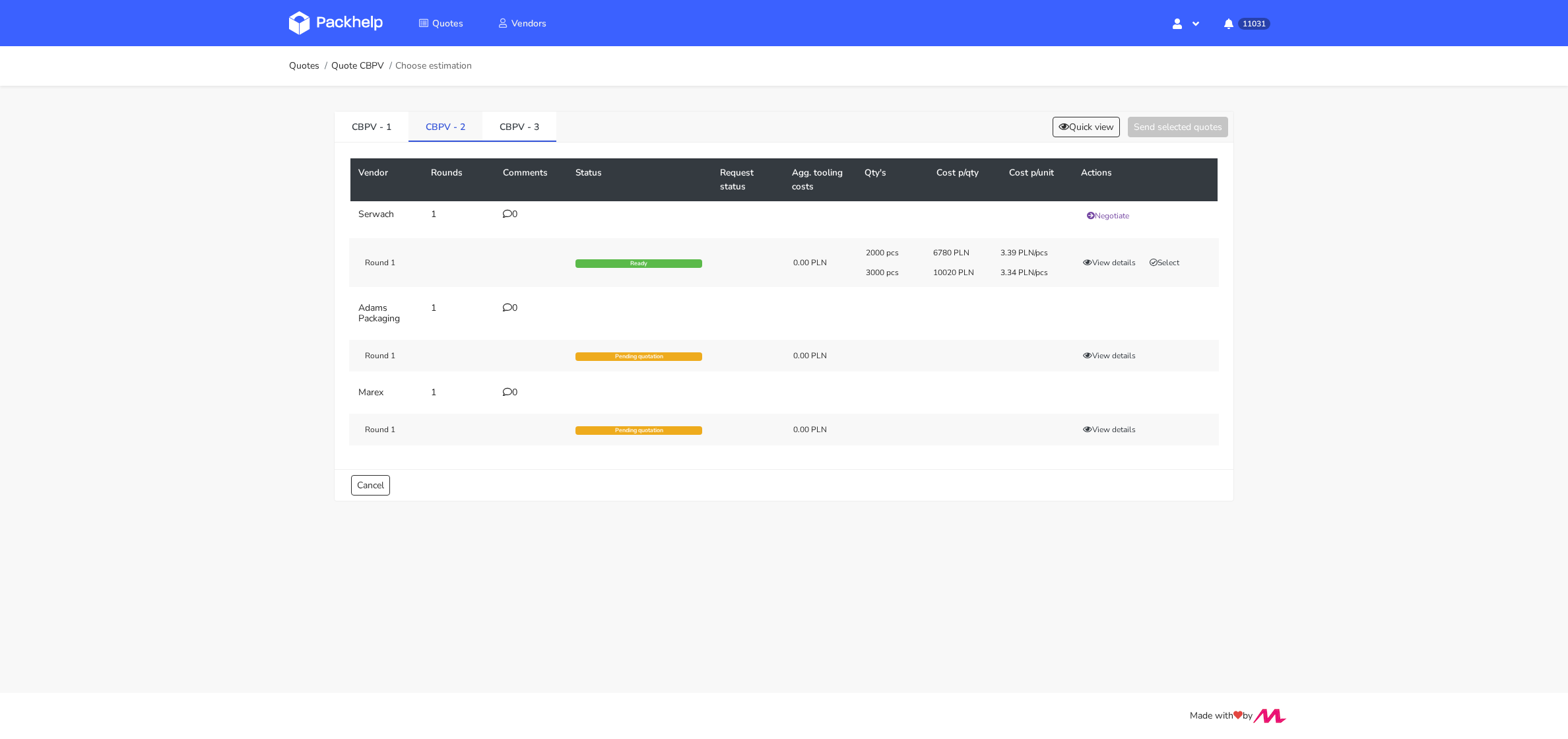
click at [471, 129] on link "CBPV - 2" at bounding box center [445, 126] width 74 height 29
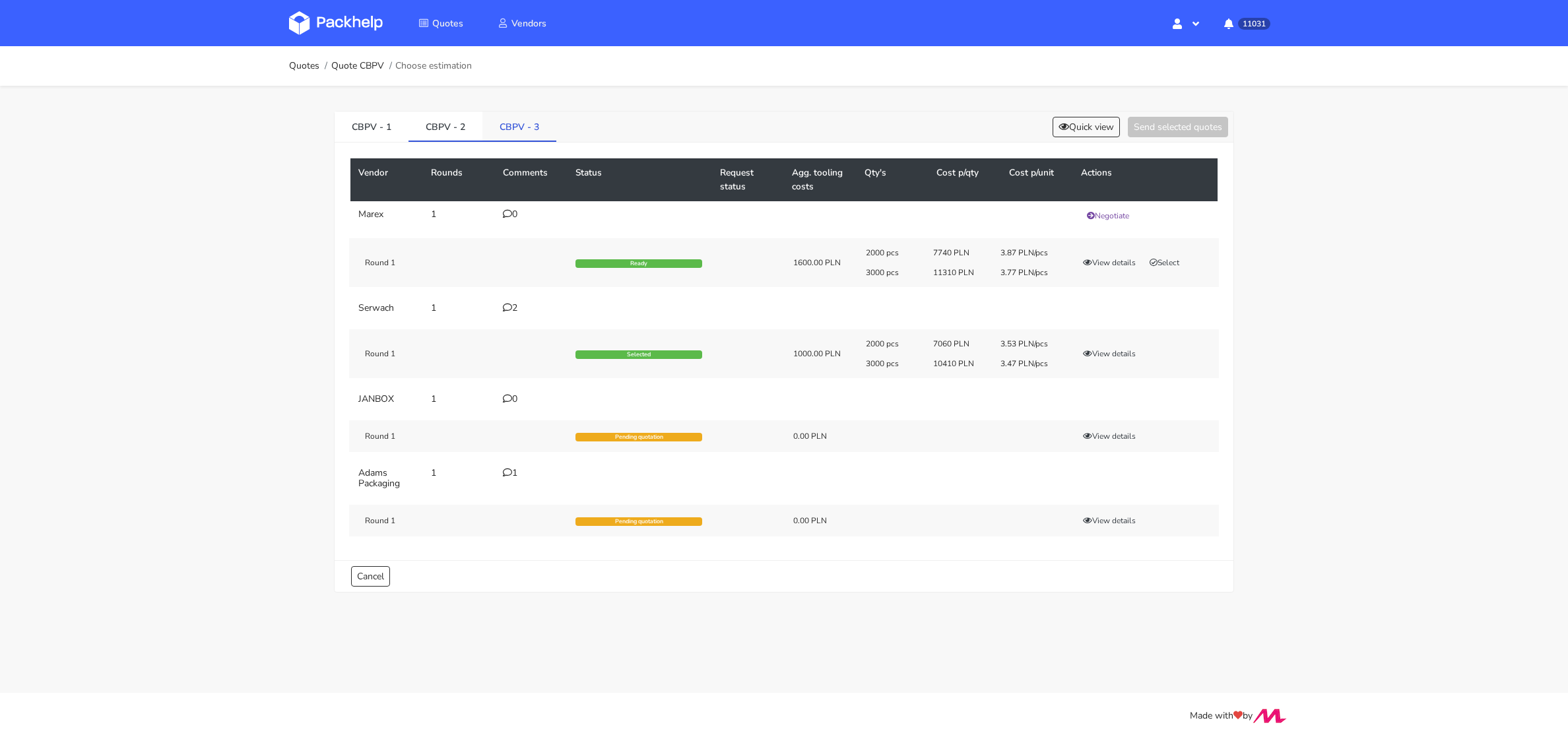
click at [503, 131] on link "CBPV - 3" at bounding box center [519, 126] width 74 height 29
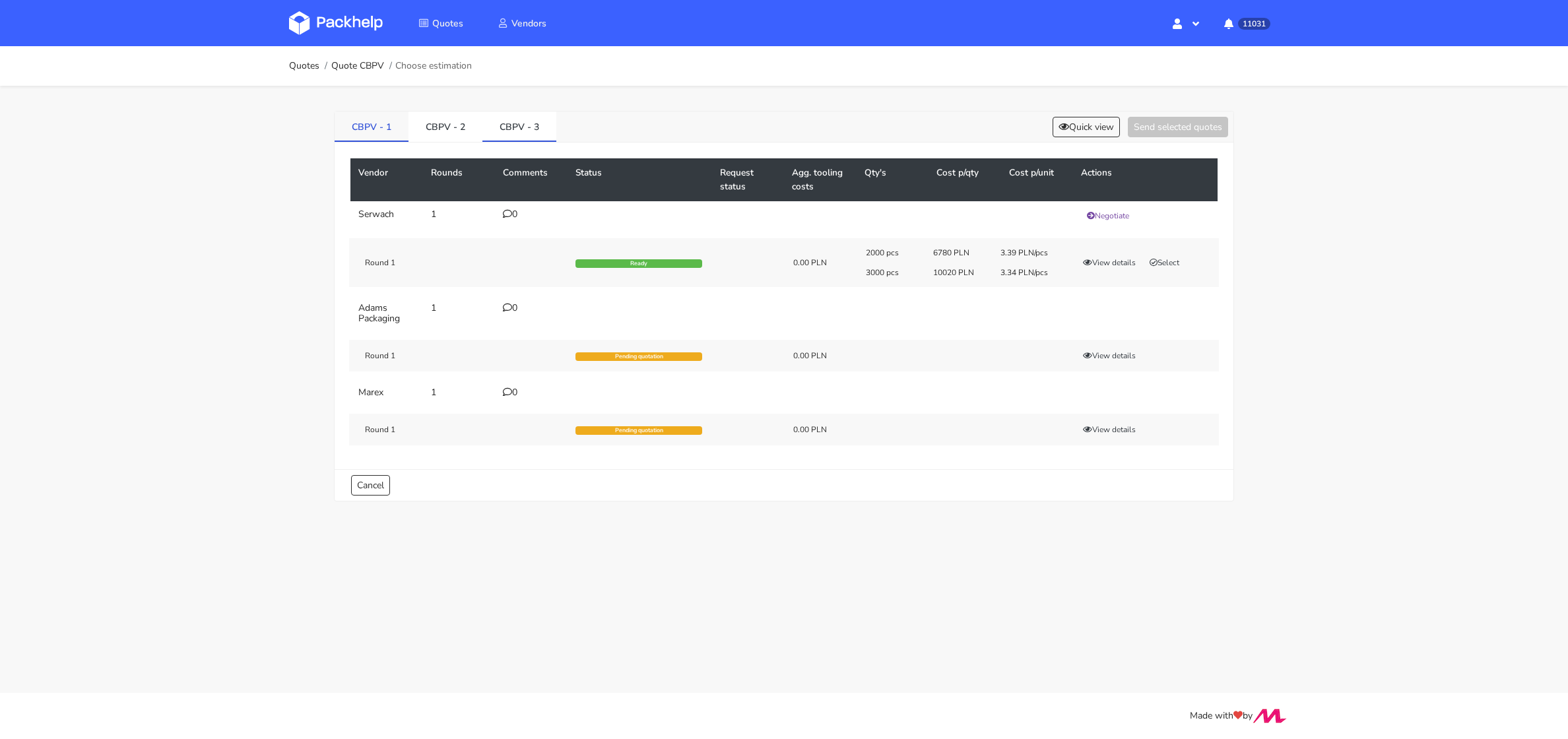
click at [360, 124] on link "CBPV - 1" at bounding box center [371, 126] width 74 height 29
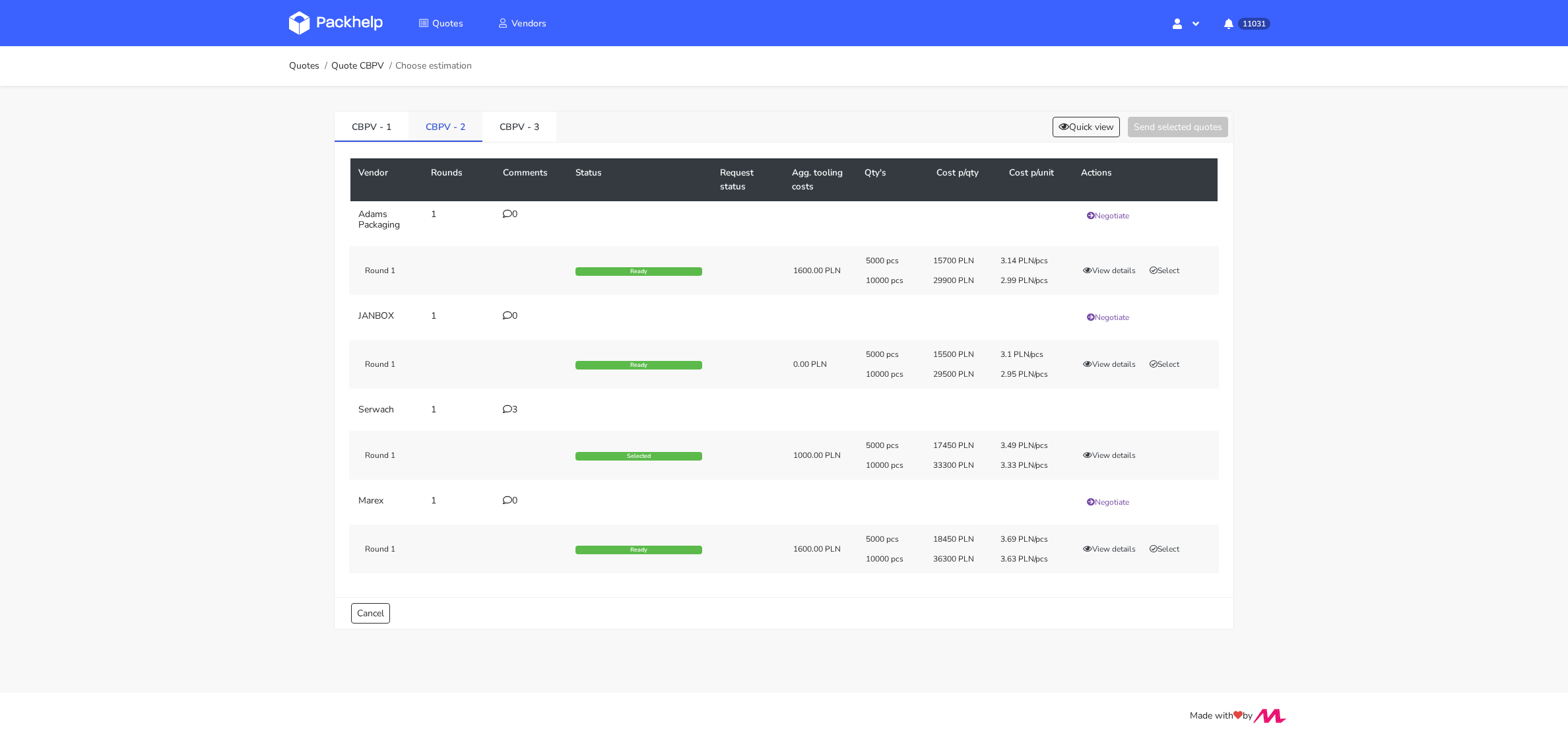
click at [425, 124] on link "CBPV - 2" at bounding box center [445, 126] width 74 height 29
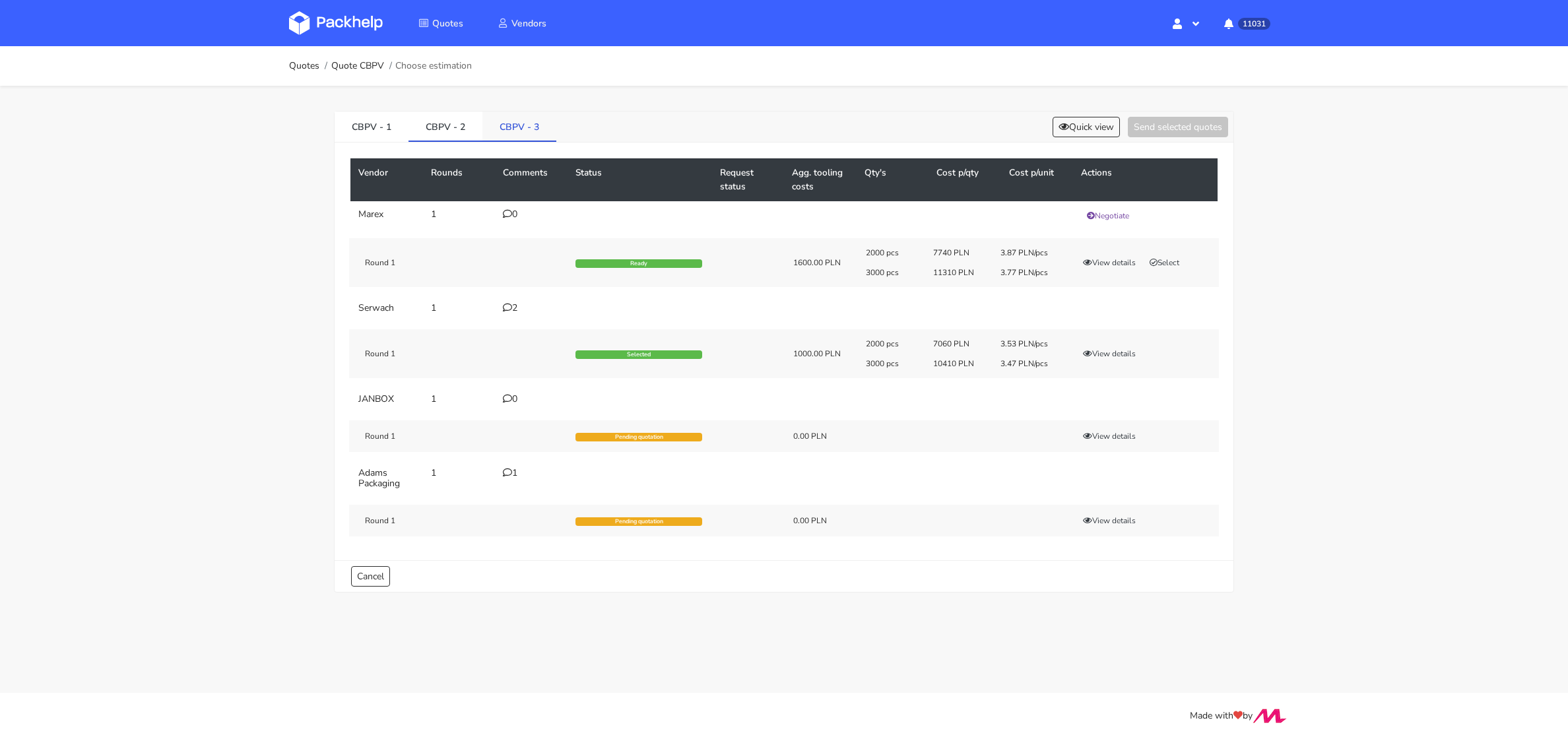
click at [506, 124] on link "CBPV - 3" at bounding box center [519, 126] width 74 height 29
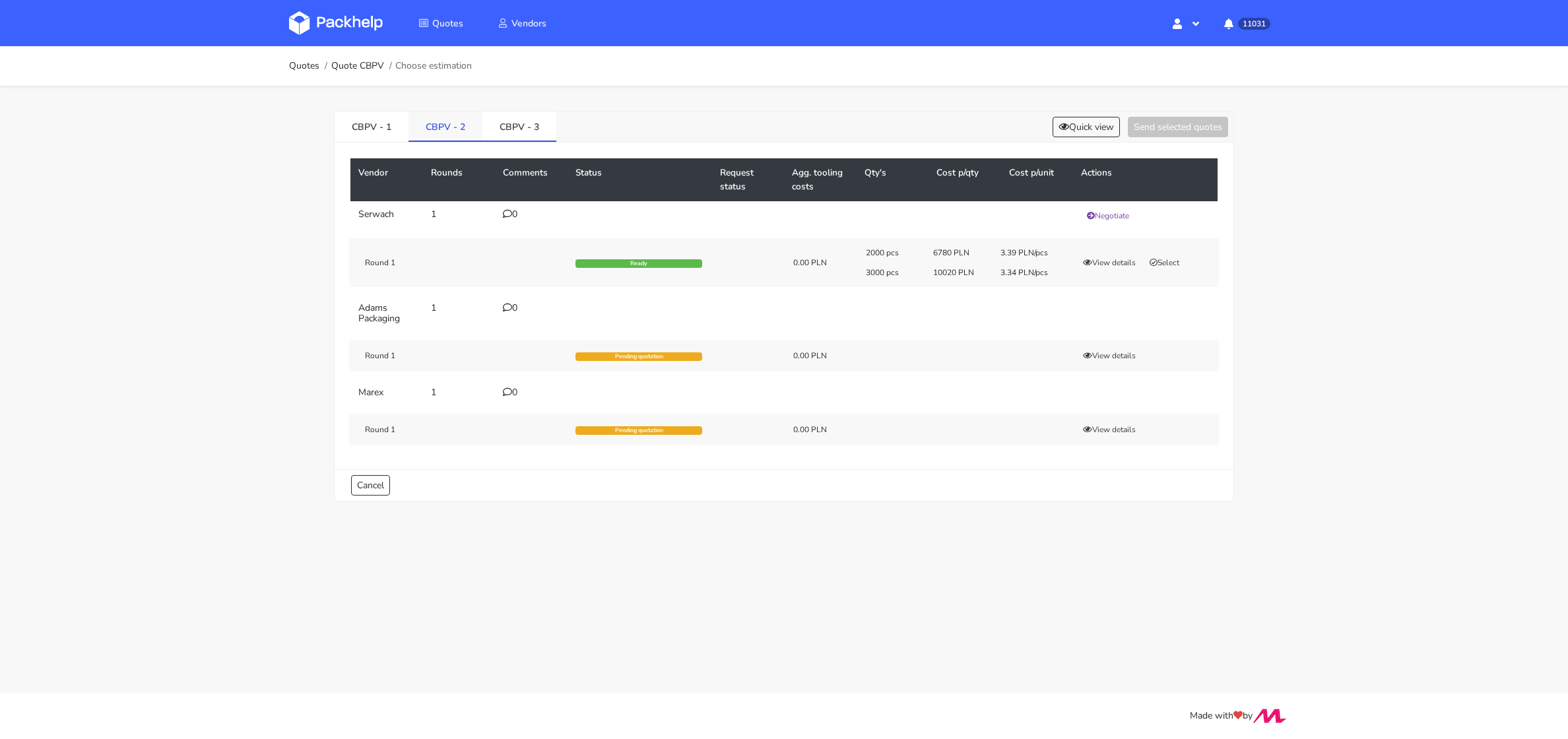
click at [458, 128] on link "CBPV - 2" at bounding box center [445, 126] width 74 height 29
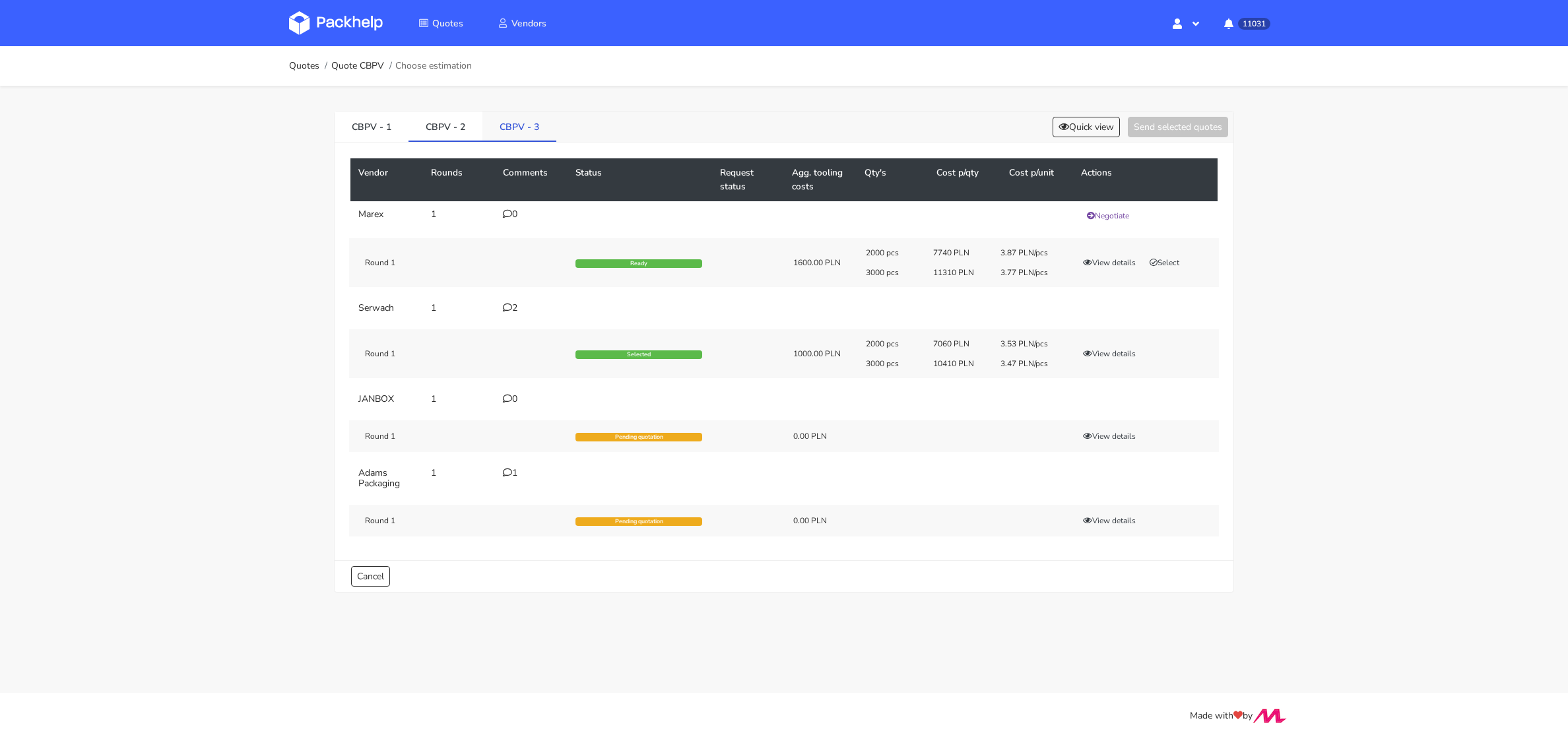
click at [510, 128] on link "CBPV - 3" at bounding box center [519, 126] width 74 height 29
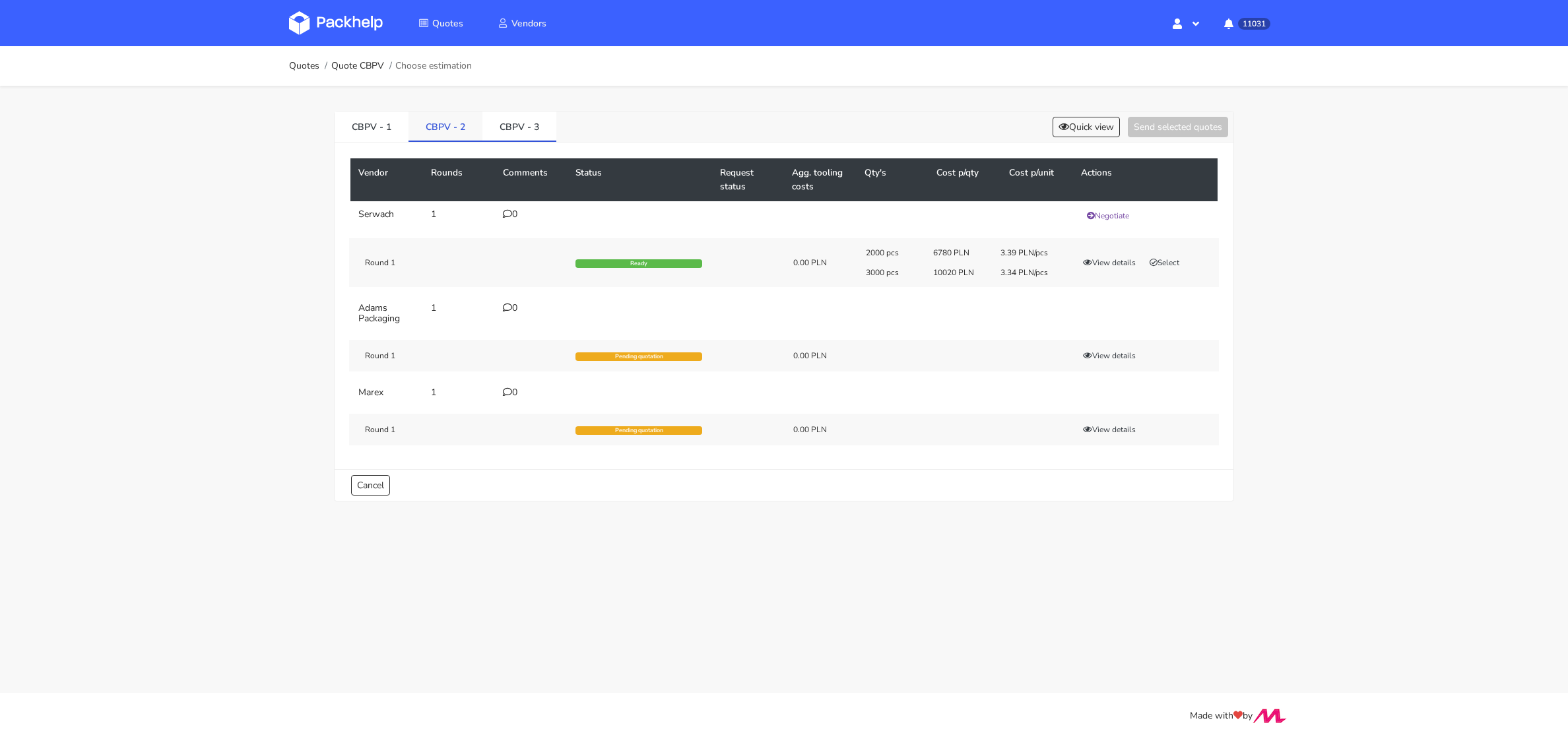
click at [451, 128] on link "CBPV - 2" at bounding box center [445, 126] width 74 height 29
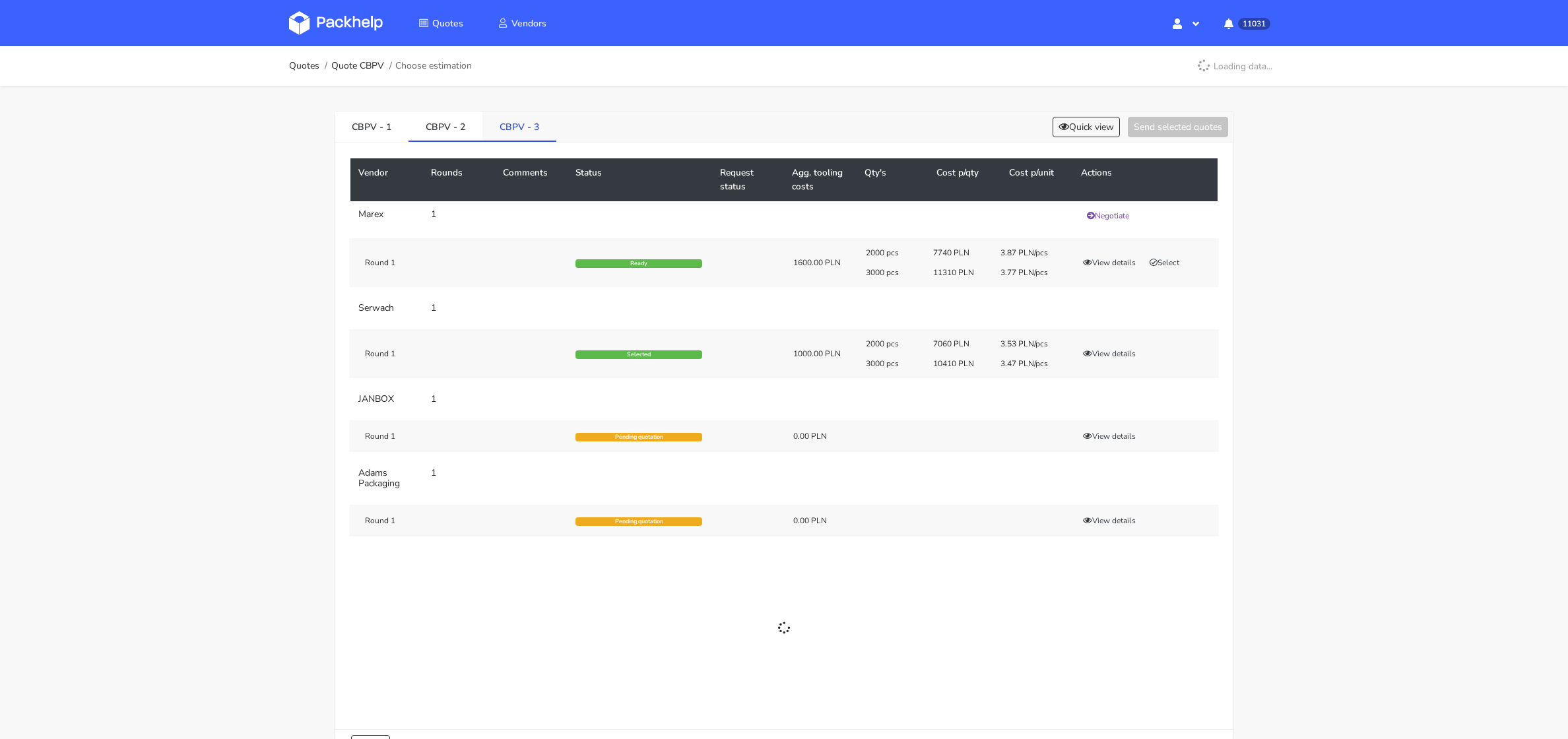
click at [503, 129] on link "CBPV - 3" at bounding box center [519, 126] width 74 height 29
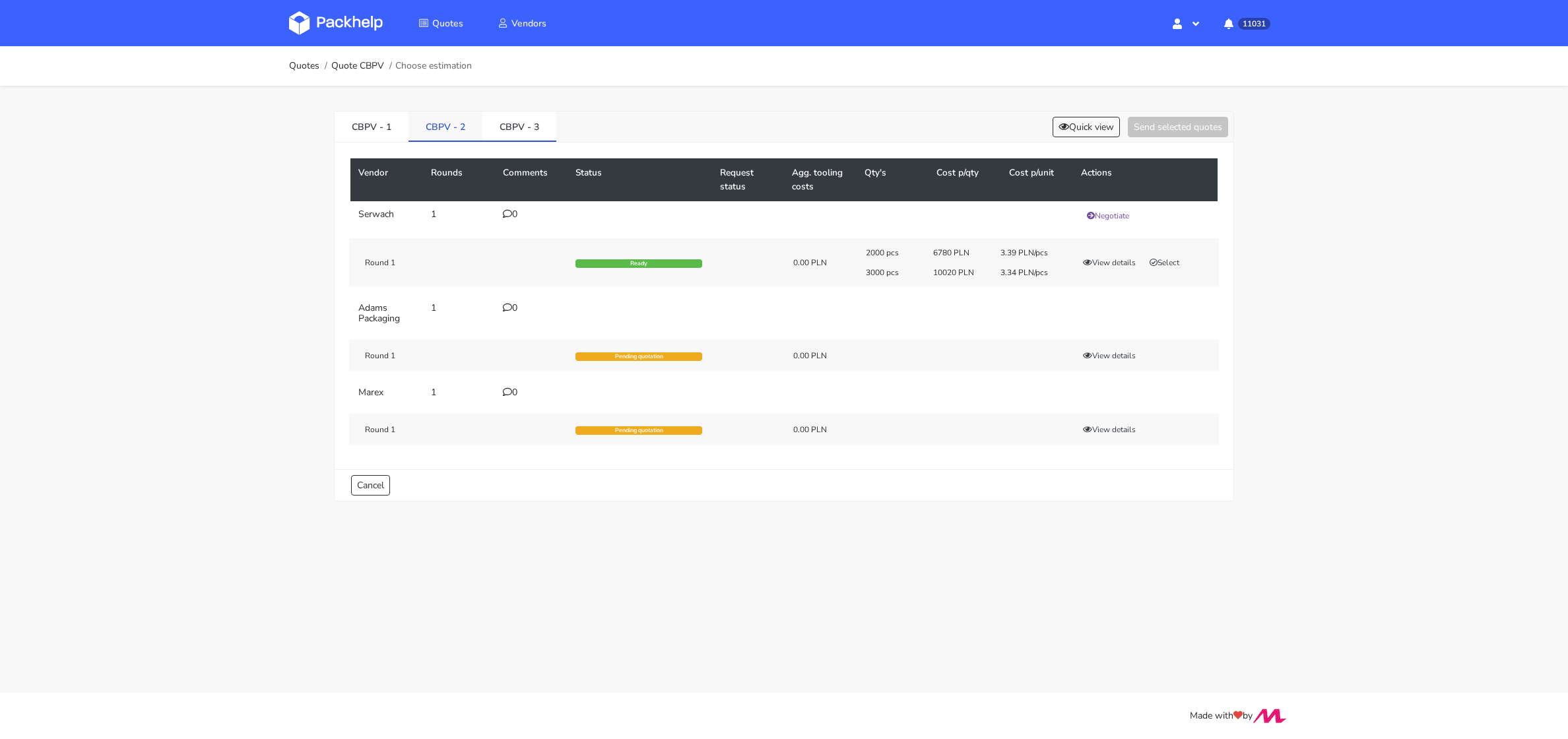
click at [456, 140] on link "CBPV - 2" at bounding box center [445, 126] width 74 height 29
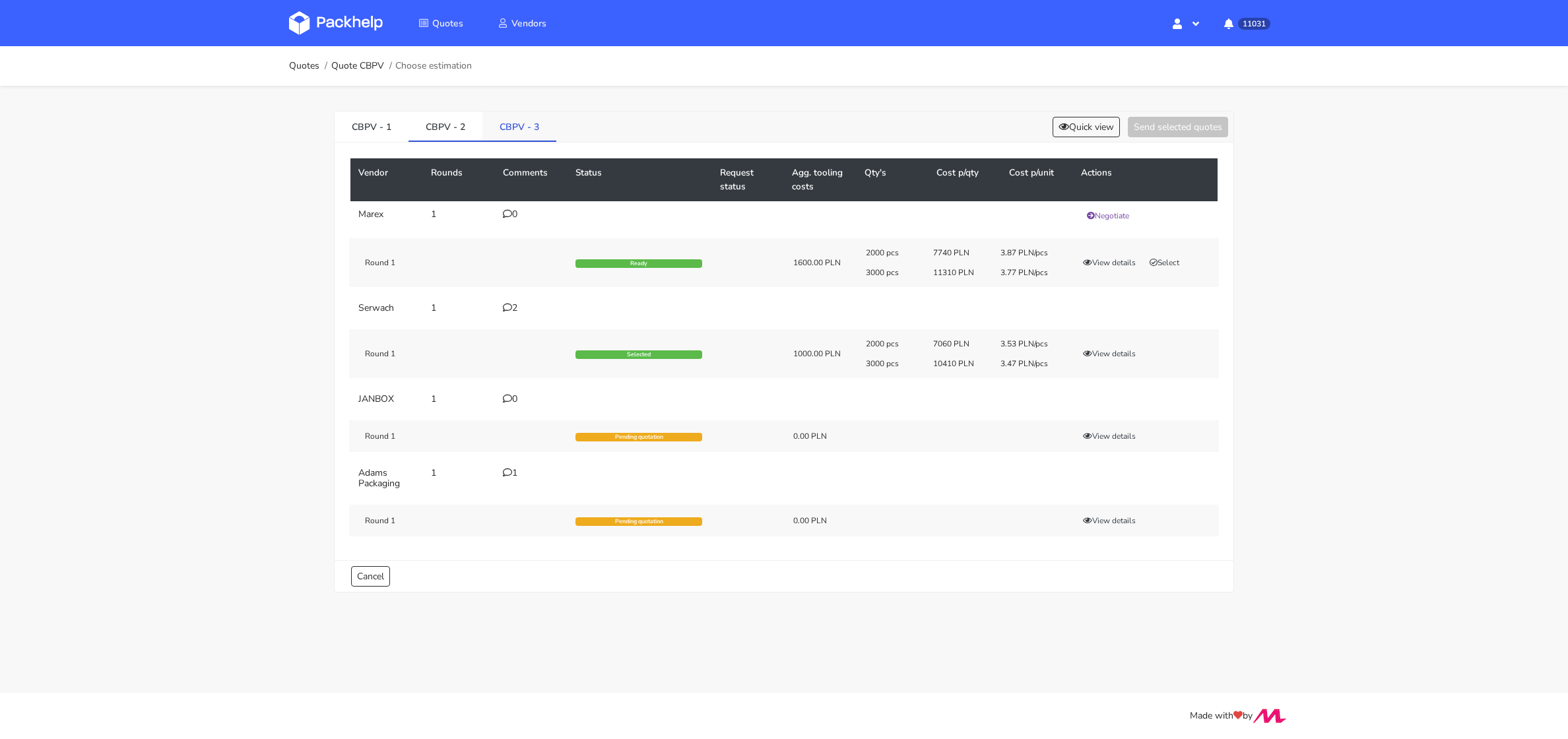
click at [498, 131] on link "CBPV - 3" at bounding box center [519, 126] width 74 height 29
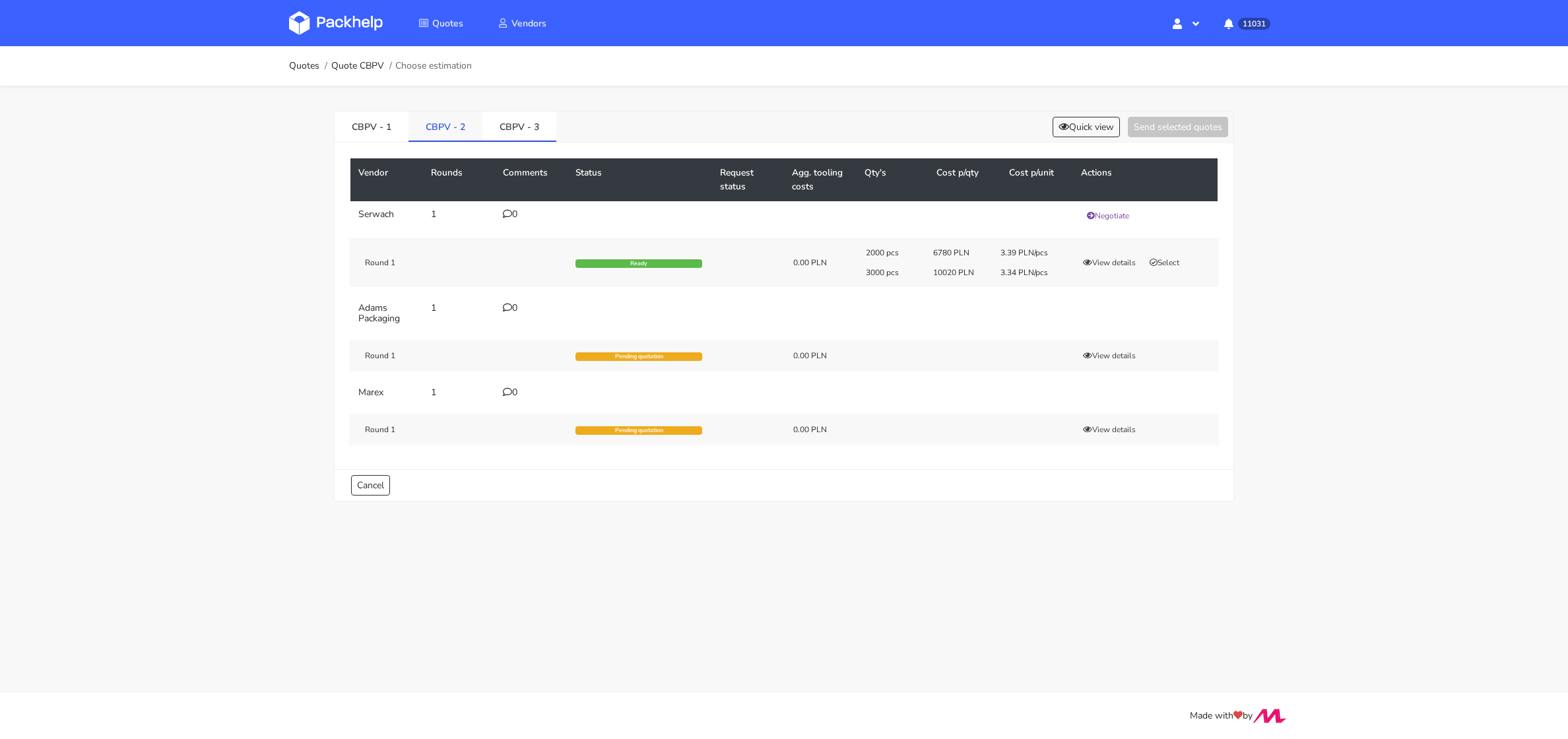
click at [456, 127] on link "CBPV - 2" at bounding box center [445, 126] width 74 height 29
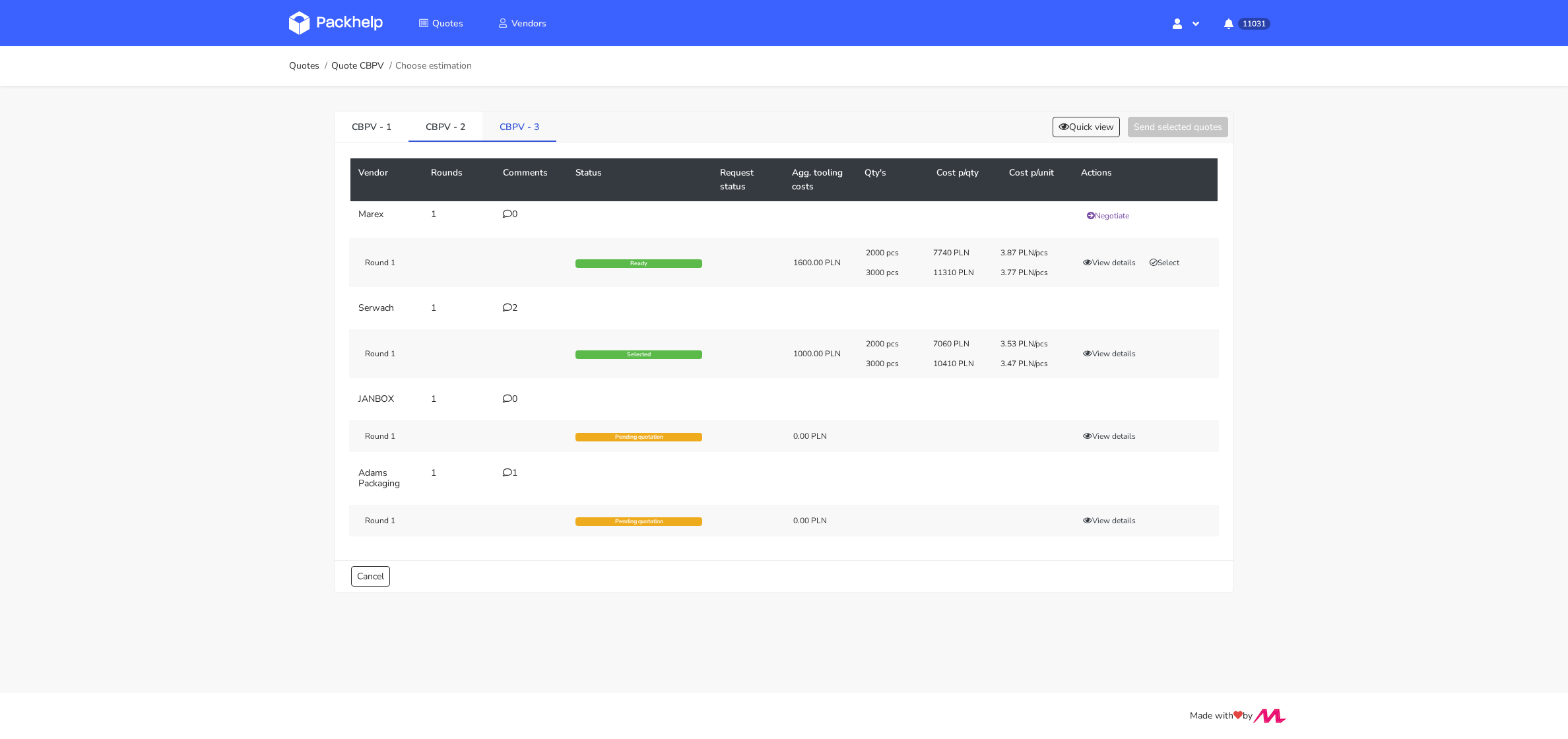
click at [501, 131] on link "CBPV - 3" at bounding box center [519, 126] width 74 height 29
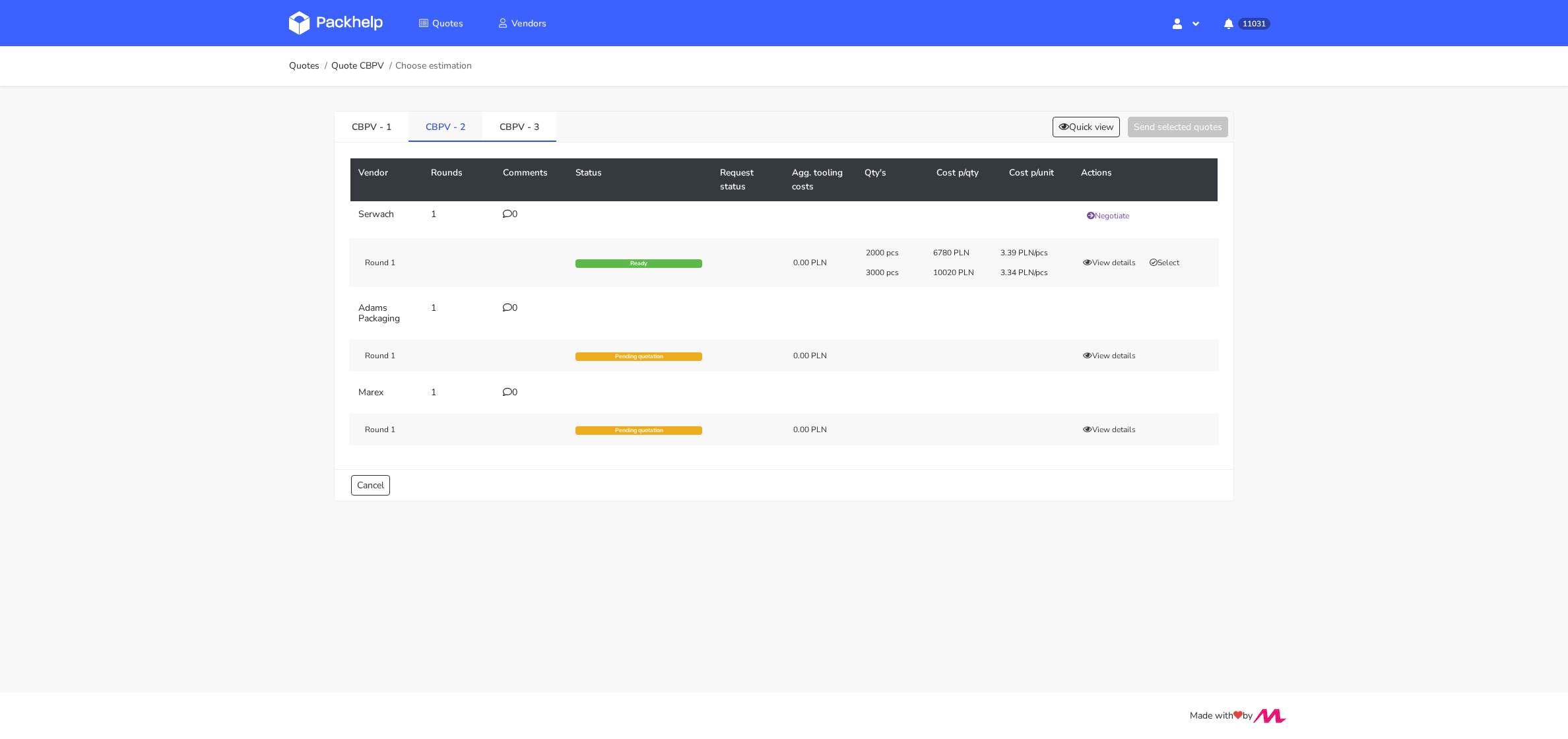
click at [432, 133] on link "CBPV - 2" at bounding box center [445, 126] width 74 height 29
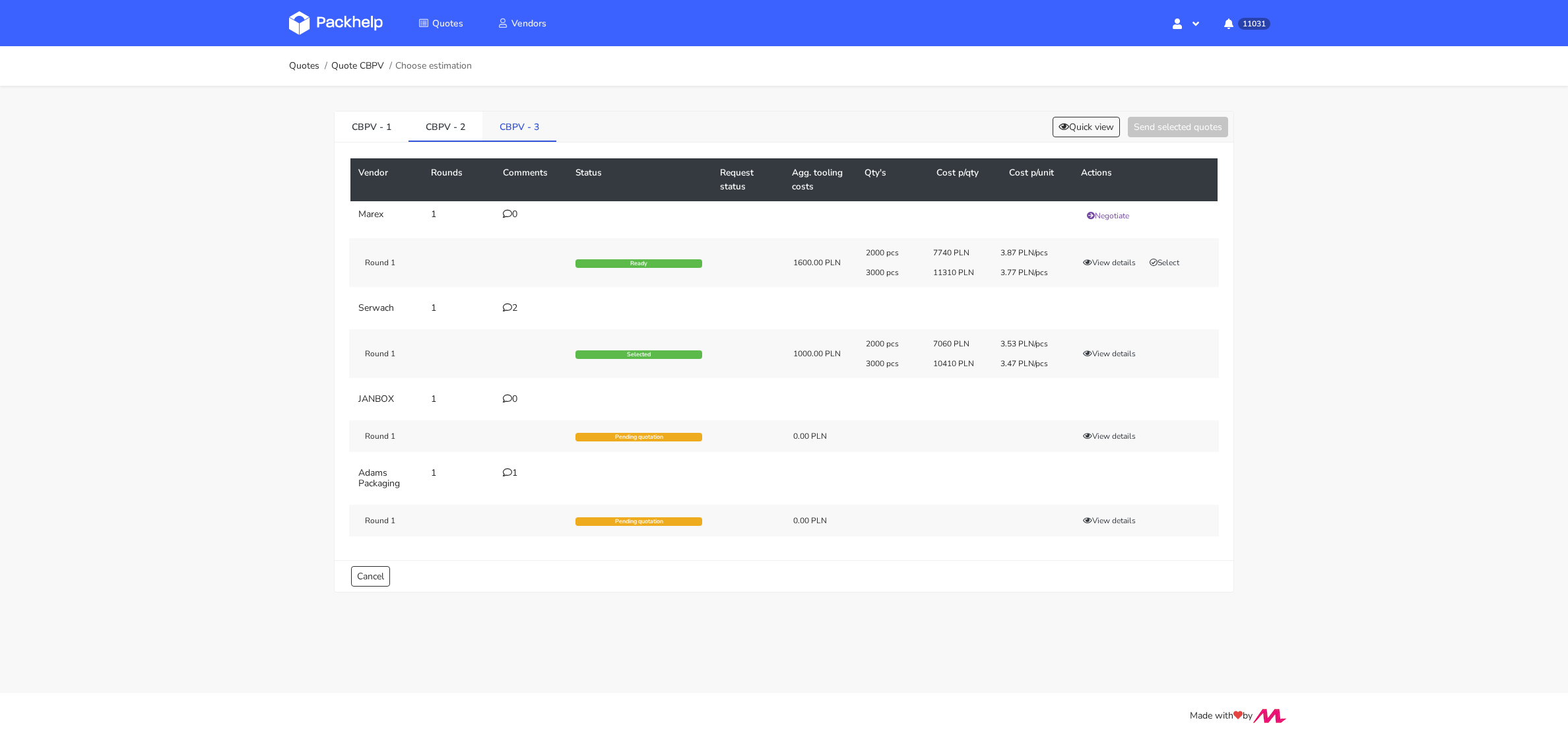
click at [506, 134] on link "CBPV - 3" at bounding box center [519, 126] width 74 height 29
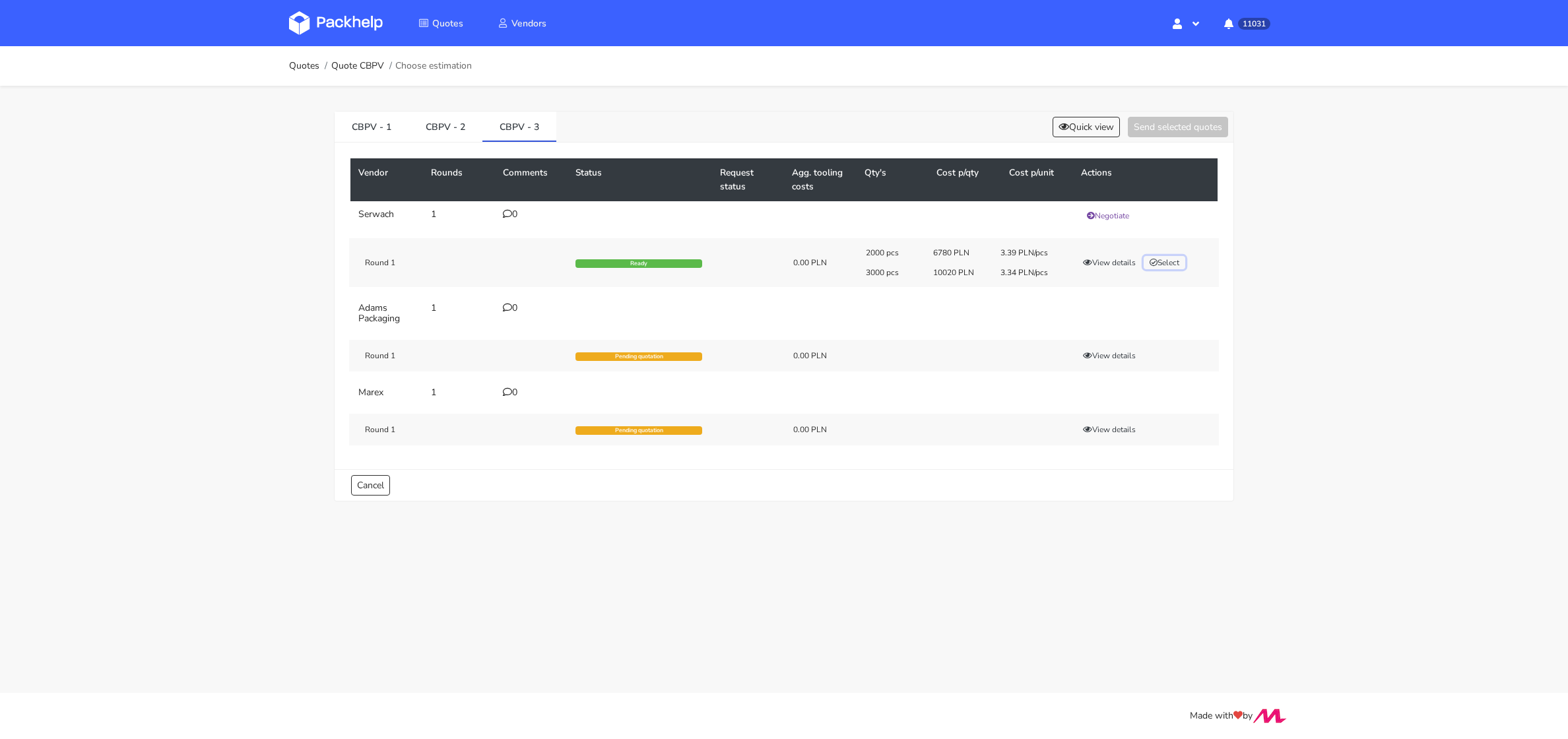
click at [1160, 260] on button "Select" at bounding box center [1164, 262] width 41 height 13
click at [1158, 128] on button "Send selected quotes ( 1 )" at bounding box center [1168, 127] width 119 height 21
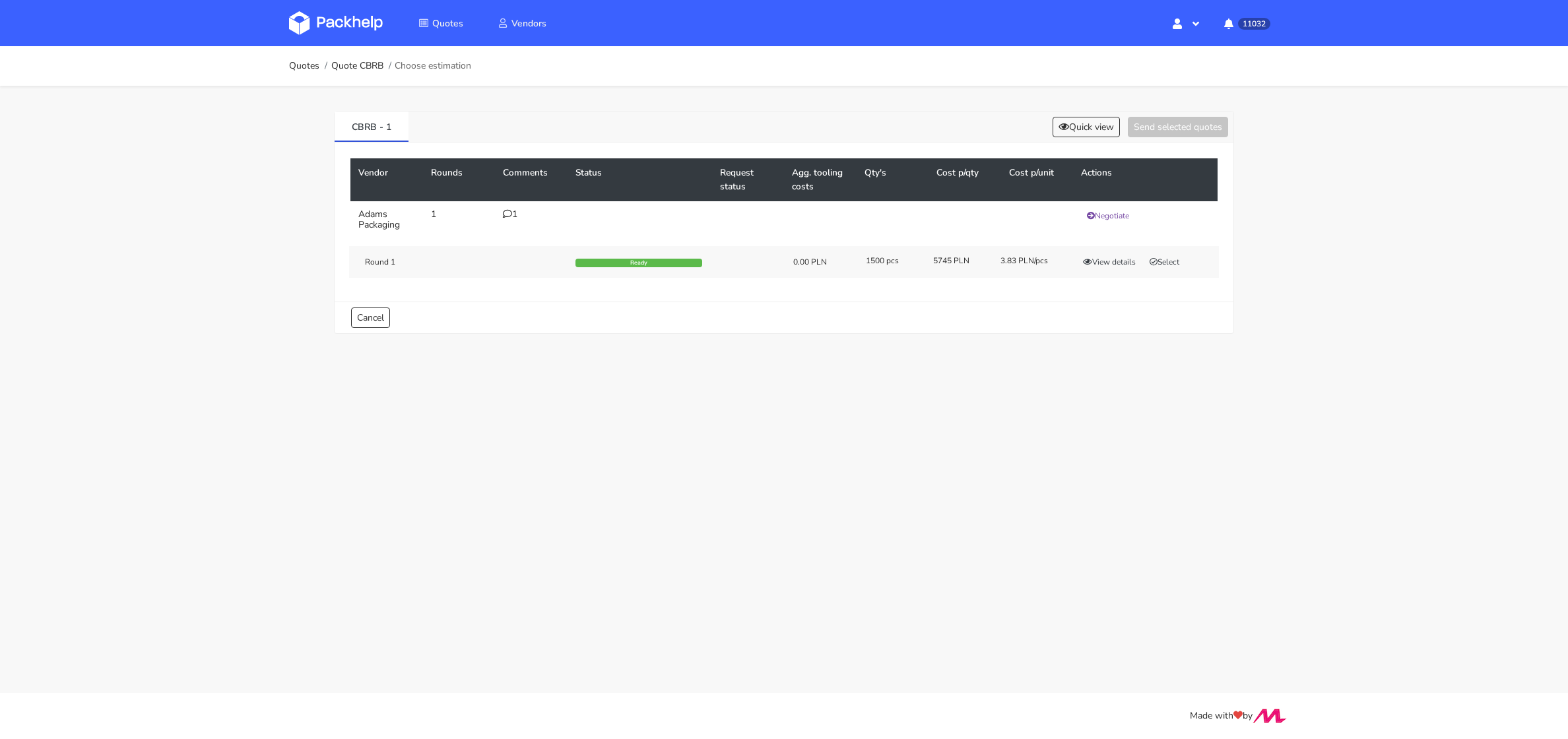
click at [505, 211] on icon at bounding box center [508, 214] width 9 height 9
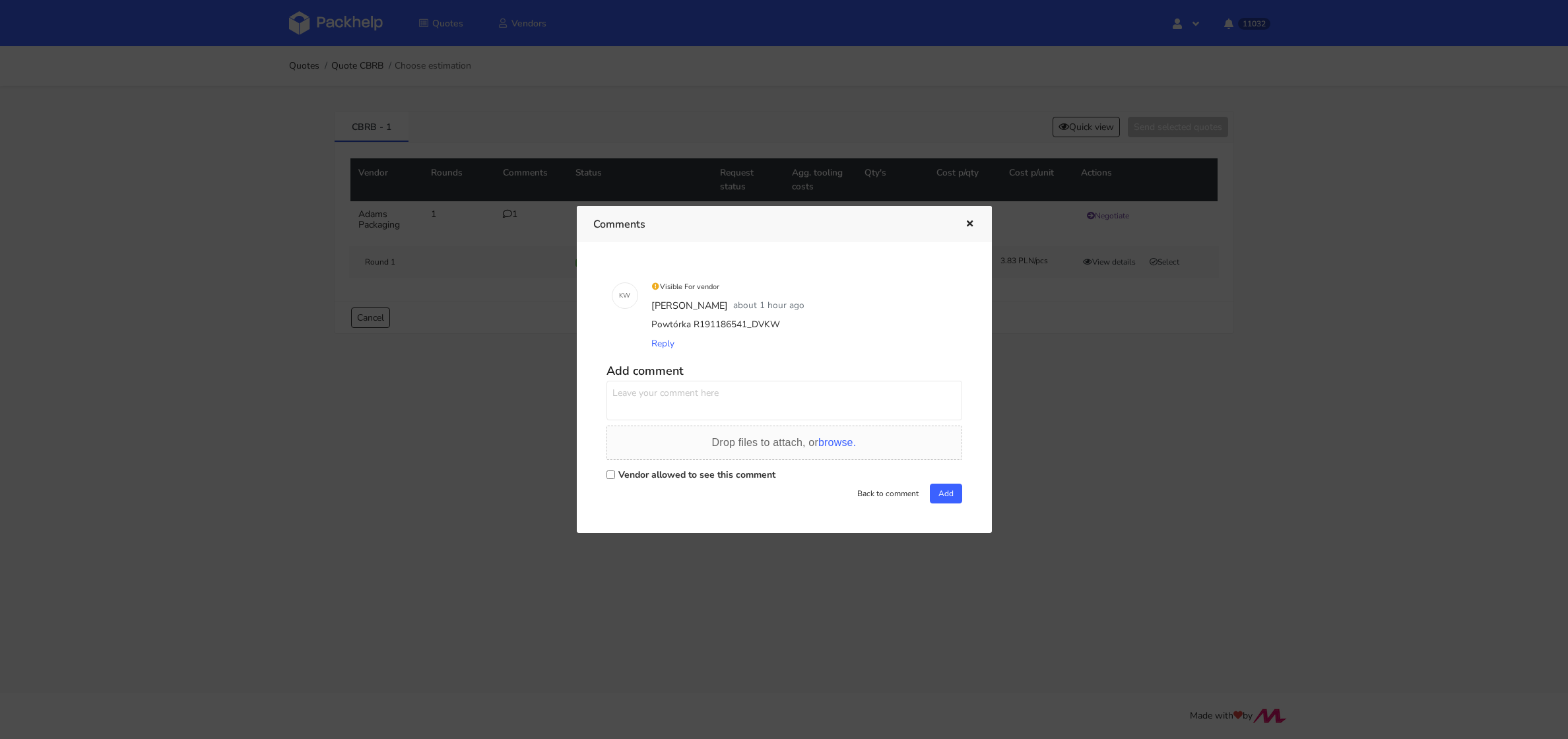
drag, startPoint x: 748, startPoint y: 322, endPoint x: 766, endPoint y: 324, distance: 18.1
click at [766, 324] on div "Powtórka R191186541_DVKW" at bounding box center [802, 325] width 308 height 19
drag, startPoint x: 743, startPoint y: 325, endPoint x: 772, endPoint y: 324, distance: 29.0
click at [772, 325] on div "Powtórka R191186541_DVKW" at bounding box center [802, 325] width 308 height 19
copy div "DVKW"
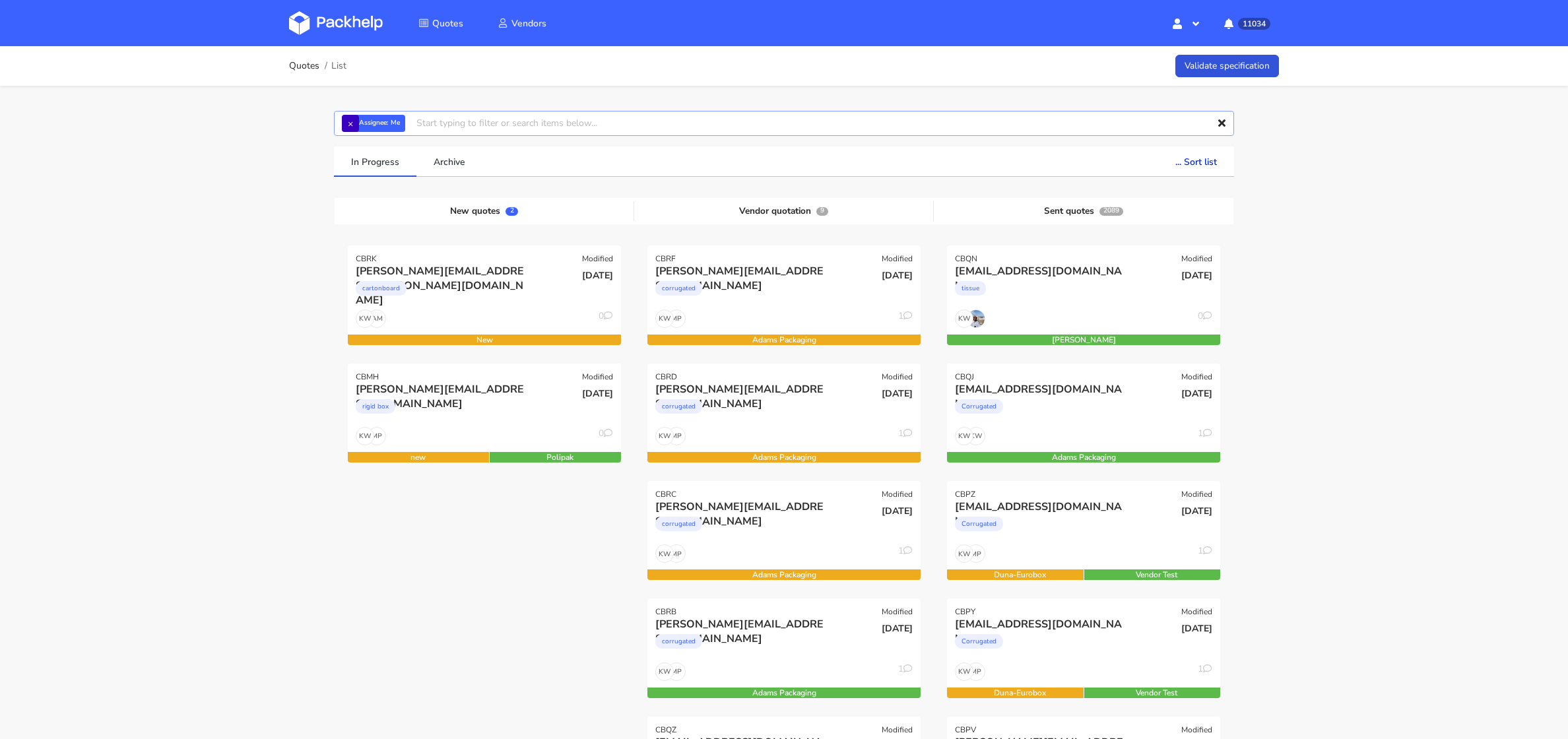
click at [347, 135] on input "text" at bounding box center [783, 123] width 900 height 25
click at [347, 128] on button "×" at bounding box center [350, 124] width 17 height 17
click at [351, 128] on input "text" at bounding box center [783, 123] width 900 height 25
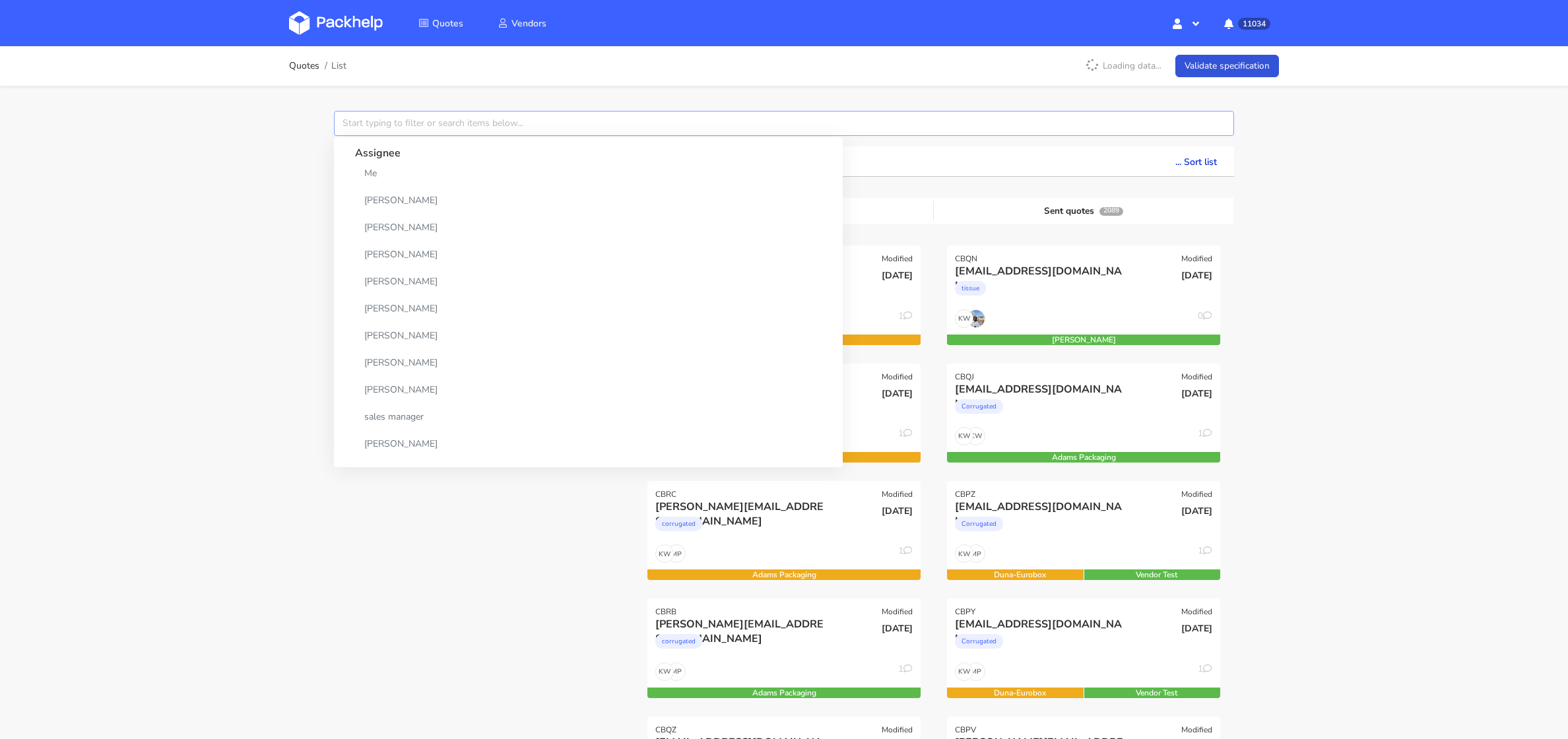
paste input "CBPV"
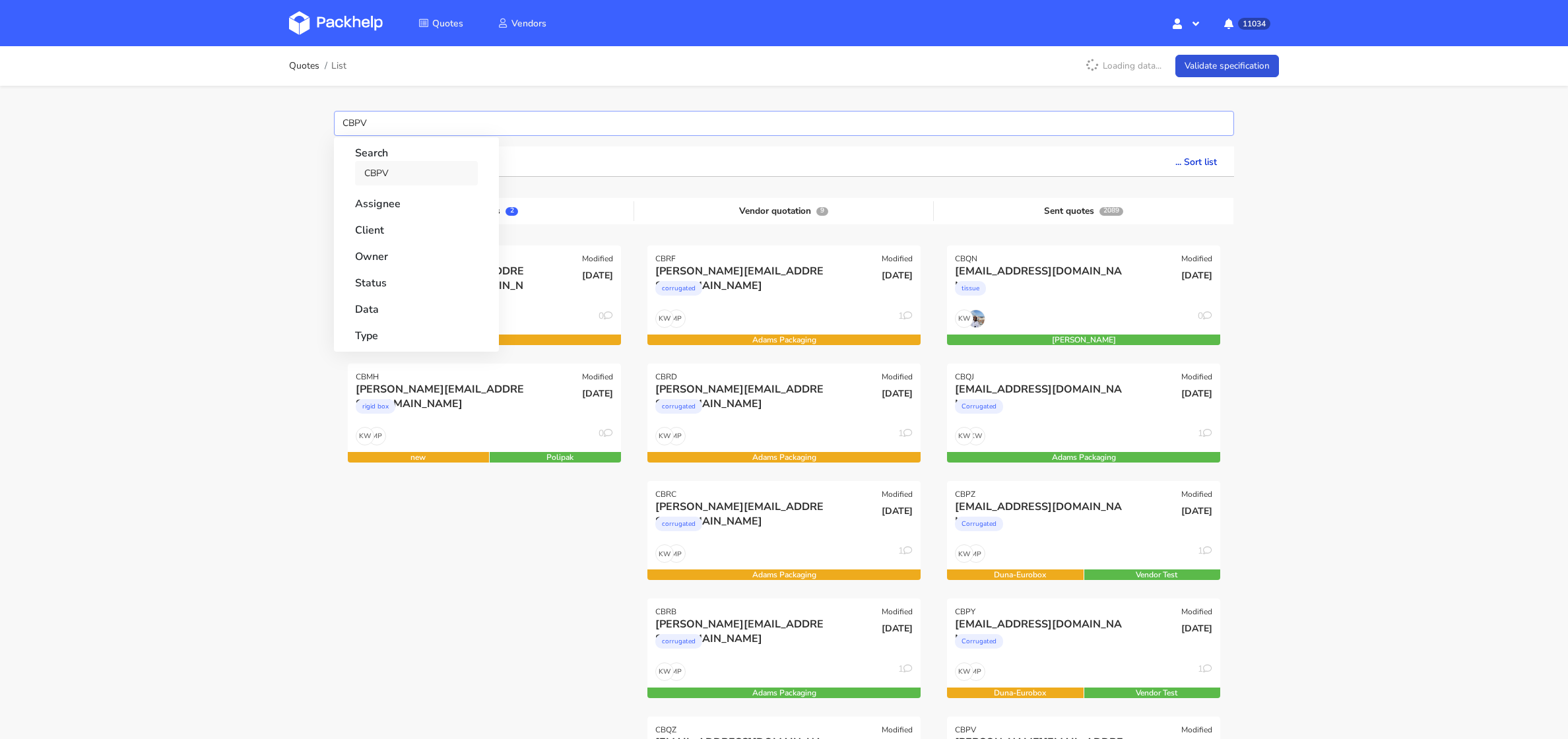
type input "CBPV"
click at [379, 175] on link "CBPV" at bounding box center [416, 173] width 123 height 24
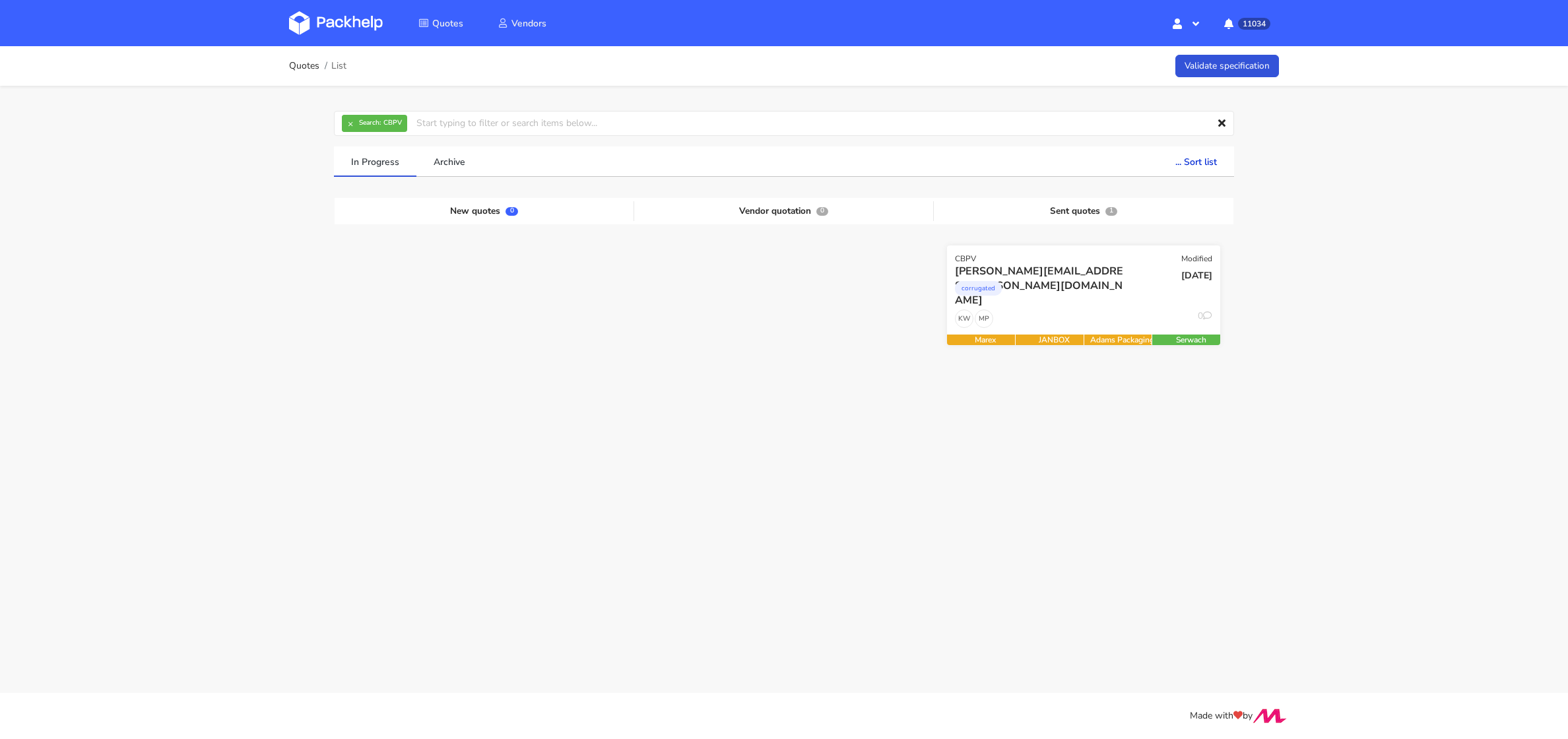
click at [1112, 298] on div "corrugated" at bounding box center [1042, 291] width 175 height 26
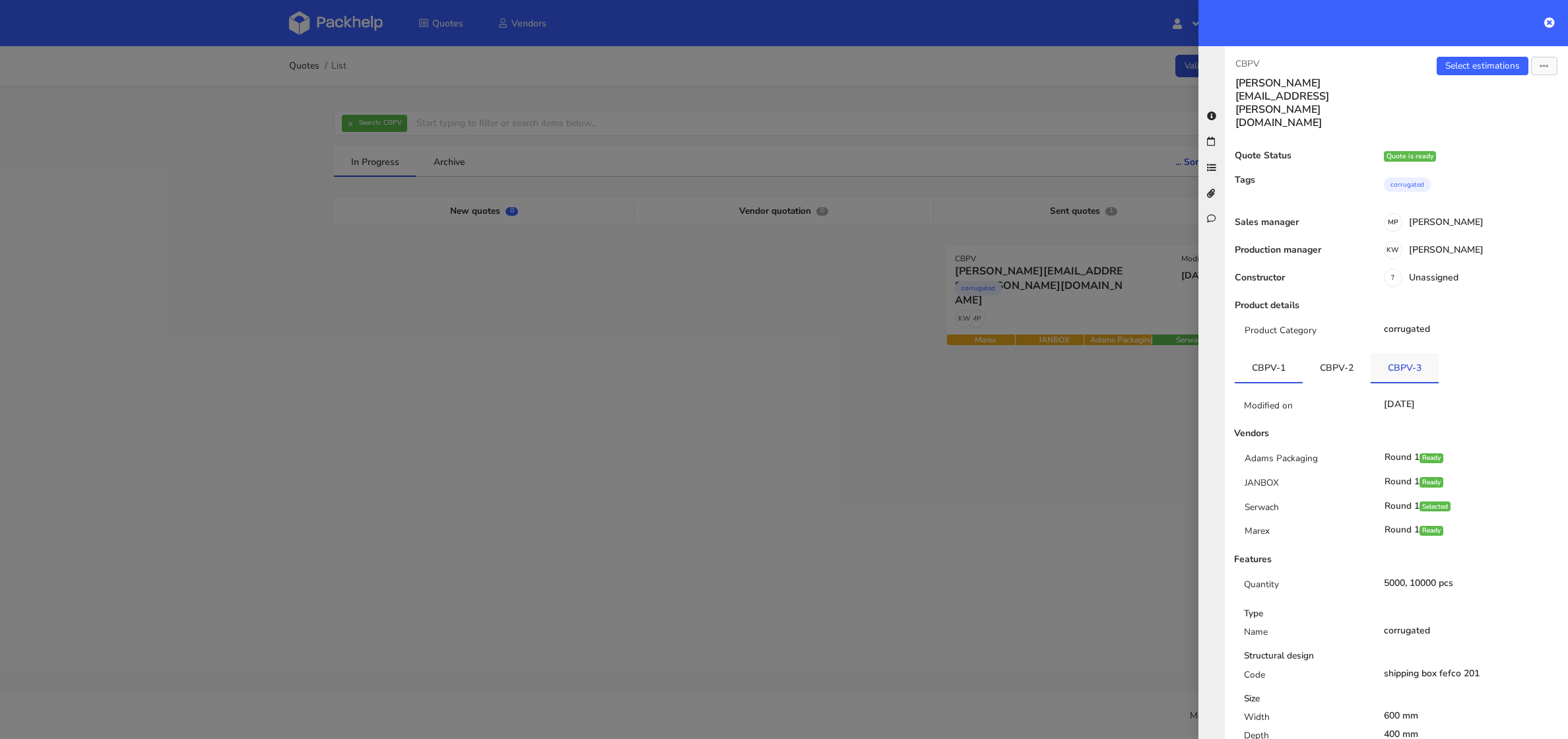
click at [1393, 353] on link "CBPV-3" at bounding box center [1404, 367] width 68 height 29
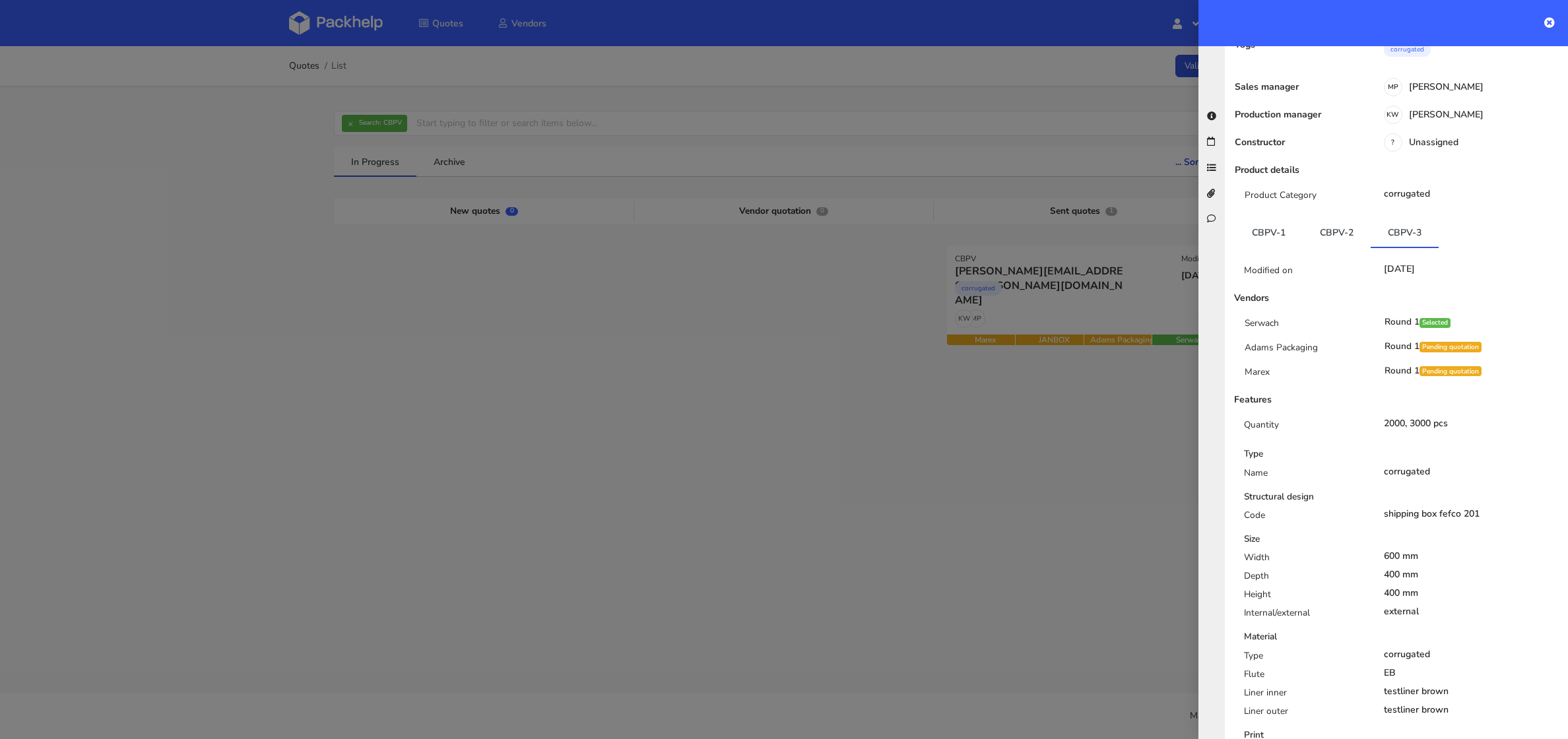
scroll to position [91, 0]
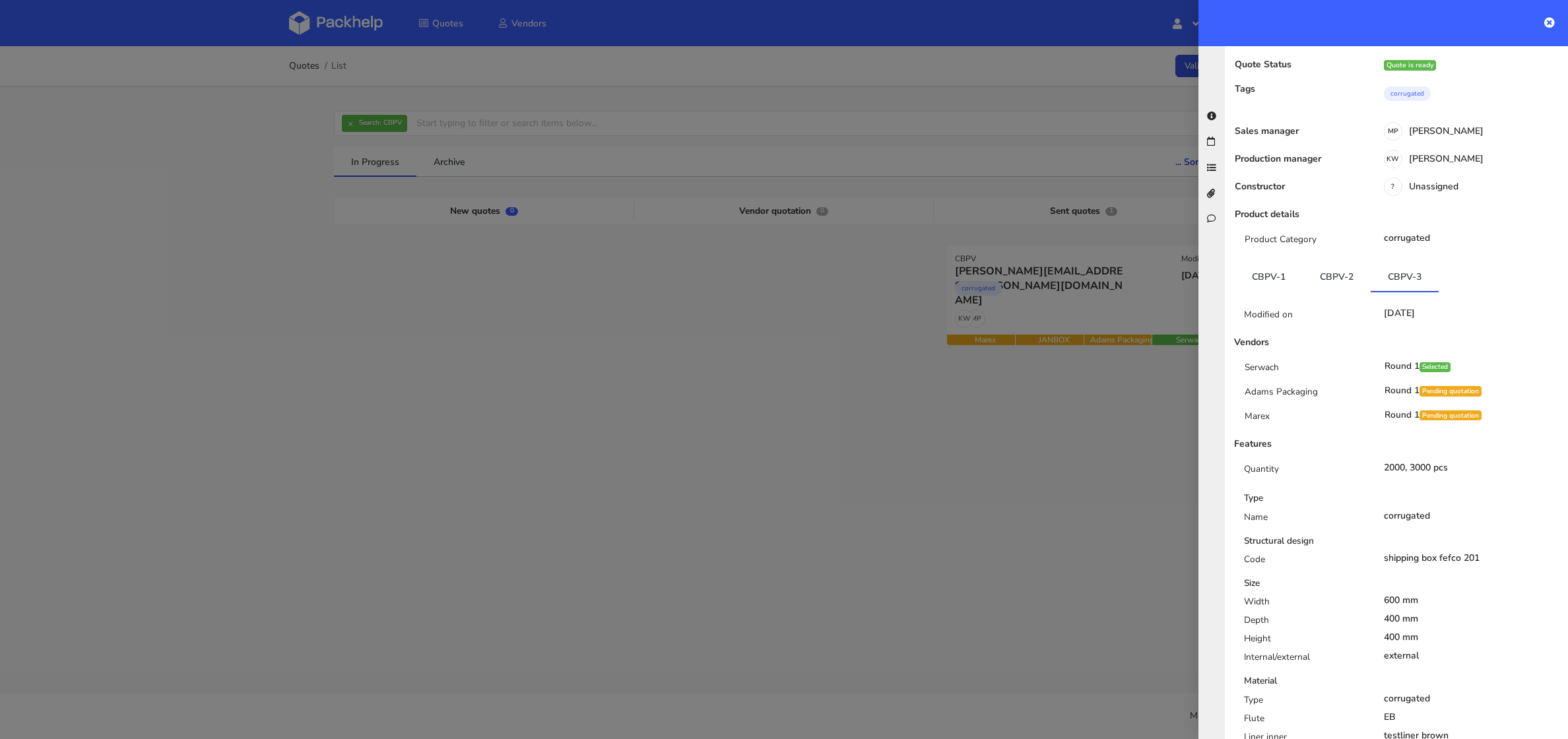
click at [1344, 308] on div "Modified on" at bounding box center [1303, 318] width 140 height 19
click at [1340, 292] on div "Modified on 02 Oct 2025 Vendors Serwach Round 1 Selected Adams Packaging Round …" at bounding box center [1396, 593] width 323 height 602
click at [1318, 262] on link "CBPV-2" at bounding box center [1336, 276] width 68 height 29
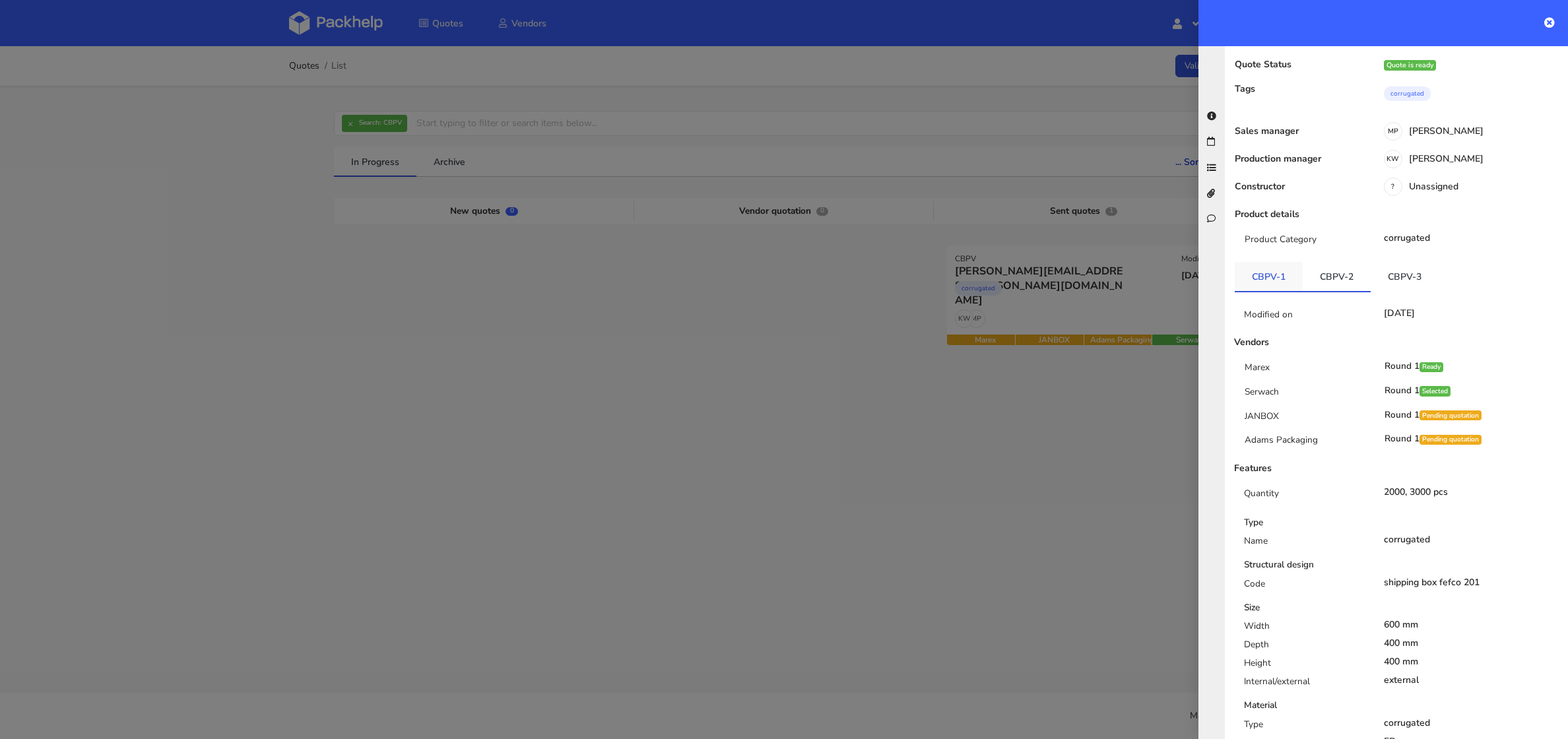
click at [1251, 262] on link "CBPV-1" at bounding box center [1268, 276] width 68 height 29
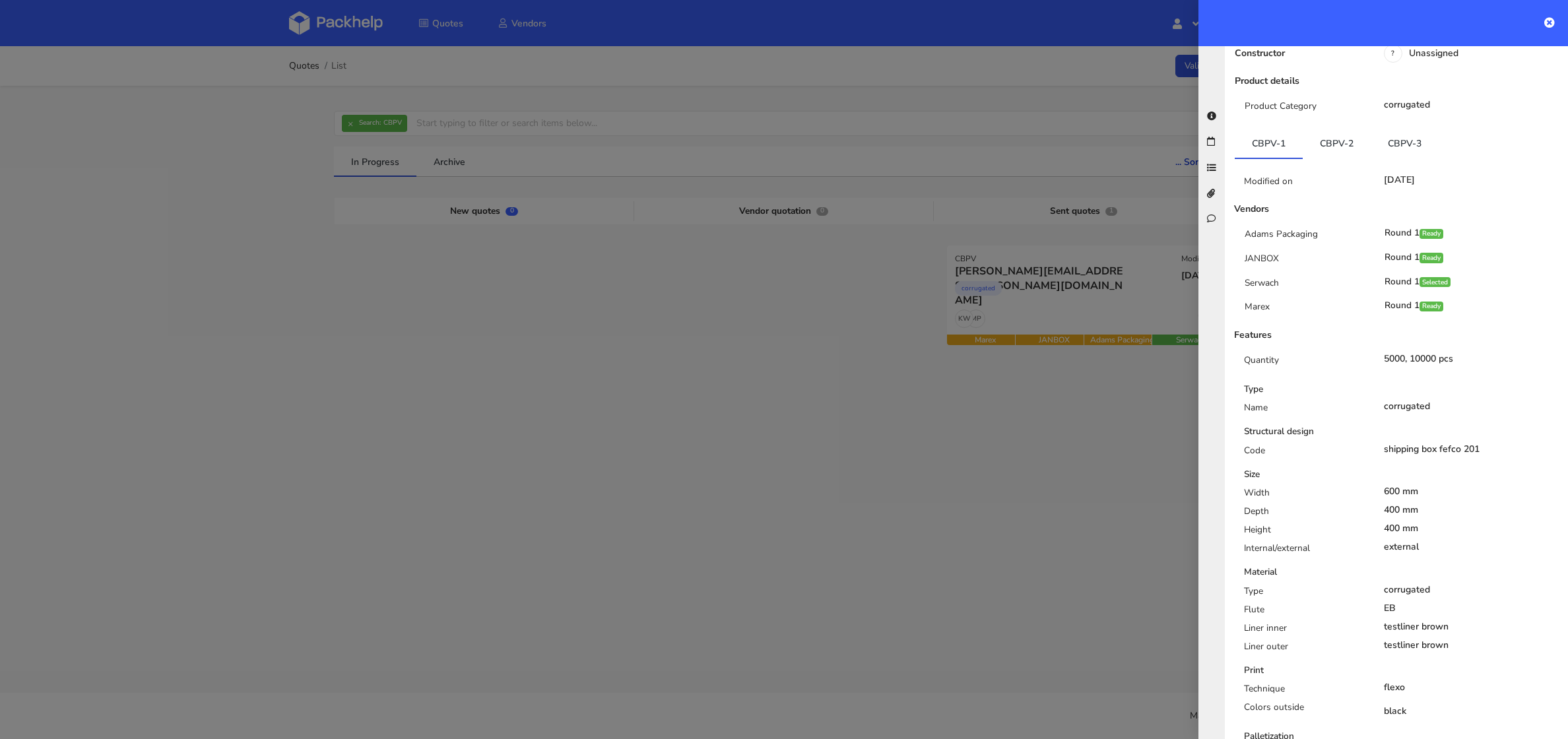
scroll to position [238, 0]
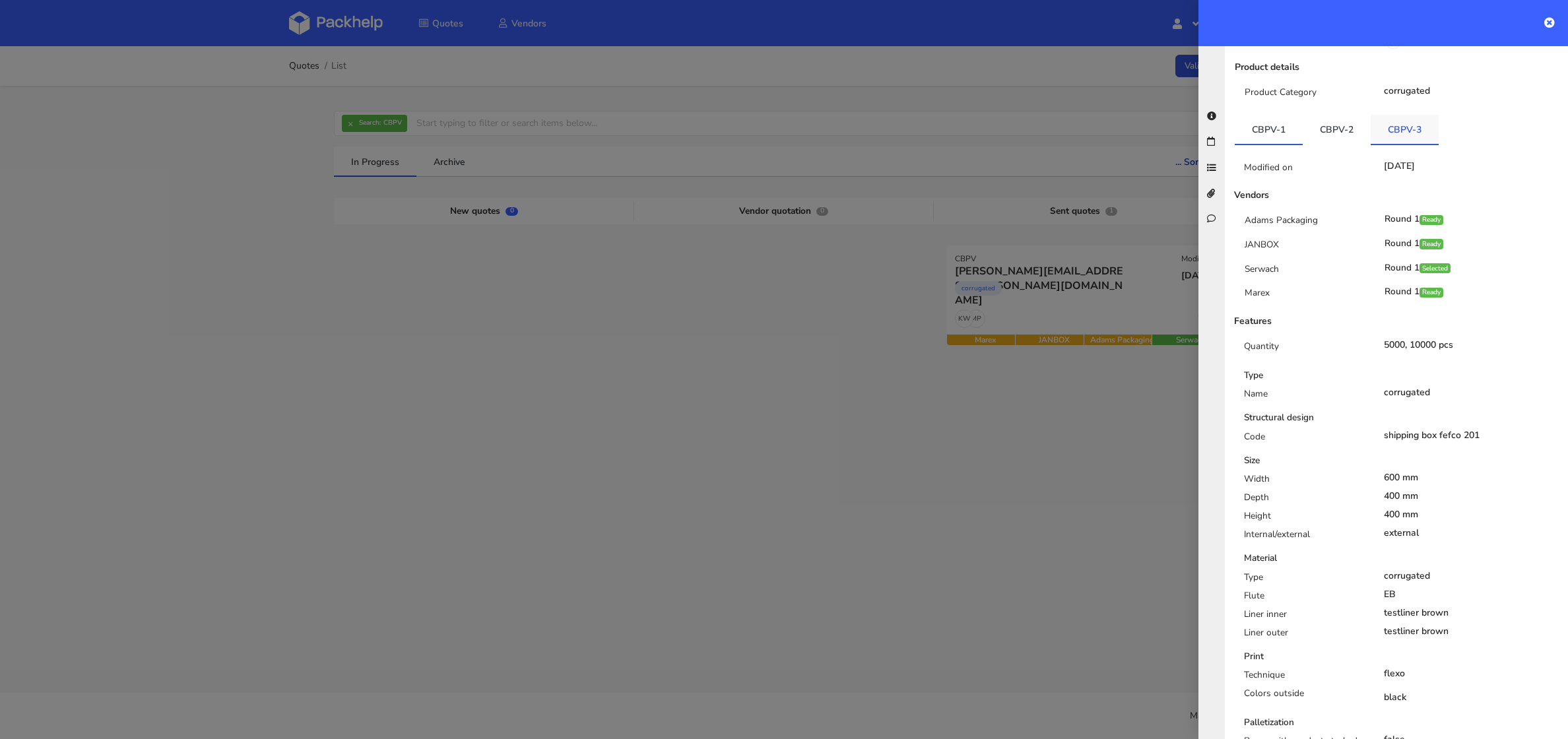
click at [1403, 115] on link "CBPV-3" at bounding box center [1404, 129] width 68 height 29
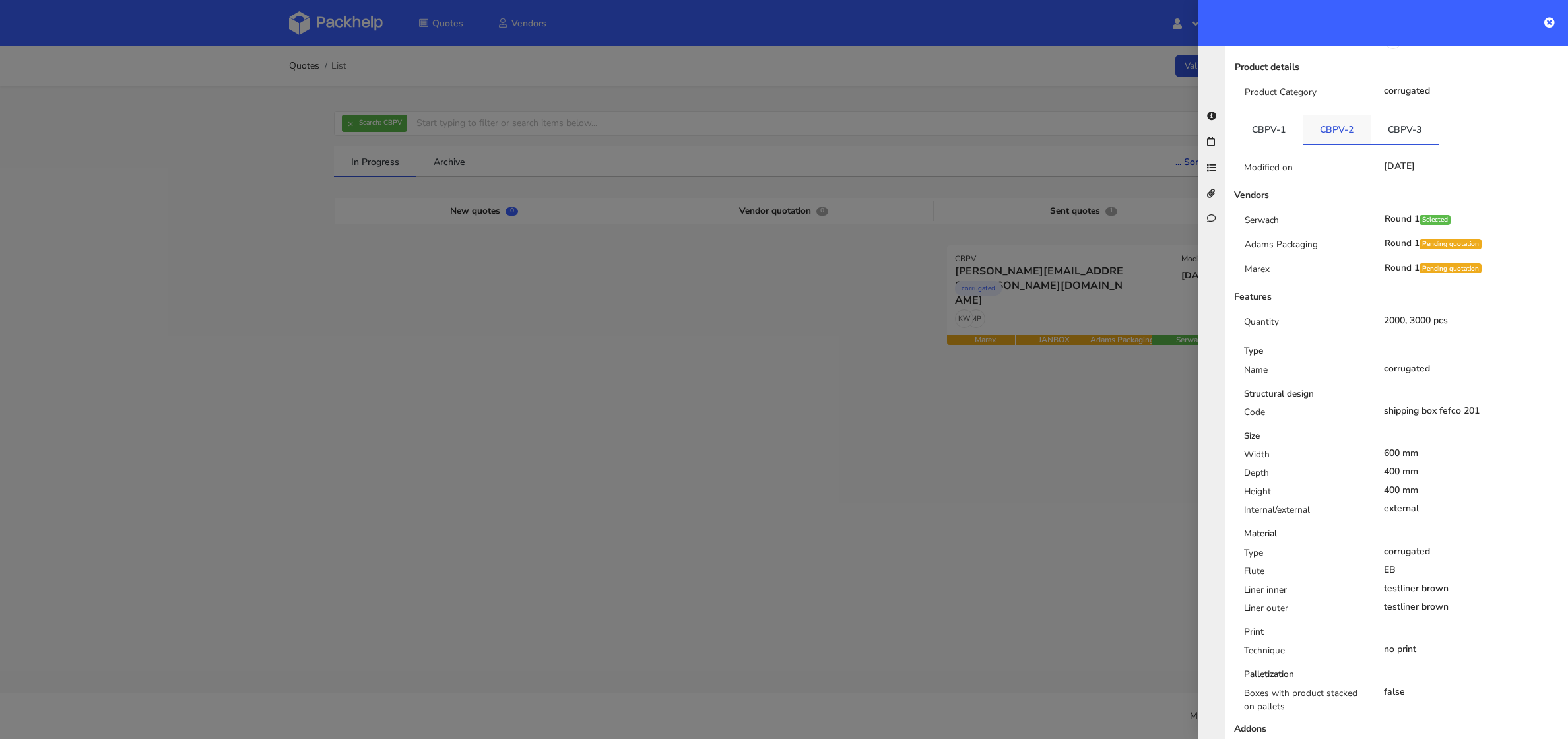
click at [1319, 115] on link "CBPV-2" at bounding box center [1336, 129] width 68 height 29
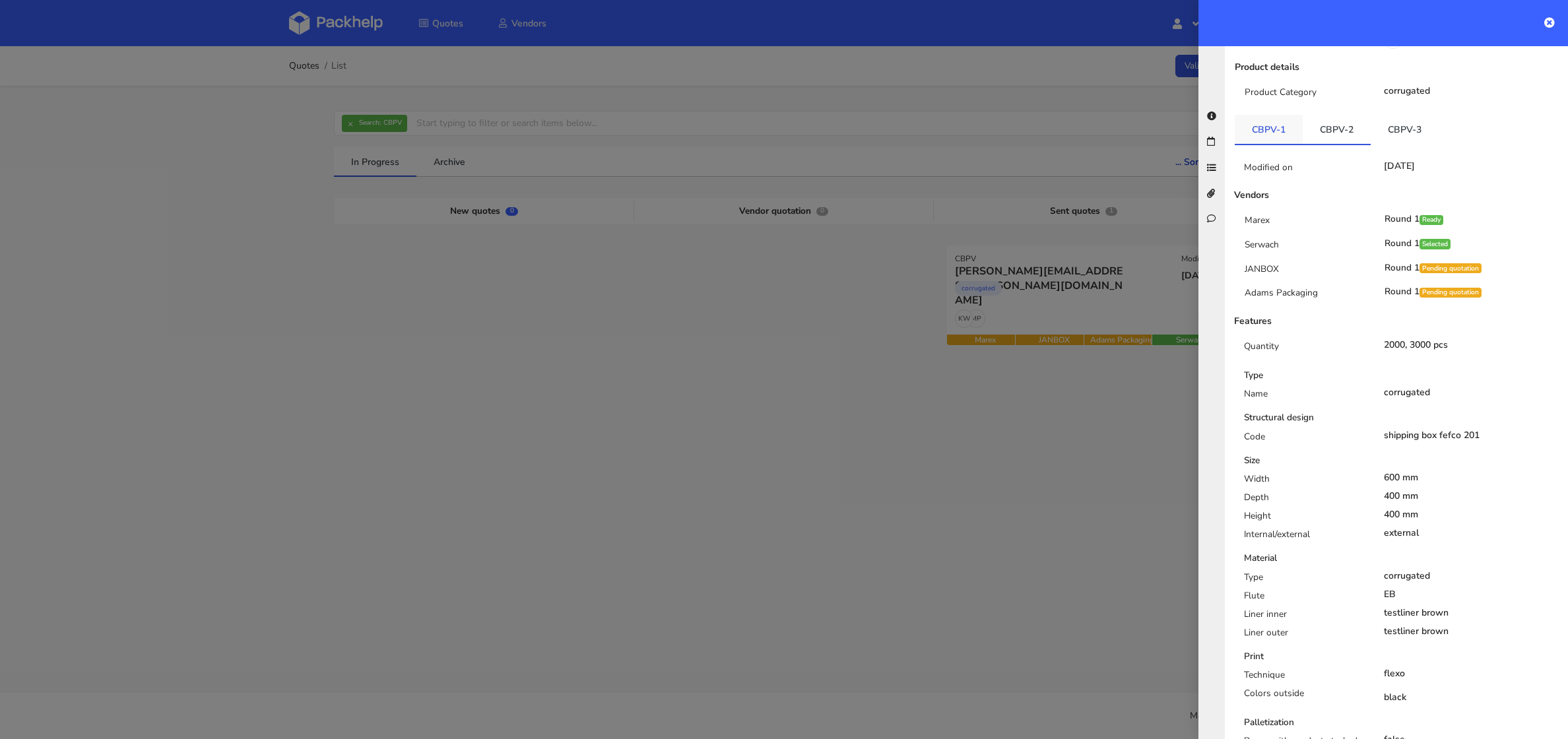
click at [1250, 115] on link "CBPV-1" at bounding box center [1268, 129] width 68 height 29
click at [1331, 115] on link "CBPV-2" at bounding box center [1336, 129] width 68 height 29
click at [1378, 115] on link "CBPV-3" at bounding box center [1404, 129] width 68 height 29
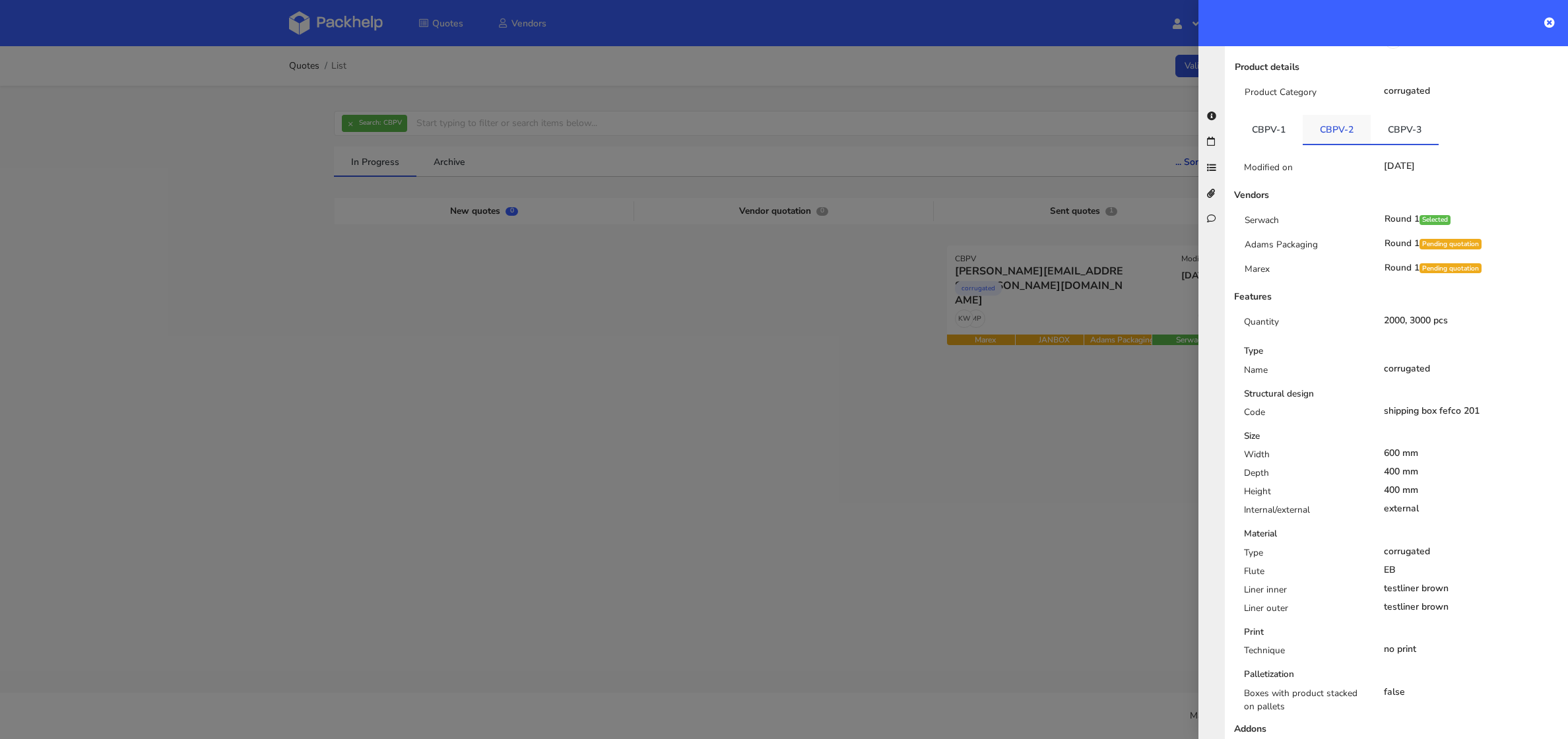
click at [1348, 115] on link "CBPV-2" at bounding box center [1336, 129] width 68 height 29
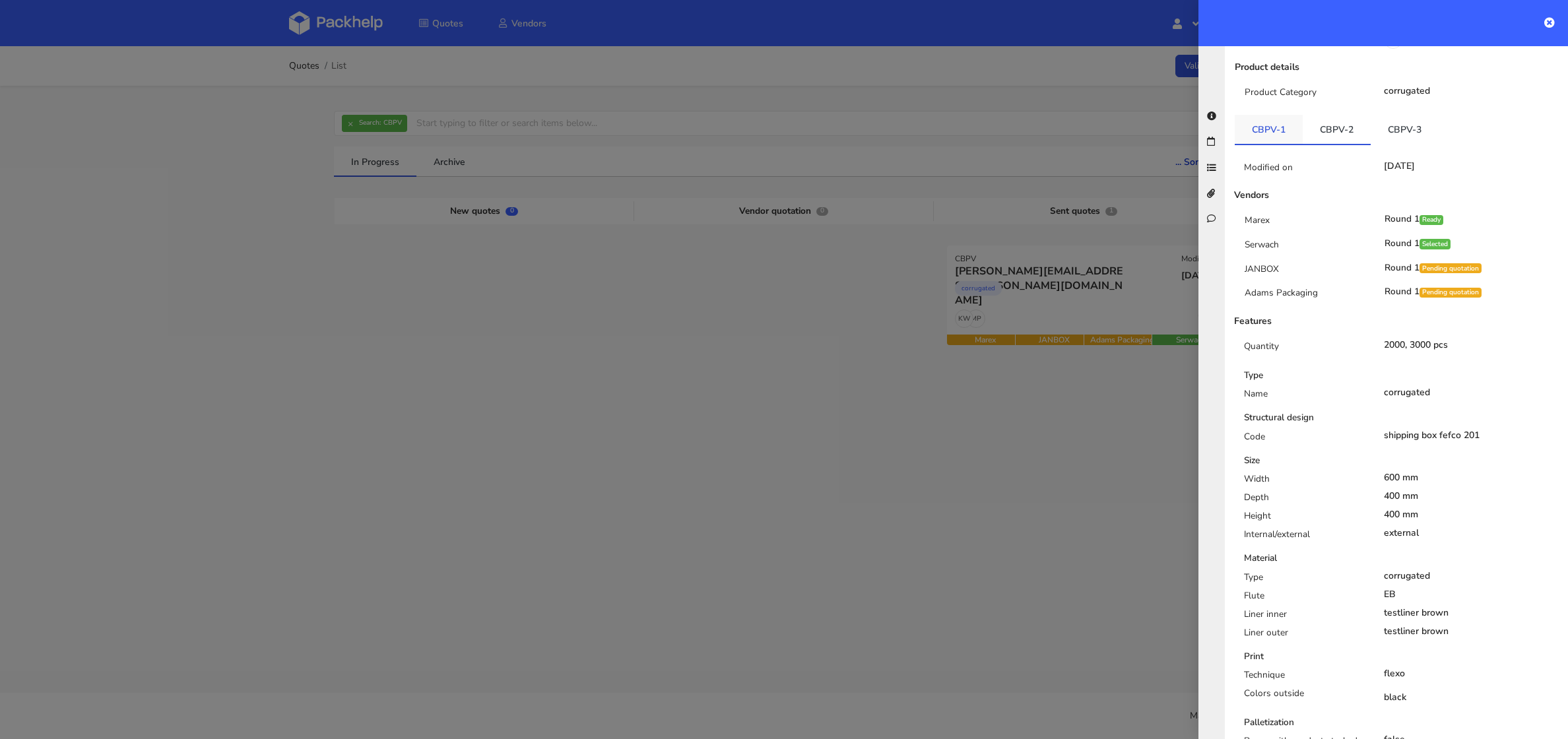
click at [1292, 115] on link "CBPV-1" at bounding box center [1268, 129] width 68 height 29
click at [1324, 115] on link "CBPV-2" at bounding box center [1336, 129] width 68 height 29
click at [1393, 115] on link "CBPV-3" at bounding box center [1404, 129] width 68 height 29
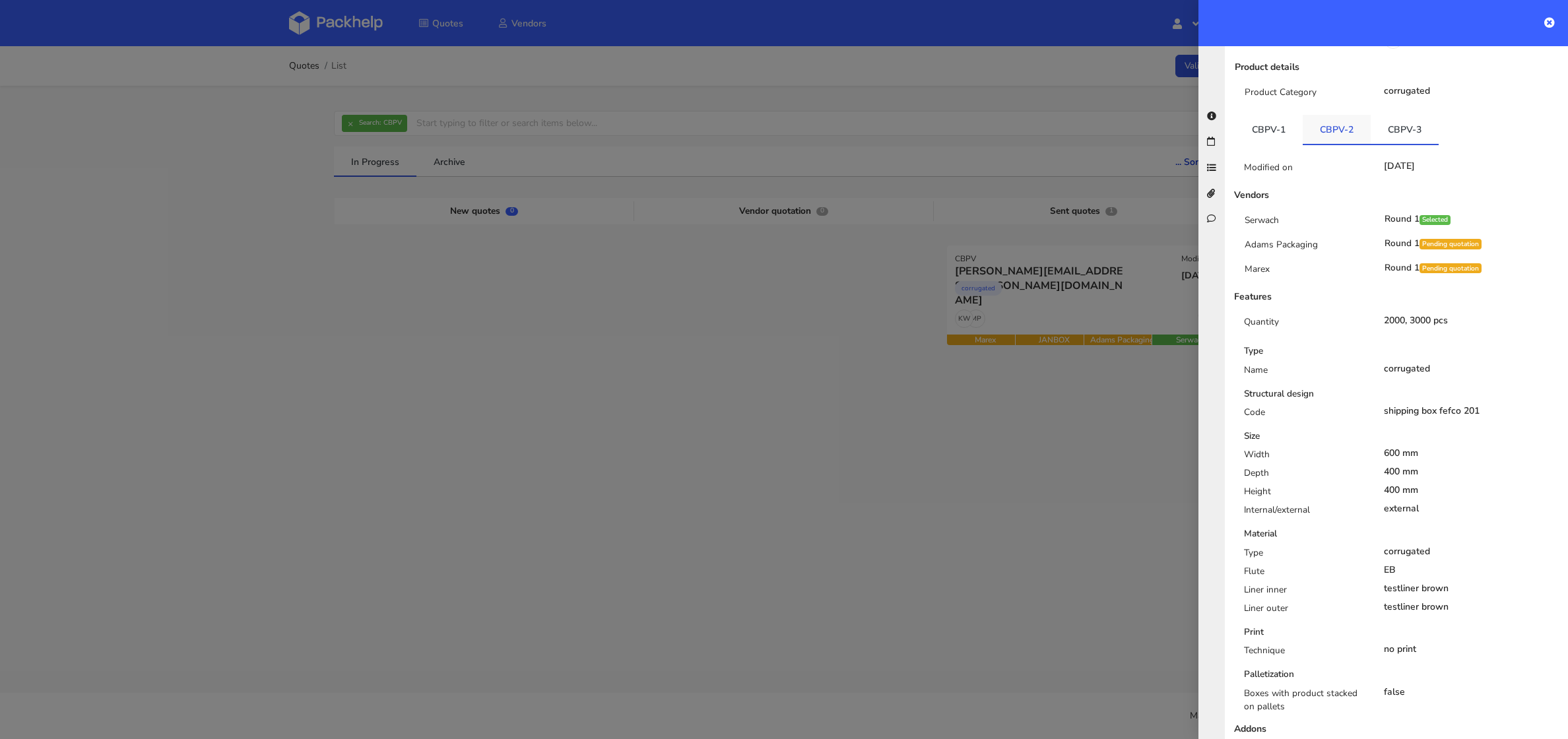
click at [1334, 115] on link "CBPV-2" at bounding box center [1336, 129] width 68 height 29
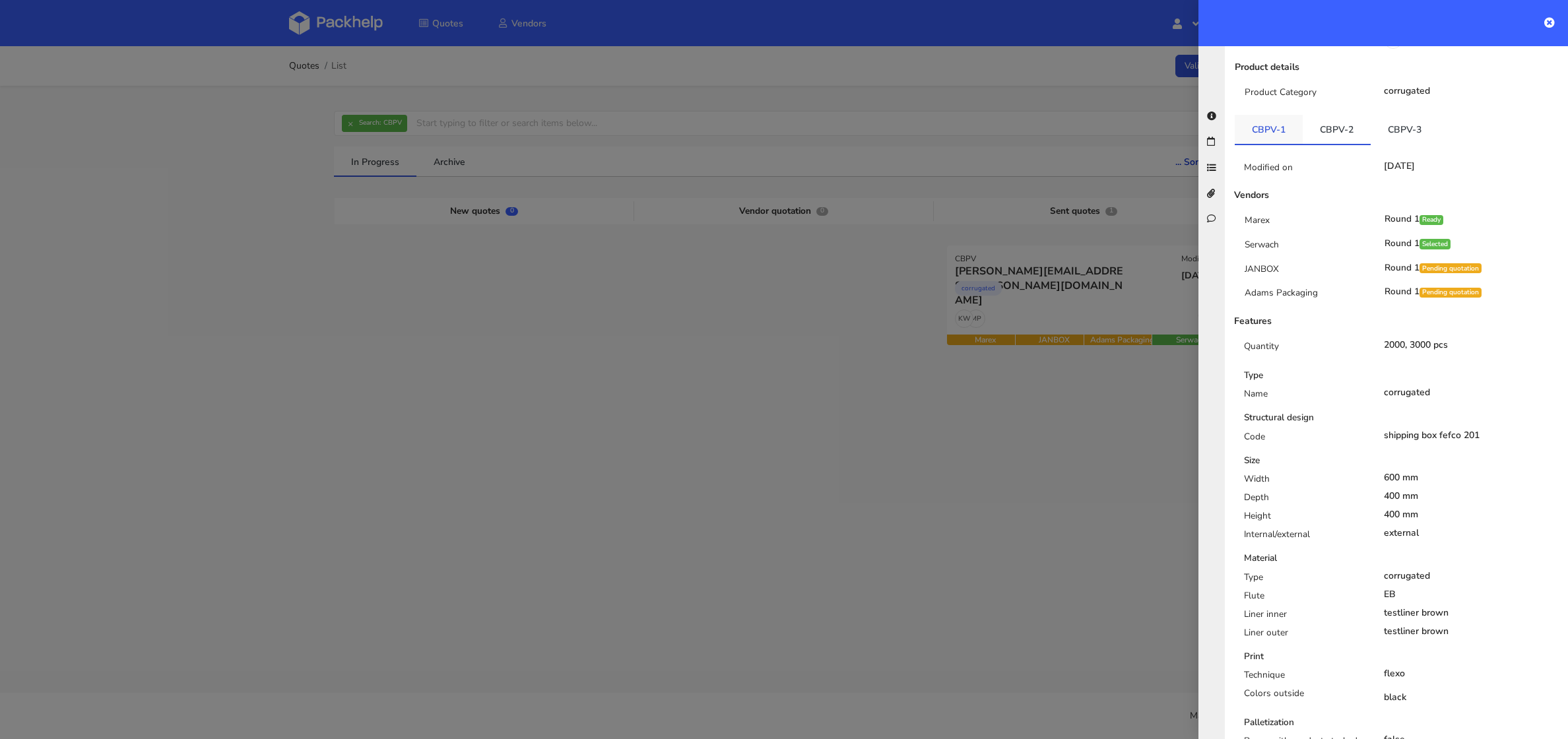
click at [1296, 115] on link "CBPV-1" at bounding box center [1268, 129] width 68 height 29
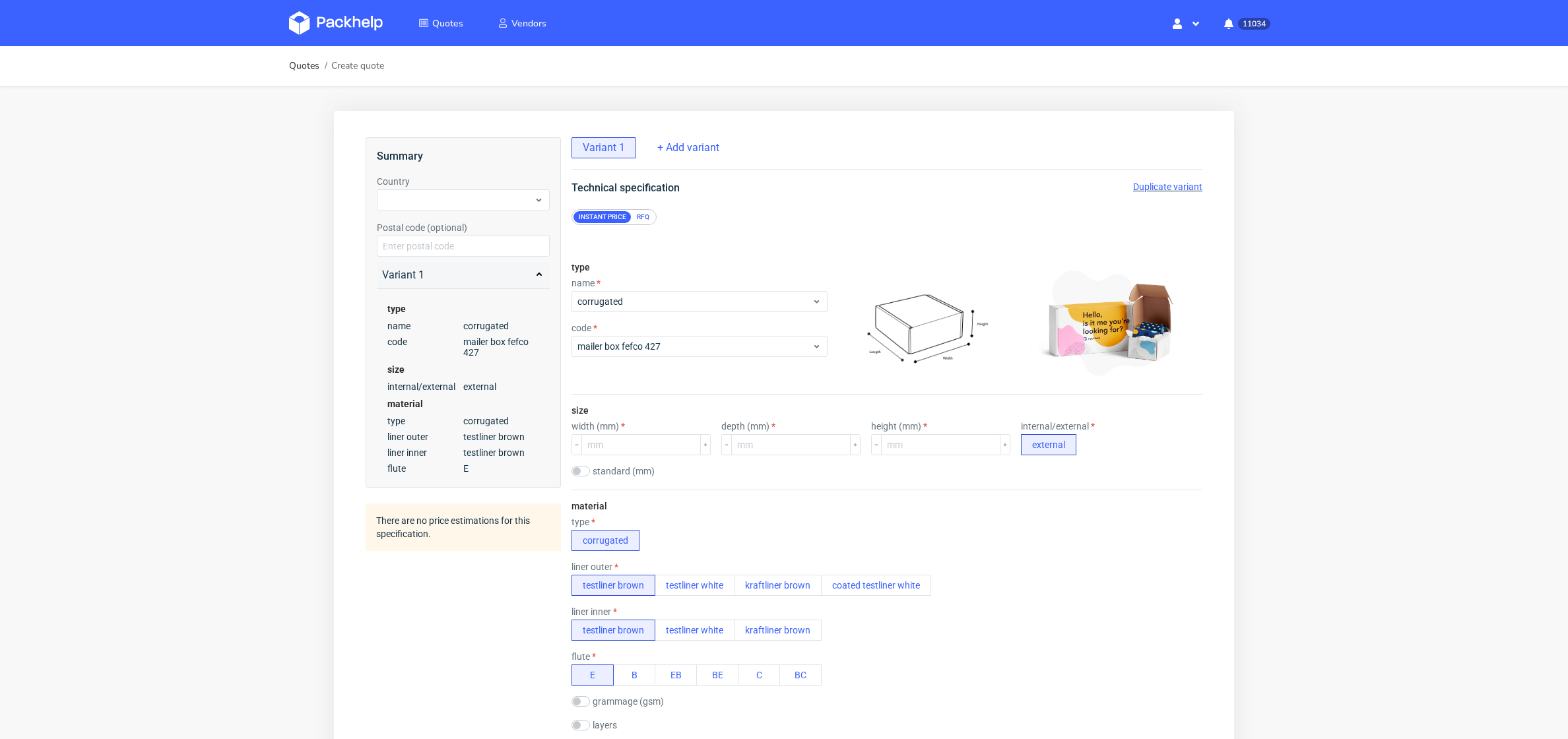
scroll to position [3, 0]
click at [643, 209] on div "Instant price RFQ" at bounding box center [614, 216] width 85 height 16
click at [632, 211] on div "RFQ" at bounding box center [643, 216] width 23 height 12
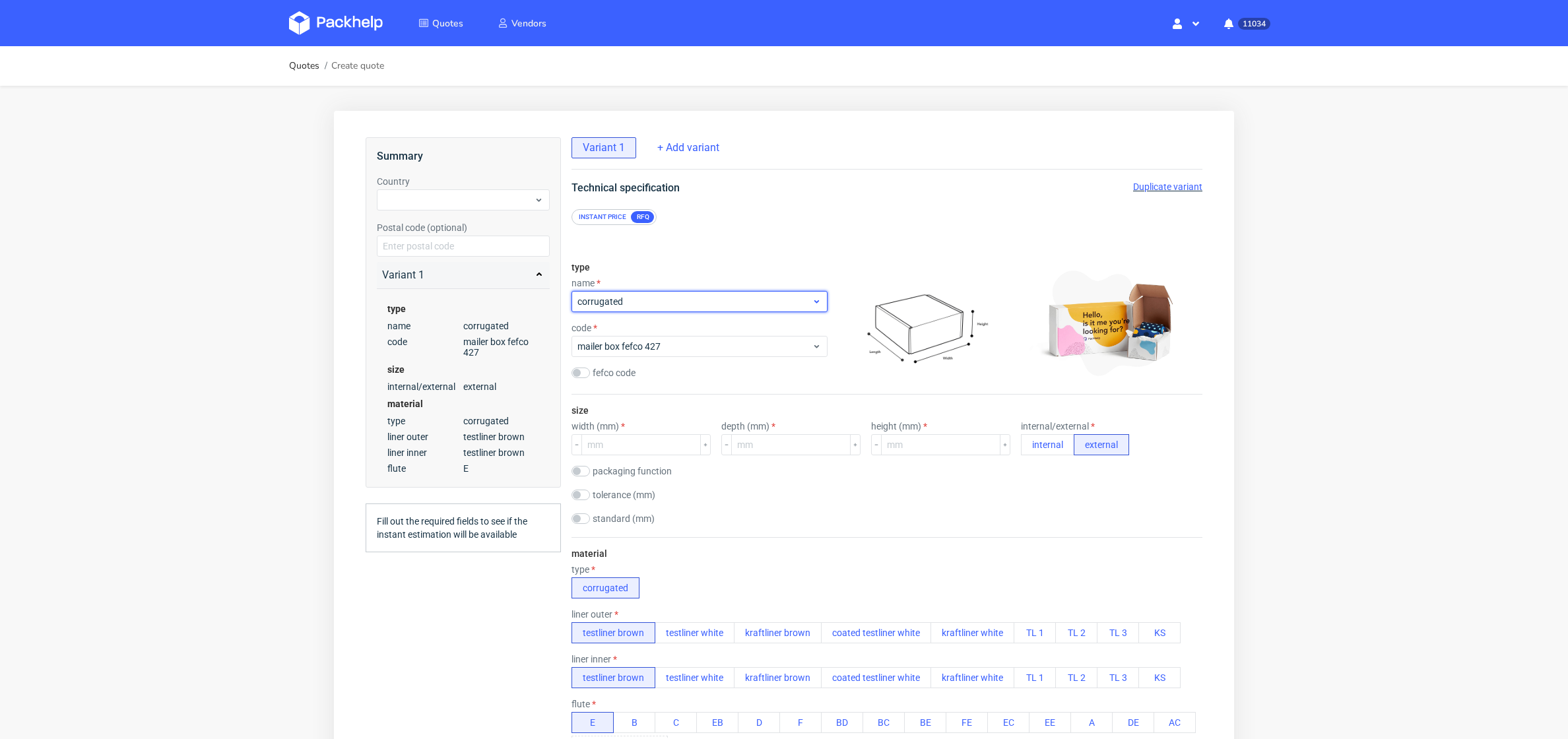
click at [648, 302] on span "corrugated" at bounding box center [694, 302] width 234 height 13
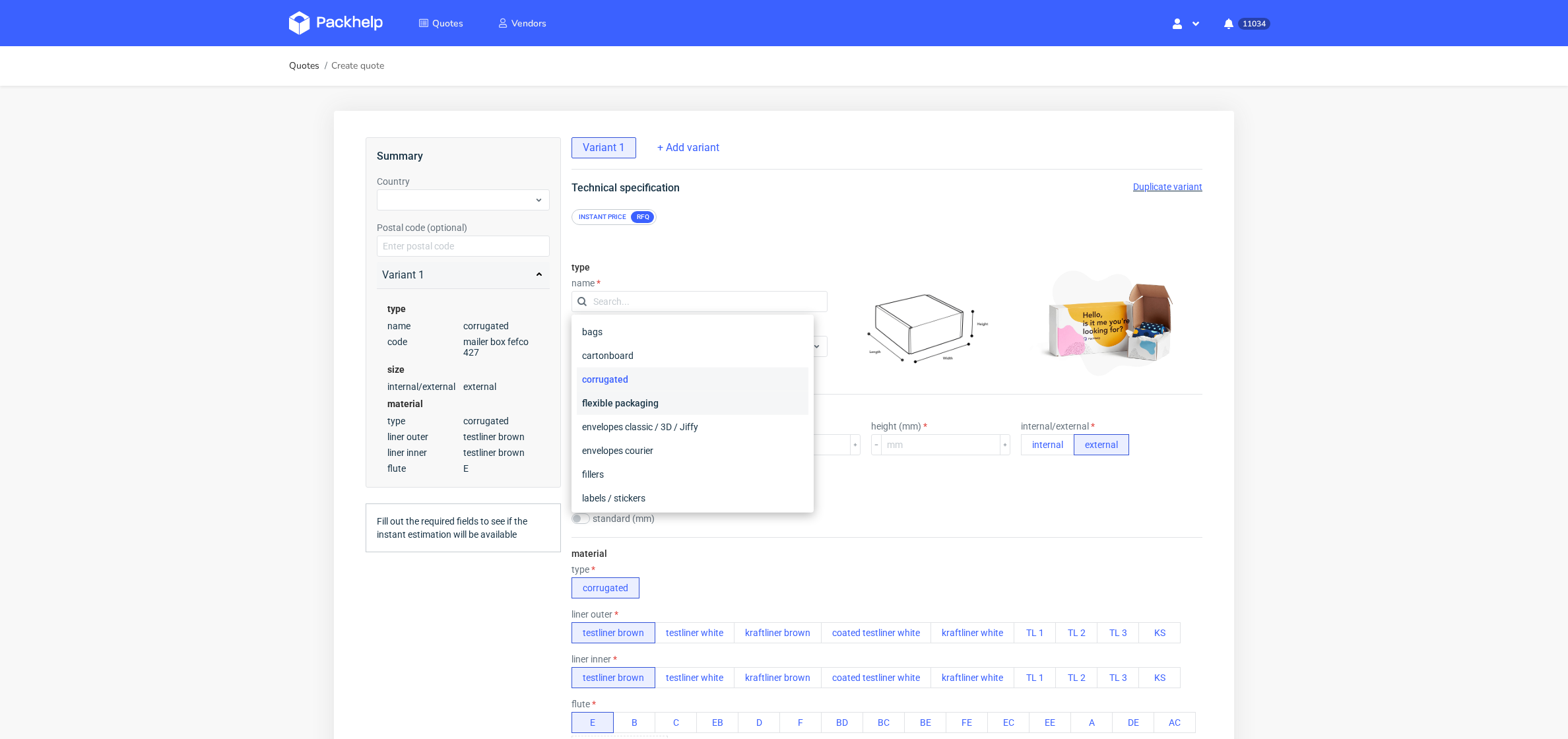
click at [646, 401] on div "flexible packaging" at bounding box center [692, 403] width 231 height 23
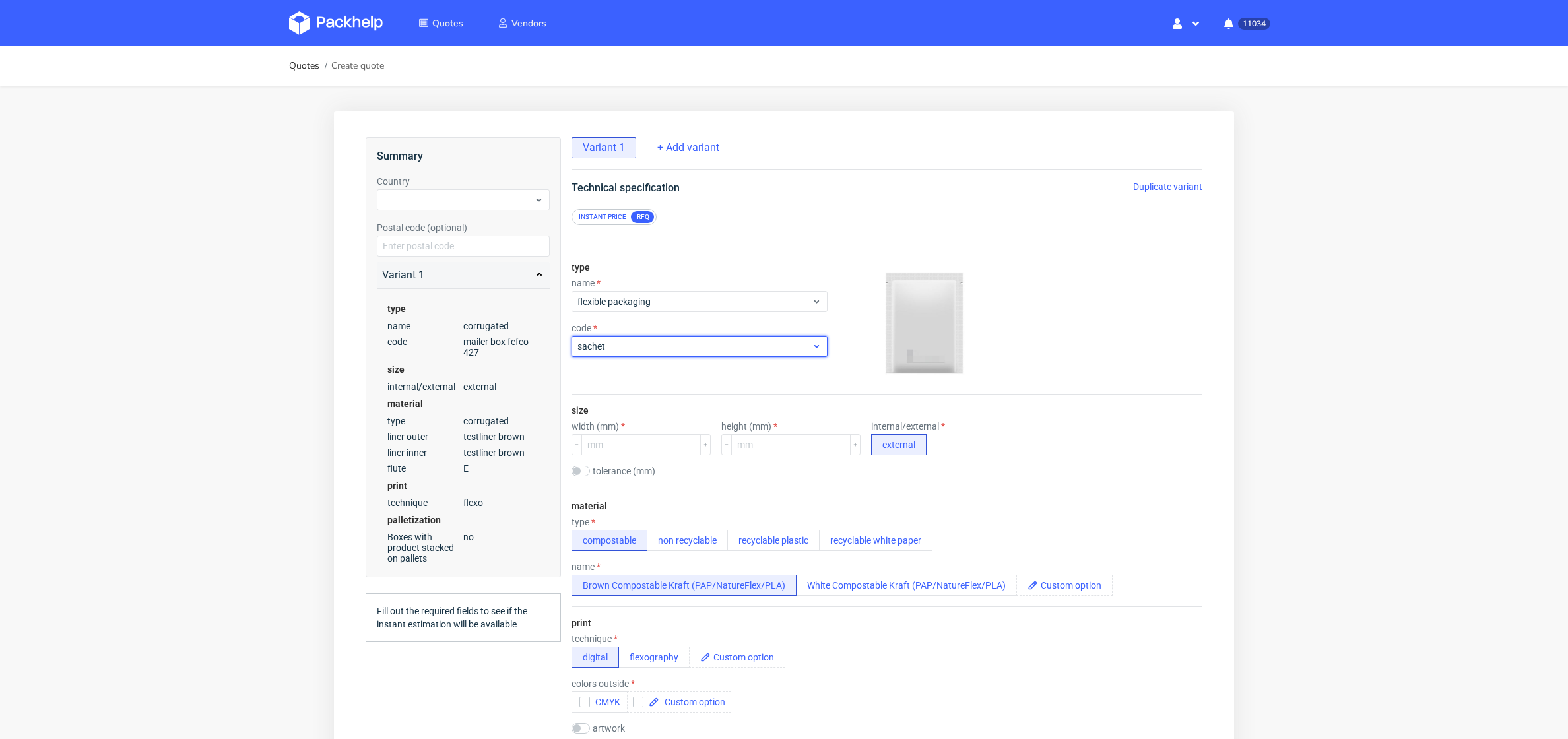
click at [651, 349] on span "sachet" at bounding box center [694, 347] width 234 height 13
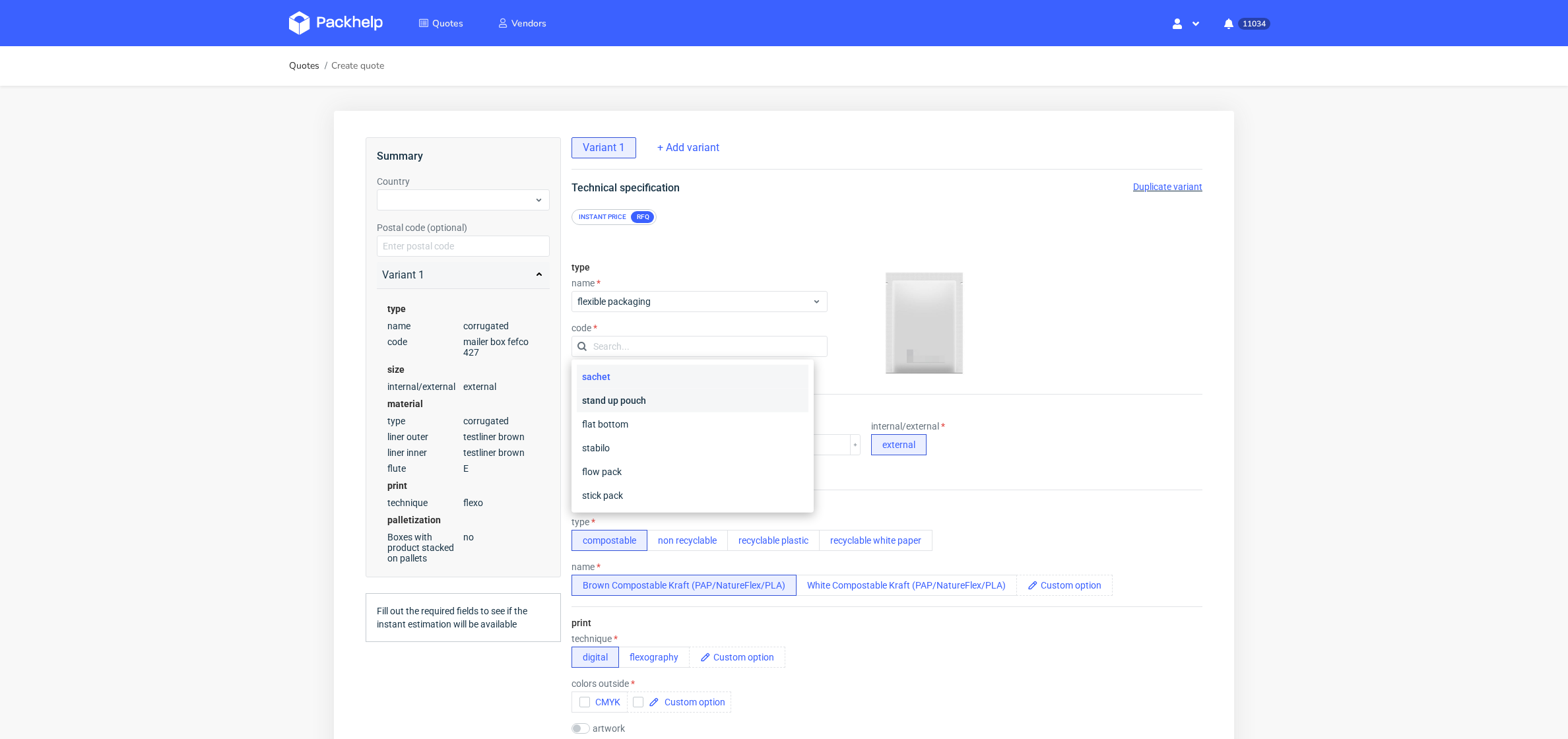
click at [643, 401] on div "stand up pouch" at bounding box center [692, 400] width 231 height 23
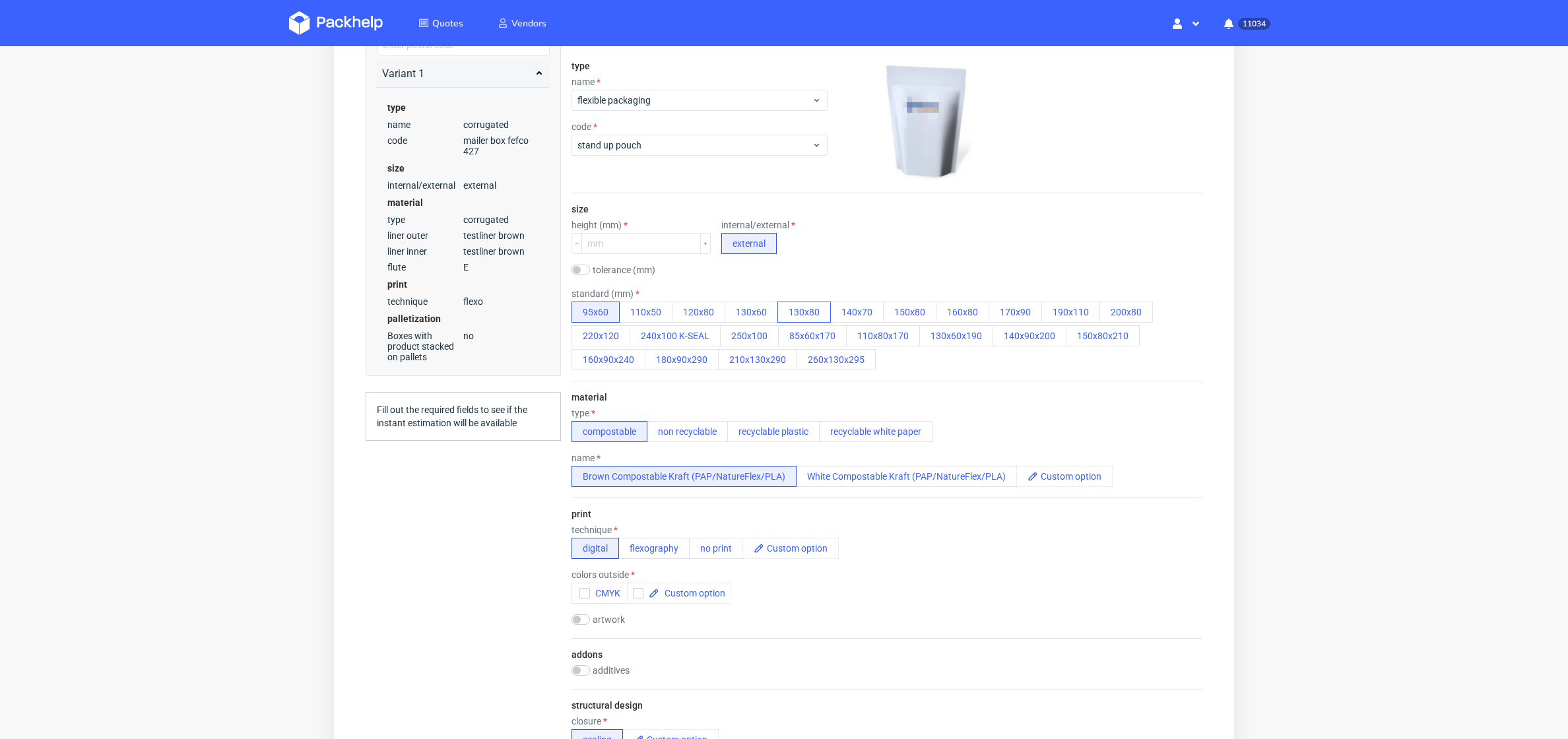
scroll to position [211, 0]
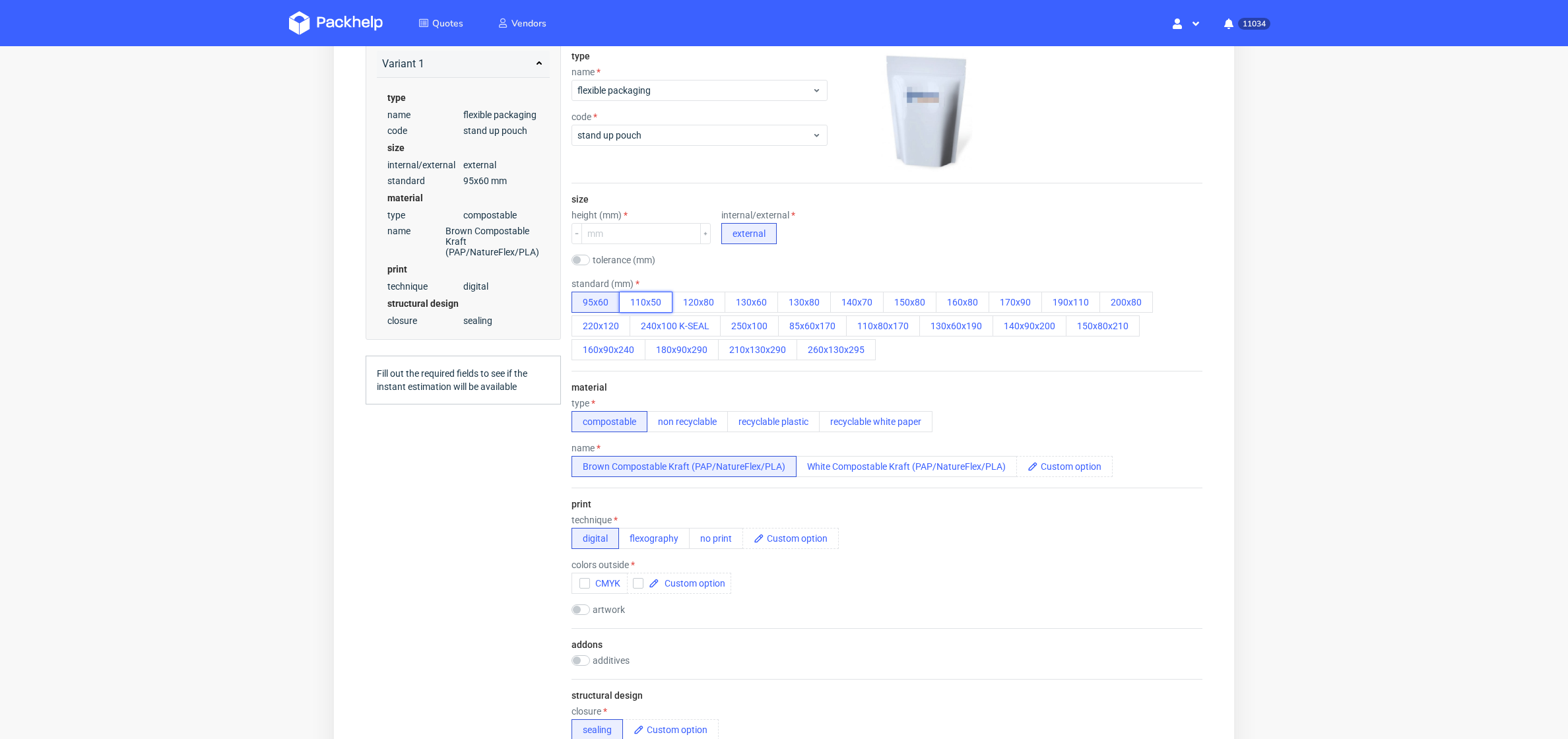
click at [650, 302] on button "110x50" at bounding box center [645, 302] width 53 height 22
click at [586, 297] on button "95x60" at bounding box center [595, 302] width 48 height 22
click at [673, 414] on button "non recyclable" at bounding box center [687, 421] width 81 height 22
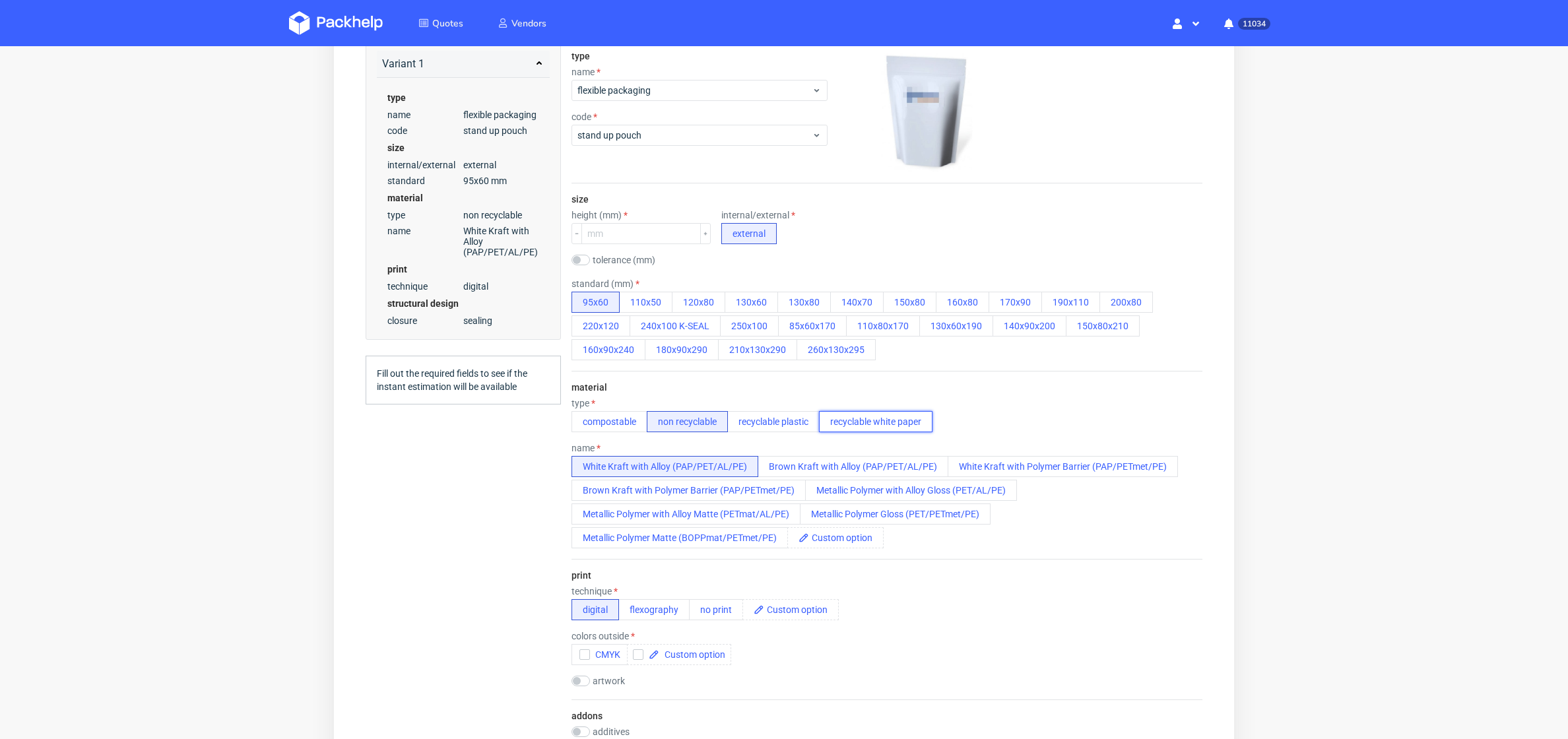
click at [867, 416] on button "recyclable white paper" at bounding box center [875, 421] width 113 height 22
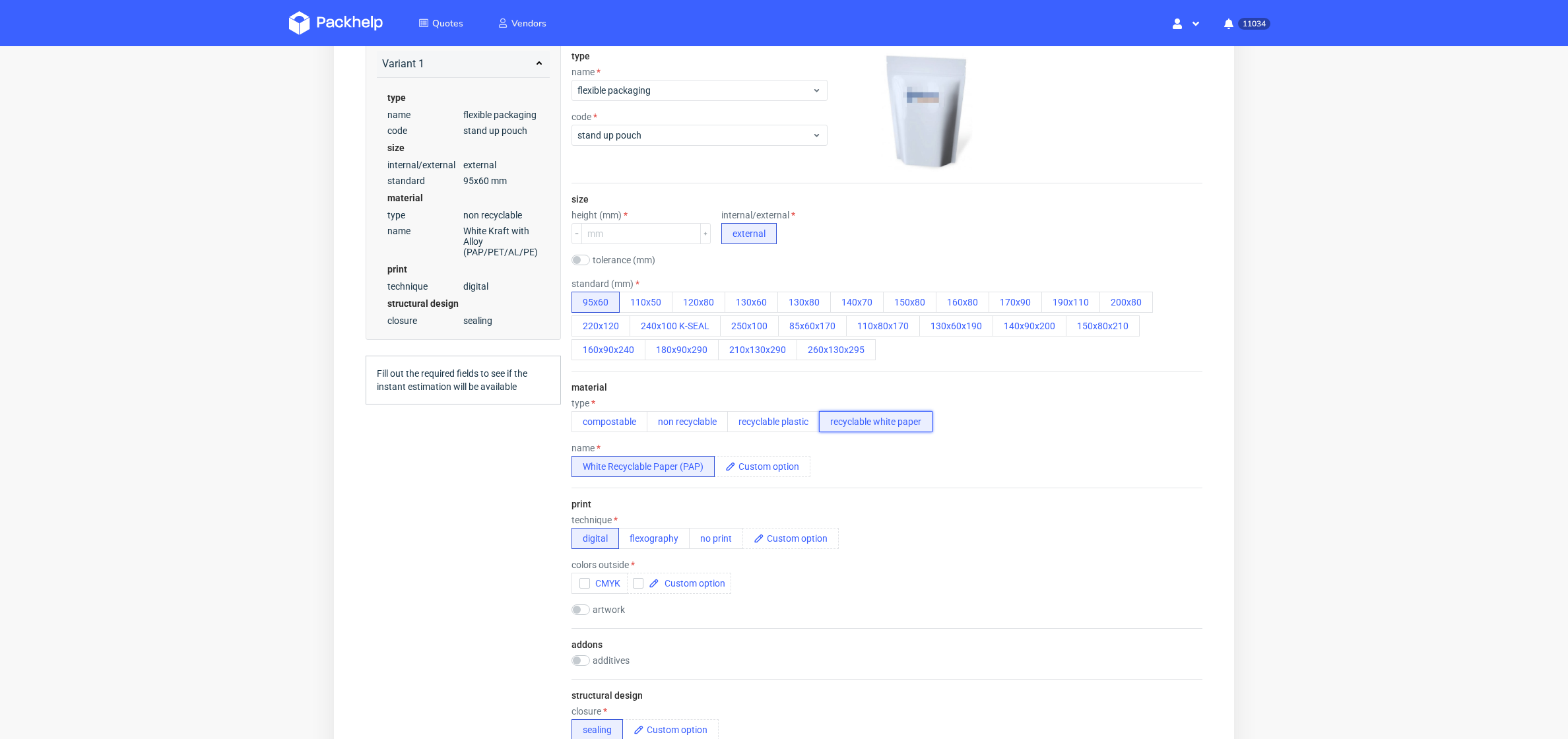
scroll to position [0, 0]
click at [797, 428] on button "recyclable plastic" at bounding box center [773, 421] width 93 height 22
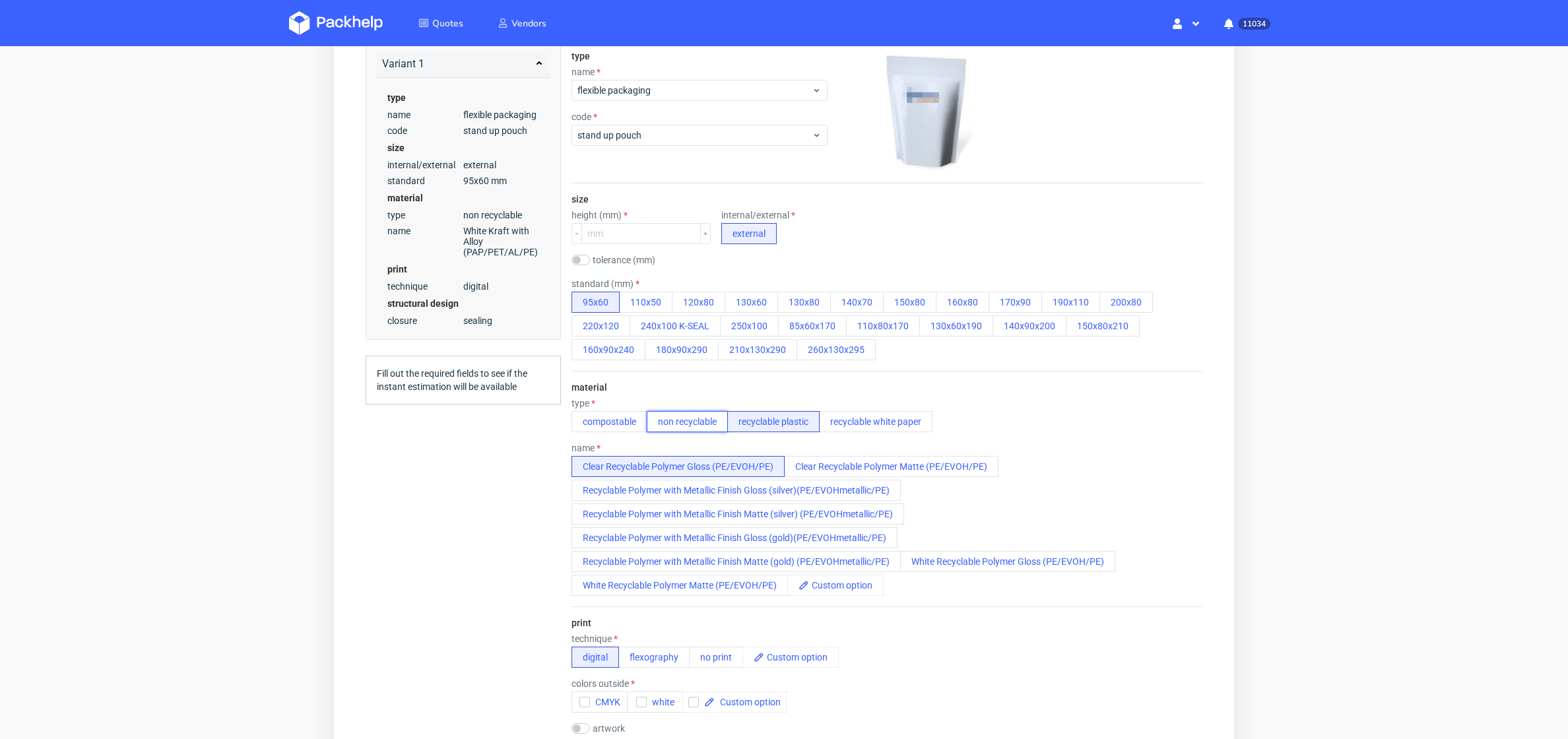
click at [690, 420] on button "non recyclable" at bounding box center [687, 421] width 81 height 22
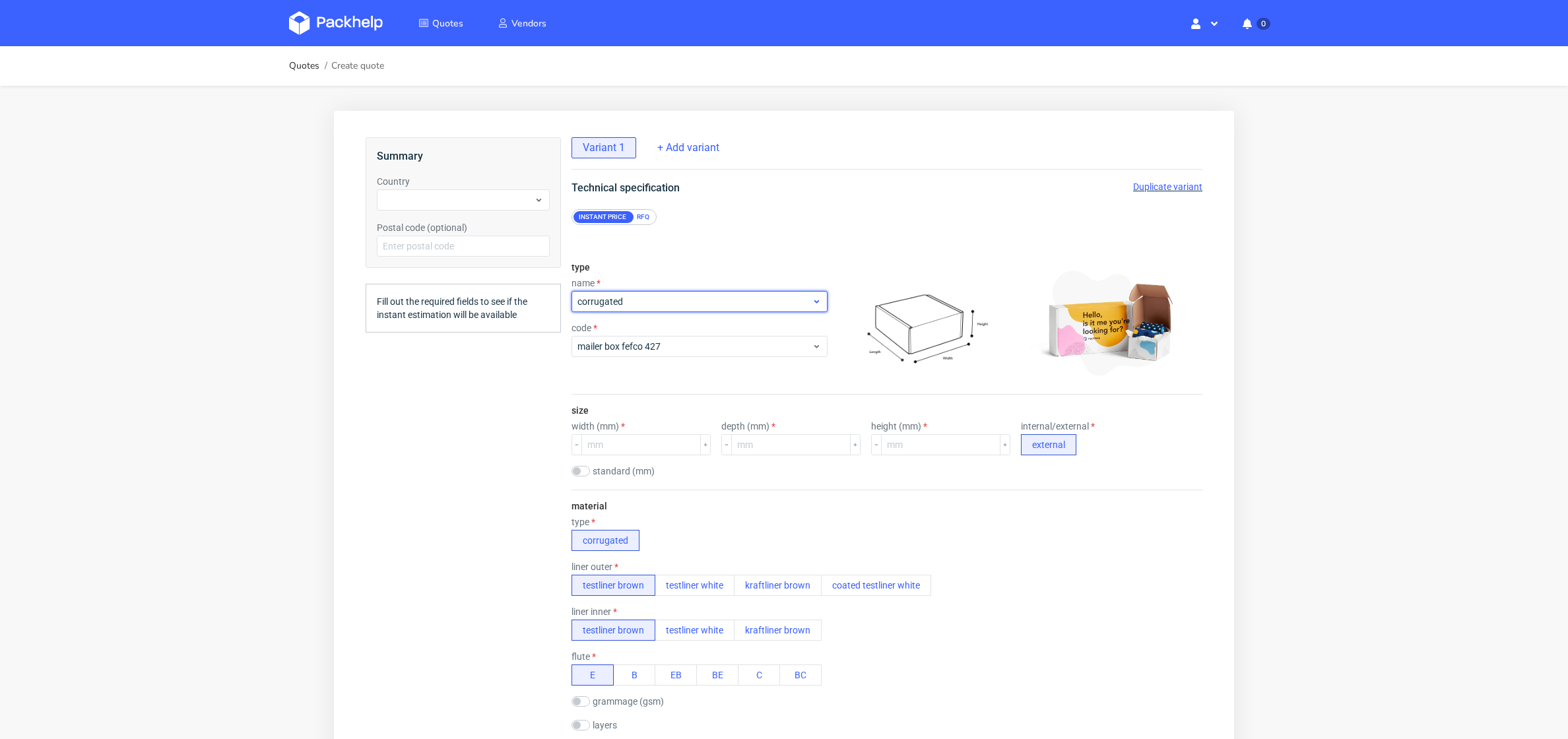
click at [619, 303] on span "corrugated" at bounding box center [694, 302] width 234 height 13
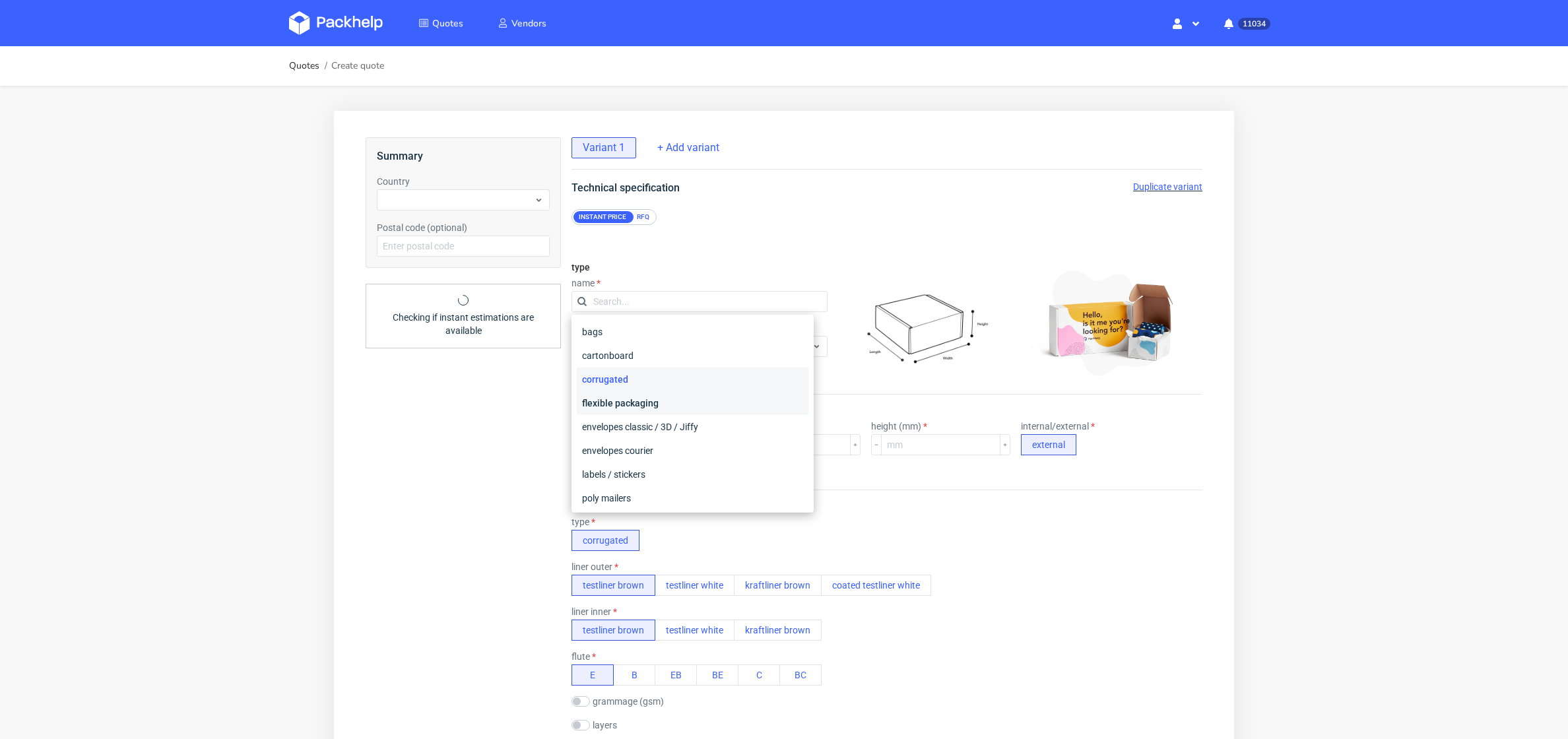
click at [626, 402] on div "flexible packaging" at bounding box center [692, 403] width 231 height 23
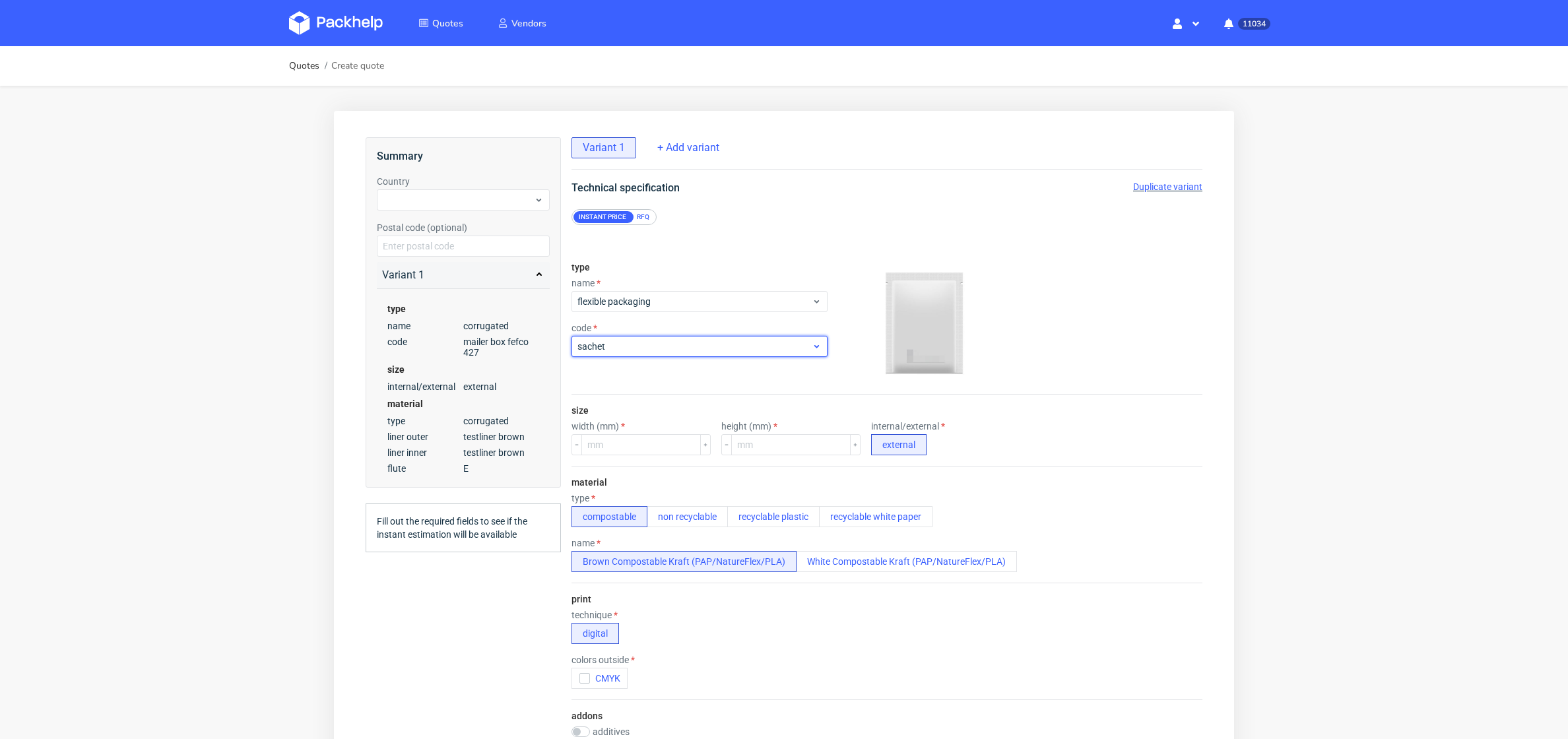
click at [653, 347] on span "sachet" at bounding box center [694, 347] width 234 height 13
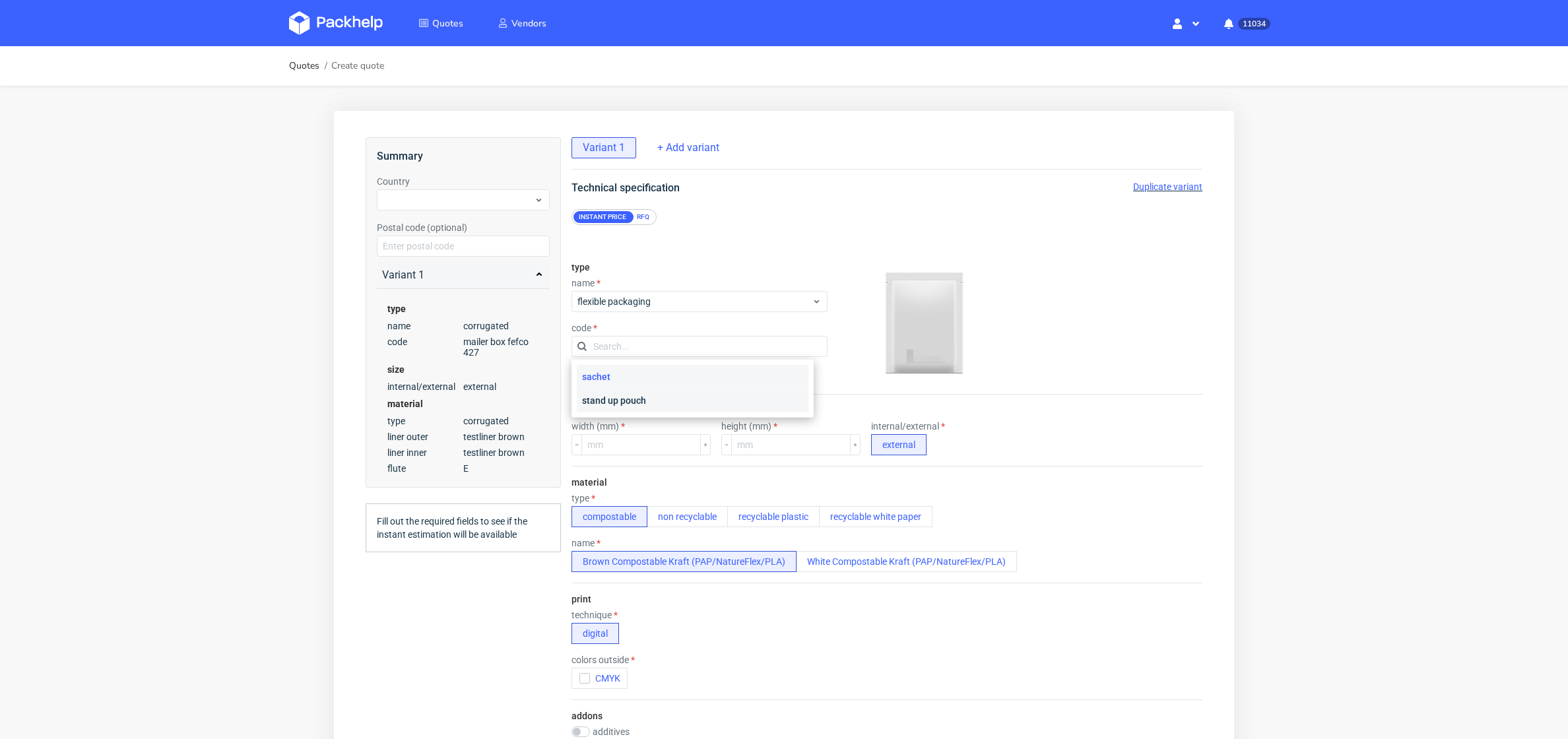
click at [629, 397] on div "stand up pouch" at bounding box center [692, 400] width 231 height 23
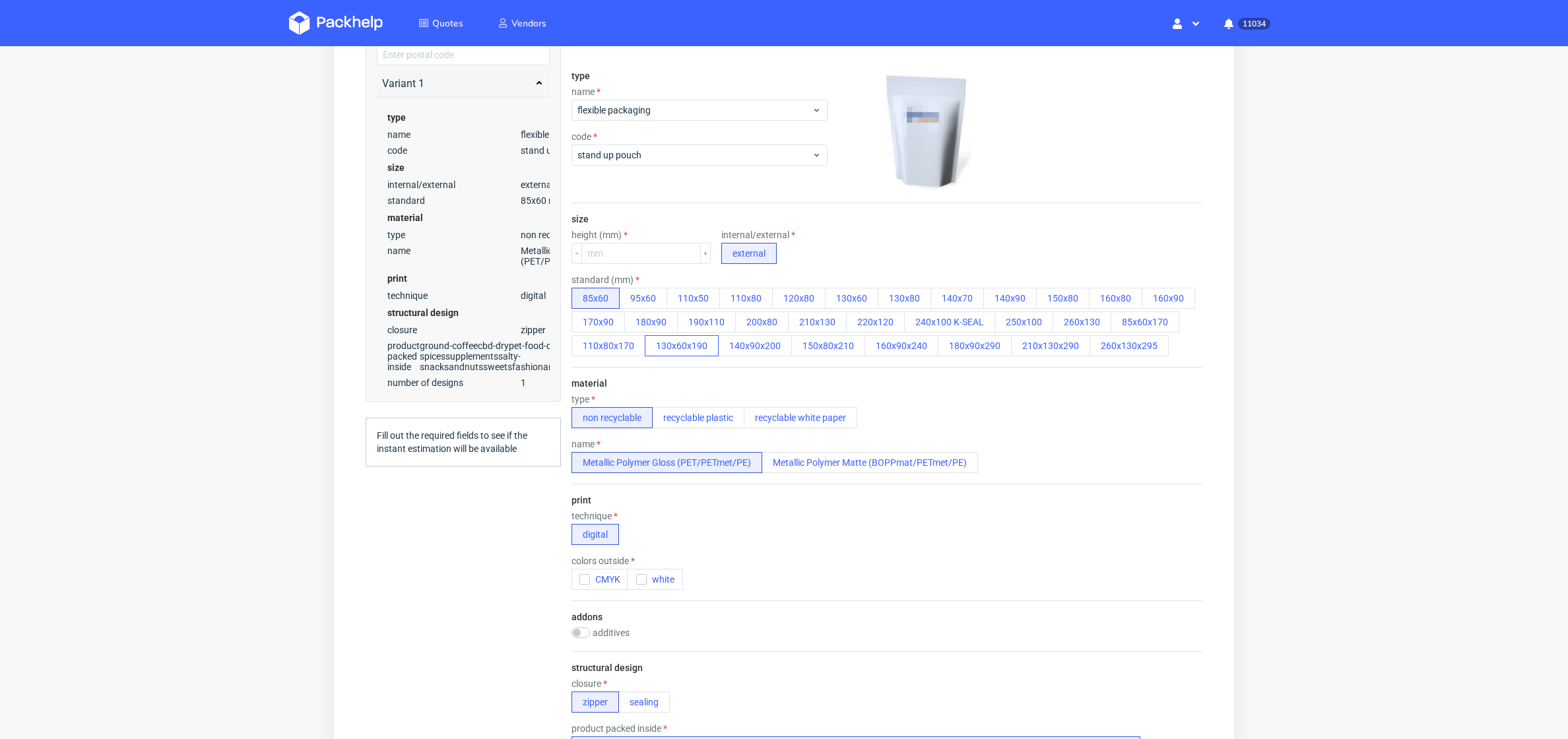
scroll to position [201, 0]
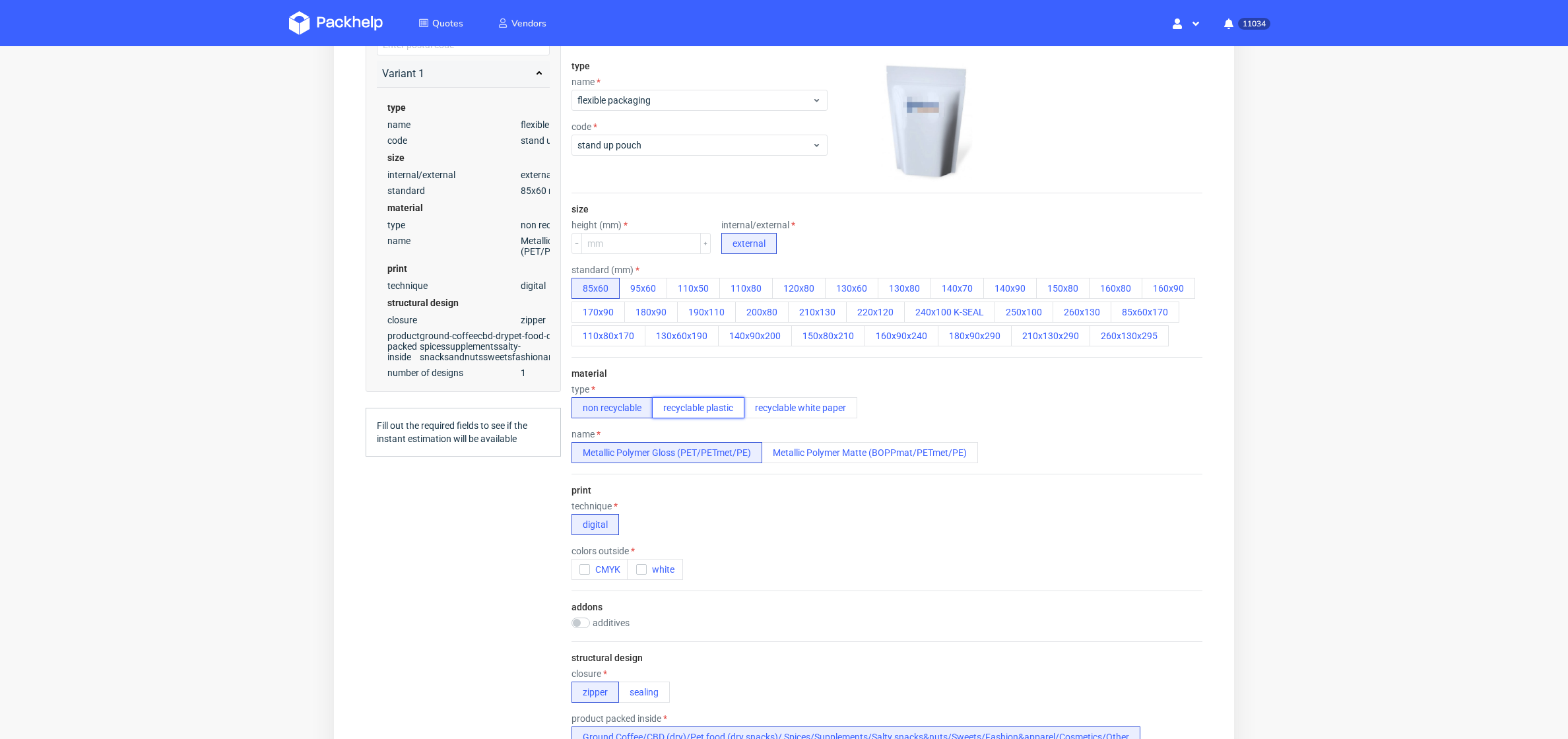
click at [684, 397] on button "recyclable plastic" at bounding box center [698, 407] width 93 height 22
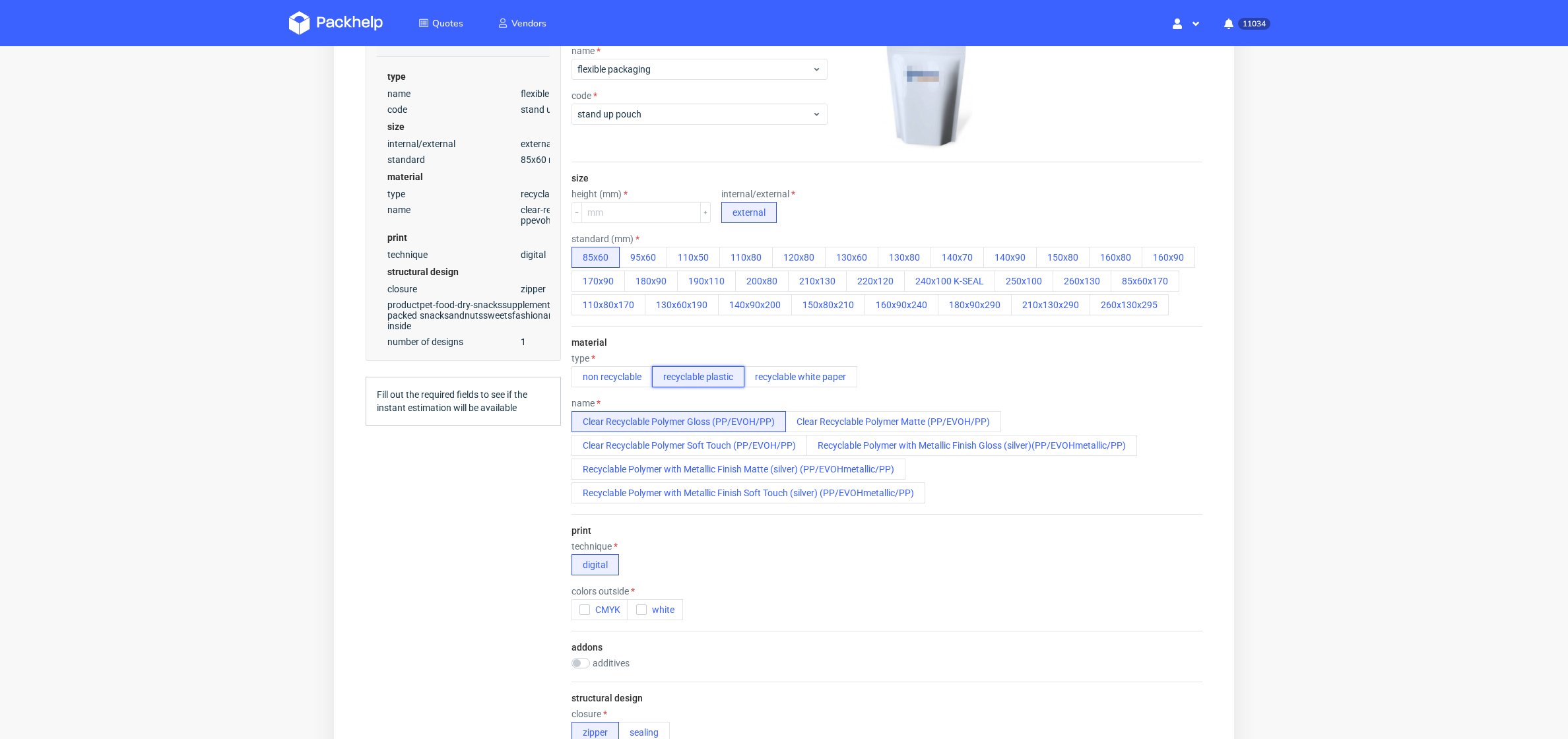
scroll to position [235, 0]
click at [791, 374] on button "recyclable white paper" at bounding box center [800, 374] width 113 height 22
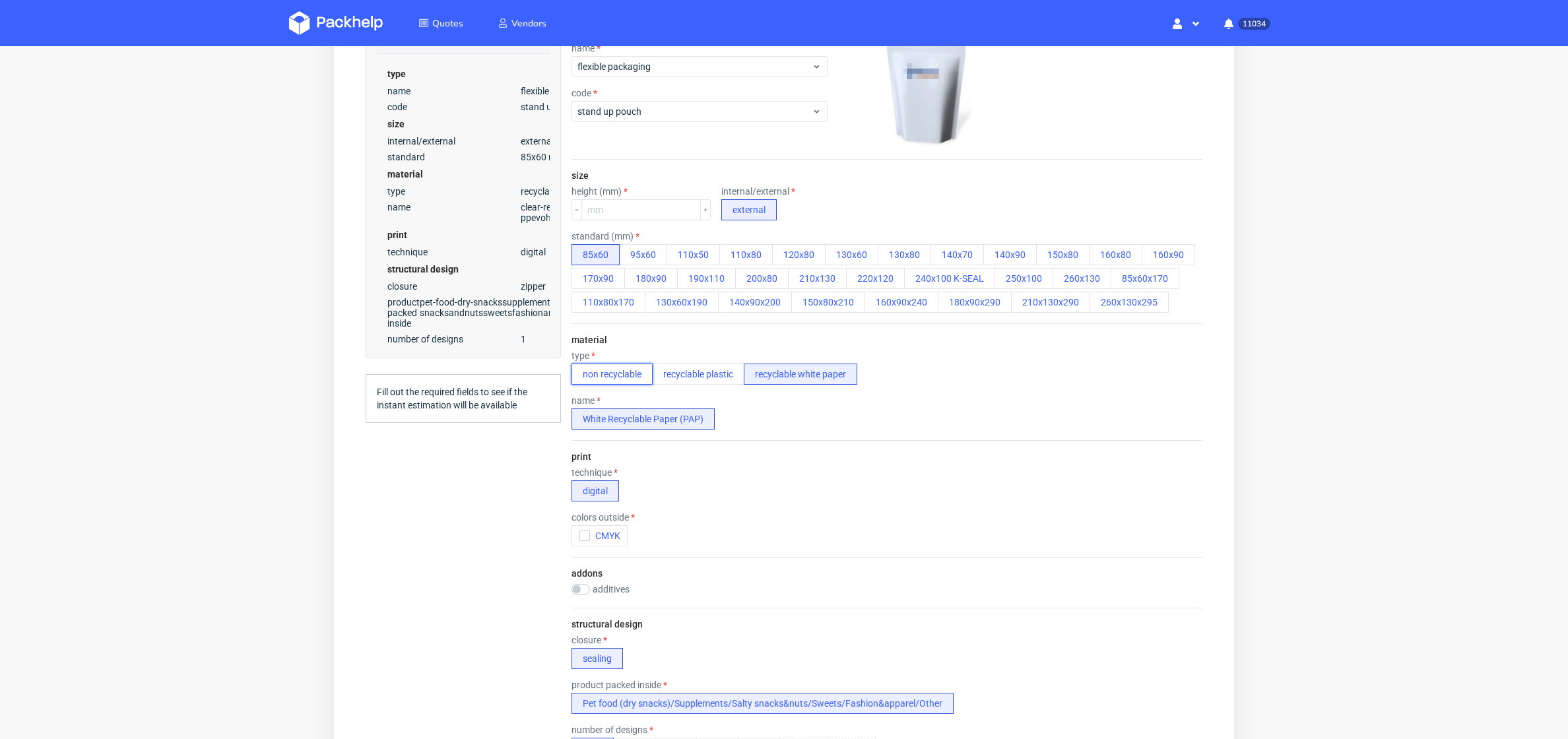
click at [627, 364] on button "non recyclable" at bounding box center [612, 374] width 81 height 22
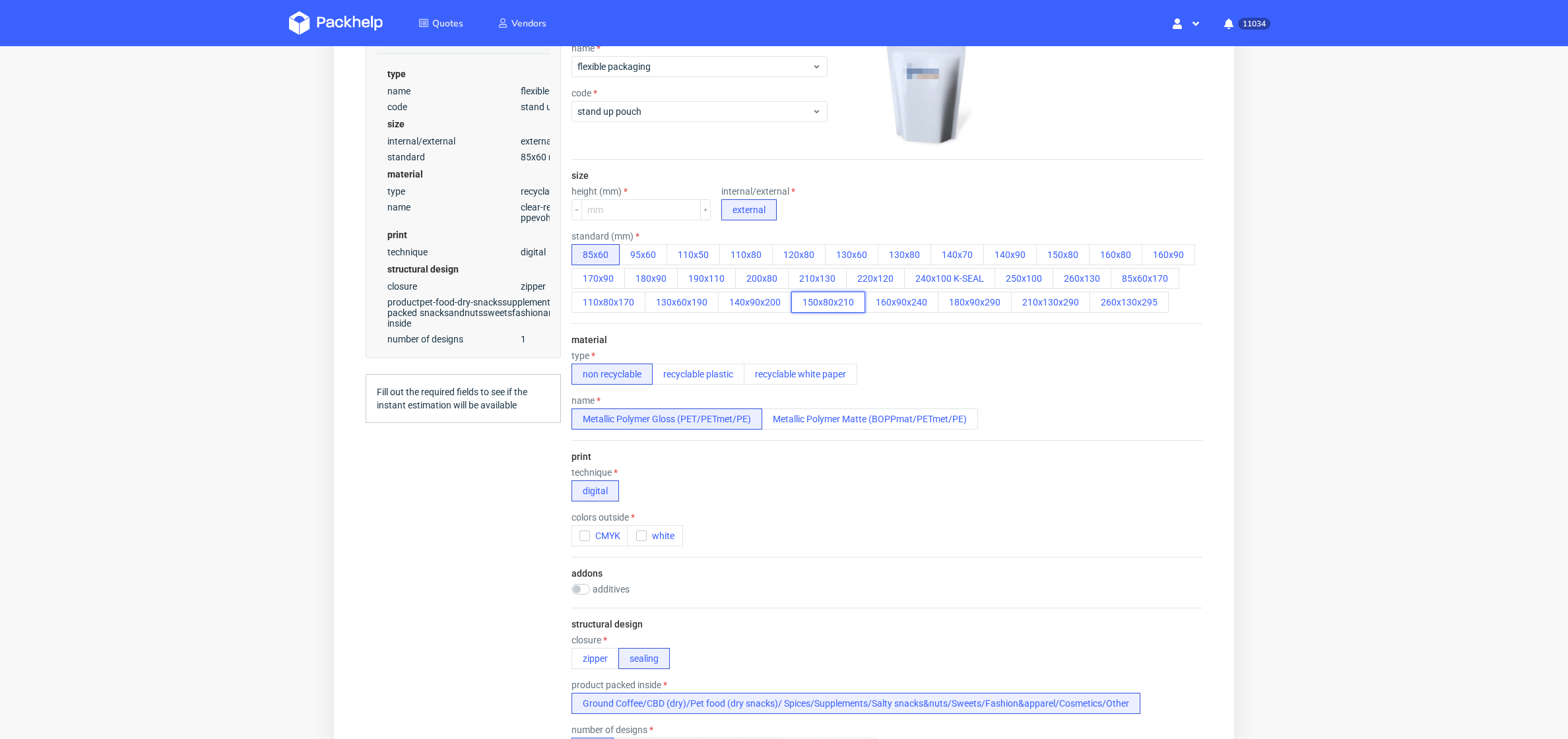
click at [812, 304] on button "150x80x210" at bounding box center [828, 302] width 74 height 22
click at [688, 361] on div "type non recyclable recyclable plastic recyclable white paper" at bounding box center [714, 367] width 286 height 35
click at [688, 369] on button "recyclable plastic" at bounding box center [698, 374] width 93 height 22
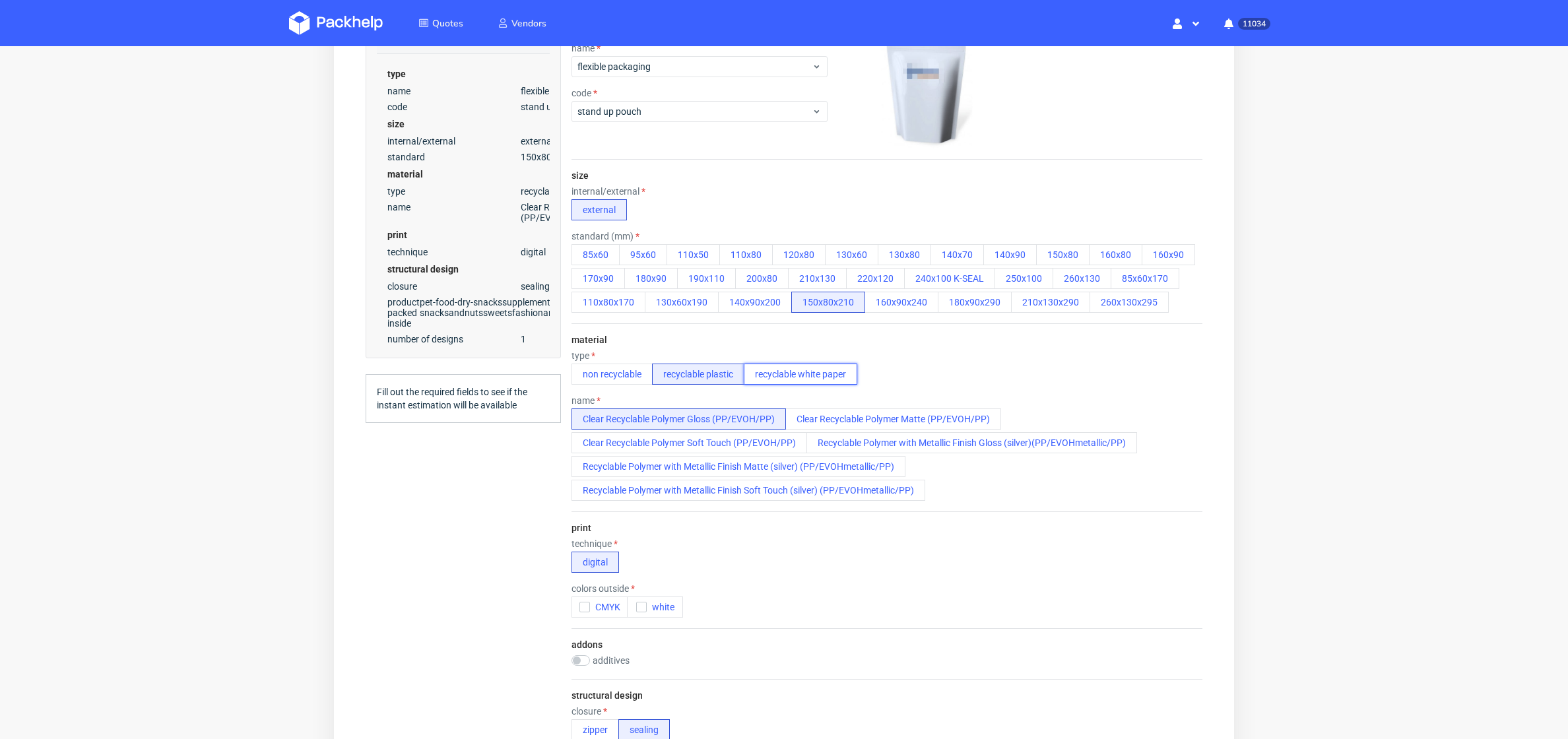
click at [781, 365] on button "recyclable white paper" at bounding box center [800, 374] width 113 height 22
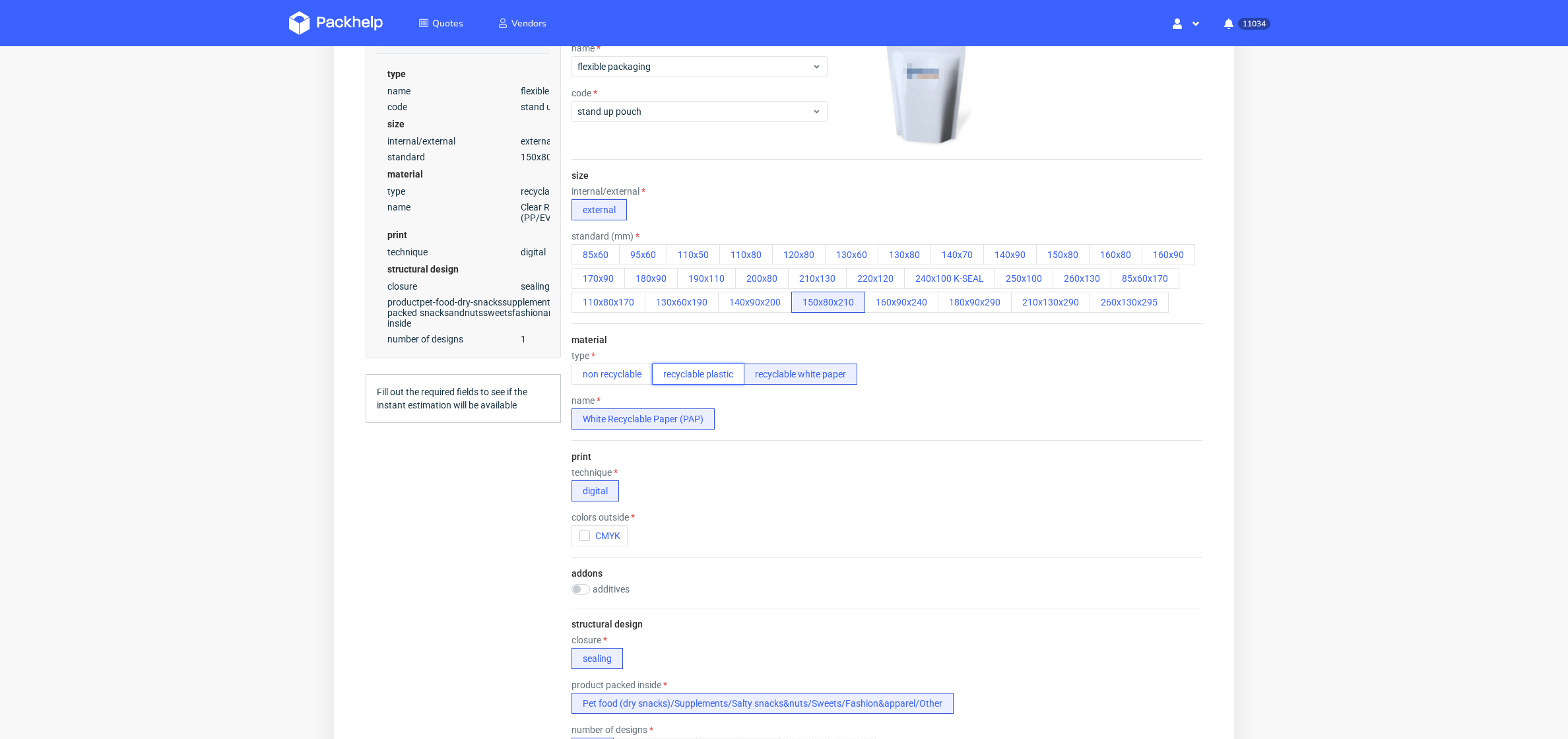
click at [675, 377] on button "recyclable plastic" at bounding box center [698, 374] width 93 height 22
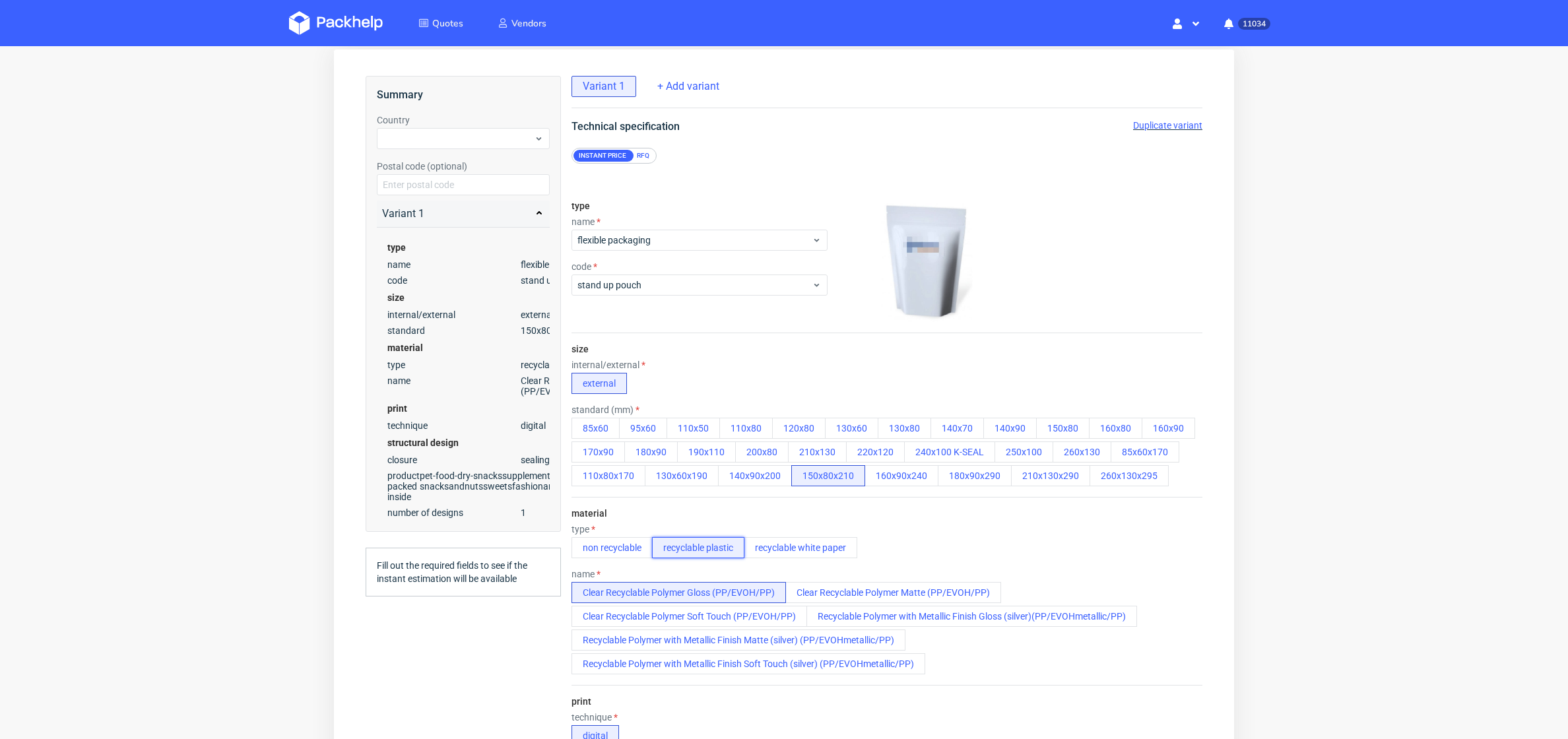
scroll to position [49, 0]
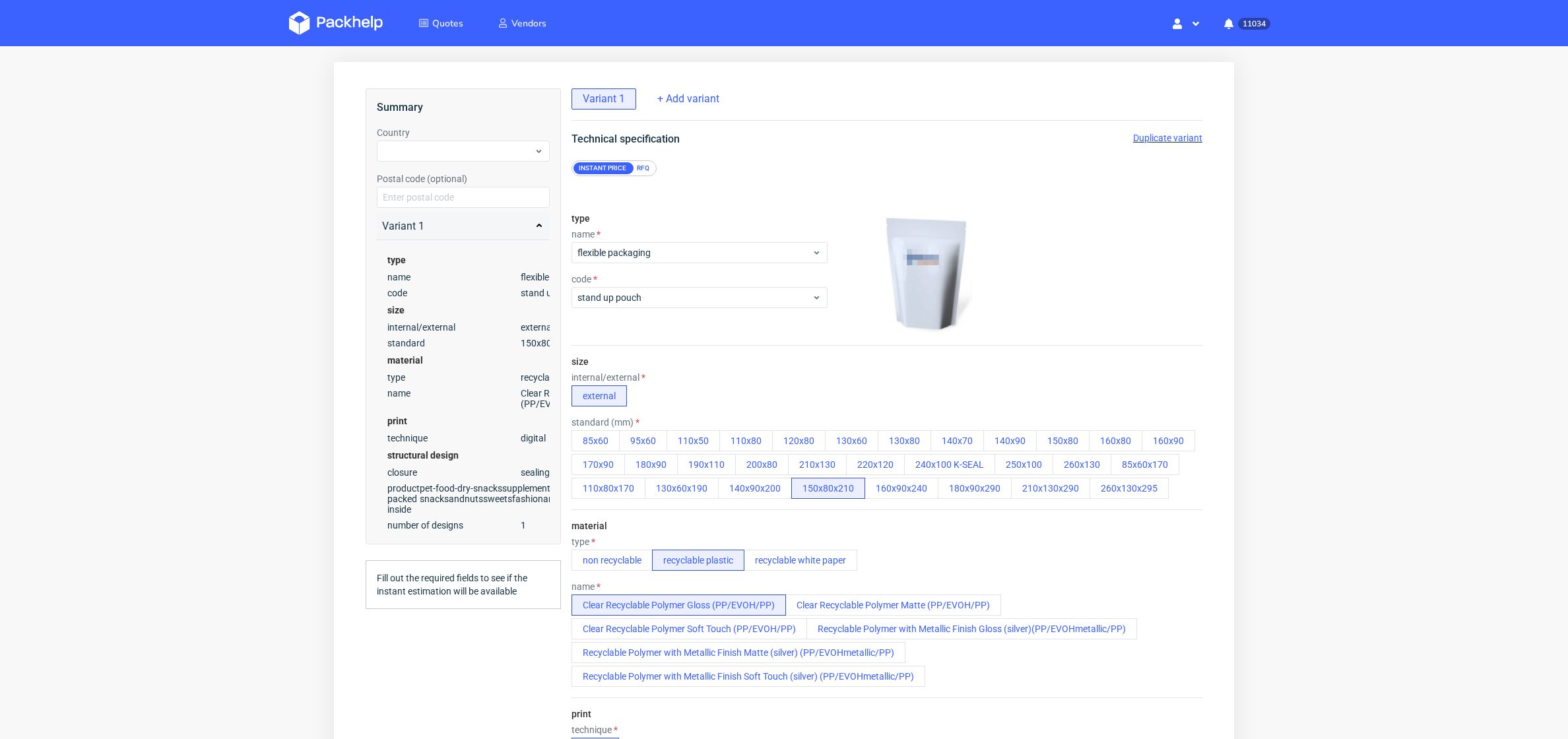
click at [638, 169] on div "RFQ" at bounding box center [643, 168] width 23 height 12
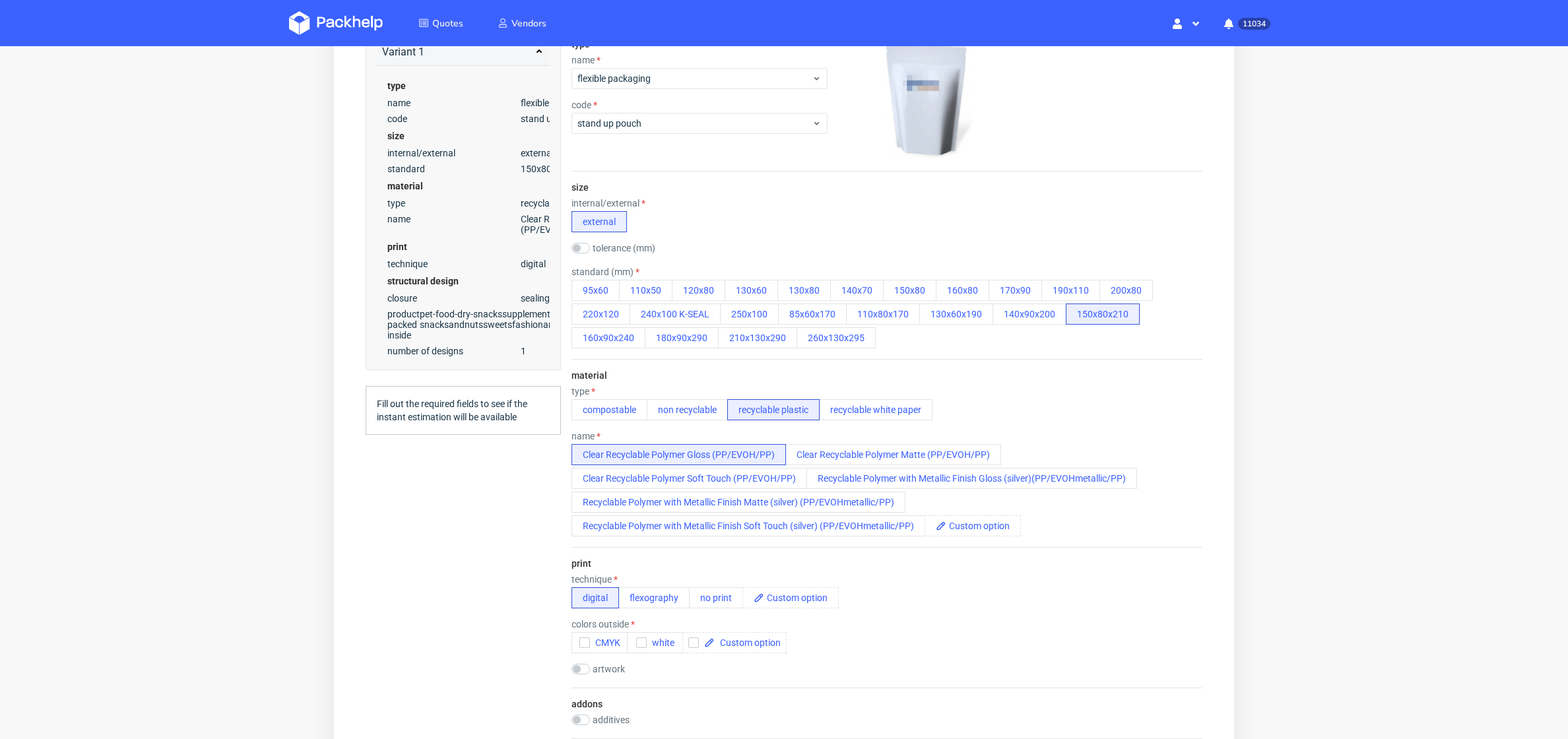
scroll to position [230, 0]
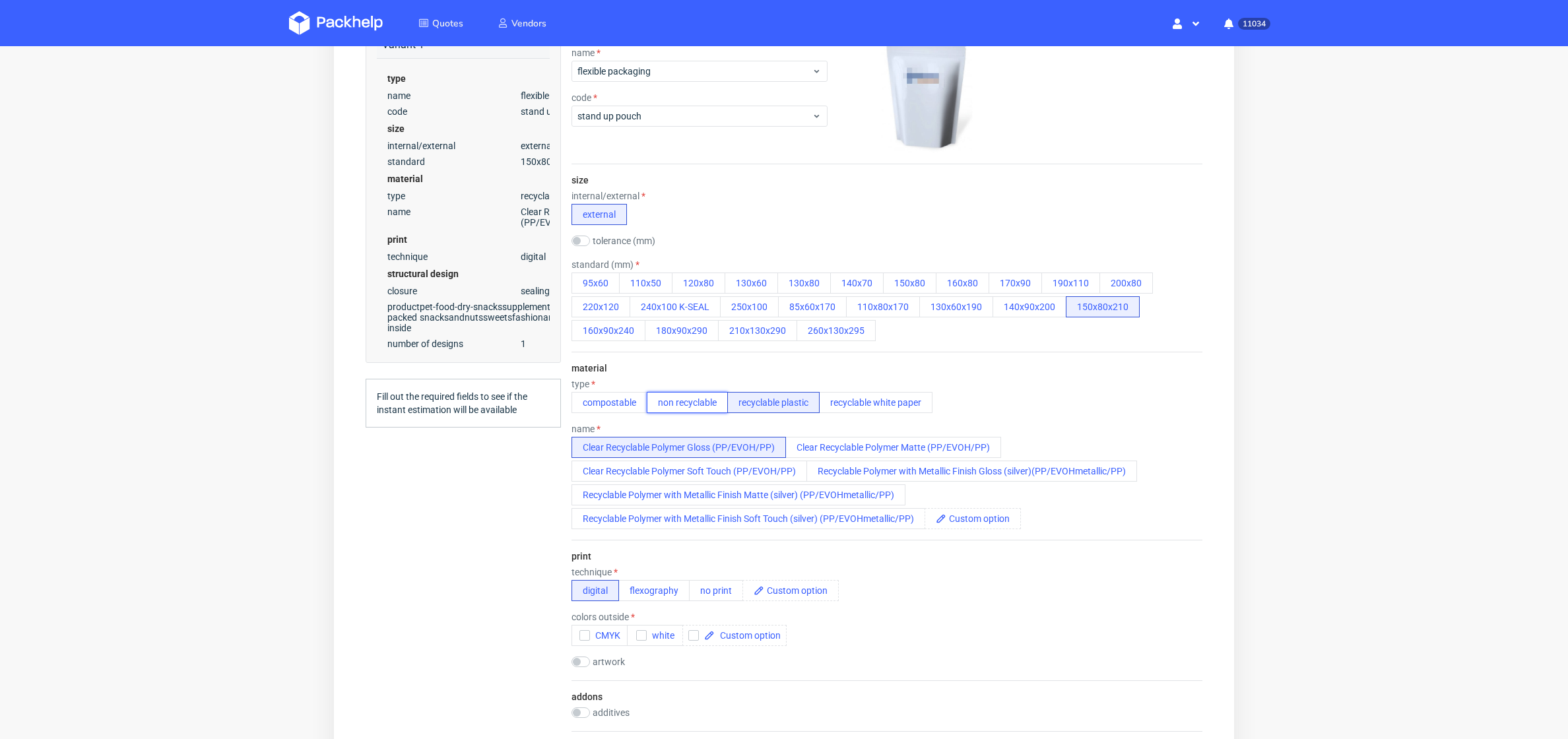
click at [688, 401] on button "non recyclable" at bounding box center [687, 402] width 81 height 22
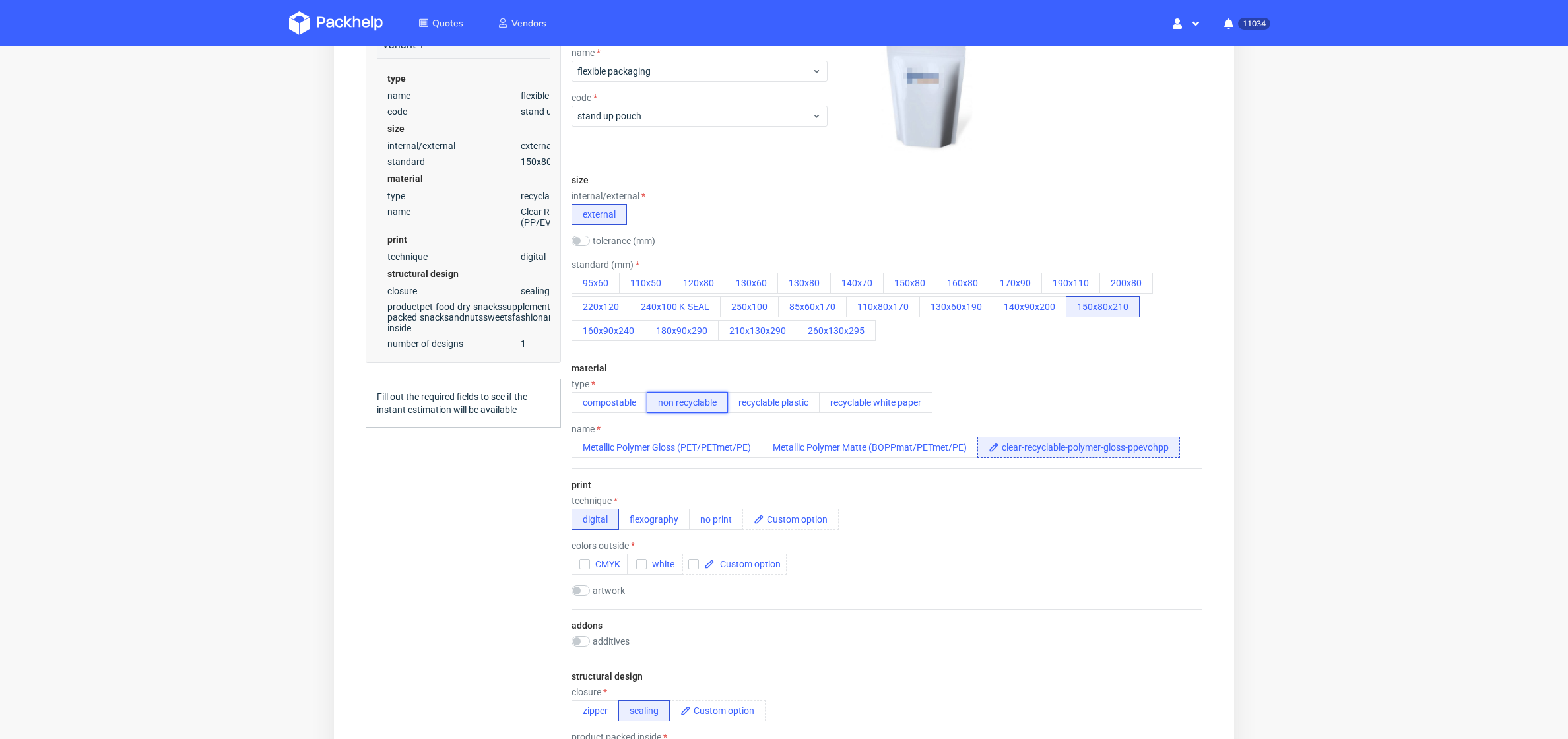
scroll to position [0, 0]
click at [629, 280] on button "110x50" at bounding box center [645, 283] width 53 height 22
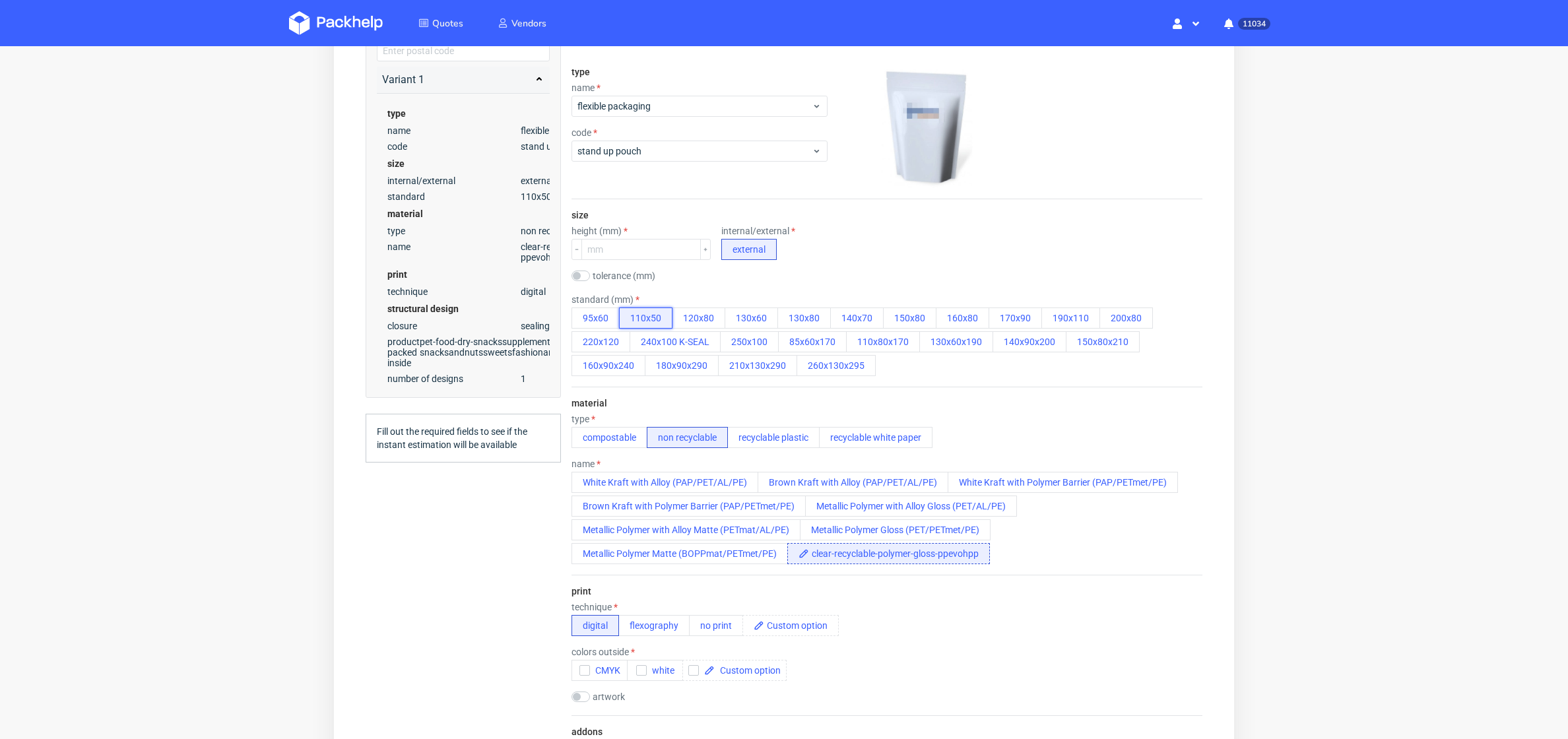
scroll to position [1, 0]
click at [606, 360] on button "160x90x240" at bounding box center [608, 365] width 74 height 22
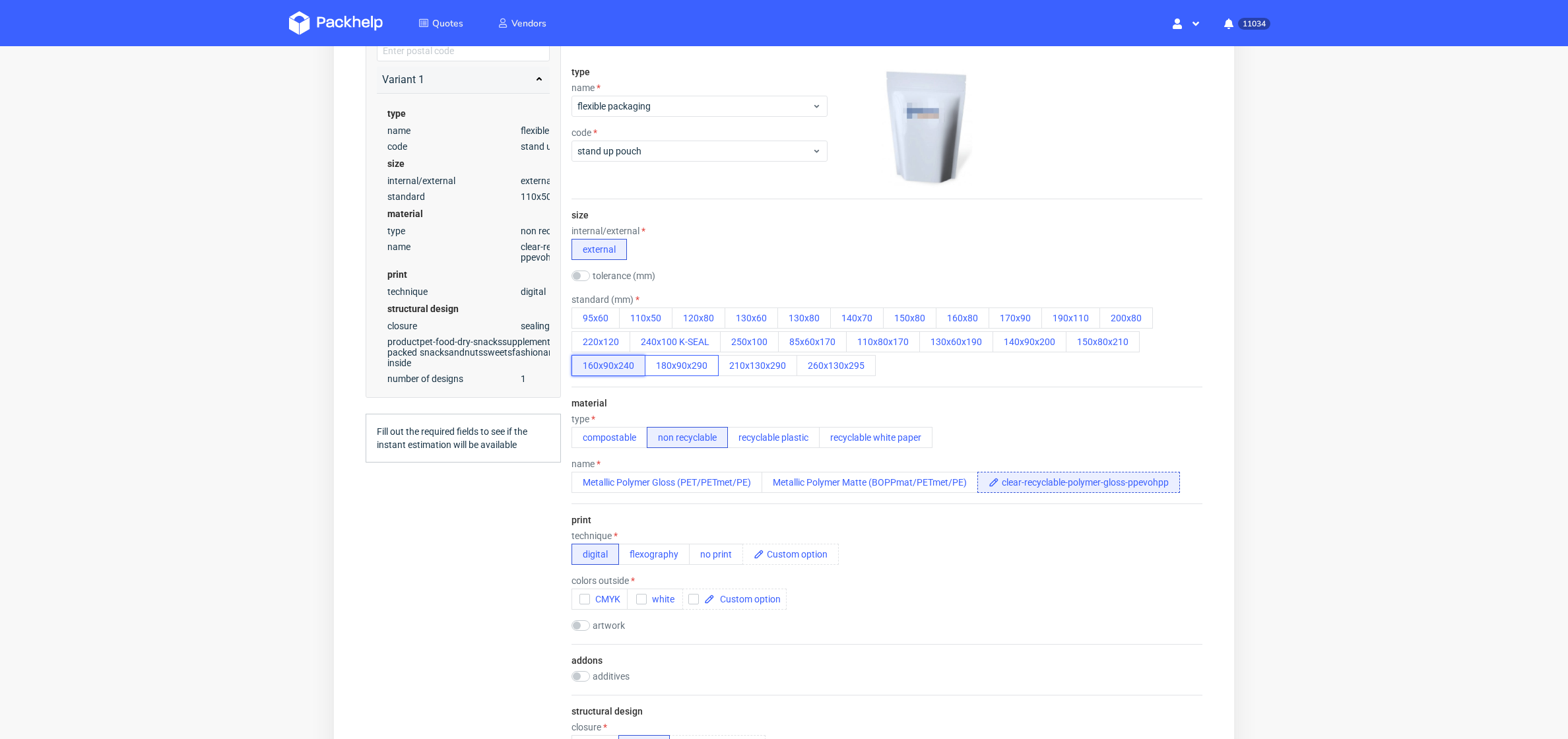
scroll to position [0, 0]
click at [637, 314] on button "110x50" at bounding box center [645, 318] width 53 height 22
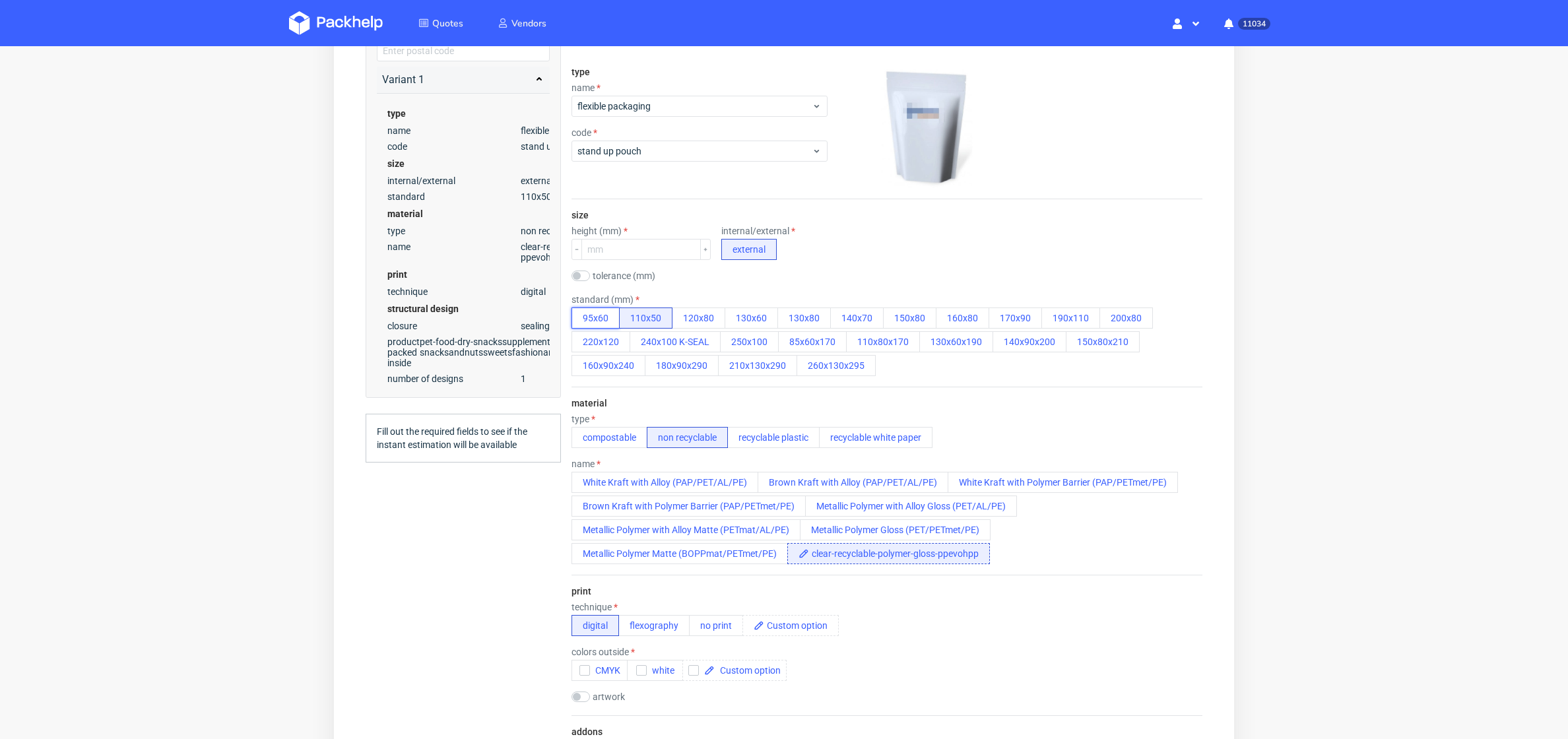
click at [599, 310] on button "95x60" at bounding box center [595, 318] width 48 height 22
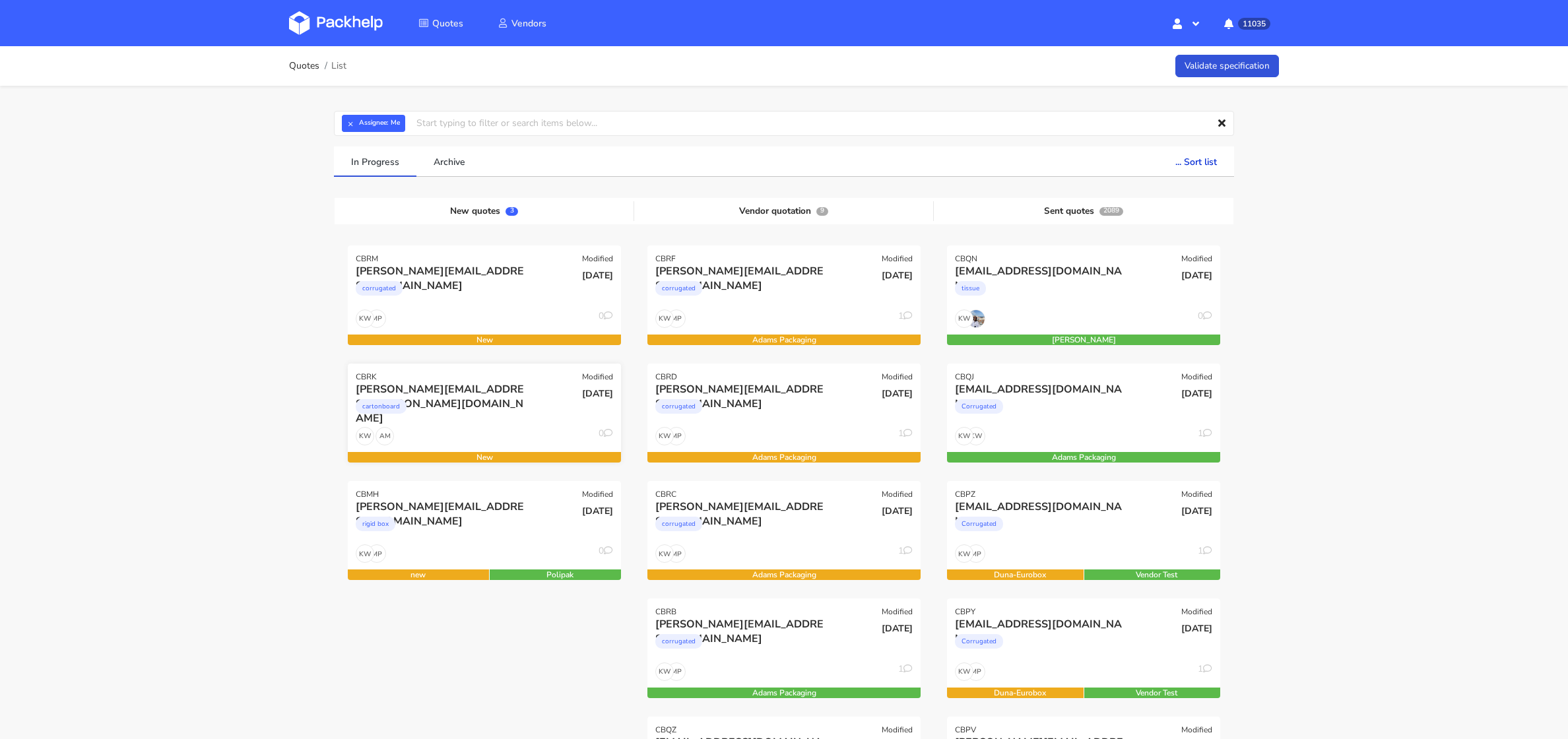
click at [465, 422] on div "[PERSON_NAME][EMAIL_ADDRESS][PERSON_NAME][DOMAIN_NAME] cartonboard" at bounding box center [438, 405] width 185 height 45
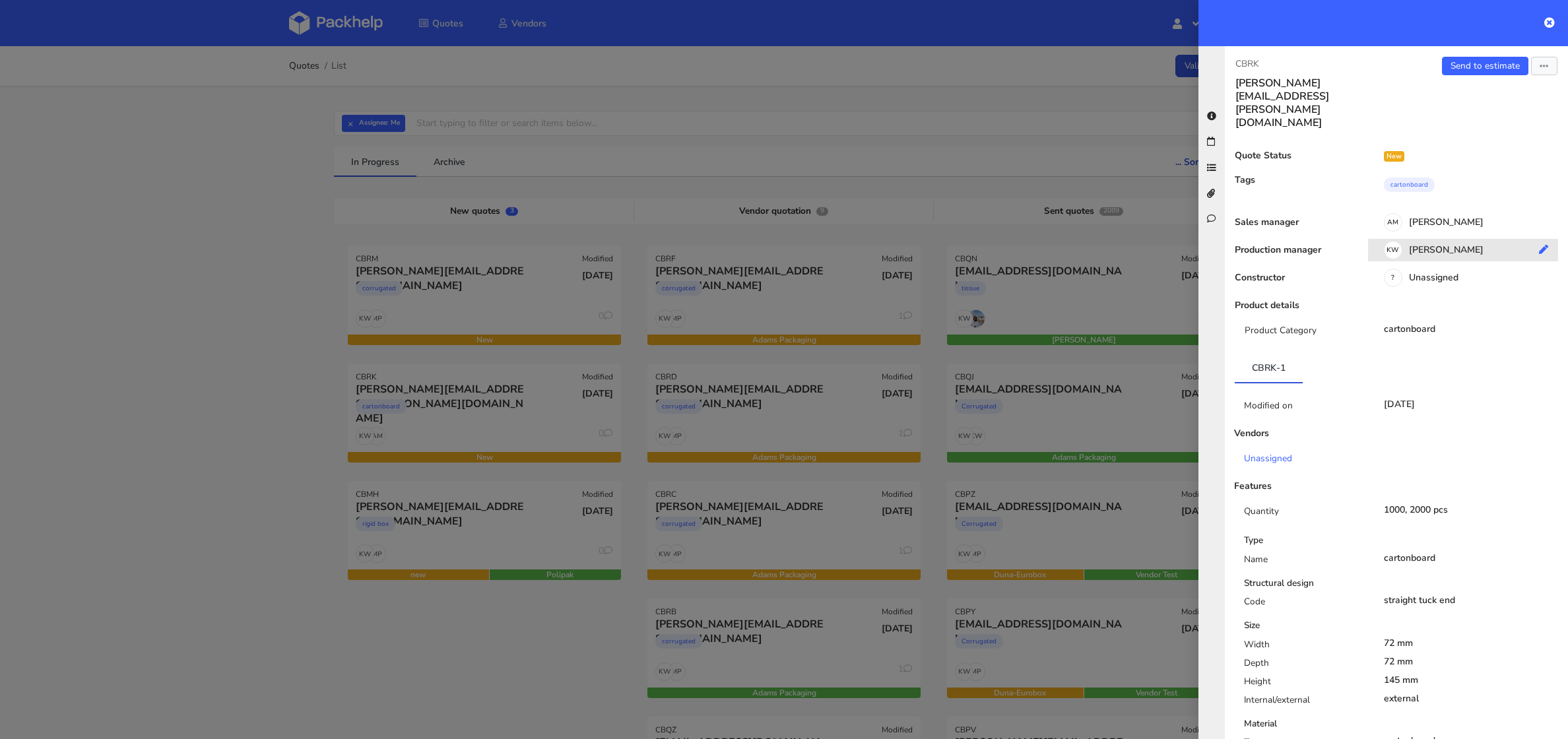
click at [1427, 244] on div "KW Klaudia Wiśniewska" at bounding box center [1467, 251] width 200 height 14
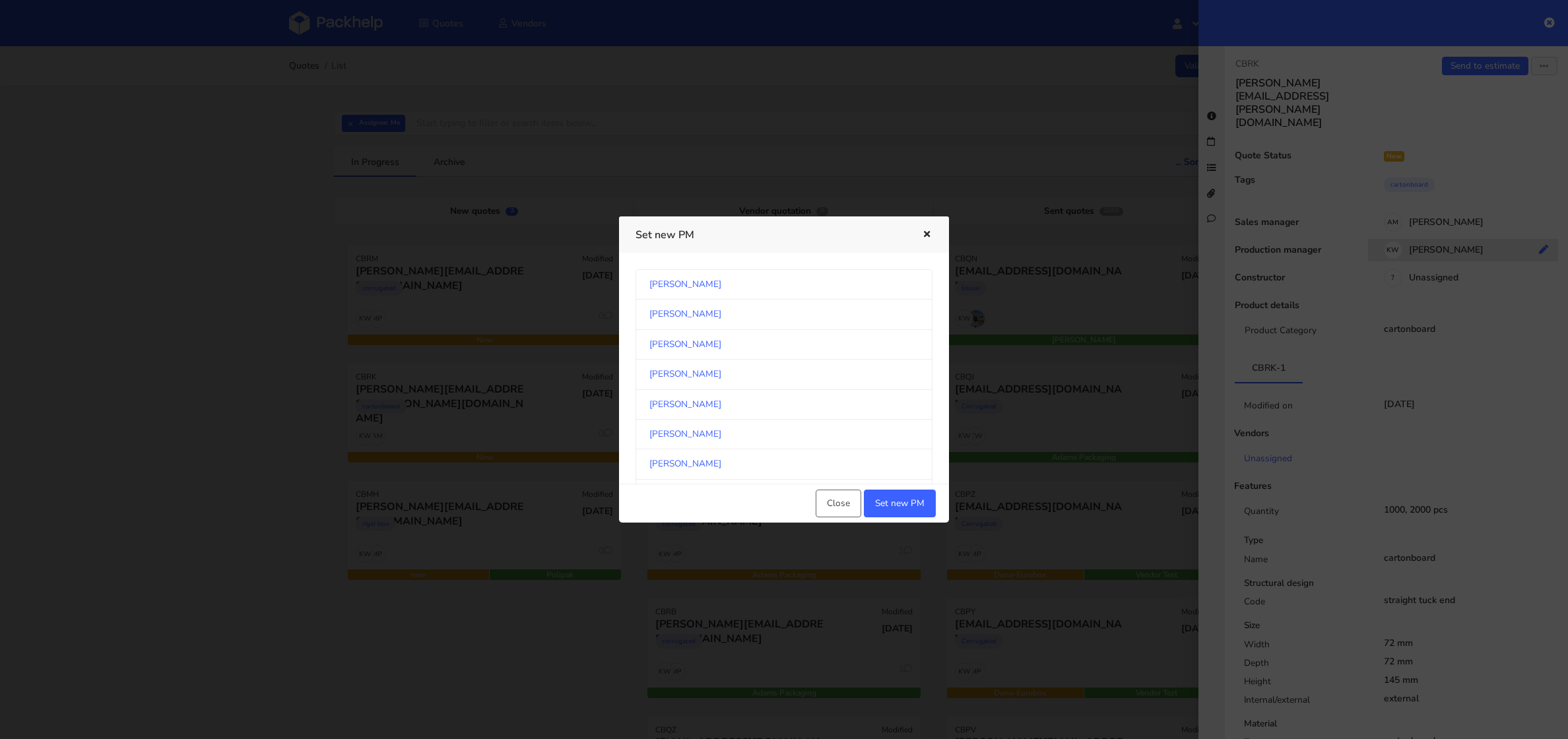
scroll to position [688, 0]
click at [774, 362] on link "[PERSON_NAME]" at bounding box center [783, 375] width 297 height 30
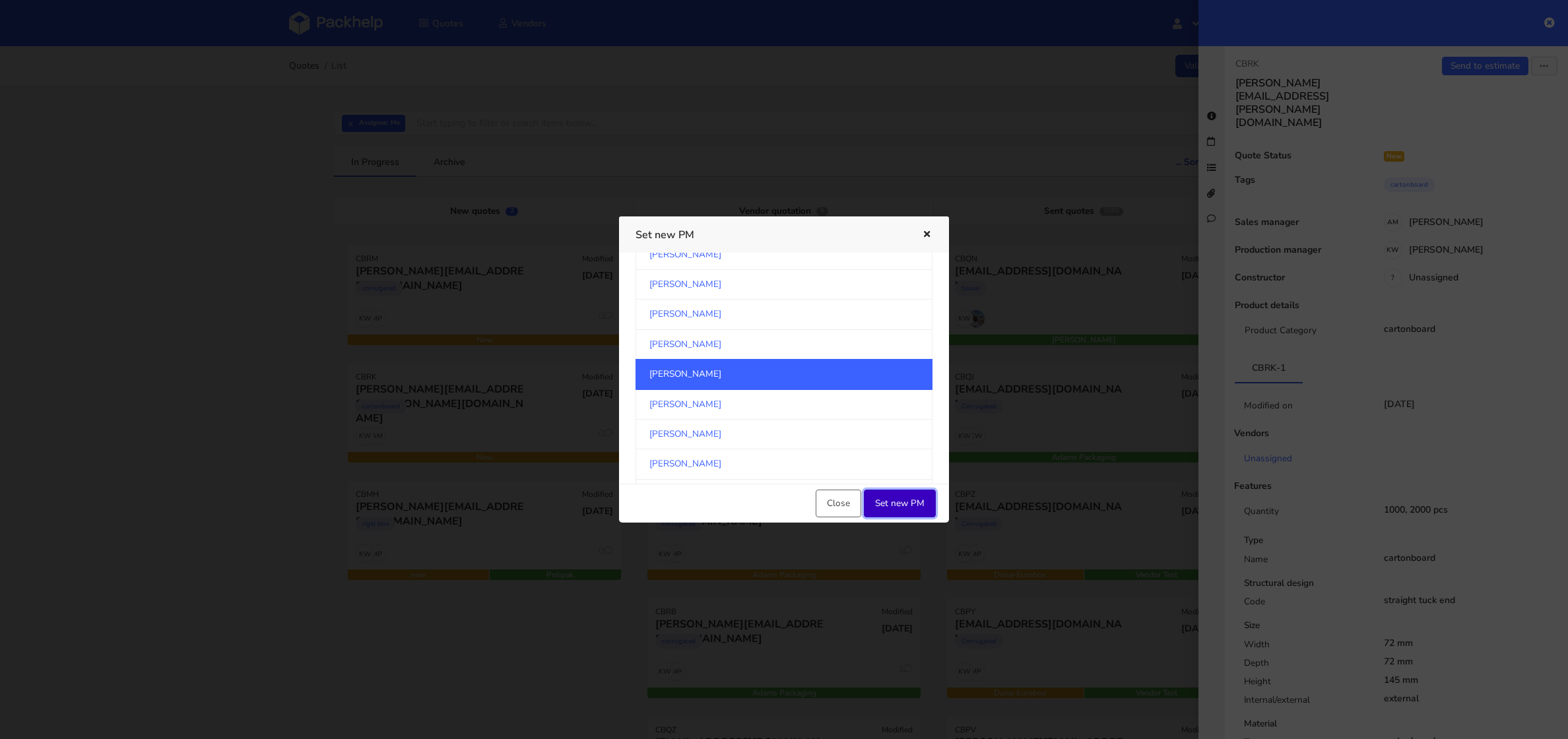
click at [925, 501] on button "Set new PM" at bounding box center [899, 504] width 72 height 28
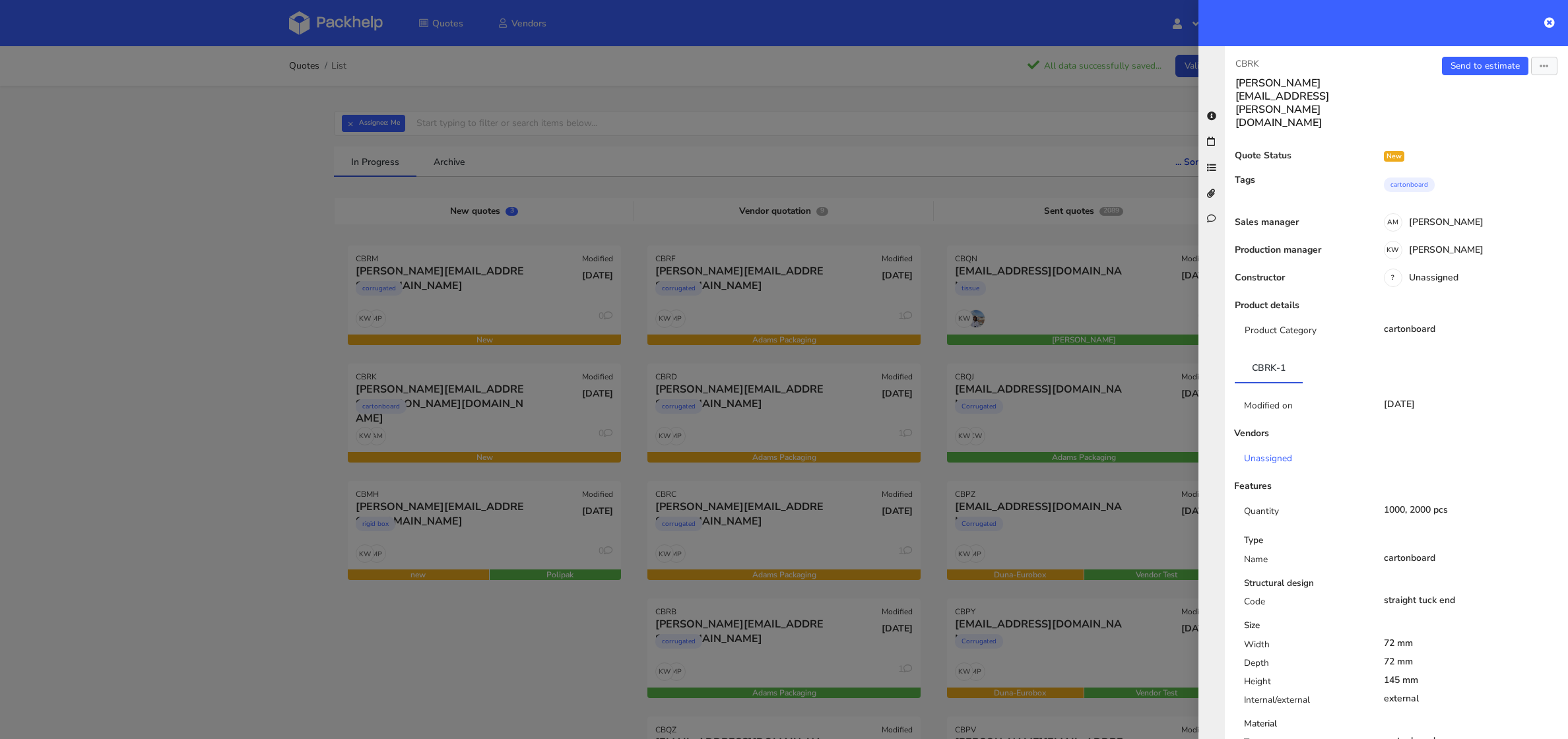
click at [270, 410] on div at bounding box center [784, 369] width 1568 height 739
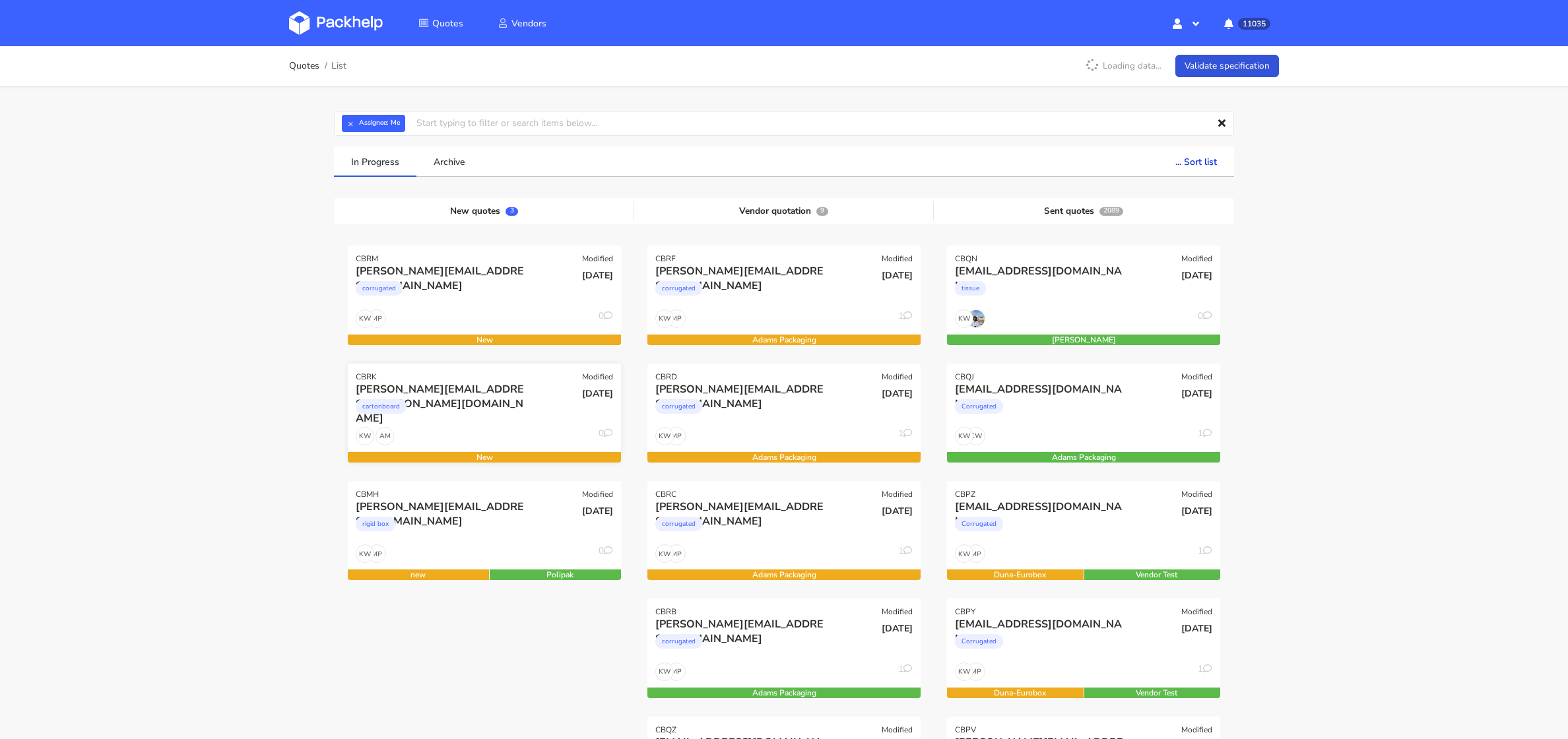
click at [491, 423] on div "felix.legoff@candeur.co cartonboard" at bounding box center [438, 405] width 185 height 45
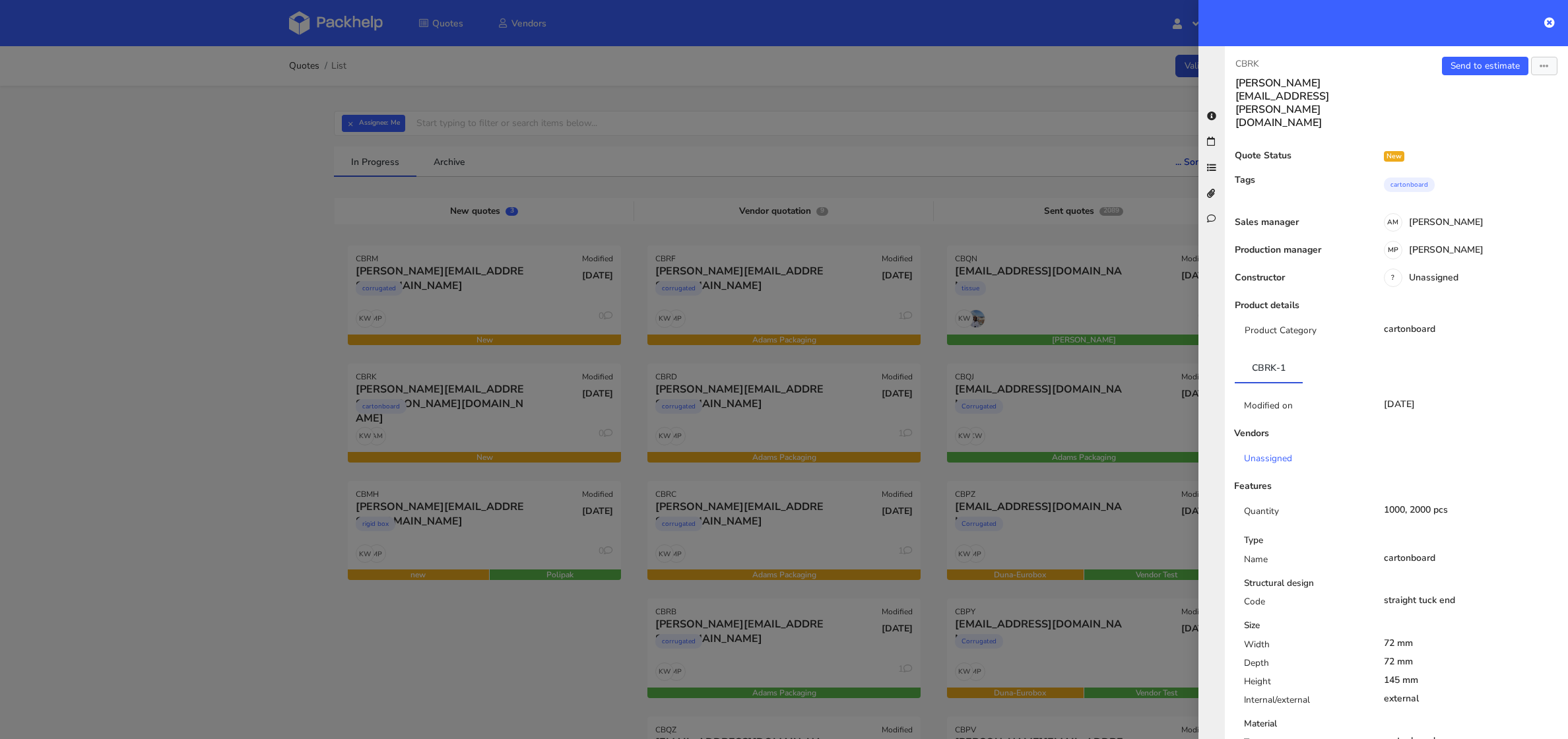
click at [253, 427] on div at bounding box center [784, 369] width 1568 height 739
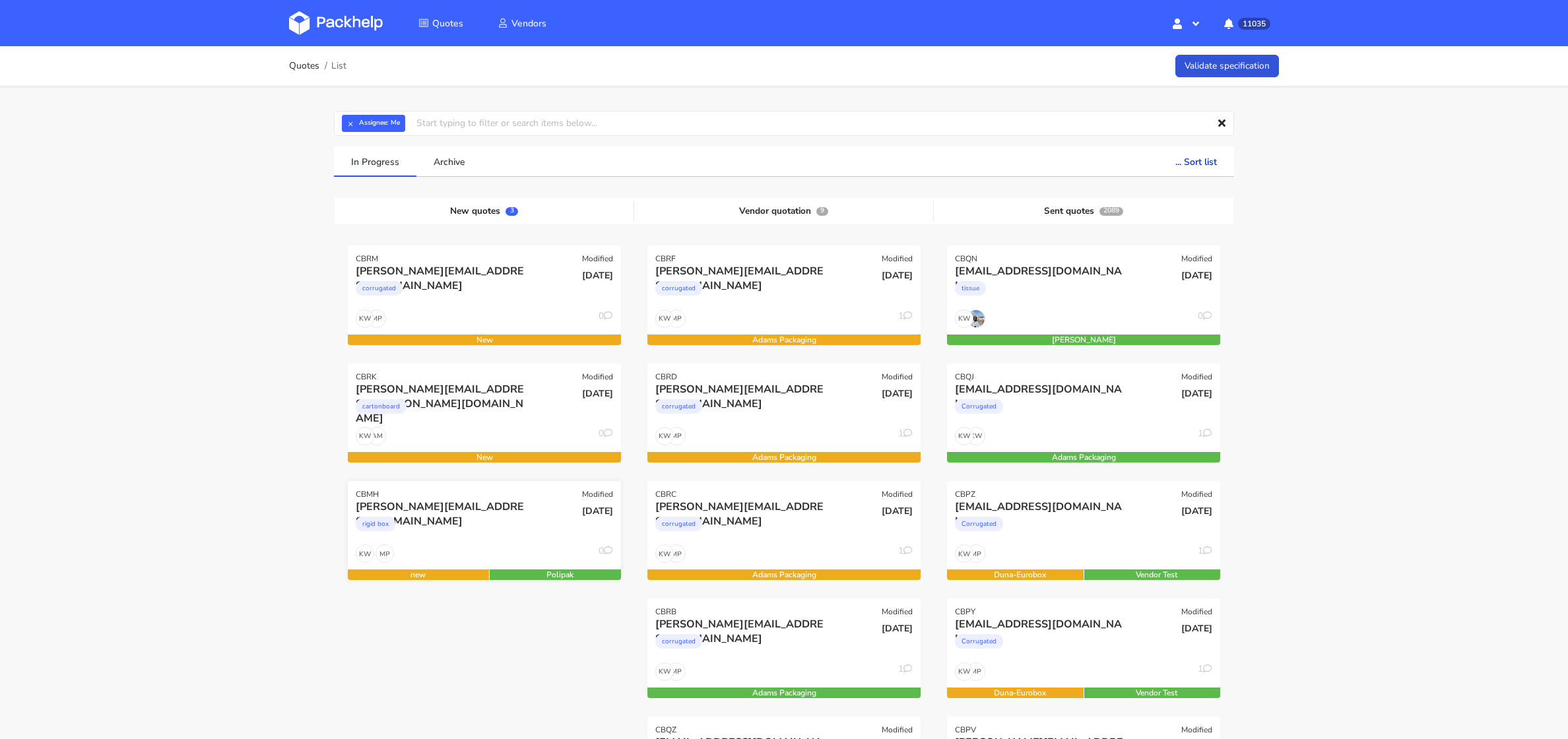
click at [470, 539] on div "rigid box" at bounding box center [443, 527] width 175 height 26
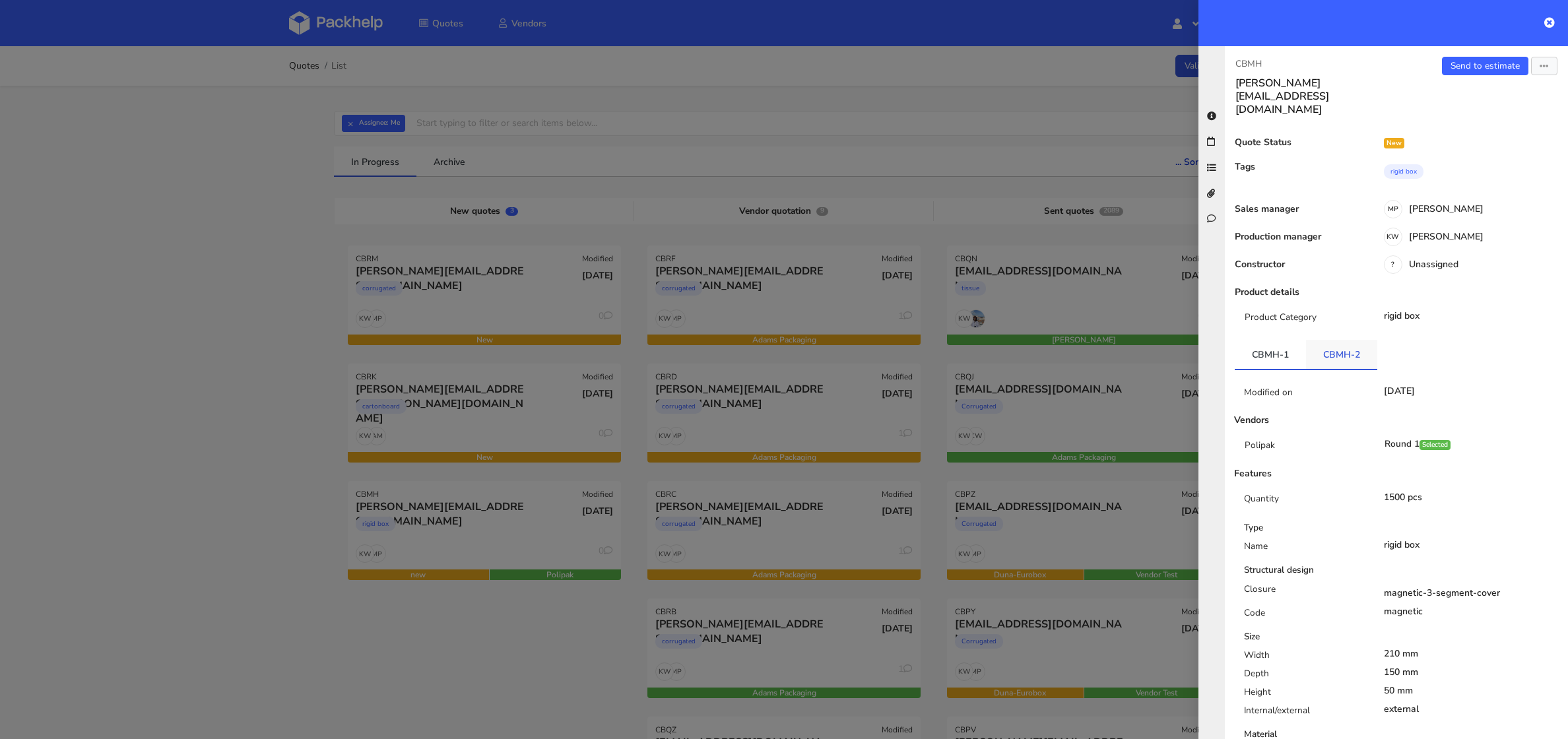
click at [1341, 340] on link "CBMH-2" at bounding box center [1341, 354] width 71 height 29
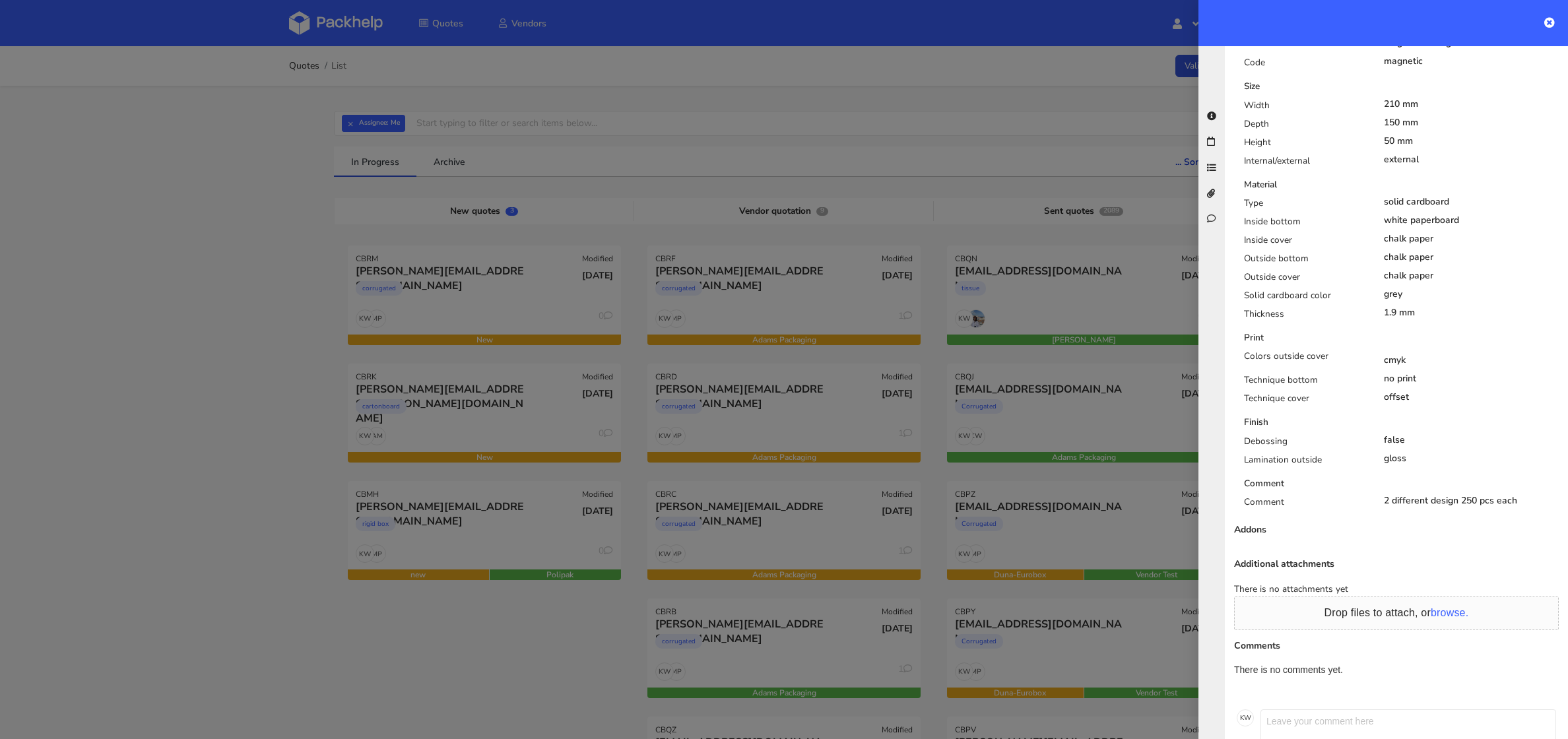
scroll to position [0, 0]
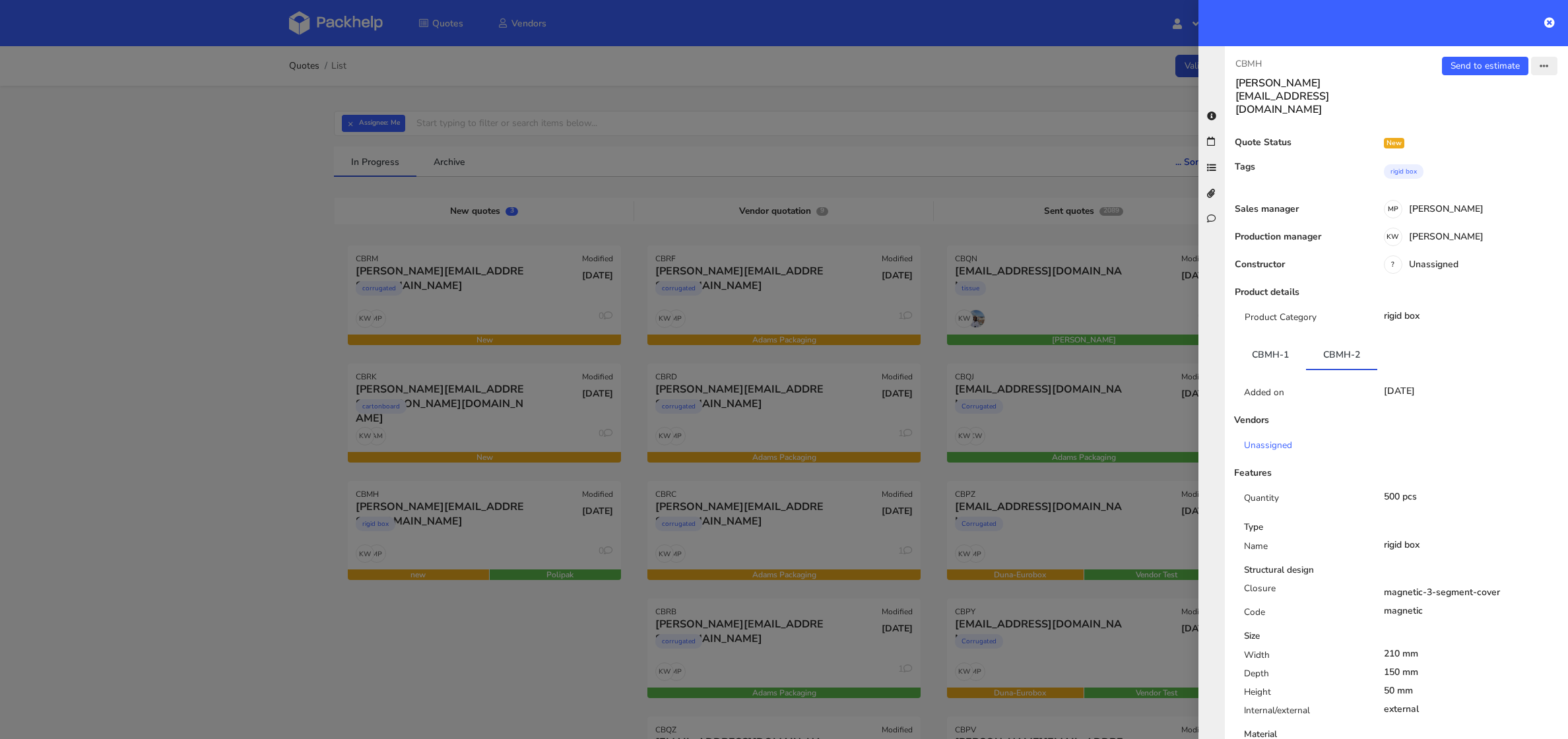
click at [1547, 62] on icon "button" at bounding box center [1544, 67] width 9 height 9
click at [1493, 117] on link "Edit quote" at bounding box center [1501, 116] width 116 height 22
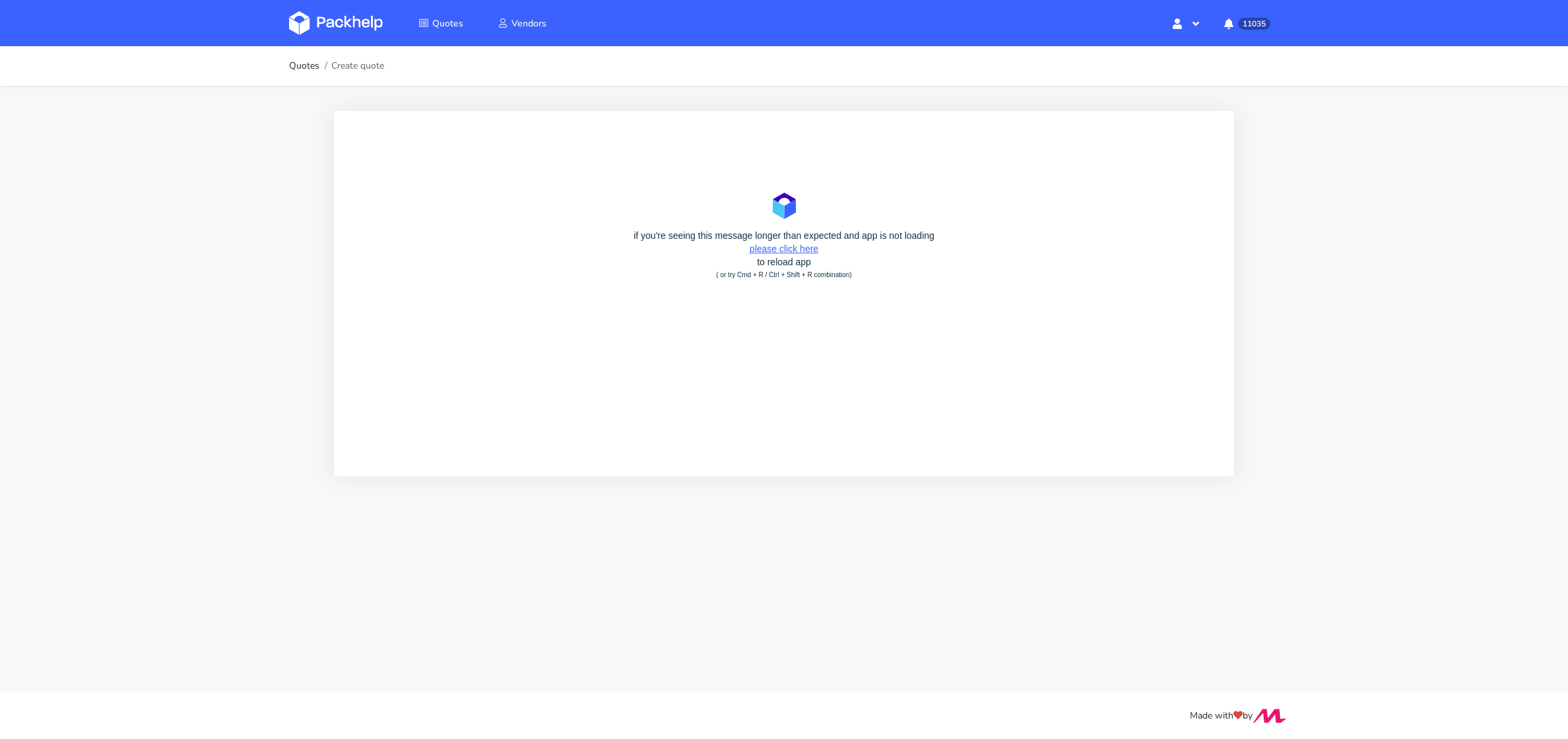
click at [774, 251] on link "please click here" at bounding box center [783, 248] width 68 height 10
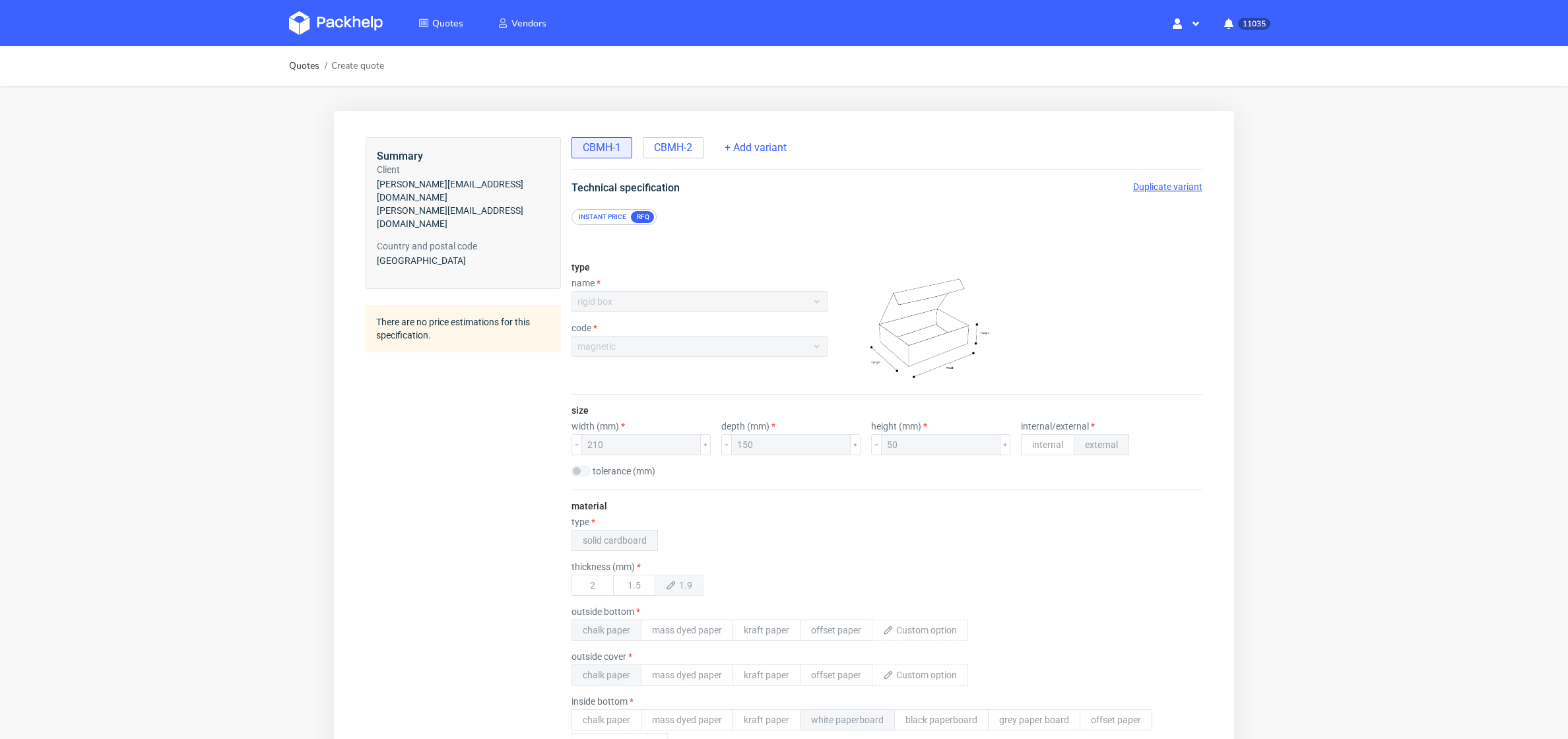
click at [675, 135] on div "CBMH-1 CBMH-2" at bounding box center [639, 146] width 135 height 23
click at [664, 150] on span "CBMH-2" at bounding box center [673, 147] width 38 height 14
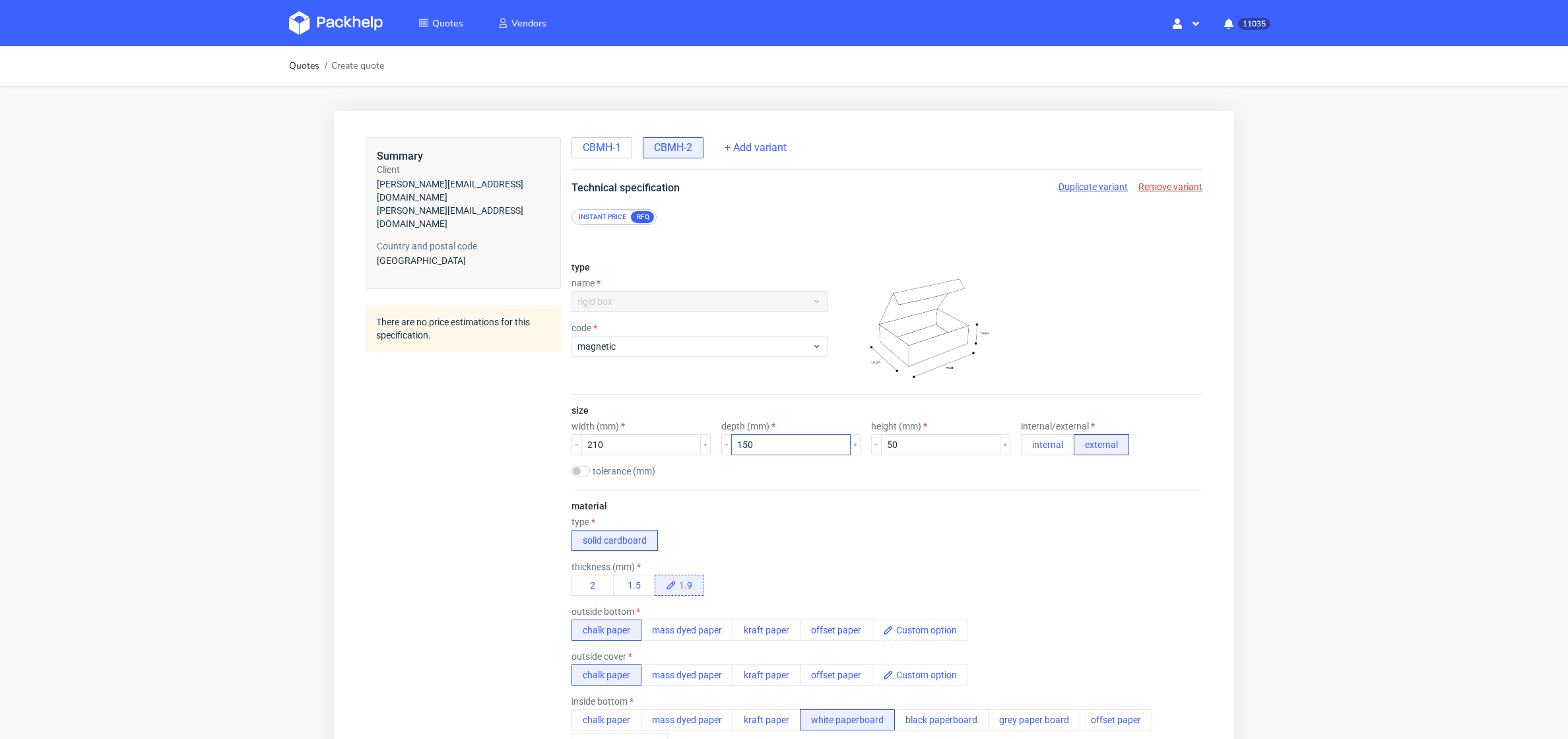
scroll to position [4, 0]
click at [590, 579] on button "2" at bounding box center [592, 585] width 42 height 22
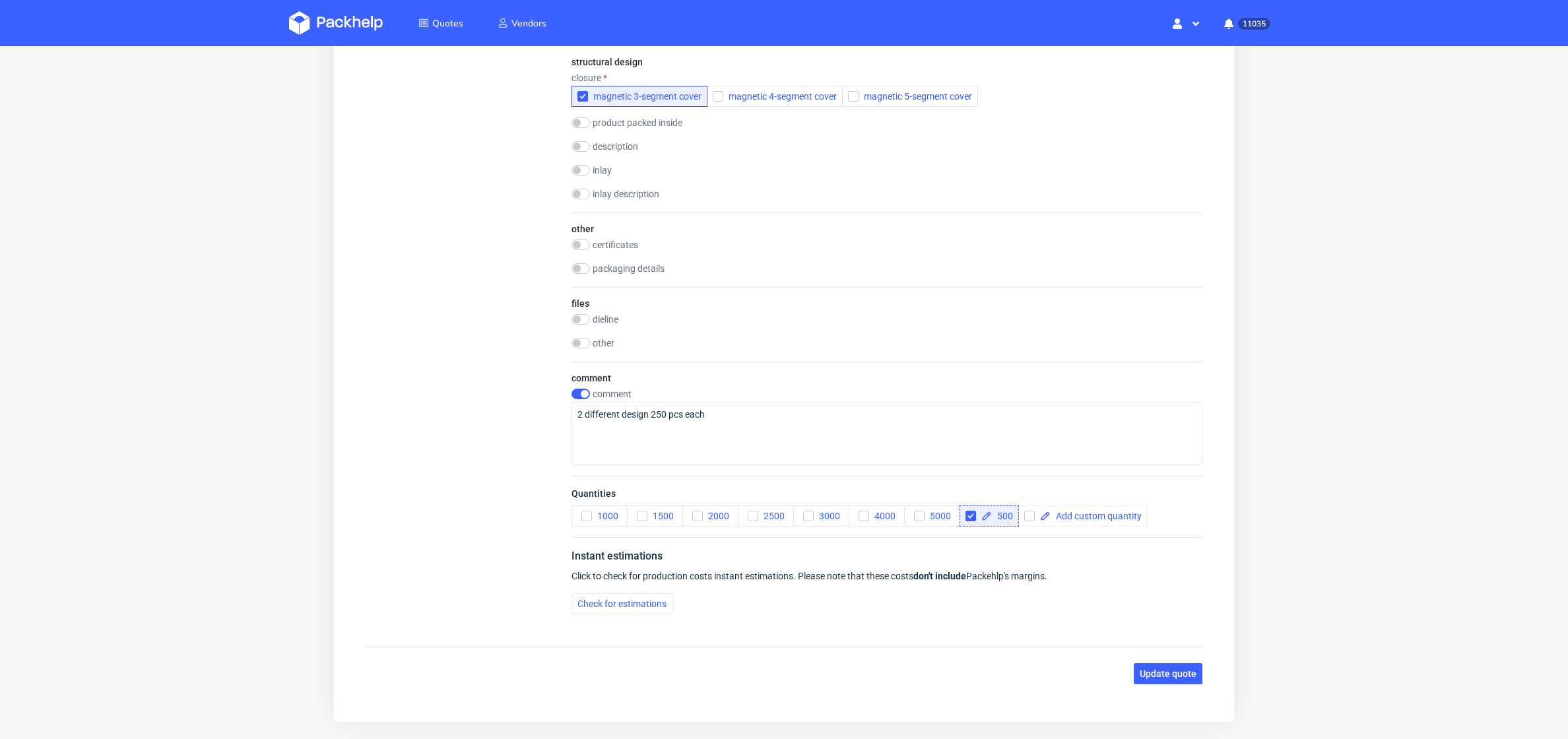
scroll to position [0, 0]
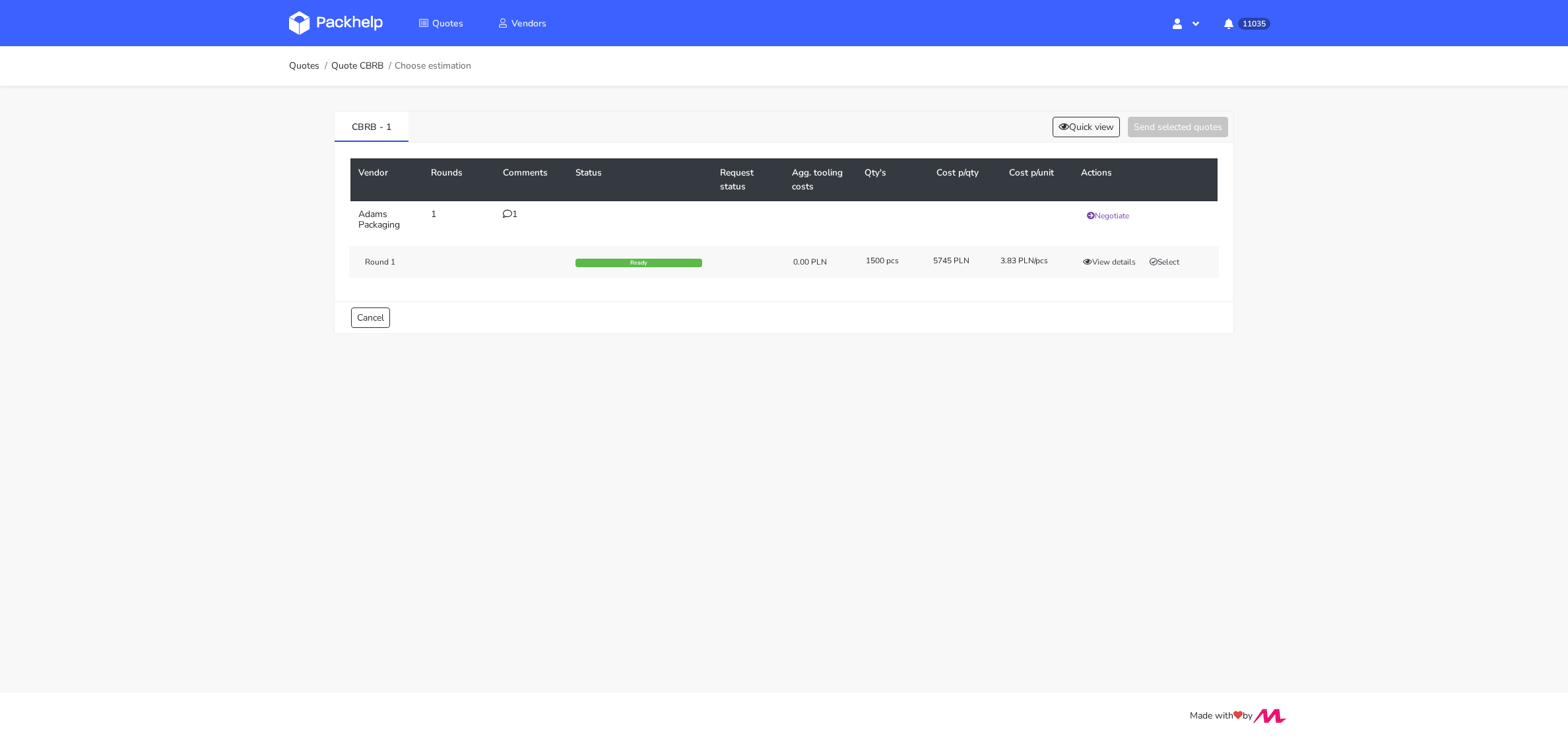
click at [508, 211] on icon at bounding box center [508, 214] width 9 height 9
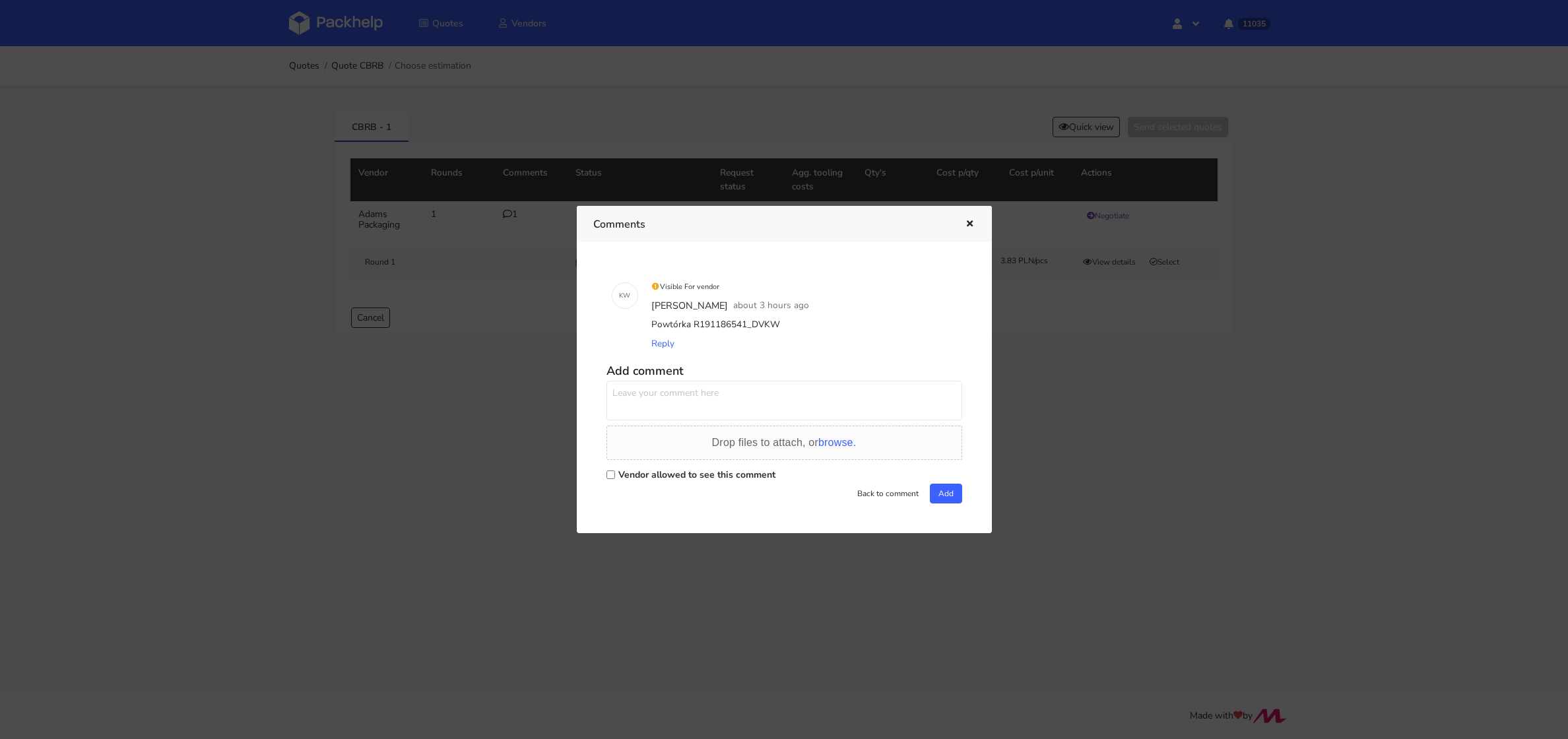
drag, startPoint x: 745, startPoint y: 323, endPoint x: 769, endPoint y: 322, distance: 24.0
click at [769, 322] on div "Powtórka R191186541_DVKW" at bounding box center [802, 325] width 308 height 19
copy div "DVKW"
click at [467, 445] on div at bounding box center [784, 369] width 1568 height 739
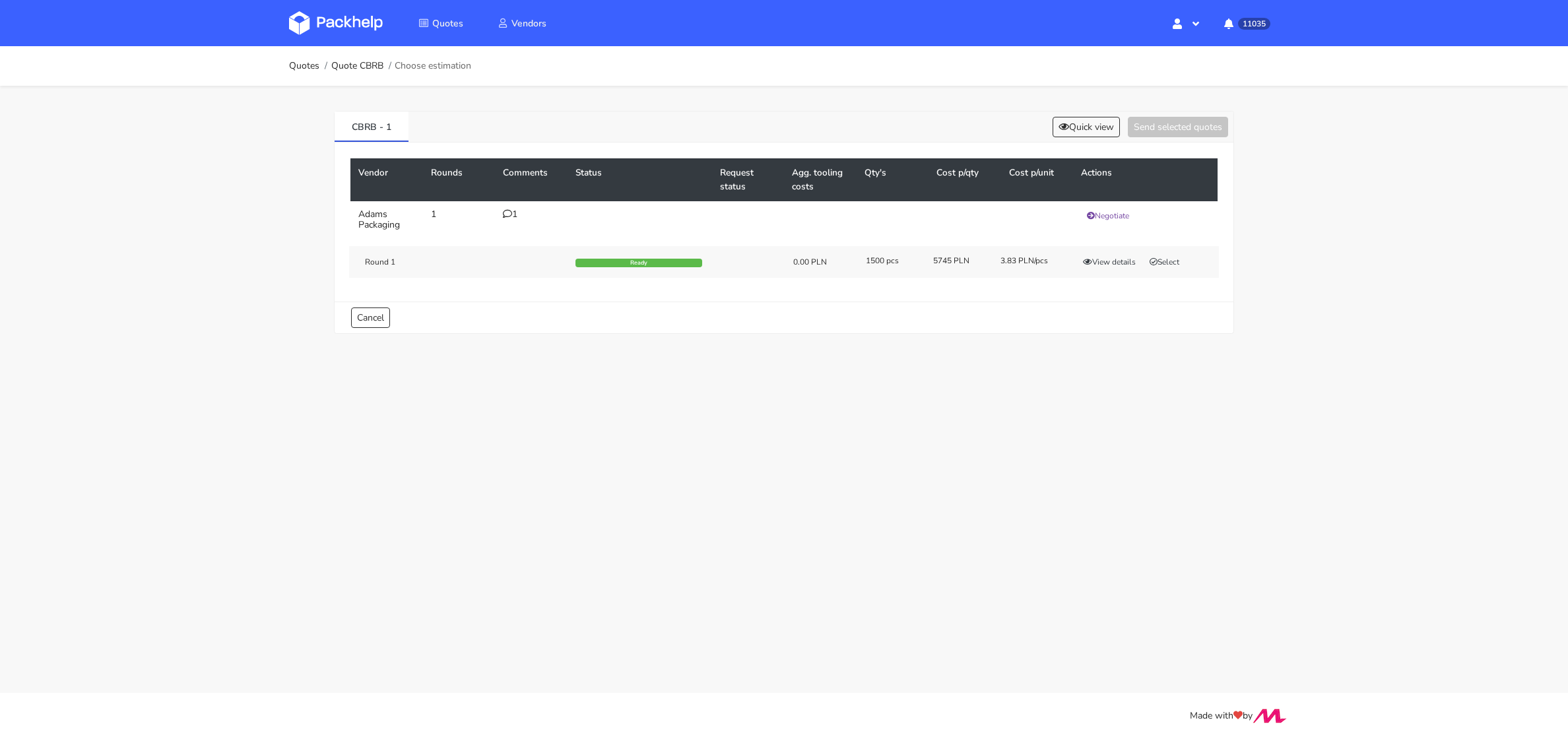
click at [1189, 250] on div "Round 1 Ready 0.00 PLN 1500 pcs 5745 PLN 3.83 PLN/pcs View details Select" at bounding box center [784, 262] width 869 height 32
click at [1170, 262] on button "Select" at bounding box center [1164, 262] width 41 height 13
click at [1154, 124] on button "Send selected quotes ( 1 )" at bounding box center [1168, 127] width 119 height 21
click at [352, 24] on img at bounding box center [336, 22] width 94 height 23
